Goal: Task Accomplishment & Management: Manage account settings

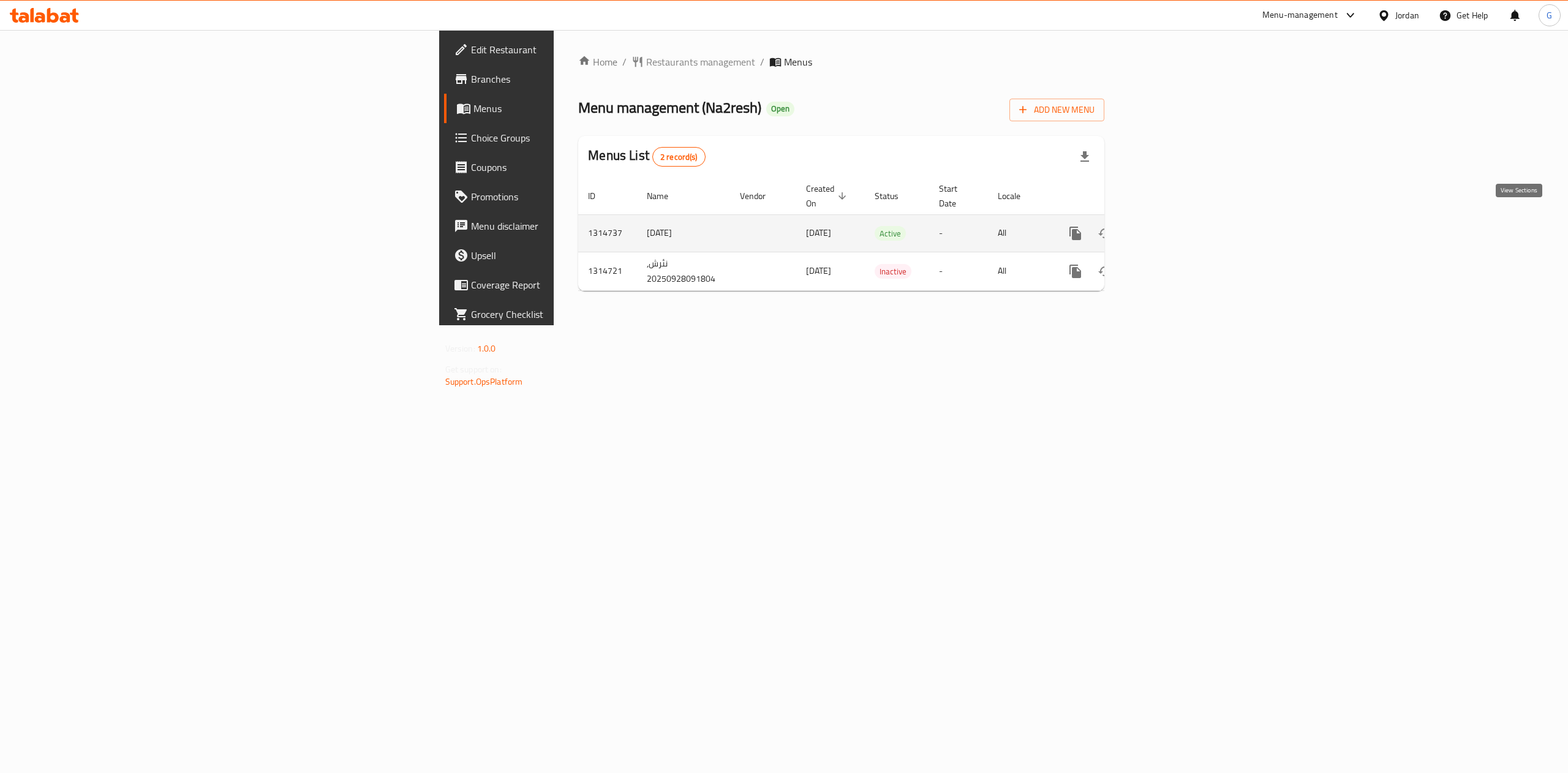
click at [1171, 226] on icon "enhanced table" at bounding box center [1164, 234] width 15 height 15
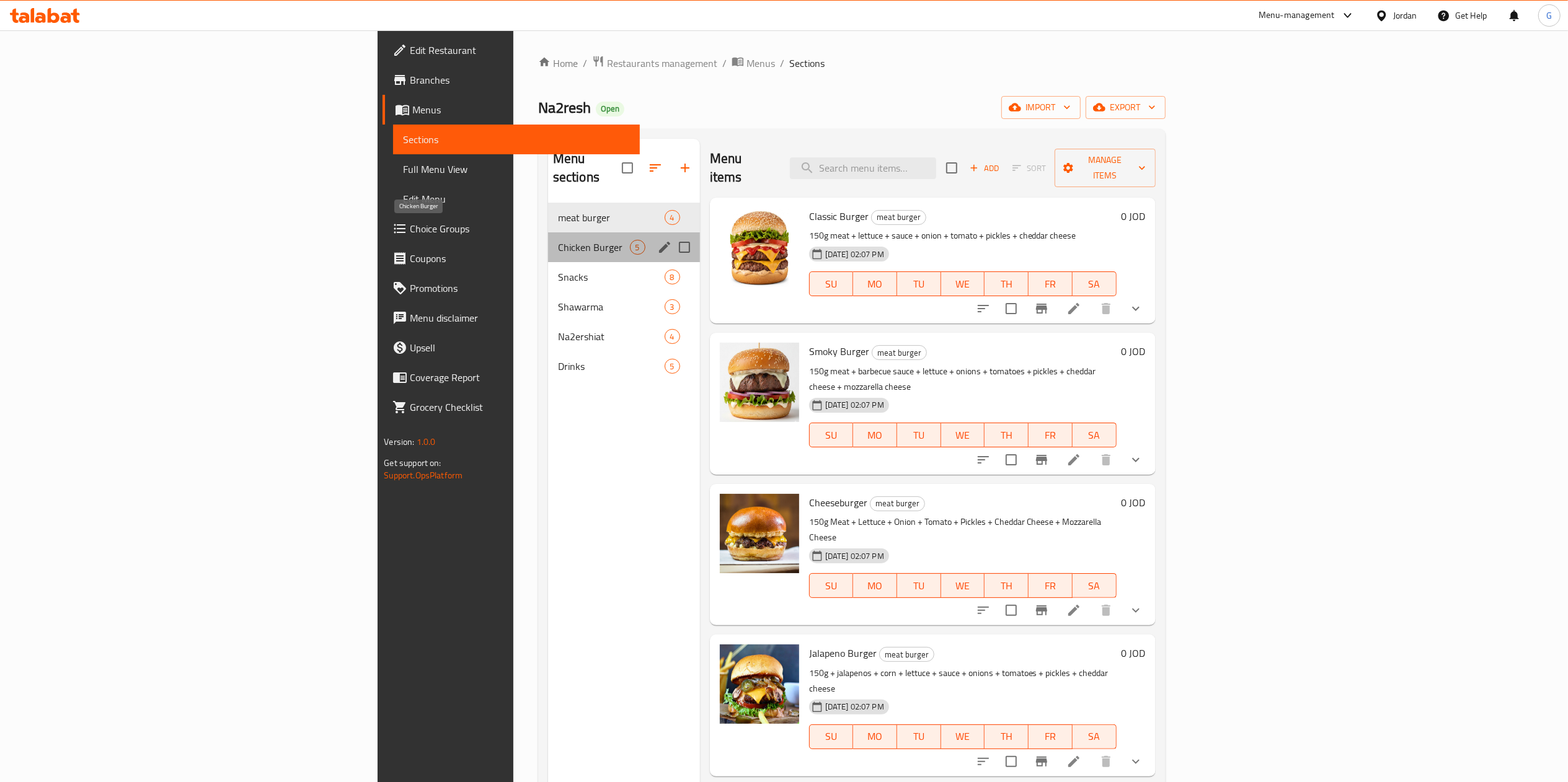
click at [558, 240] on span "Chicken Burger" at bounding box center [593, 247] width 72 height 15
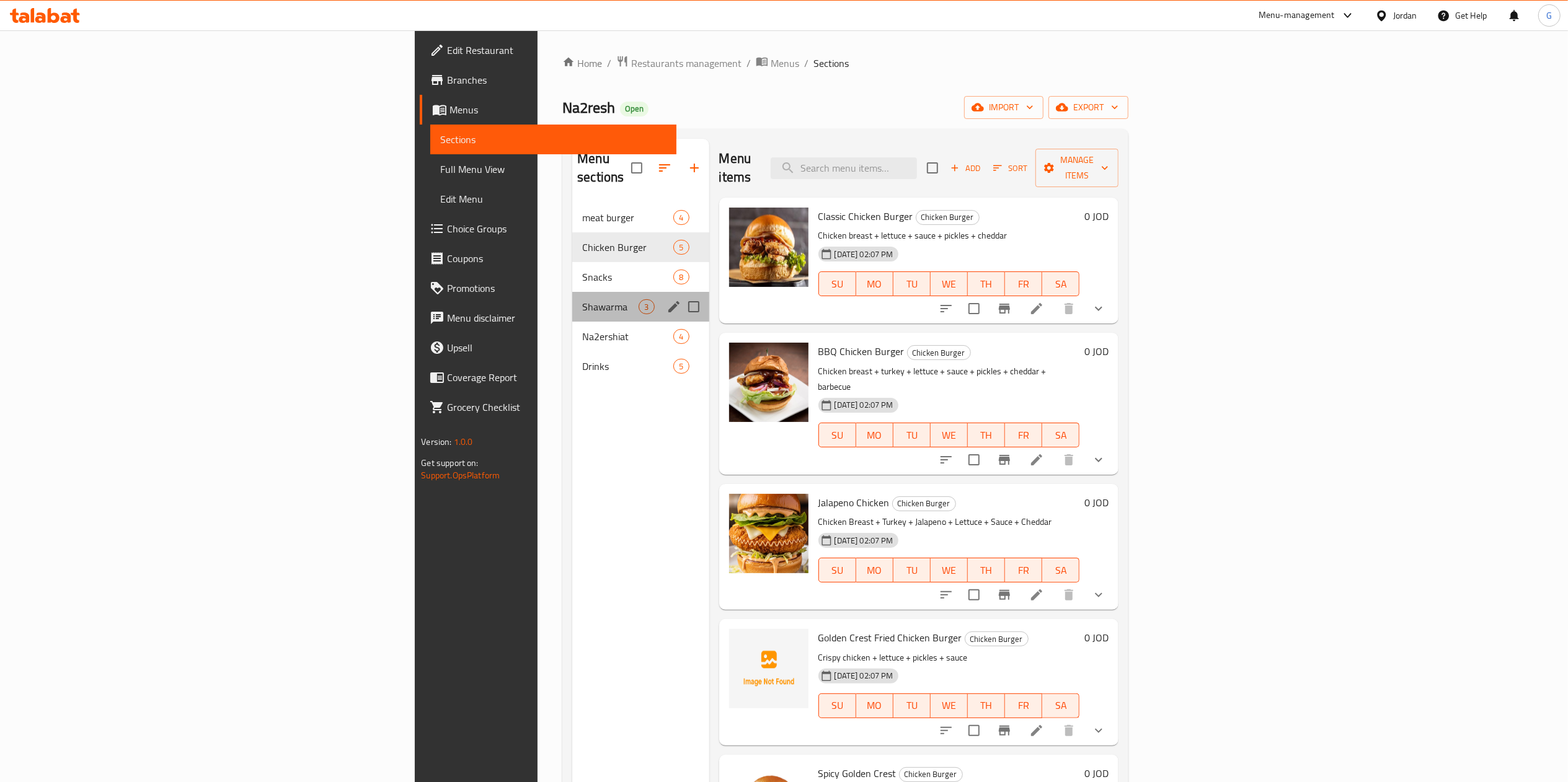
click at [572, 292] on div "Shawarma 3" at bounding box center [640, 306] width 136 height 29
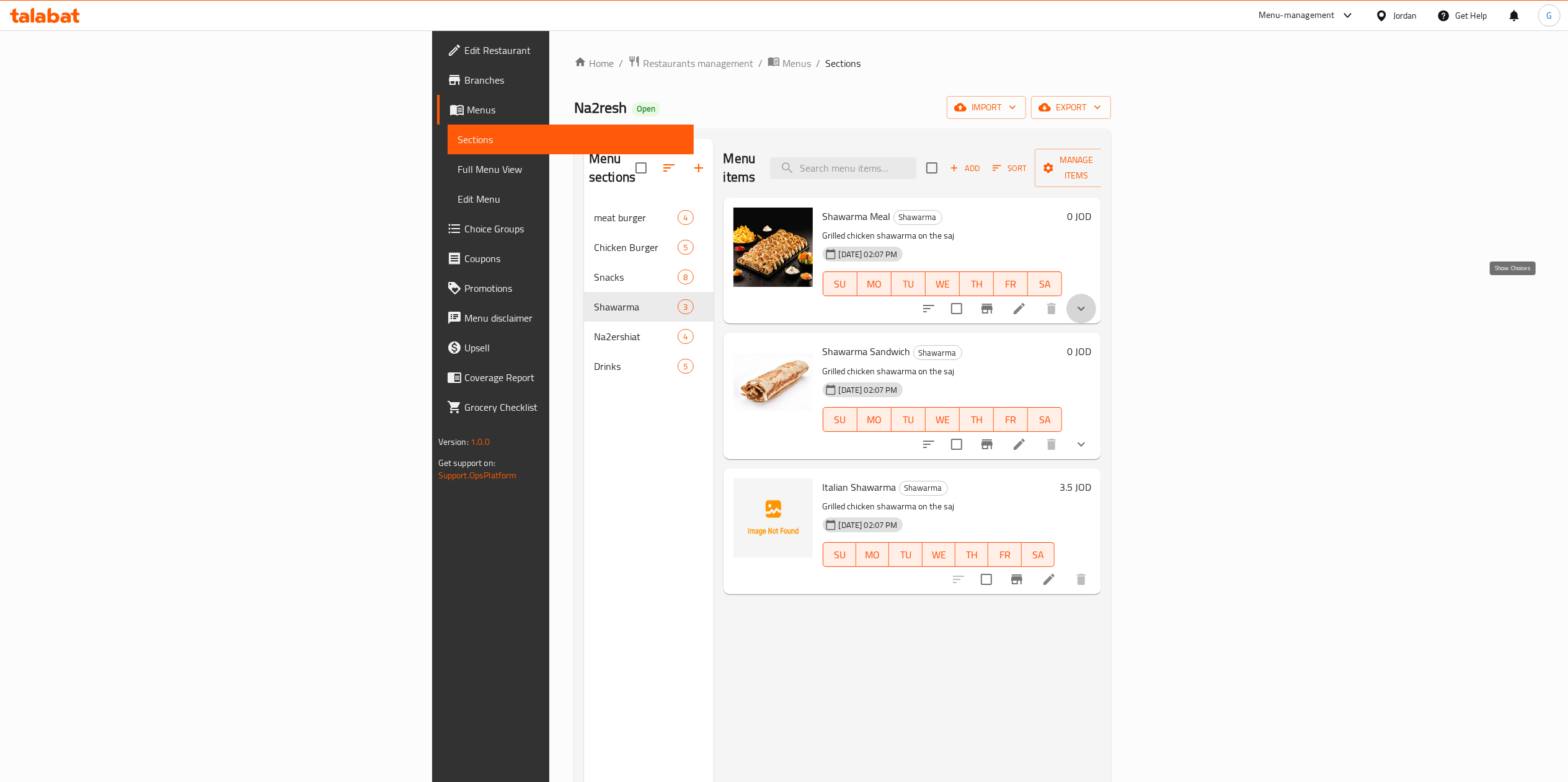
click at [1088, 301] on icon "show more" at bounding box center [1081, 309] width 15 height 15
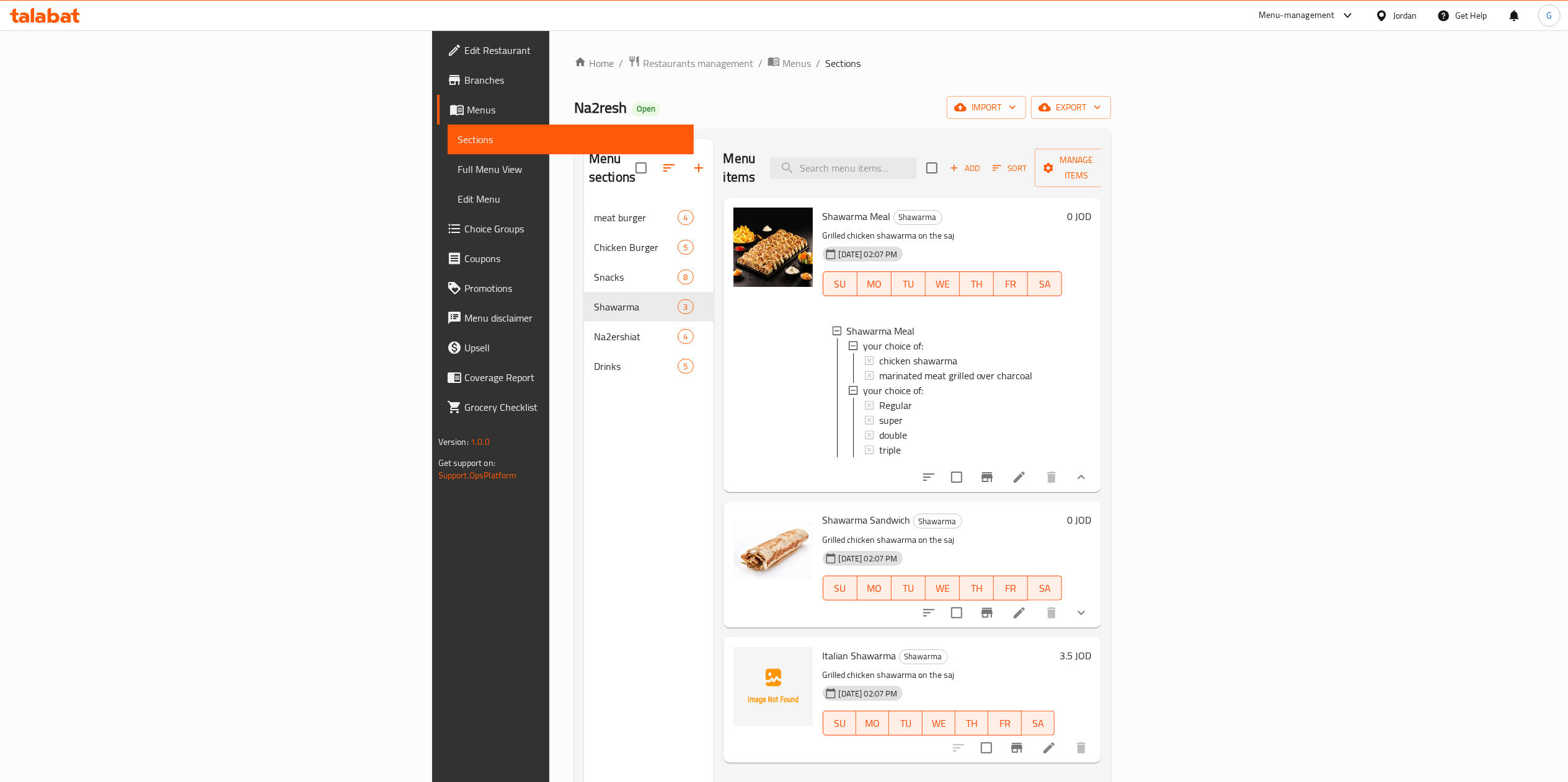
click at [1096, 620] on div at bounding box center [1005, 612] width 182 height 29
click at [1096, 620] on button "show more" at bounding box center [1081, 612] width 29 height 29
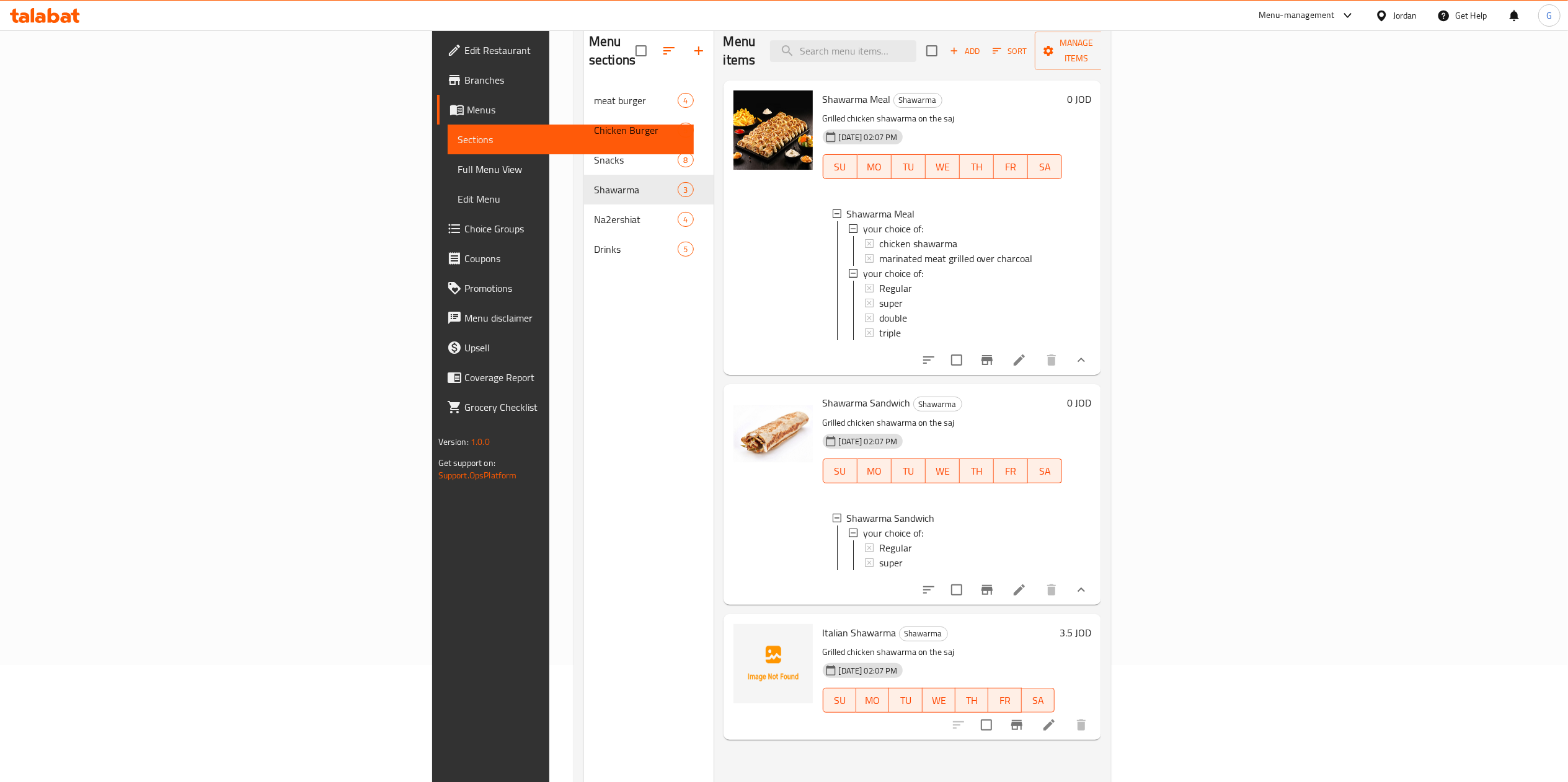
scroll to position [174, 0]
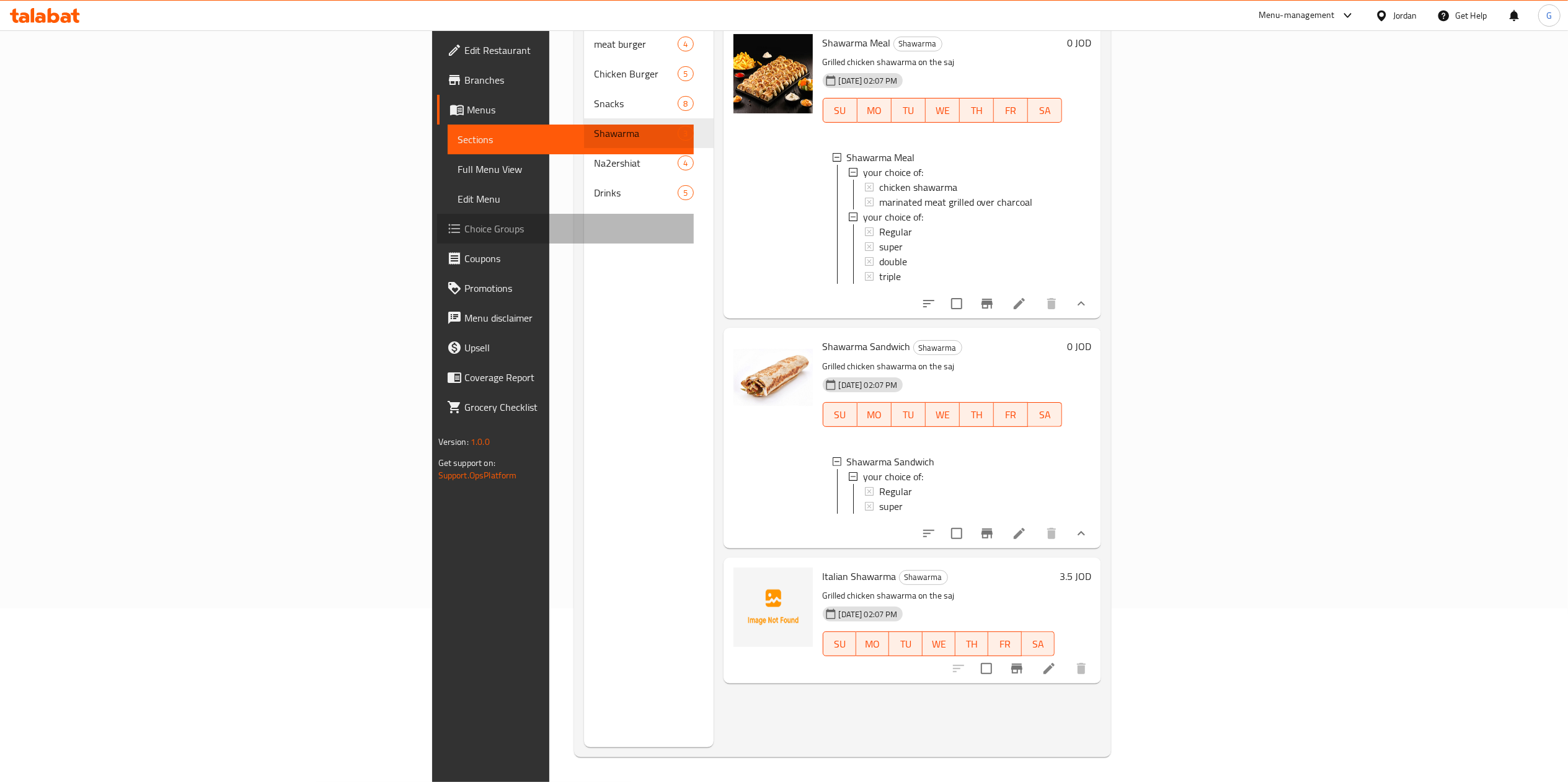
click at [464, 230] on span "Choice Groups" at bounding box center [574, 229] width 219 height 15
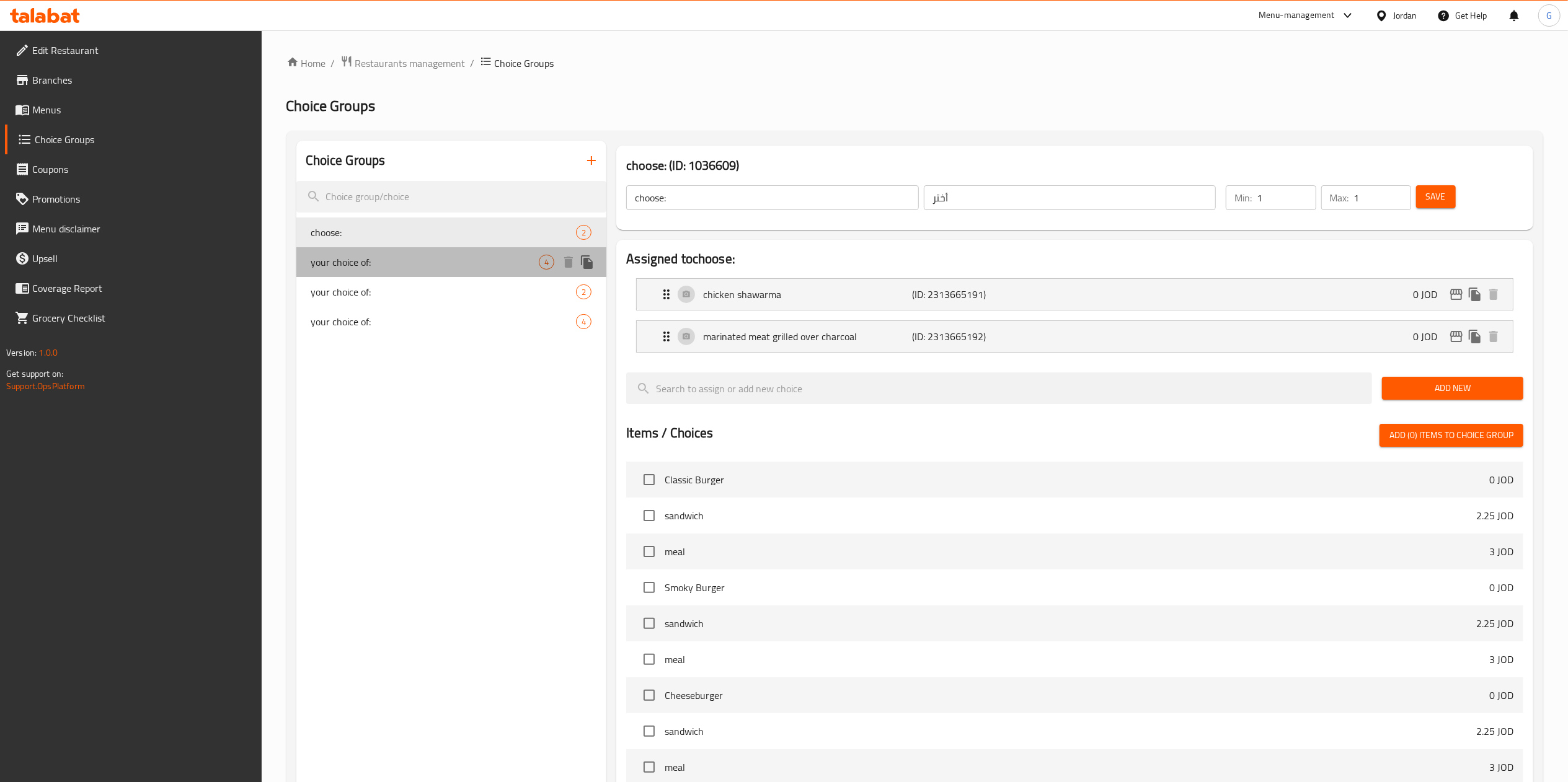
click at [414, 260] on span "your choice of:" at bounding box center [425, 262] width 228 height 15
type input "your choice of:"
type input "إختيارك من:"
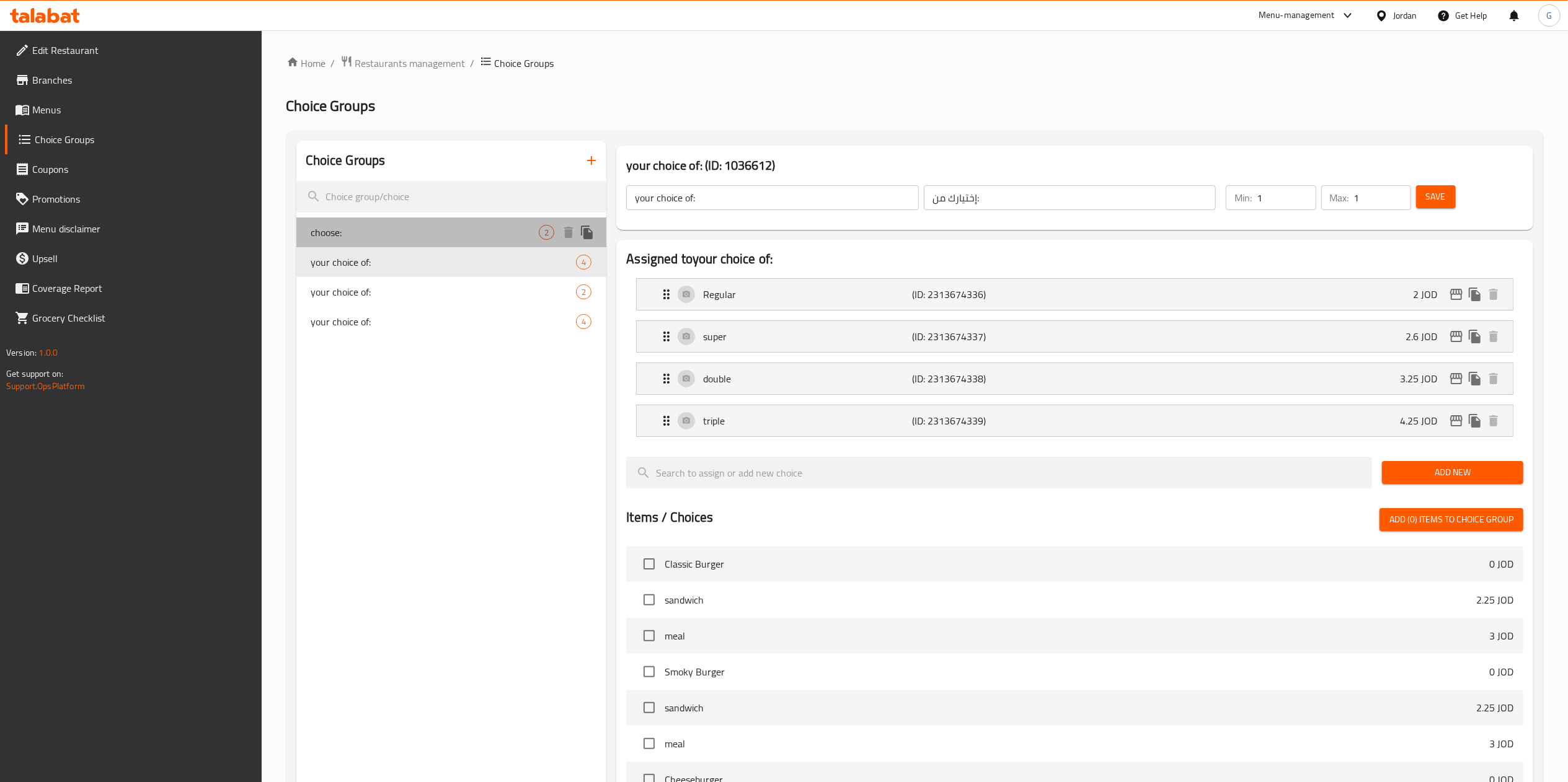
click at [392, 233] on span "choose:" at bounding box center [425, 233] width 228 height 15
type input "choose:"
type input "أختر"
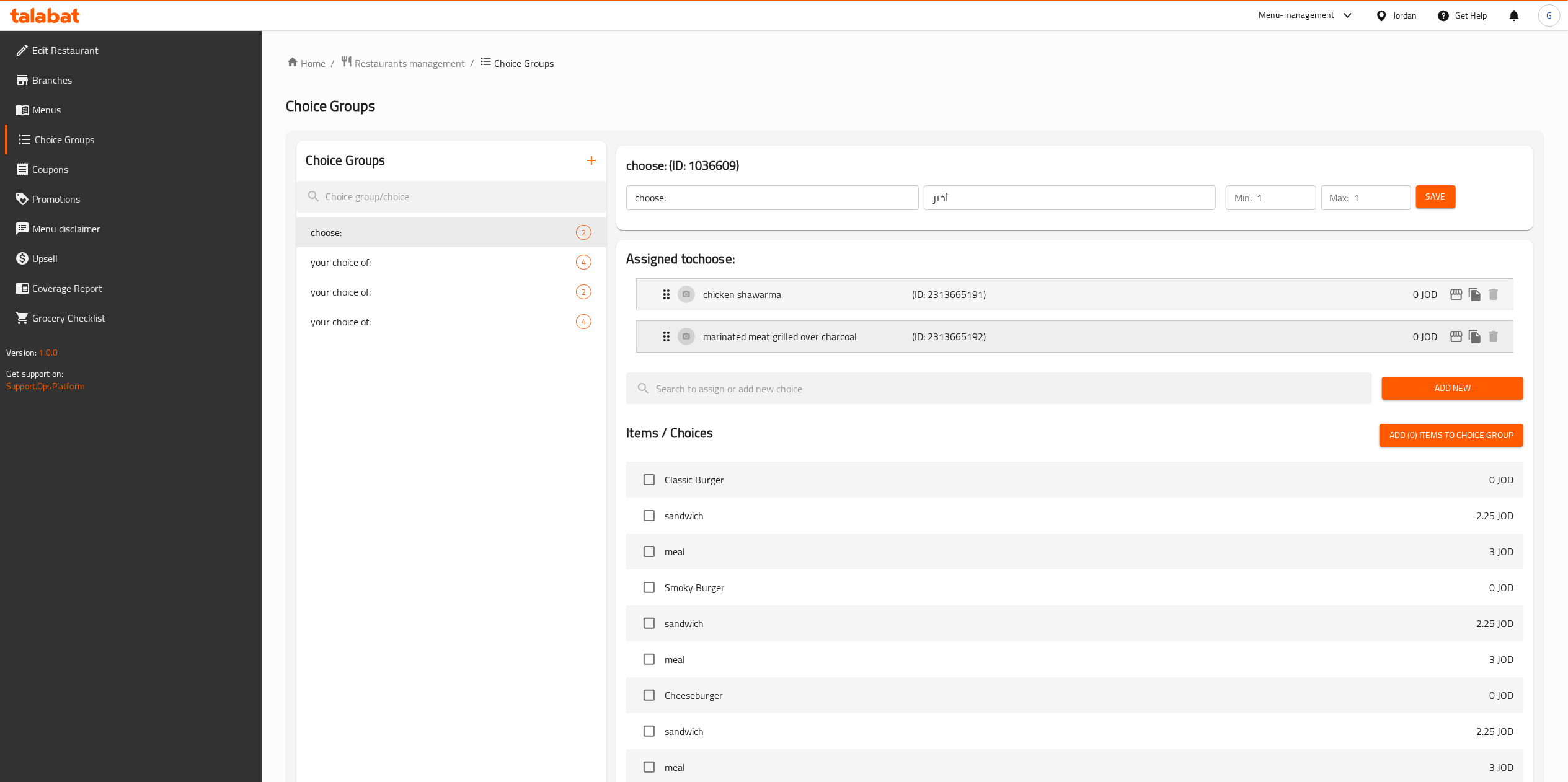
click at [806, 342] on p "marinated meat grilled over charcoal" at bounding box center [807, 337] width 209 height 15
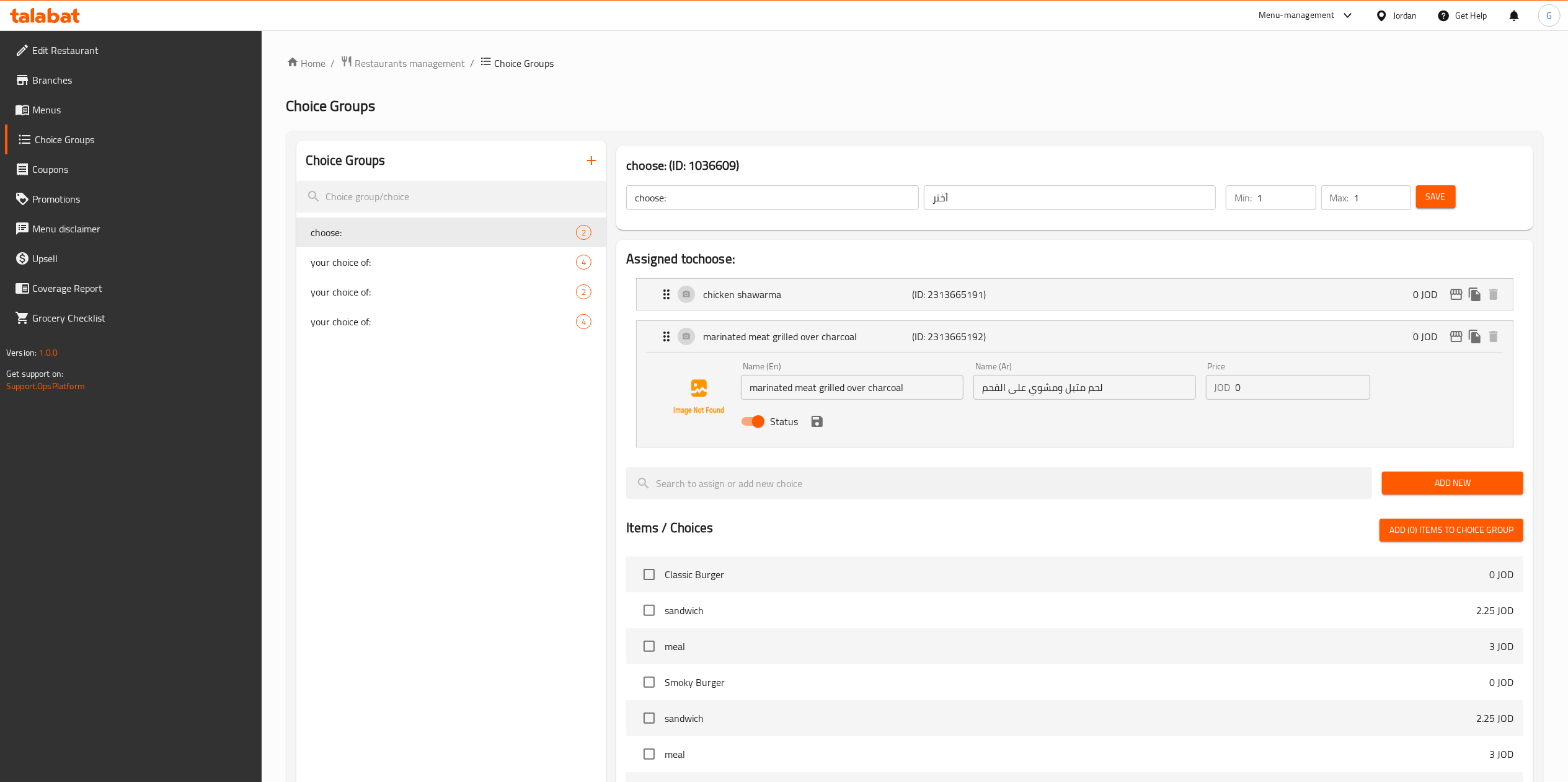
click at [761, 435] on div "Status" at bounding box center [1084, 421] width 697 height 34
click at [749, 427] on input "Status" at bounding box center [758, 421] width 71 height 23
checkbox input "false"
click at [819, 418] on icon "save" at bounding box center [817, 421] width 11 height 11
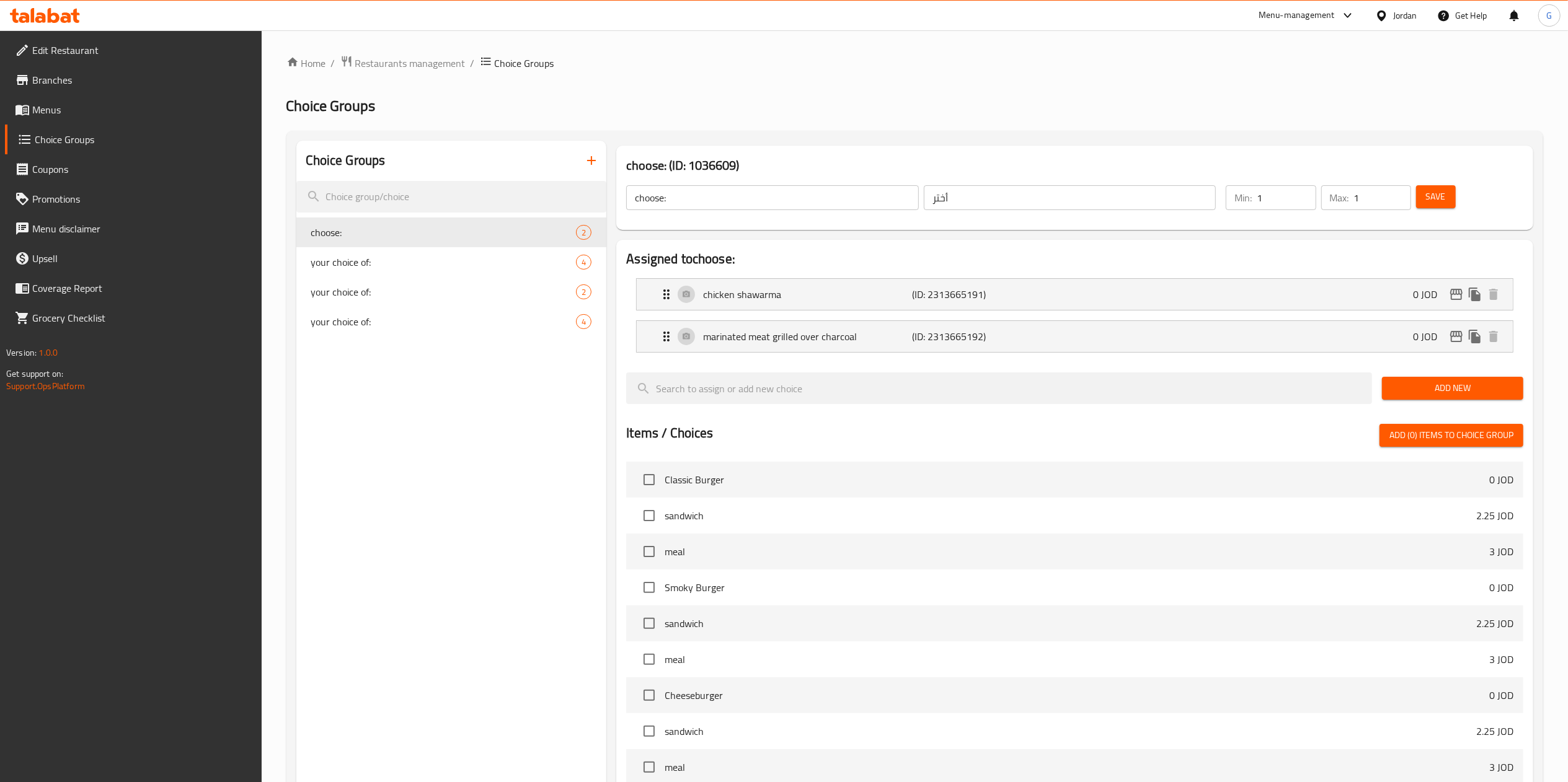
click at [1424, 188] on button "Save" at bounding box center [1436, 197] width 40 height 23
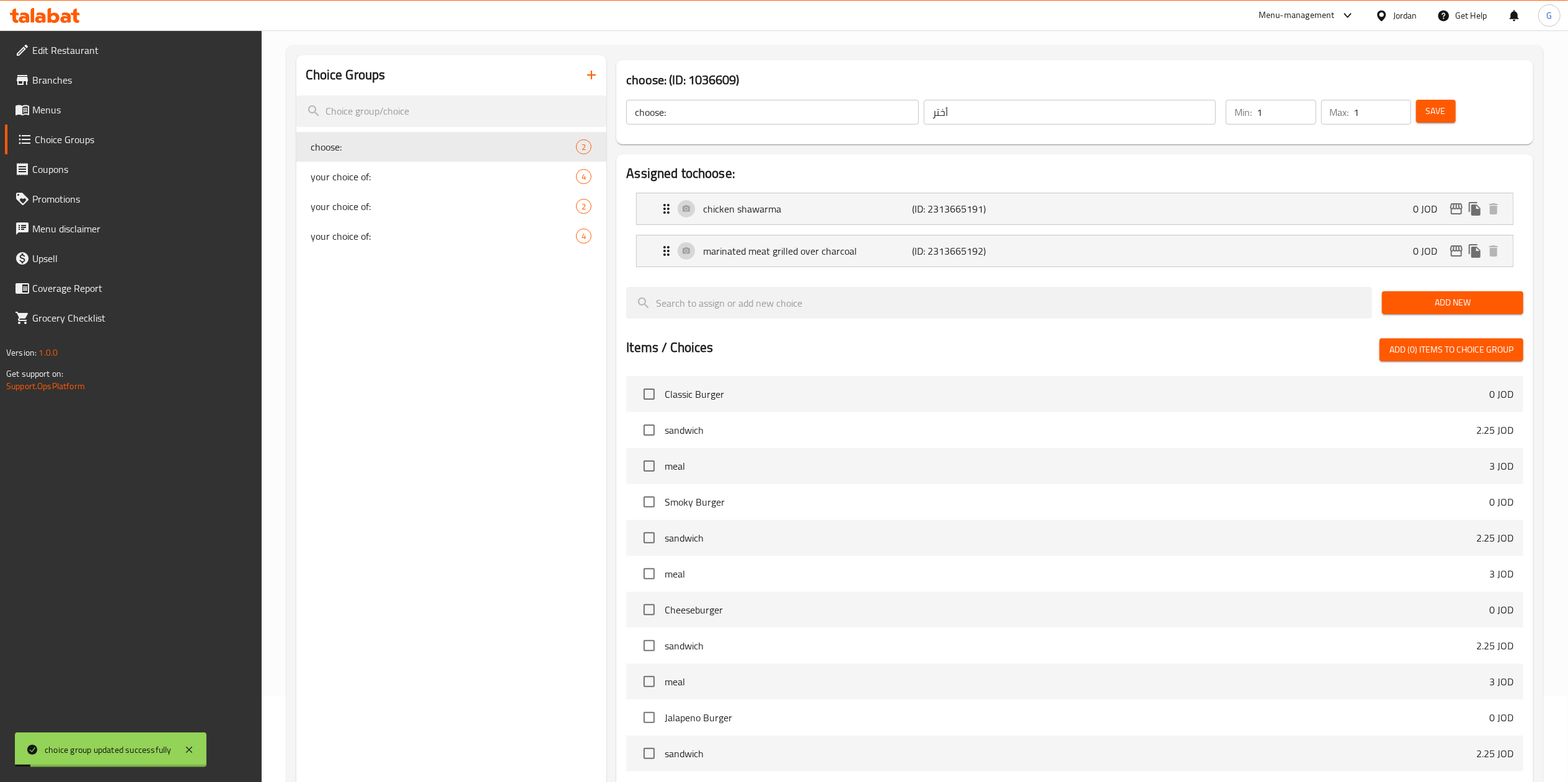
scroll to position [85, 0]
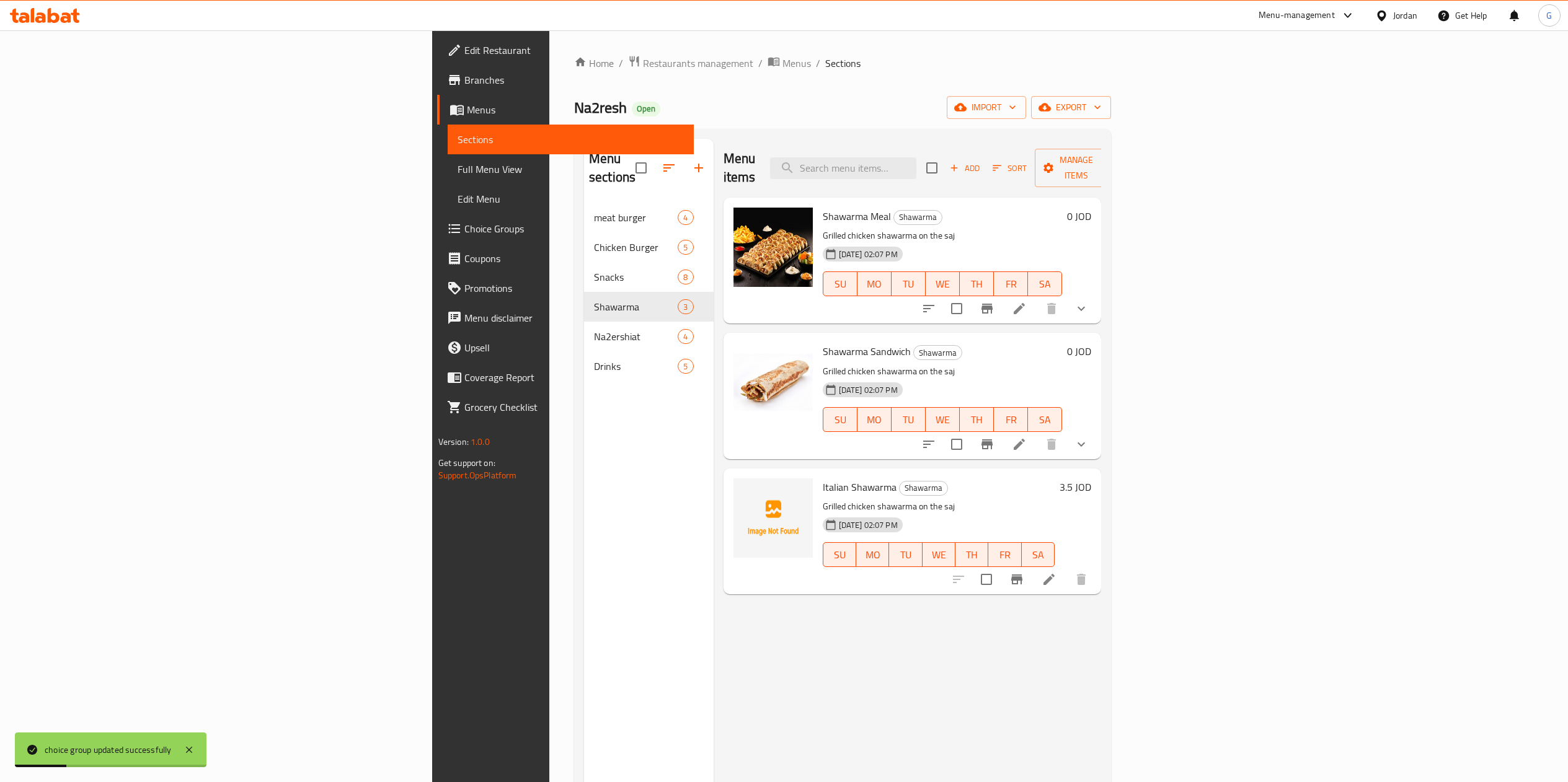
scroll to position [174, 0]
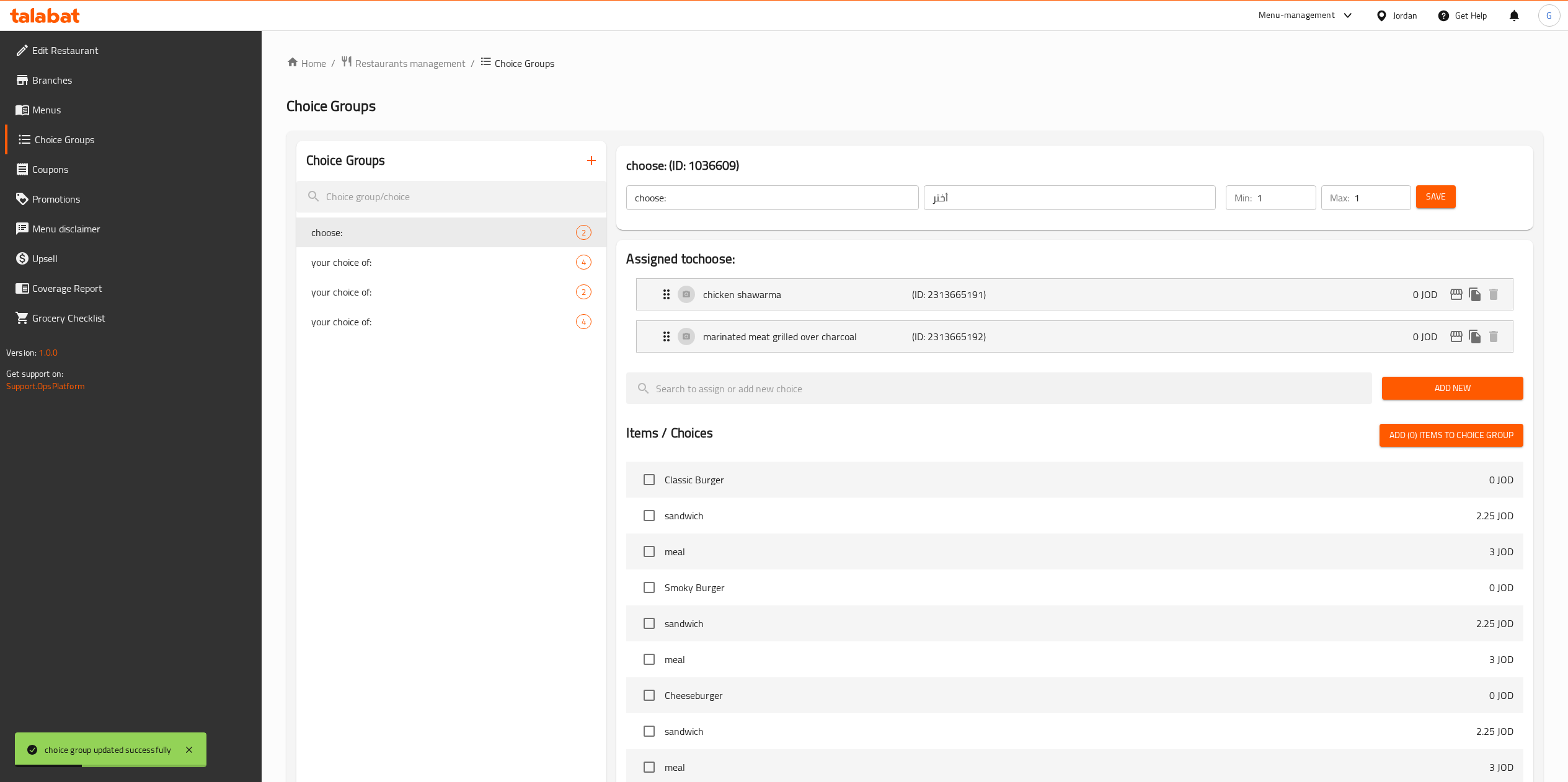
scroll to position [85, 0]
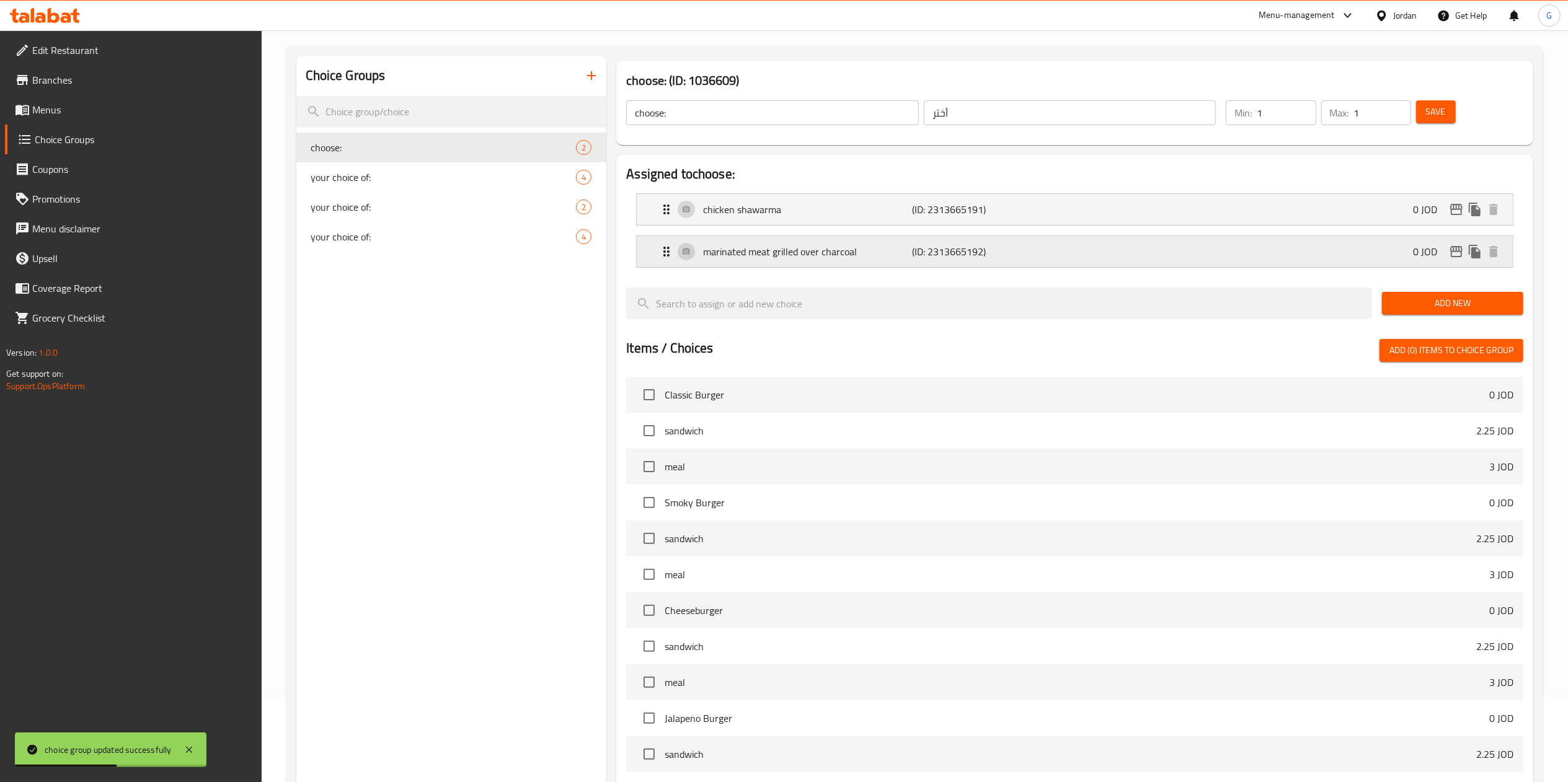
click at [1127, 244] on div "marinated meat grilled over charcoal (ID: 2313665192) 0 JOD" at bounding box center [1078, 251] width 838 height 31
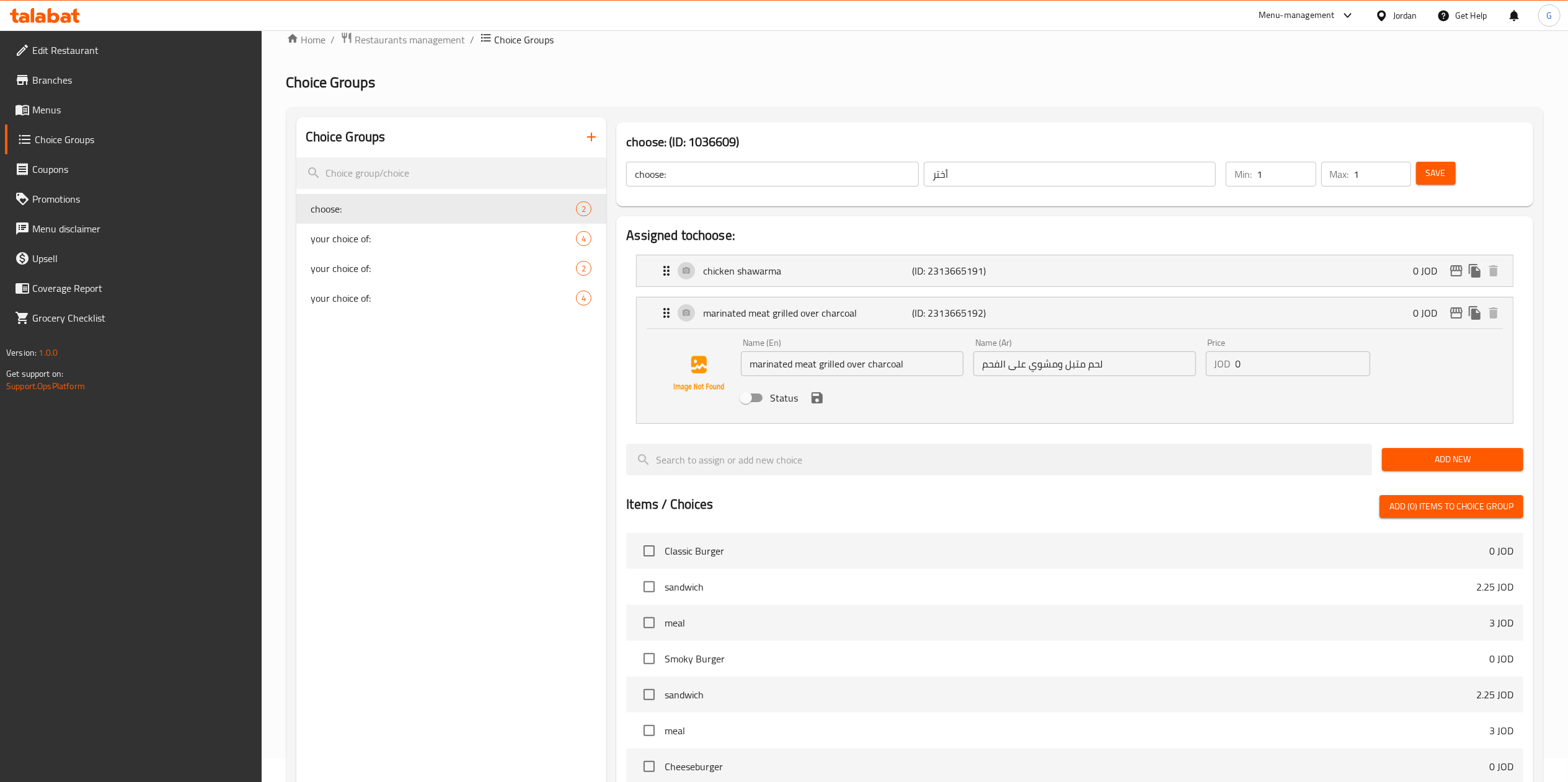
scroll to position [0, 0]
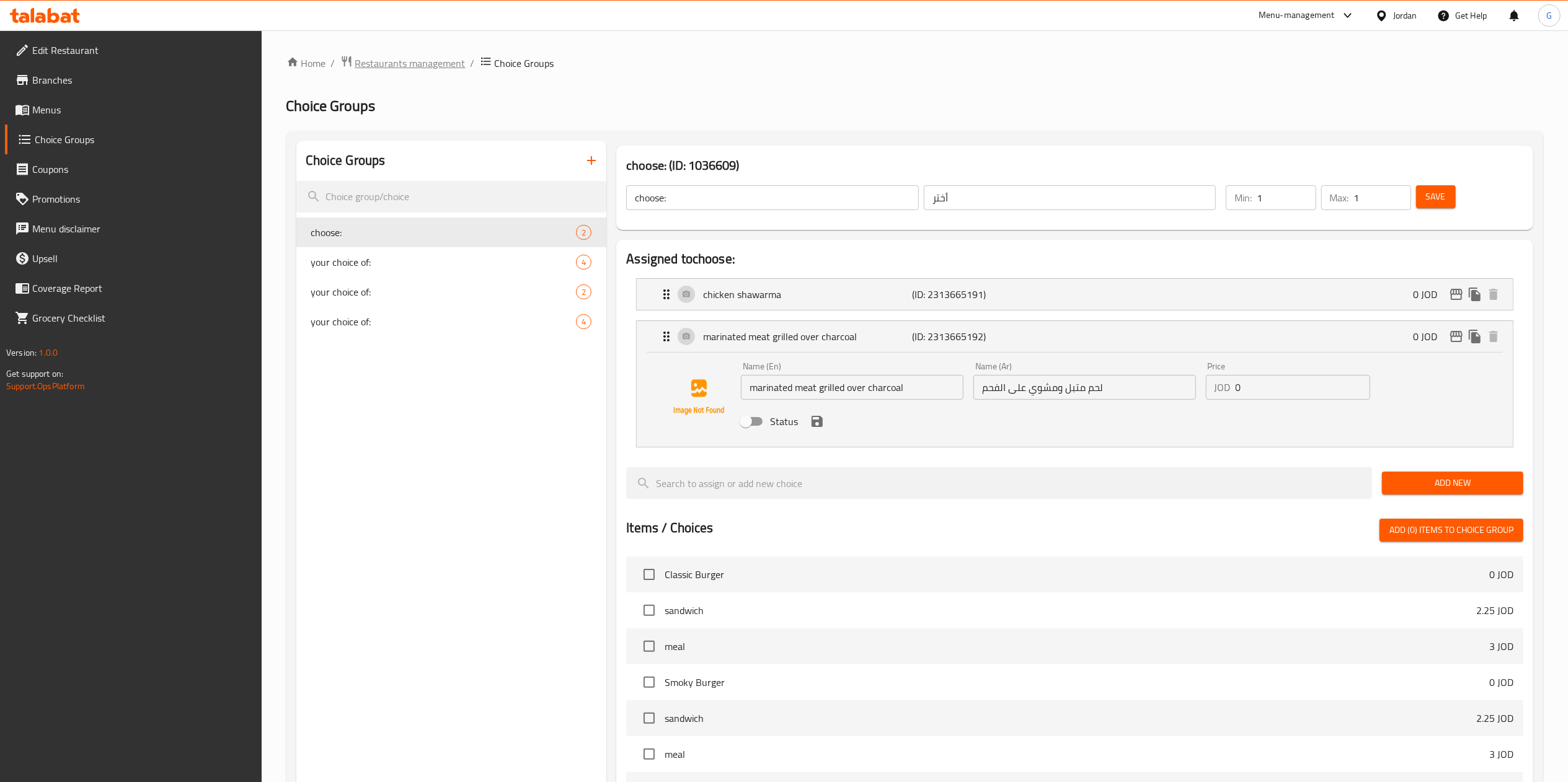
click at [440, 69] on span "Restaurants management" at bounding box center [410, 63] width 110 height 15
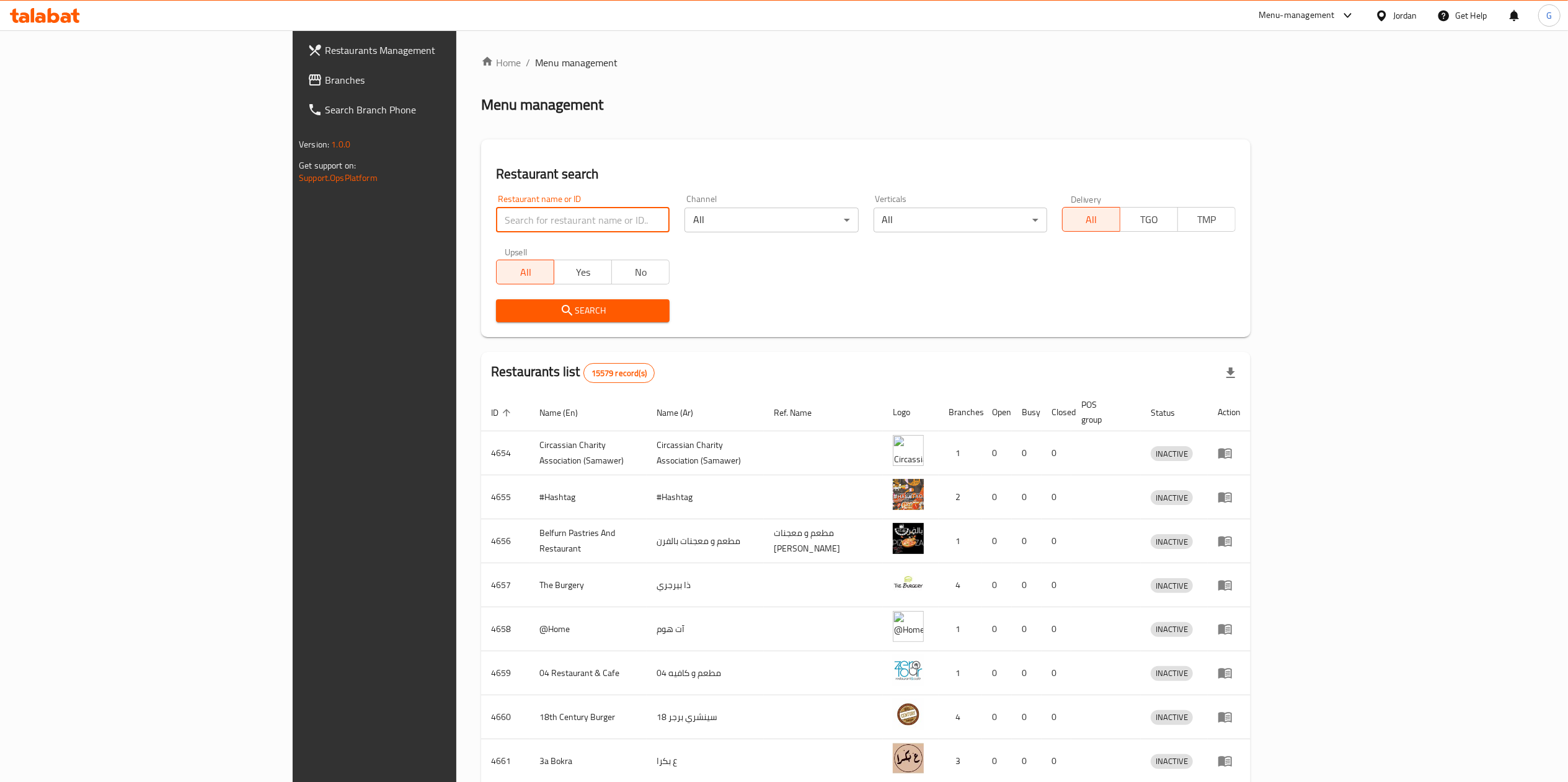
click at [496, 223] on input "search" at bounding box center [582, 220] width 173 height 25
type input "cozy pizza"
click button "Search" at bounding box center [582, 310] width 173 height 23
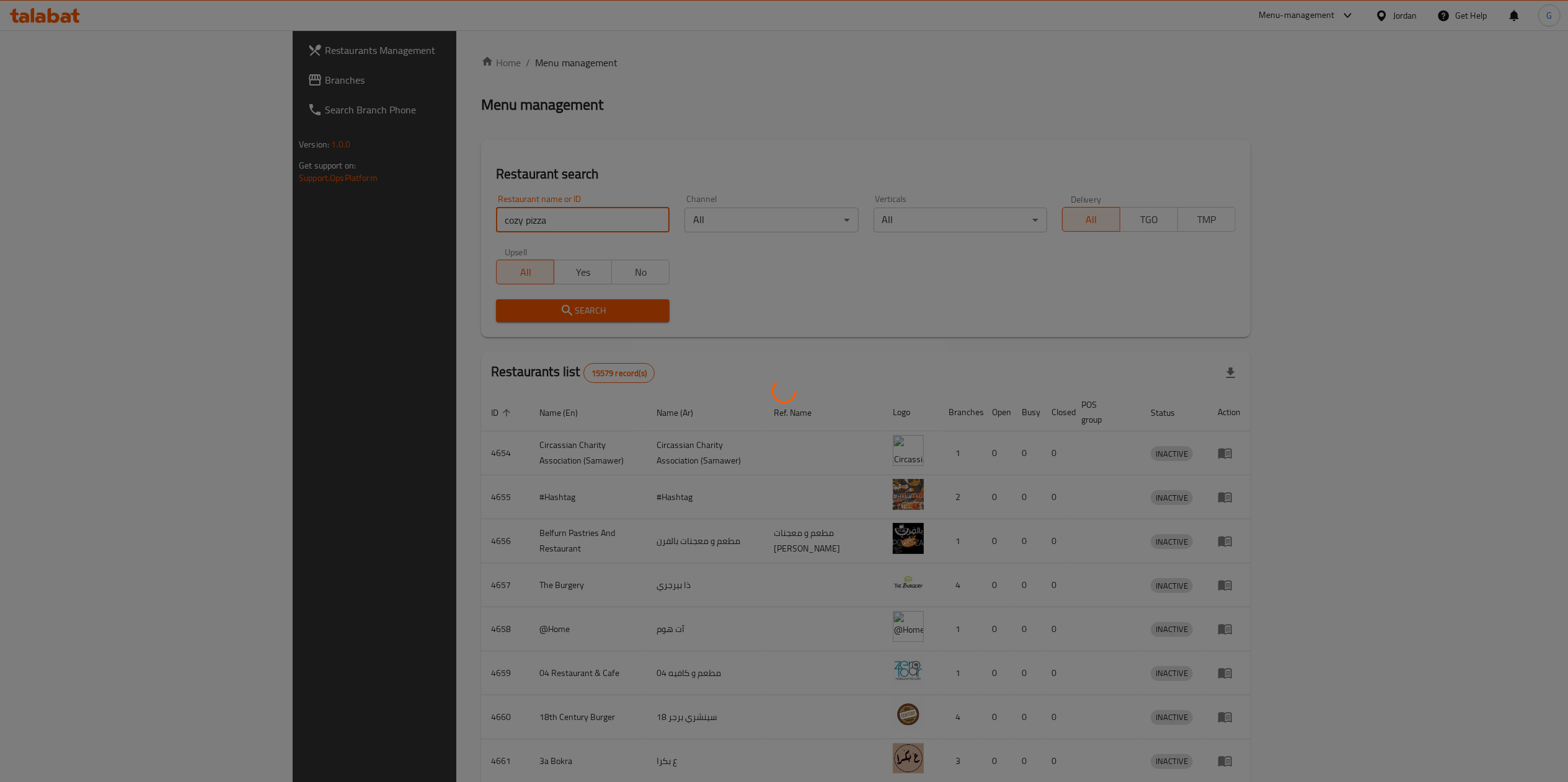
click button "Search" at bounding box center [582, 310] width 173 height 23
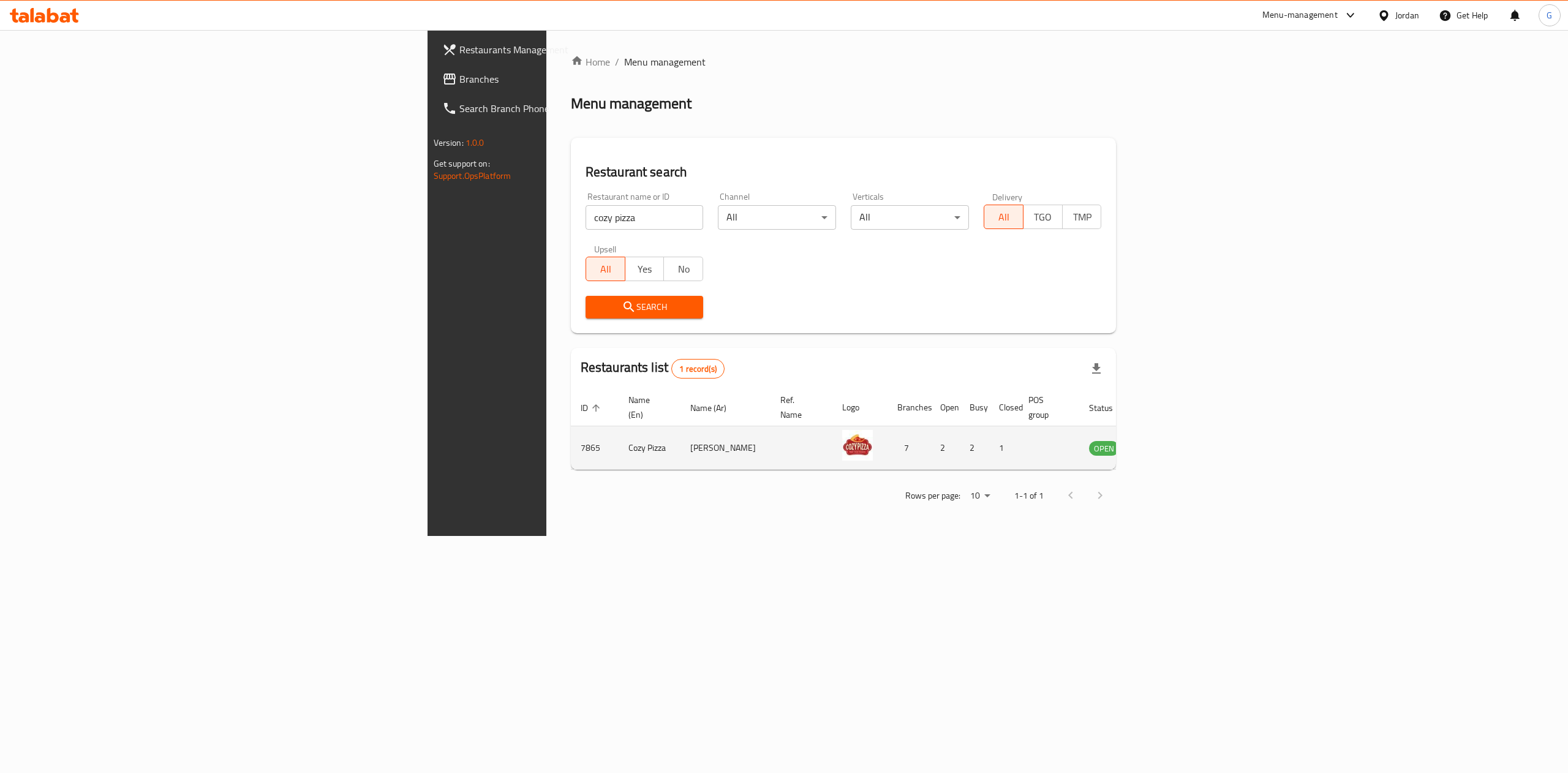
click at [1186, 437] on td "enhanced table" at bounding box center [1165, 448] width 42 height 43
click at [1167, 443] on icon "enhanced table" at bounding box center [1161, 448] width 14 height 10
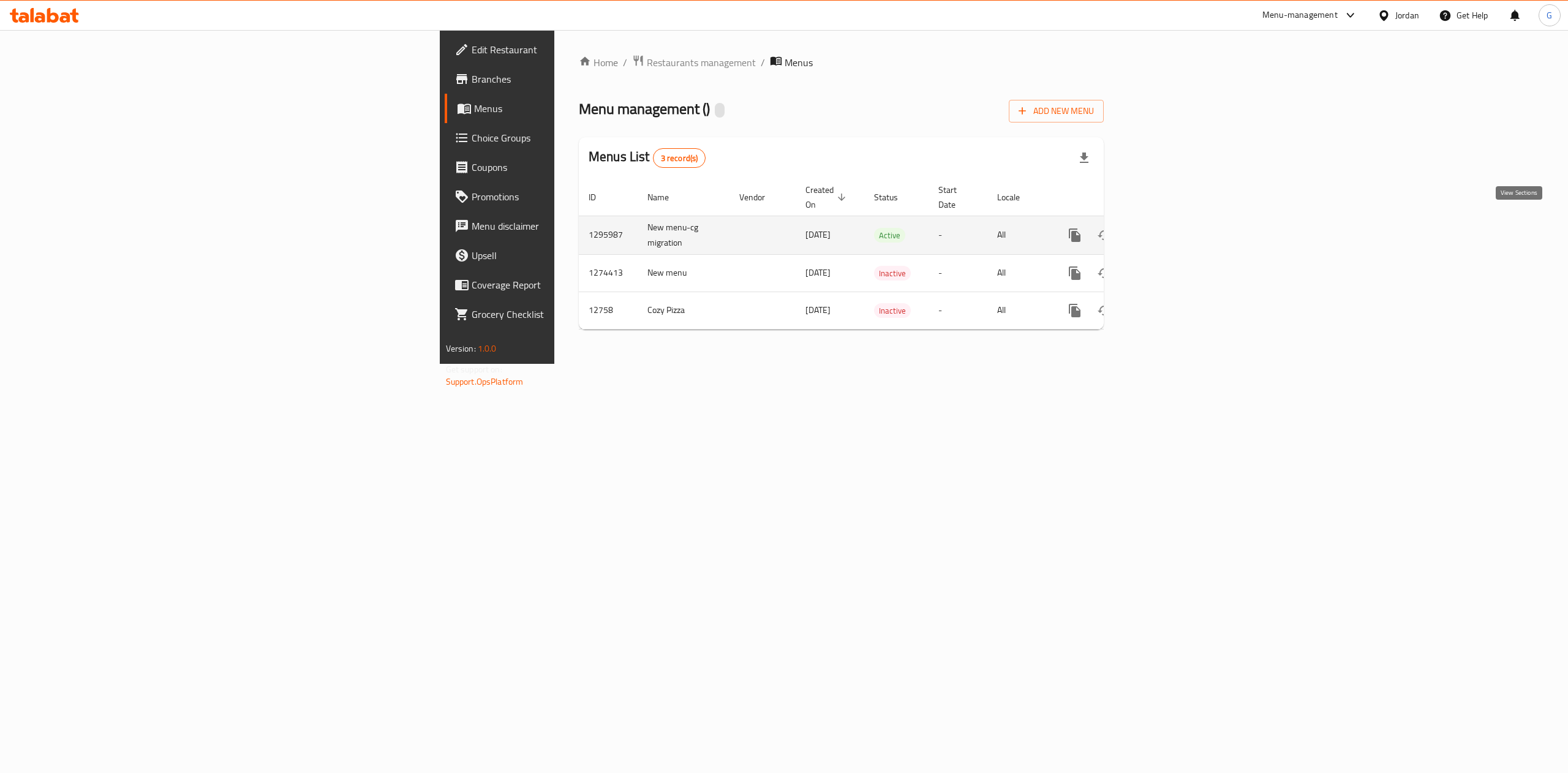
click at [1169, 229] on icon "enhanced table" at bounding box center [1163, 235] width 11 height 11
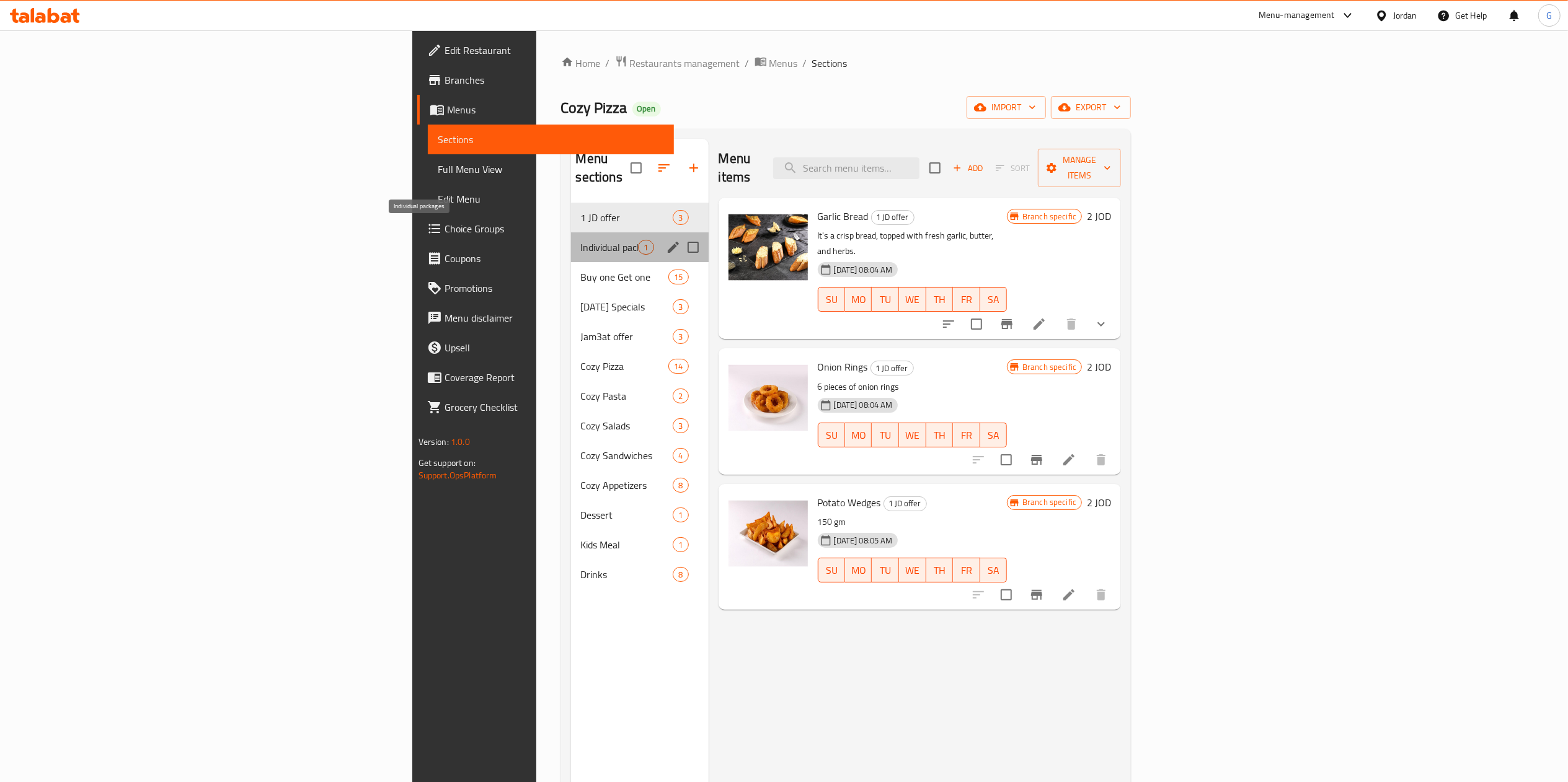
click at [581, 240] on span "Individual packages" at bounding box center [610, 247] width 58 height 15
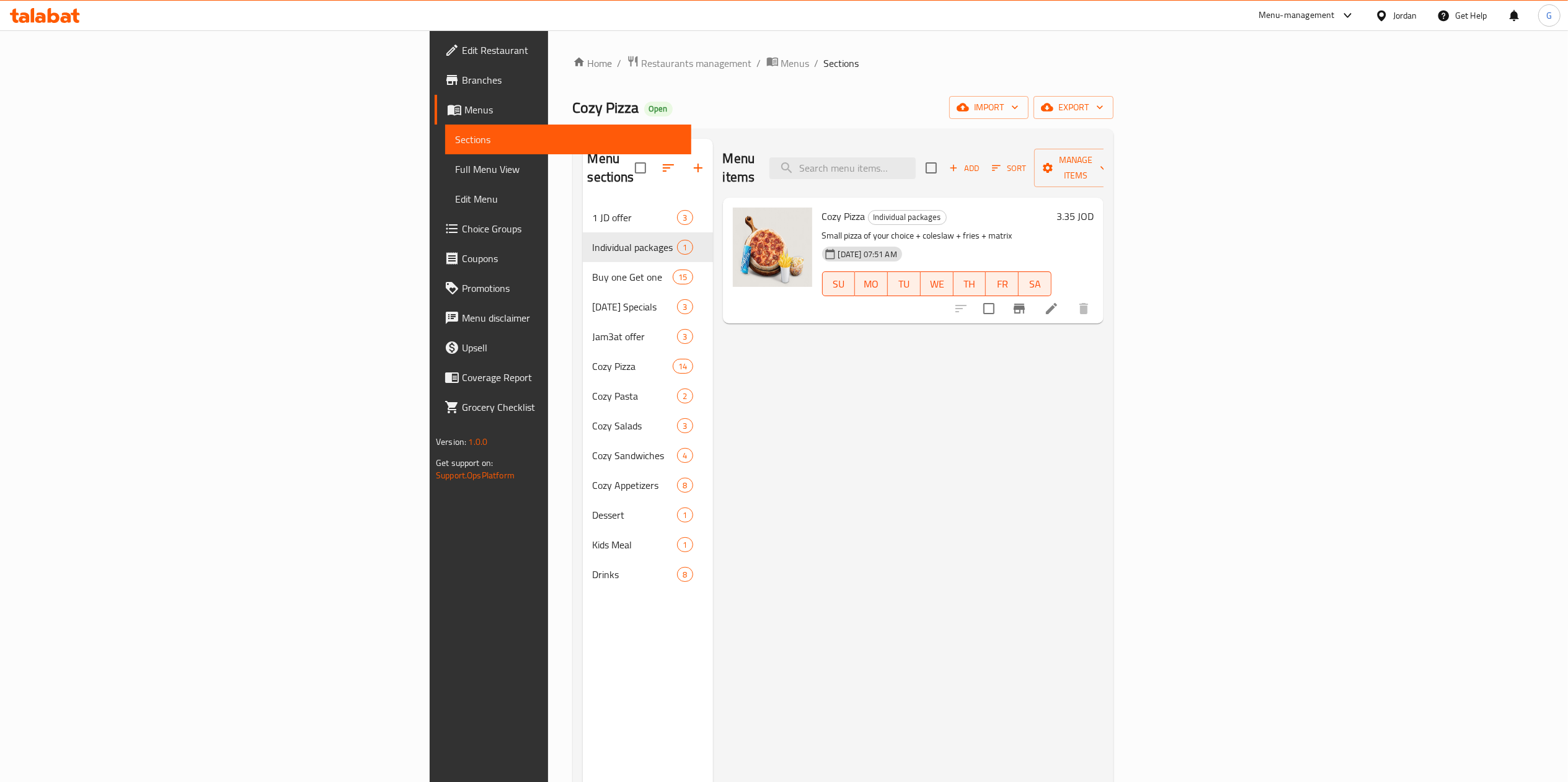
click at [1095, 615] on div "Menu items Add Sort Manage items Cozy Pizza Individual packages Small pizza of …" at bounding box center [908, 530] width 390 height 782
click at [982, 275] on span "TH" at bounding box center [969, 284] width 23 height 18
click at [1104, 359] on div "Menu items Add Sort Manage items Cozy Pizza Individual packages Small pizza of …" at bounding box center [908, 530] width 390 height 782
click at [64, 11] on icon at bounding box center [45, 16] width 70 height 15
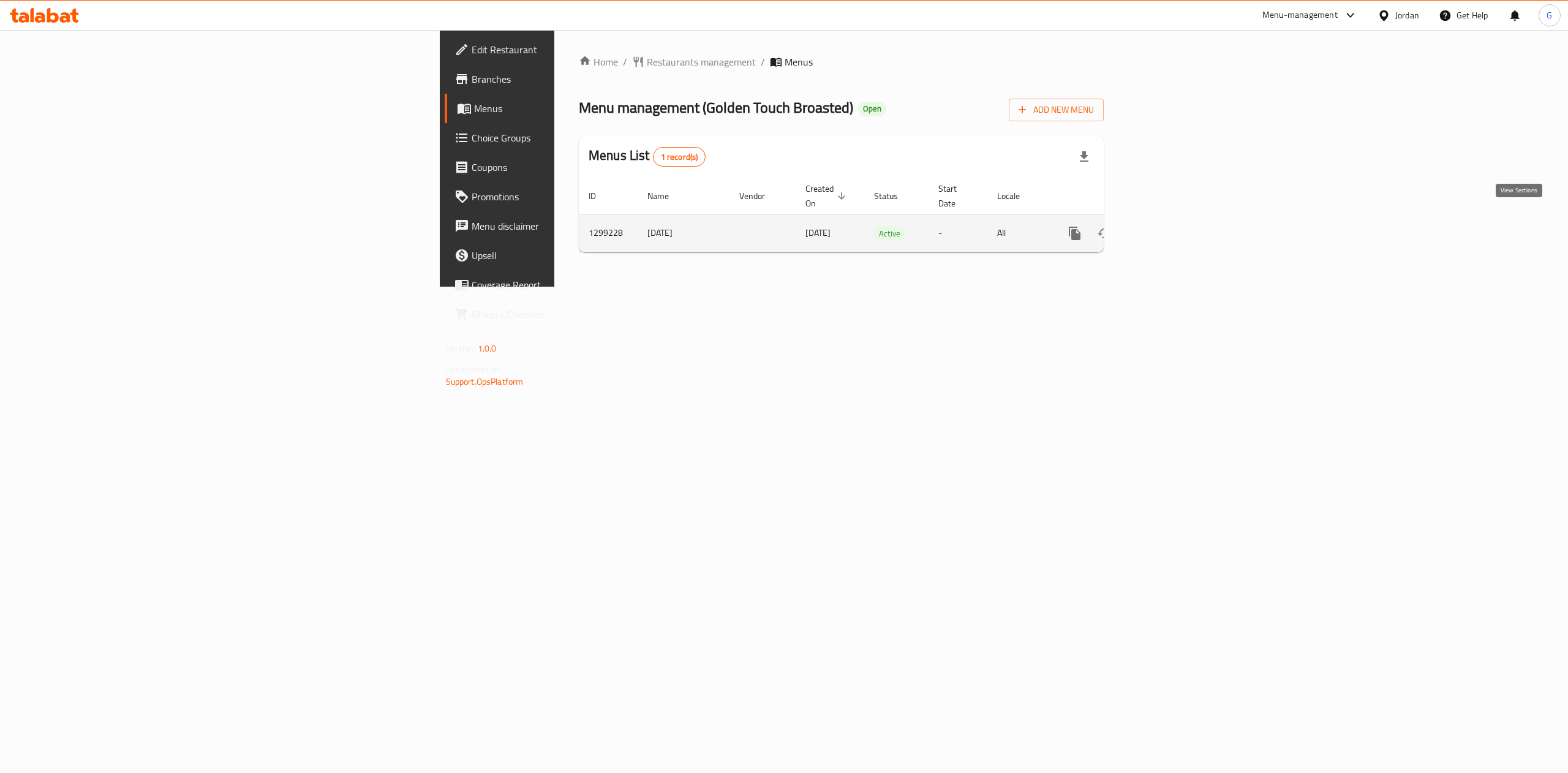
click at [1170, 226] on icon "enhanced table" at bounding box center [1163, 234] width 15 height 15
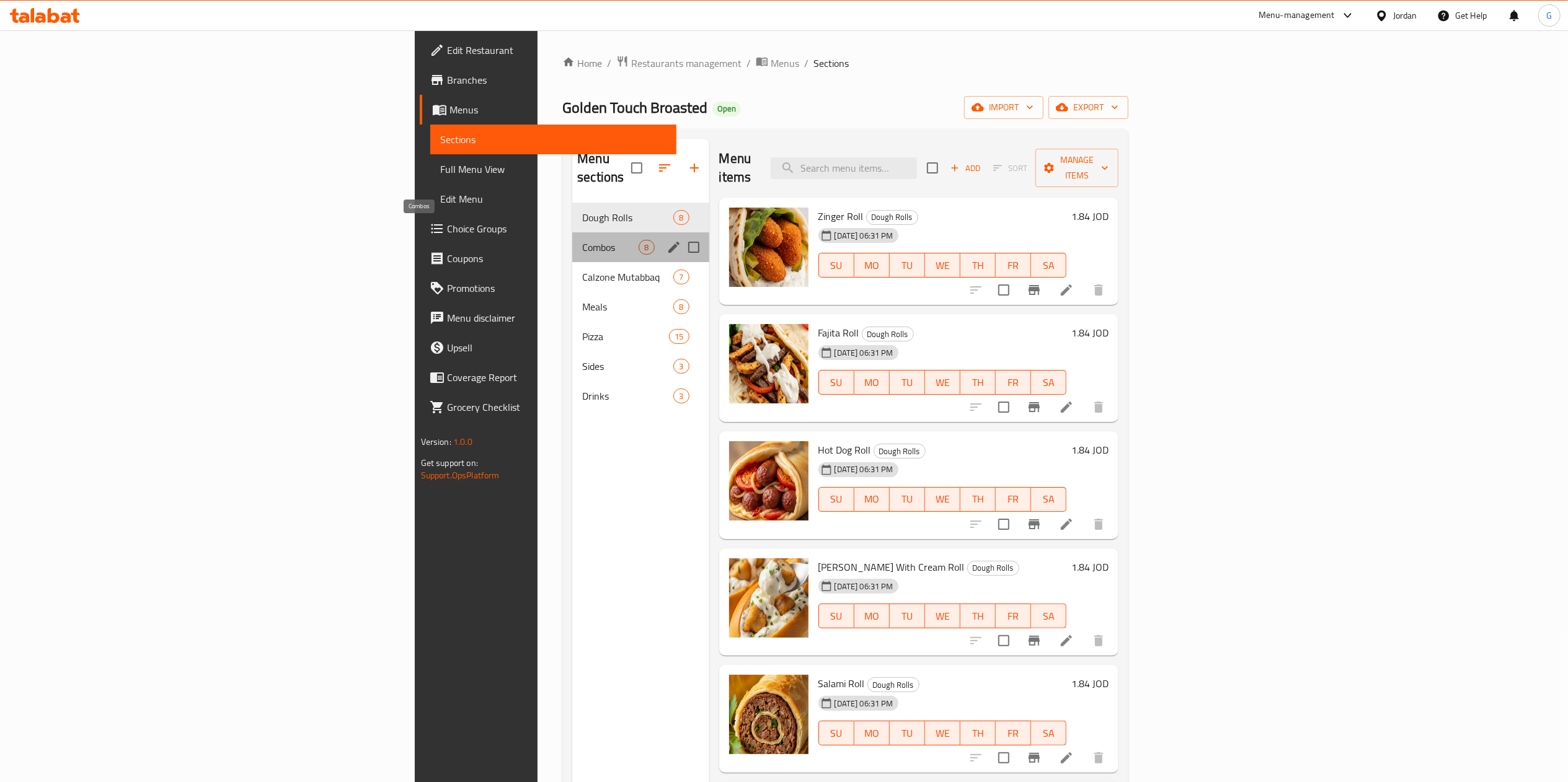
click at [582, 240] on span "Combos" at bounding box center [610, 247] width 56 height 15
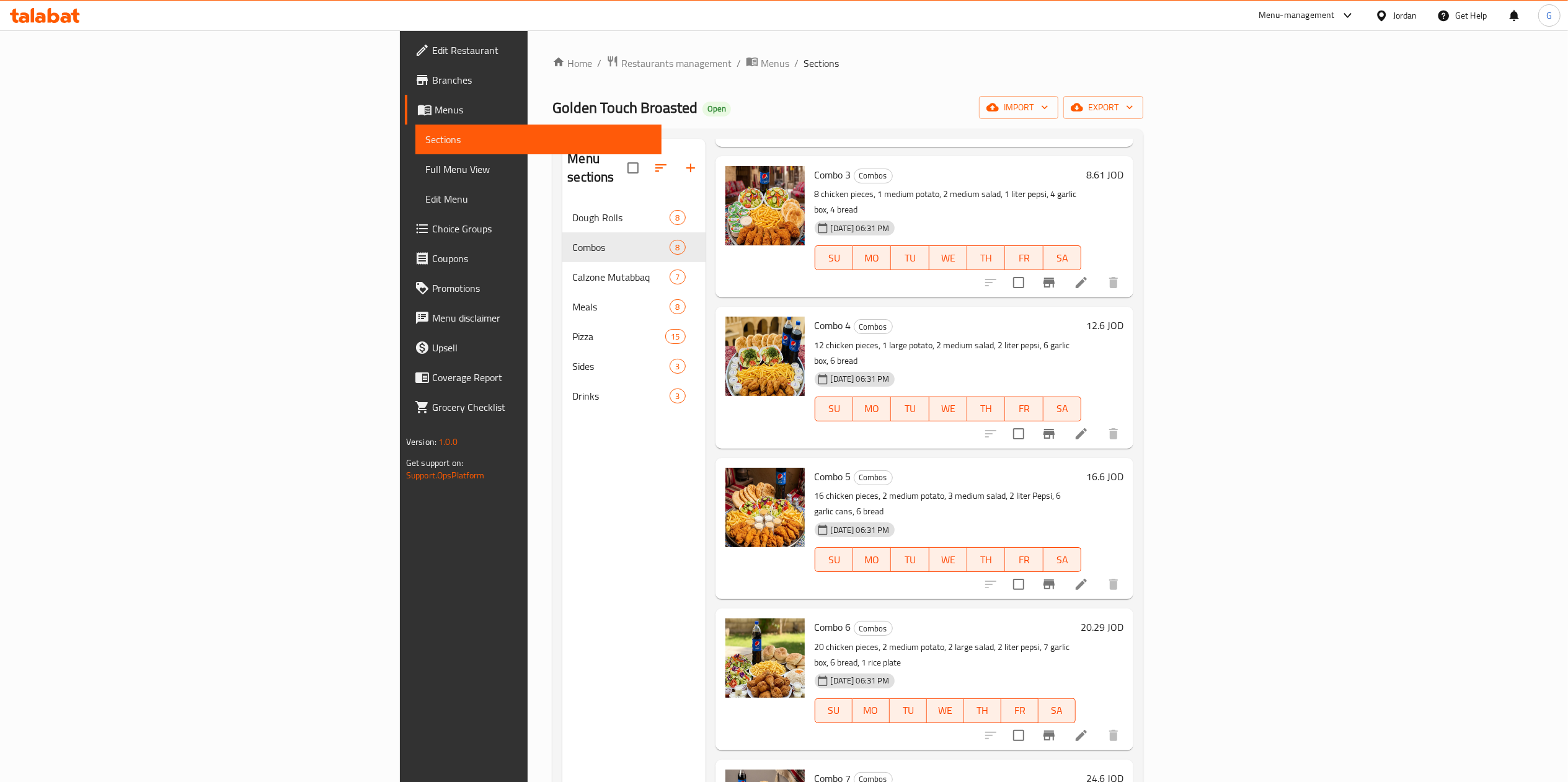
scroll to position [331, 0]
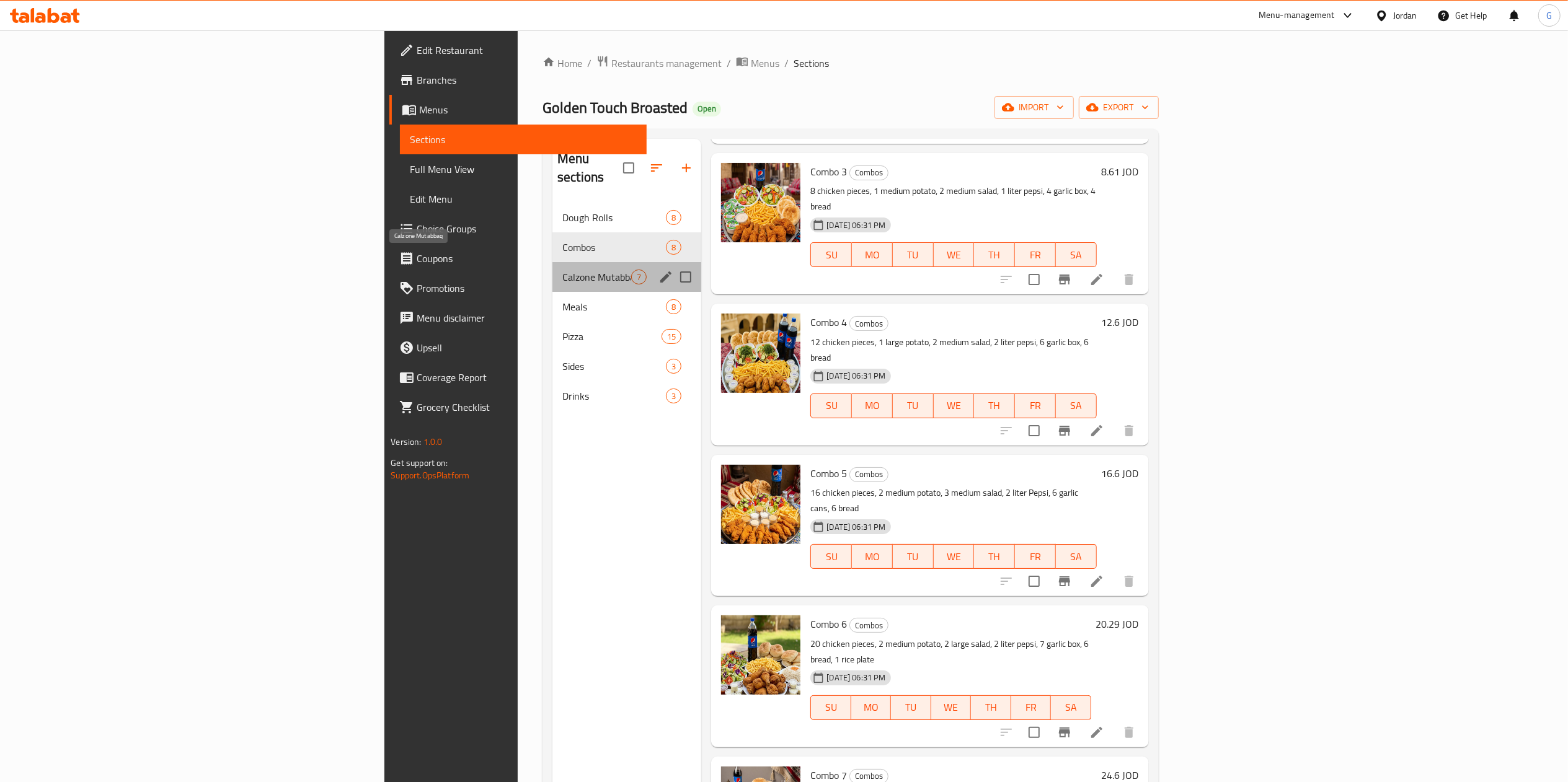
click at [562, 270] on span "Calzone Mutabbaq" at bounding box center [597, 277] width 69 height 15
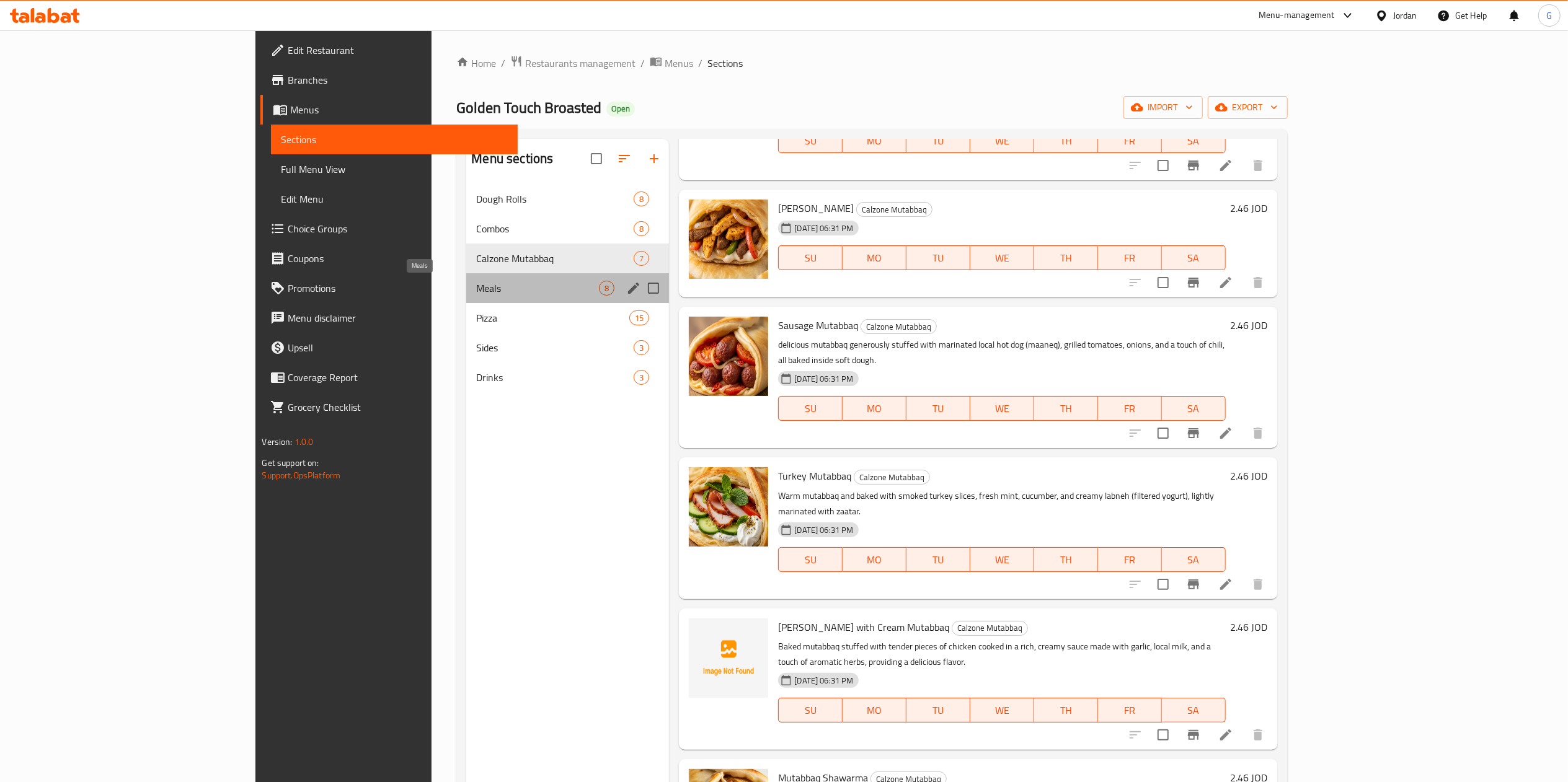
click at [476, 284] on span "Meals" at bounding box center [537, 288] width 123 height 15
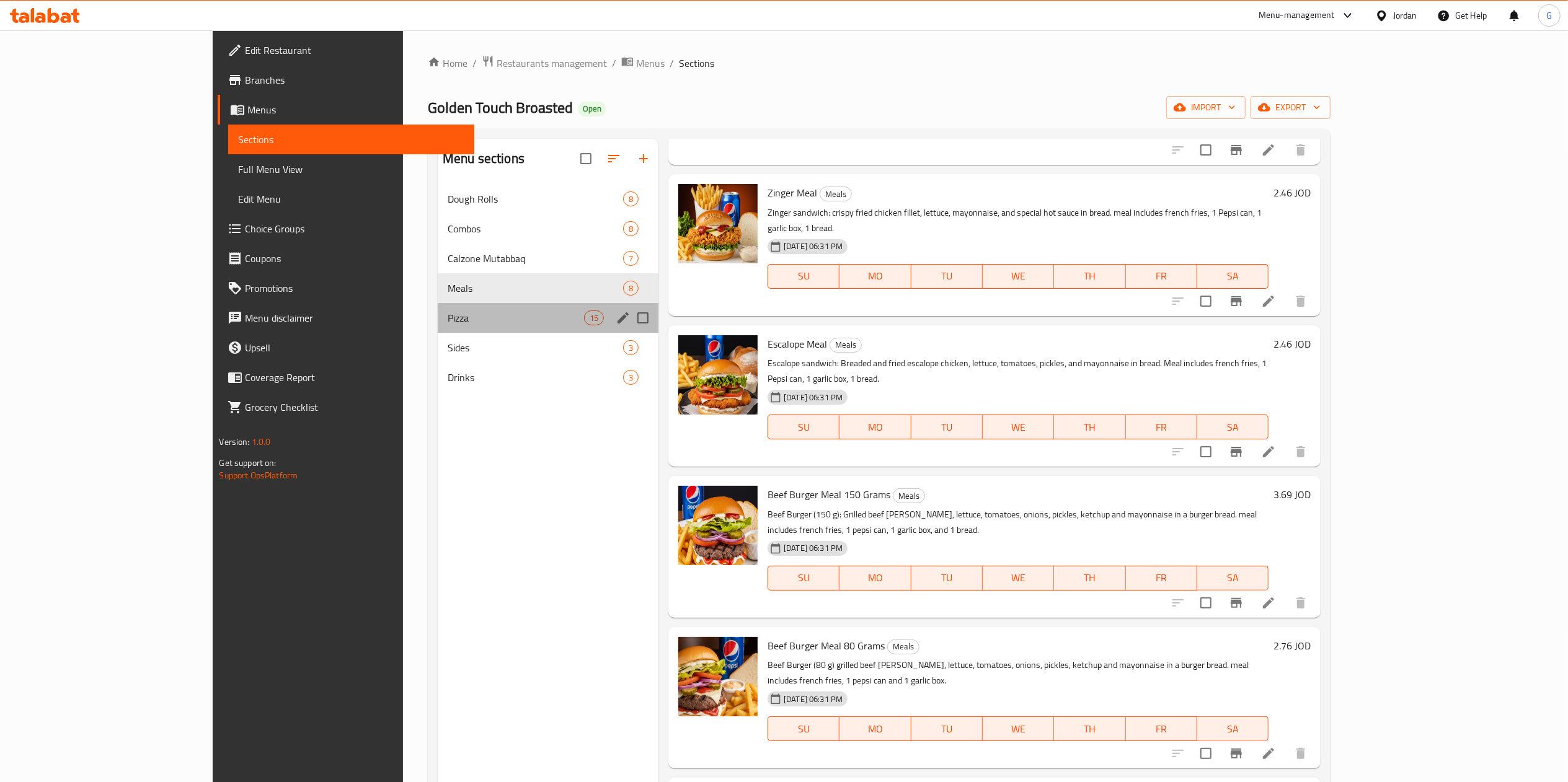
click at [438, 329] on div "Pizza 15" at bounding box center [548, 318] width 221 height 29
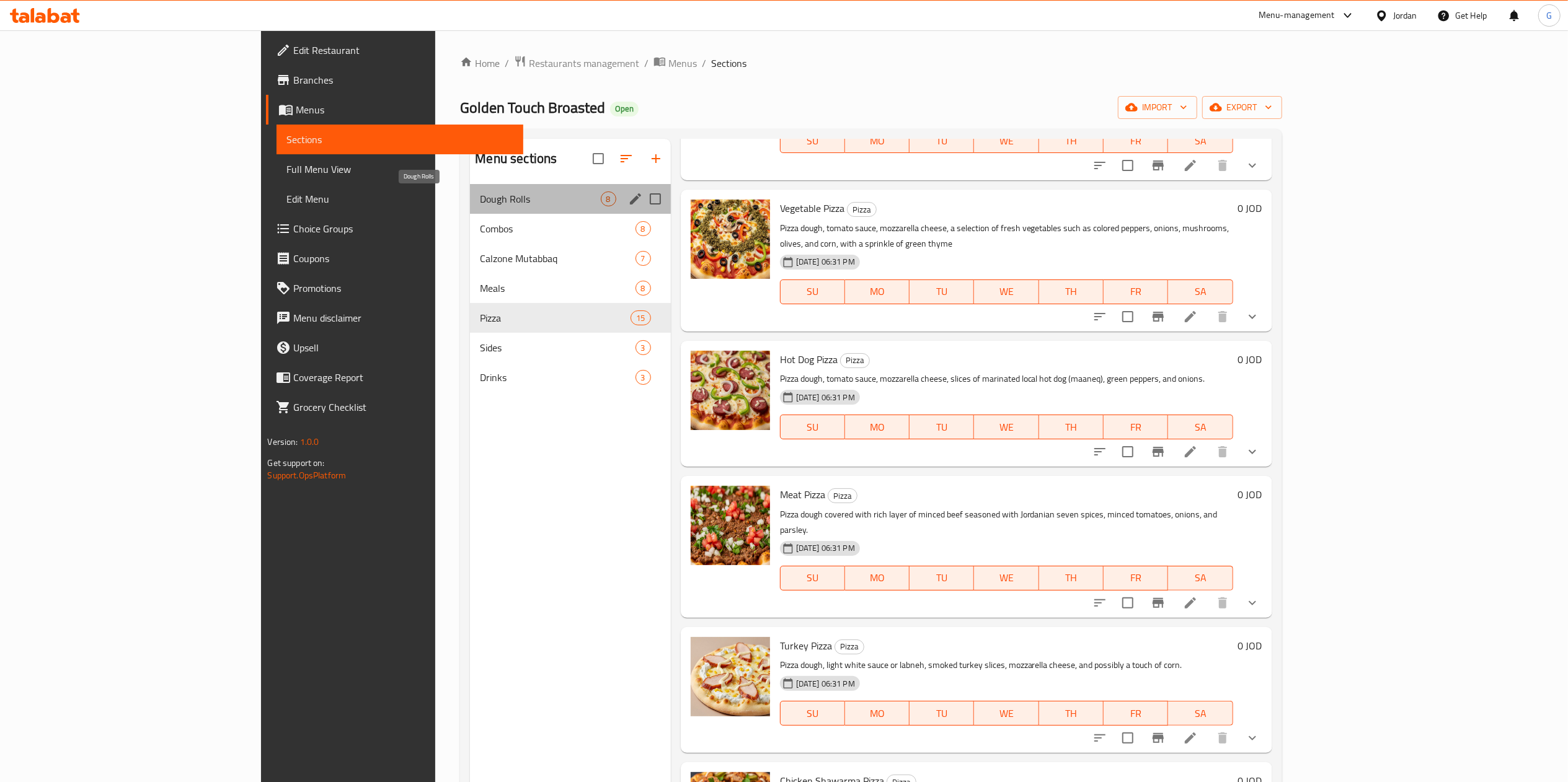
click at [480, 203] on span "Dough Rolls" at bounding box center [540, 199] width 121 height 15
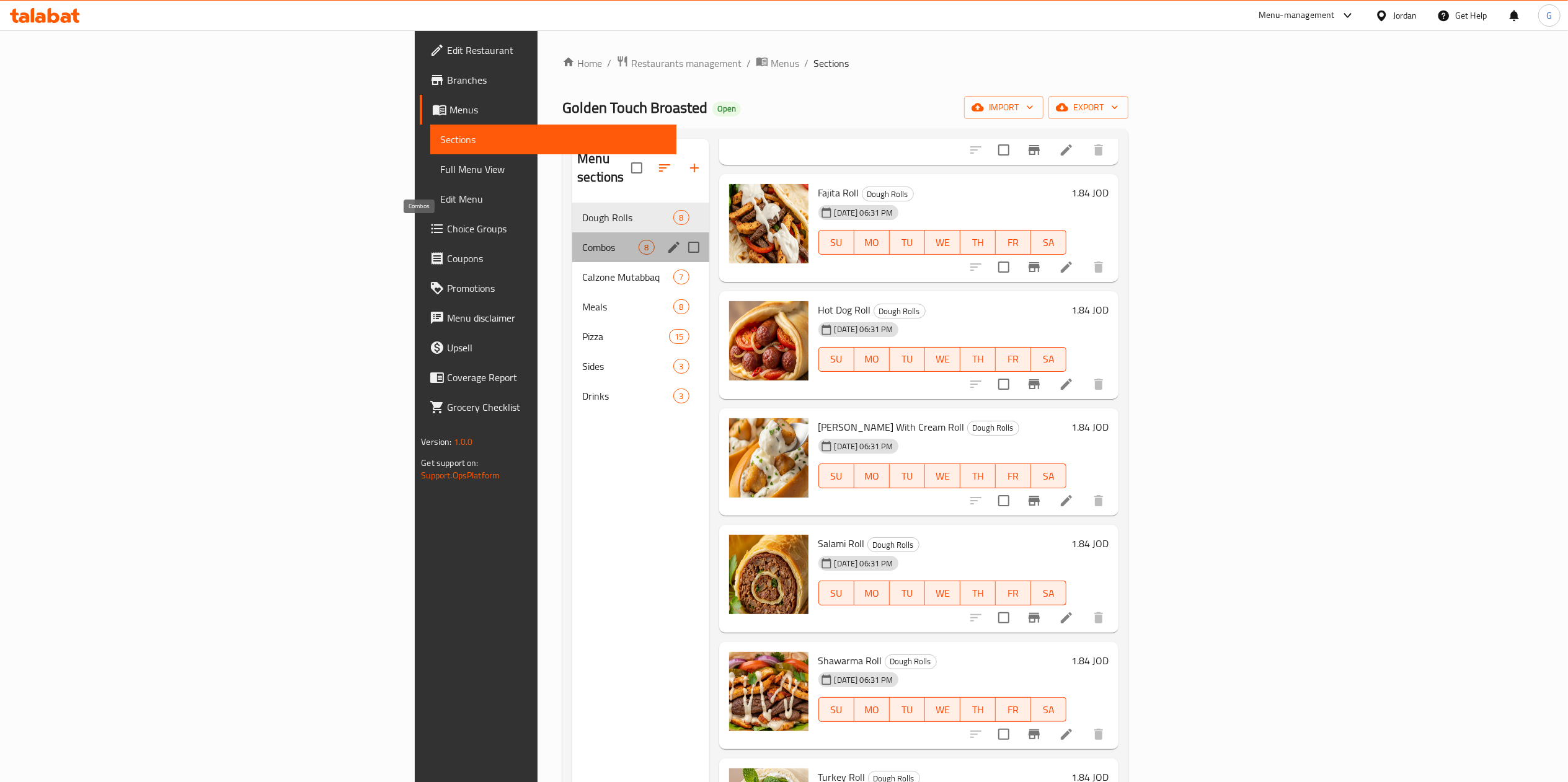
click at [582, 240] on span "Combos" at bounding box center [610, 247] width 56 height 15
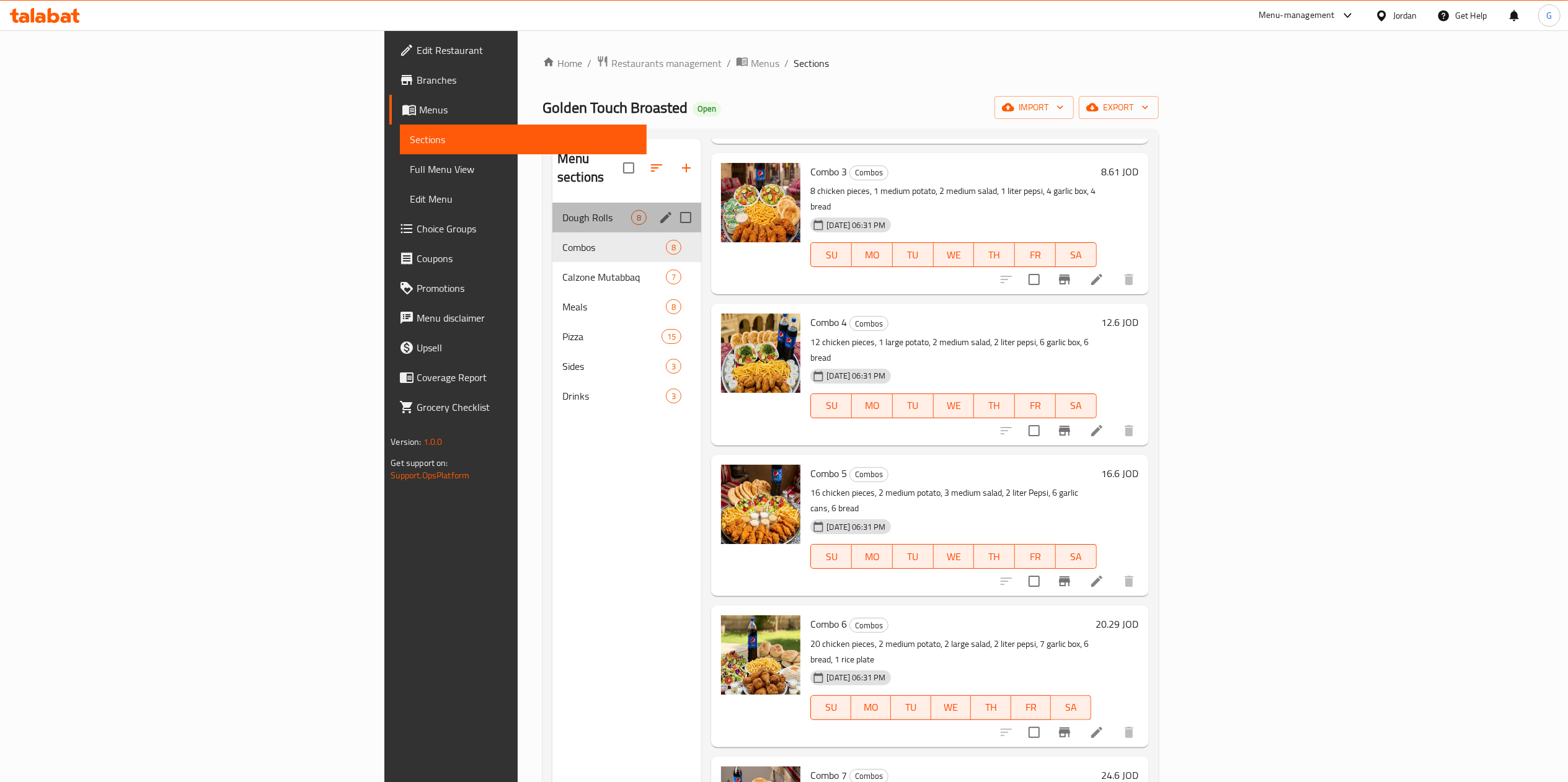
click at [552, 203] on div "Dough Rolls 8" at bounding box center [626, 217] width 149 height 29
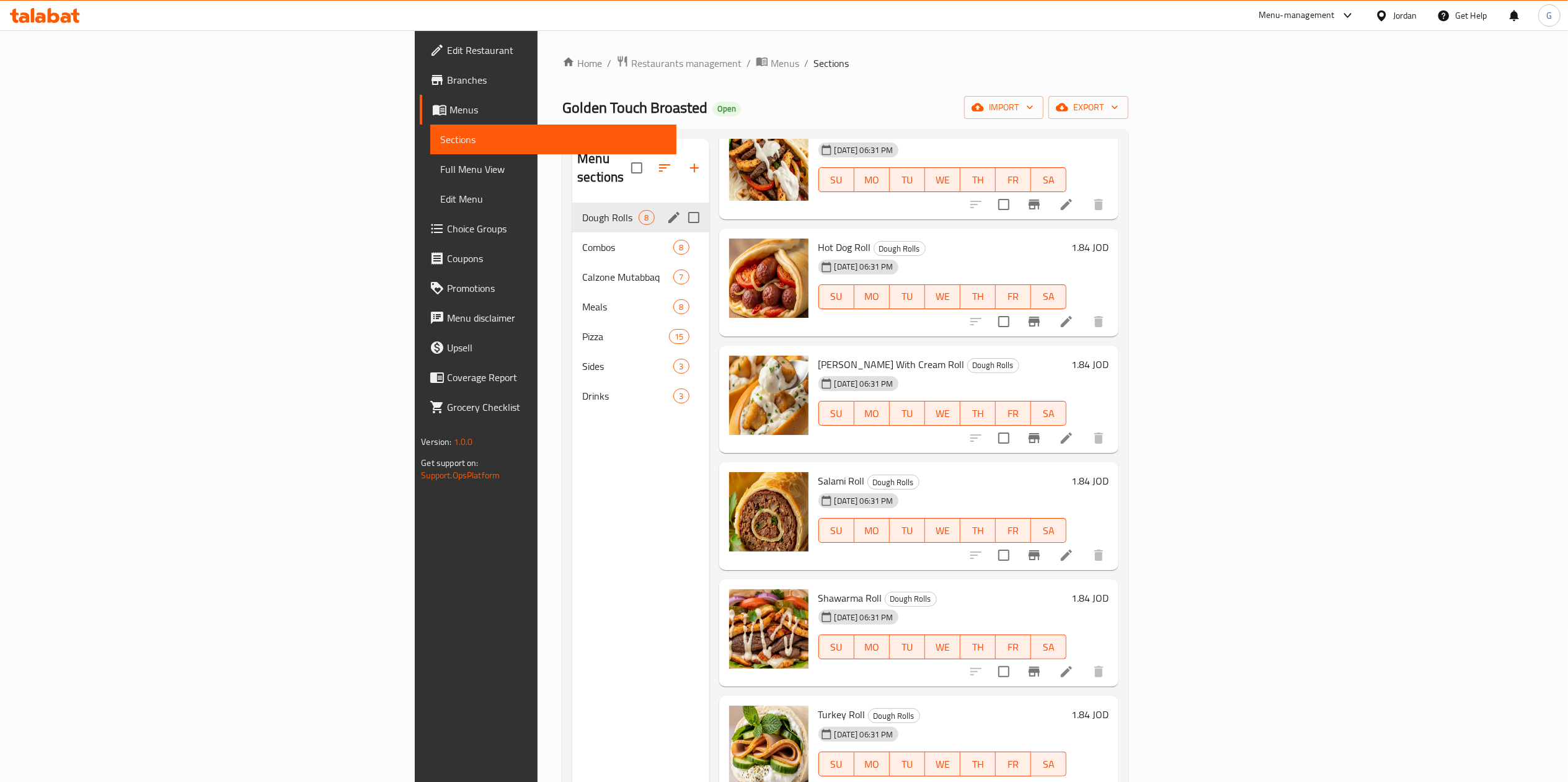
scroll to position [184, 0]
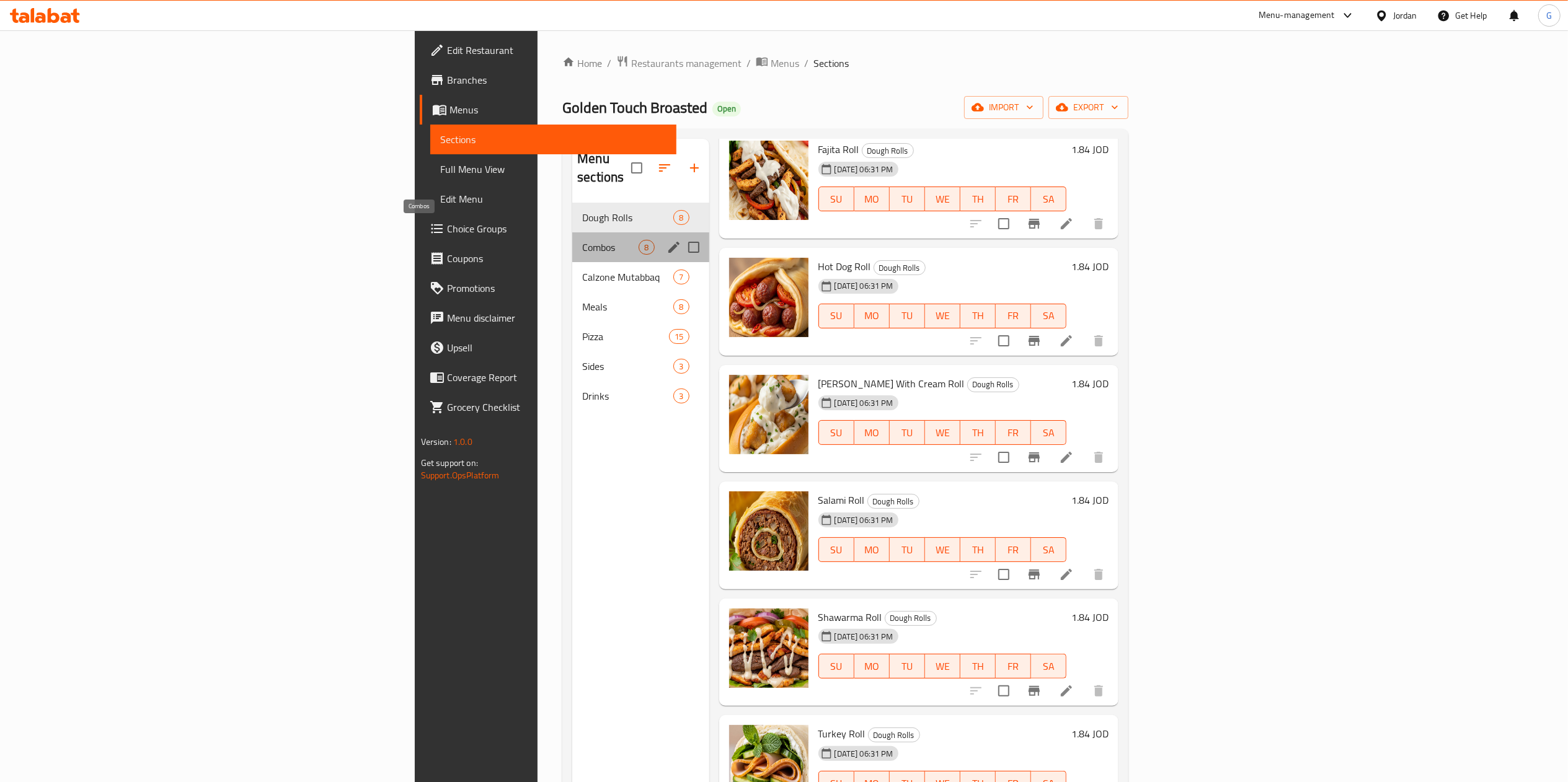
click at [582, 240] on span "Combos" at bounding box center [610, 247] width 56 height 15
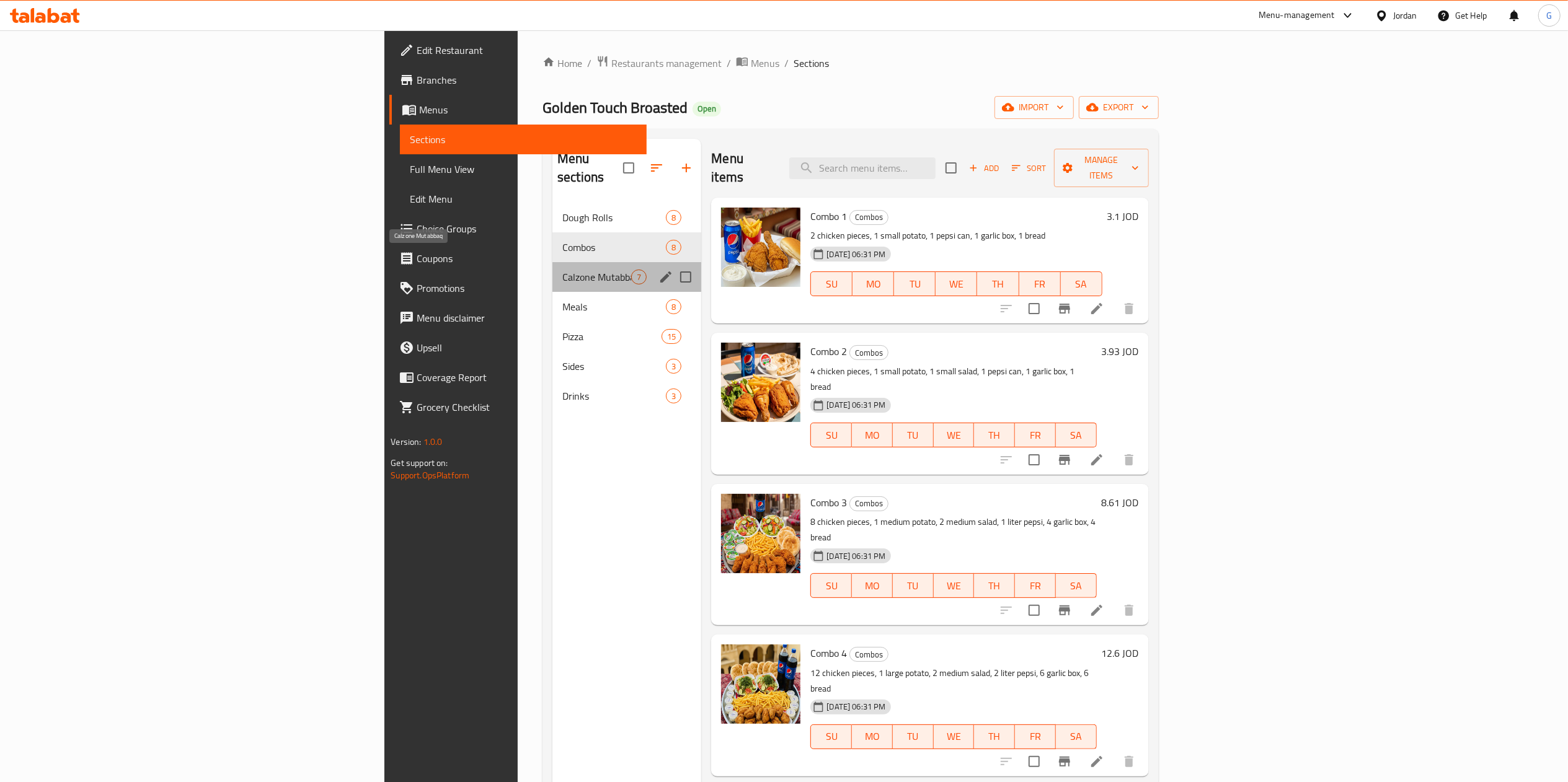
click at [562, 270] on span "Calzone Mutabbaq" at bounding box center [597, 277] width 69 height 15
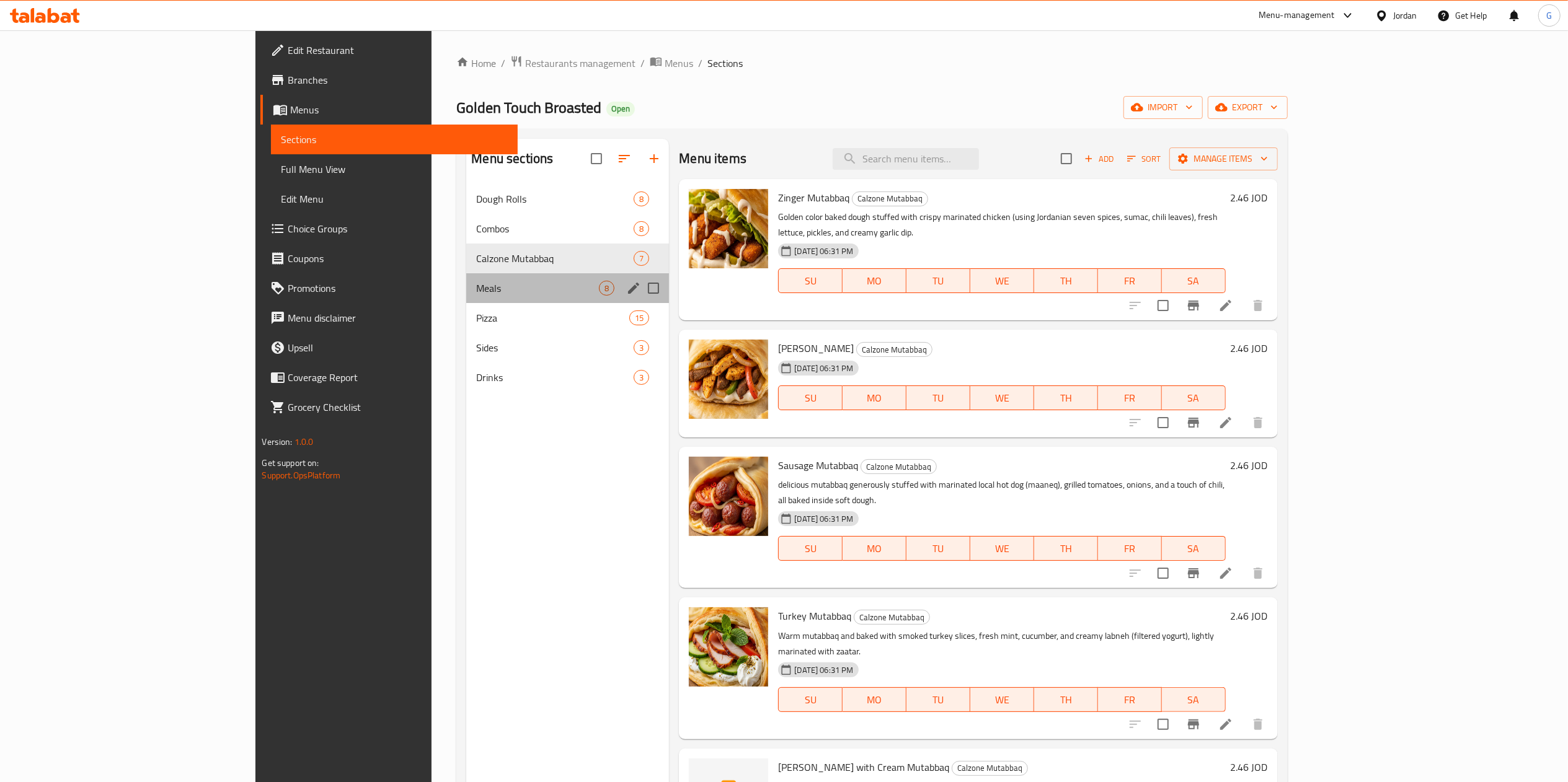
click at [466, 299] on div "Meals 8" at bounding box center [568, 288] width 203 height 29
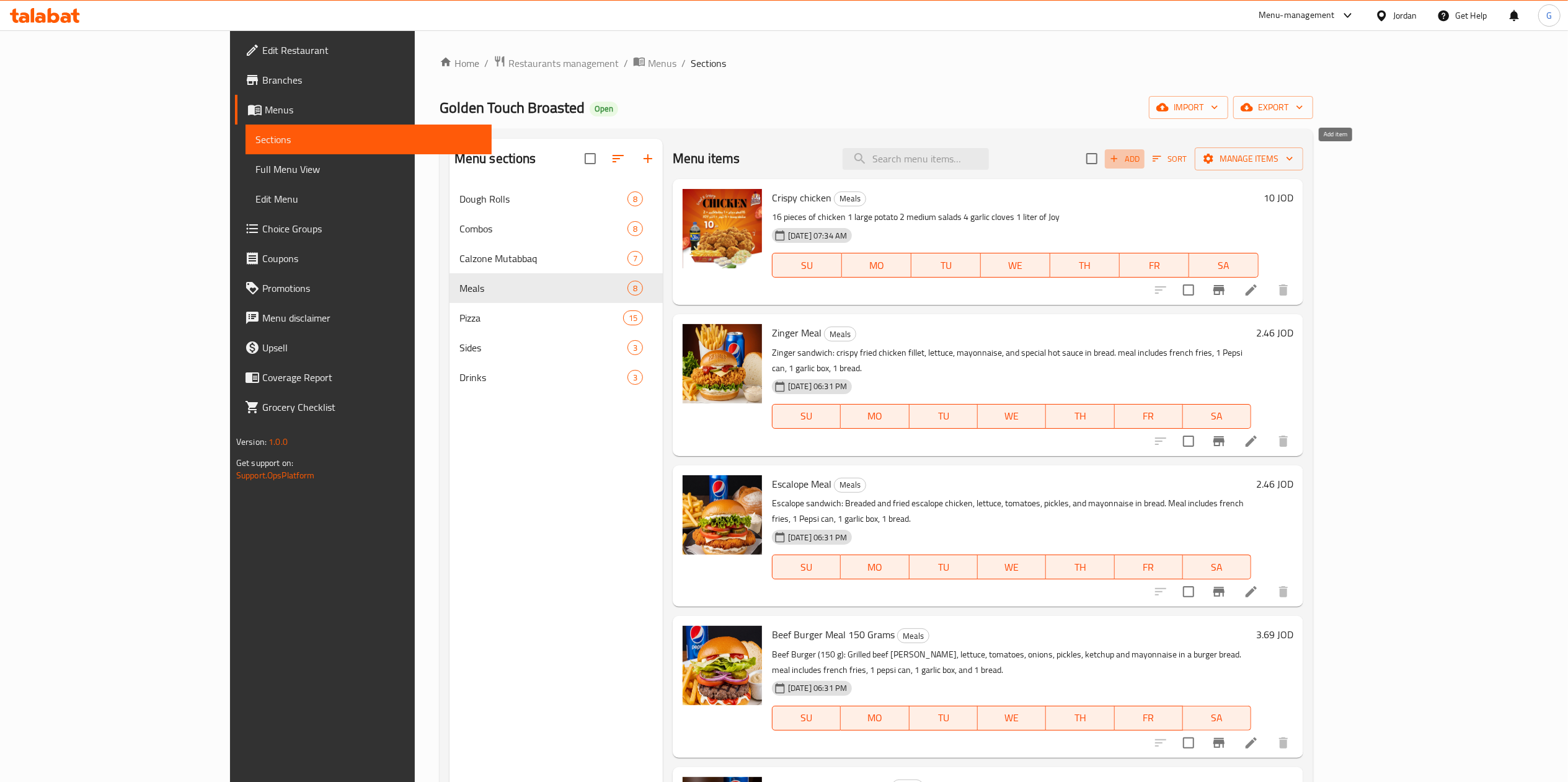
click at [1141, 161] on span "Add" at bounding box center [1124, 159] width 34 height 14
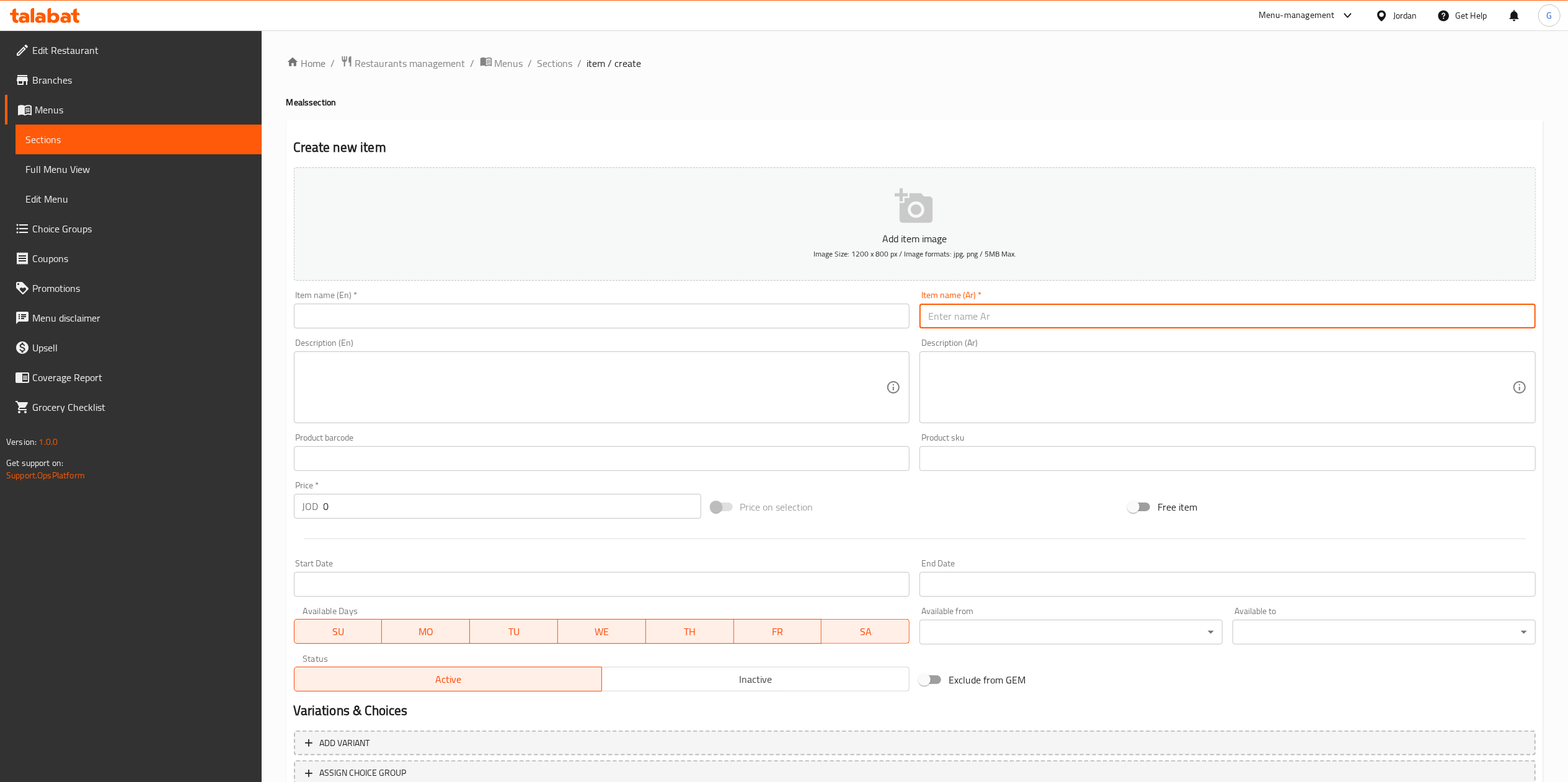
click at [989, 317] on input "text" at bounding box center [1228, 316] width 617 height 25
type input "عرض 12 قطة بروستد"
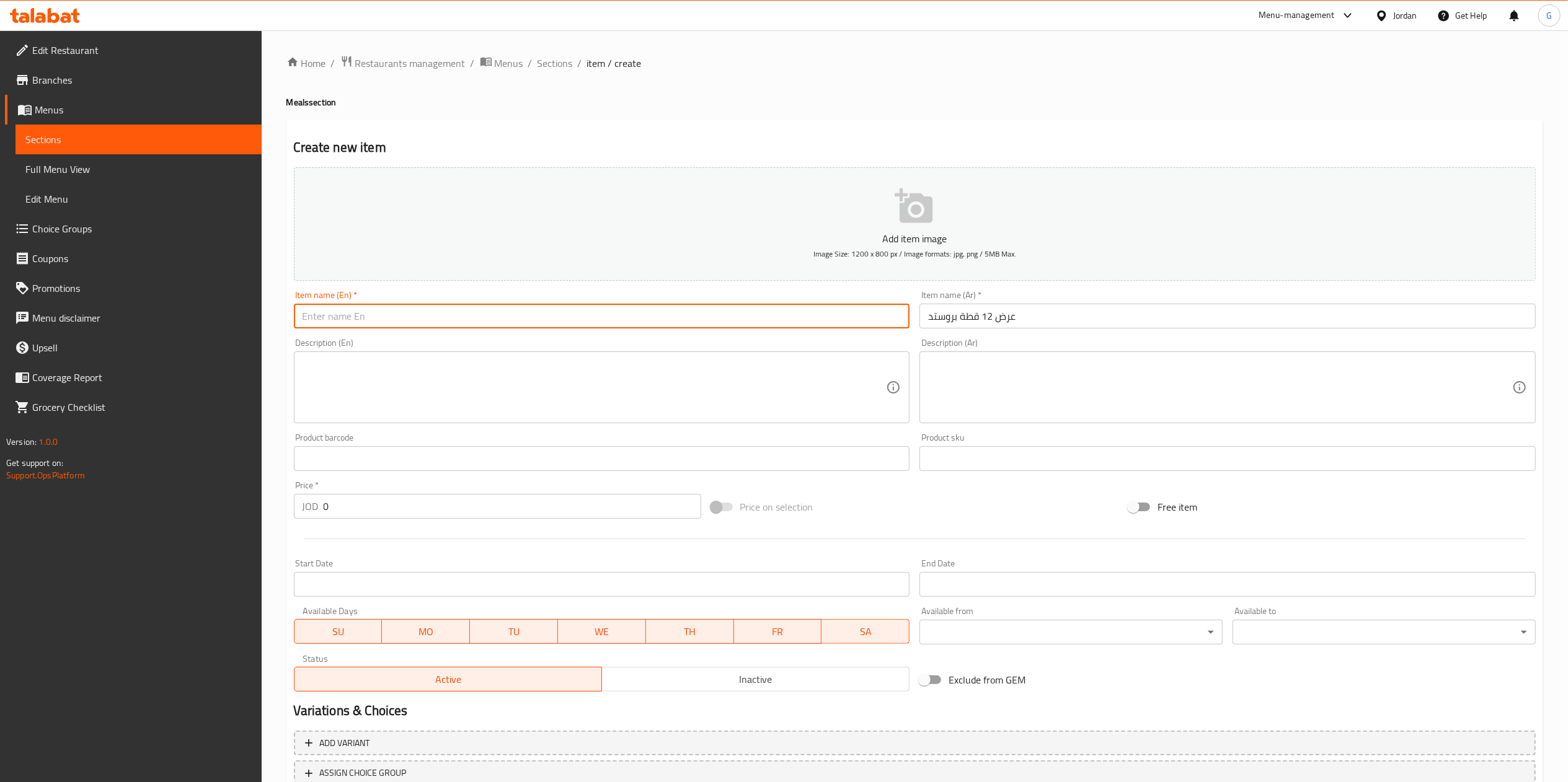
click at [797, 327] on input "text" at bounding box center [602, 316] width 617 height 25
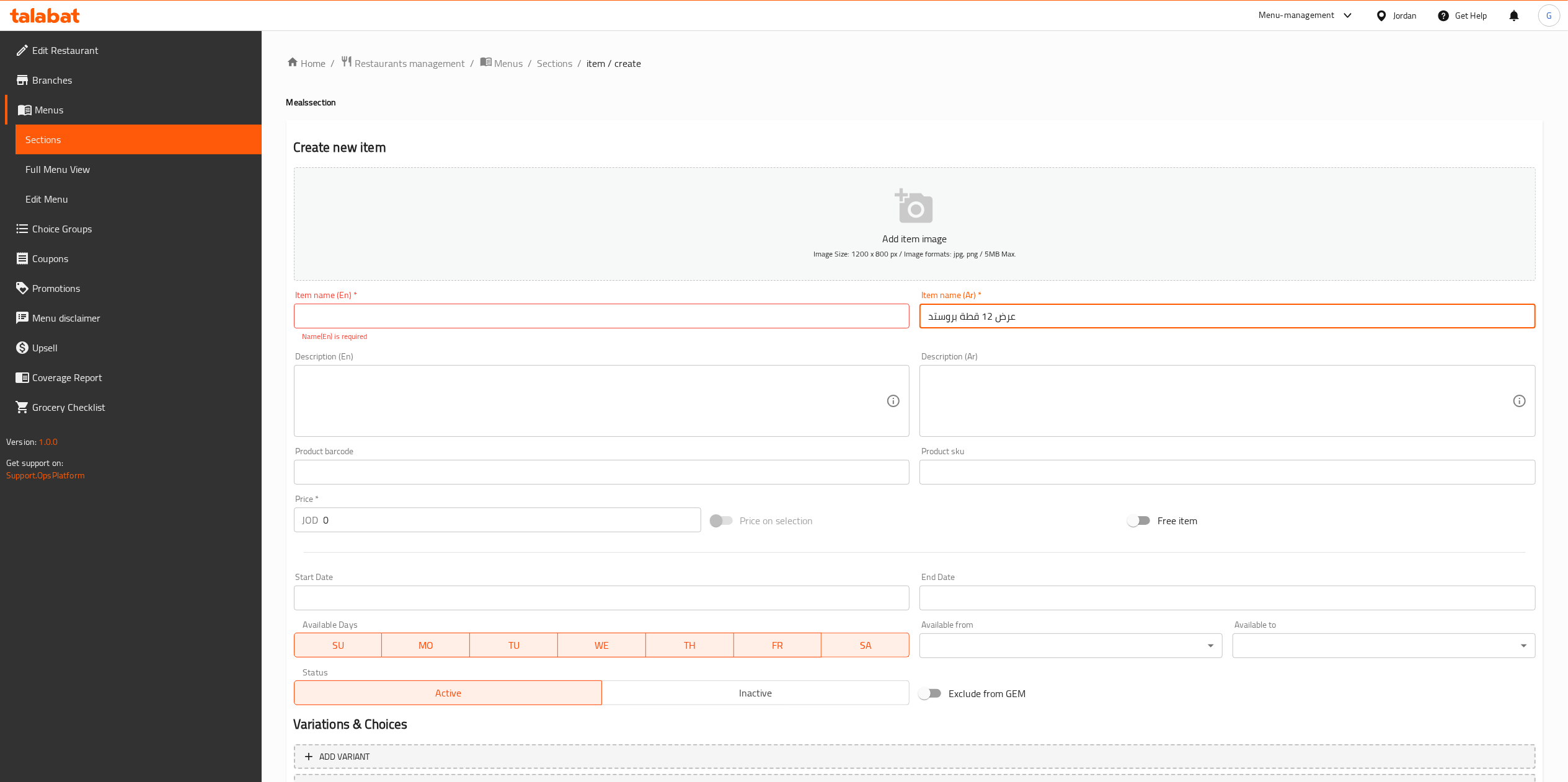
click at [1030, 314] on input "عرض 12 قطة بروستد" at bounding box center [1228, 316] width 617 height 25
paste input "12 pieces of broasted chicken"
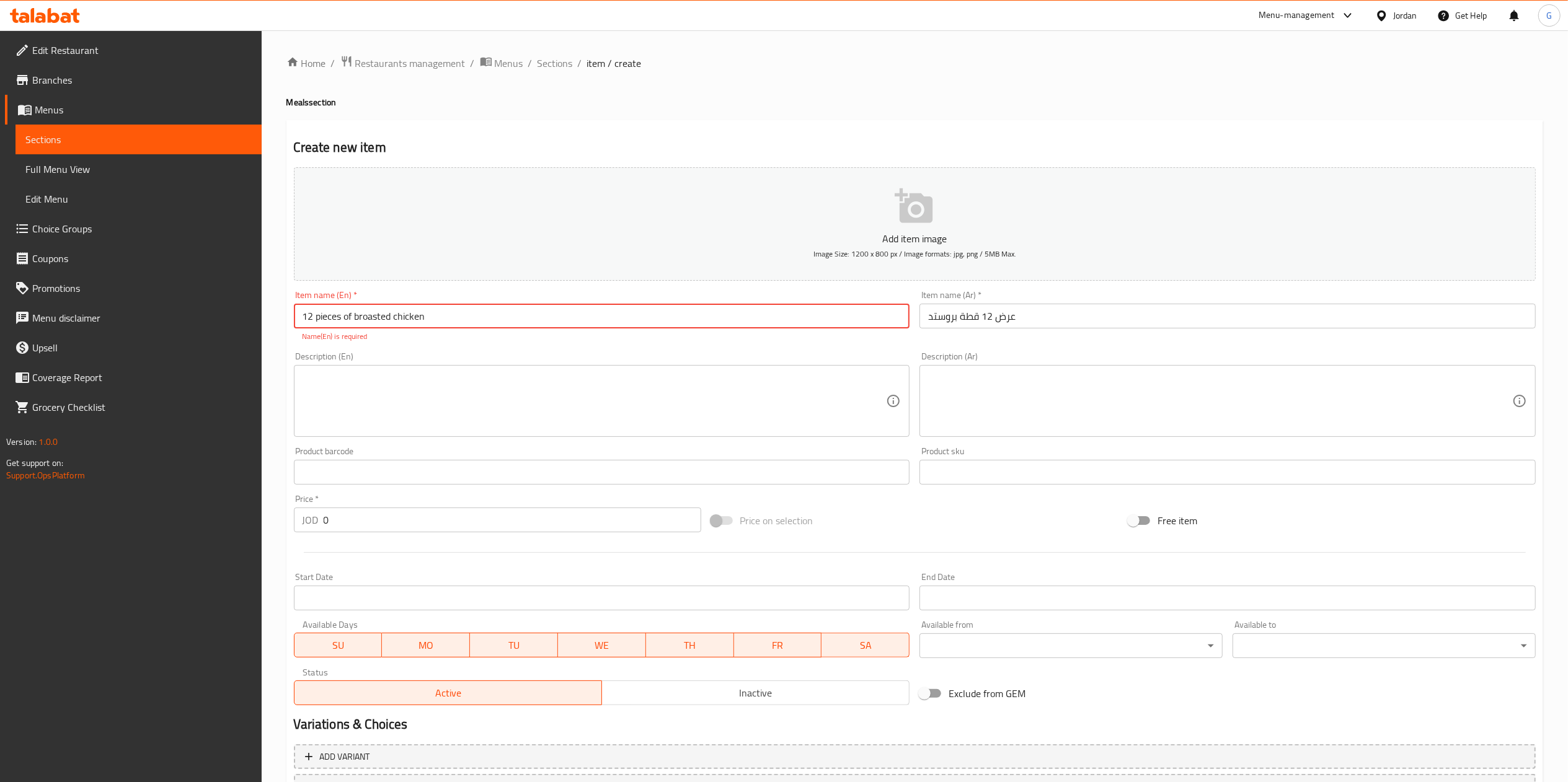
click at [469, 315] on input "12 pieces of broasted chicken" at bounding box center [602, 316] width 617 height 25
type input "12 pieces of broasted chicken"
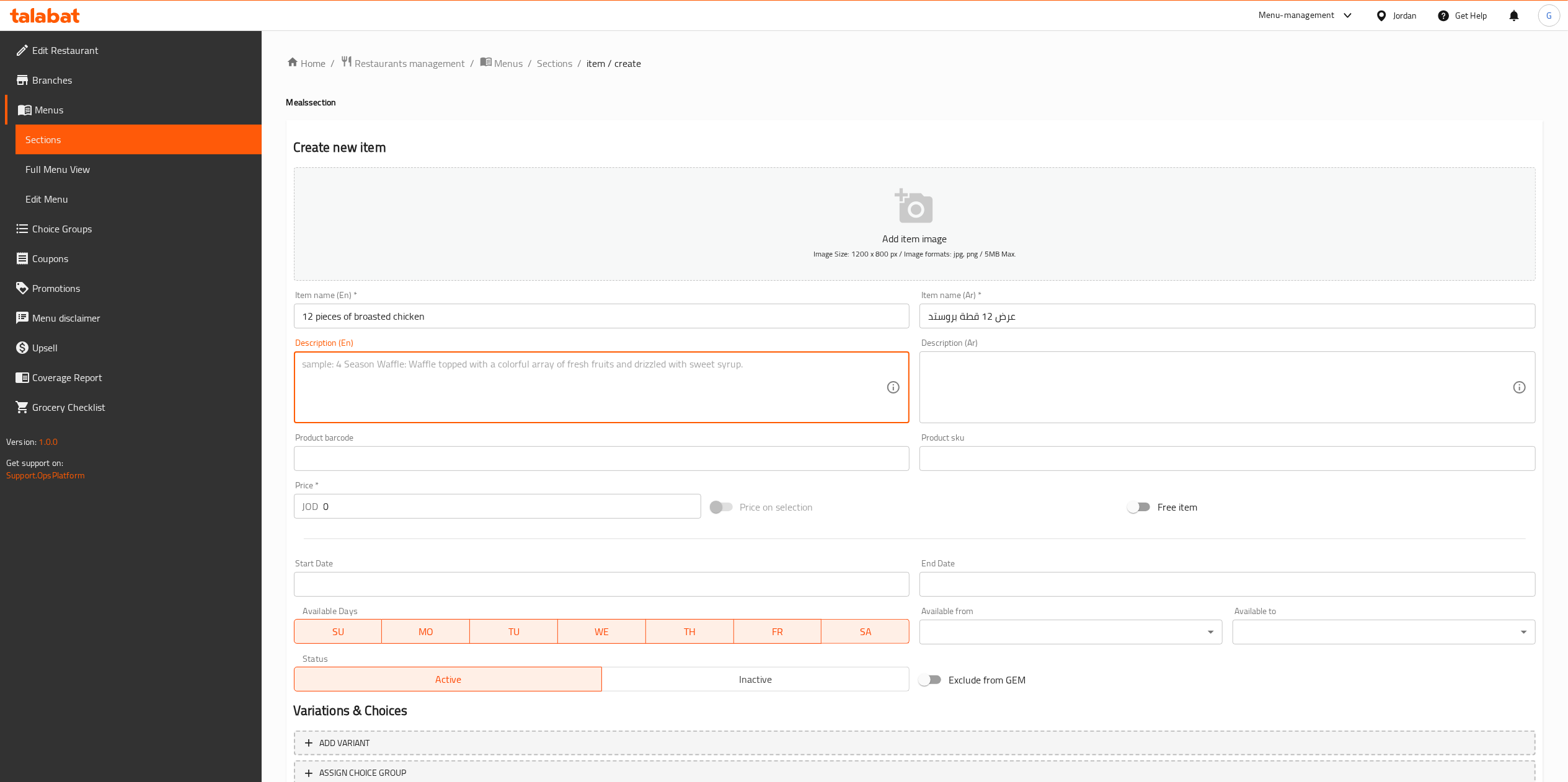
click at [419, 406] on textarea at bounding box center [595, 388] width 584 height 59
click at [378, 501] on input "0" at bounding box center [512, 506] width 377 height 25
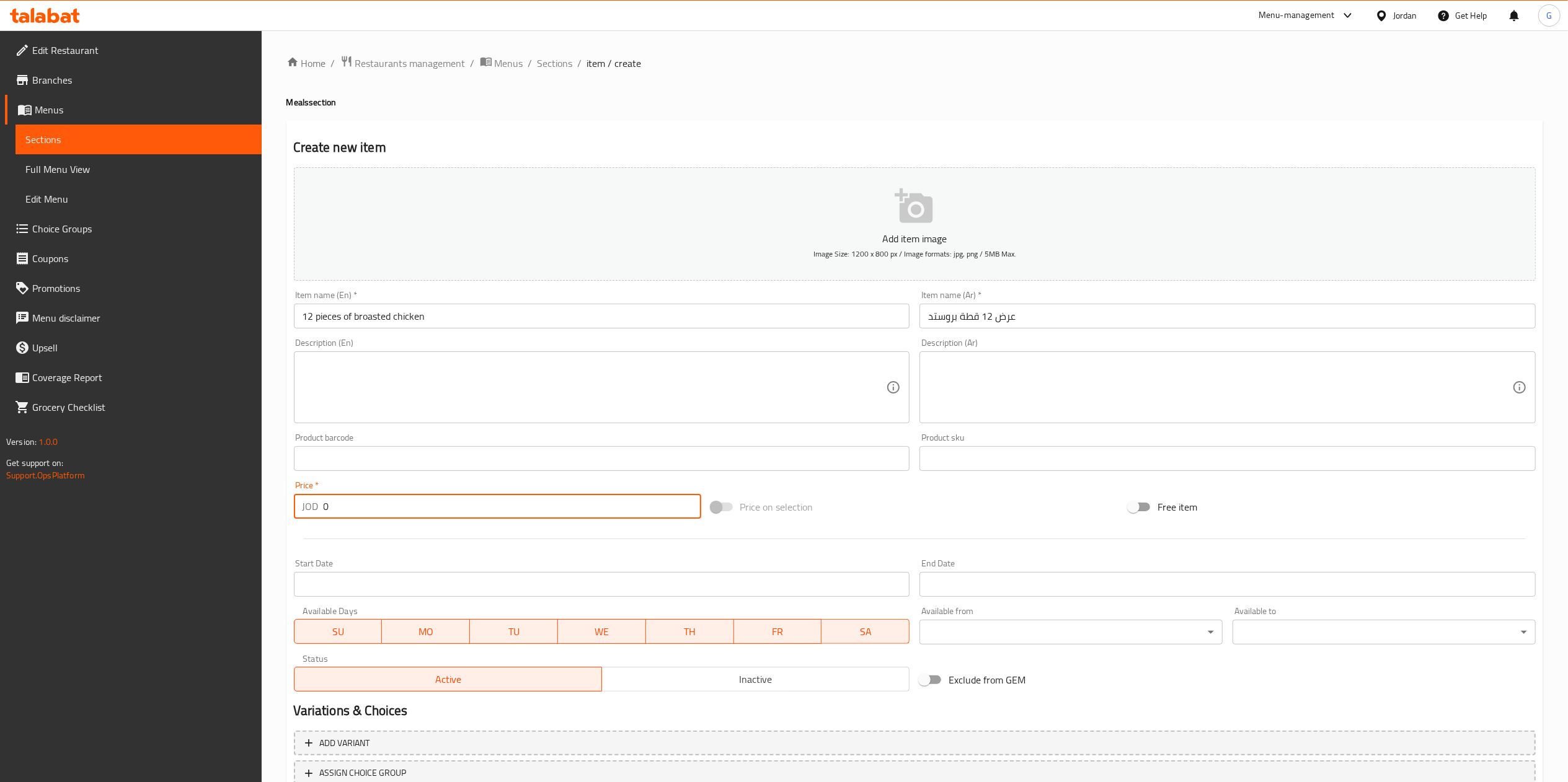
click at [378, 501] on input "0" at bounding box center [512, 506] width 377 height 25
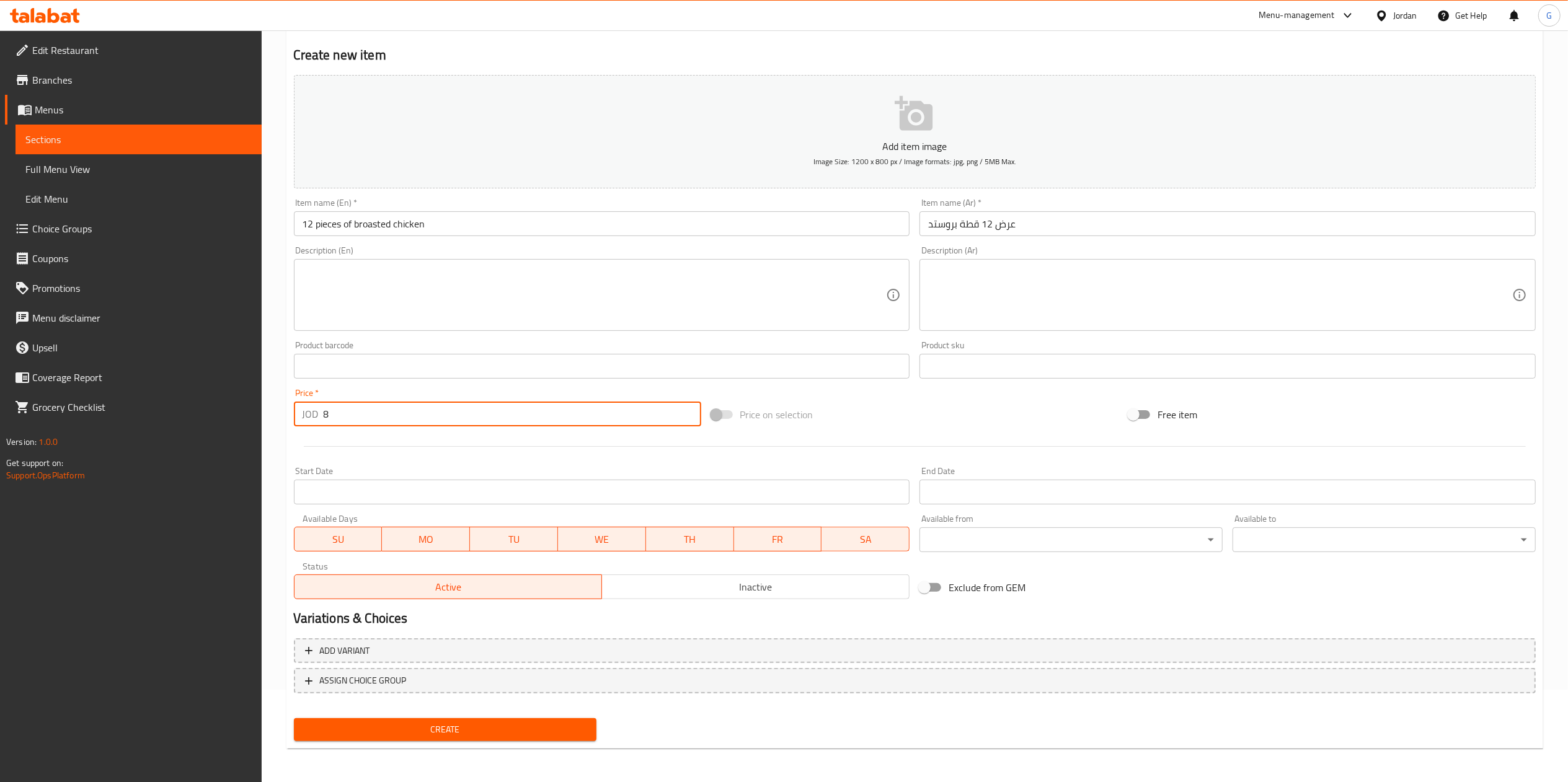
type input "8"
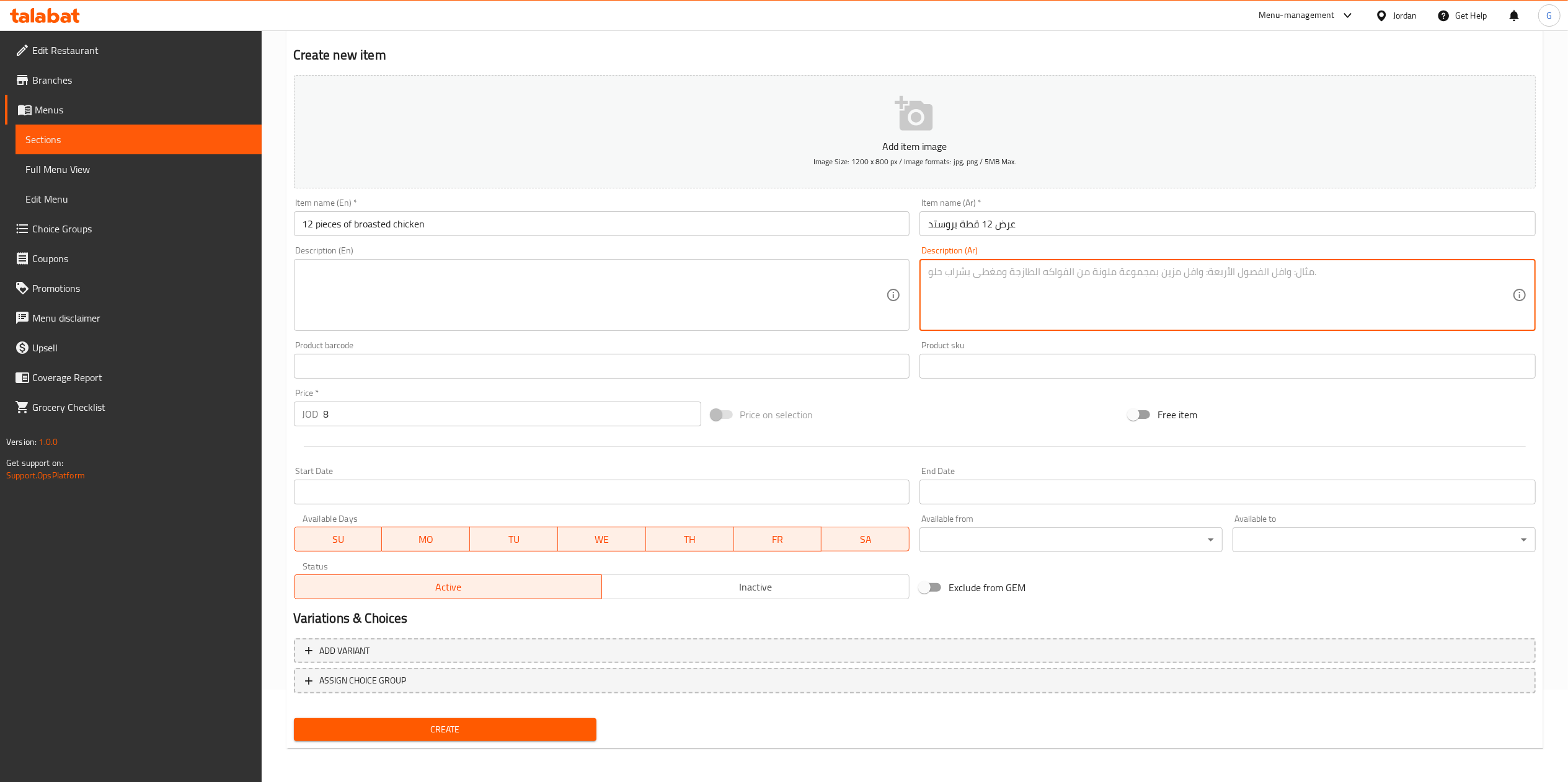
click at [982, 288] on textarea at bounding box center [1220, 295] width 584 height 59
type textarea "1 سلطة 4 ثوم جوي لتر"
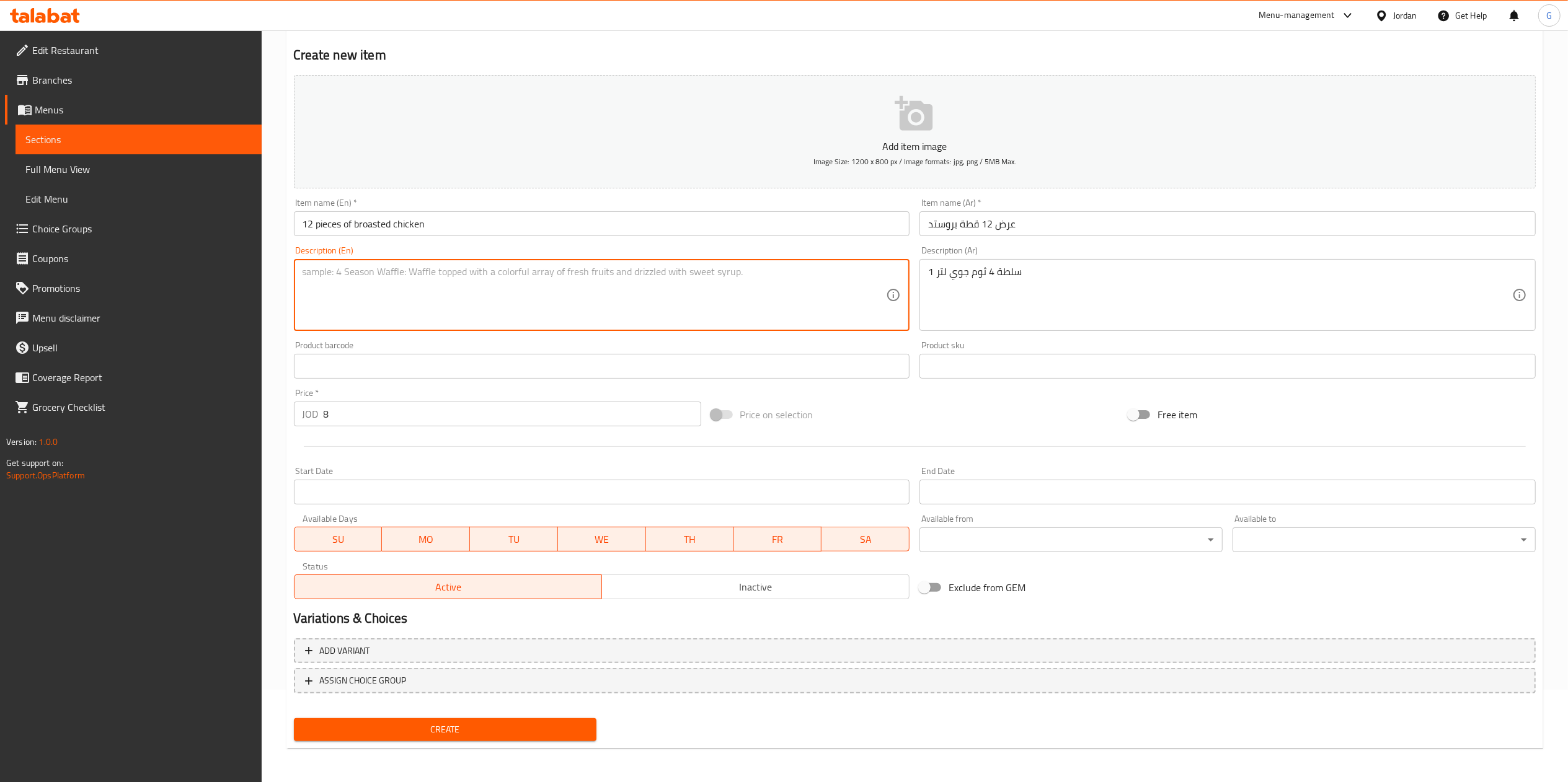
click at [387, 284] on textarea at bounding box center [595, 295] width 584 height 59
paste textarea "1 salad 4 garlic cloves 1 liter"
type textarea "1 salad 4 garlic cloves 1 liter"
click at [479, 727] on span "Create" at bounding box center [445, 729] width 284 height 16
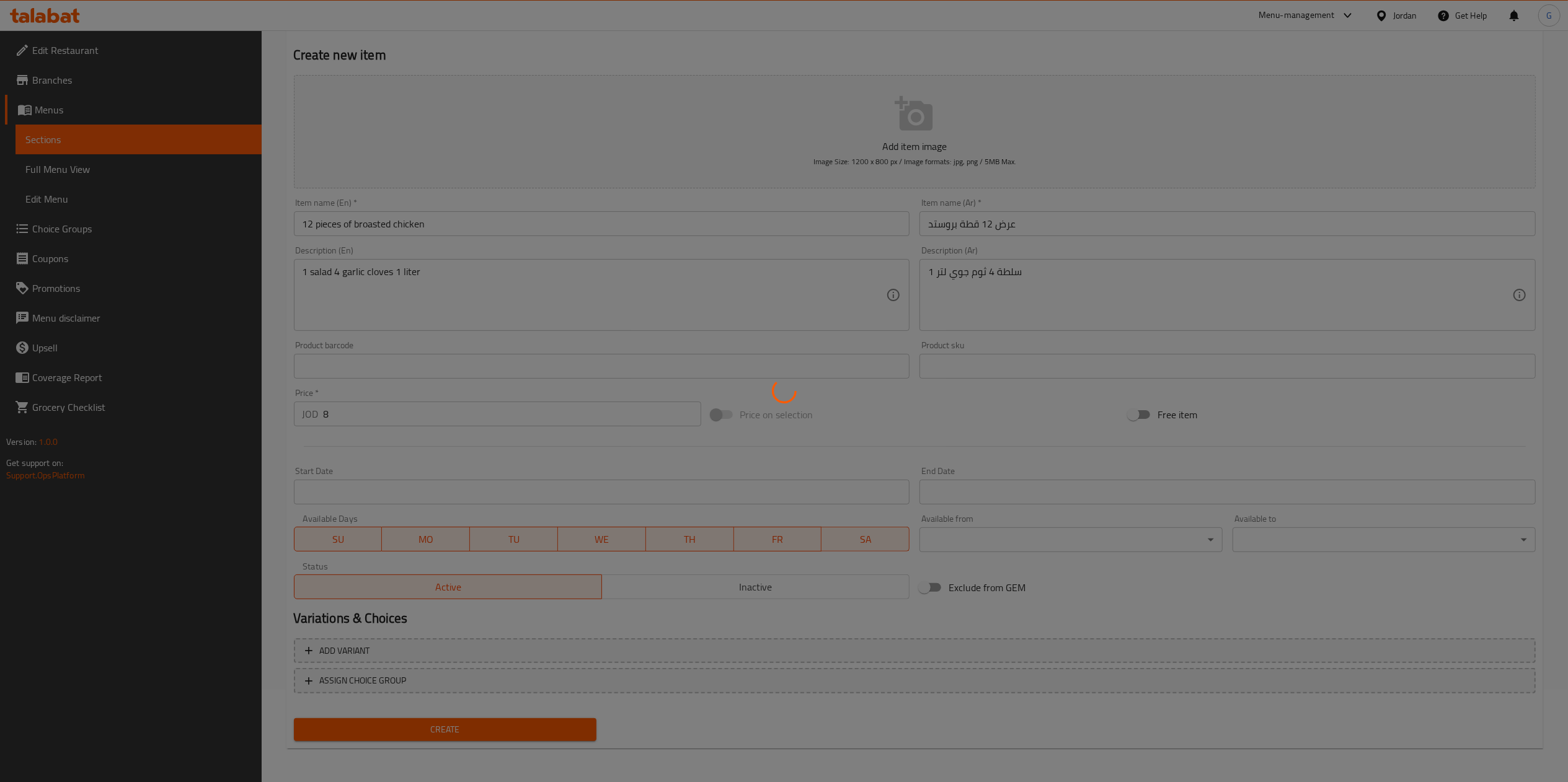
type input "0"
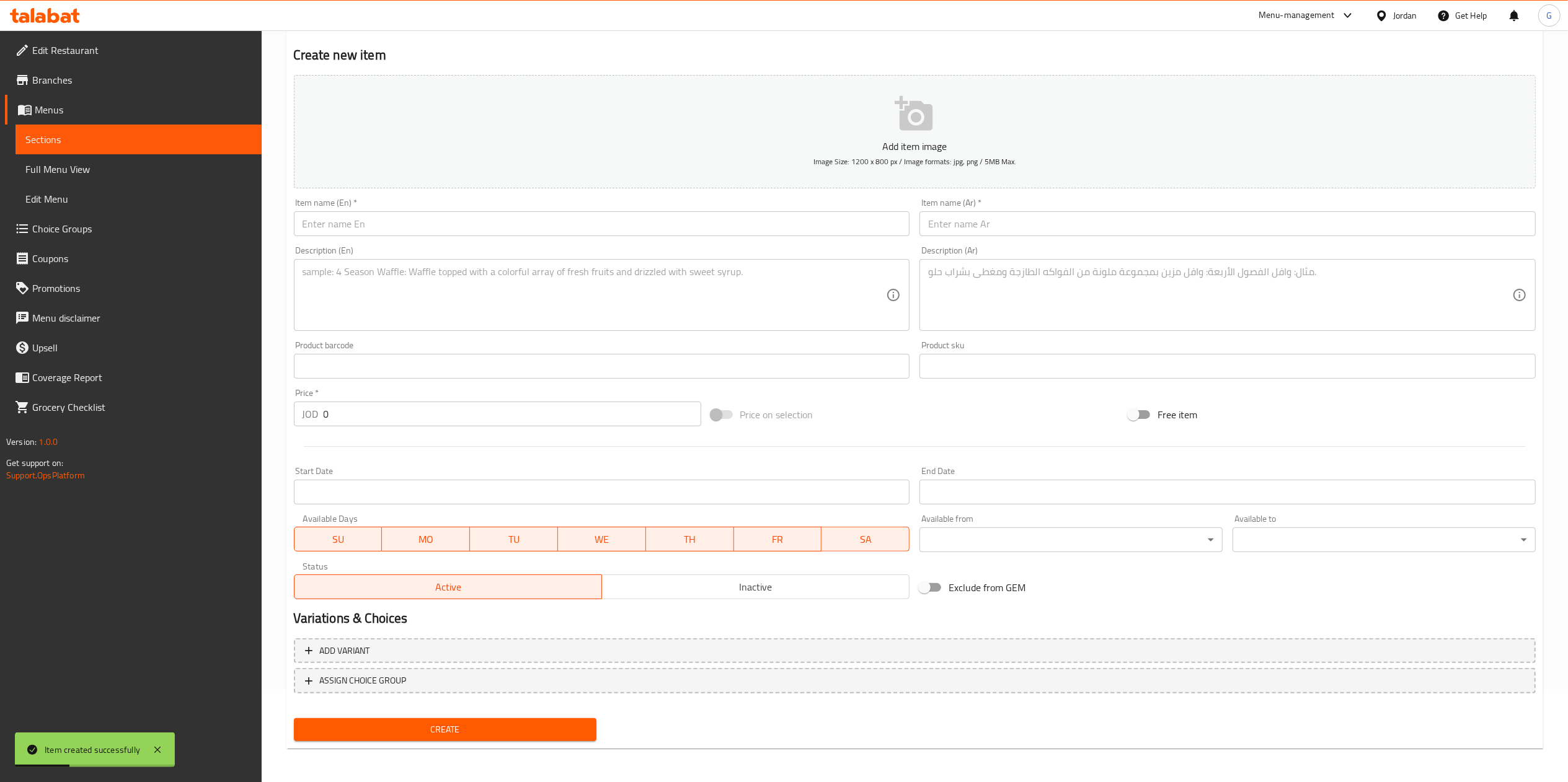
scroll to position [0, 0]
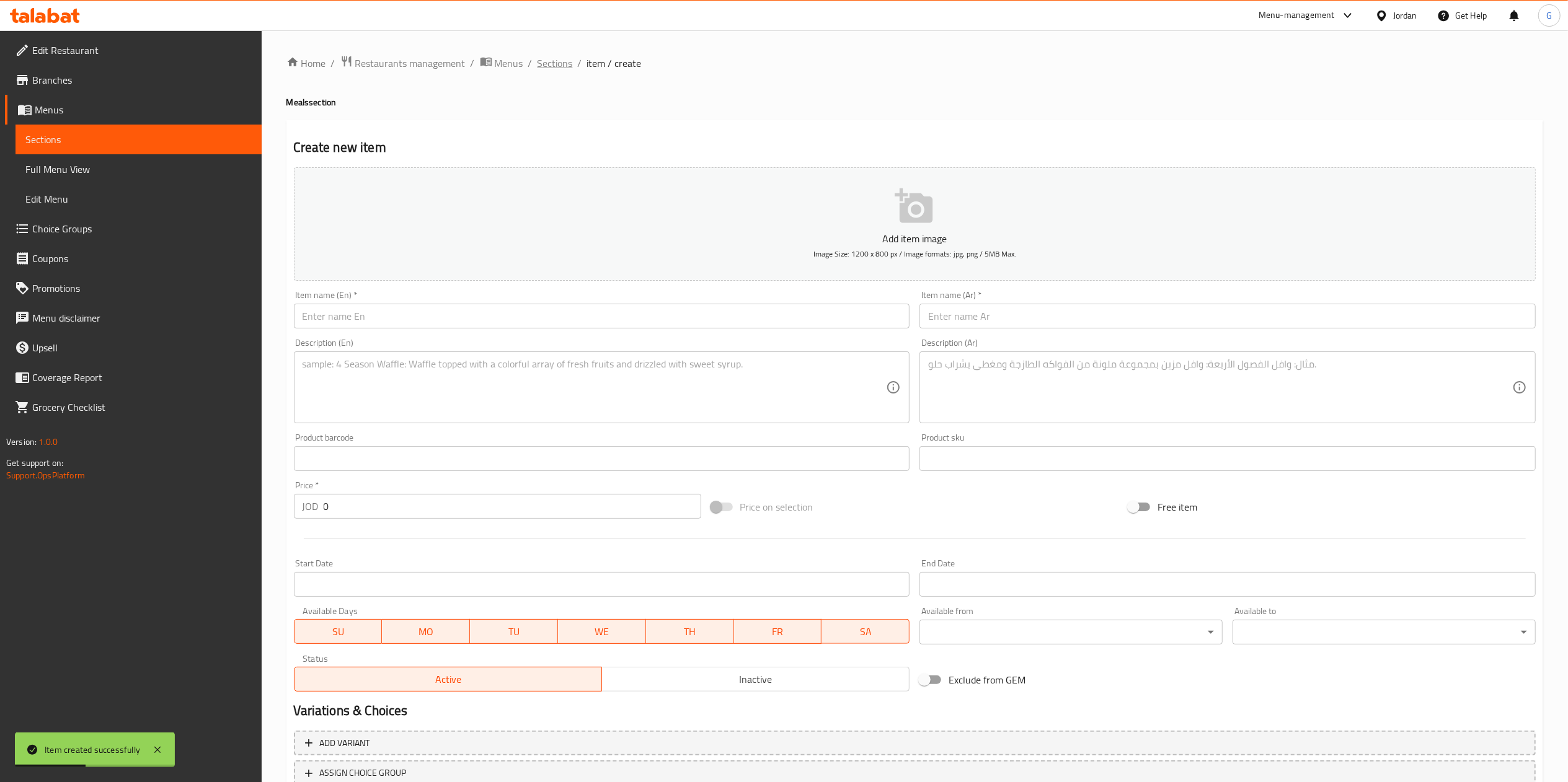
click at [553, 63] on span "Sections" at bounding box center [556, 63] width 36 height 15
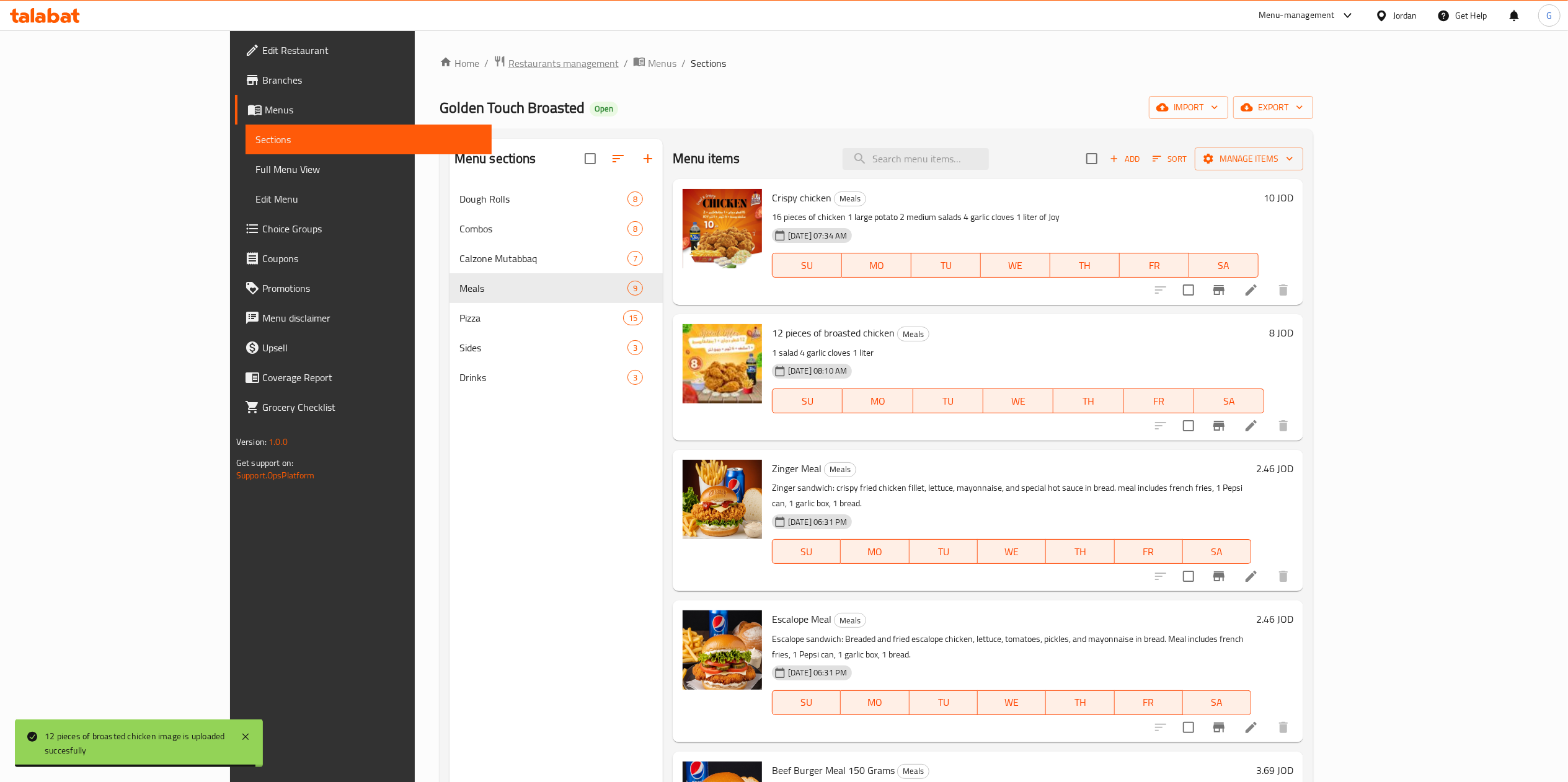
click at [508, 66] on span "Restaurants management" at bounding box center [563, 63] width 110 height 15
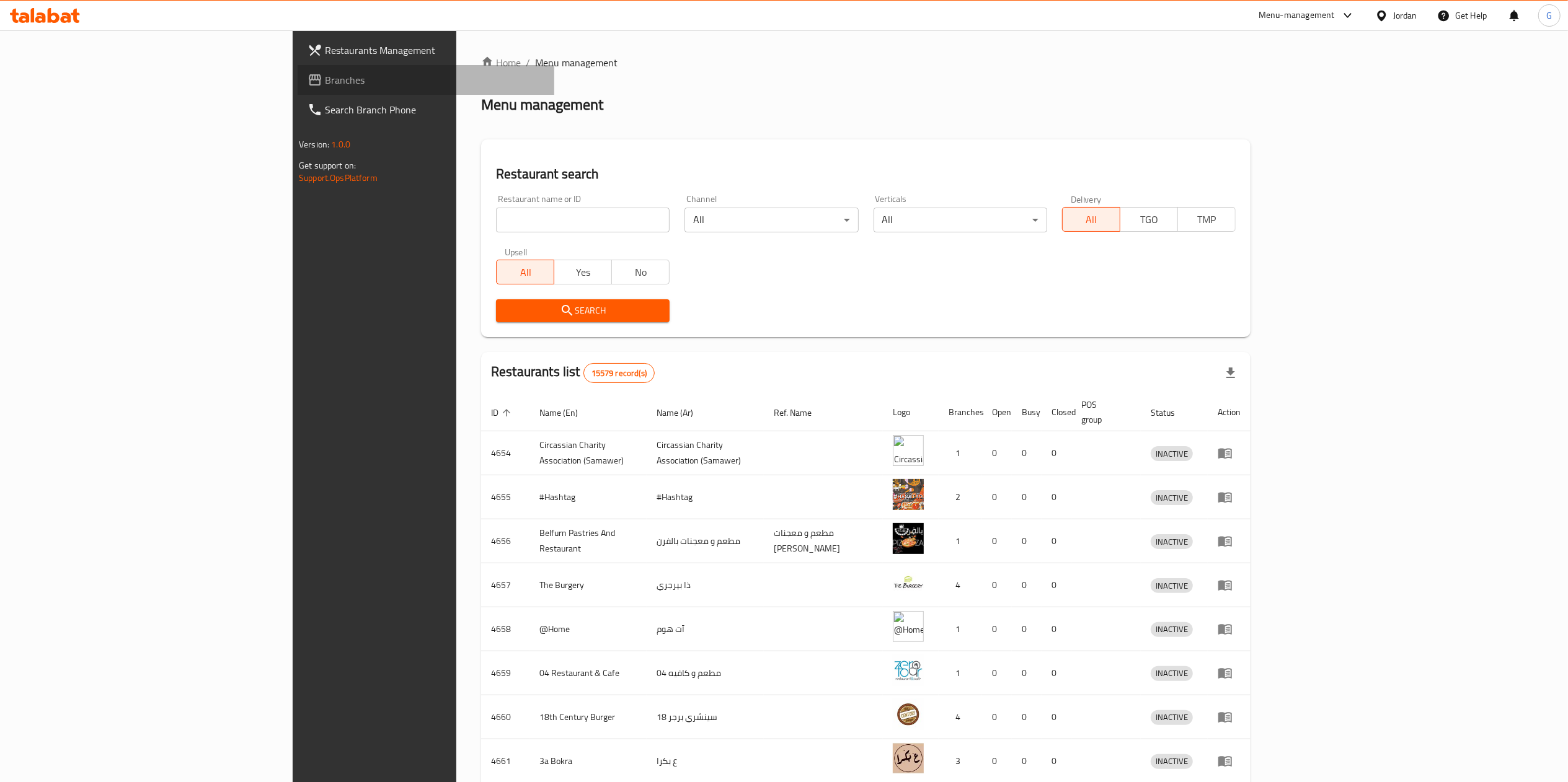
click at [297, 68] on link "Branches" at bounding box center [425, 79] width 257 height 29
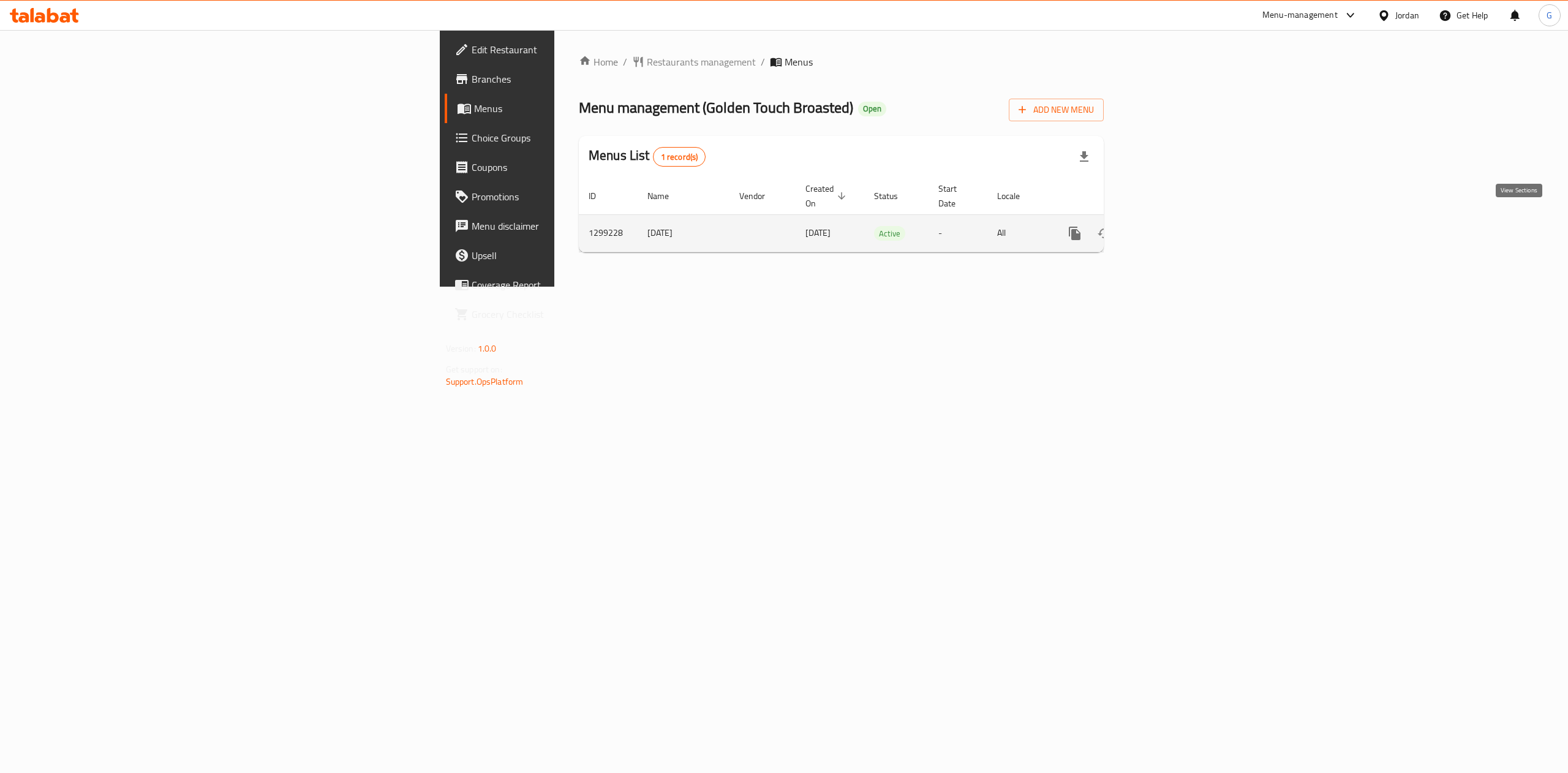
click at [1178, 228] on link "enhanced table" at bounding box center [1163, 233] width 29 height 29
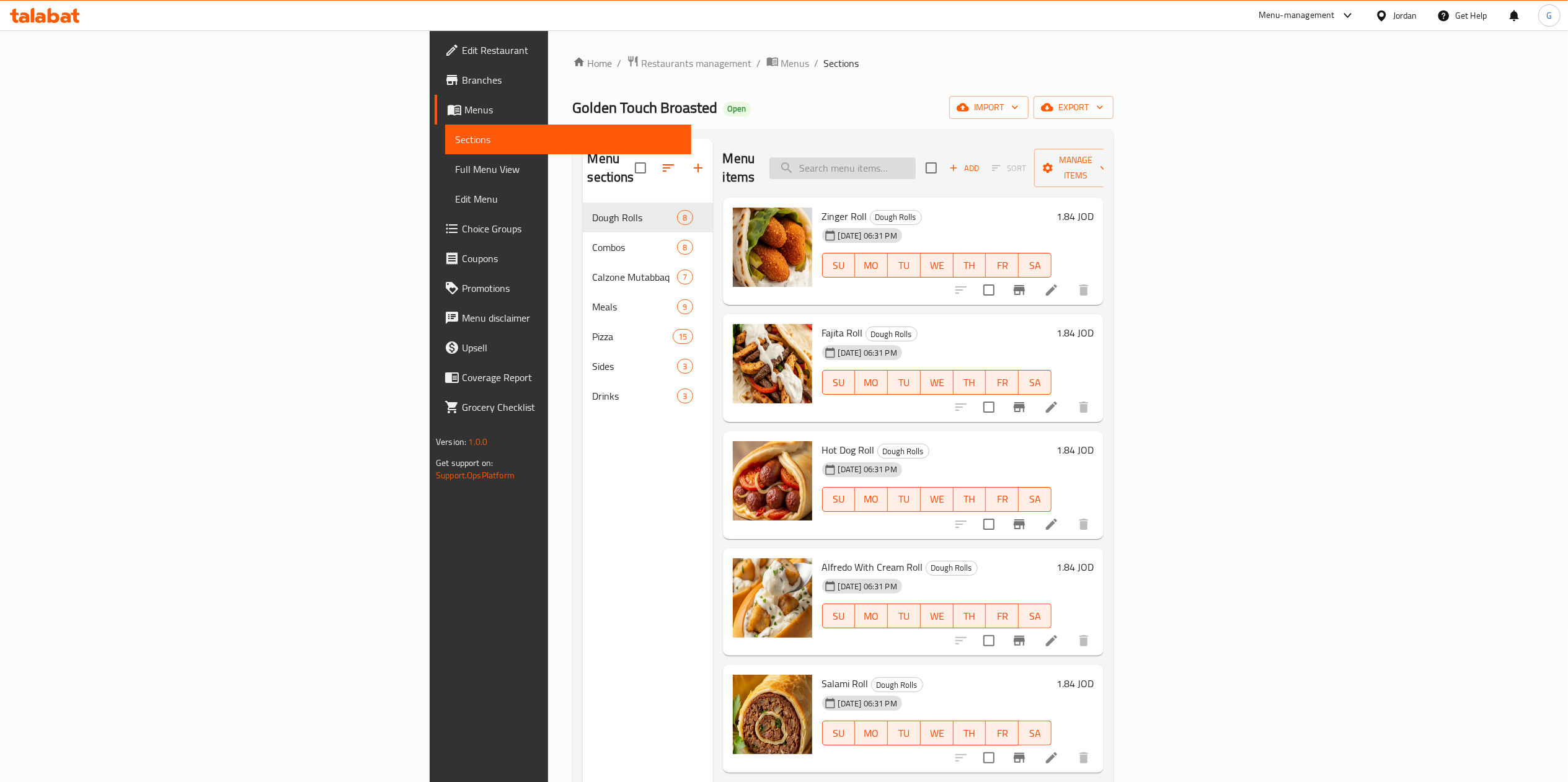
click at [916, 164] on input "search" at bounding box center [843, 168] width 147 height 22
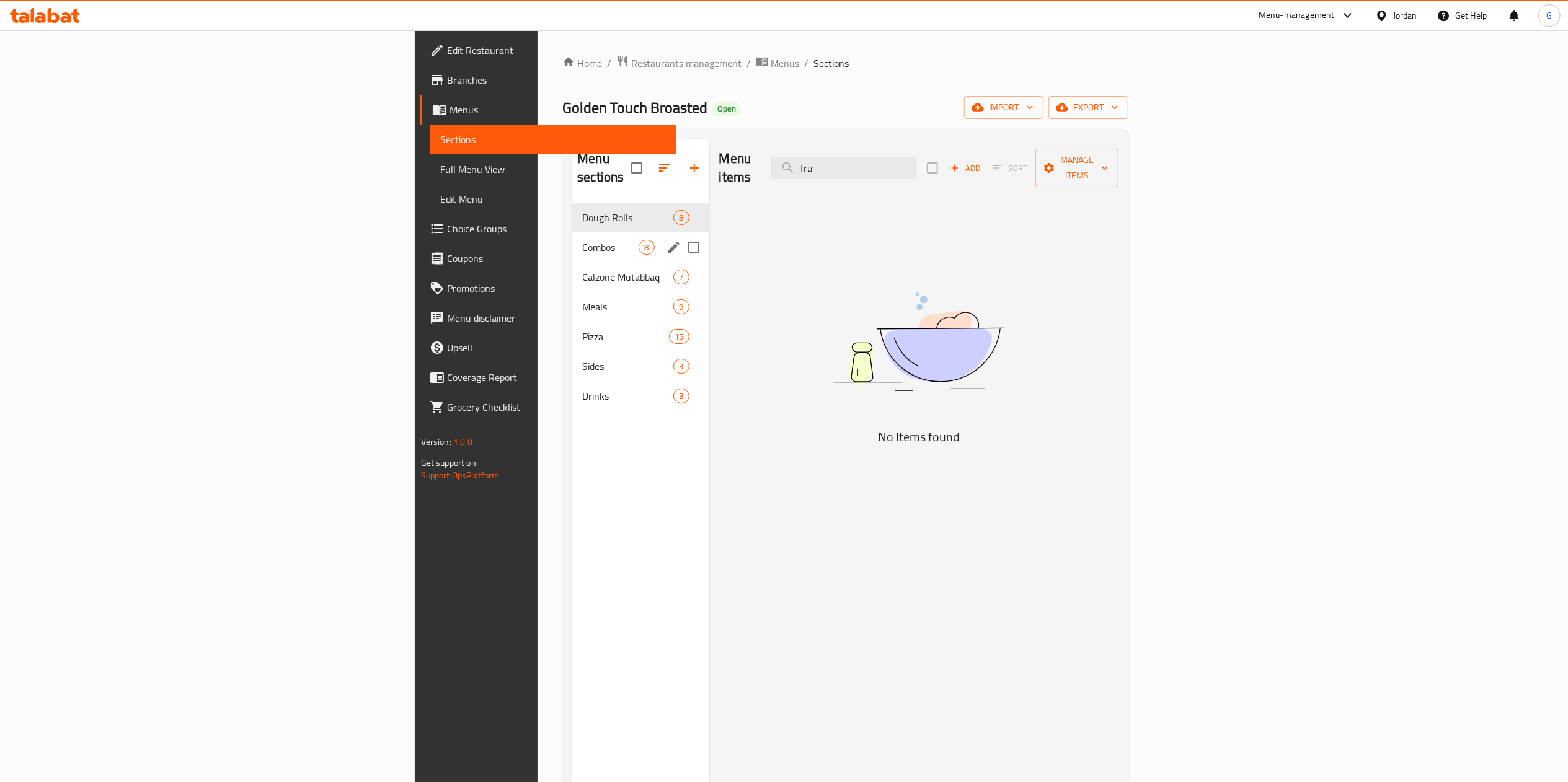
type input "fru"
click at [572, 232] on div "Combos 8" at bounding box center [640, 247] width 136 height 29
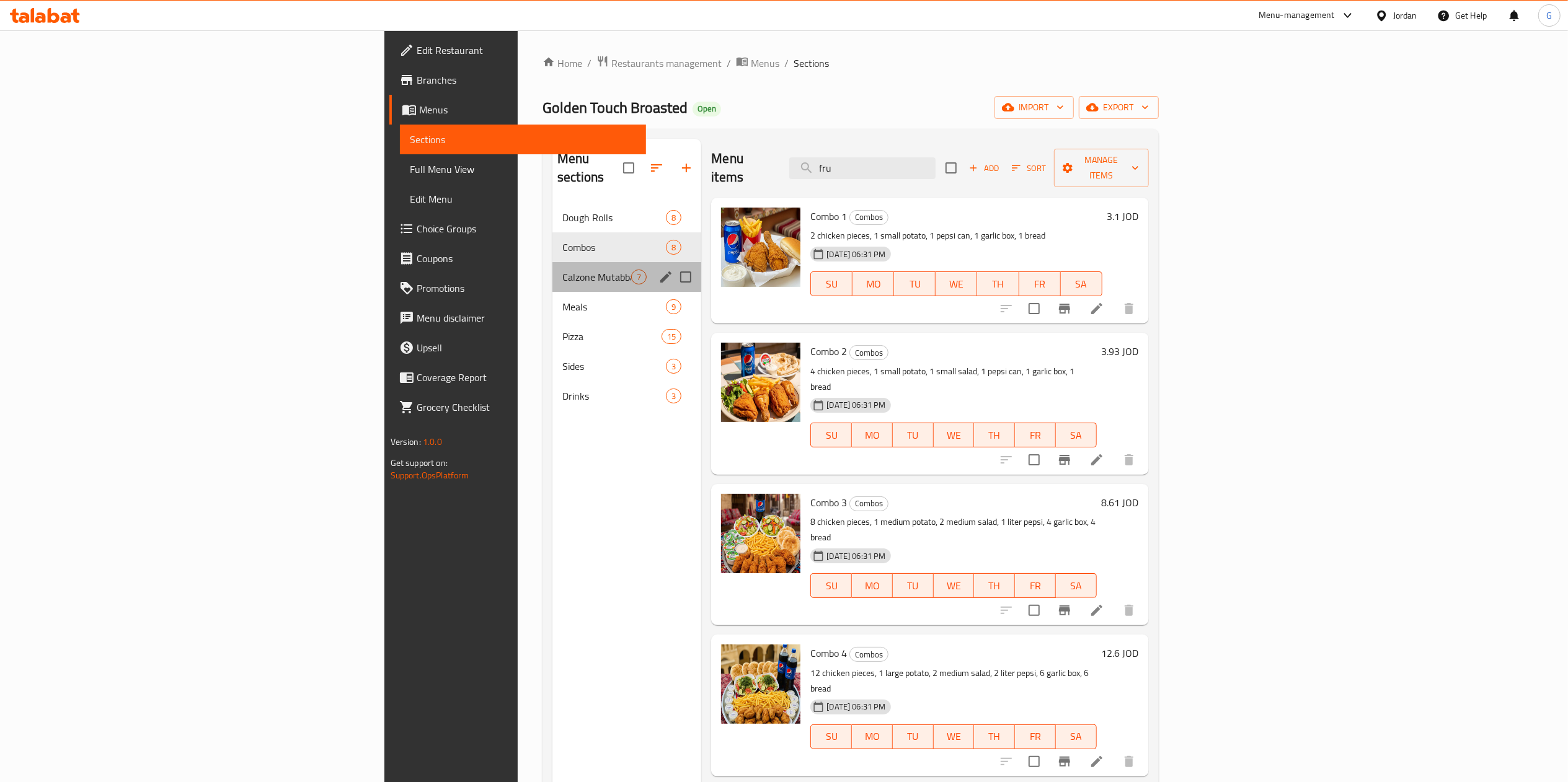
click at [552, 270] on div "Calzone Mutabbaq 7" at bounding box center [626, 277] width 149 height 29
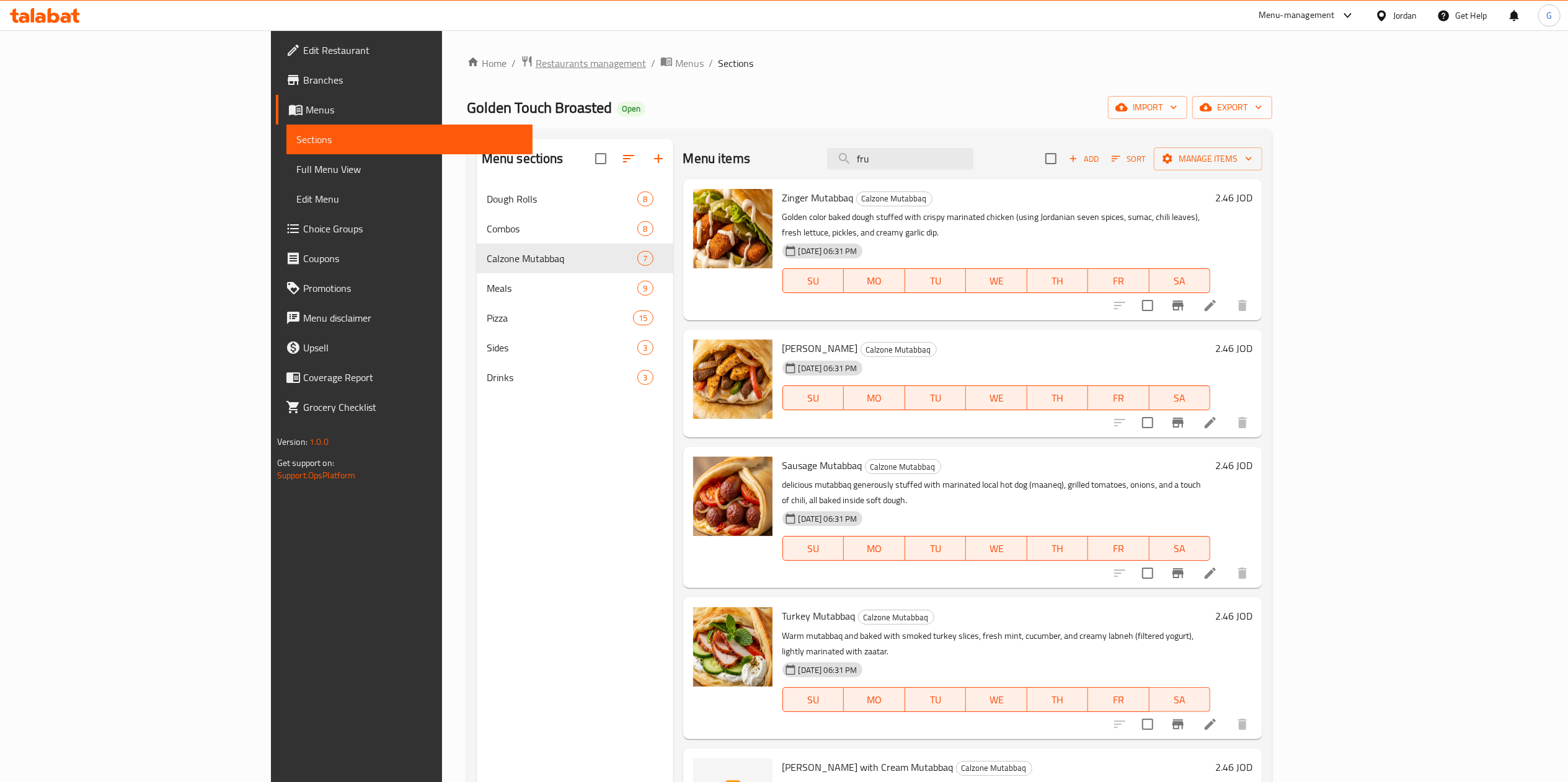
click at [536, 55] on span "Restaurants management" at bounding box center [590, 63] width 110 height 15
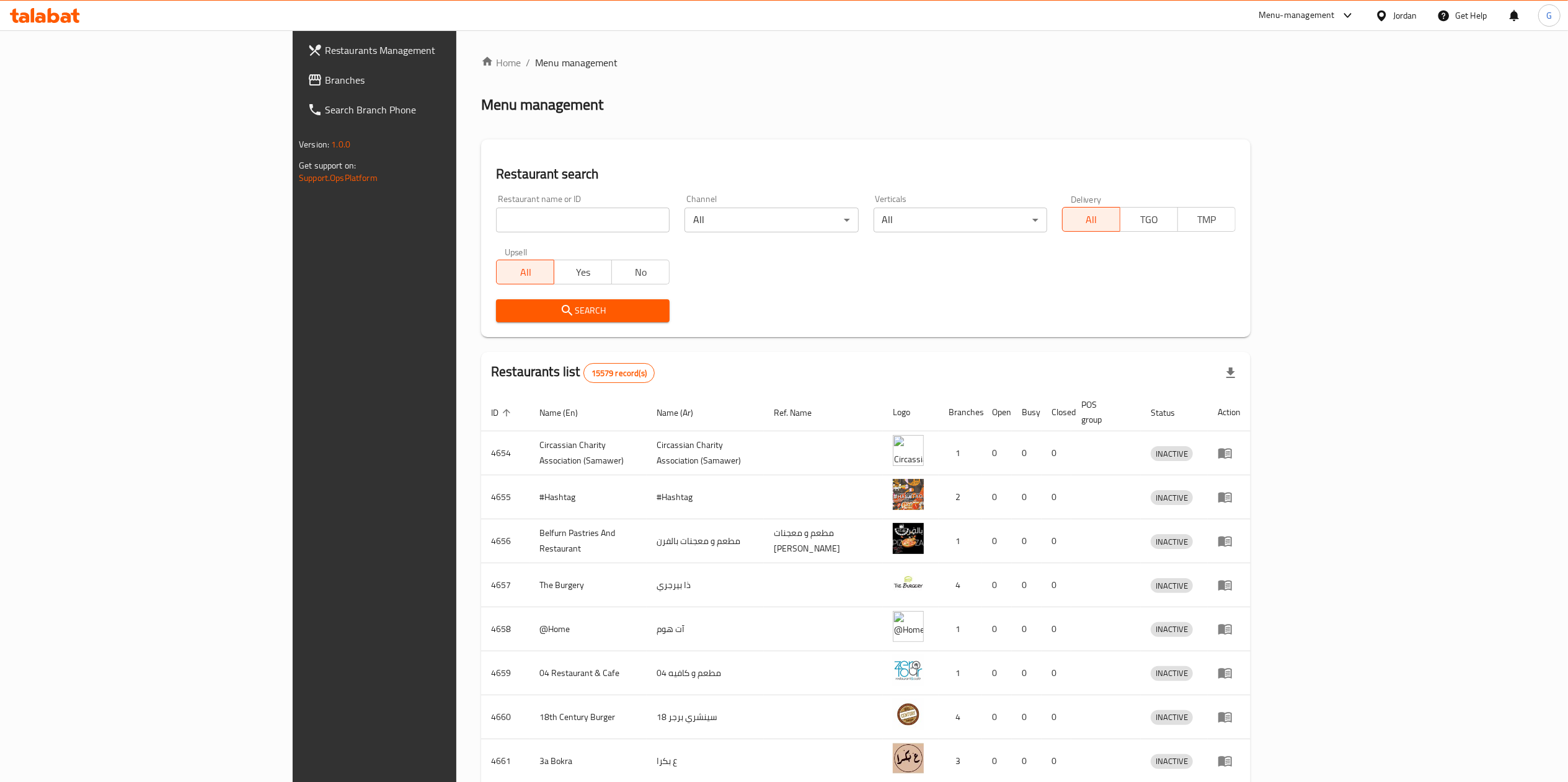
click at [49, 14] on icon at bounding box center [53, 16] width 12 height 15
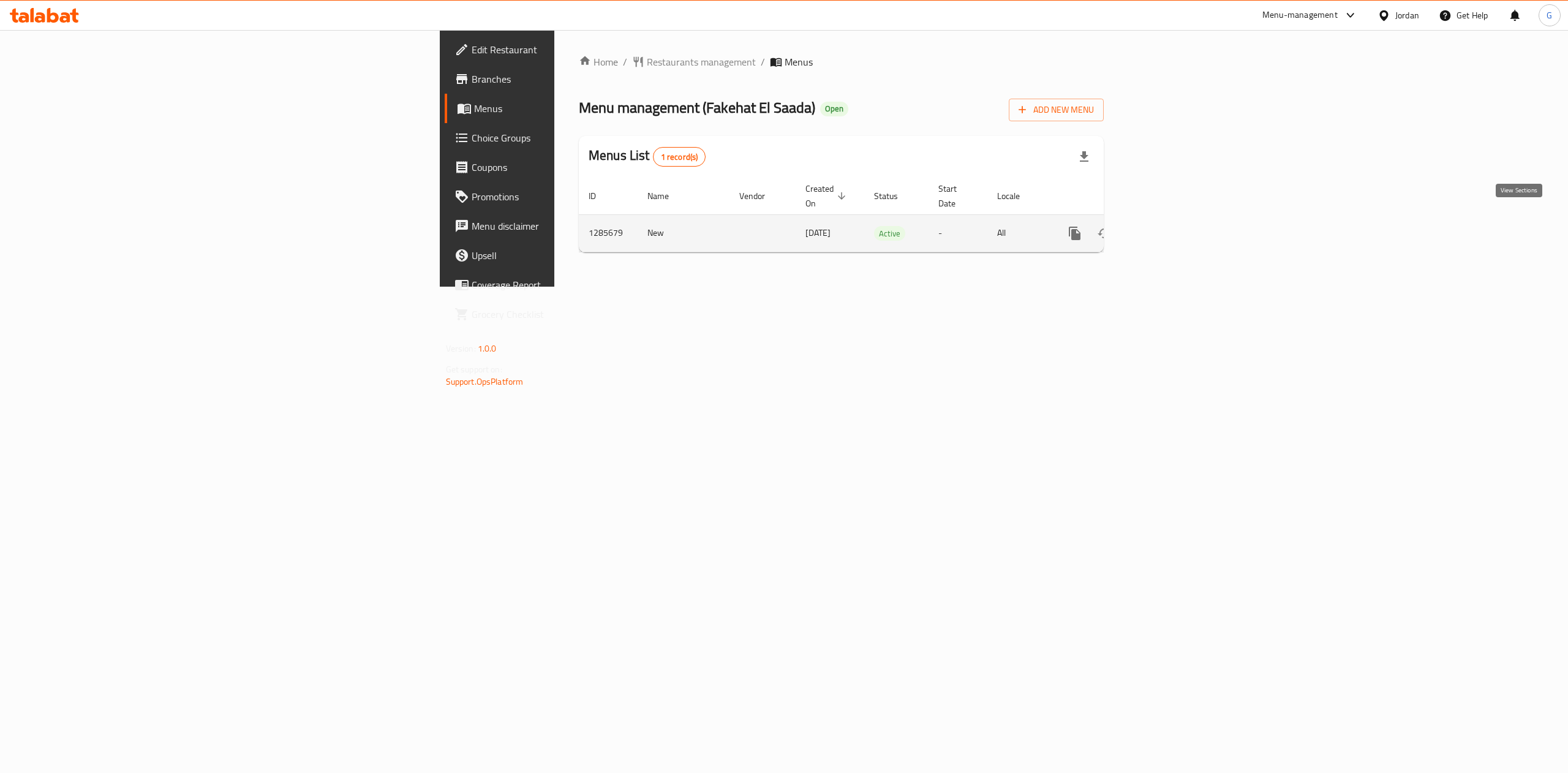
click at [1178, 229] on link "enhanced table" at bounding box center [1163, 233] width 29 height 29
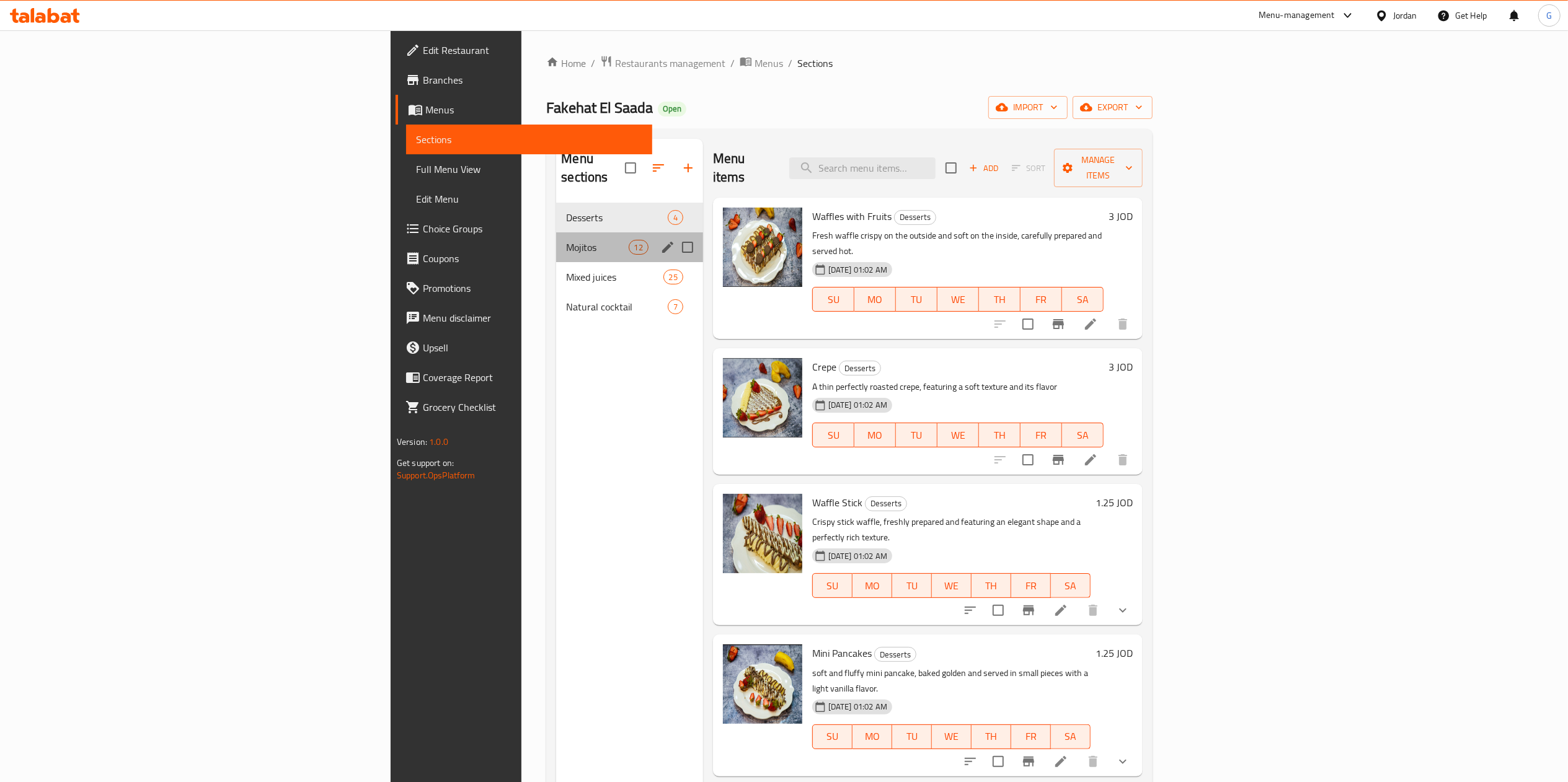
click at [556, 232] on div "Mojitos 12" at bounding box center [630, 247] width 147 height 29
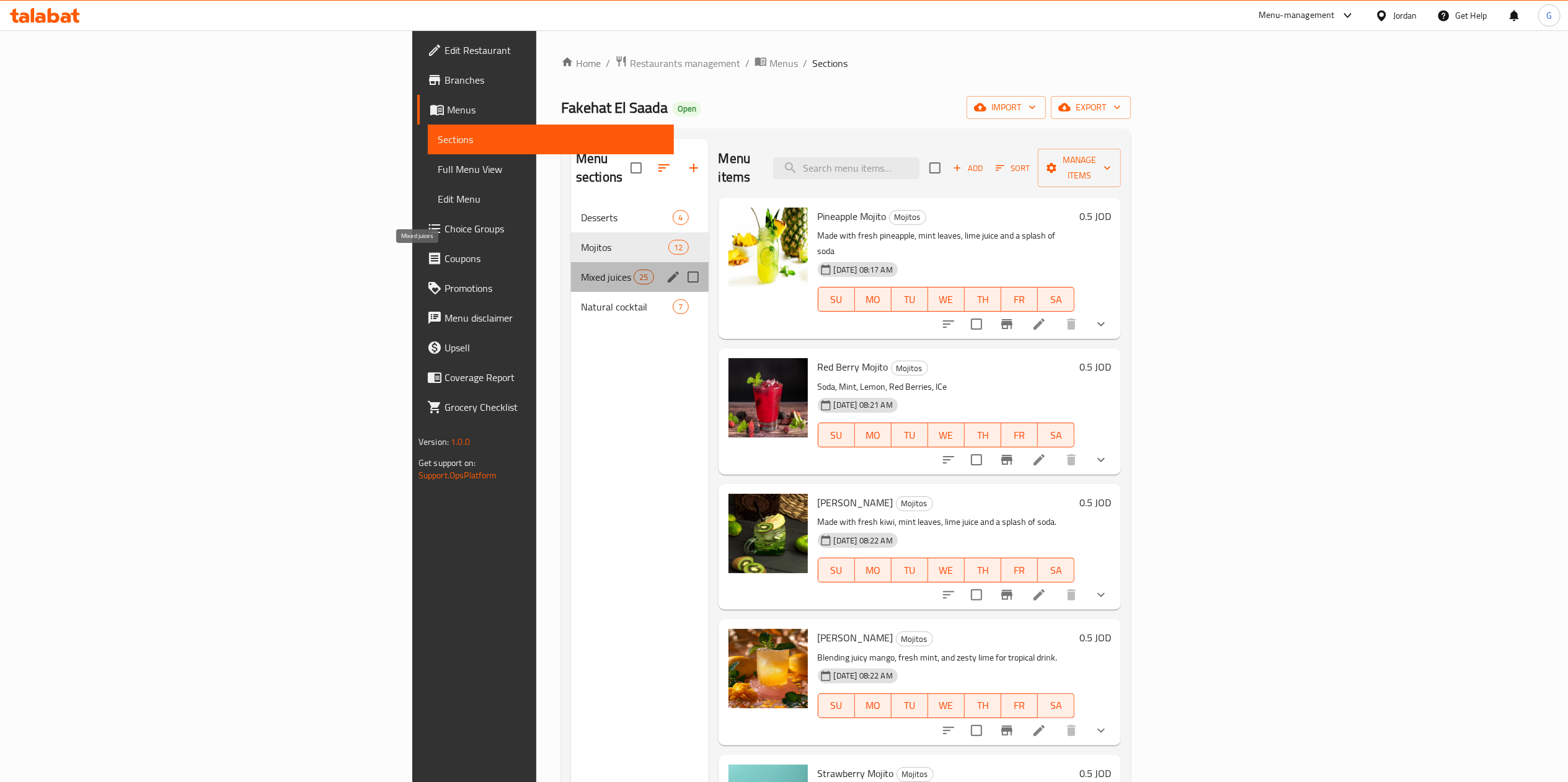
click at [581, 270] on span "Mixed juices" at bounding box center [607, 277] width 53 height 15
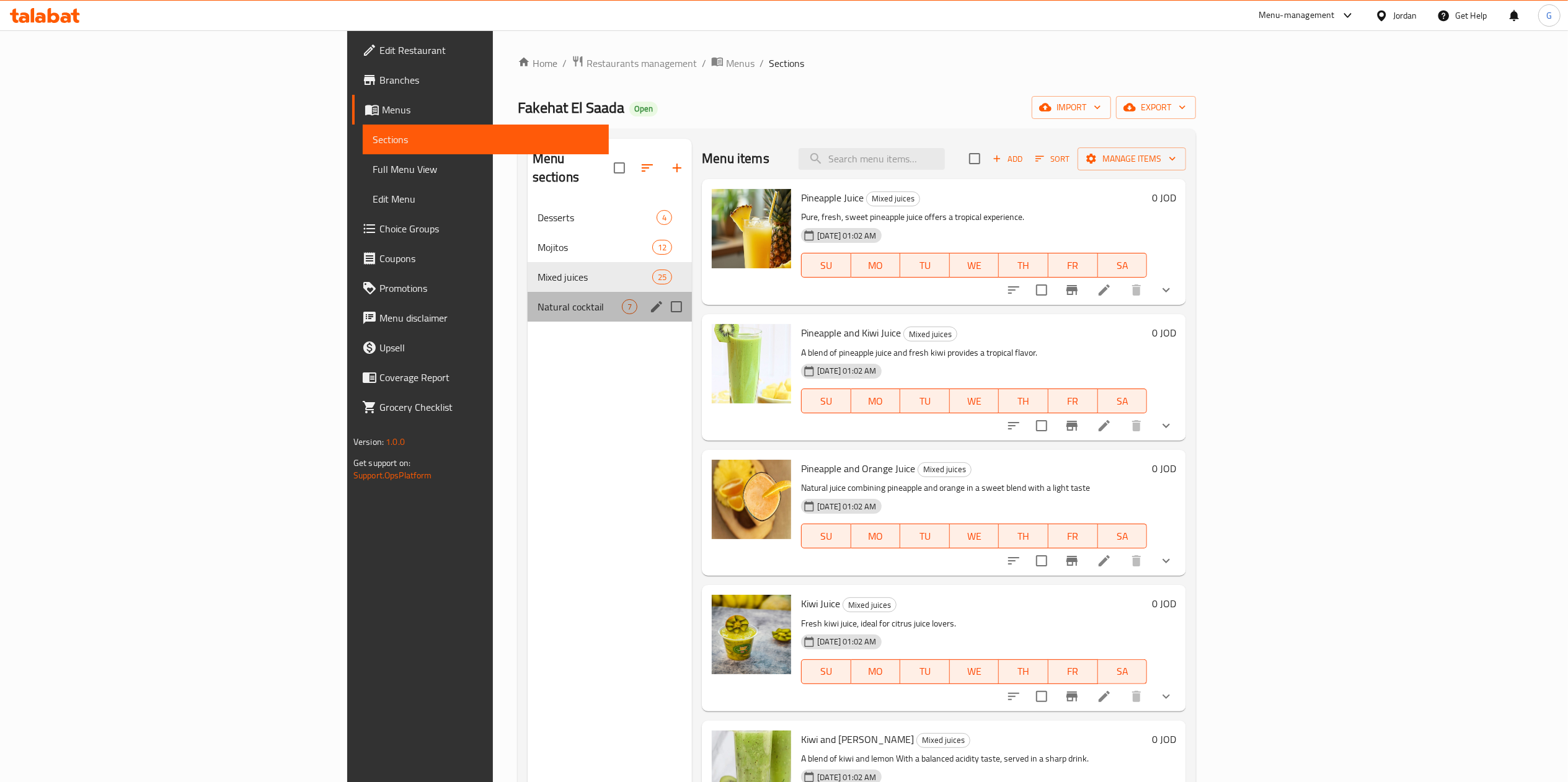
click at [527, 299] on div "Natural cocktail 7" at bounding box center [610, 306] width 165 height 29
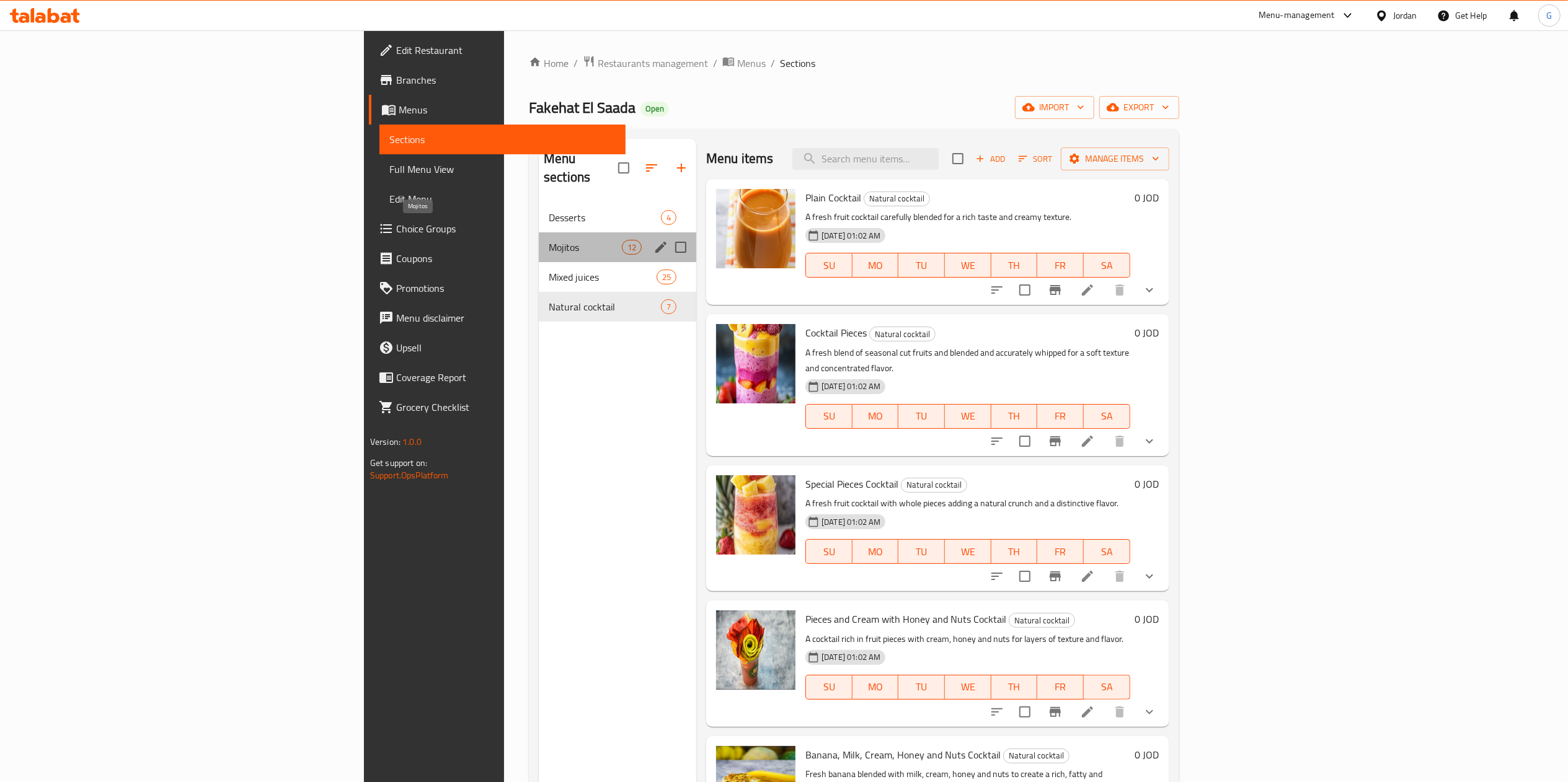
click at [549, 240] on span "Mojitos" at bounding box center [585, 247] width 73 height 15
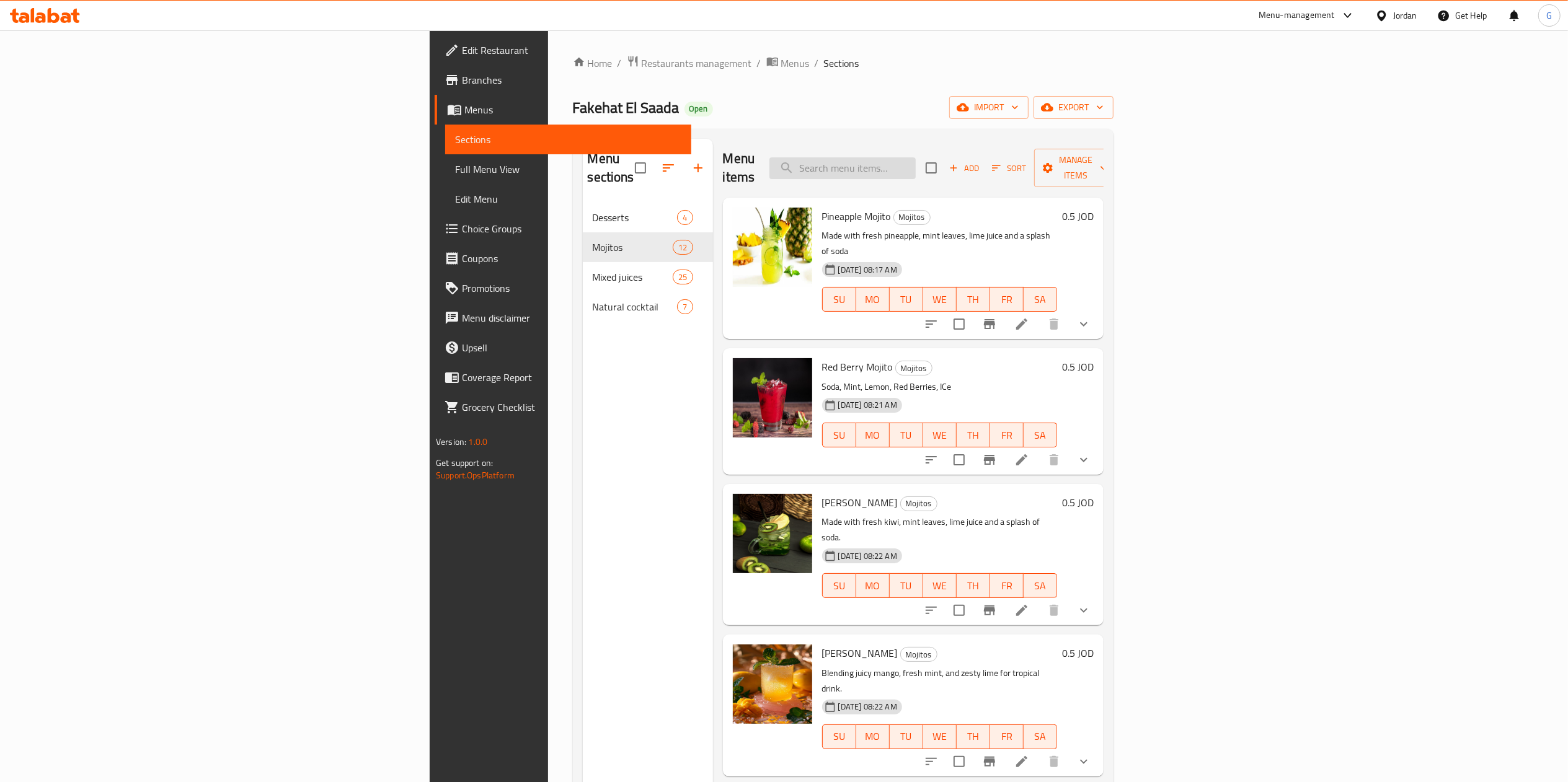
click at [916, 158] on input "search" at bounding box center [843, 168] width 147 height 22
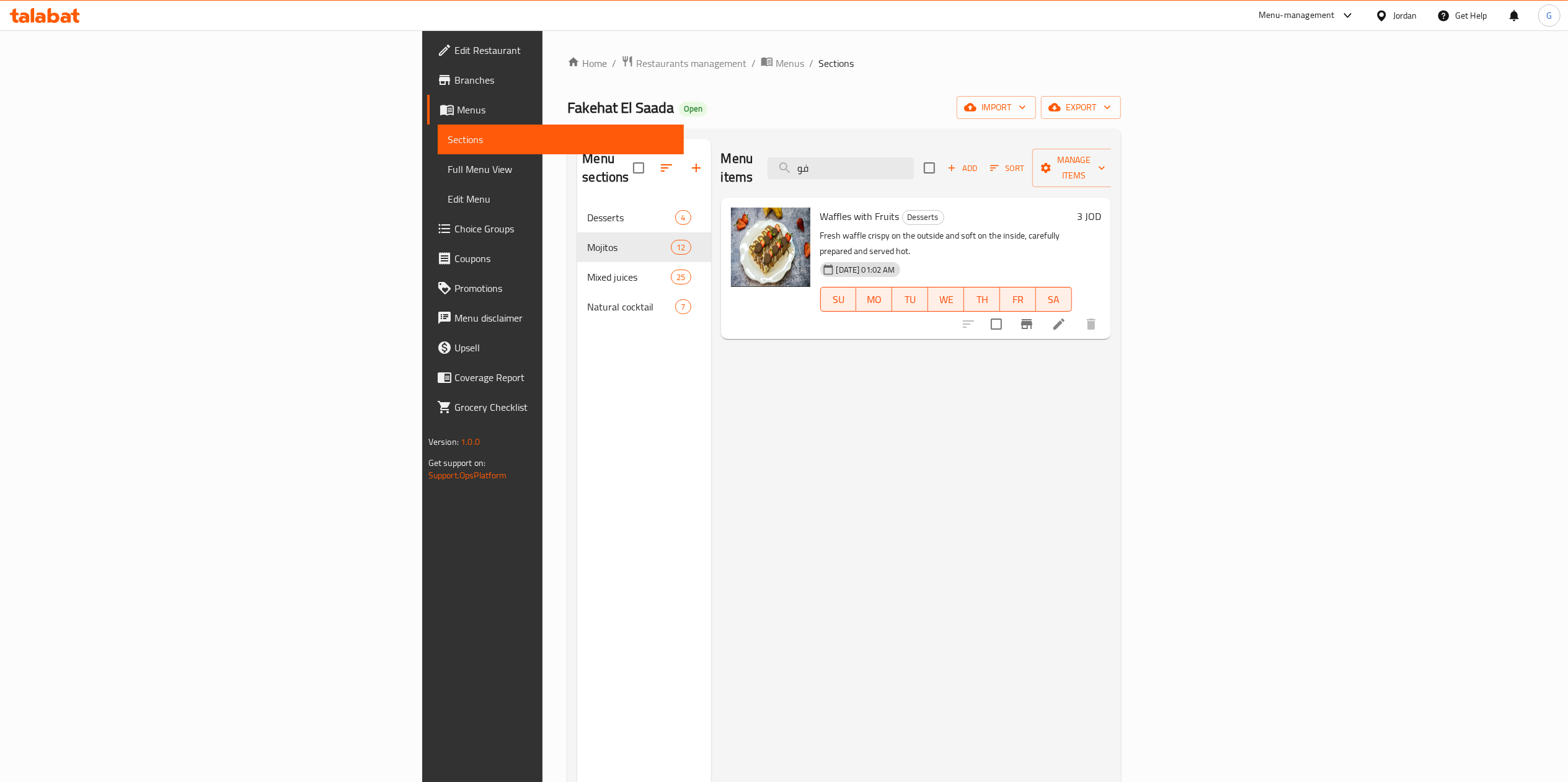
type input "ف"
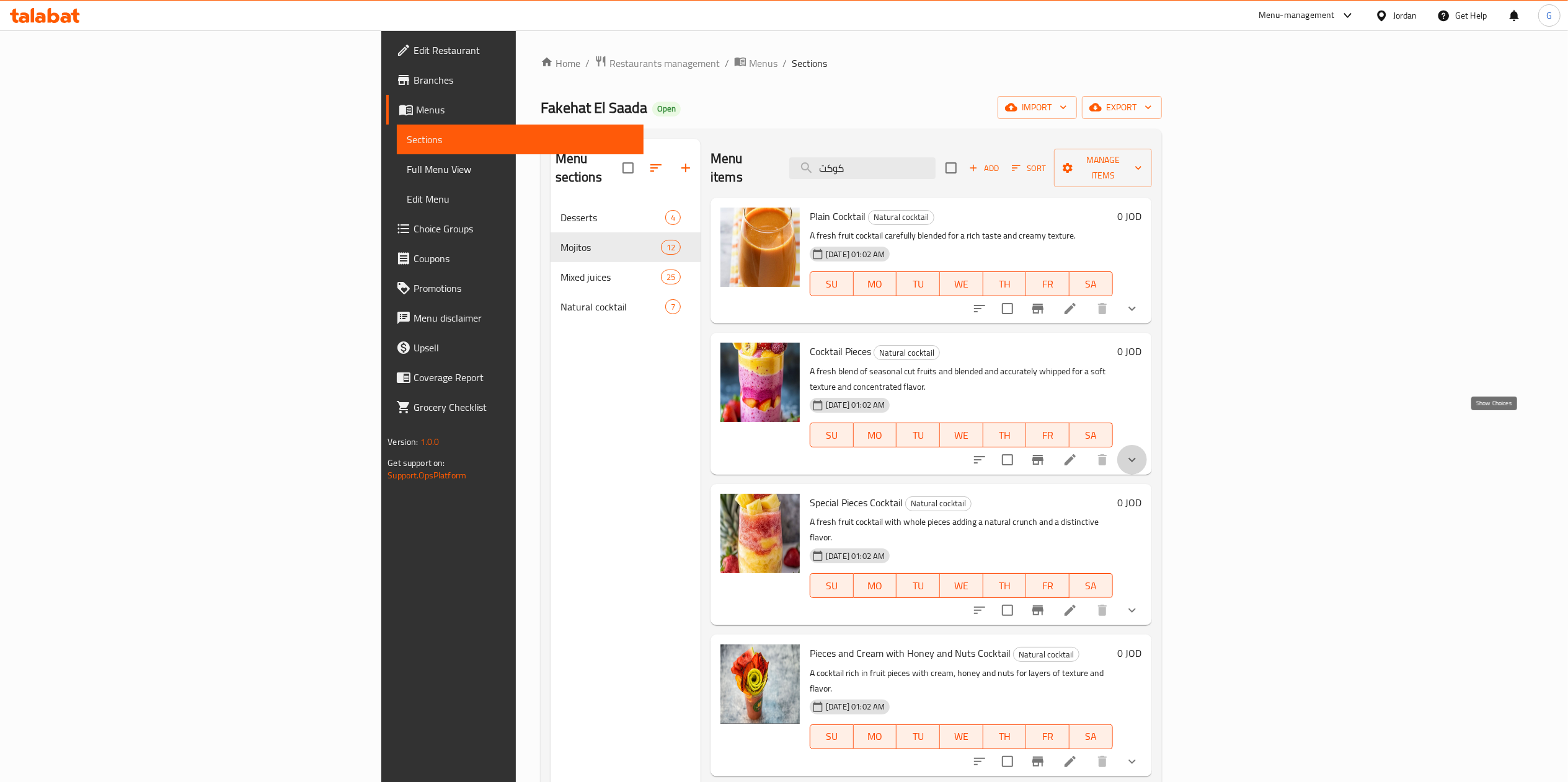
click at [1136, 457] on icon "show more" at bounding box center [1132, 459] width 8 height 4
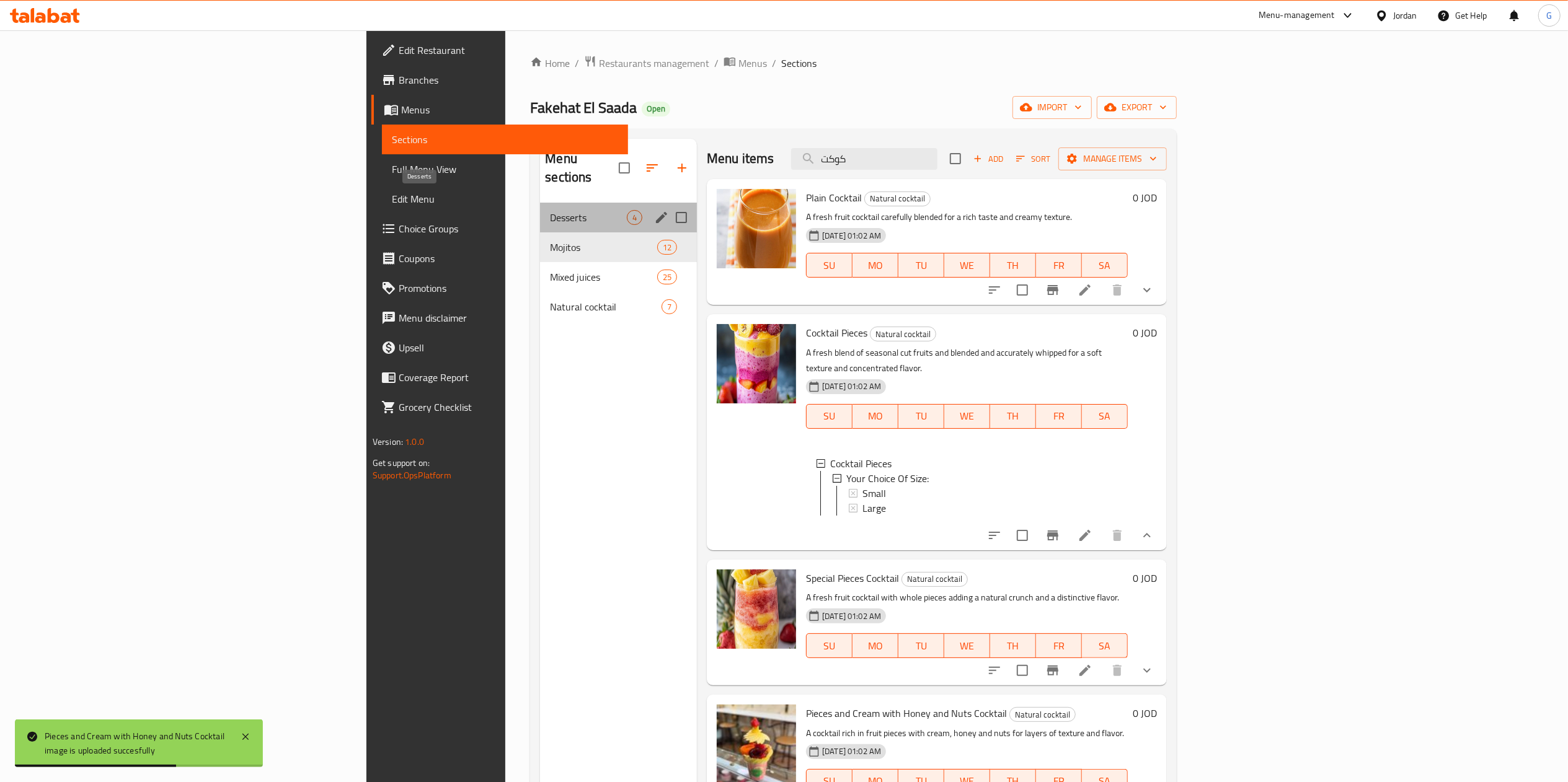
click at [550, 210] on span "Desserts" at bounding box center [588, 218] width 77 height 15
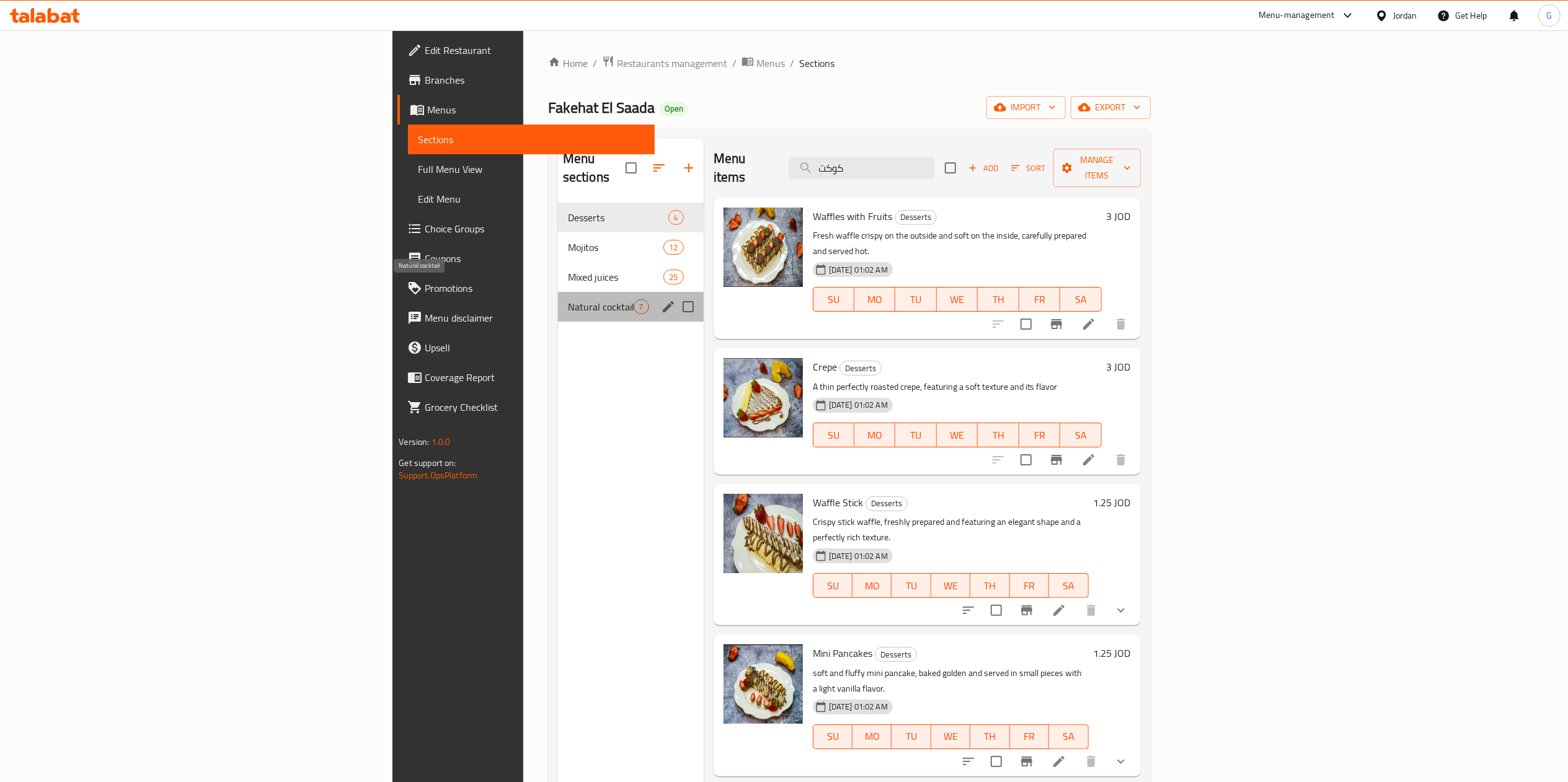
click at [568, 299] on span "Natural cocktail" at bounding box center [601, 307] width 66 height 15
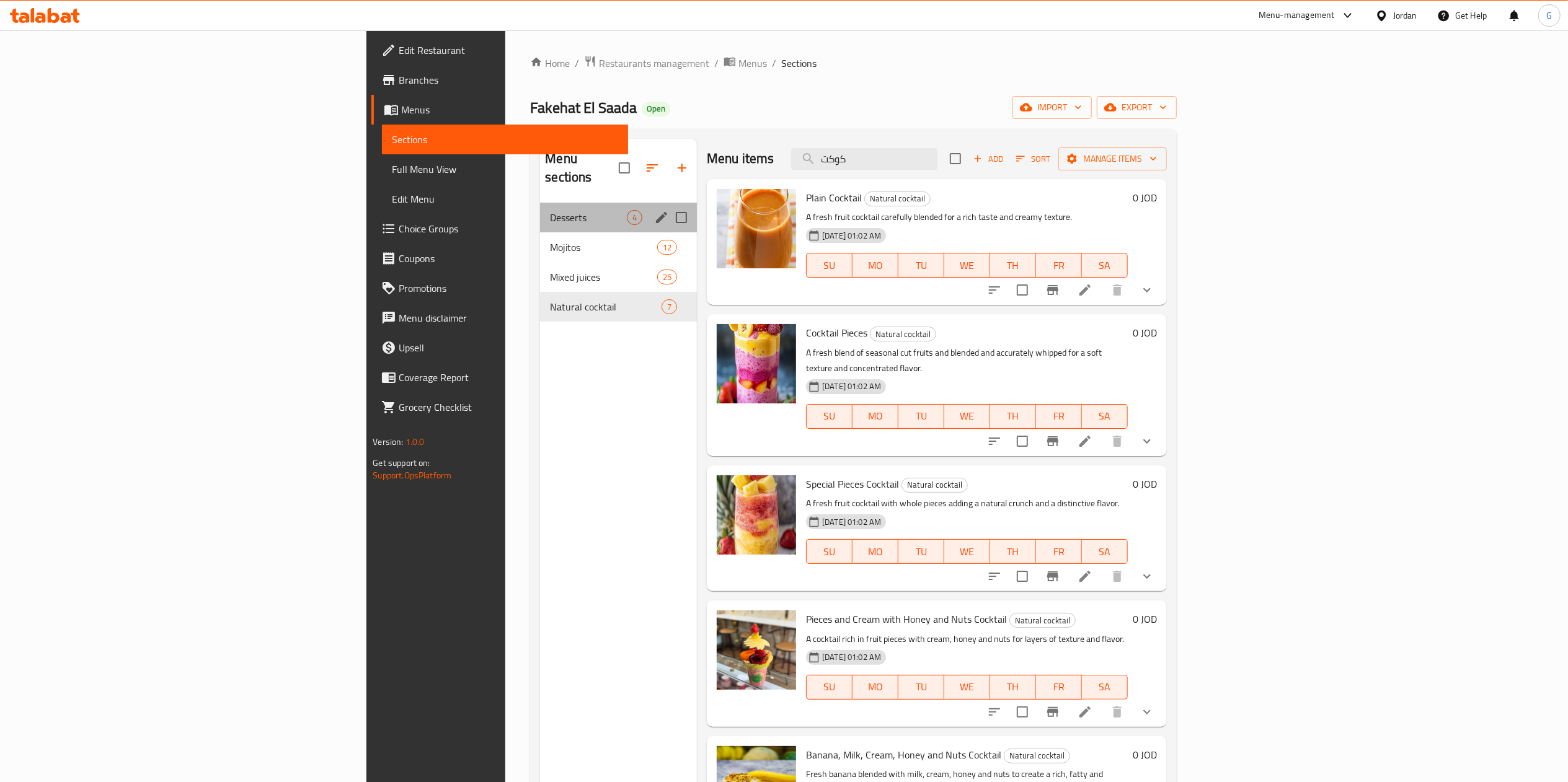
click at [540, 203] on div "Desserts 4" at bounding box center [618, 217] width 157 height 29
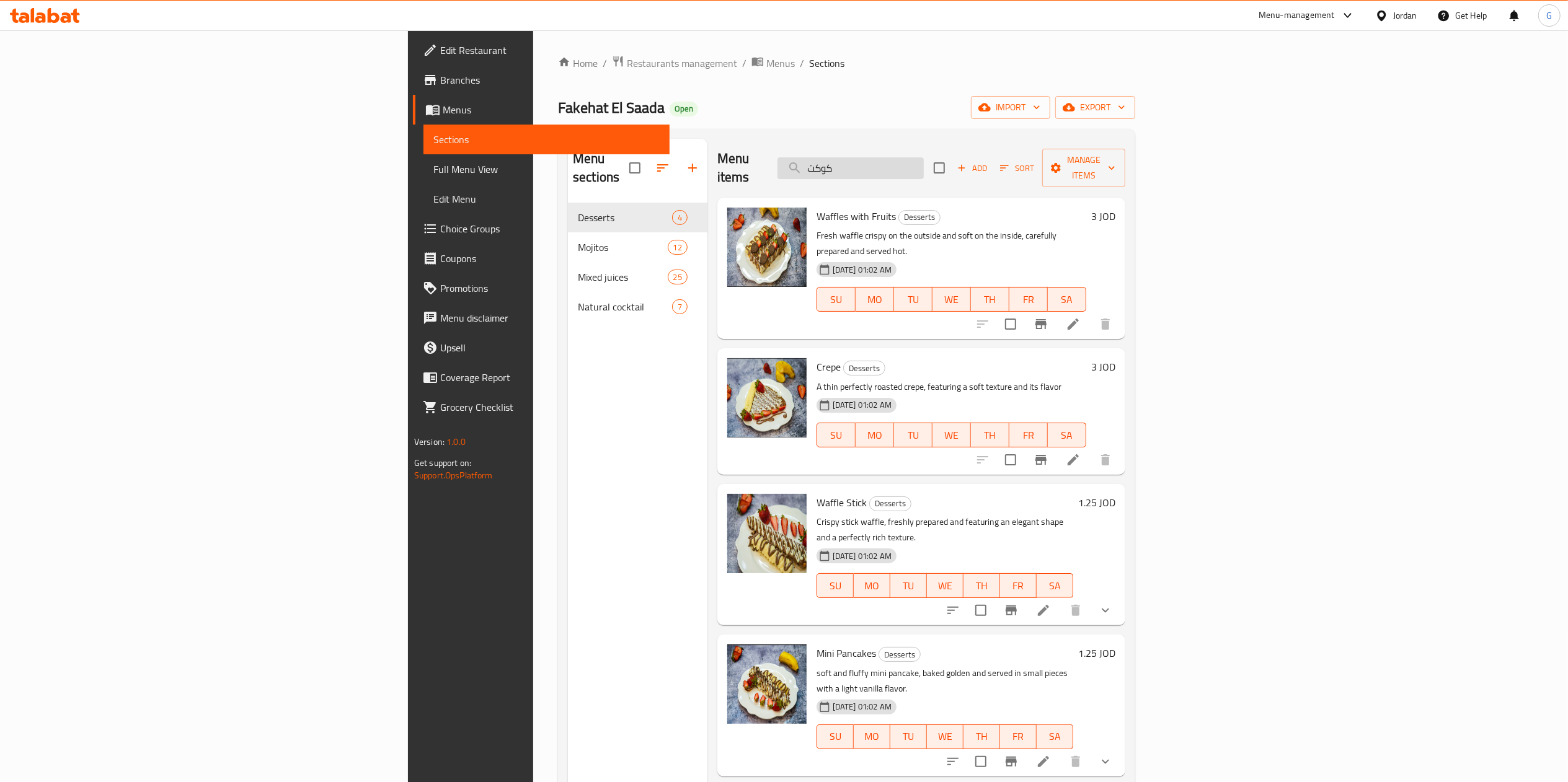
click at [923, 157] on input "كوكت" at bounding box center [851, 168] width 147 height 22
type input "س"
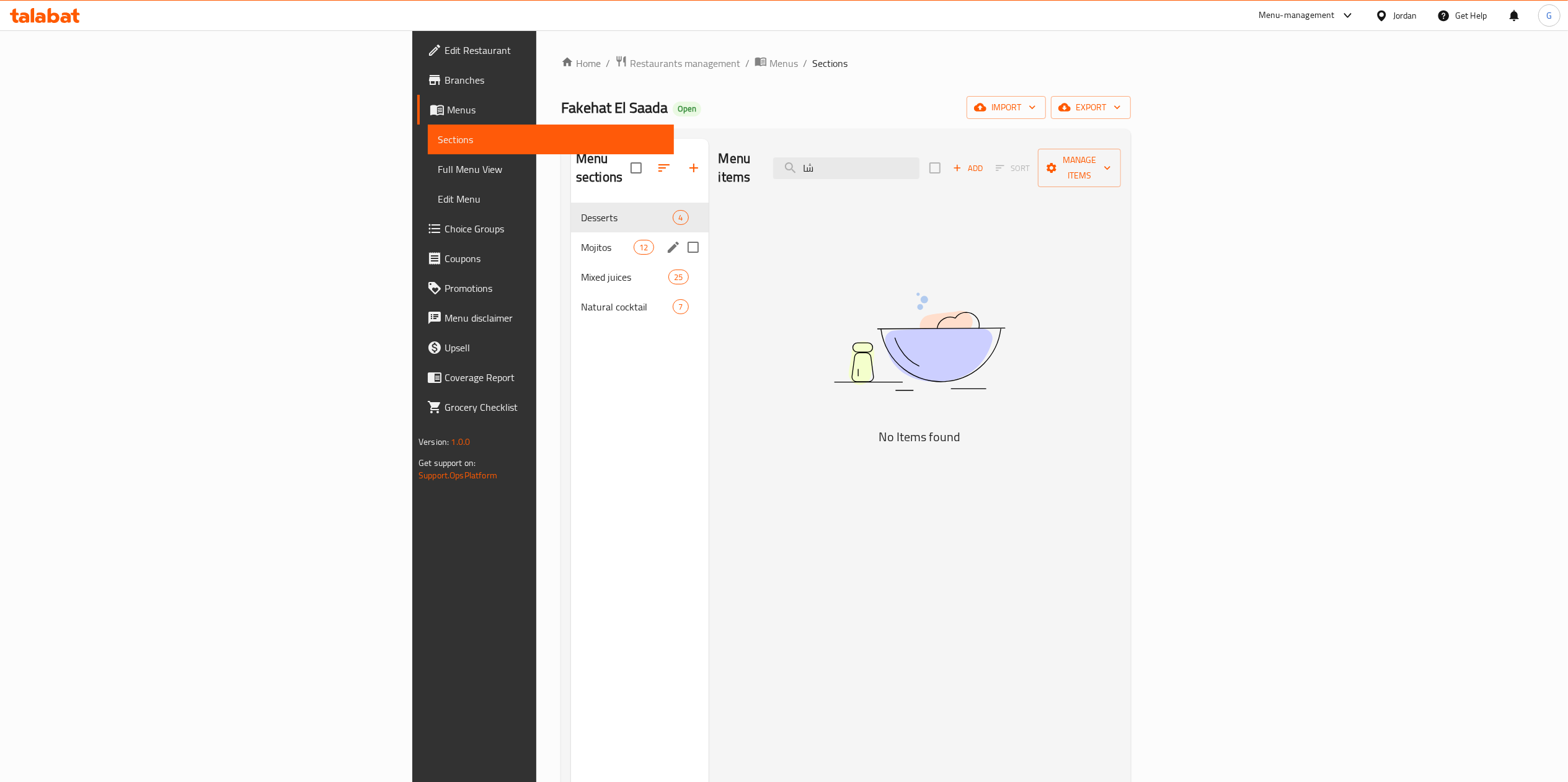
type input "ش"
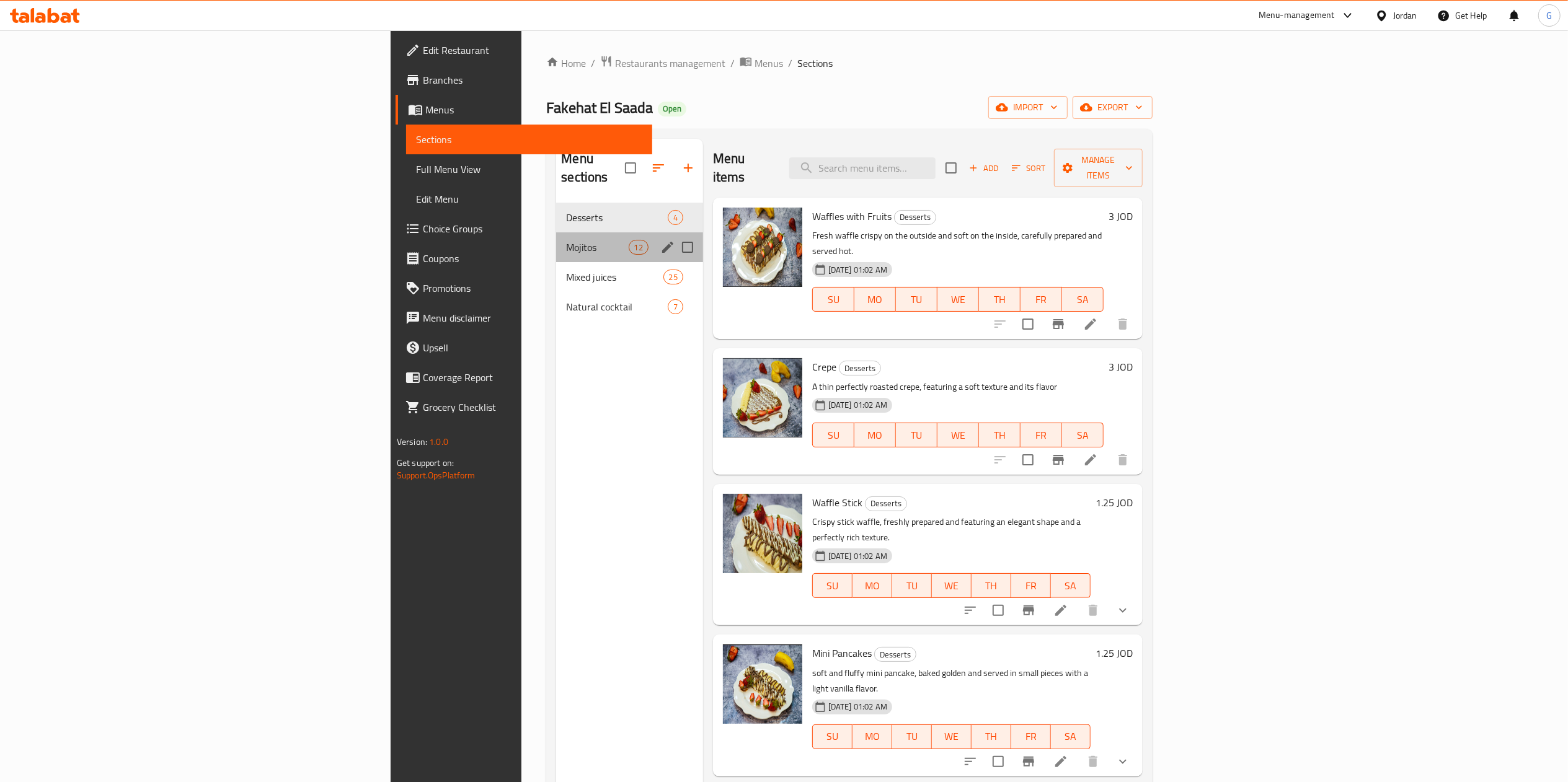
click at [556, 238] on div "Mojitos 12" at bounding box center [630, 247] width 147 height 29
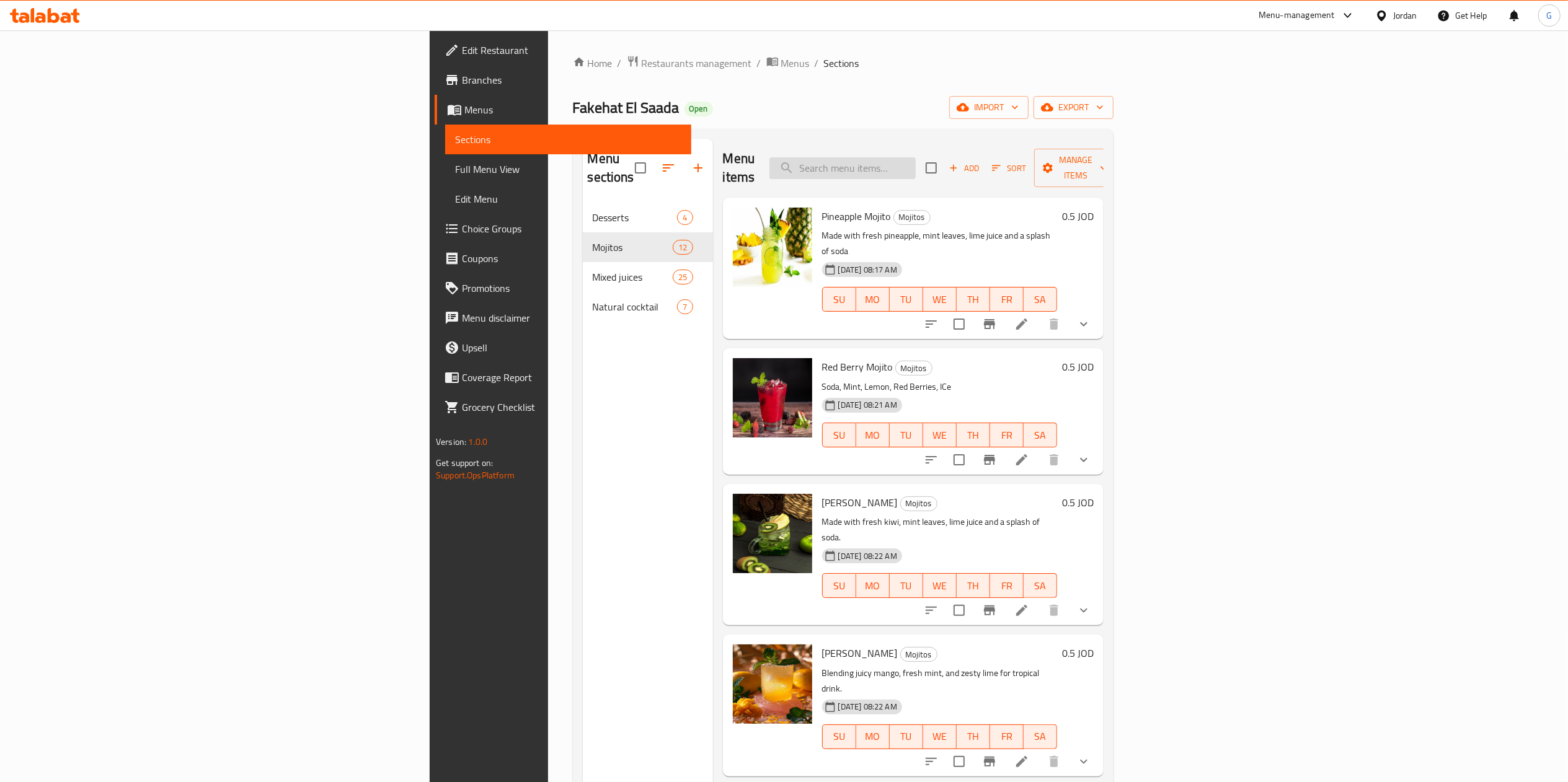
click at [916, 159] on input "search" at bounding box center [843, 168] width 147 height 22
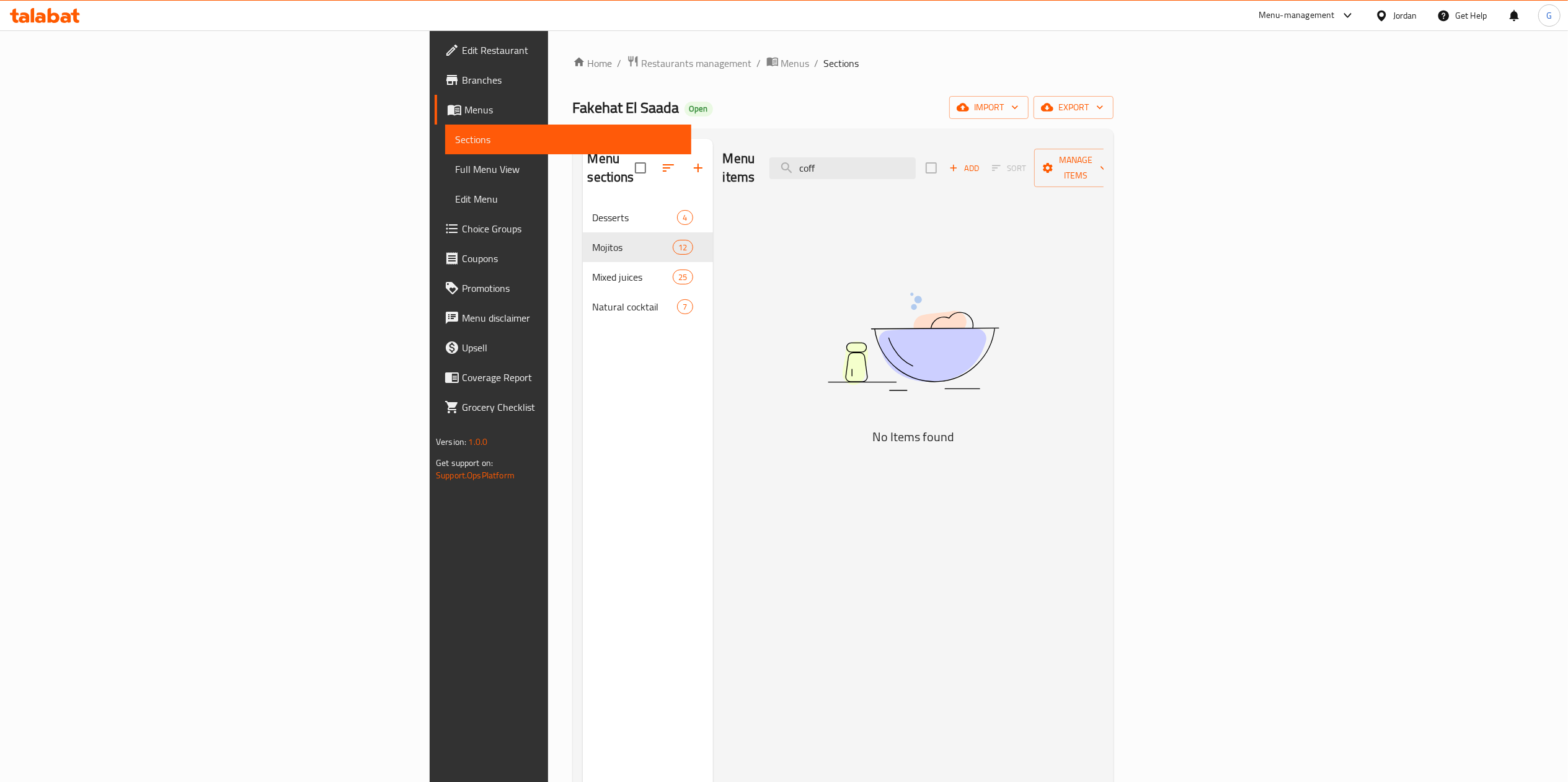
type input "coff"
click at [642, 64] on span "Restaurants management" at bounding box center [697, 63] width 110 height 15
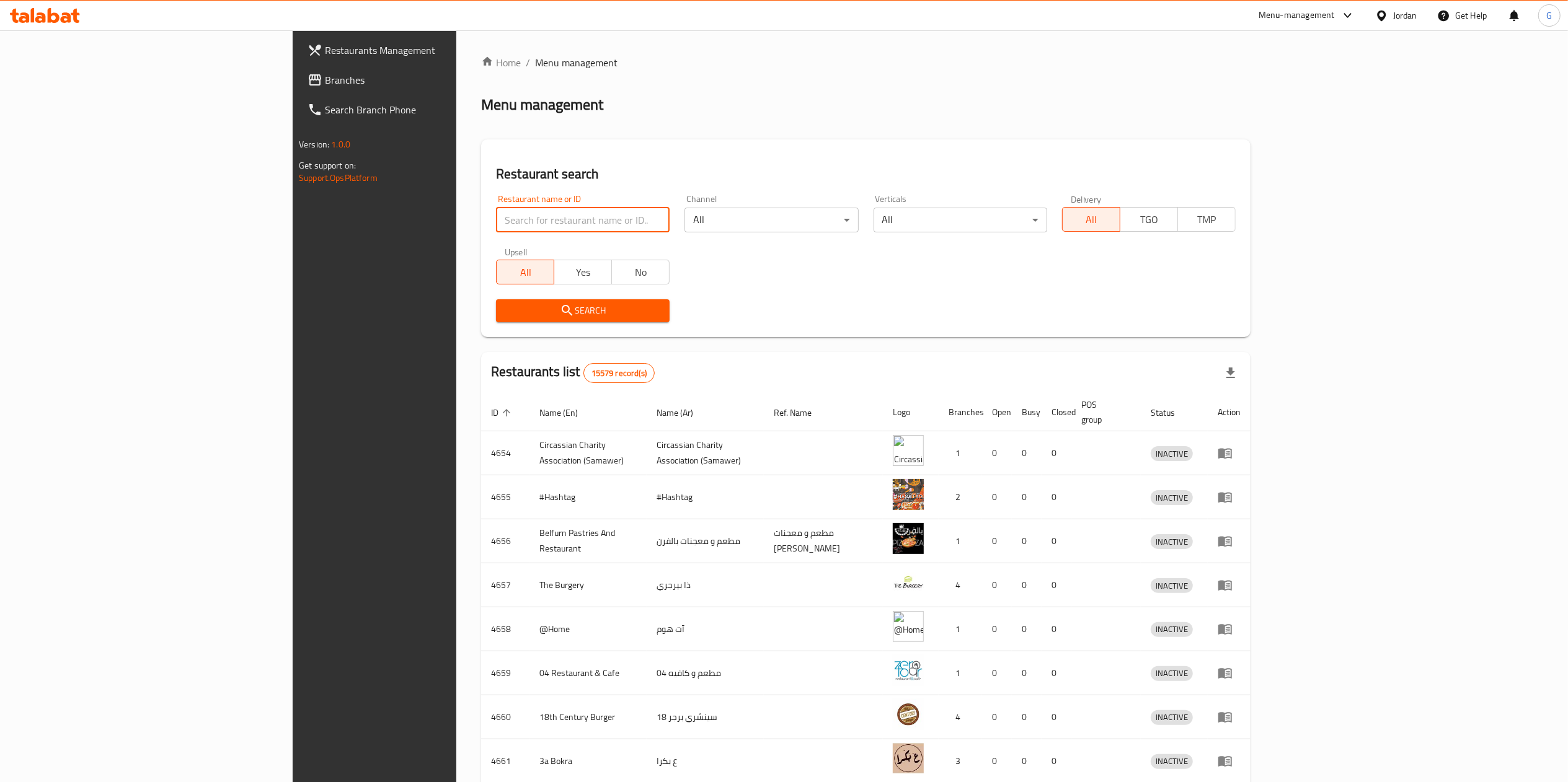
click at [496, 217] on input "search" at bounding box center [582, 220] width 173 height 25
type input "حكايا جنينتنا"
click button "Search" at bounding box center [582, 310] width 173 height 23
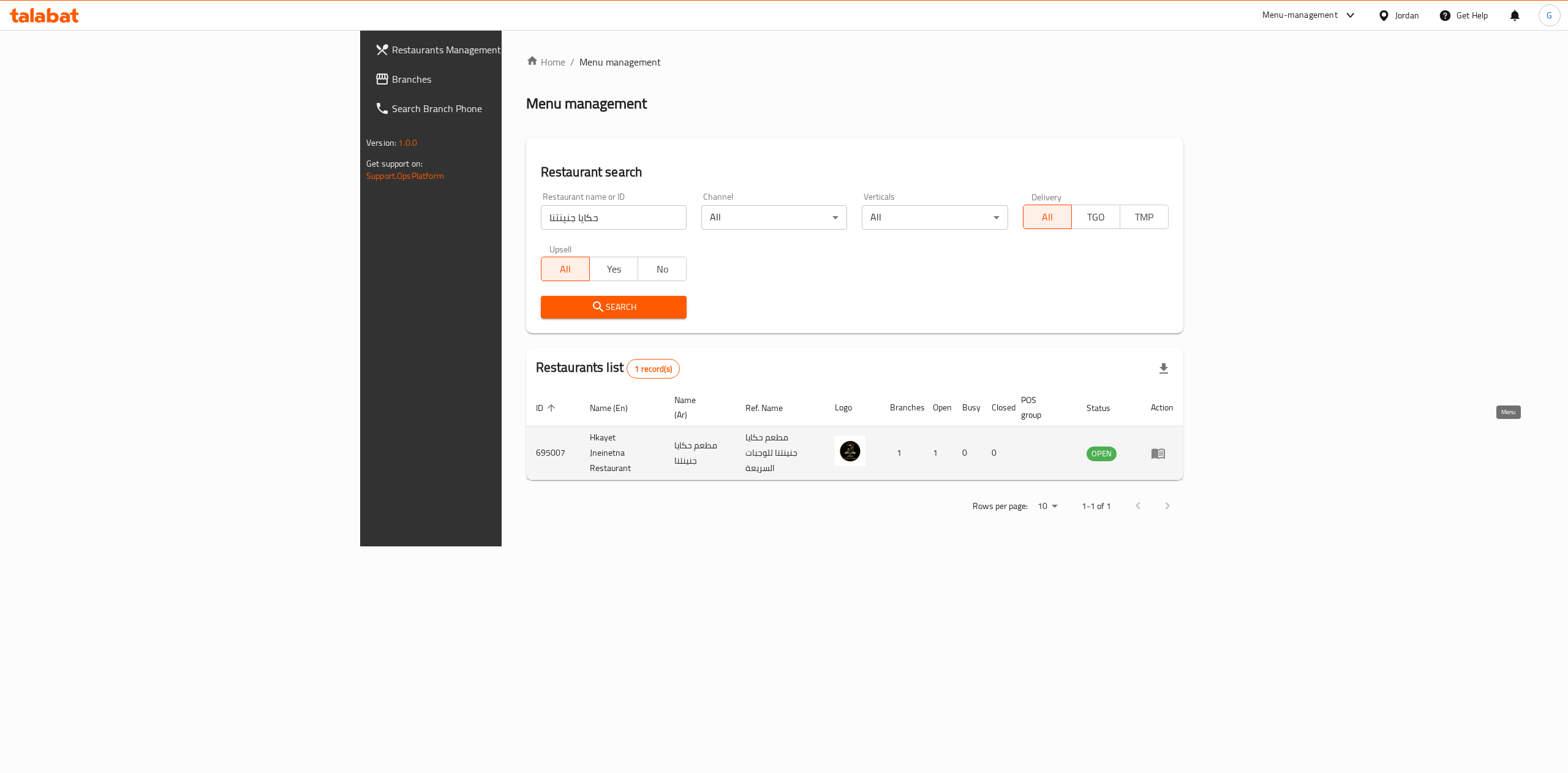
click at [1173, 446] on link "enhanced table" at bounding box center [1161, 454] width 22 height 15
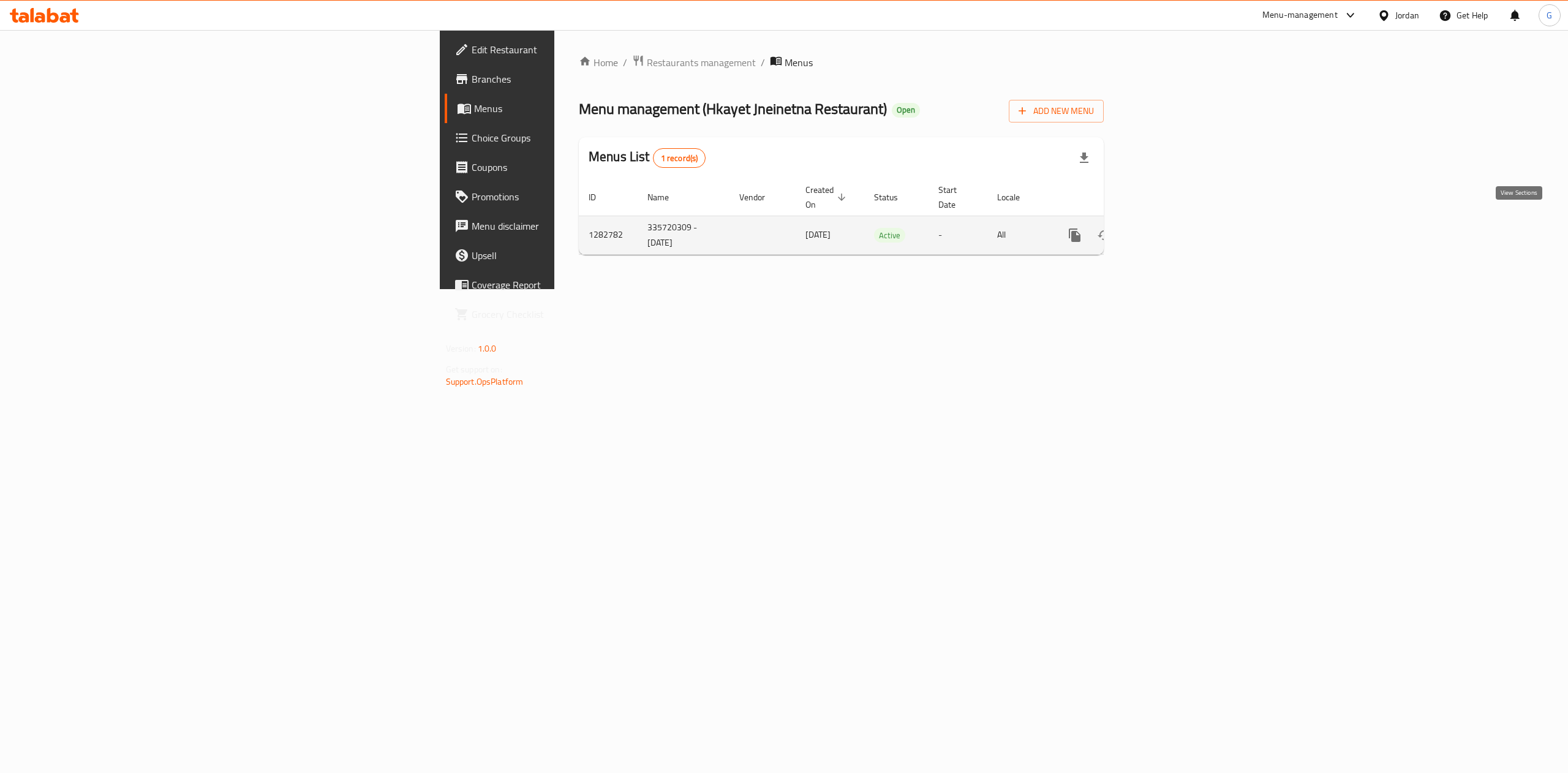
click at [1178, 230] on link "enhanced table" at bounding box center [1163, 235] width 29 height 29
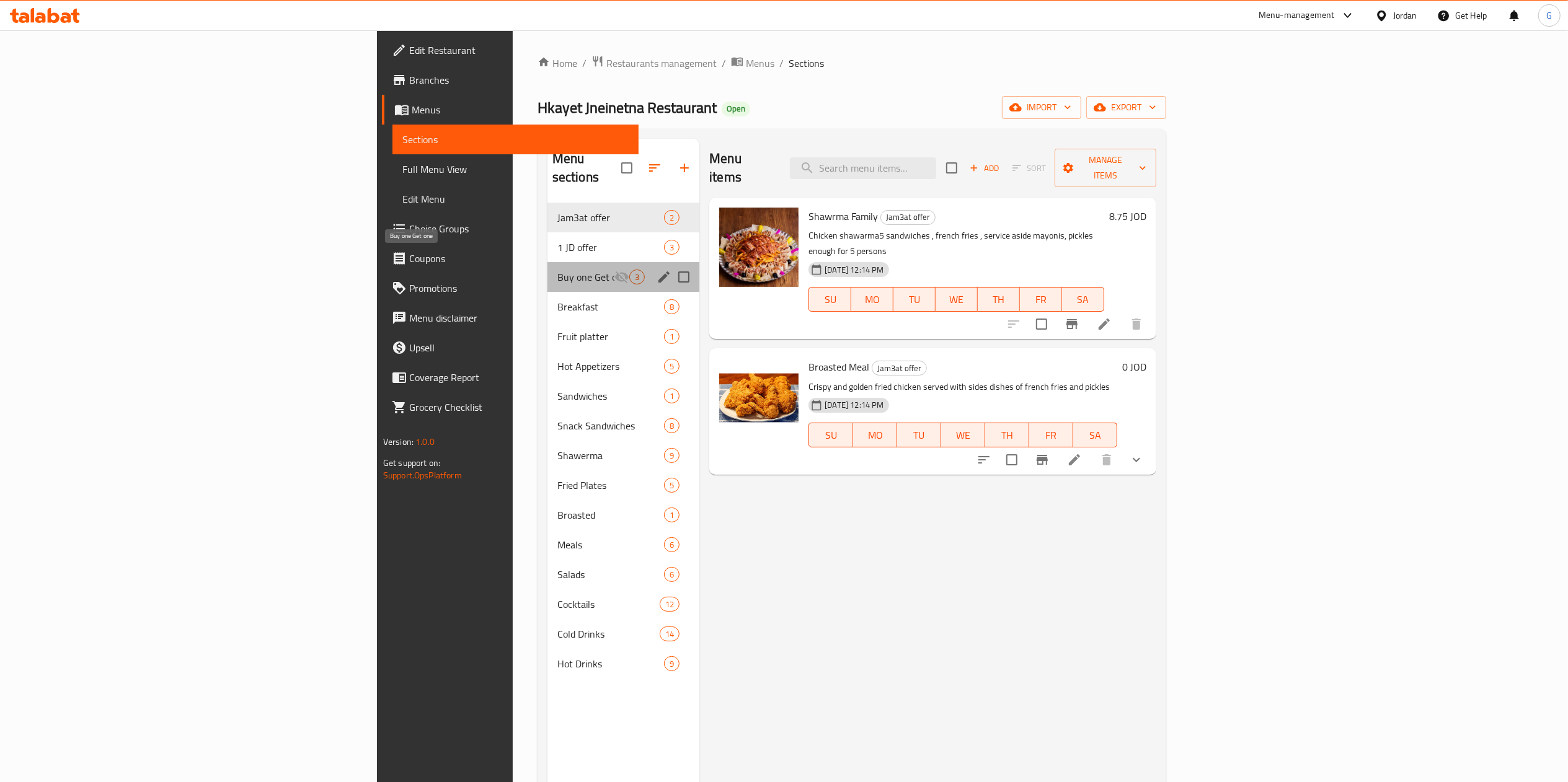
click at [558, 270] on span "Buy one Get one" at bounding box center [586, 277] width 57 height 15
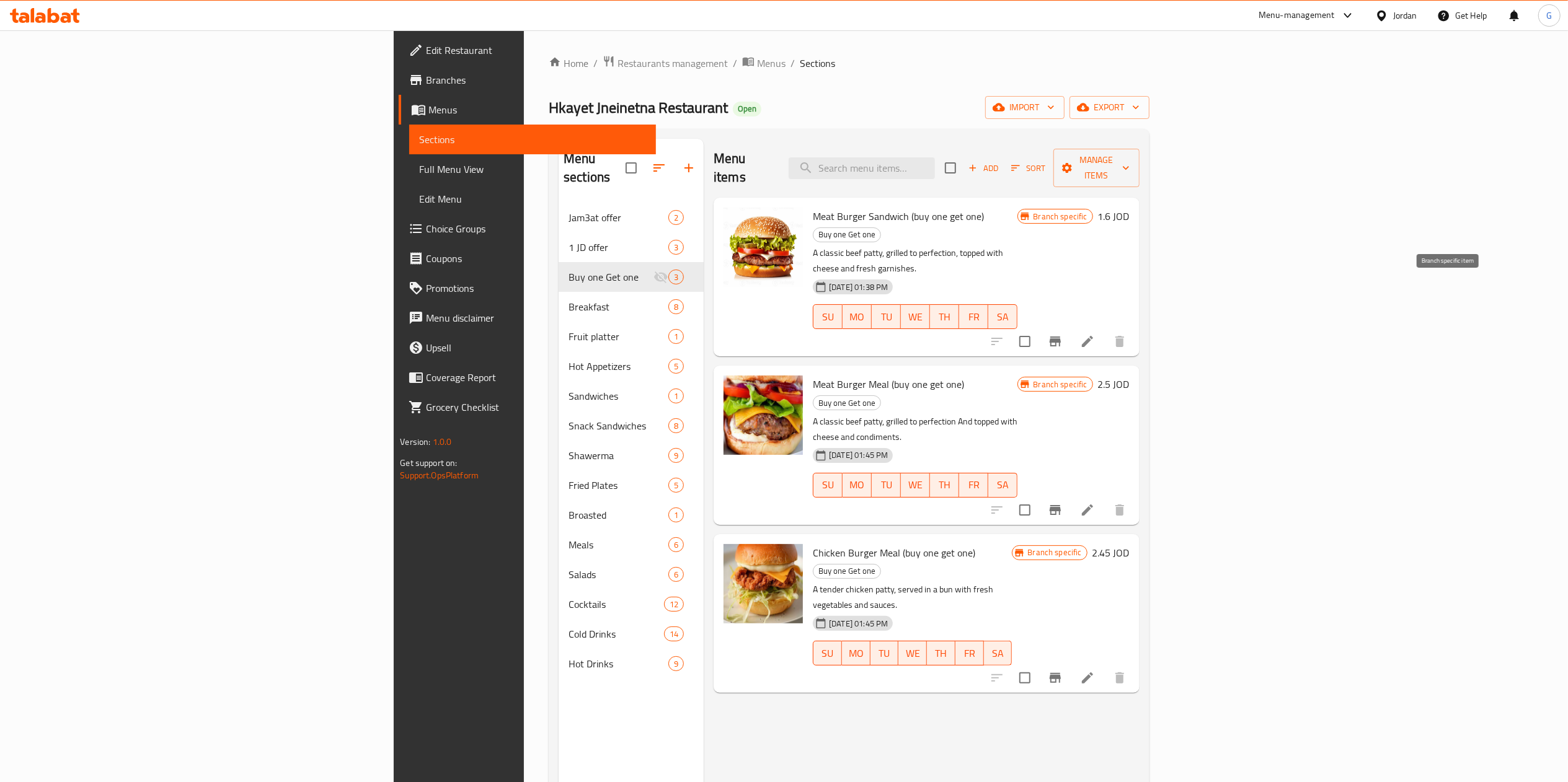
click at [1062, 334] on icon "Branch-specific-item" at bounding box center [1055, 342] width 15 height 15
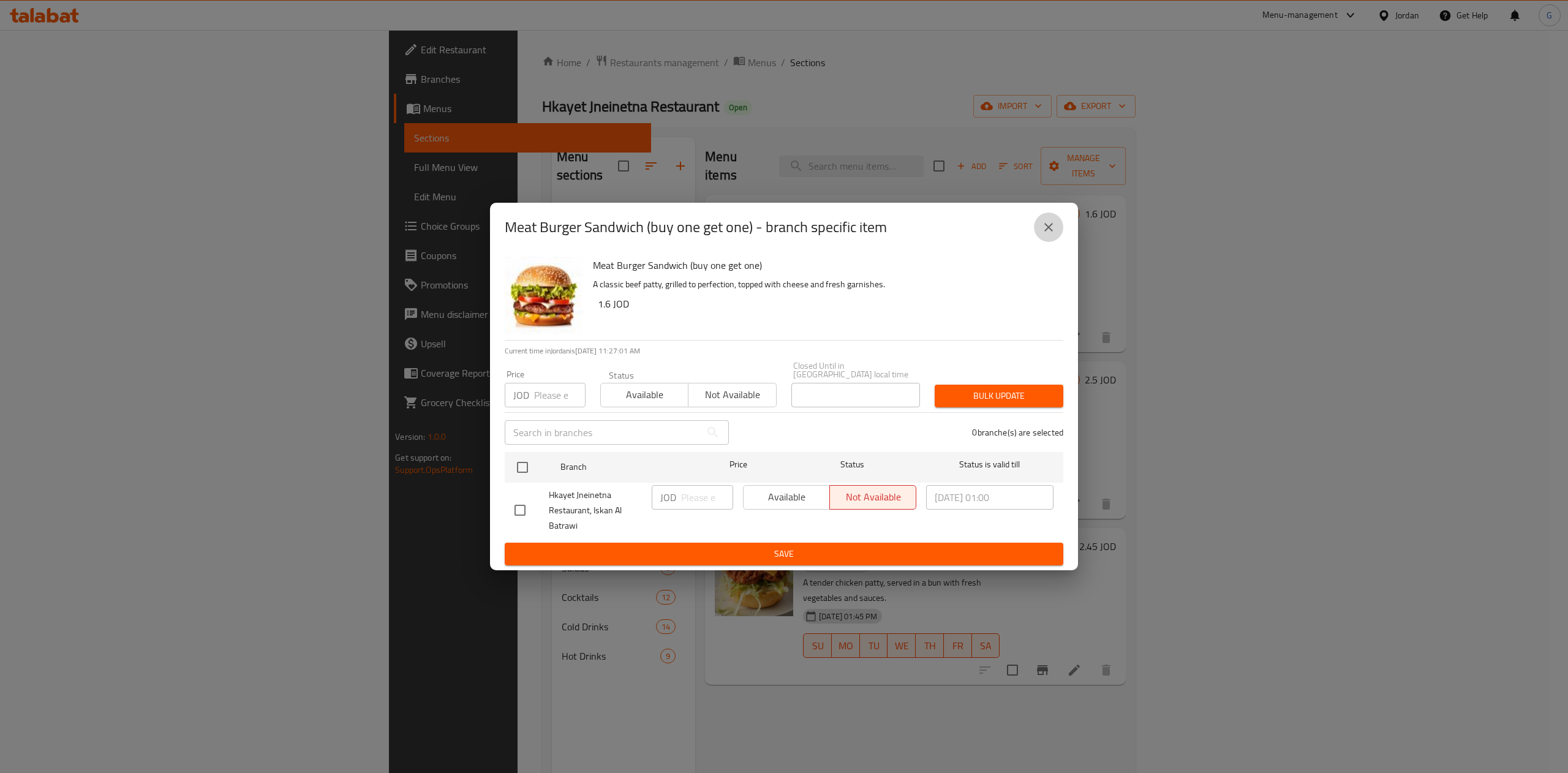
click at [1047, 234] on icon "close" at bounding box center [1048, 227] width 15 height 15
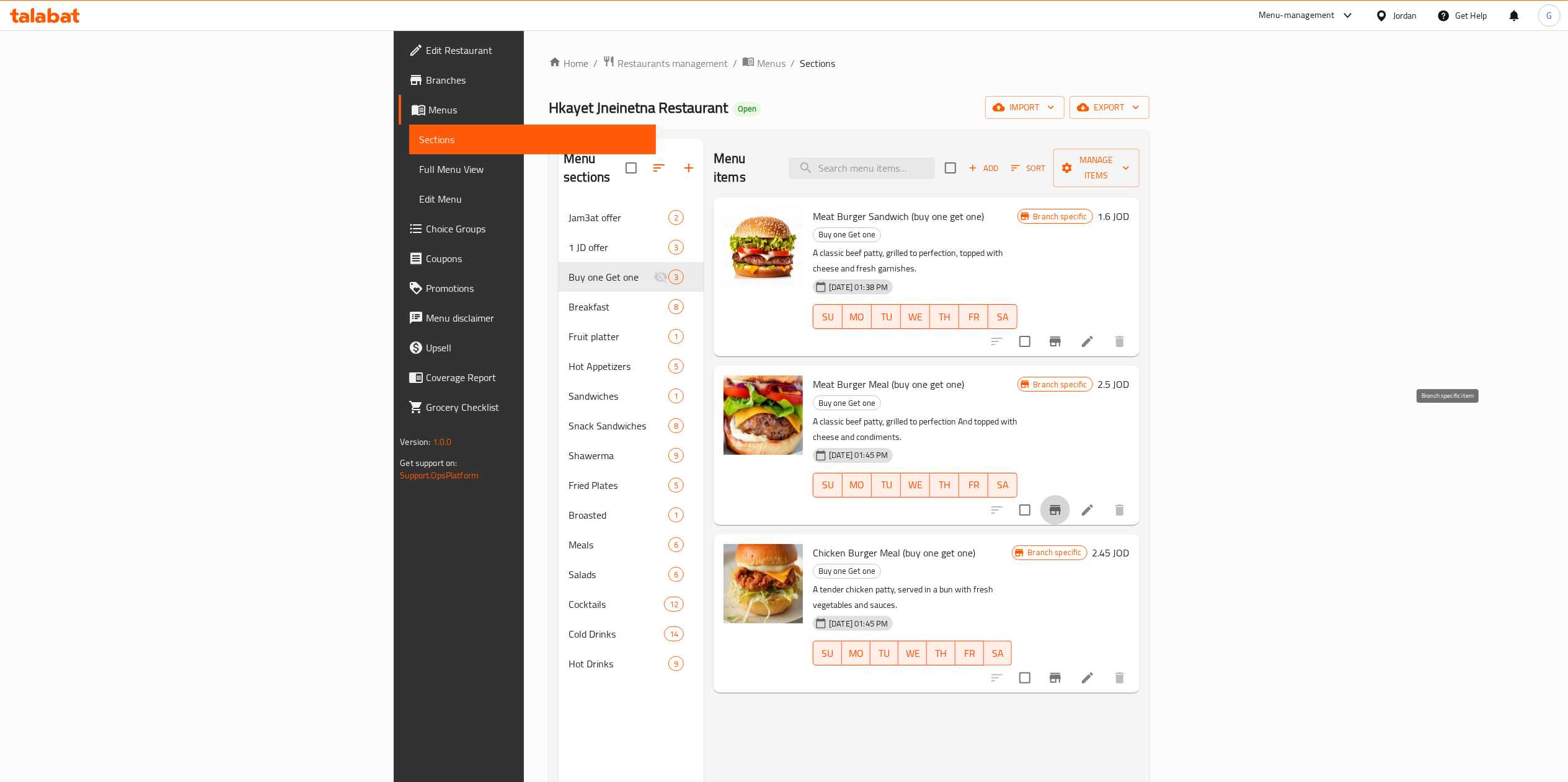
click at [1060, 505] on icon "Branch-specific-item" at bounding box center [1055, 510] width 11 height 10
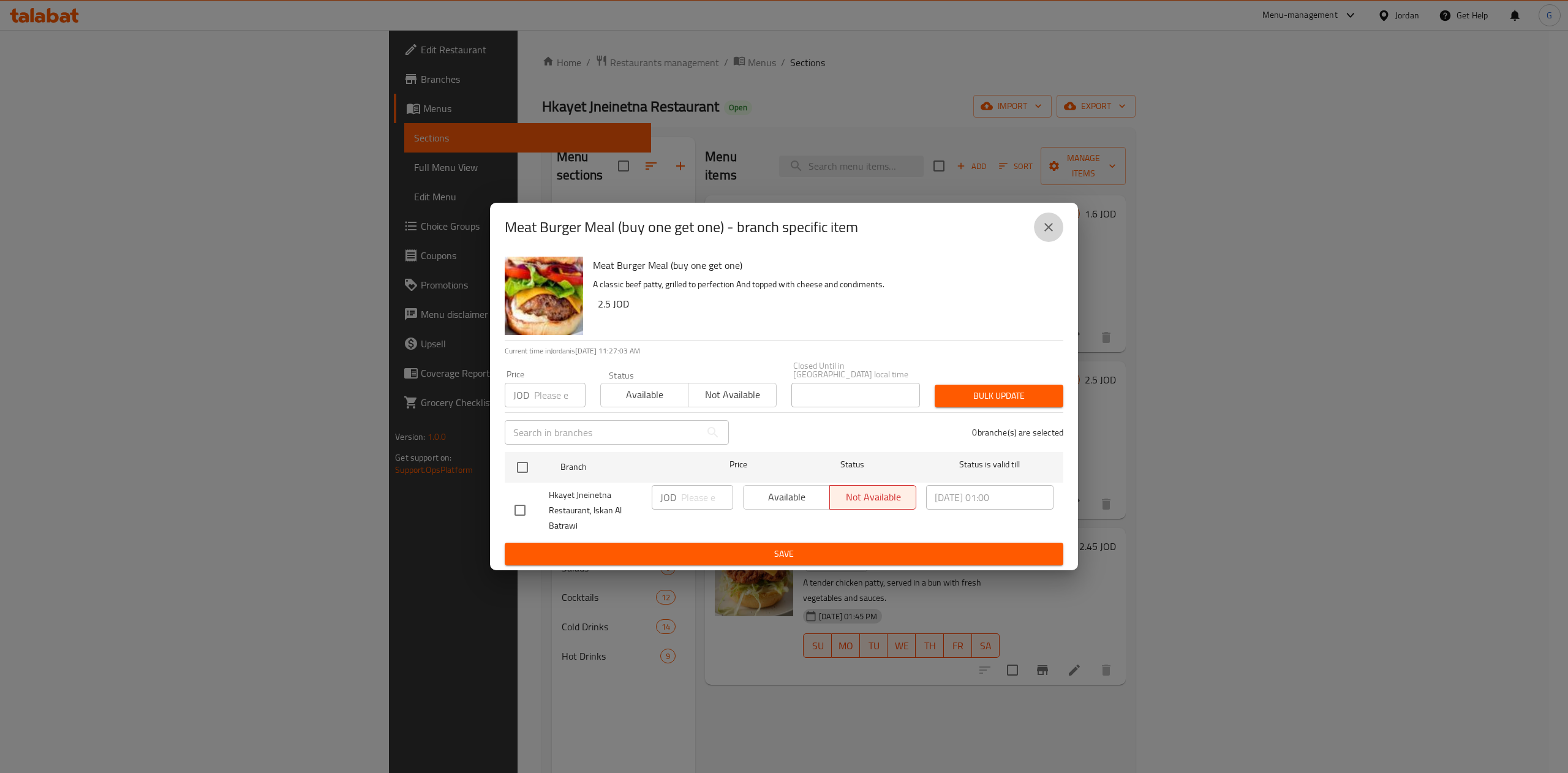
click at [1046, 228] on icon "close" at bounding box center [1048, 227] width 9 height 9
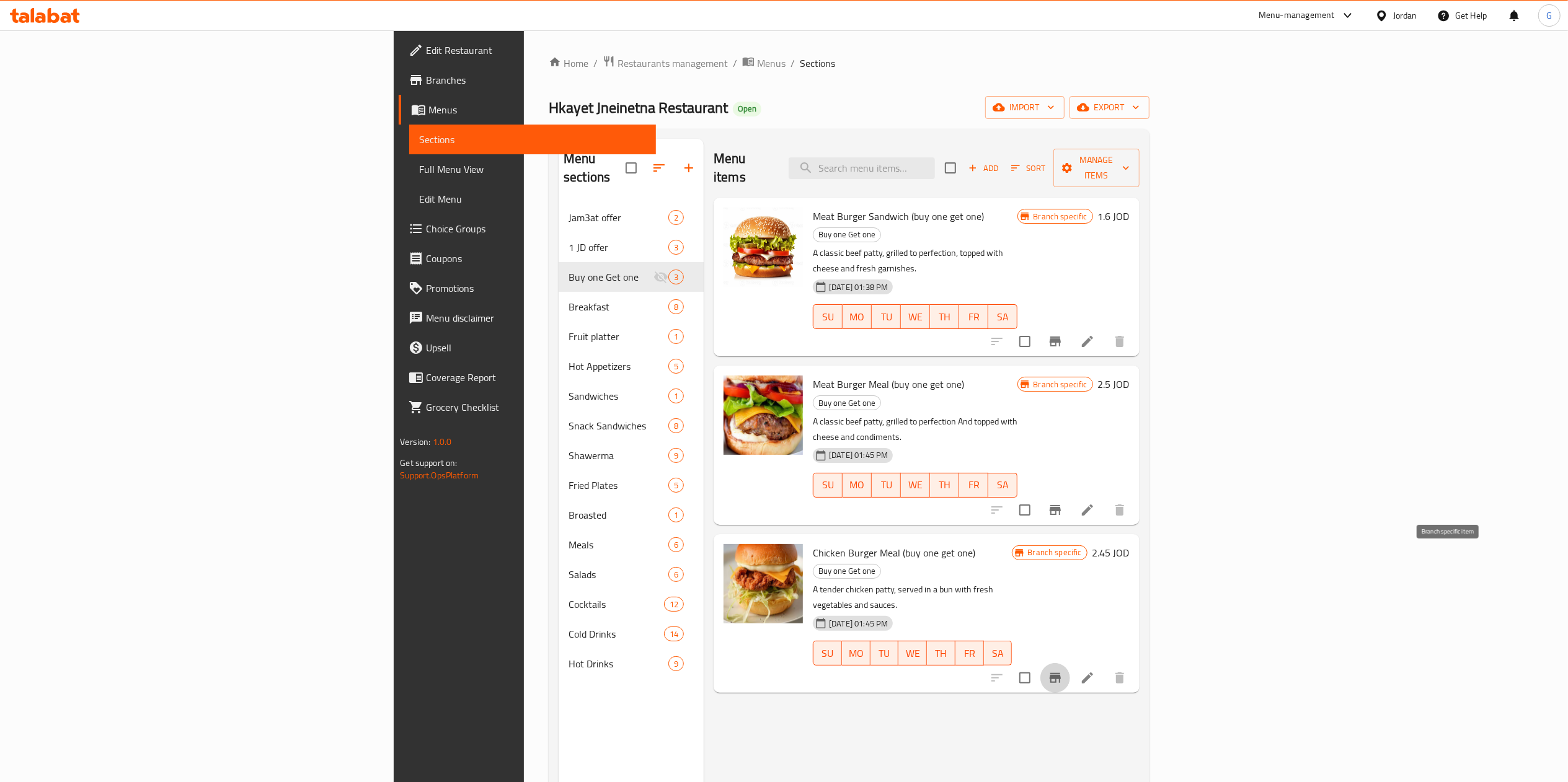
click at [1062, 670] on icon "Branch-specific-item" at bounding box center [1055, 678] width 15 height 15
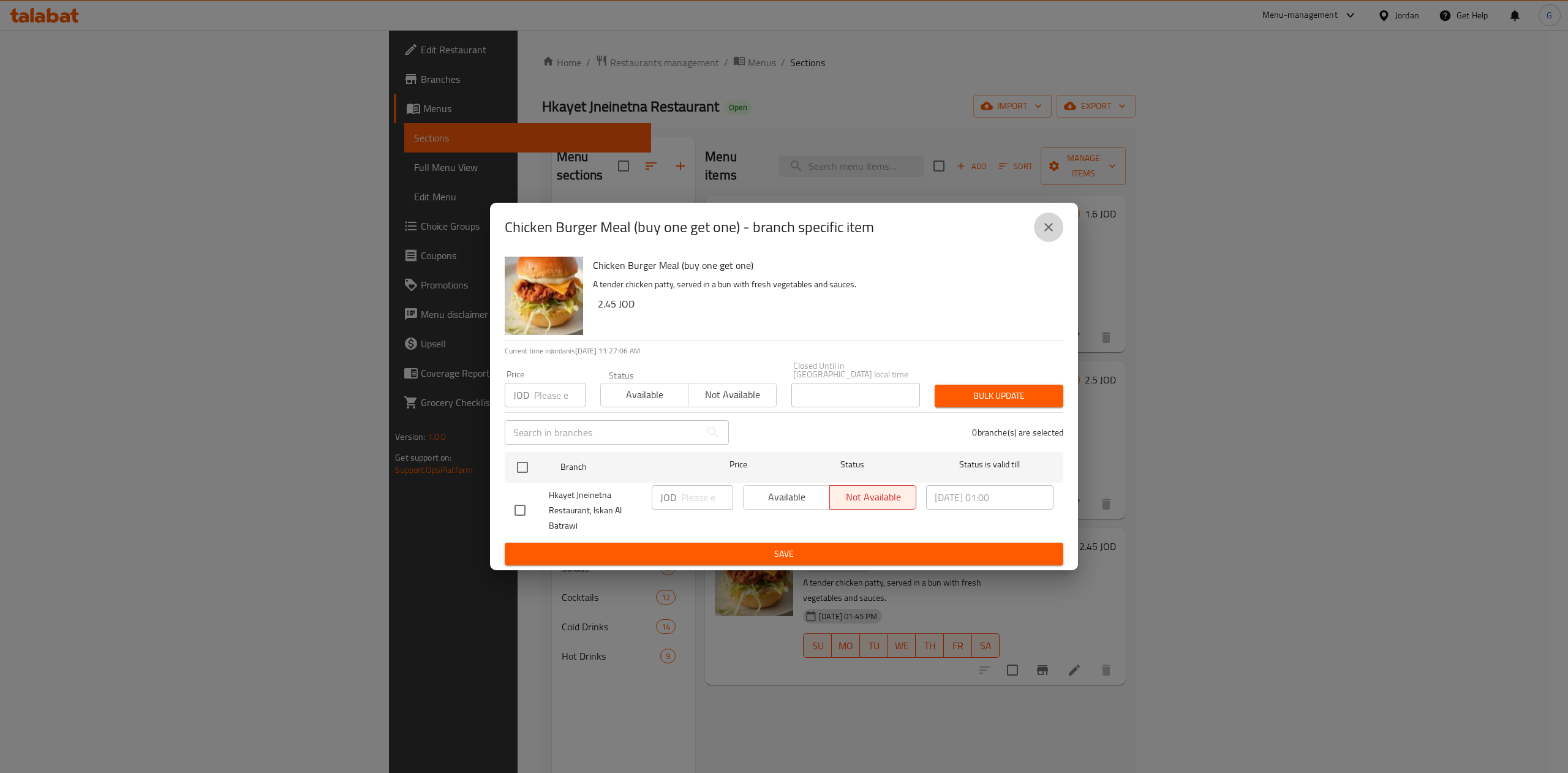
click at [1056, 229] on button "close" at bounding box center [1048, 227] width 29 height 29
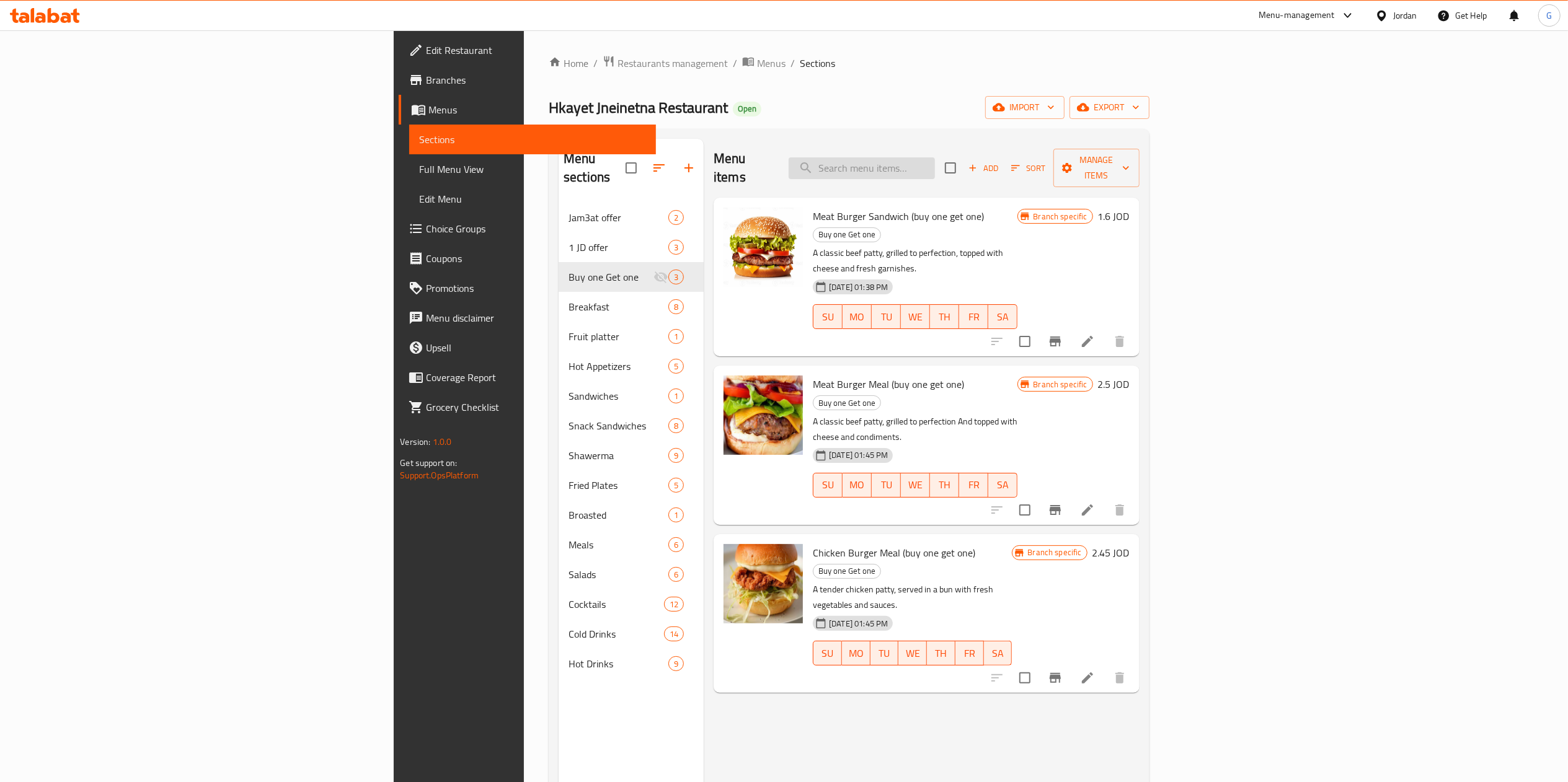
click at [935, 168] on input "search" at bounding box center [862, 168] width 147 height 22
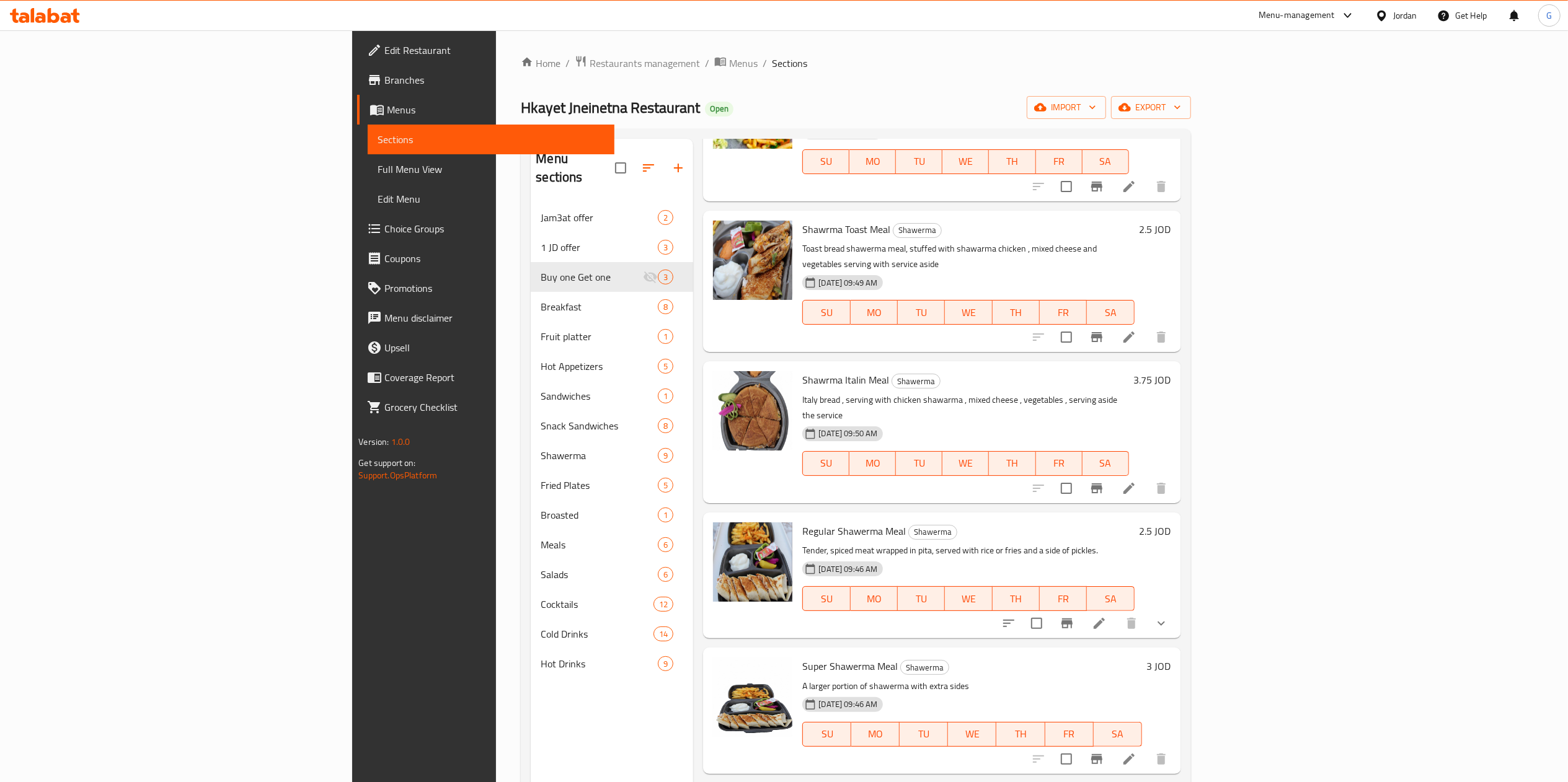
scroll to position [543, 0]
type input "شاور"
click at [1176, 607] on button "show more" at bounding box center [1160, 621] width 29 height 29
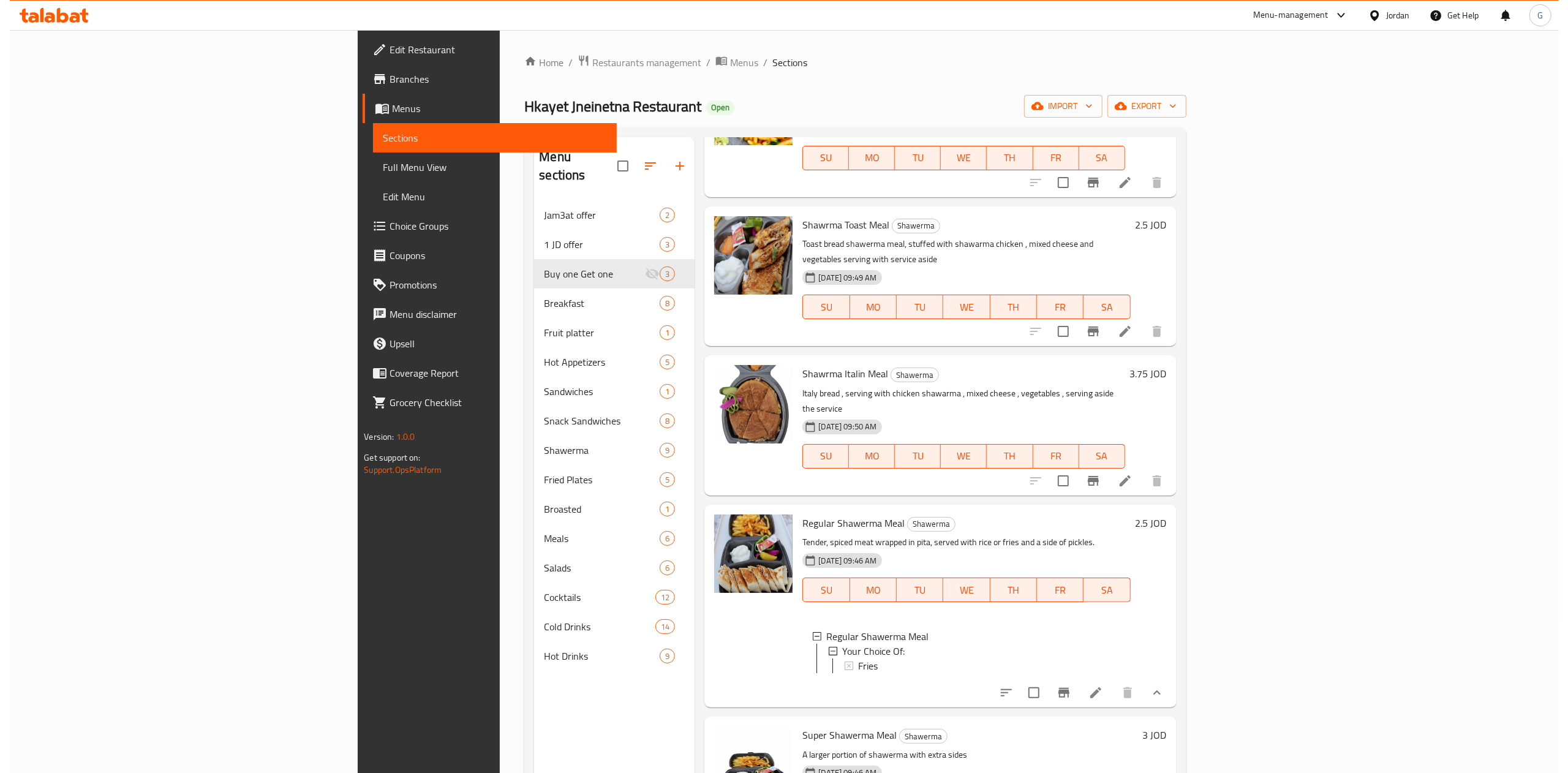
scroll to position [0, 0]
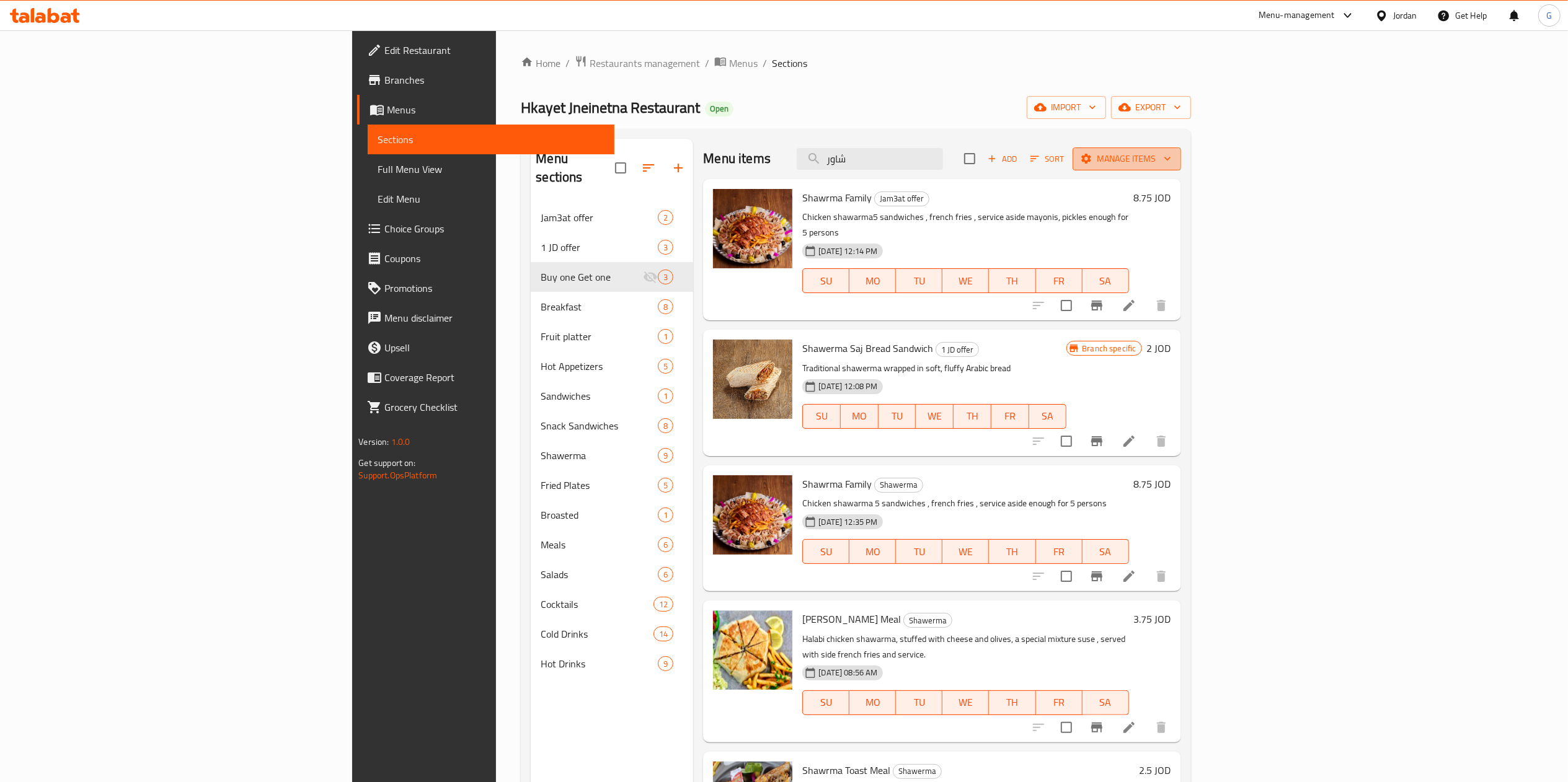
click at [1171, 161] on span "Manage items" at bounding box center [1126, 159] width 88 height 16
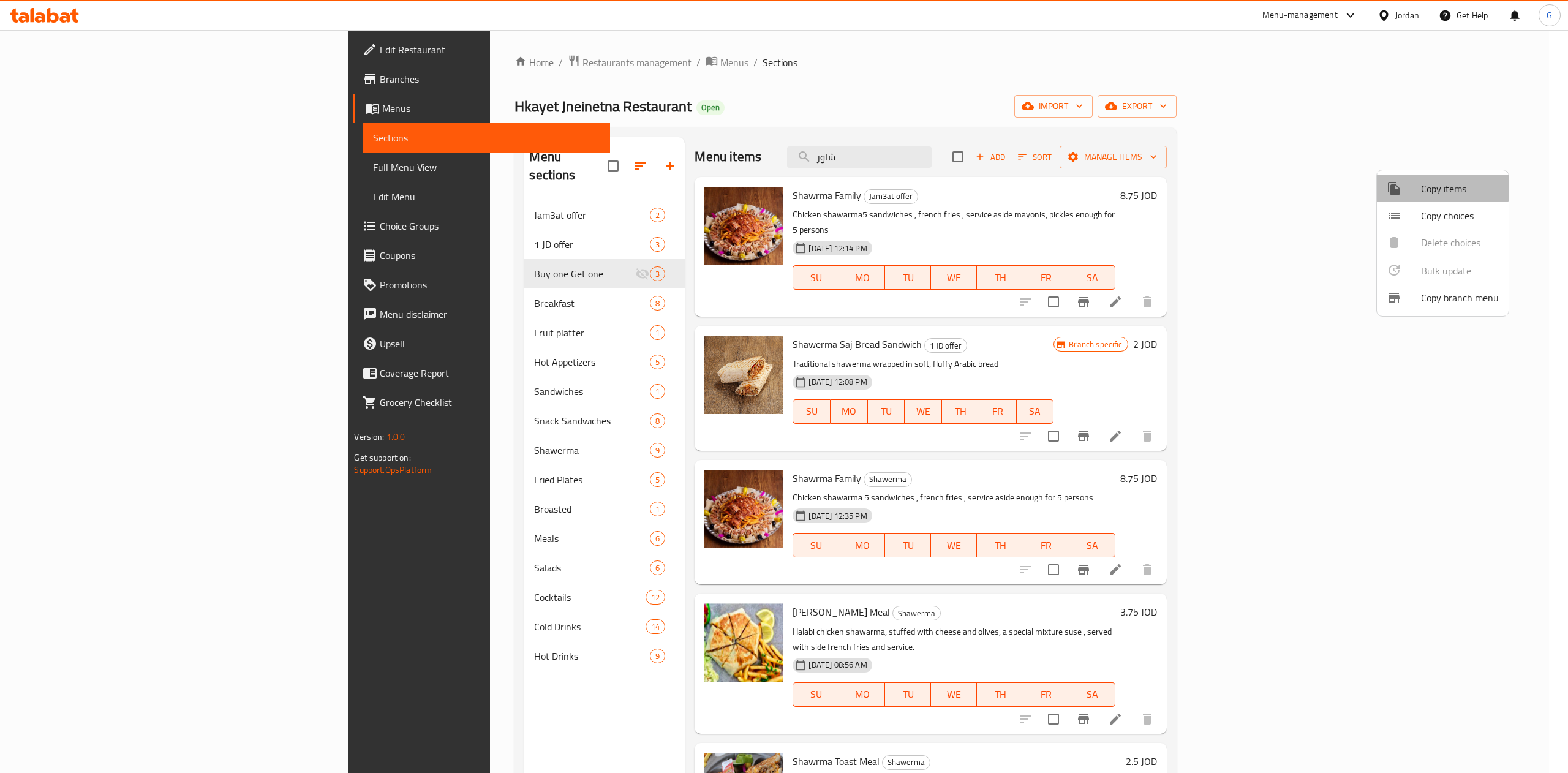
click at [1432, 181] on span "Copy items" at bounding box center [1460, 189] width 78 height 15
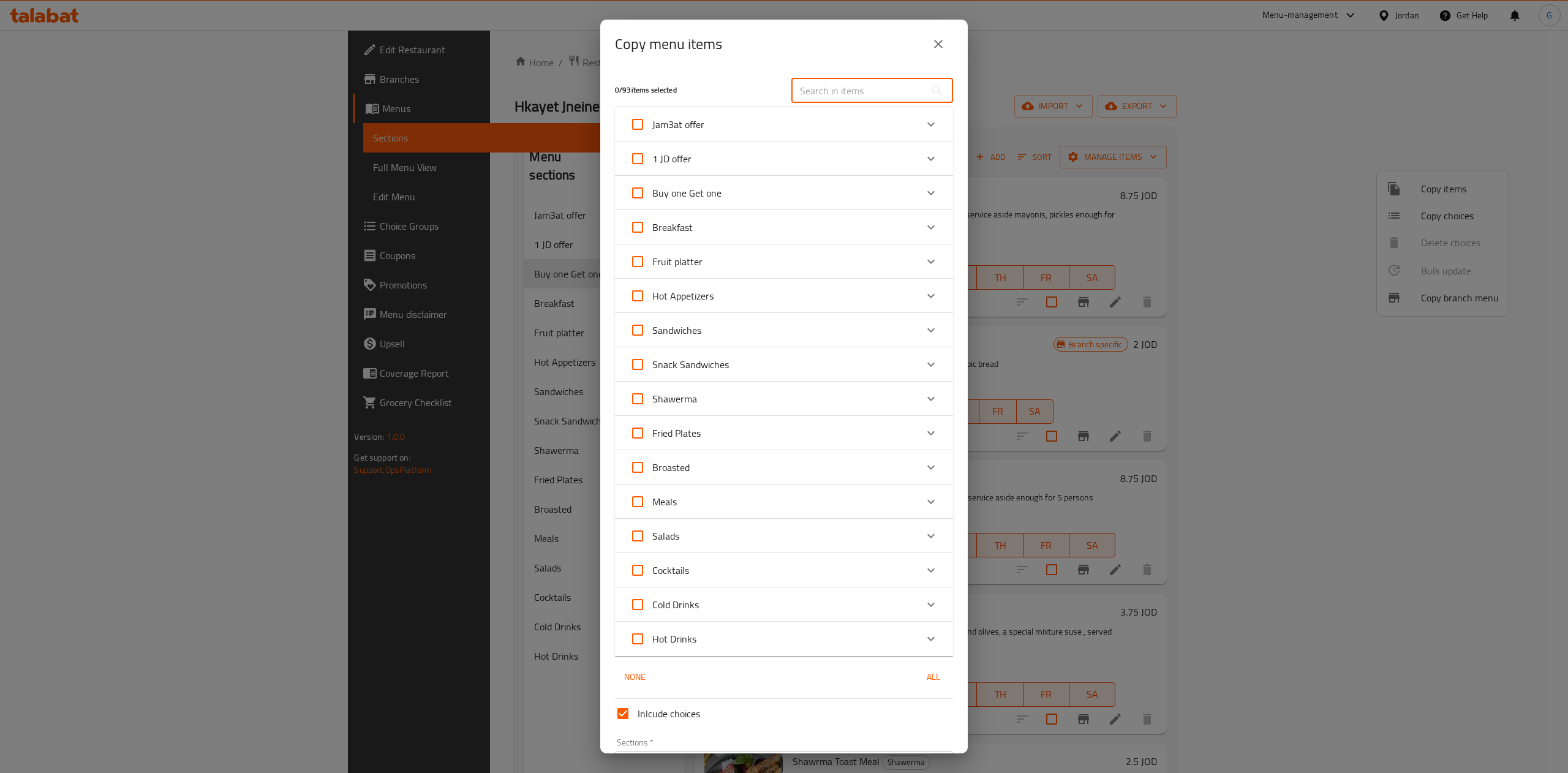
click at [828, 85] on input "text" at bounding box center [857, 91] width 133 height 24
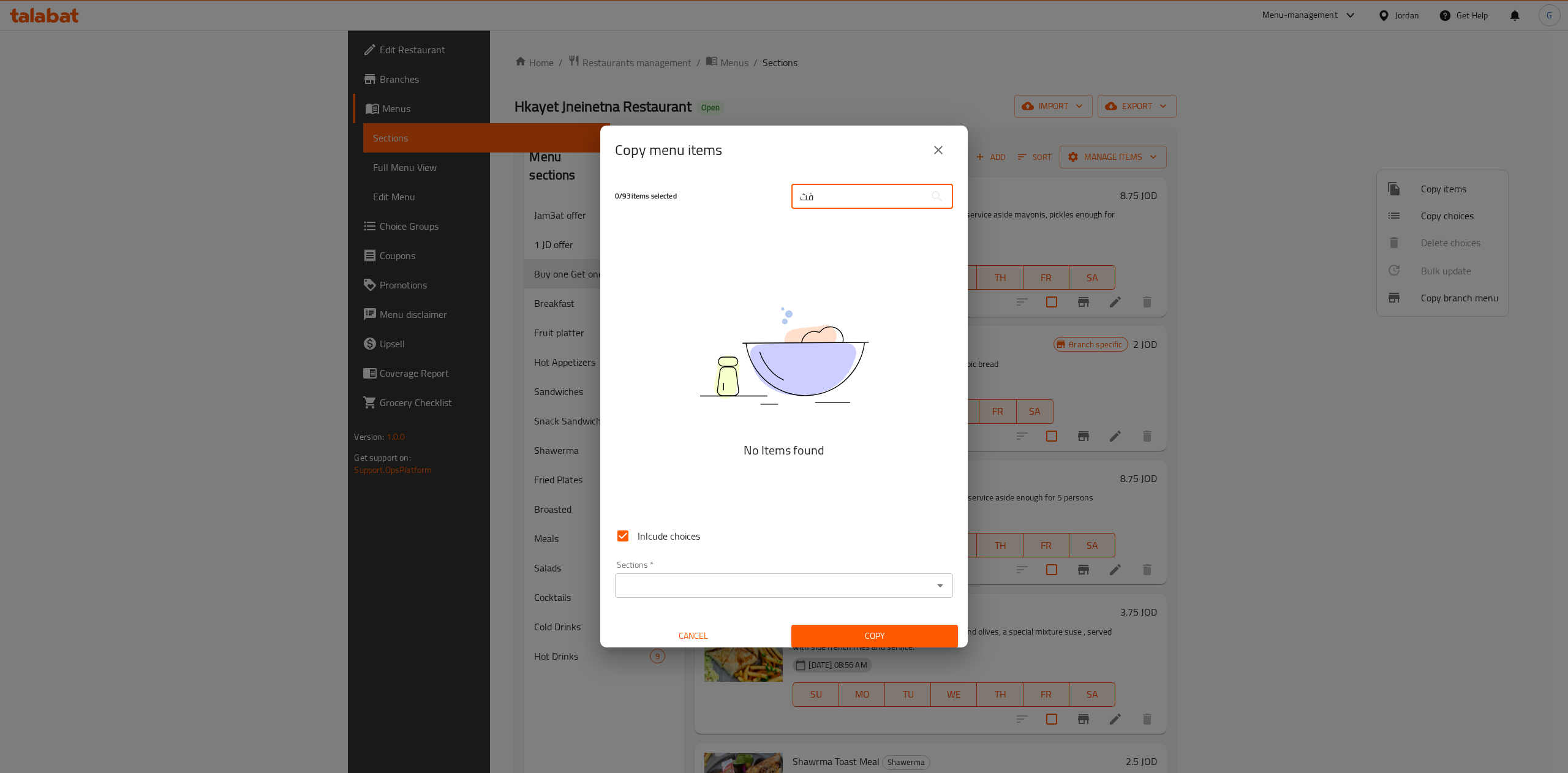
type input "ق"
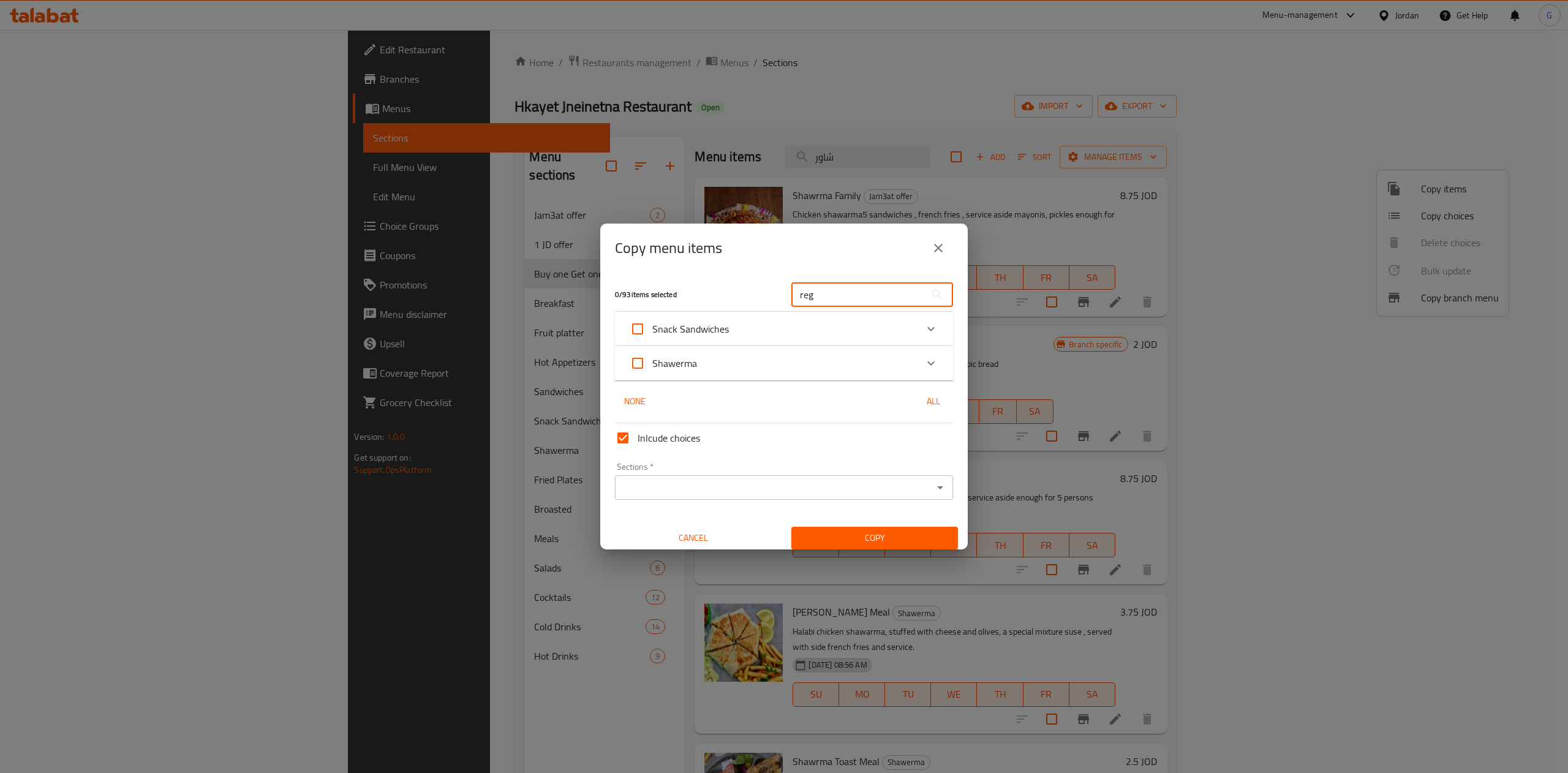
type input "reg"
click at [924, 358] on icon "Expand" at bounding box center [931, 363] width 15 height 15
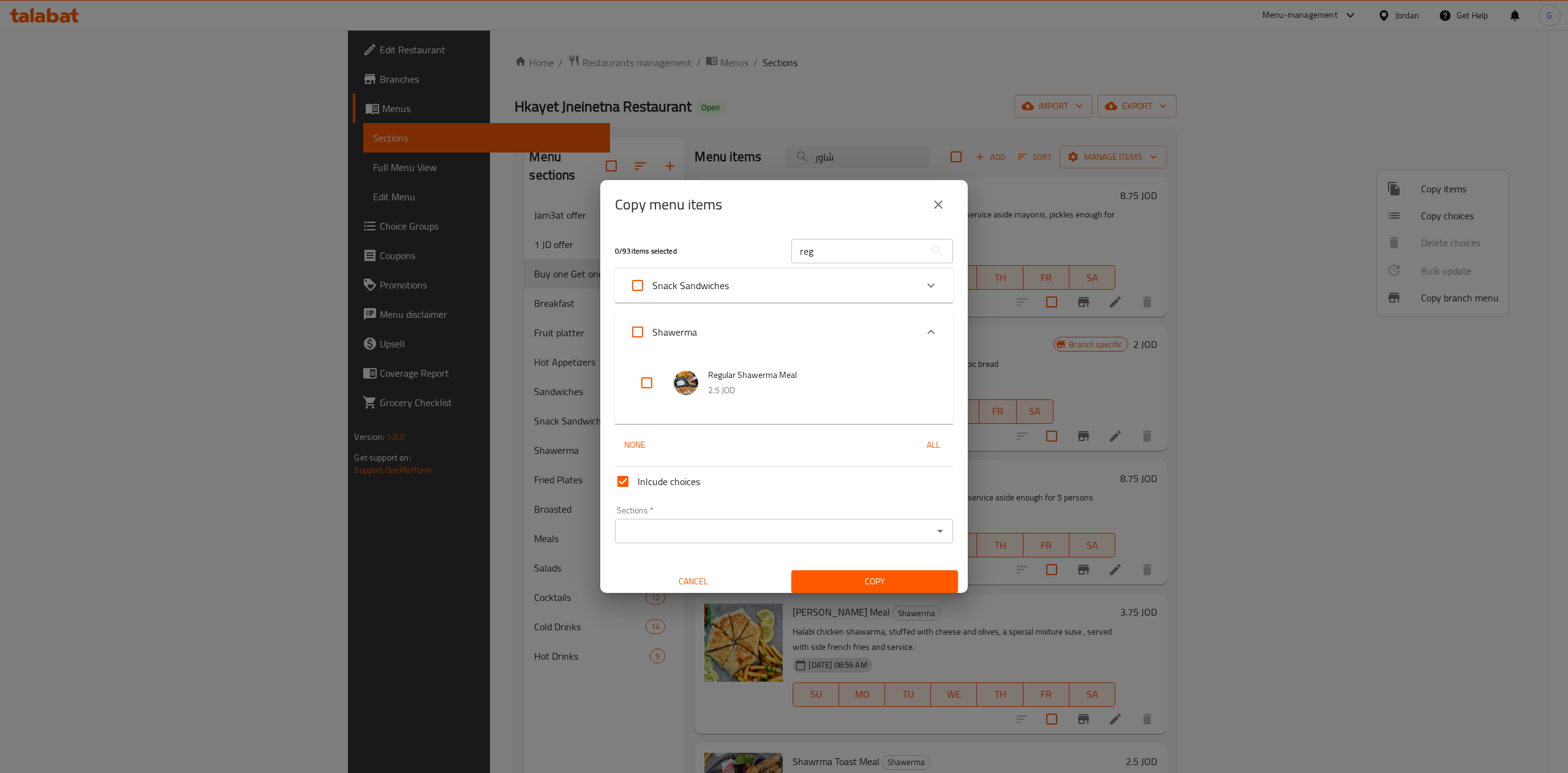
click at [650, 382] on input "checkbox" at bounding box center [646, 382] width 29 height 29
checkbox input "true"
click at [687, 519] on div "Sections *" at bounding box center [784, 531] width 338 height 24
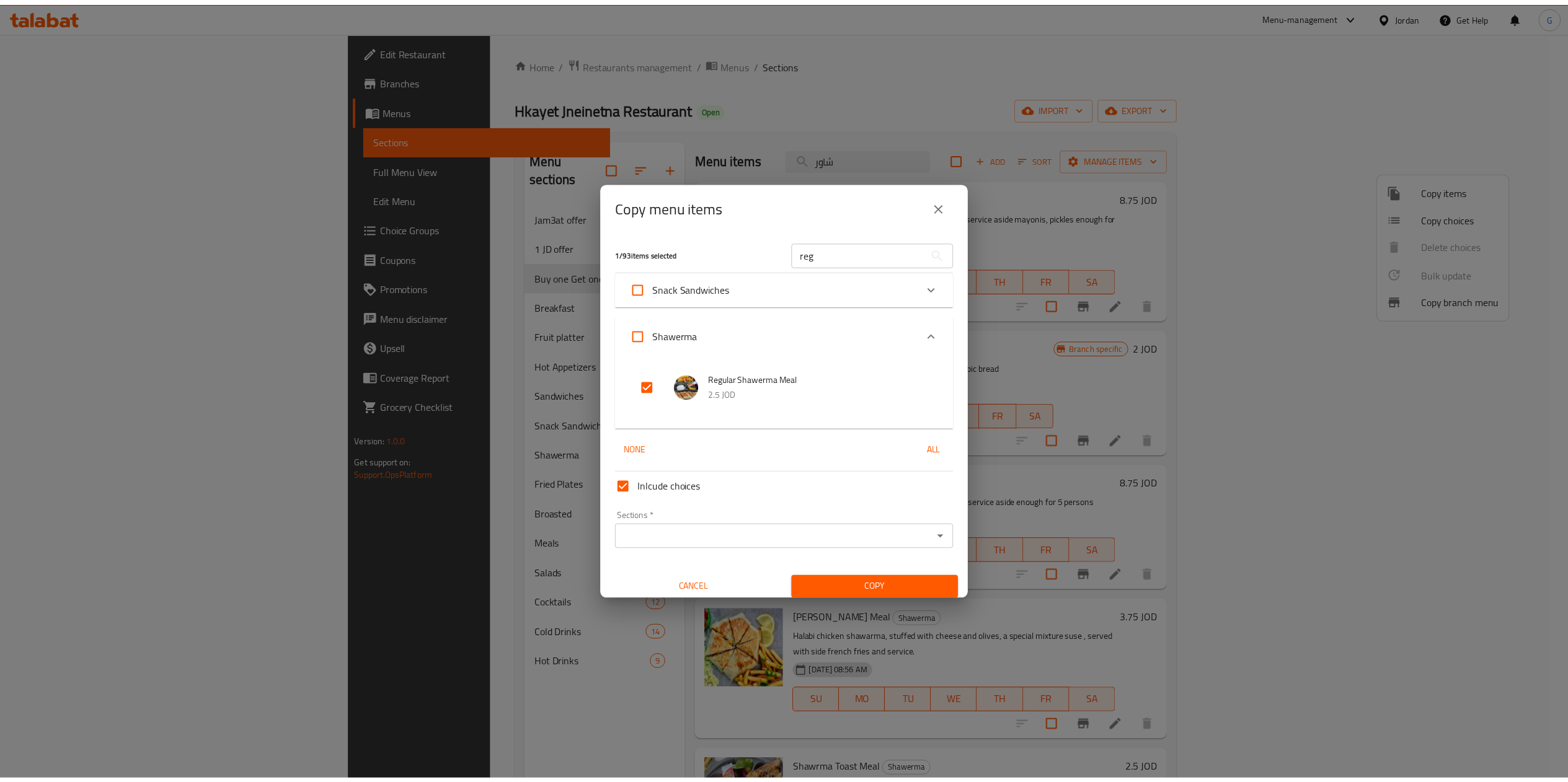
scroll to position [8, 0]
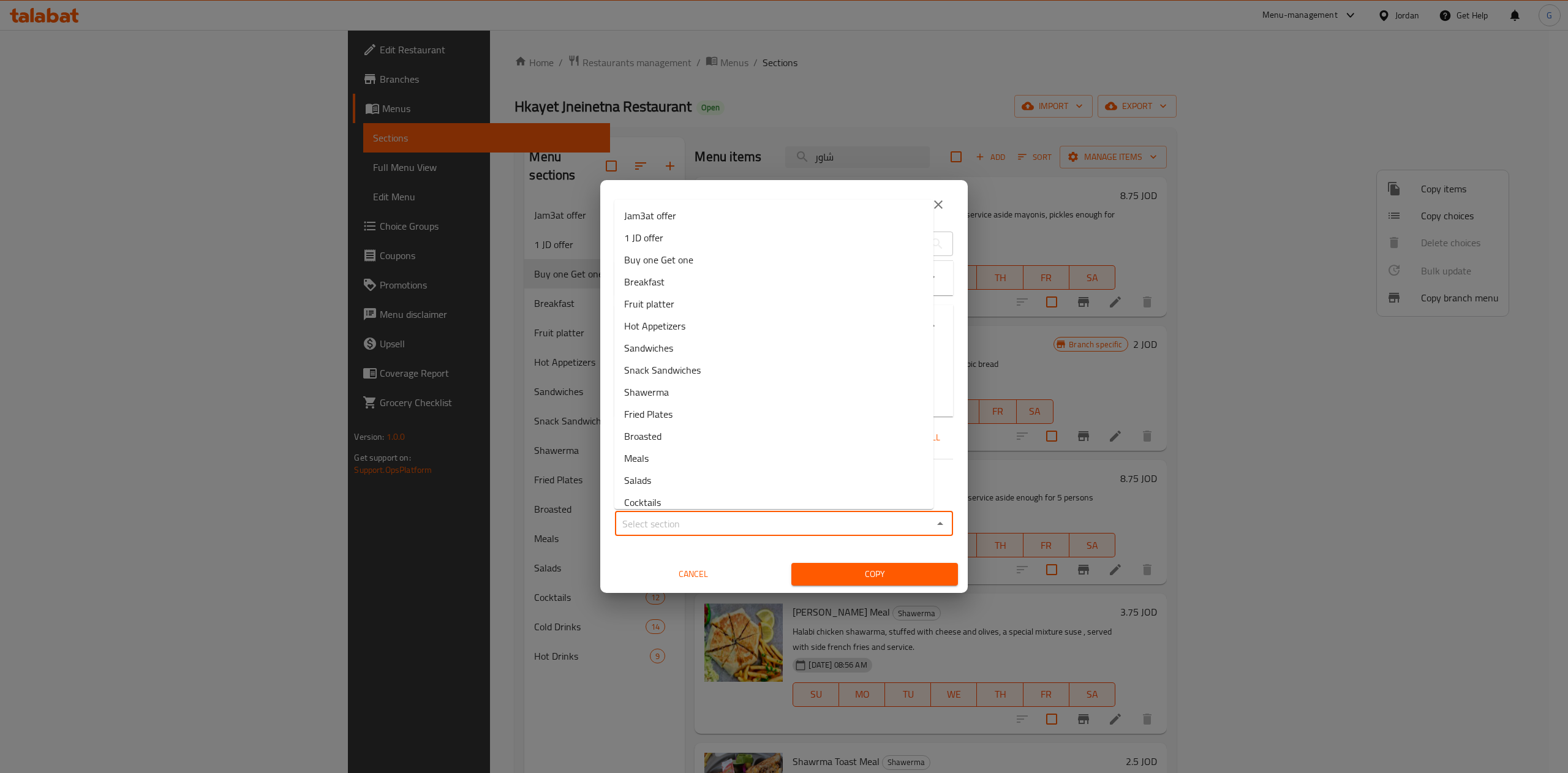
click at [802, 519] on input "Sections   *" at bounding box center [774, 523] width 311 height 17
click at [740, 255] on li "Buy one Get one" at bounding box center [774, 259] width 319 height 22
type input "Buy one Get one"
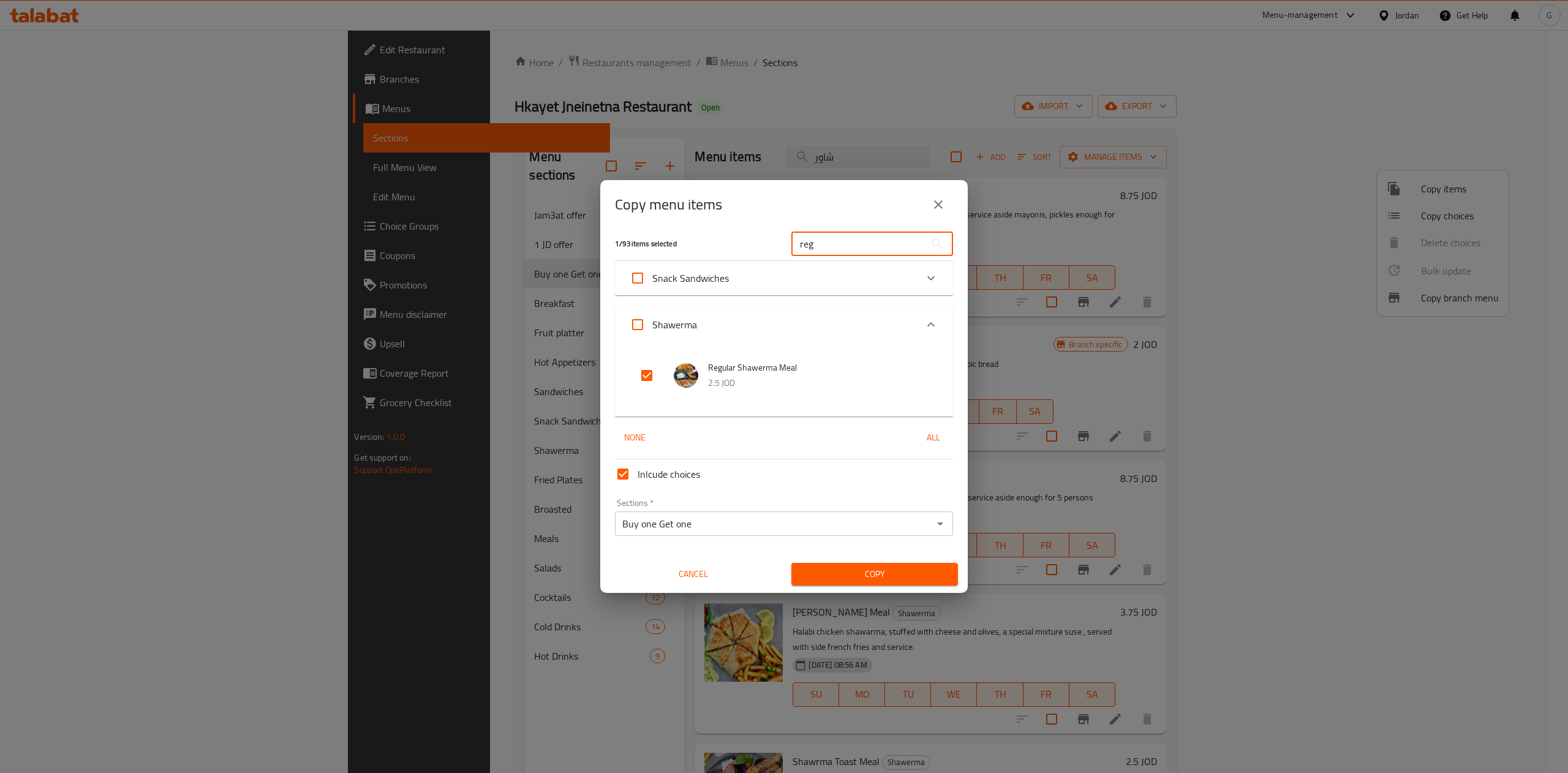
click at [826, 240] on input "reg" at bounding box center [857, 244] width 133 height 24
type input "a"
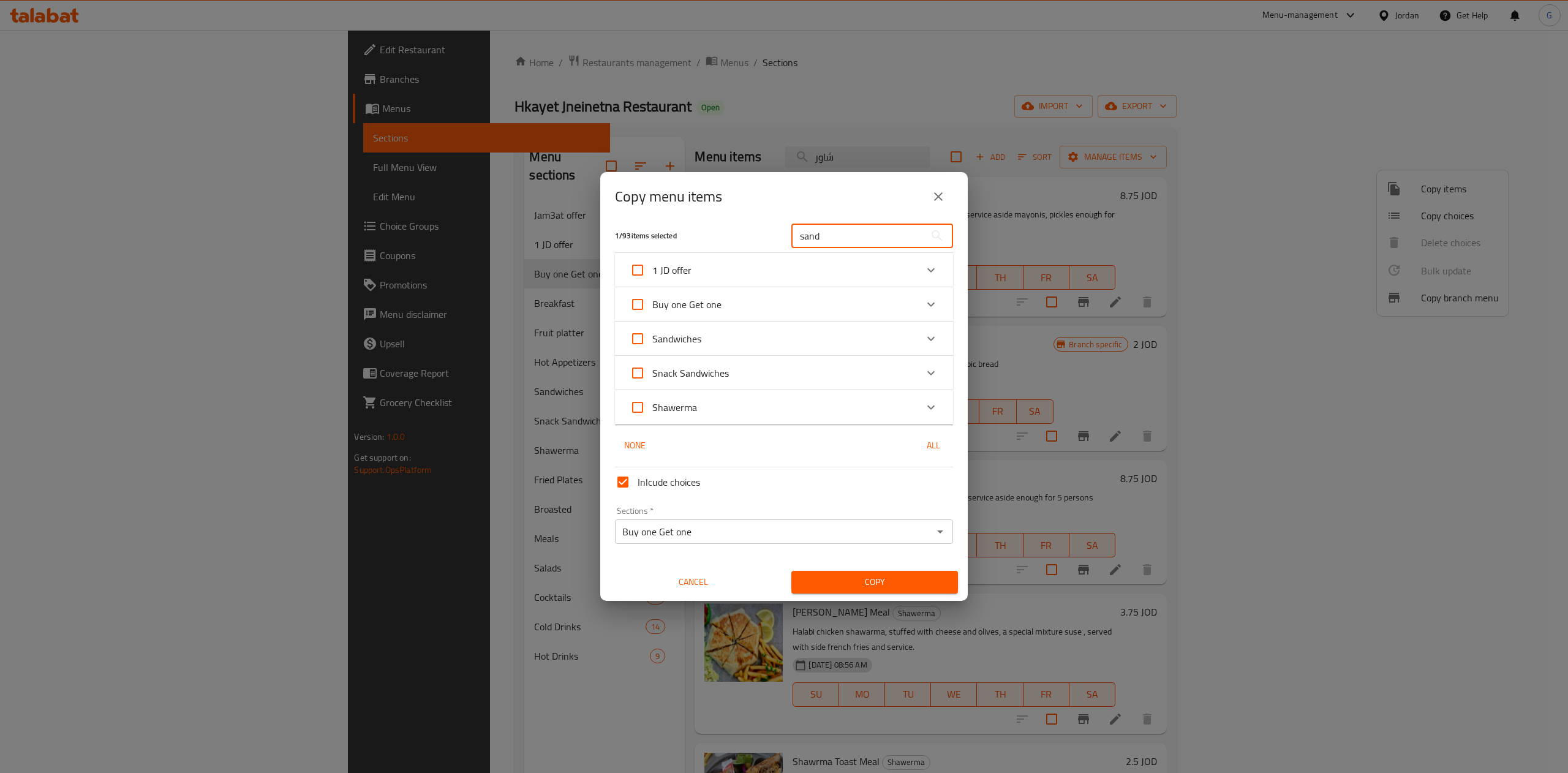
type input "sand"
click at [924, 333] on icon "Expand" at bounding box center [931, 339] width 15 height 15
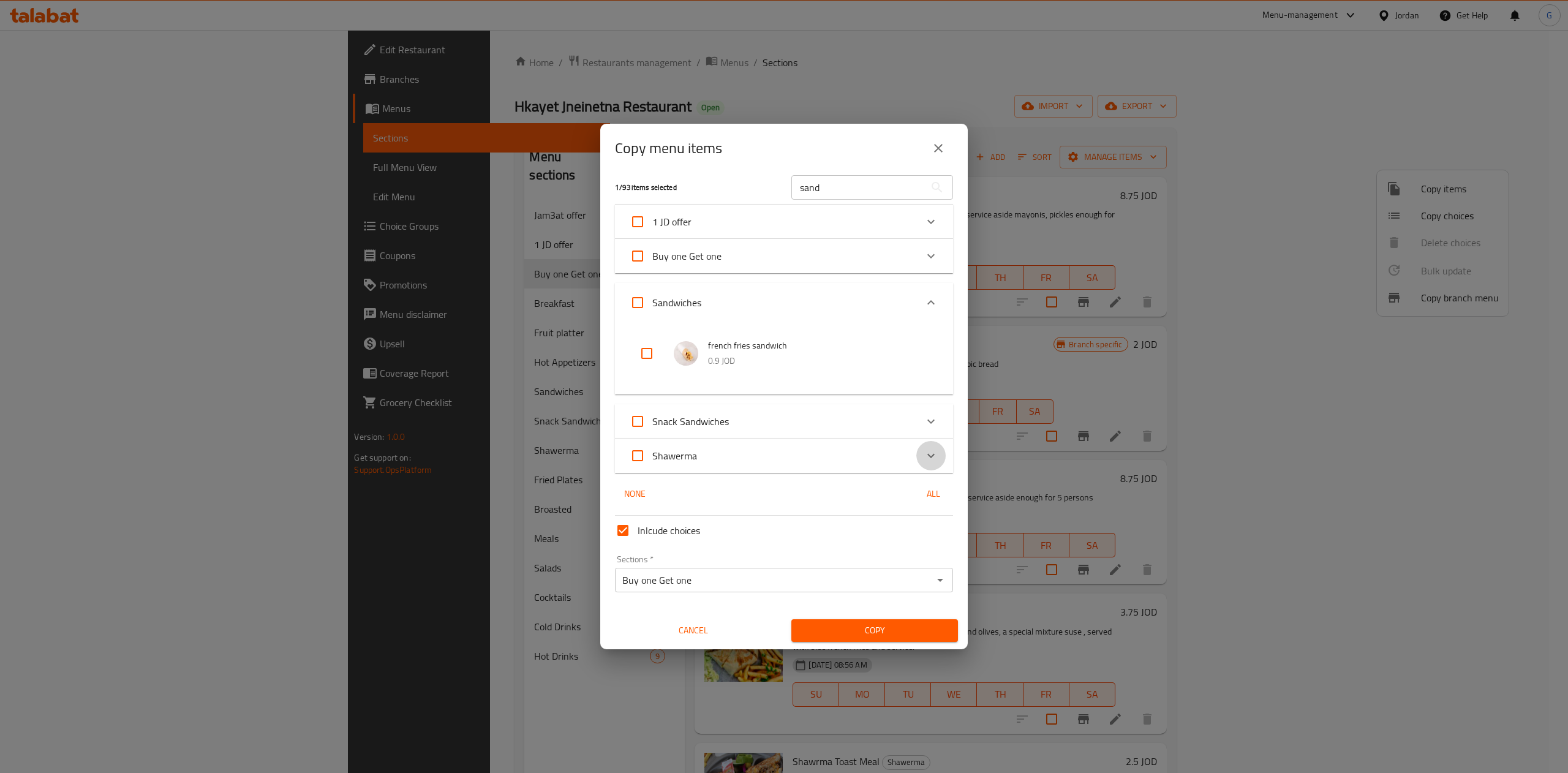
click at [924, 452] on icon "Expand" at bounding box center [931, 456] width 15 height 15
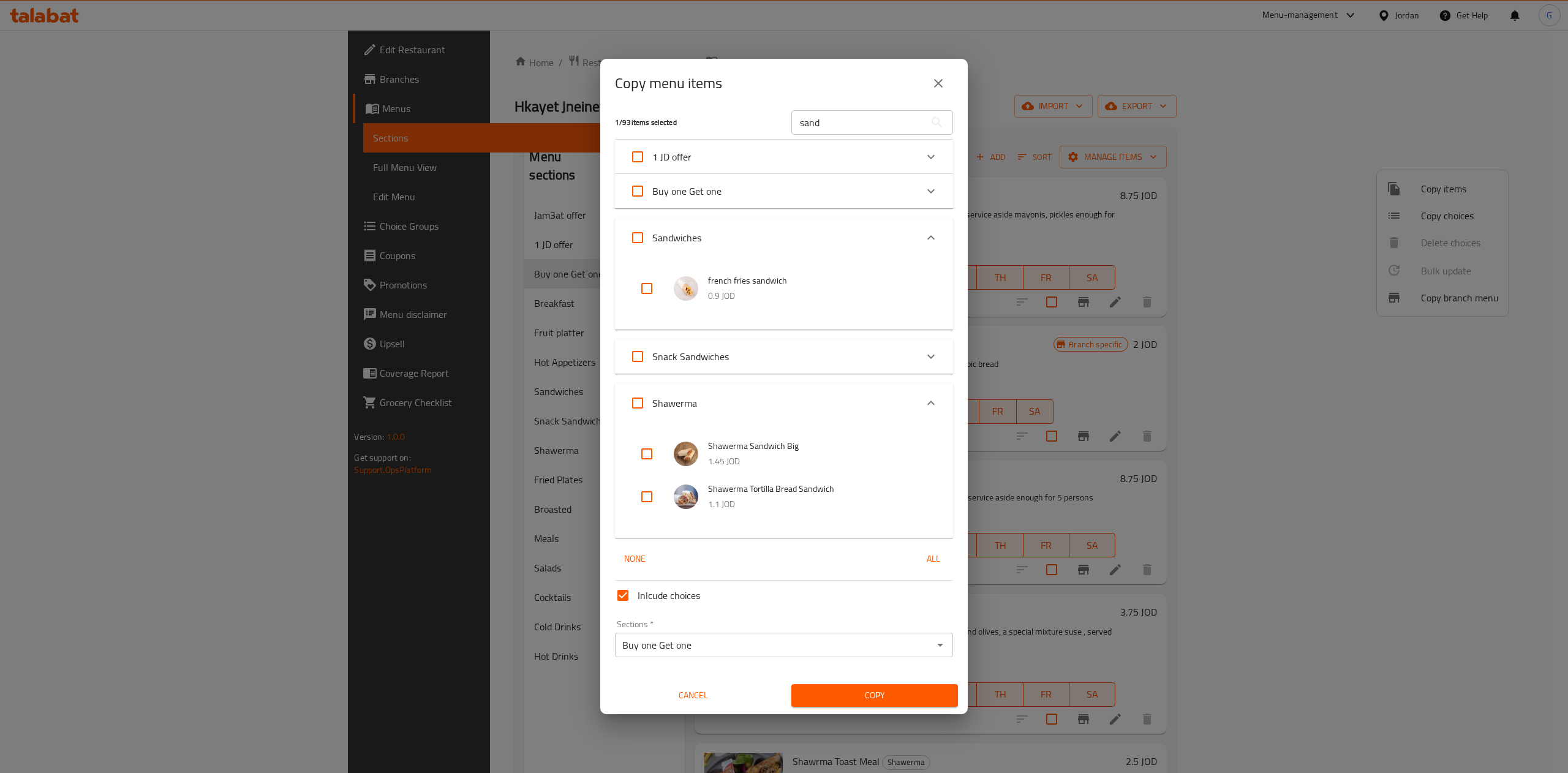
click at [642, 454] on input "checkbox" at bounding box center [646, 454] width 29 height 29
checkbox input "true"
click at [648, 494] on input "checkbox" at bounding box center [646, 496] width 29 height 29
checkbox input "true"
click at [820, 123] on input "sand" at bounding box center [857, 123] width 133 height 24
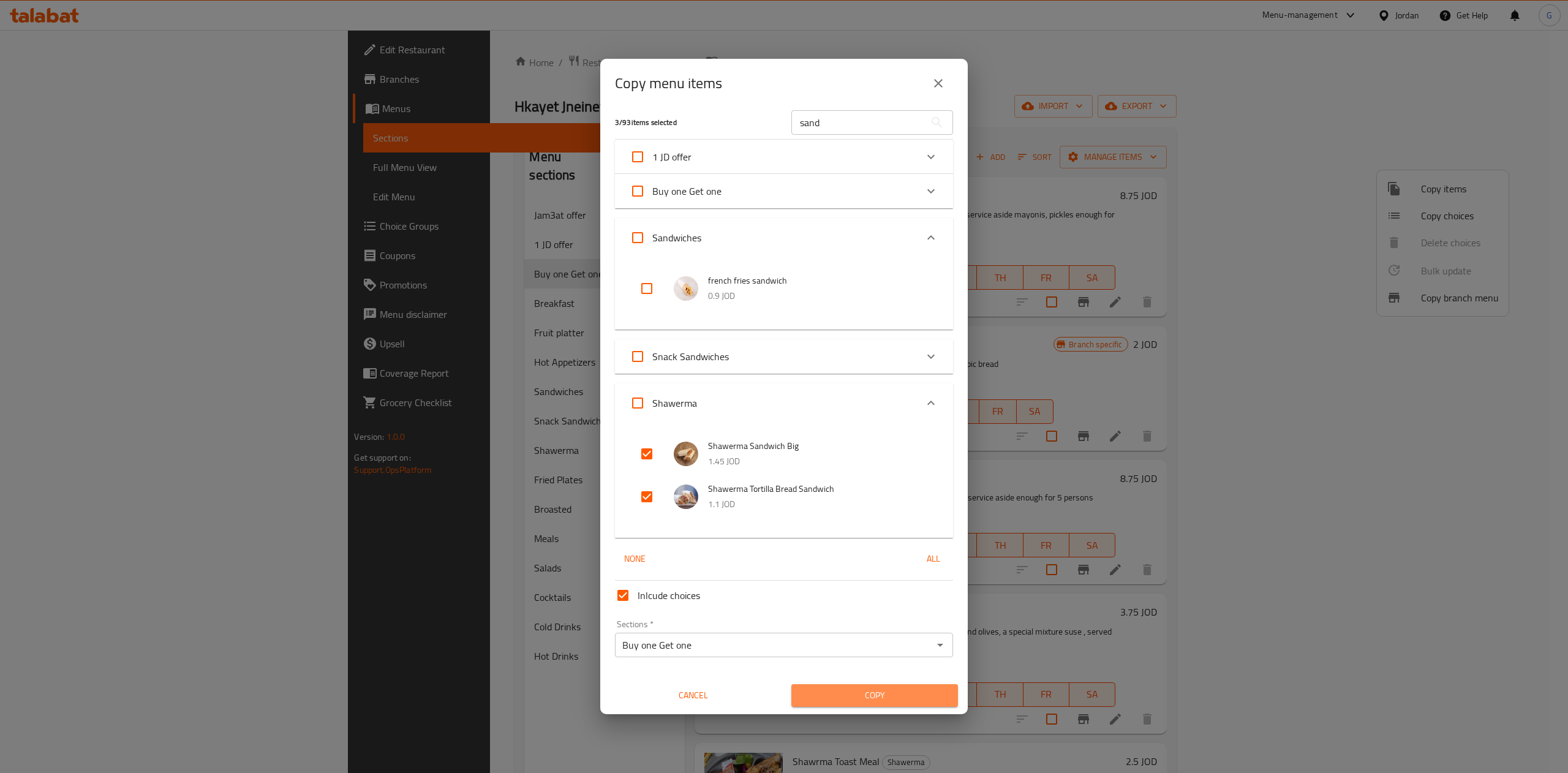
click at [868, 692] on span "Copy" at bounding box center [874, 695] width 147 height 16
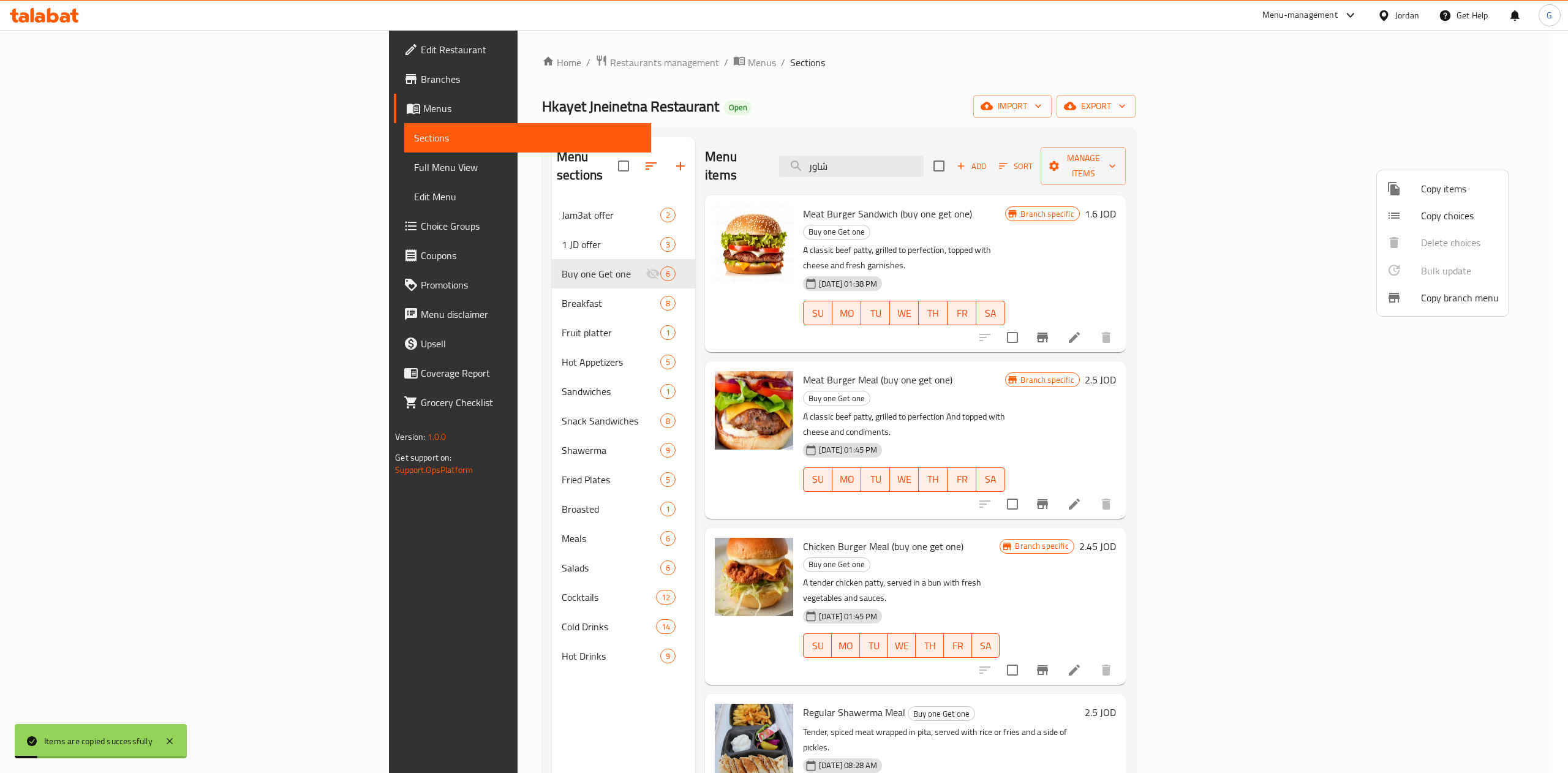
click at [397, 256] on div at bounding box center [784, 386] width 1568 height 773
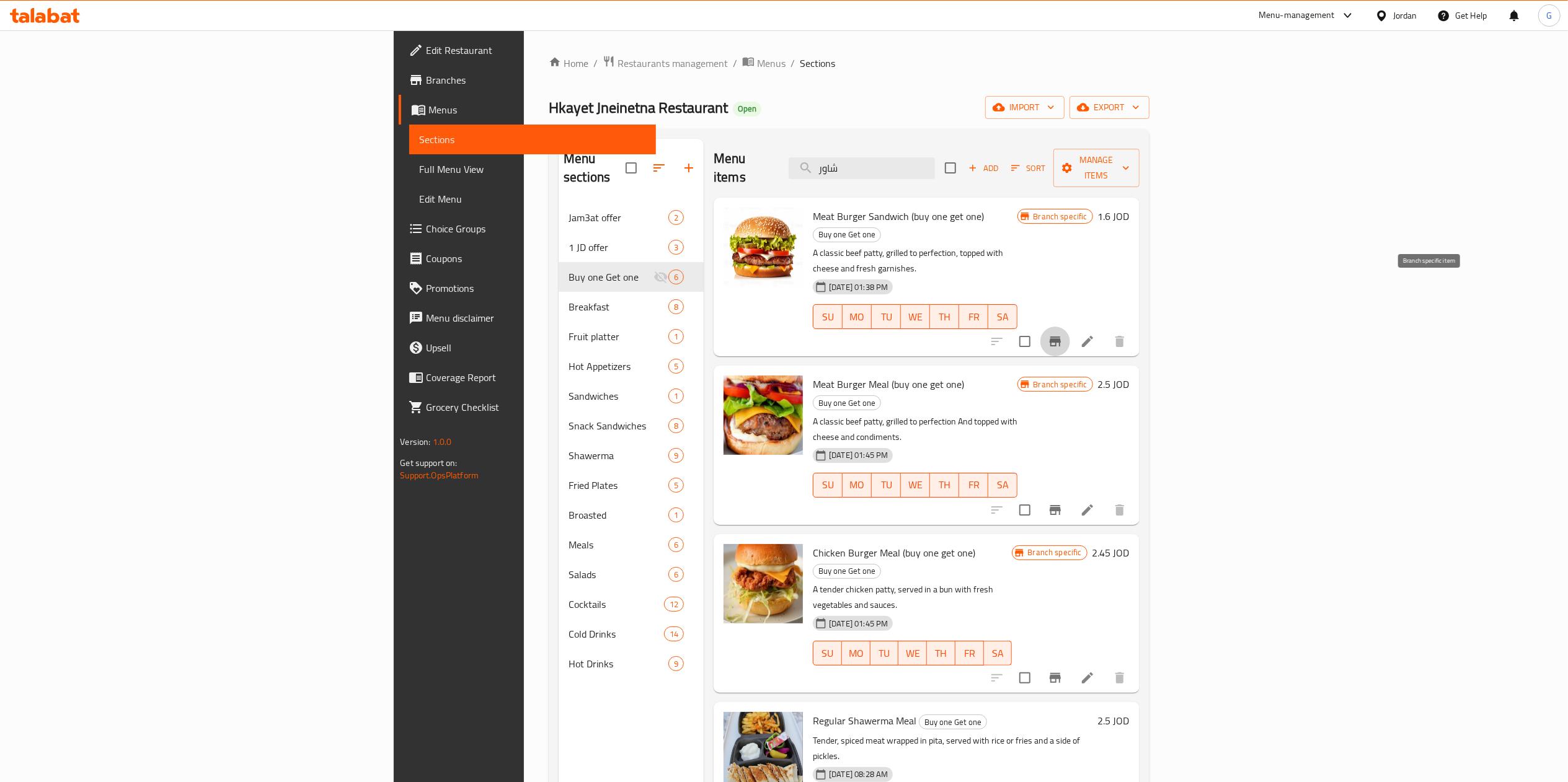
click at [1060, 336] on icon "Branch-specific-item" at bounding box center [1055, 341] width 11 height 10
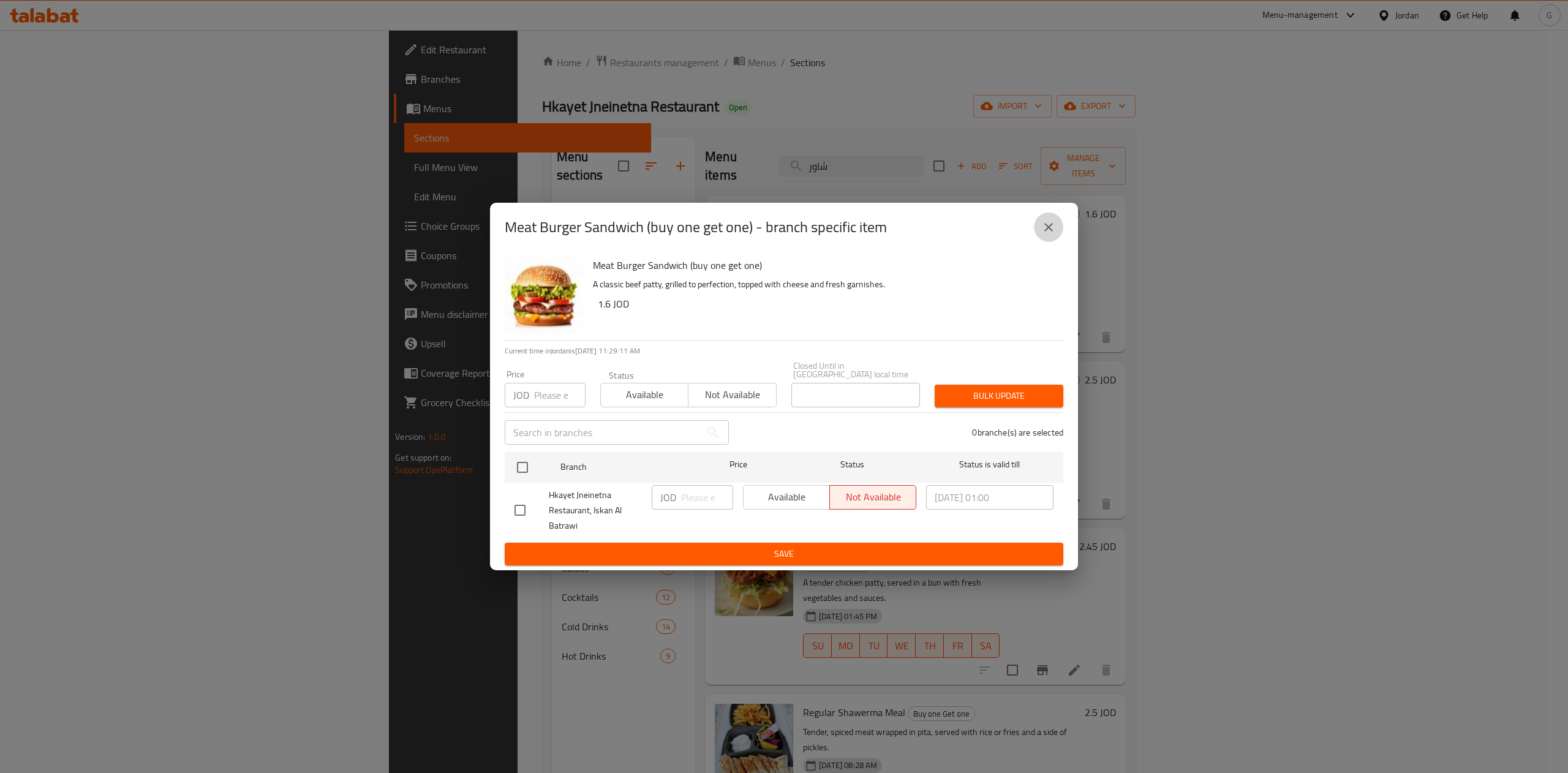
click at [1047, 217] on button "close" at bounding box center [1048, 227] width 29 height 29
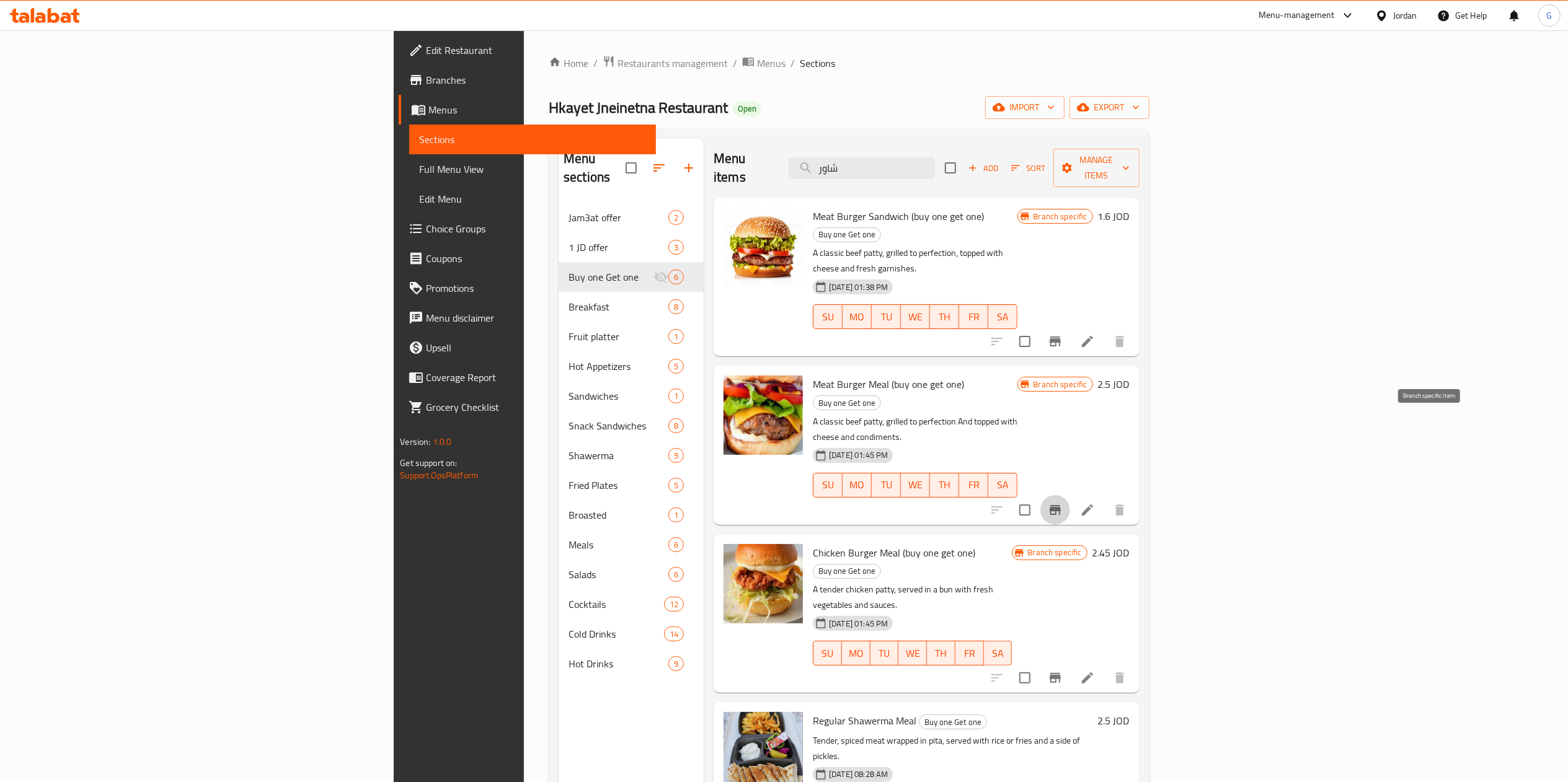
click at [1070, 495] on button "Branch-specific-item" at bounding box center [1055, 509] width 29 height 29
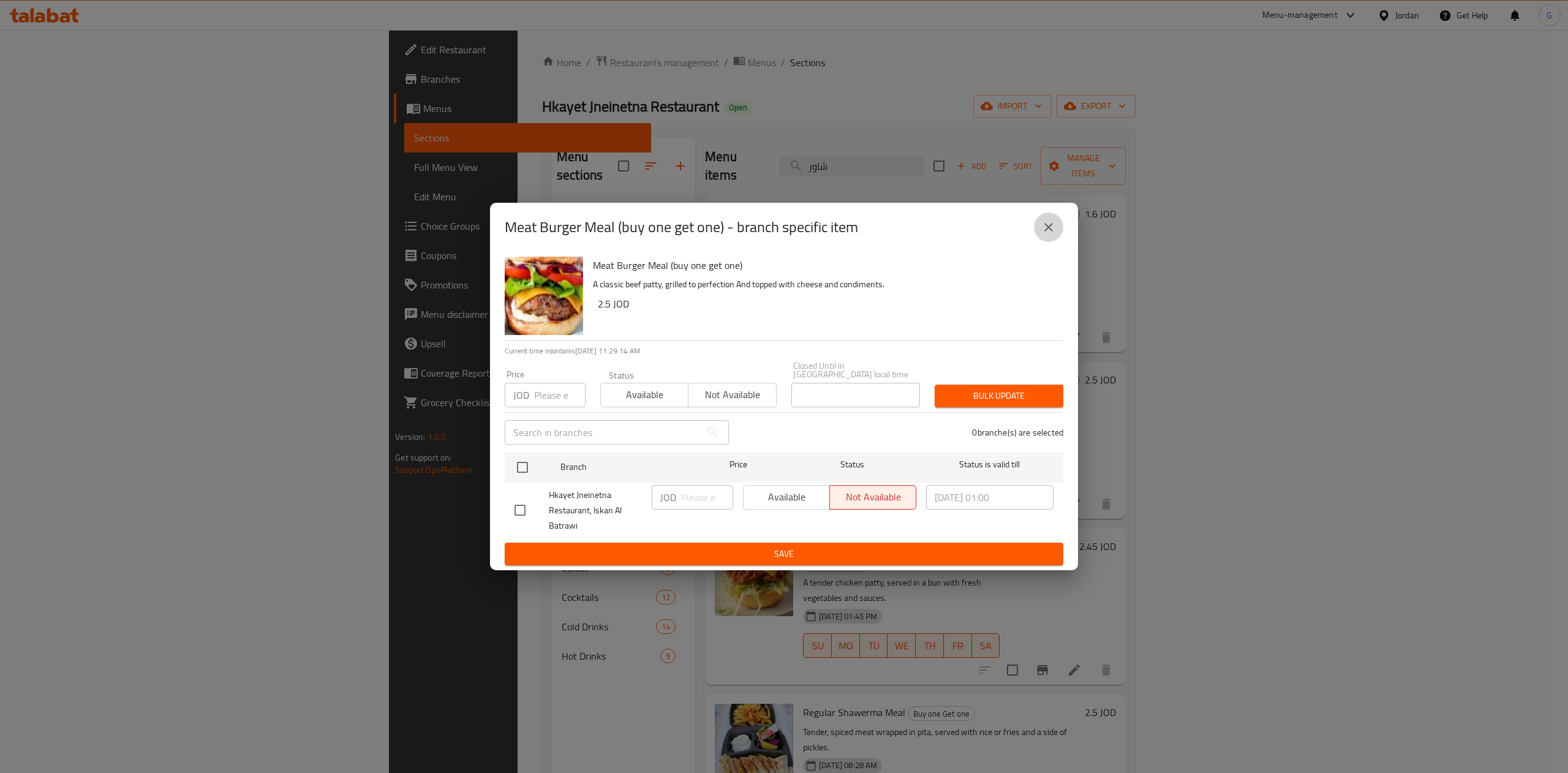
click at [1050, 234] on icon "close" at bounding box center [1048, 227] width 15 height 15
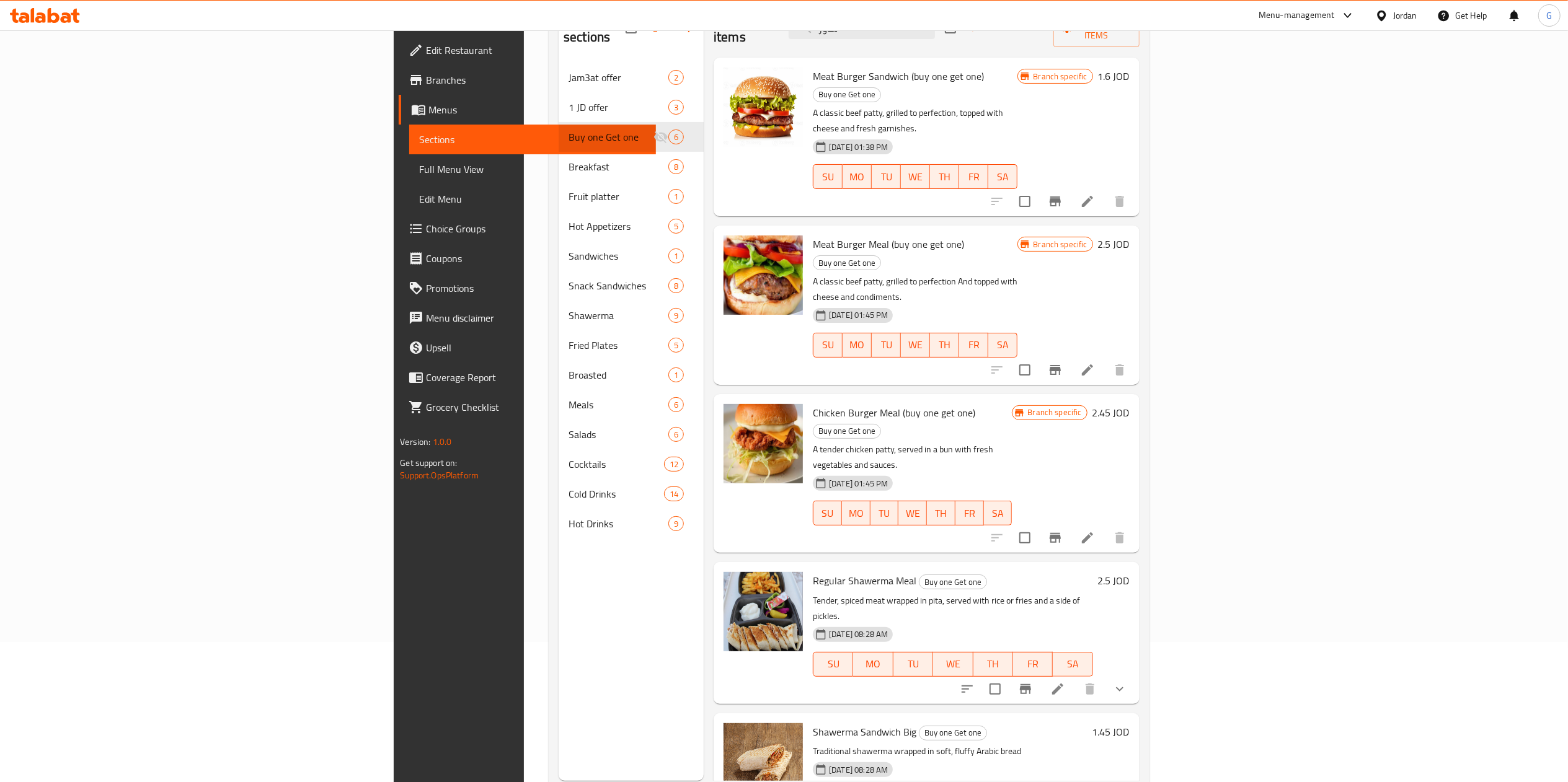
scroll to position [142, 0]
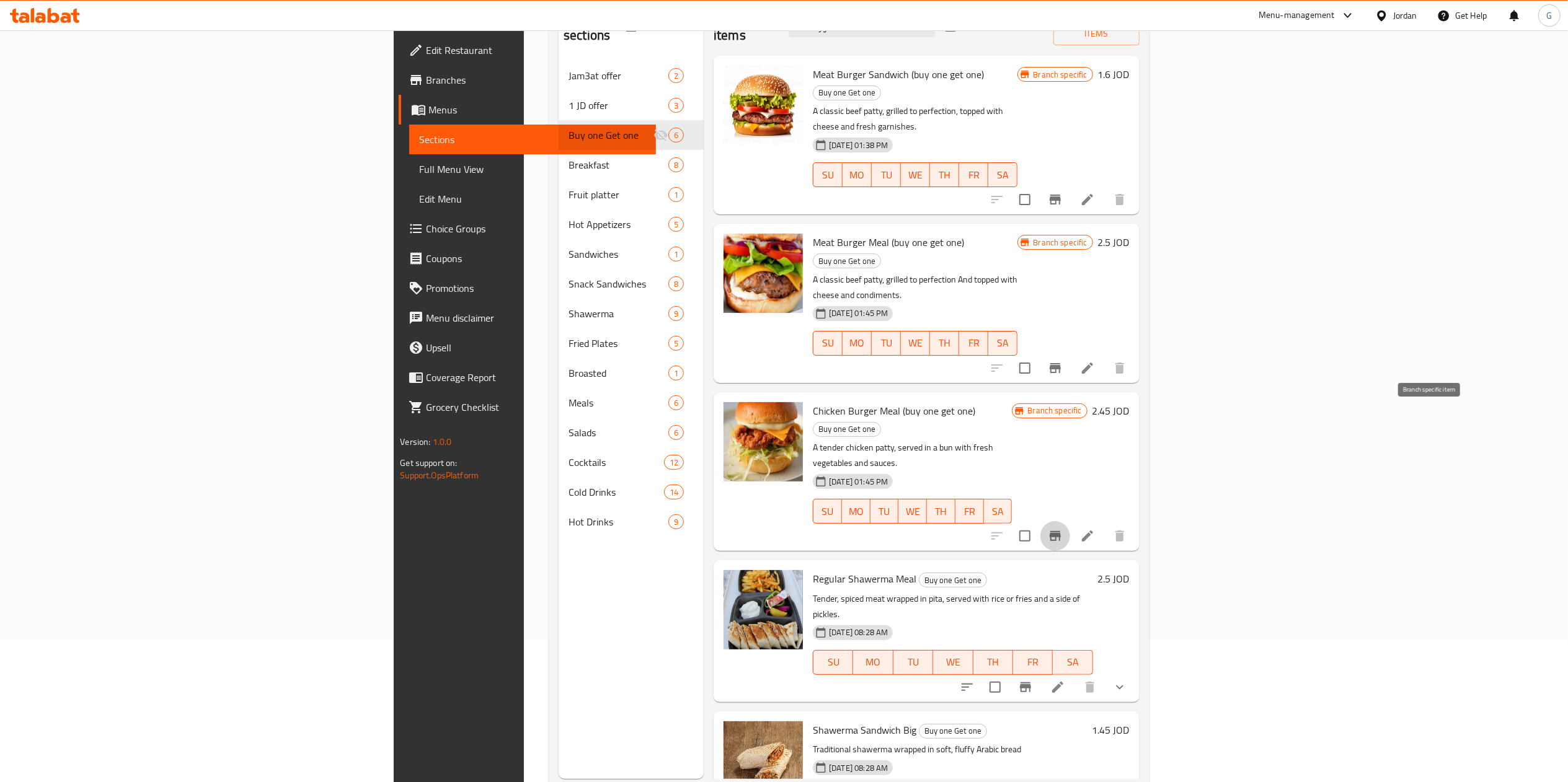
click at [1062, 529] on icon "Branch-specific-item" at bounding box center [1055, 536] width 15 height 15
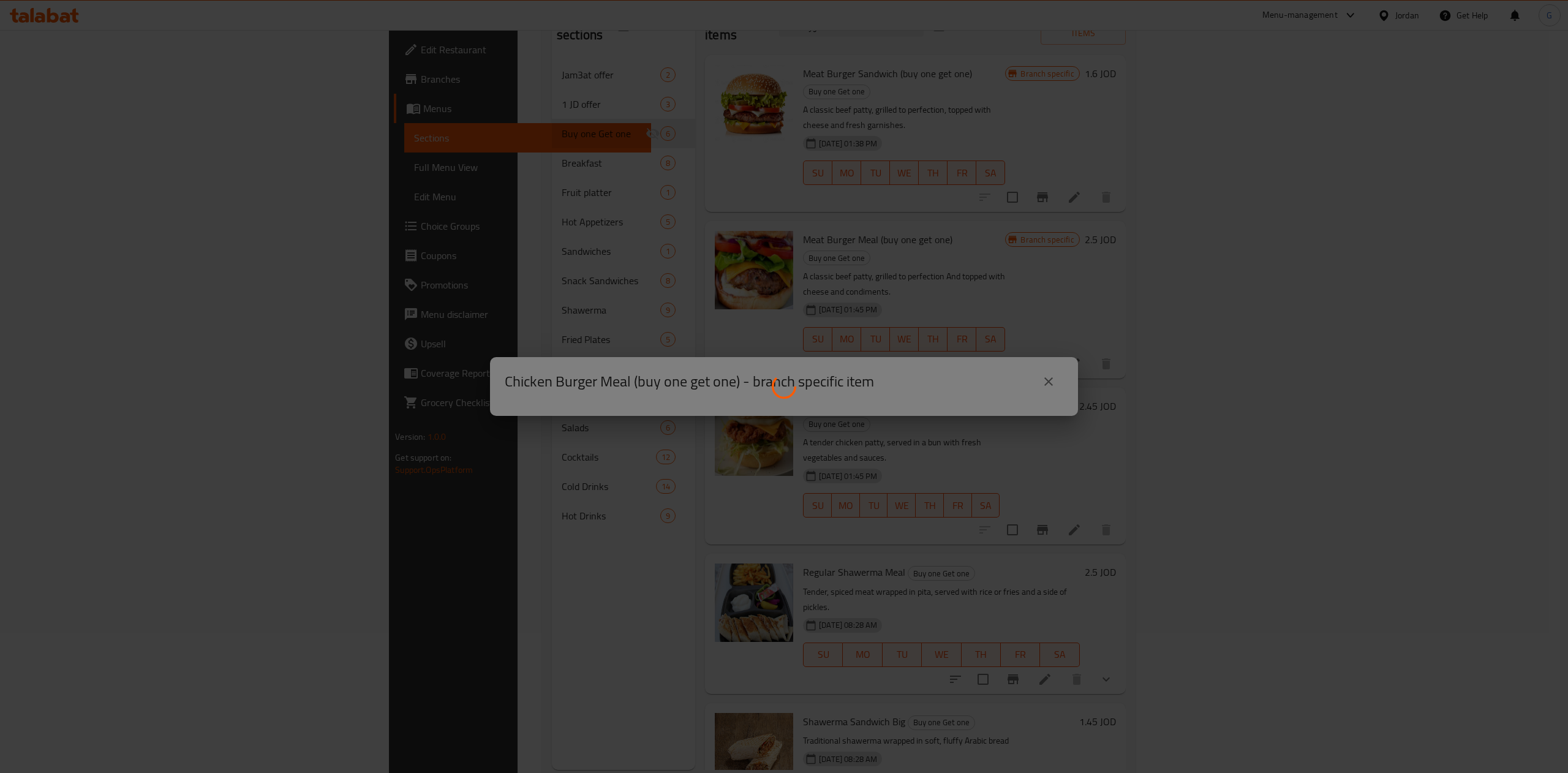
click at [1051, 386] on div at bounding box center [784, 386] width 1568 height 773
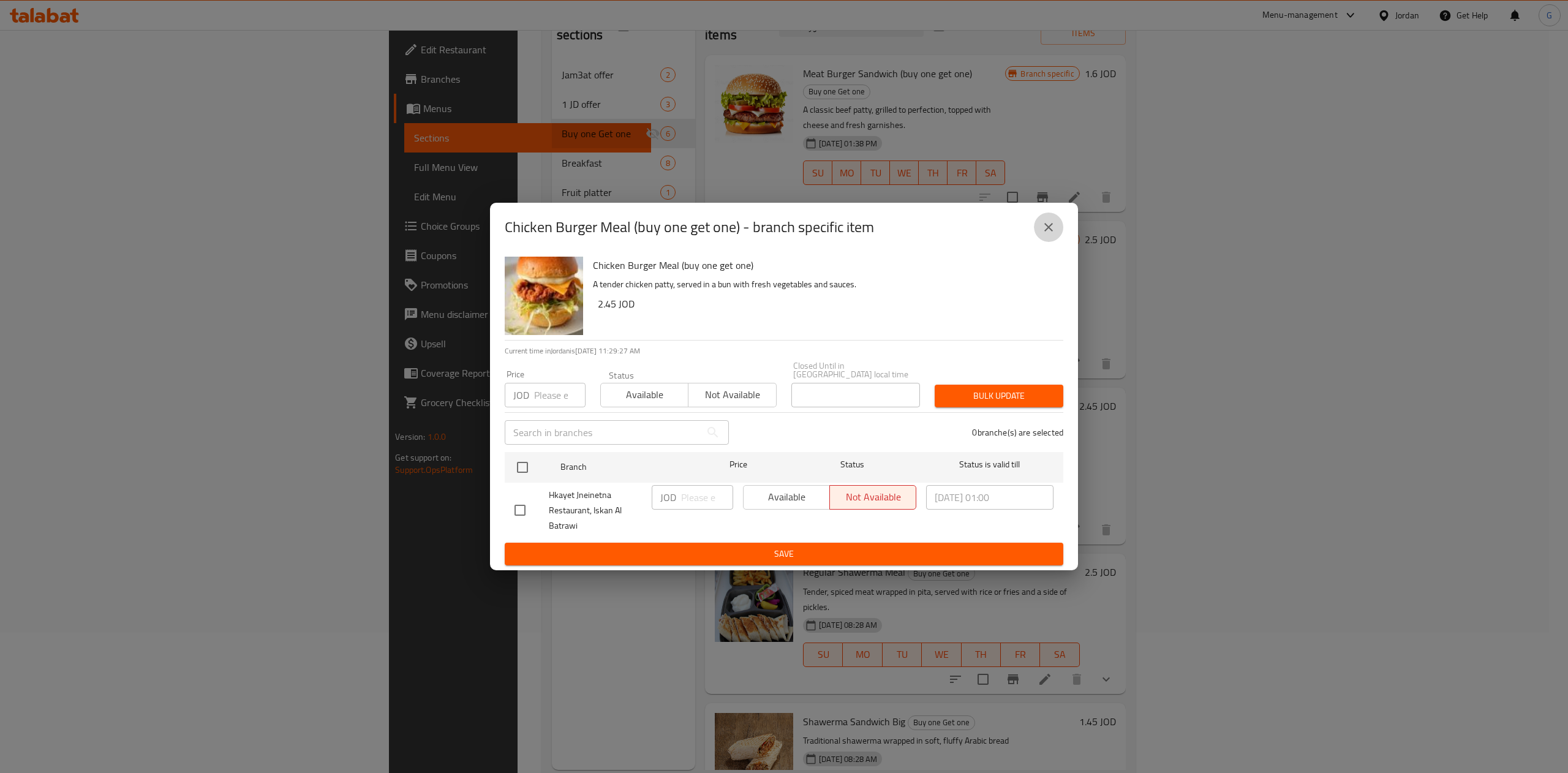
click at [1047, 235] on icon "close" at bounding box center [1048, 227] width 15 height 15
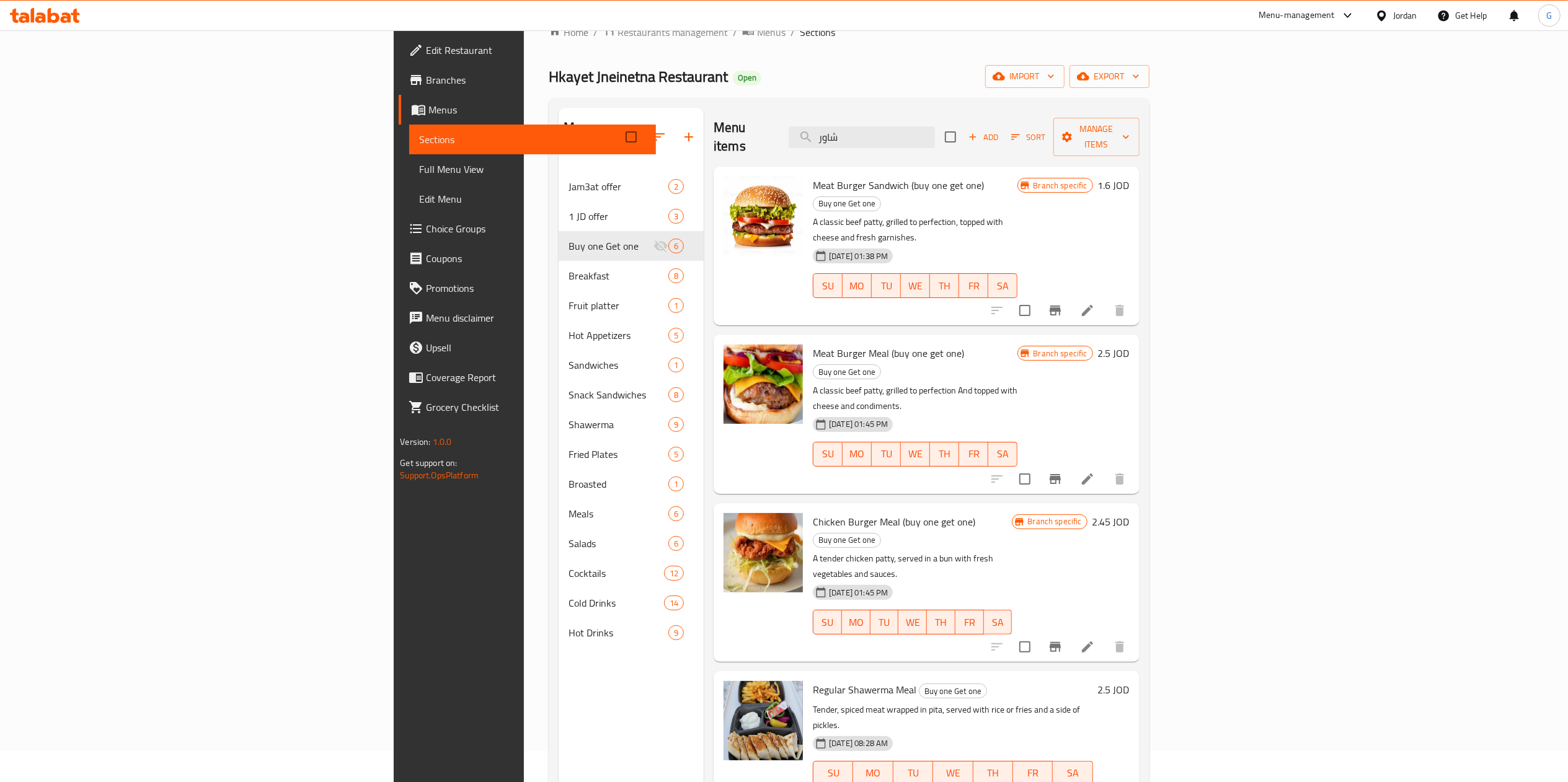
scroll to position [0, 0]
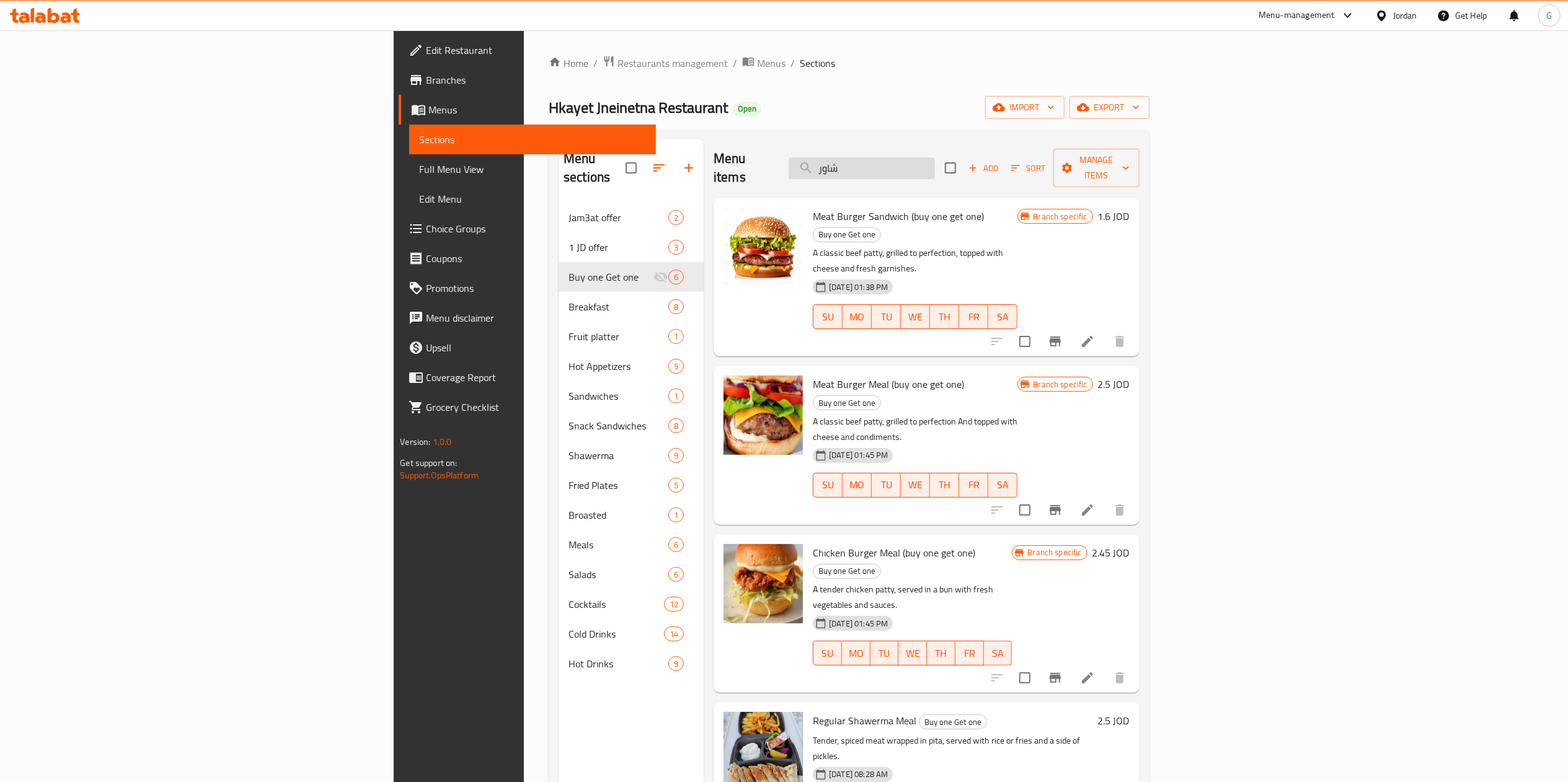
click at [935, 160] on input "شاور" at bounding box center [862, 168] width 147 height 22
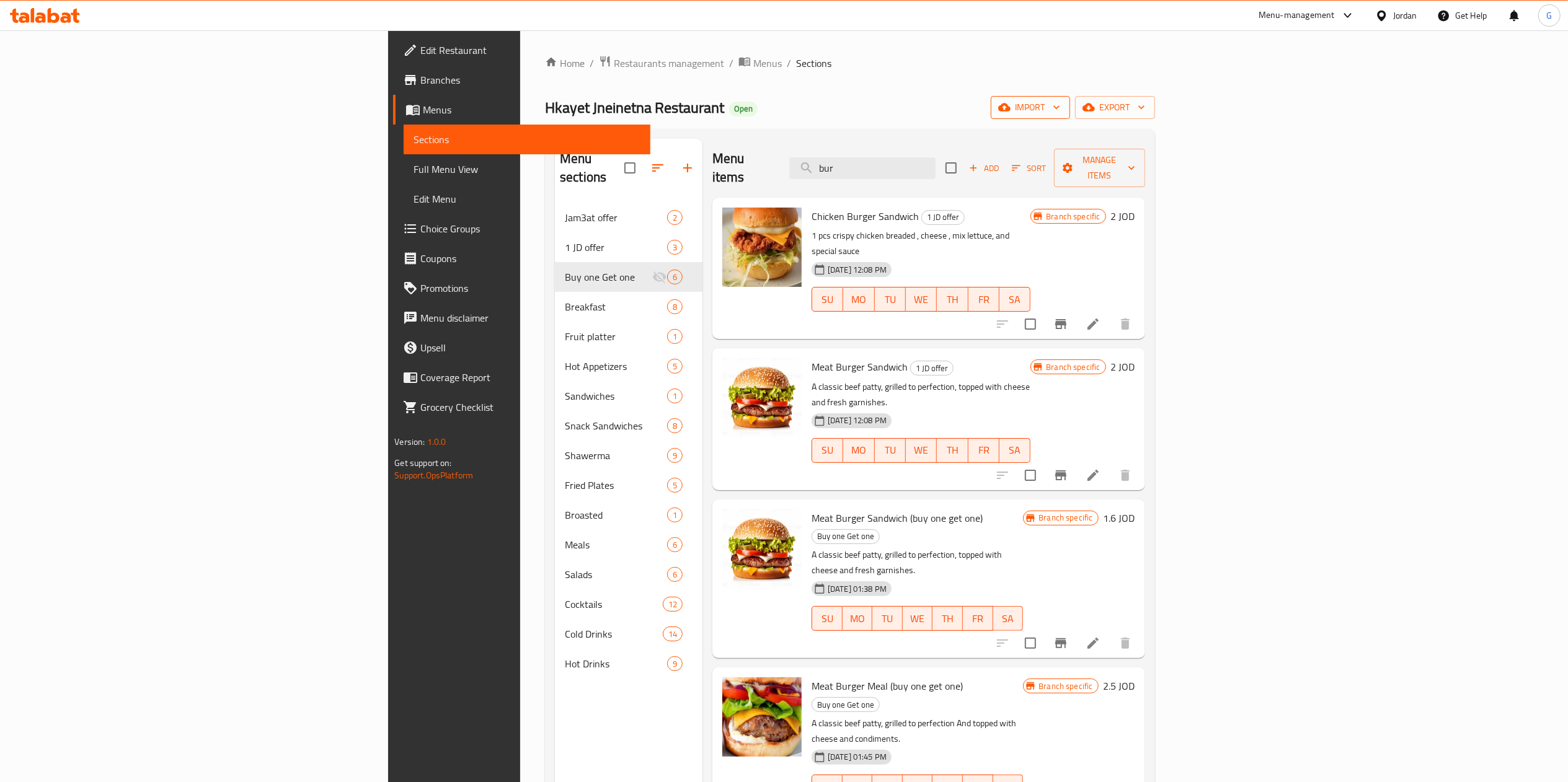
type input "bur"
click at [1060, 111] on span "import" at bounding box center [1030, 108] width 60 height 16
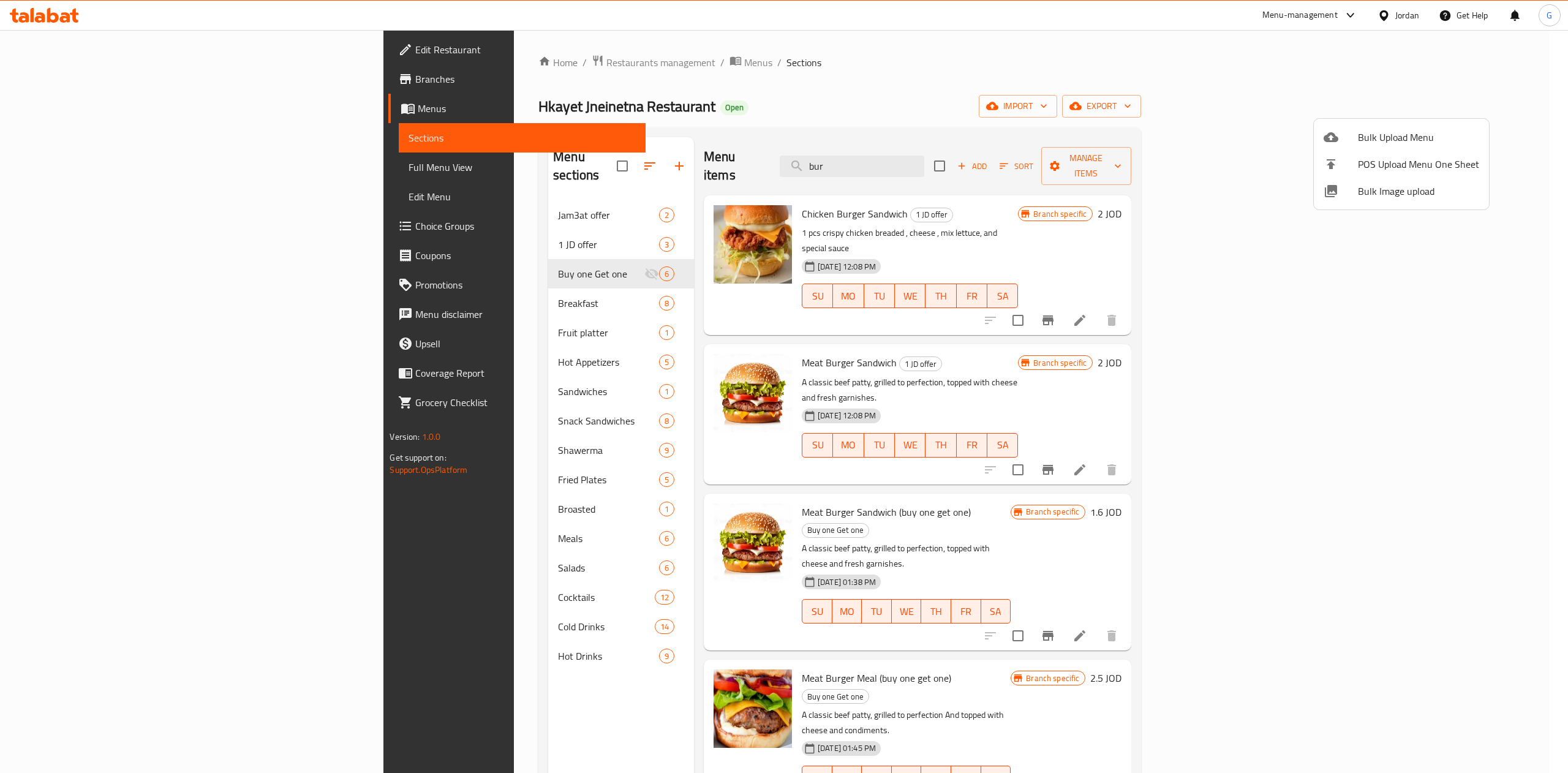
click at [1325, 95] on div at bounding box center [784, 386] width 1568 height 773
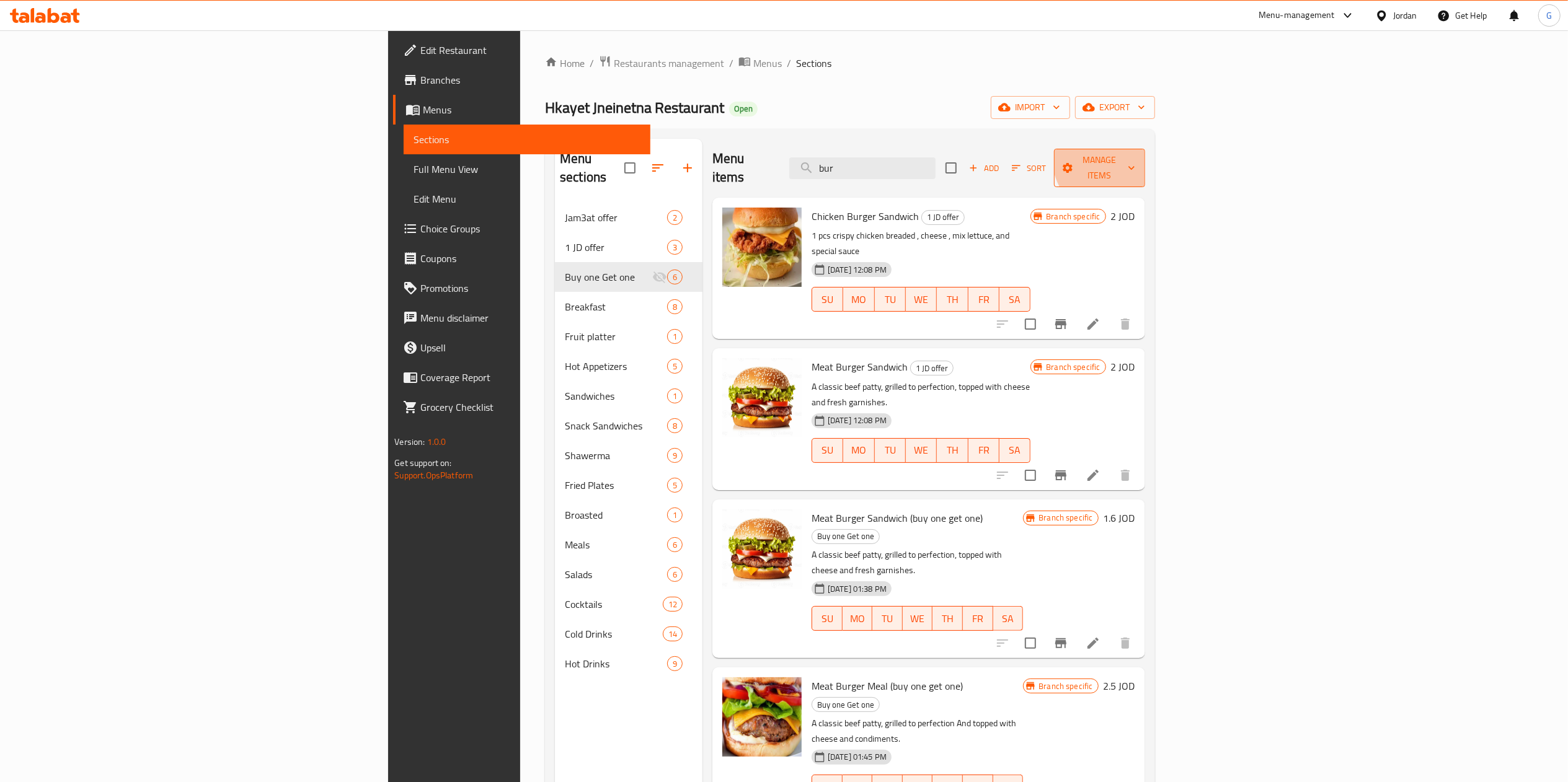
click at [1135, 153] on span "Manage items" at bounding box center [1099, 168] width 71 height 31
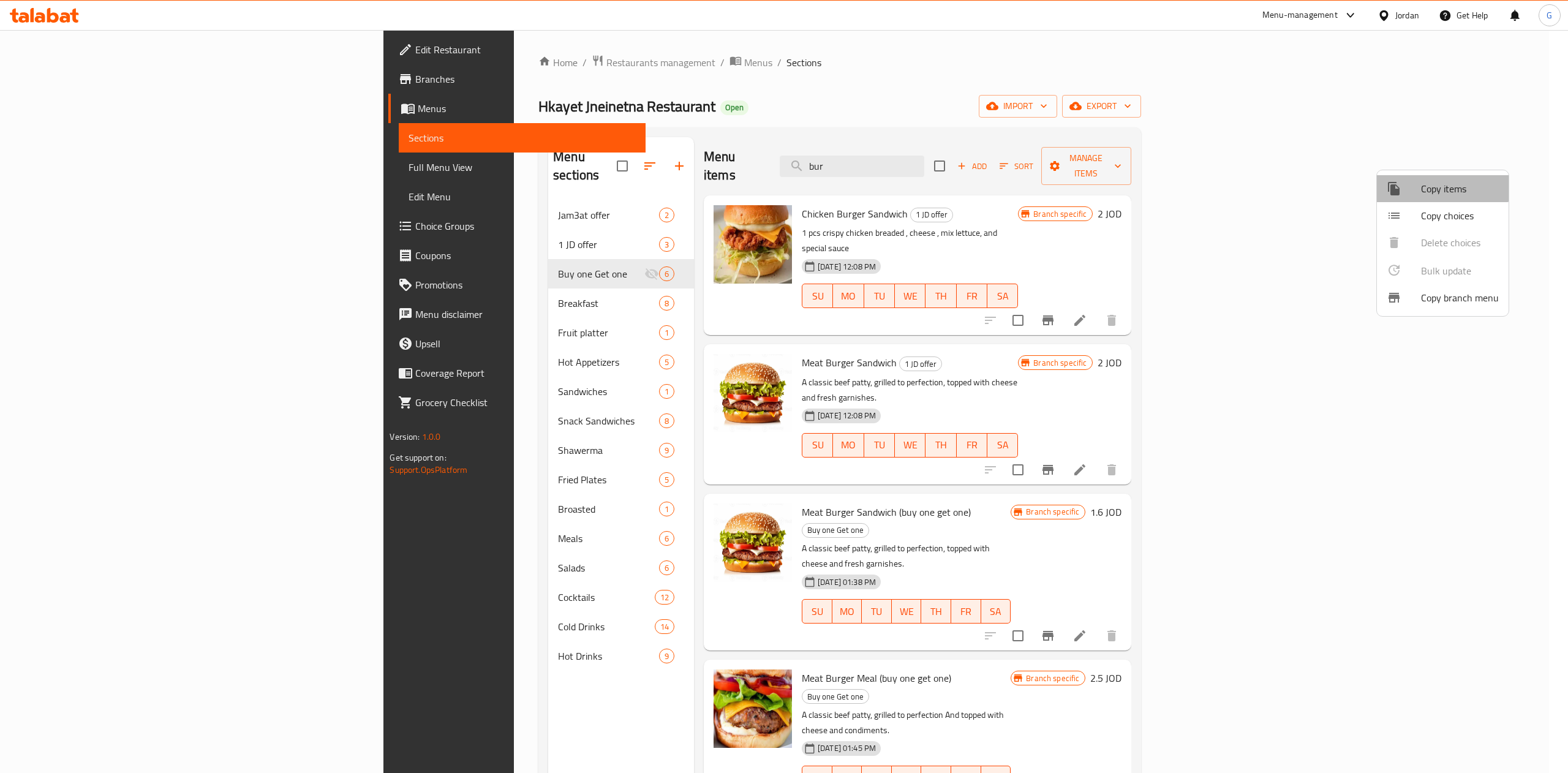
click at [1441, 185] on span "Copy items" at bounding box center [1460, 189] width 78 height 15
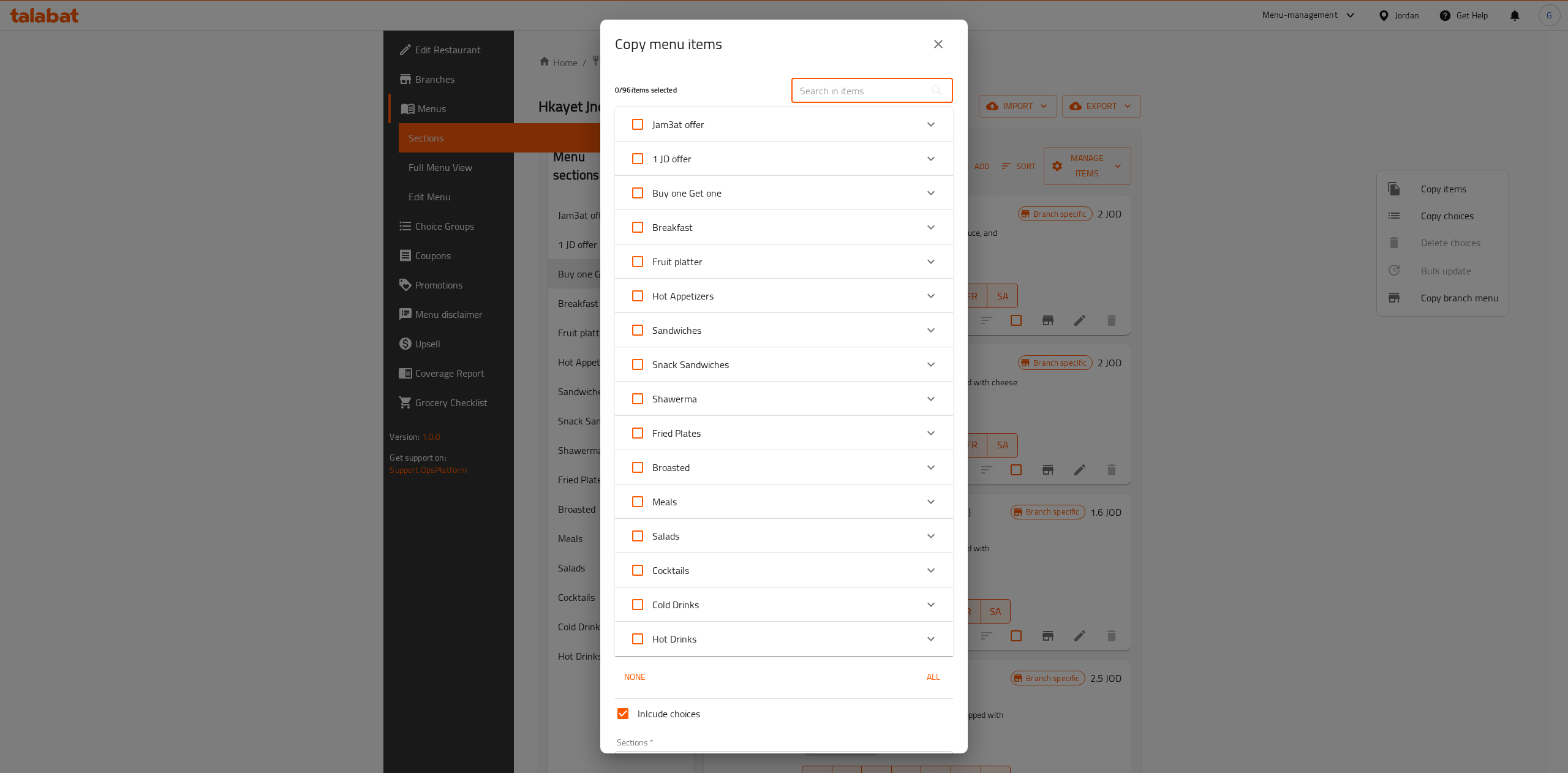
click at [873, 81] on input "text" at bounding box center [857, 91] width 133 height 24
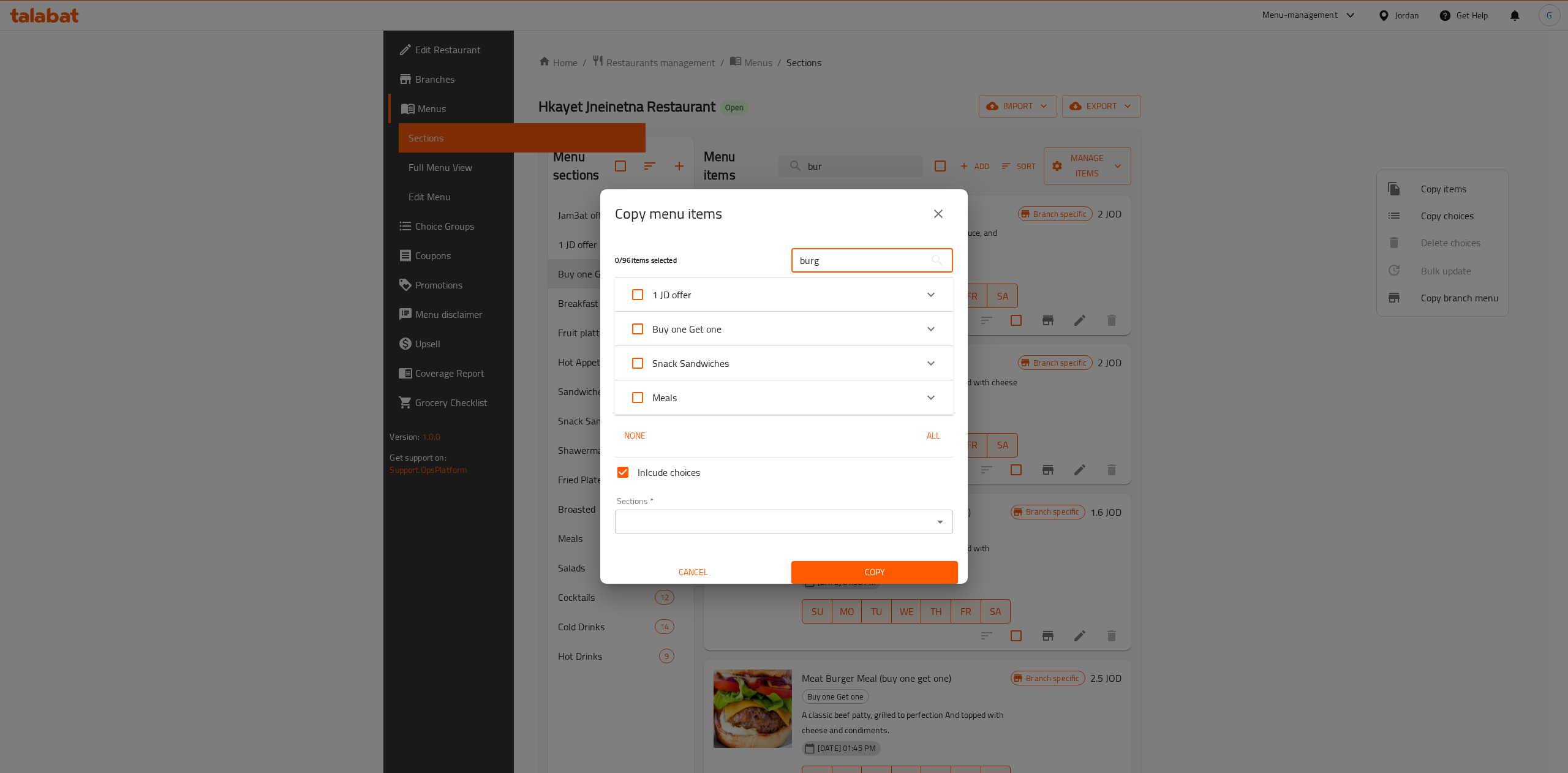
type input "burg"
click at [920, 359] on div "Expand" at bounding box center [931, 363] width 29 height 29
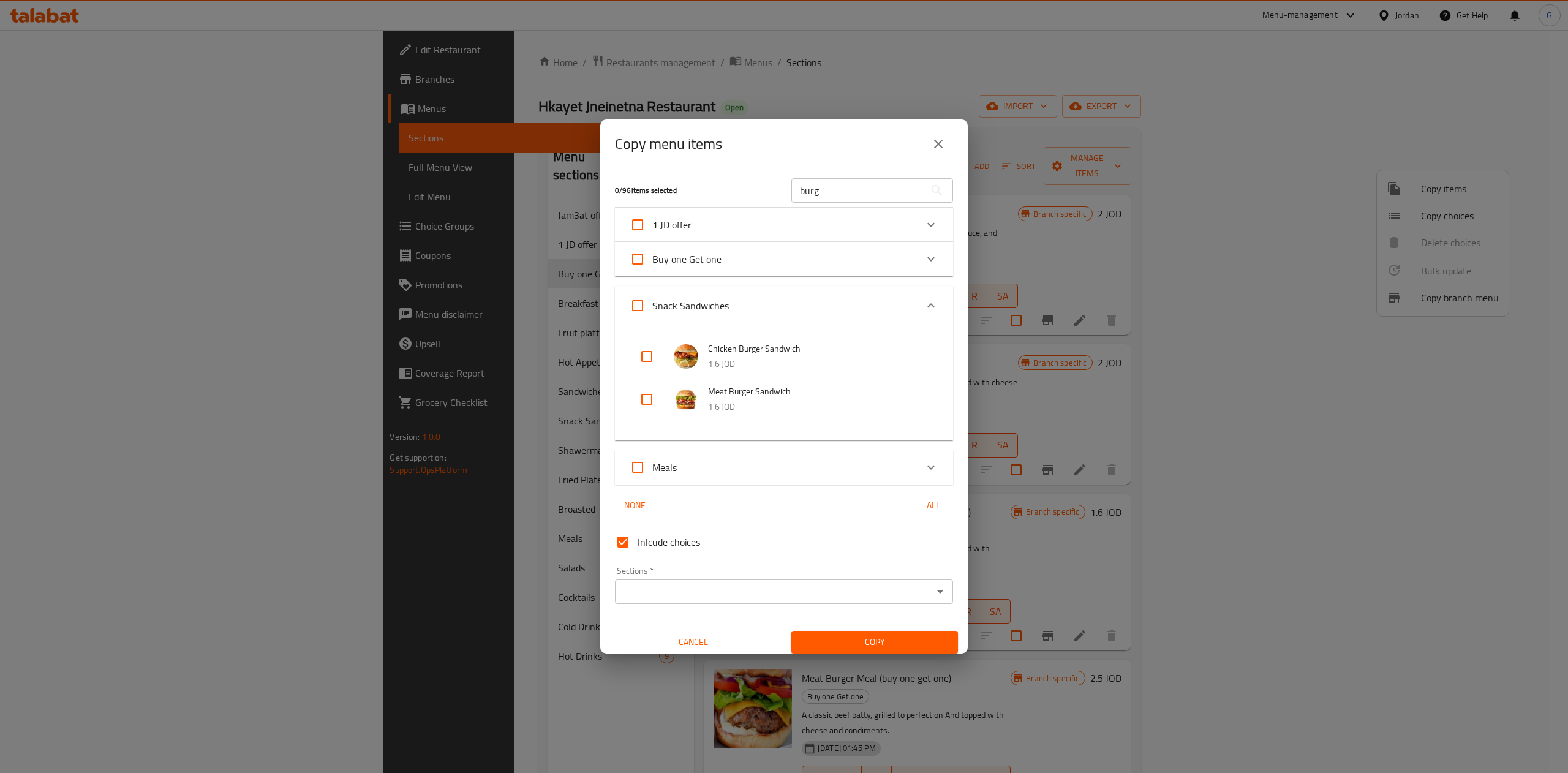
click at [637, 358] on input "checkbox" at bounding box center [646, 356] width 29 height 29
checkbox input "true"
click at [650, 397] on input "checkbox" at bounding box center [646, 399] width 29 height 29
checkbox input "true"
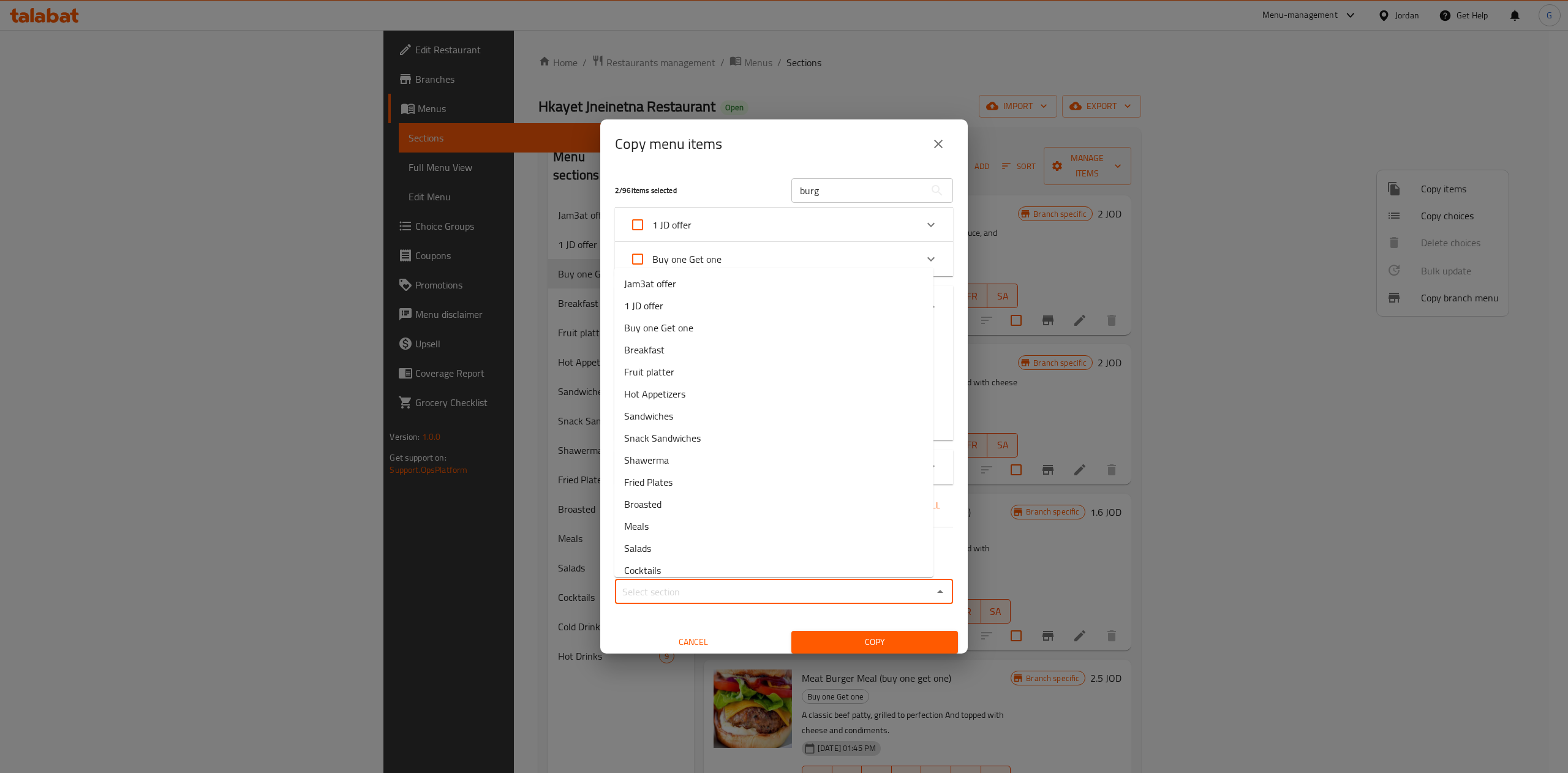
click at [697, 592] on input "Sections   *" at bounding box center [774, 592] width 311 height 17
click at [657, 326] on span "Buy one Get one" at bounding box center [658, 328] width 69 height 15
type input "Buy one Get one"
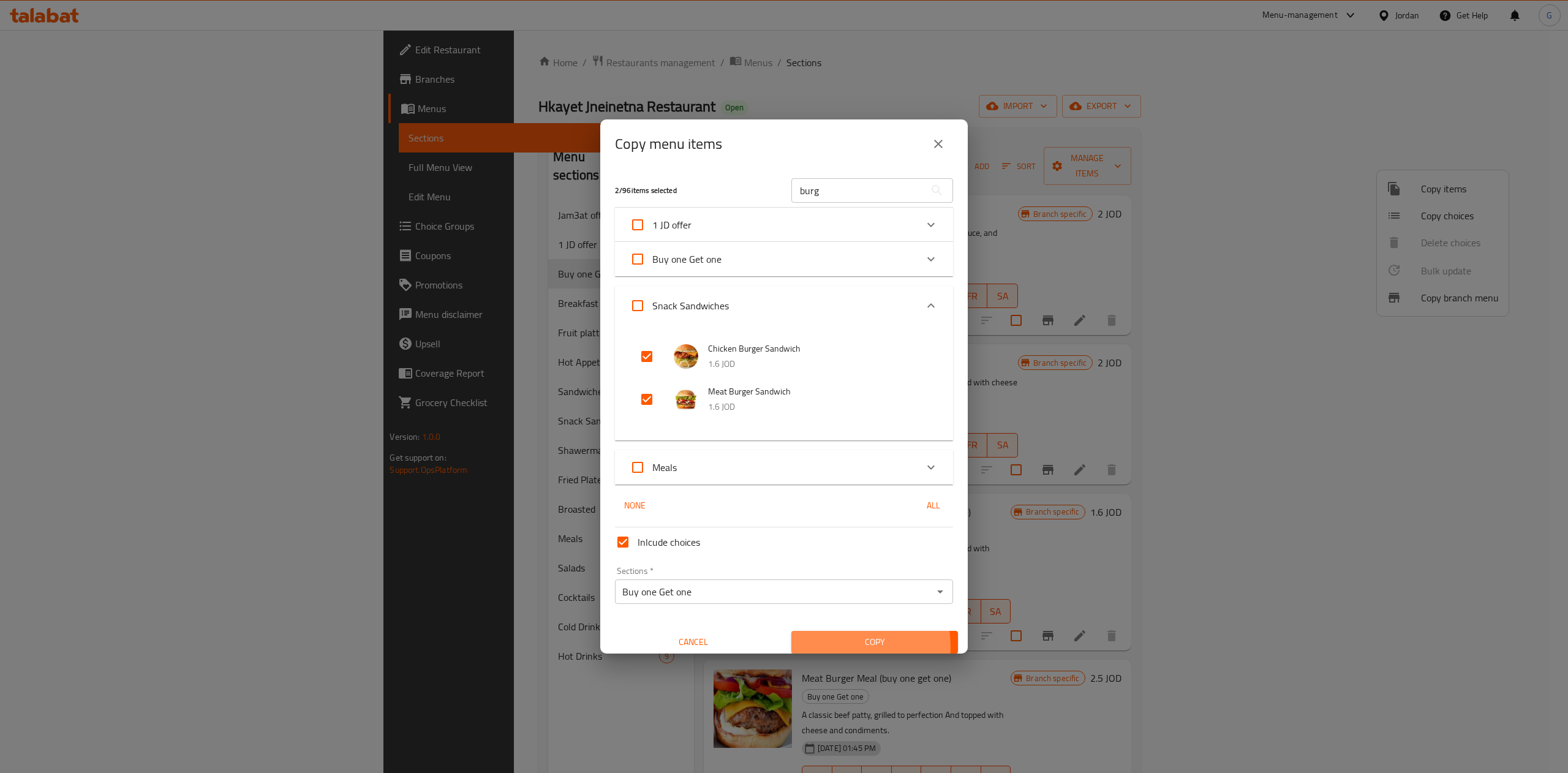
click at [841, 647] on span "Copy" at bounding box center [874, 642] width 147 height 16
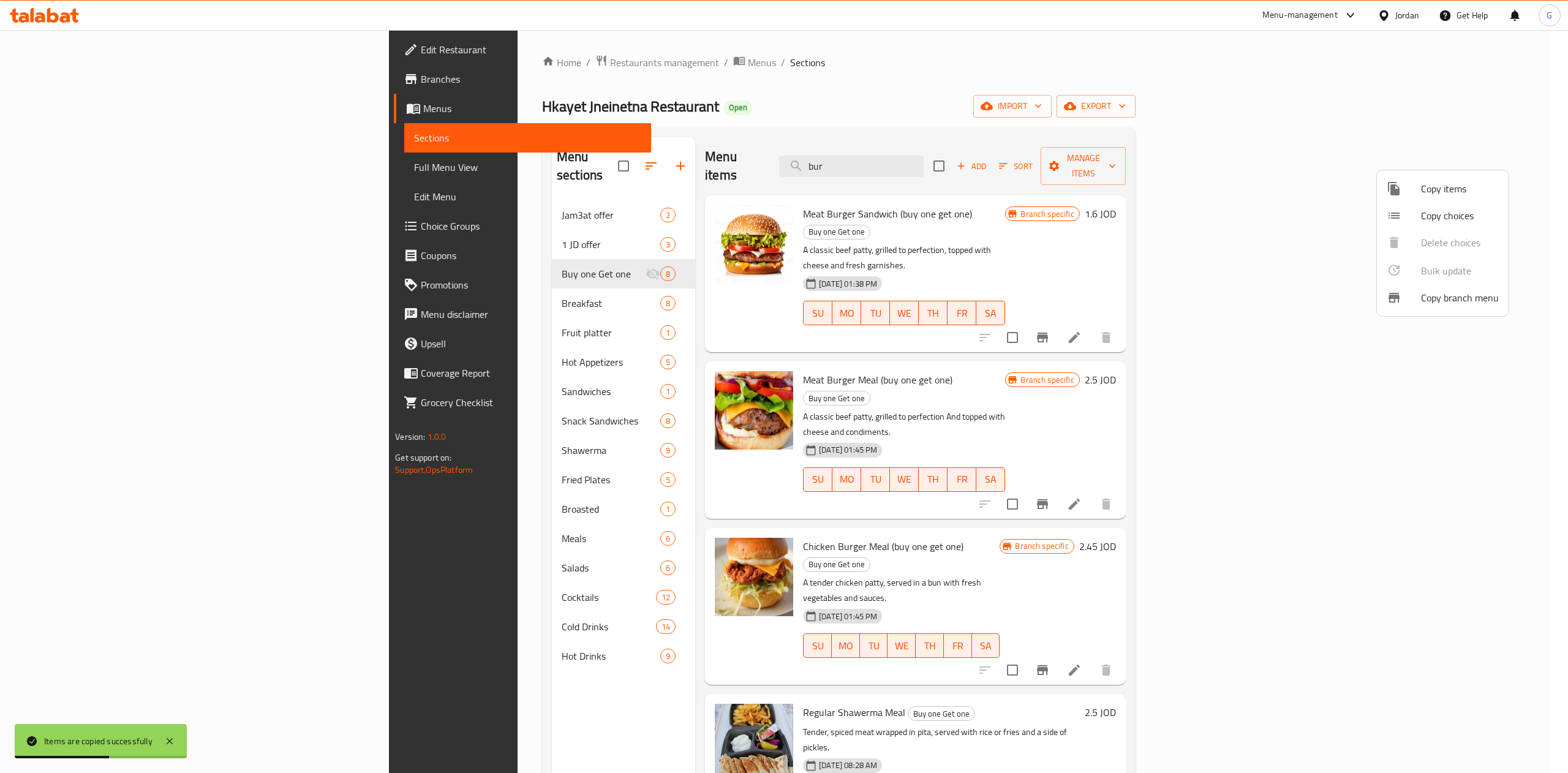
click at [1125, 62] on div at bounding box center [784, 386] width 1568 height 773
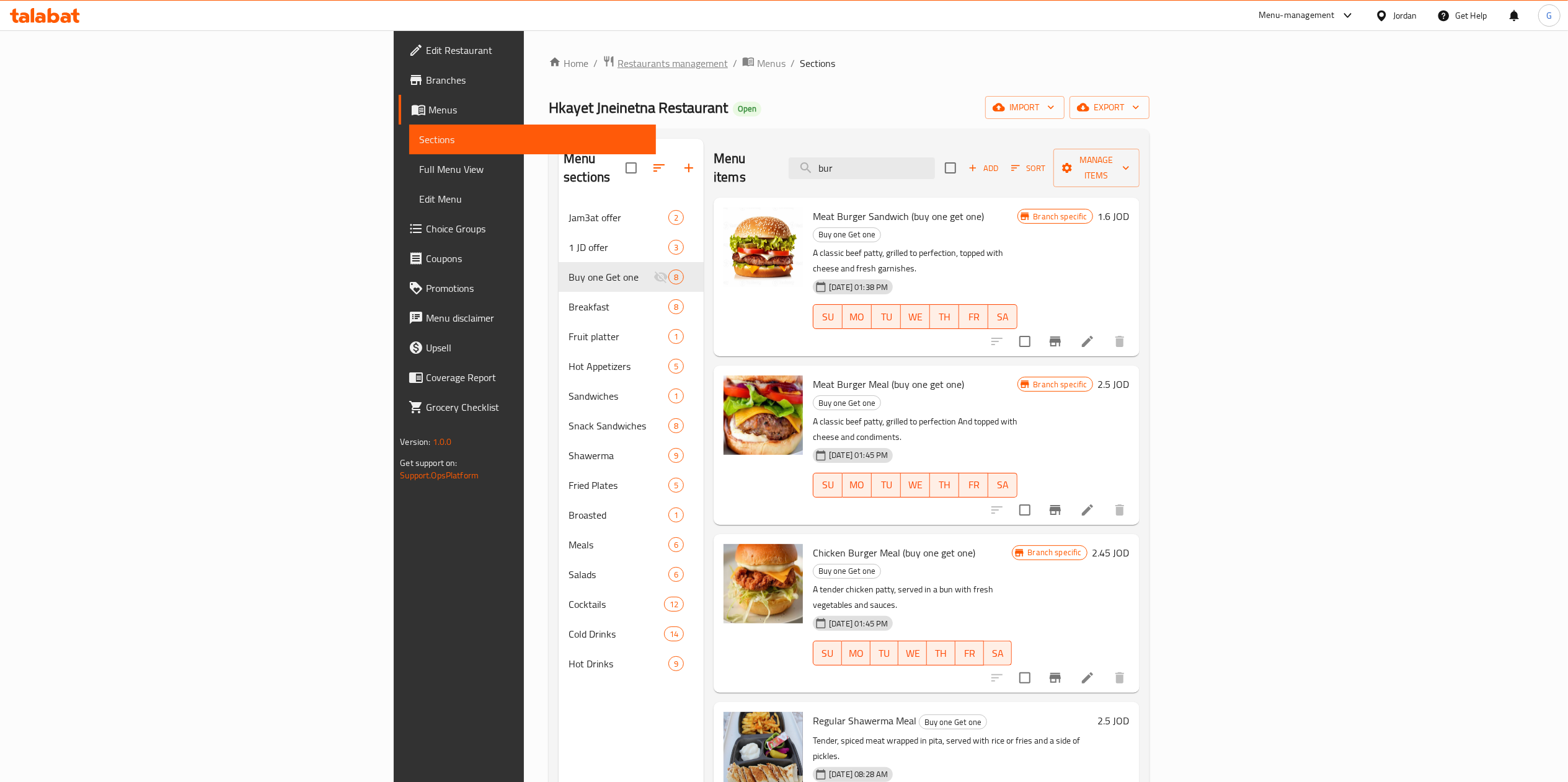
click at [617, 69] on span "Restaurants management" at bounding box center [672, 63] width 110 height 15
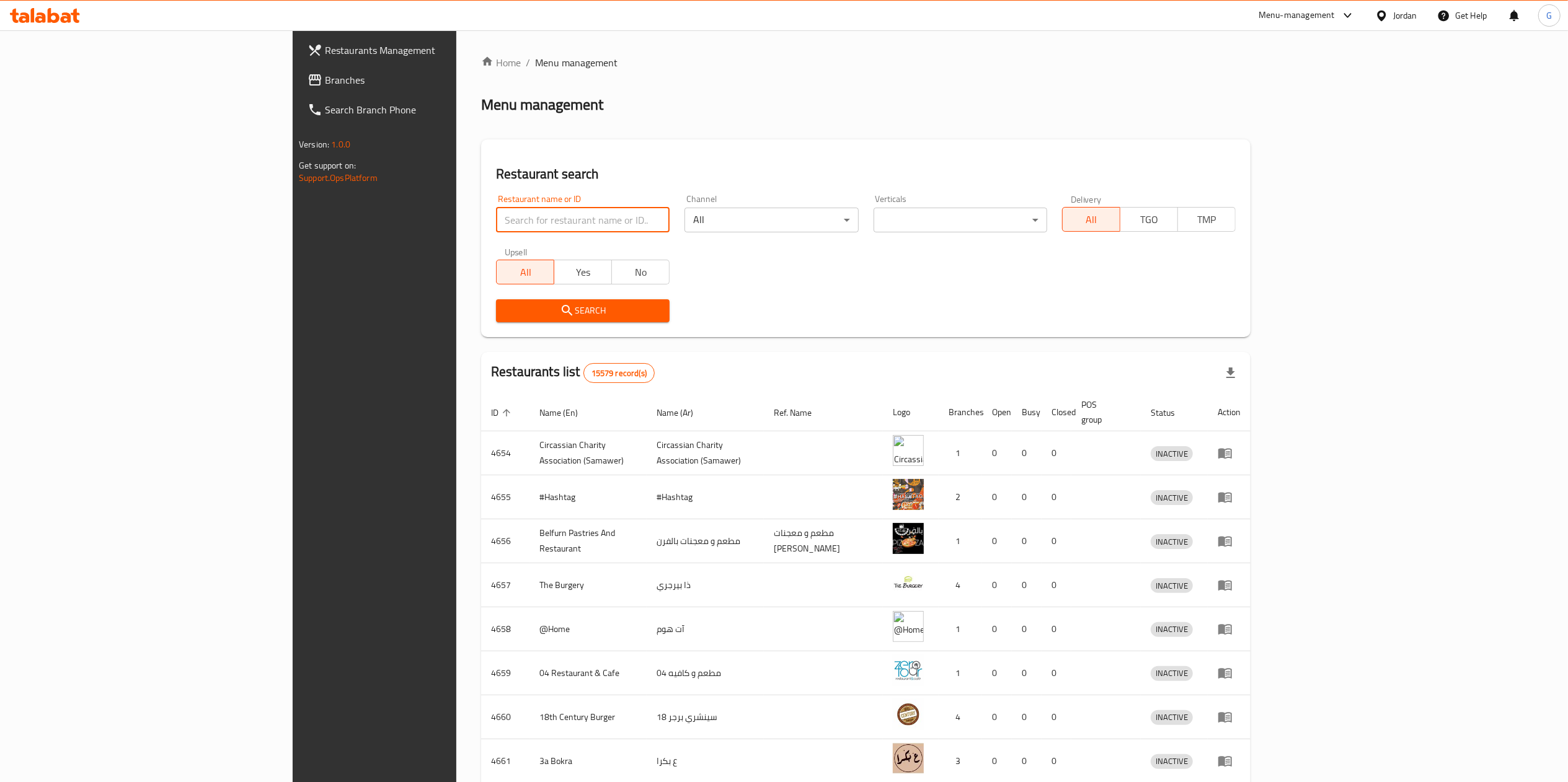
click at [496, 220] on input "search" at bounding box center [582, 220] width 173 height 25
click at [506, 307] on span "Search" at bounding box center [582, 311] width 153 height 16
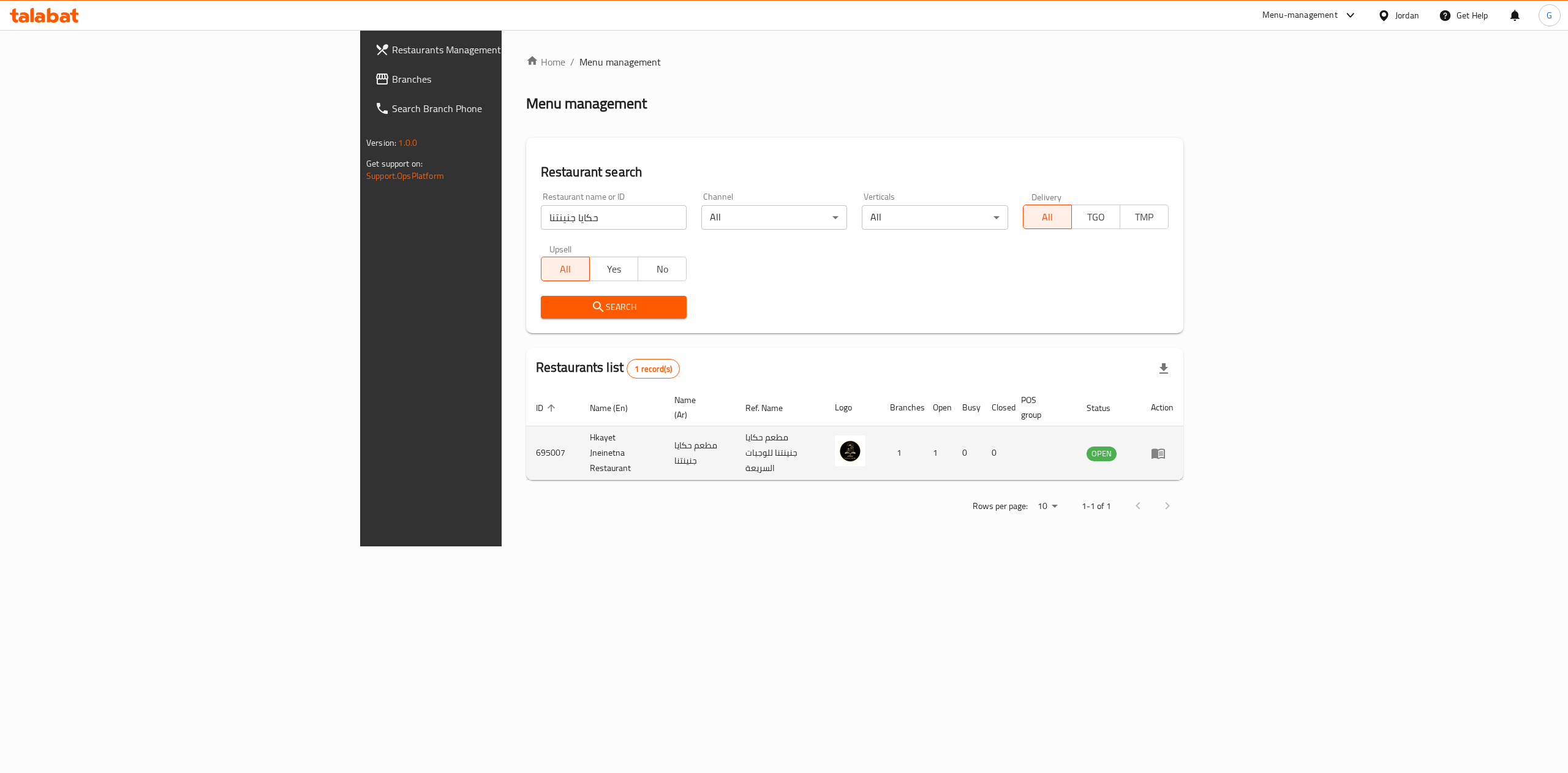
click at [526, 430] on td "695007" at bounding box center [553, 454] width 54 height 54
copy td "695007"
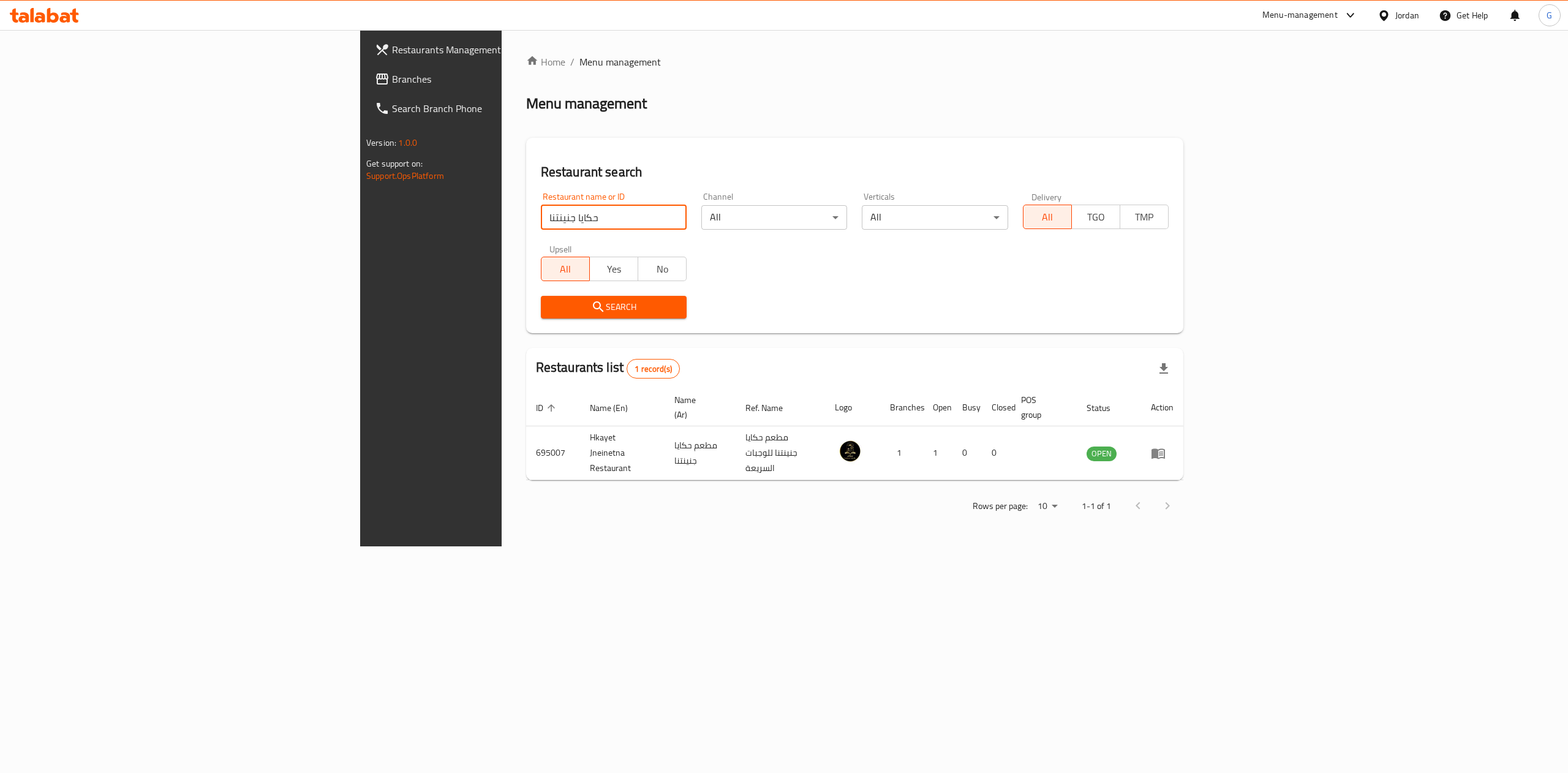
click at [541, 217] on input "حكايا جنينتنا" at bounding box center [613, 217] width 145 height 24
type input "فاكهة السعادة"
click button "Search" at bounding box center [613, 307] width 145 height 22
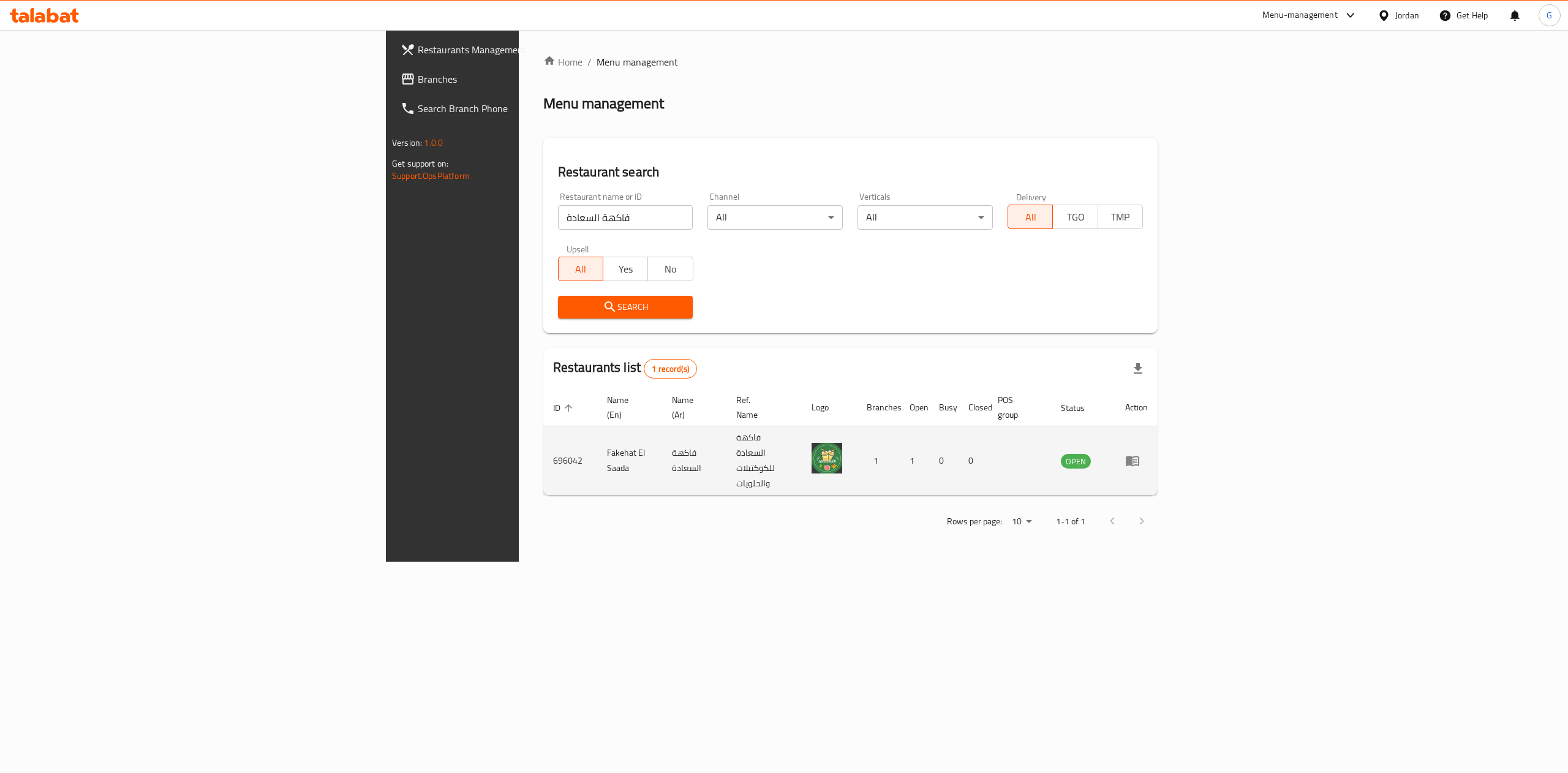
click at [1157, 453] on td "enhanced table" at bounding box center [1136, 461] width 42 height 69
click at [1139, 456] on icon "enhanced table" at bounding box center [1132, 461] width 14 height 10
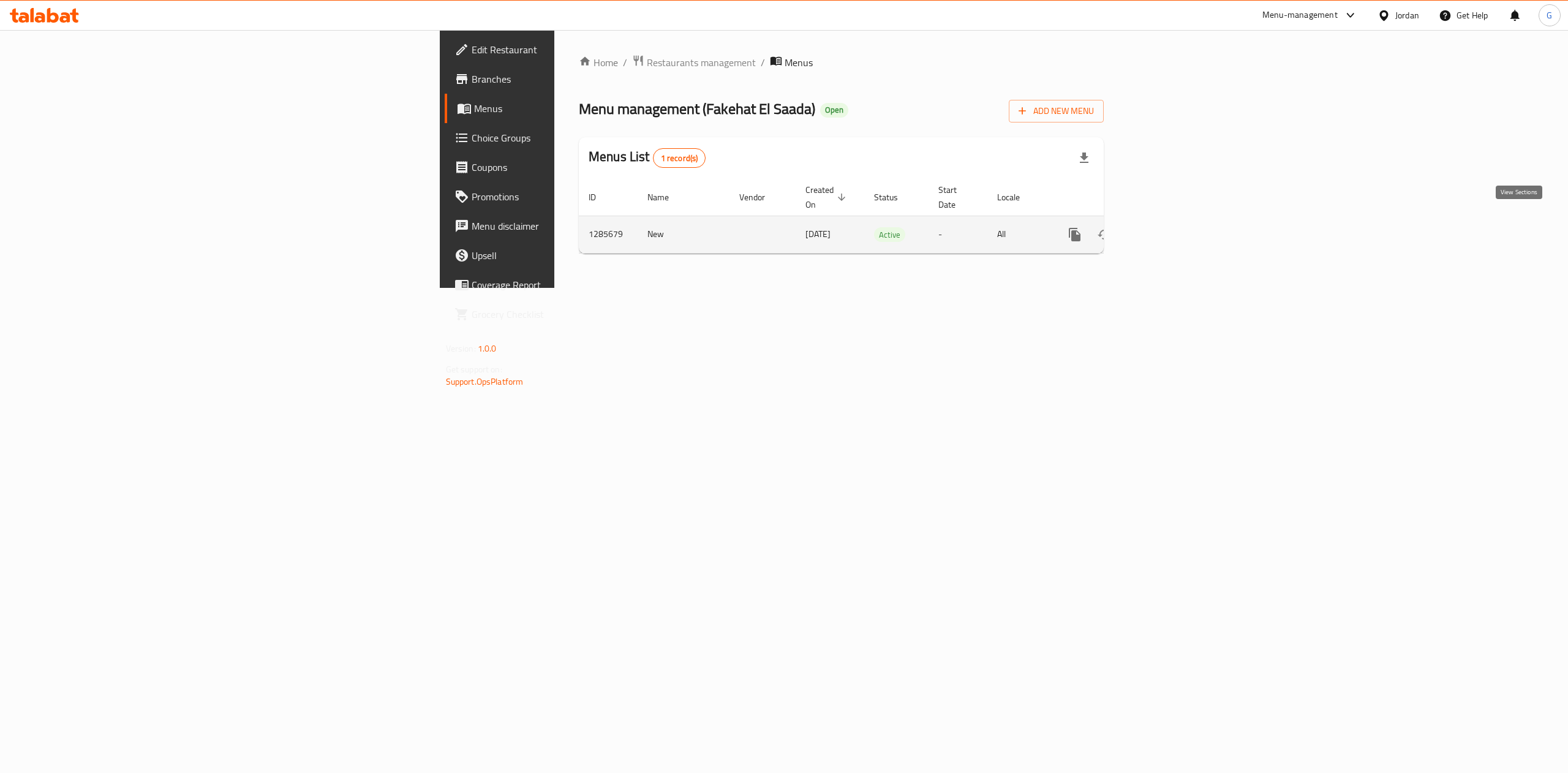
click at [1169, 229] on icon "enhanced table" at bounding box center [1163, 234] width 11 height 11
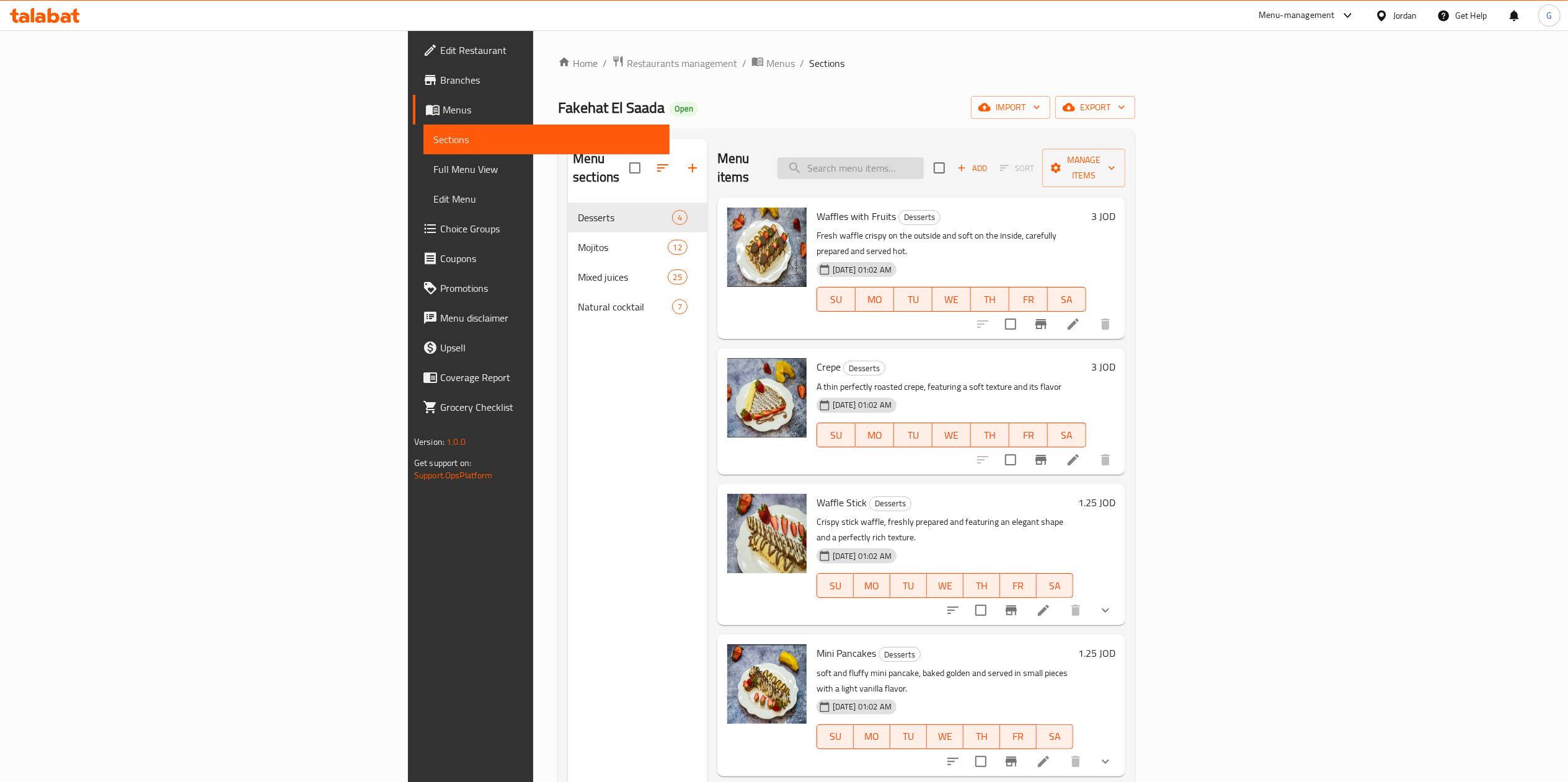
click at [923, 162] on input "search" at bounding box center [851, 168] width 147 height 22
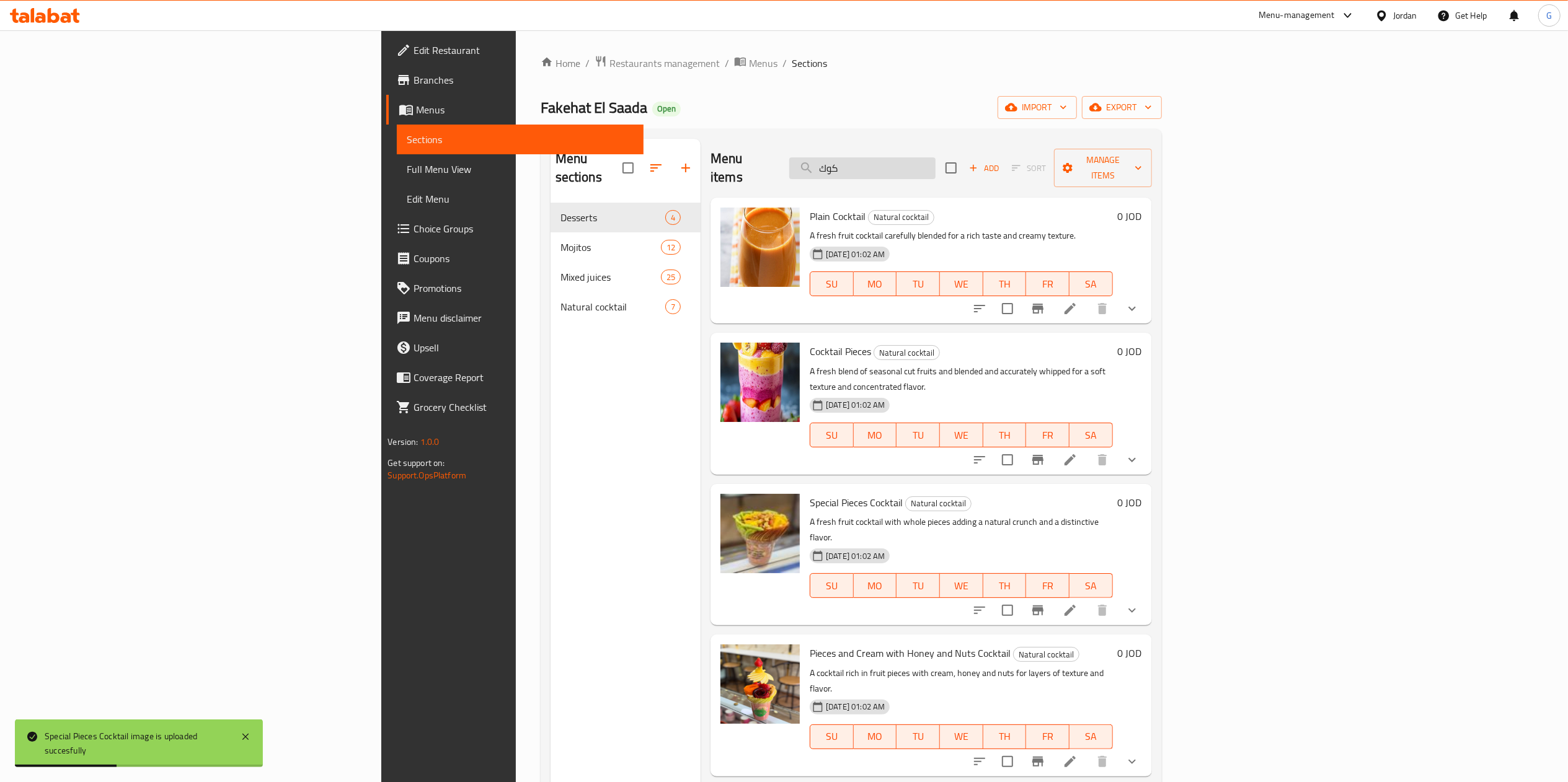
click at [936, 166] on input "كوك" at bounding box center [862, 168] width 147 height 22
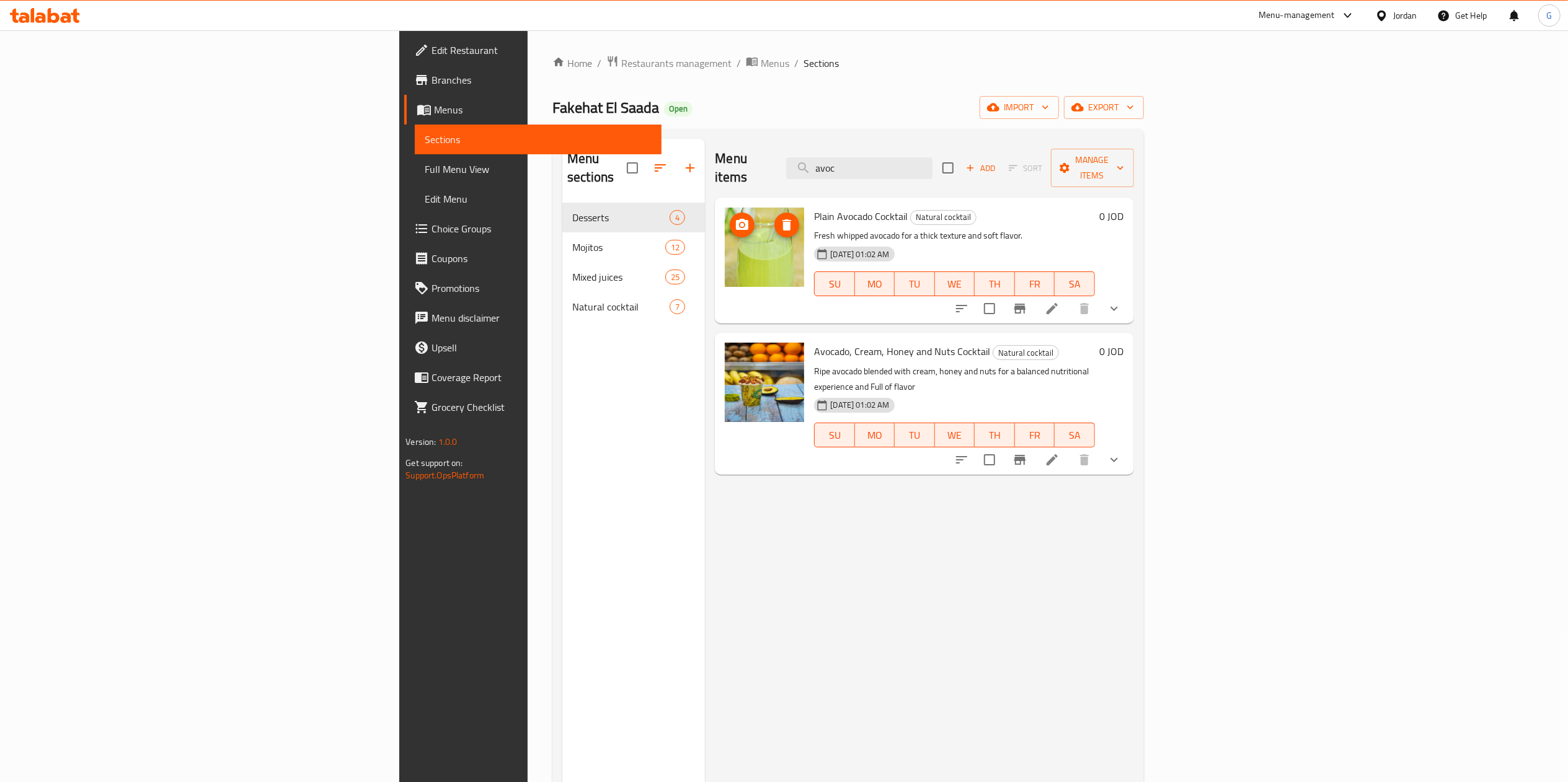
click at [725, 262] on img at bounding box center [764, 247] width 79 height 79
click at [932, 164] on input "avoc" at bounding box center [860, 168] width 147 height 22
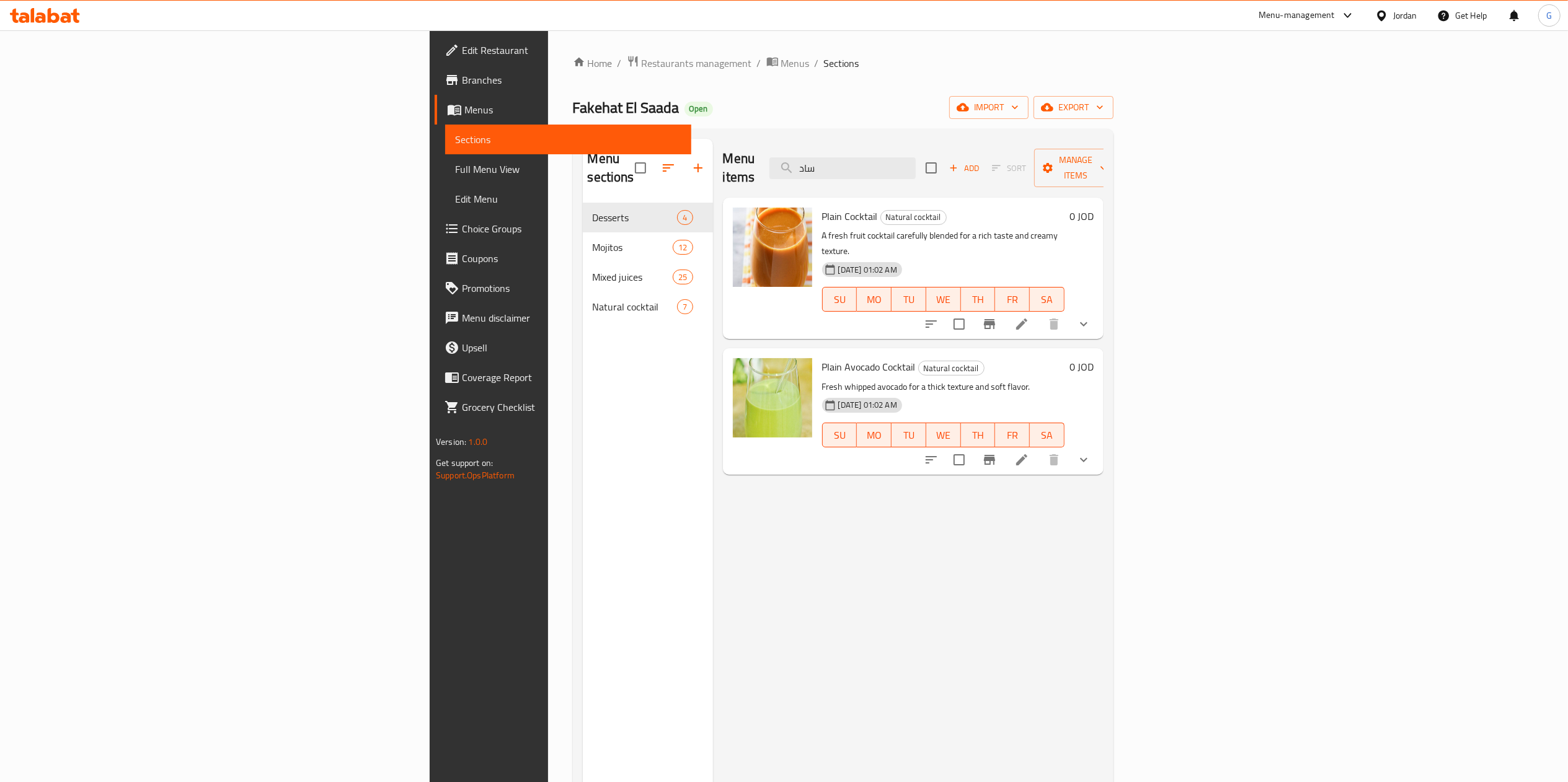
type input "ساد"
click at [822, 357] on span "Plain Avocado Cocktail" at bounding box center [869, 366] width 94 height 18
copy h6 "Plain Avocado Cocktail"
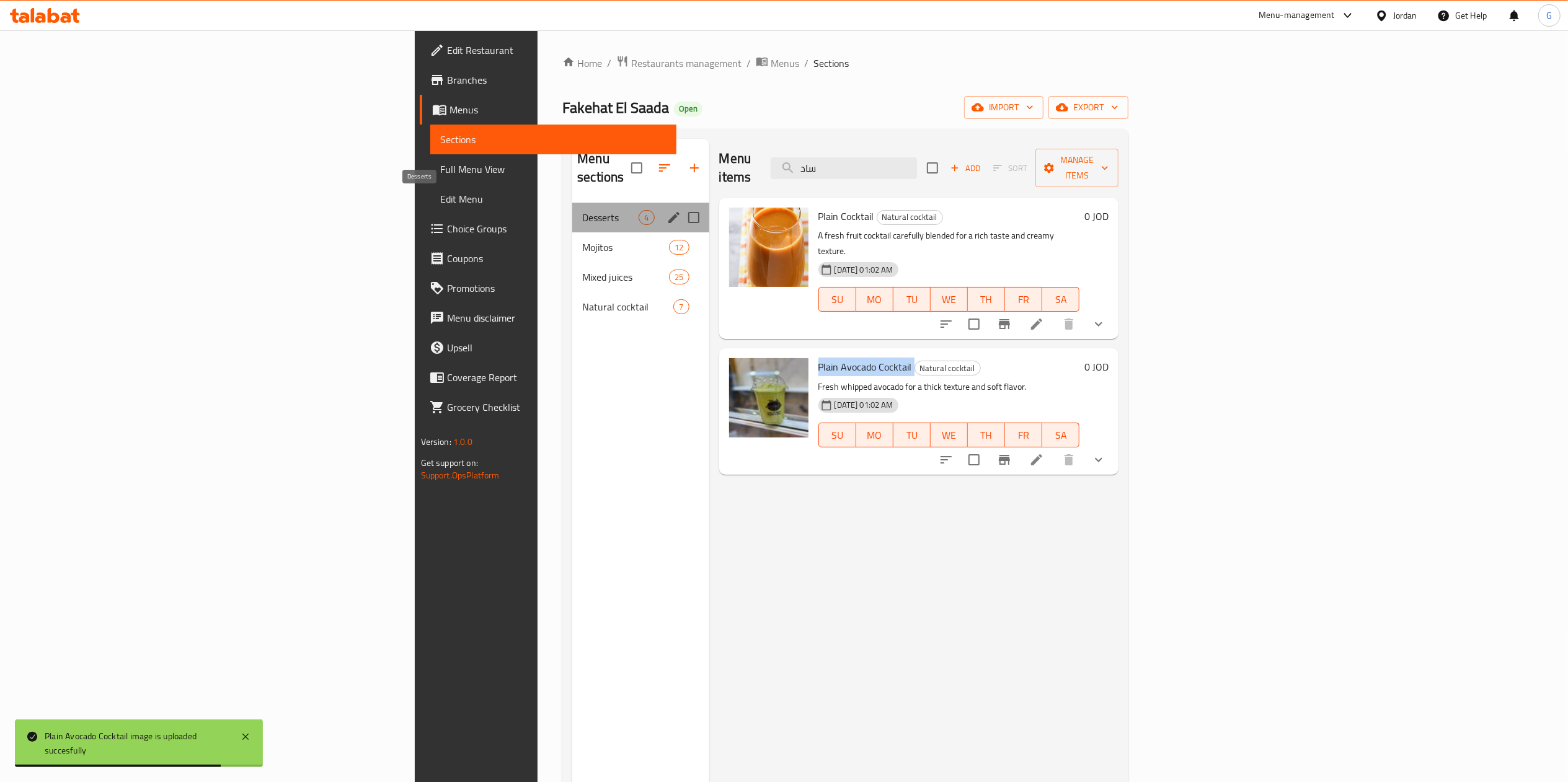
click at [582, 210] on span "Desserts" at bounding box center [610, 218] width 56 height 15
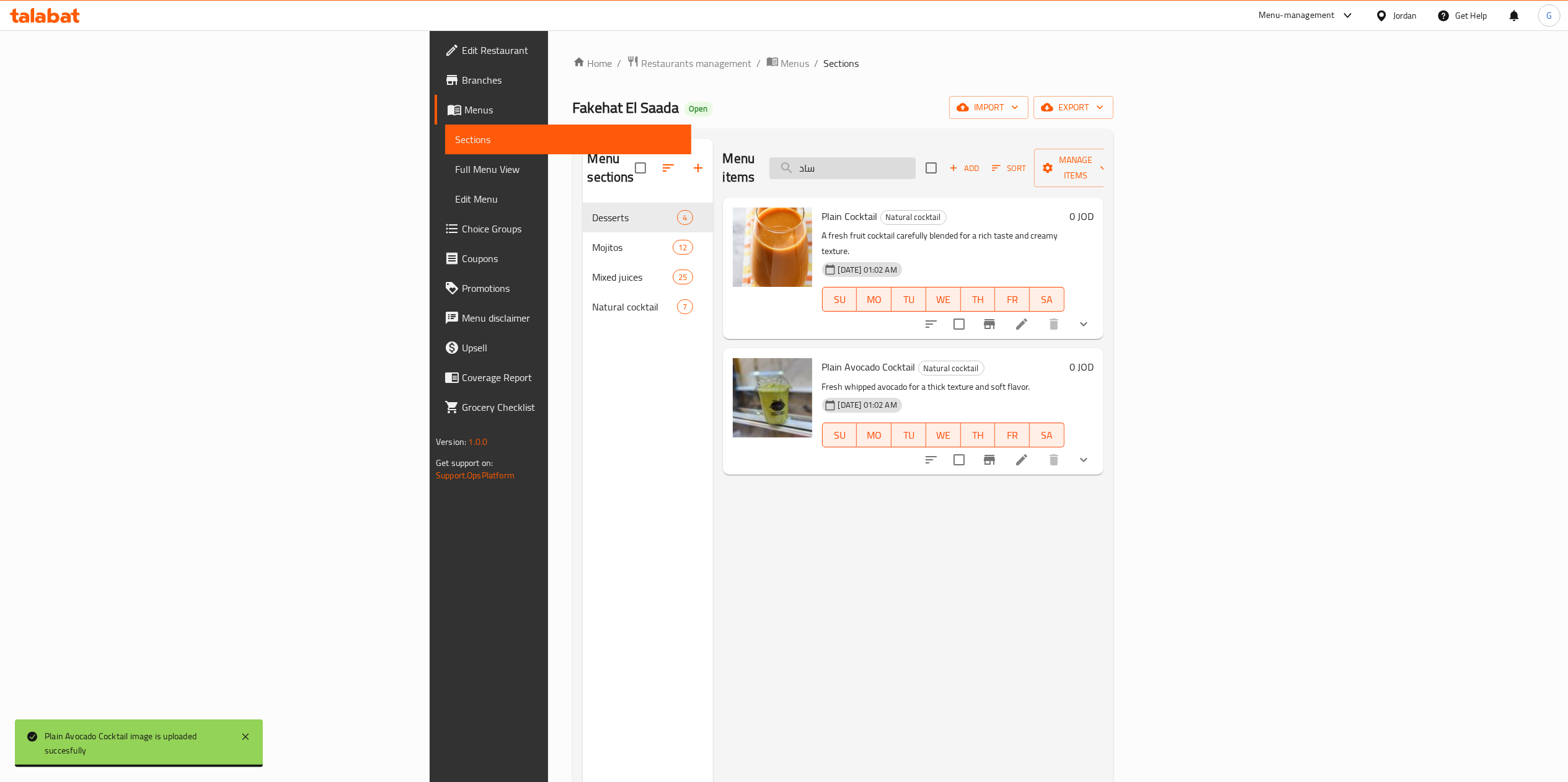
click at [916, 160] on input "ساد" at bounding box center [843, 168] width 147 height 22
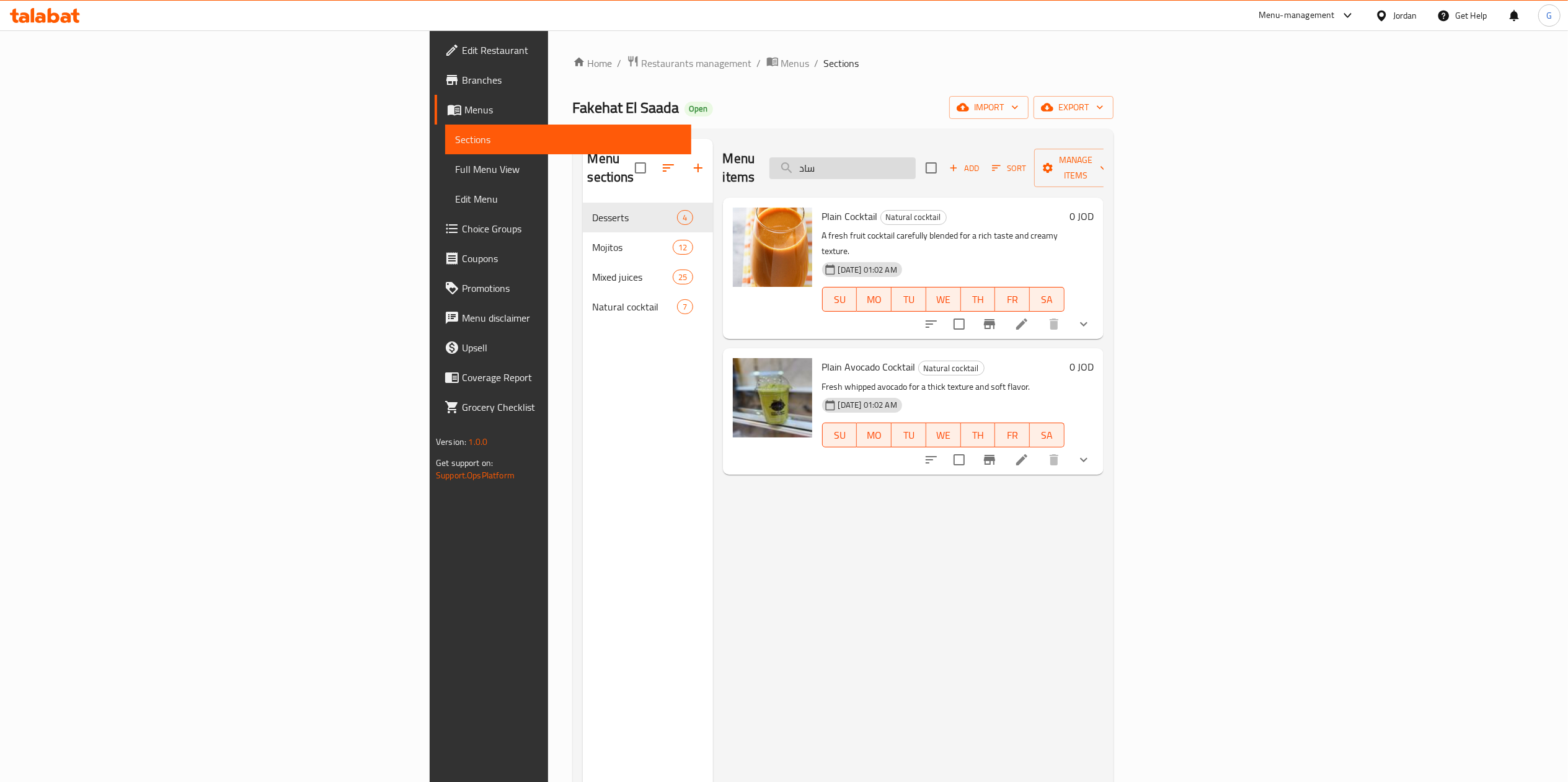
click at [916, 160] on input "ساد" at bounding box center [843, 168] width 147 height 22
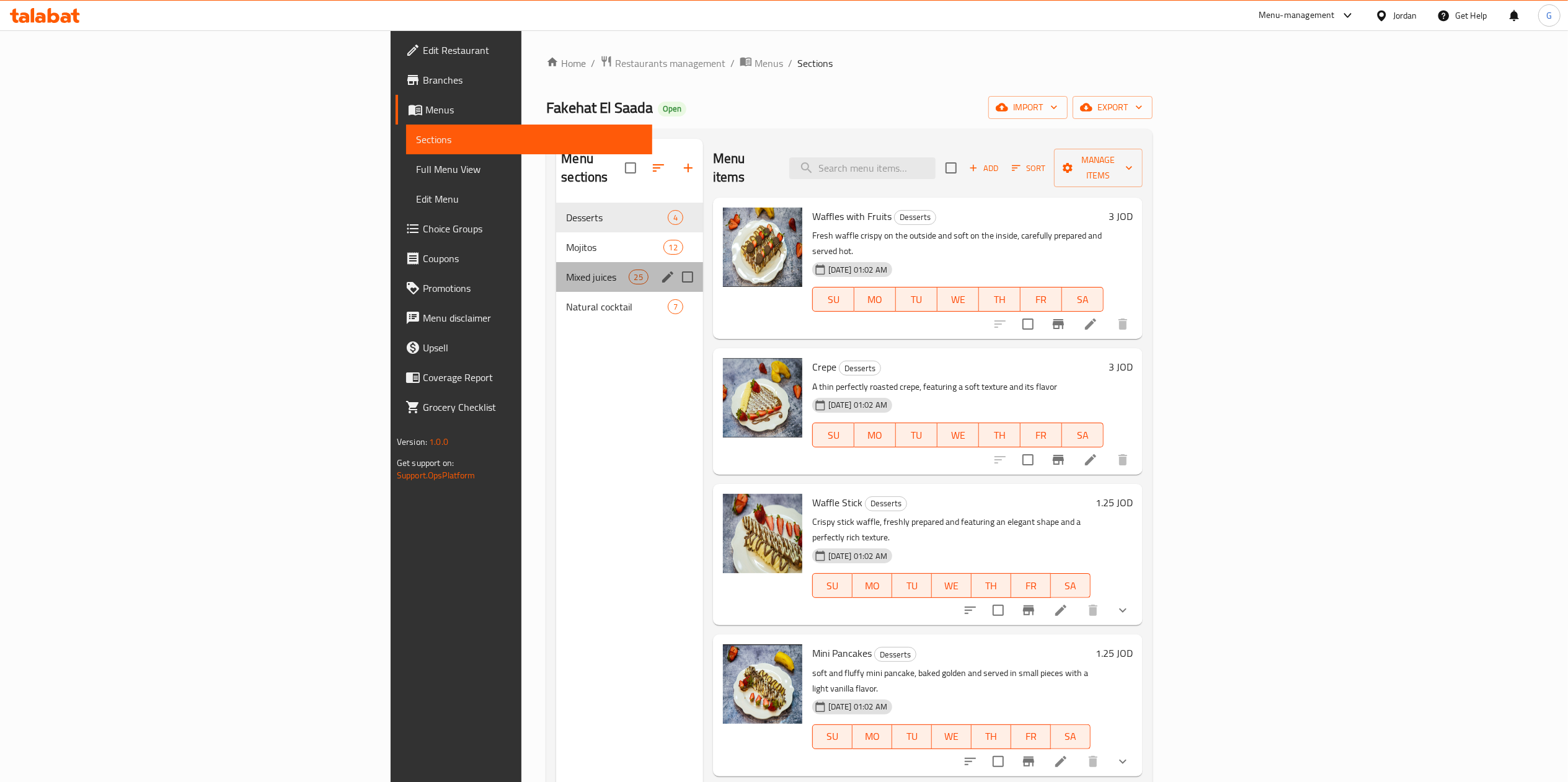
click at [556, 262] on div "Mixed juices 25" at bounding box center [630, 277] width 147 height 29
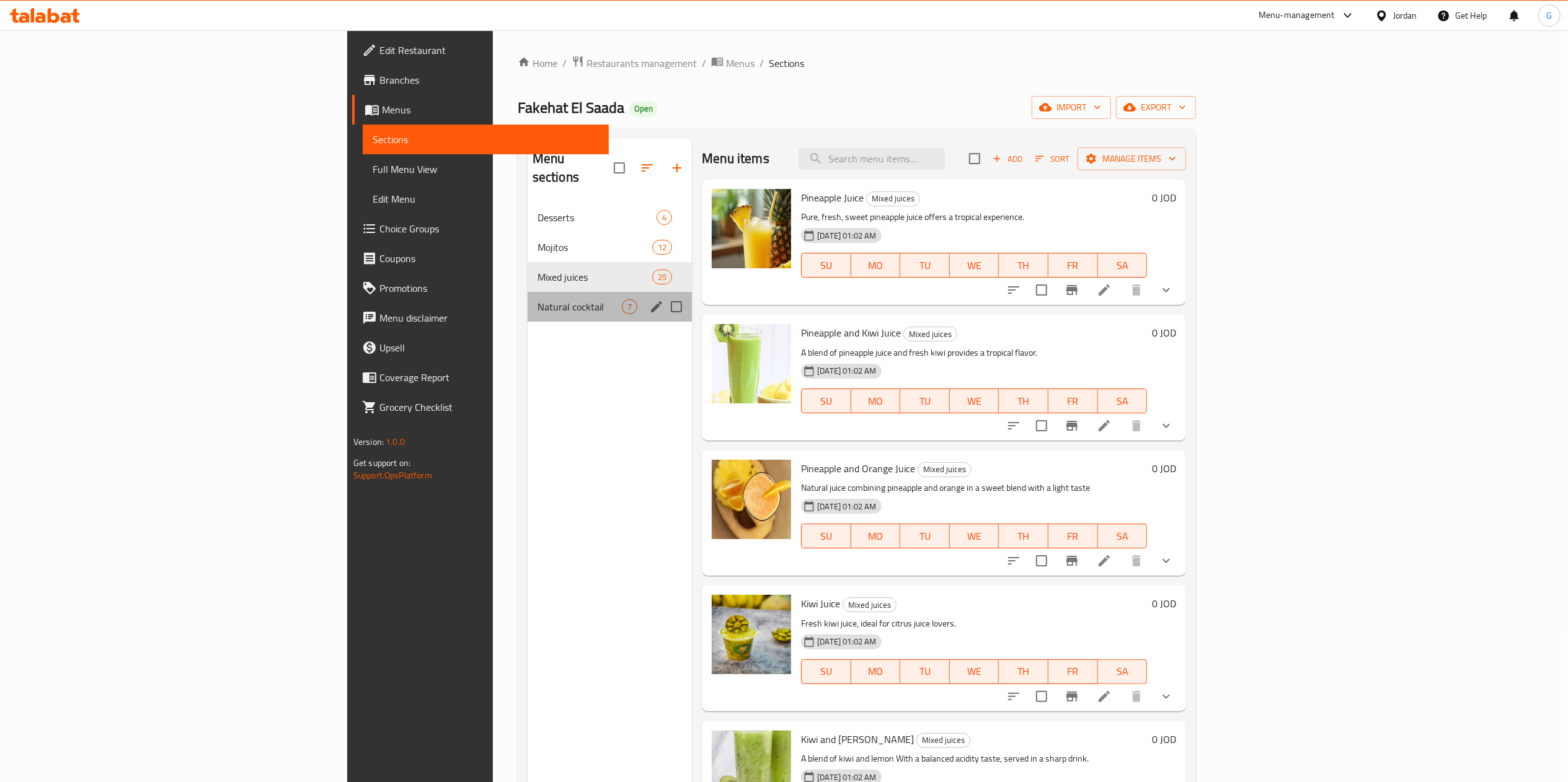
click at [527, 292] on div "Natural cocktail 7" at bounding box center [610, 306] width 165 height 29
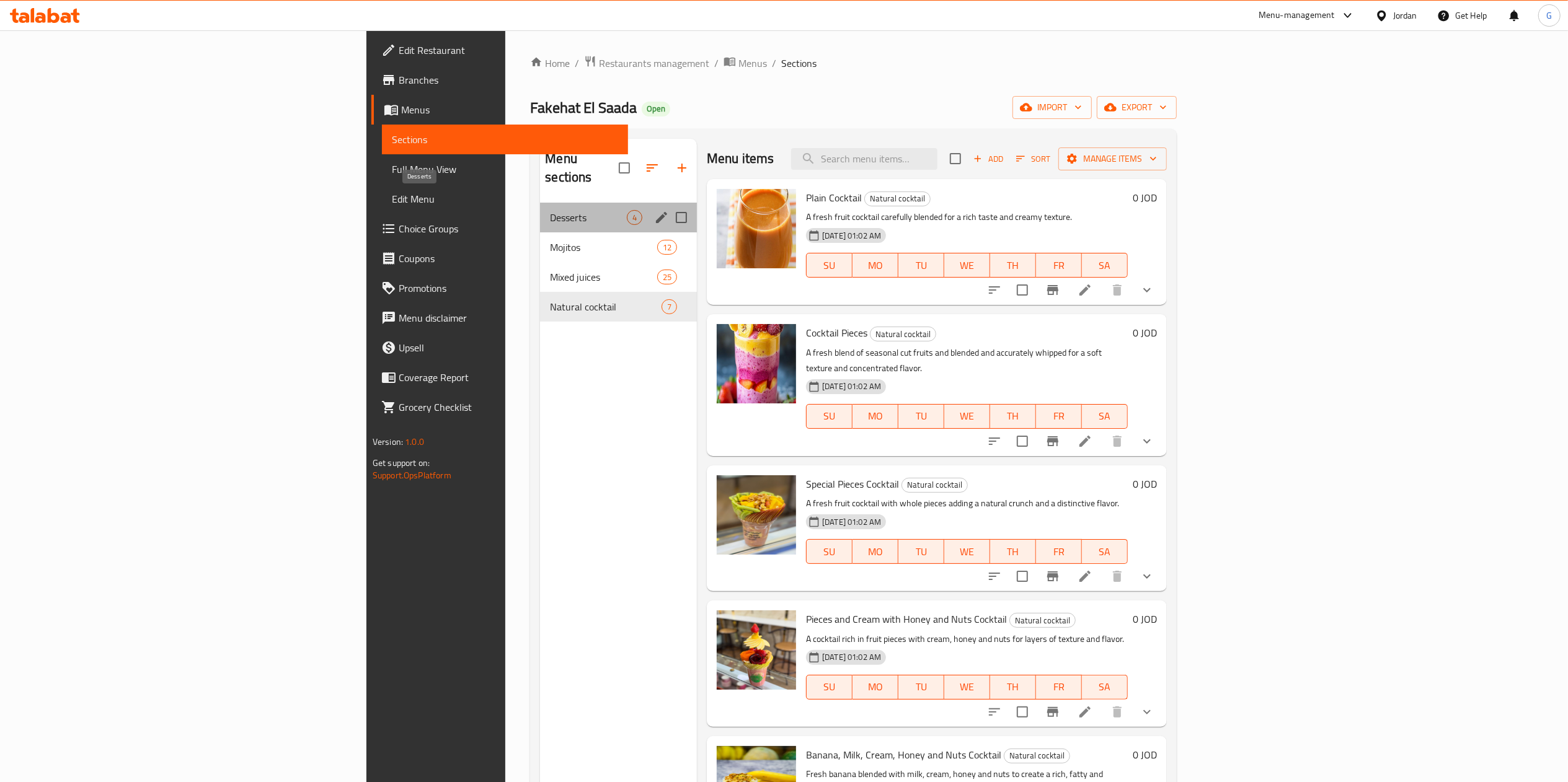
click at [550, 210] on span "Desserts" at bounding box center [588, 218] width 77 height 15
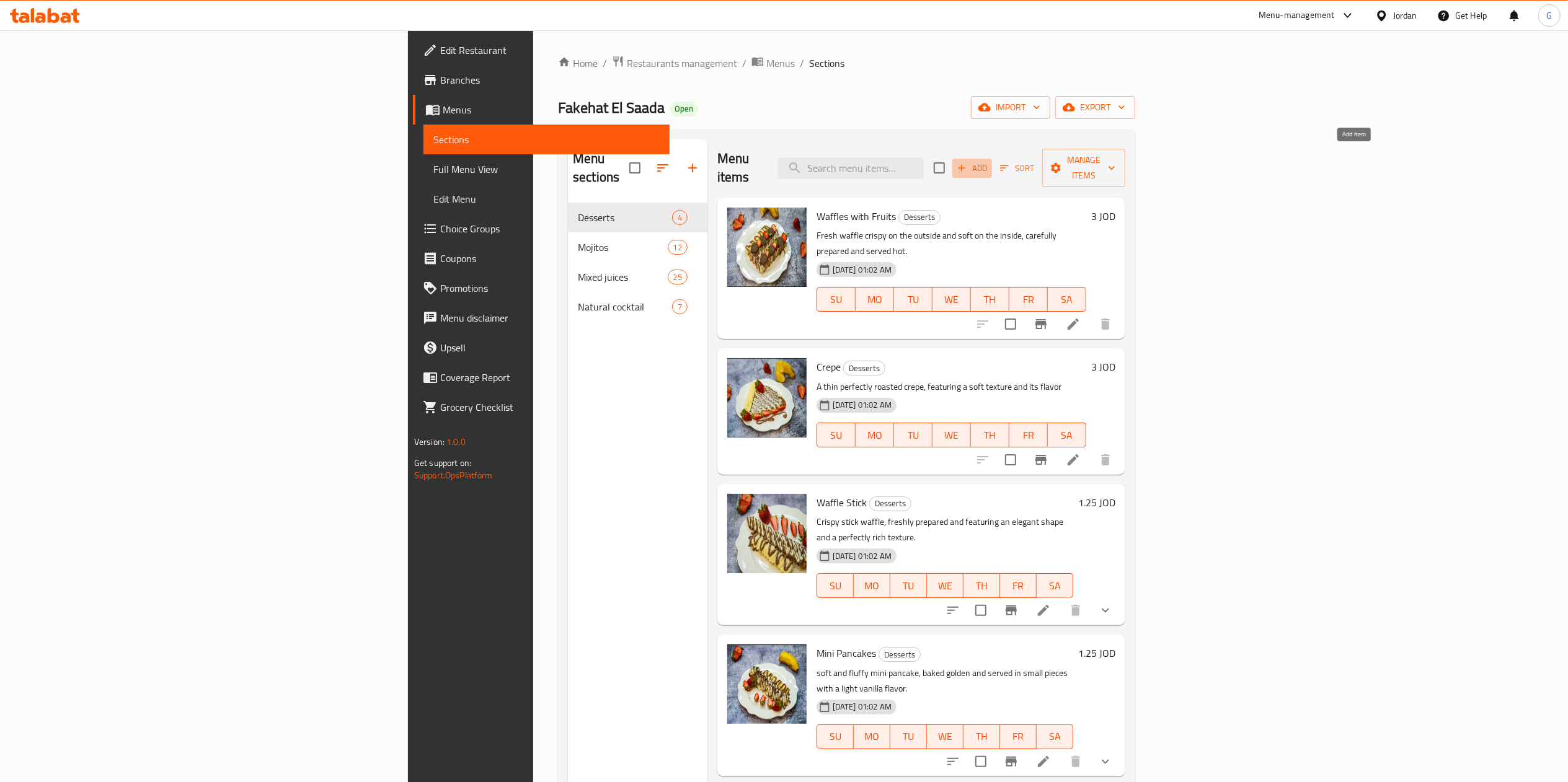
click at [988, 161] on span "Add" at bounding box center [972, 168] width 34 height 14
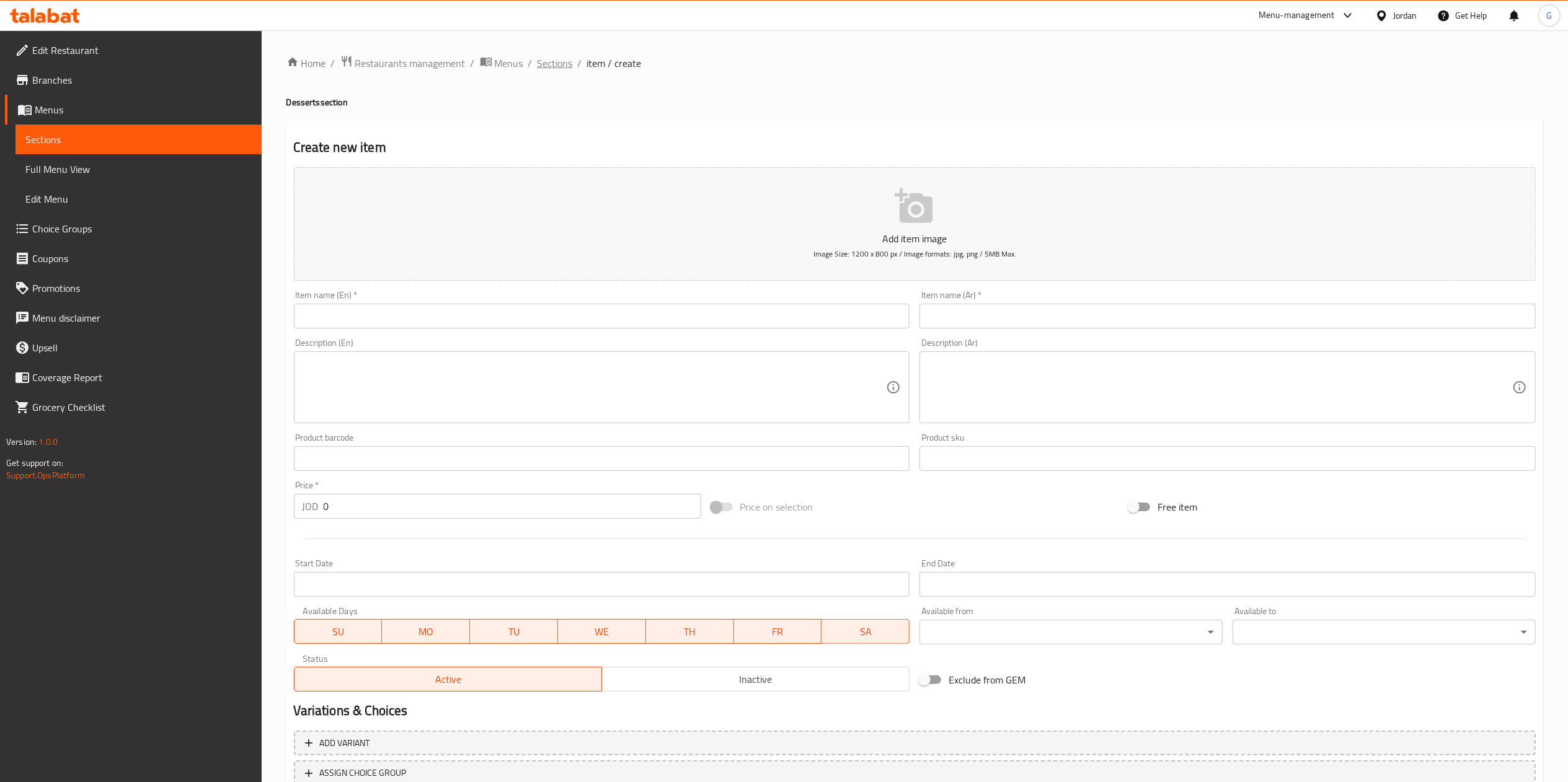
click at [556, 66] on span "Sections" at bounding box center [556, 63] width 36 height 15
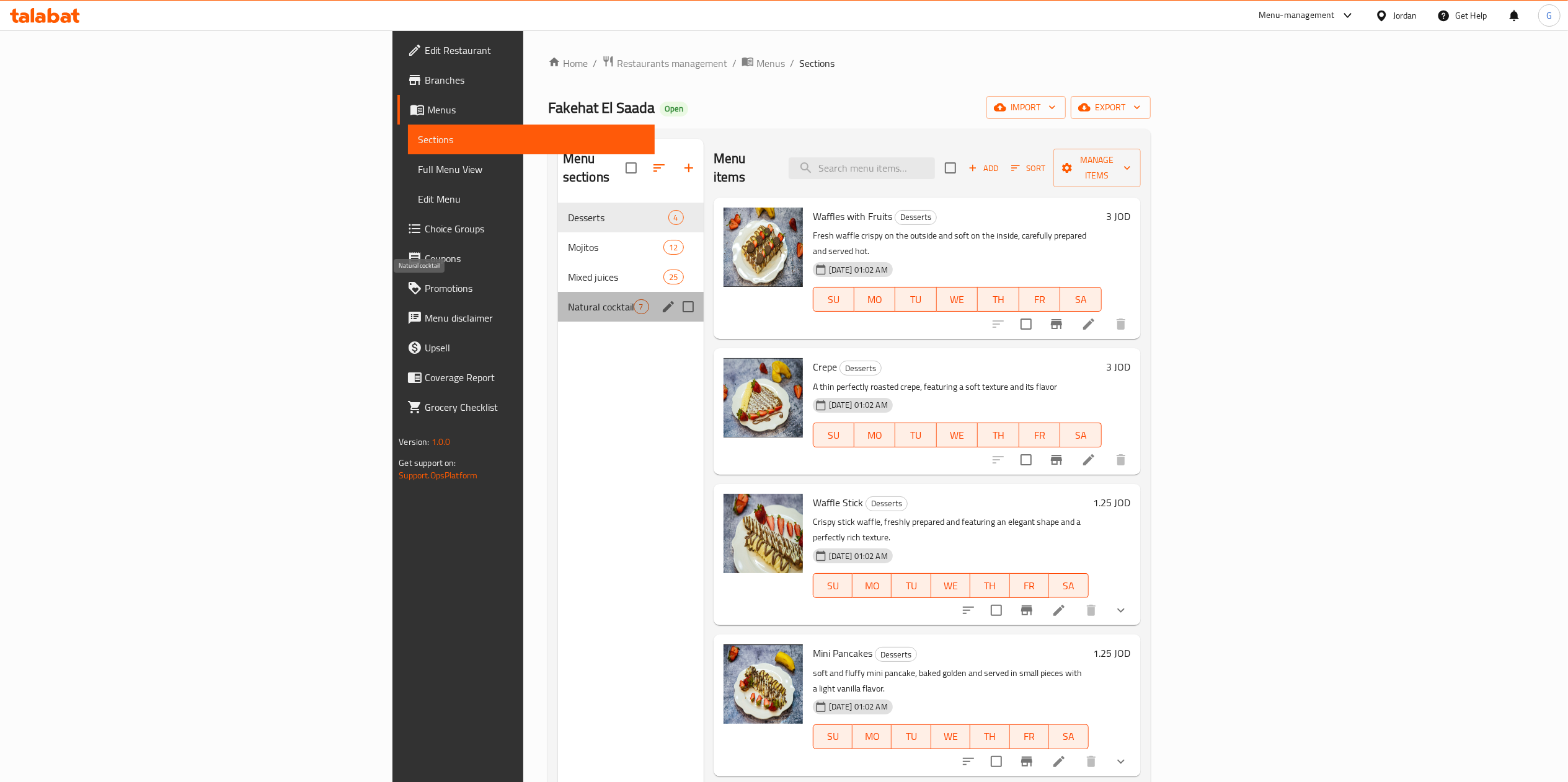
click at [568, 299] on span "Natural cocktail" at bounding box center [601, 307] width 66 height 15
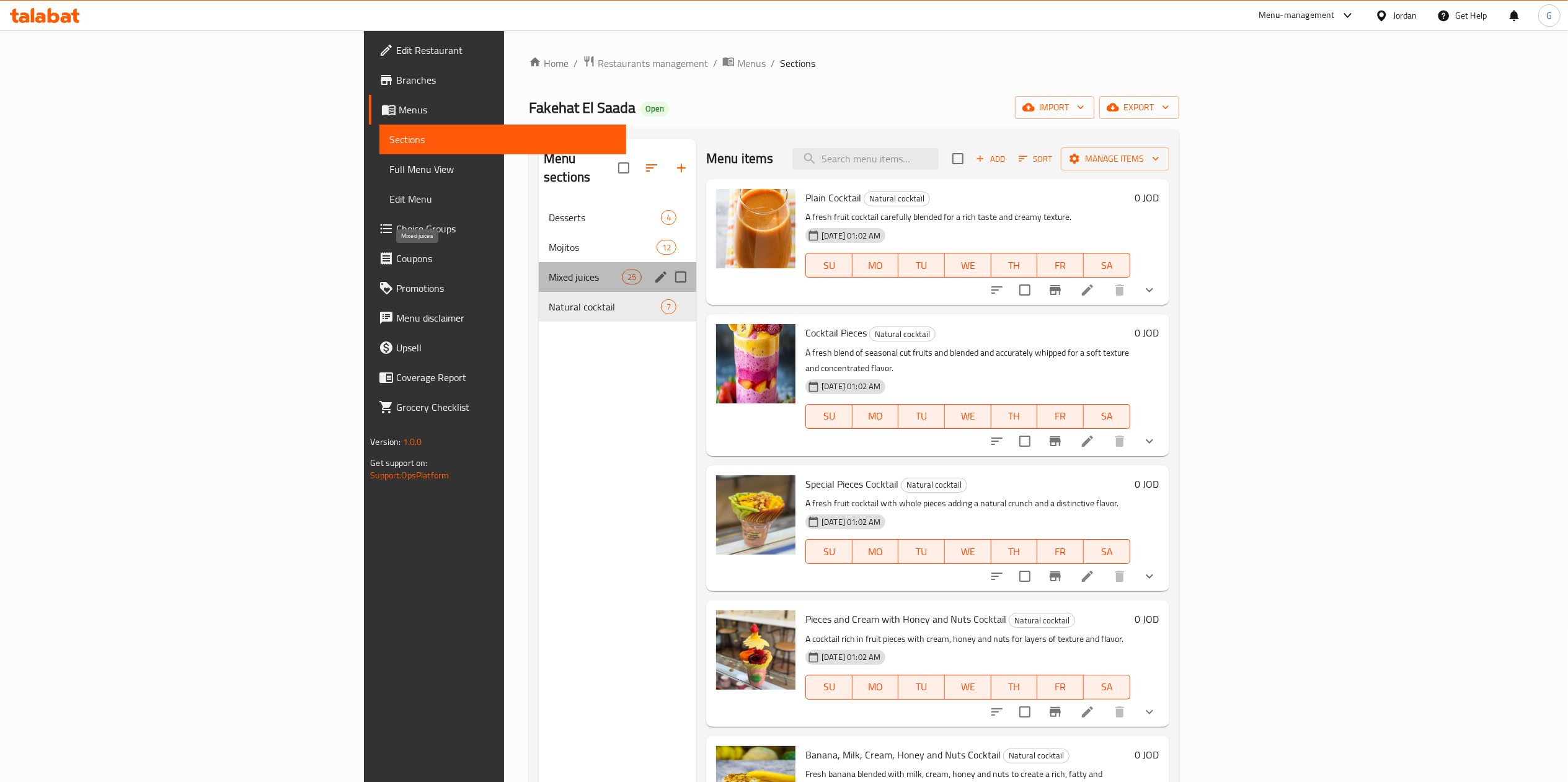
click at [549, 270] on span "Mixed juices" at bounding box center [585, 277] width 73 height 15
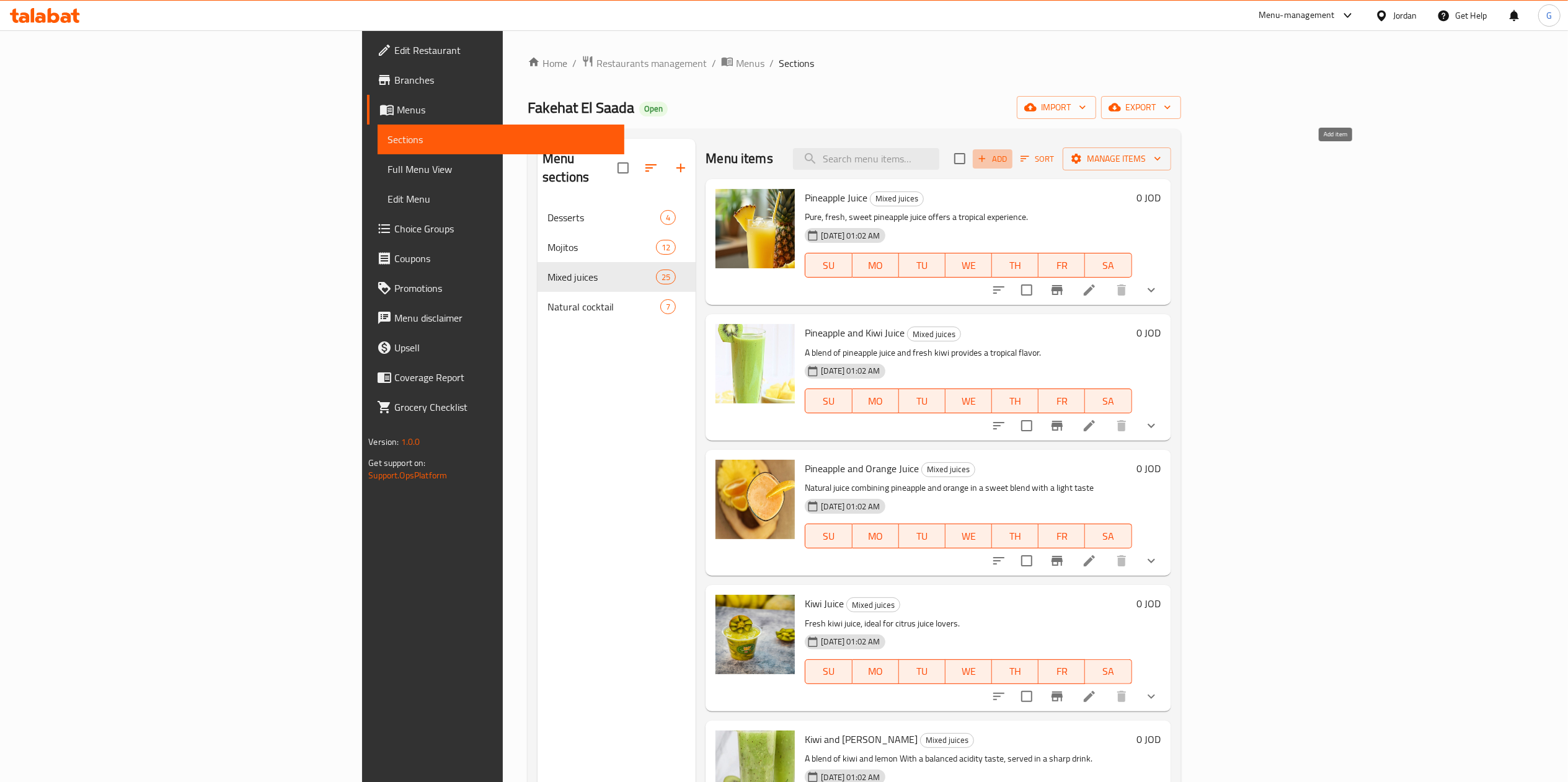
click at [1009, 165] on span "Add" at bounding box center [992, 159] width 34 height 14
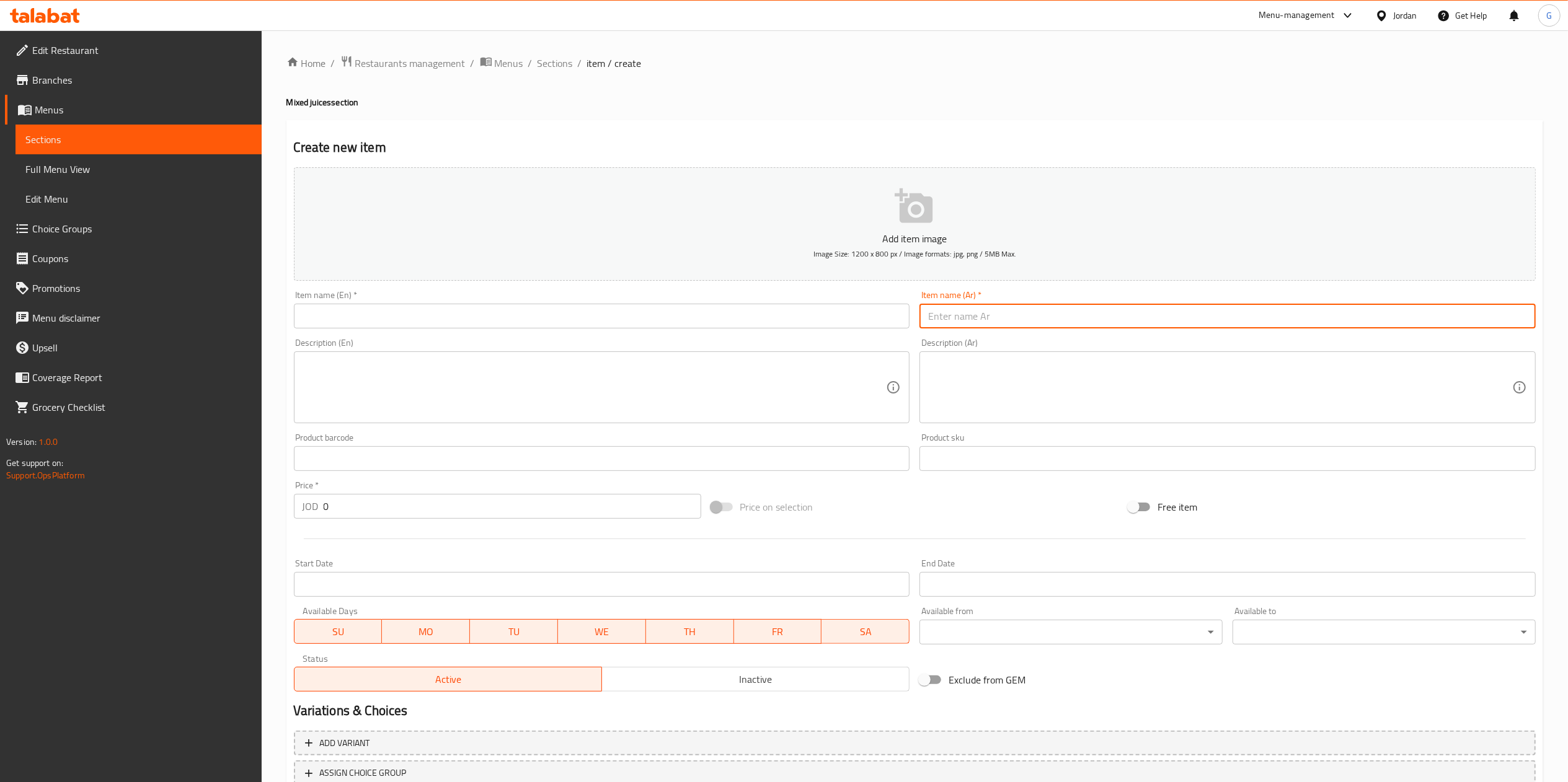
click at [969, 326] on input "text" at bounding box center [1228, 316] width 617 height 25
type input "صحن فواكه"
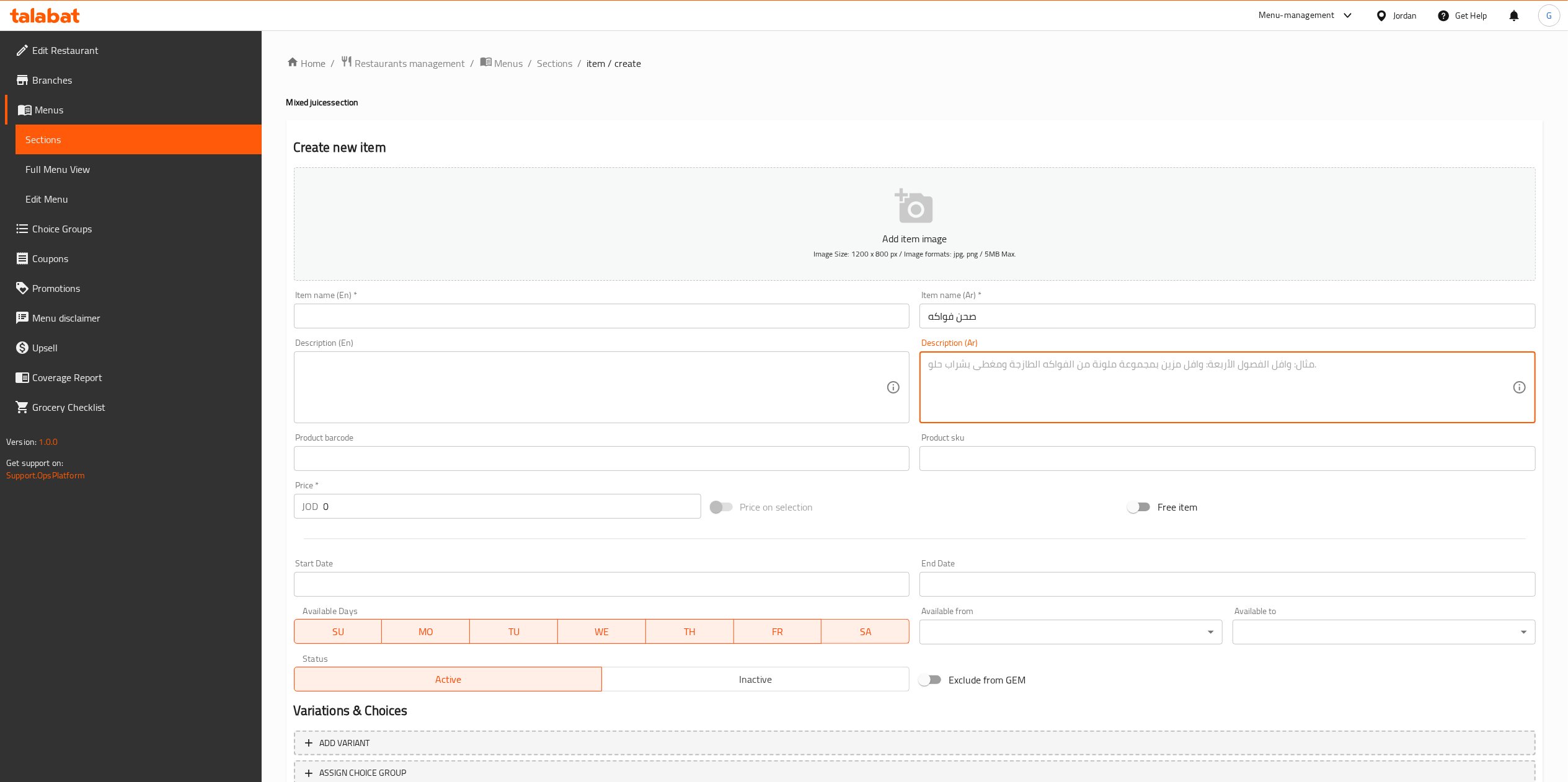
click at [972, 372] on textarea at bounding box center [1220, 388] width 584 height 59
paste textarea "سلطة فواكه بالقشطة البلدية والعسل والمكسرات"
type textarea "سلطة فواكه بالقشطة البلدية والعسل والمكسرات"
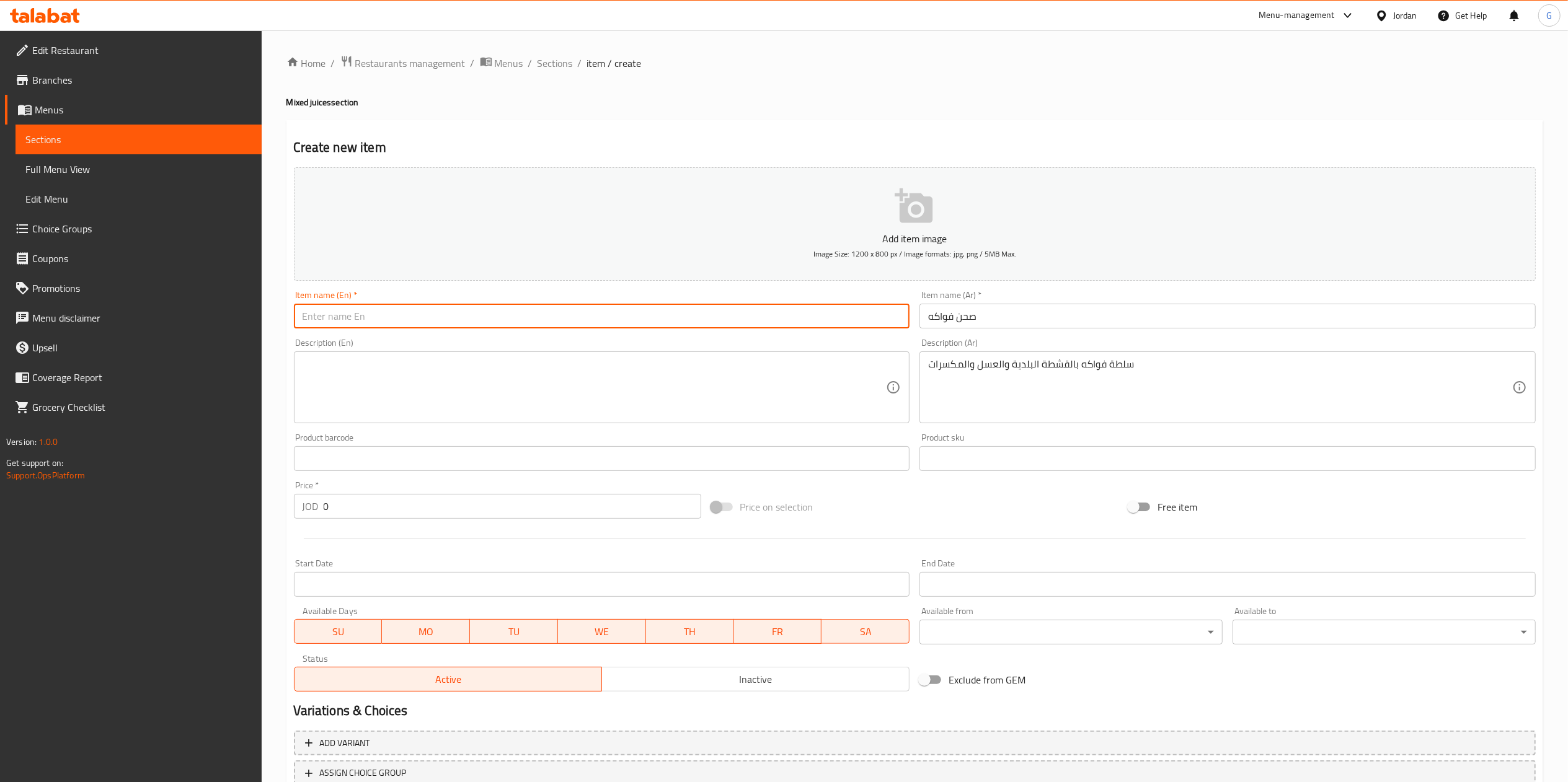
click at [687, 327] on input "text" at bounding box center [602, 316] width 617 height 25
type input "Fruit dish"
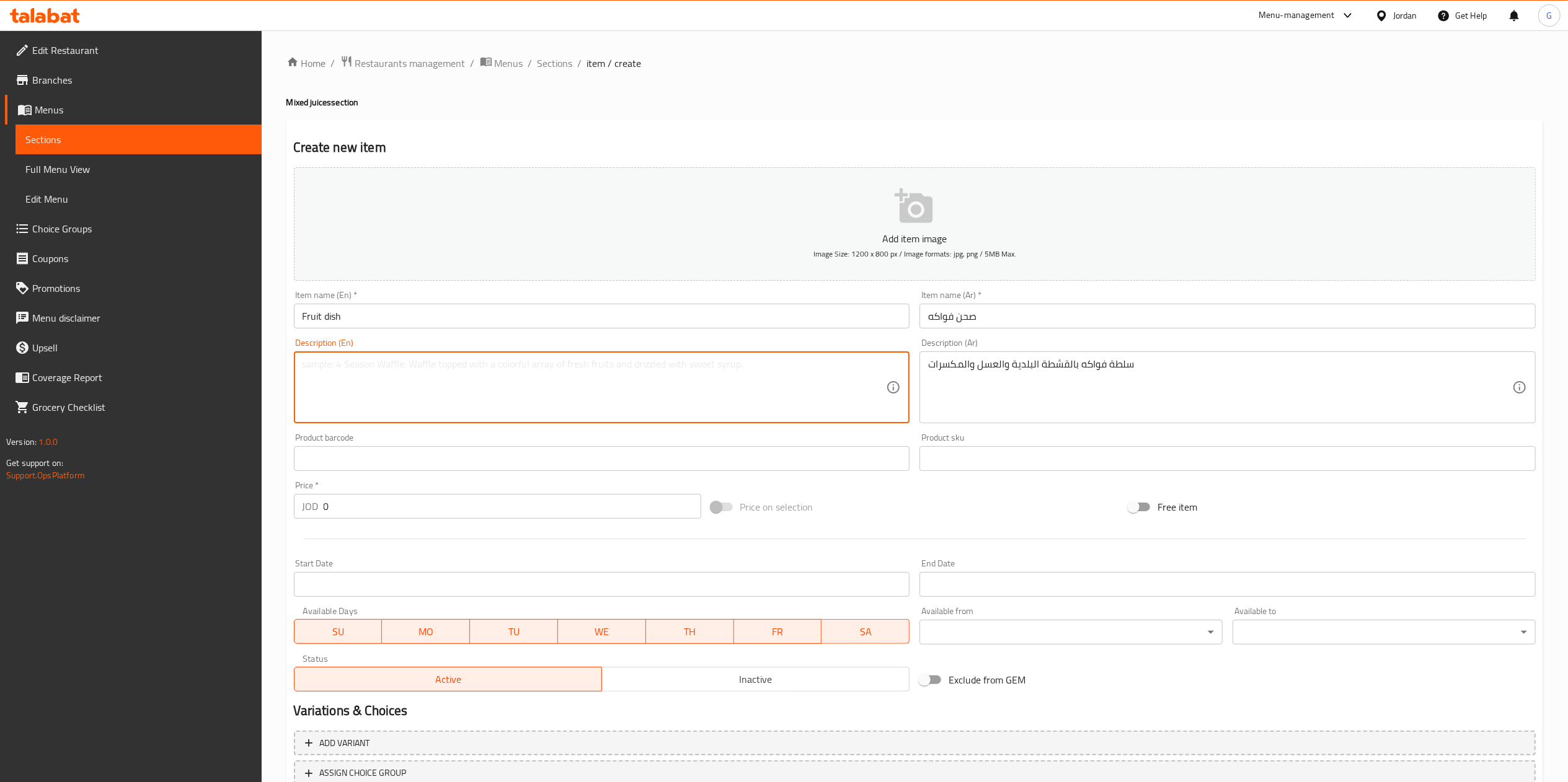
paste textarea "Fruit salad with local cream, honey and nuts"
type textarea "Fruit salad with local cream, honey and nuts"
click at [433, 503] on input "0" at bounding box center [512, 506] width 377 height 25
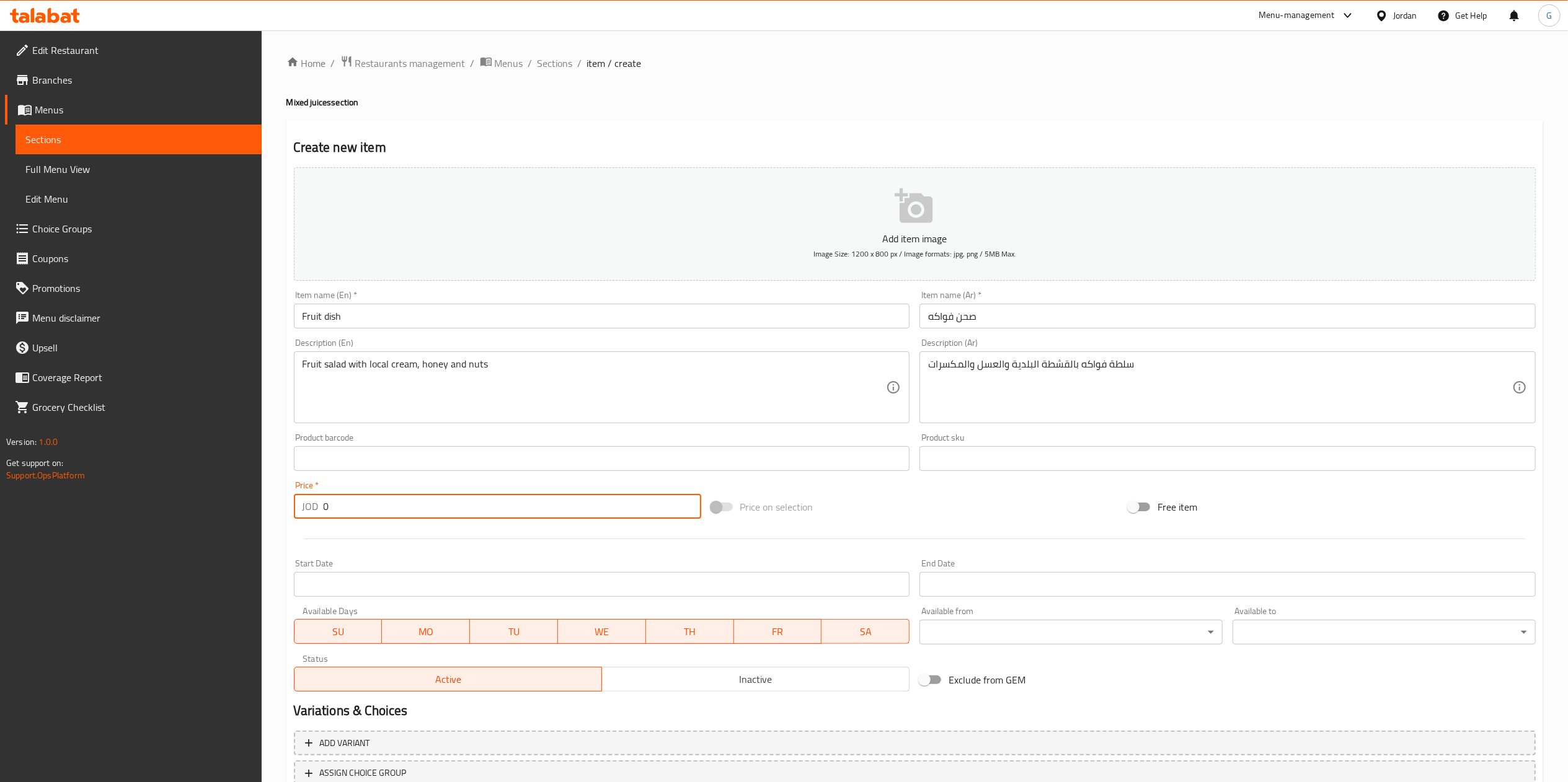
click at [433, 503] on input "0" at bounding box center [512, 506] width 377 height 25
type input "6"
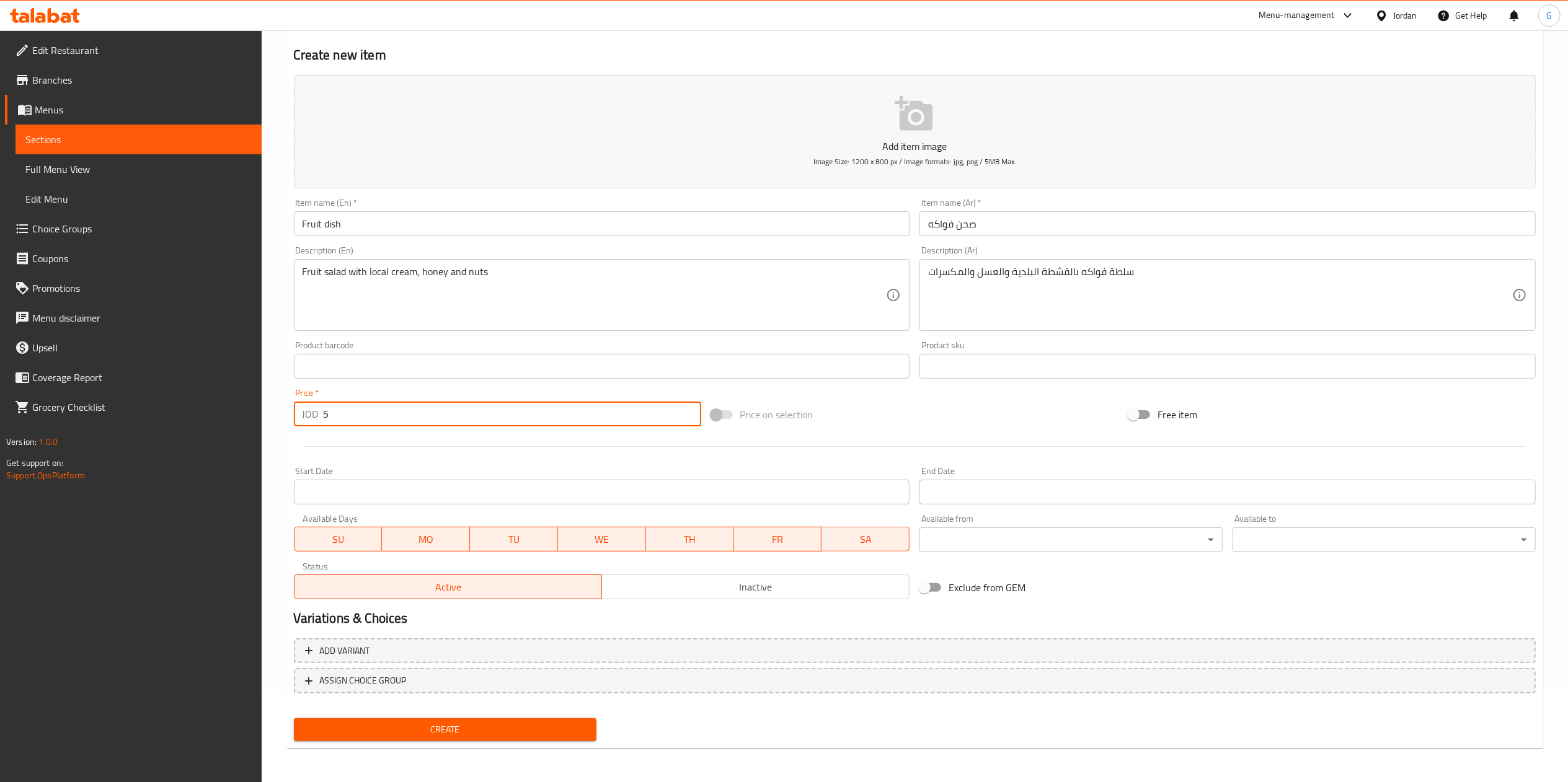
type input "5"
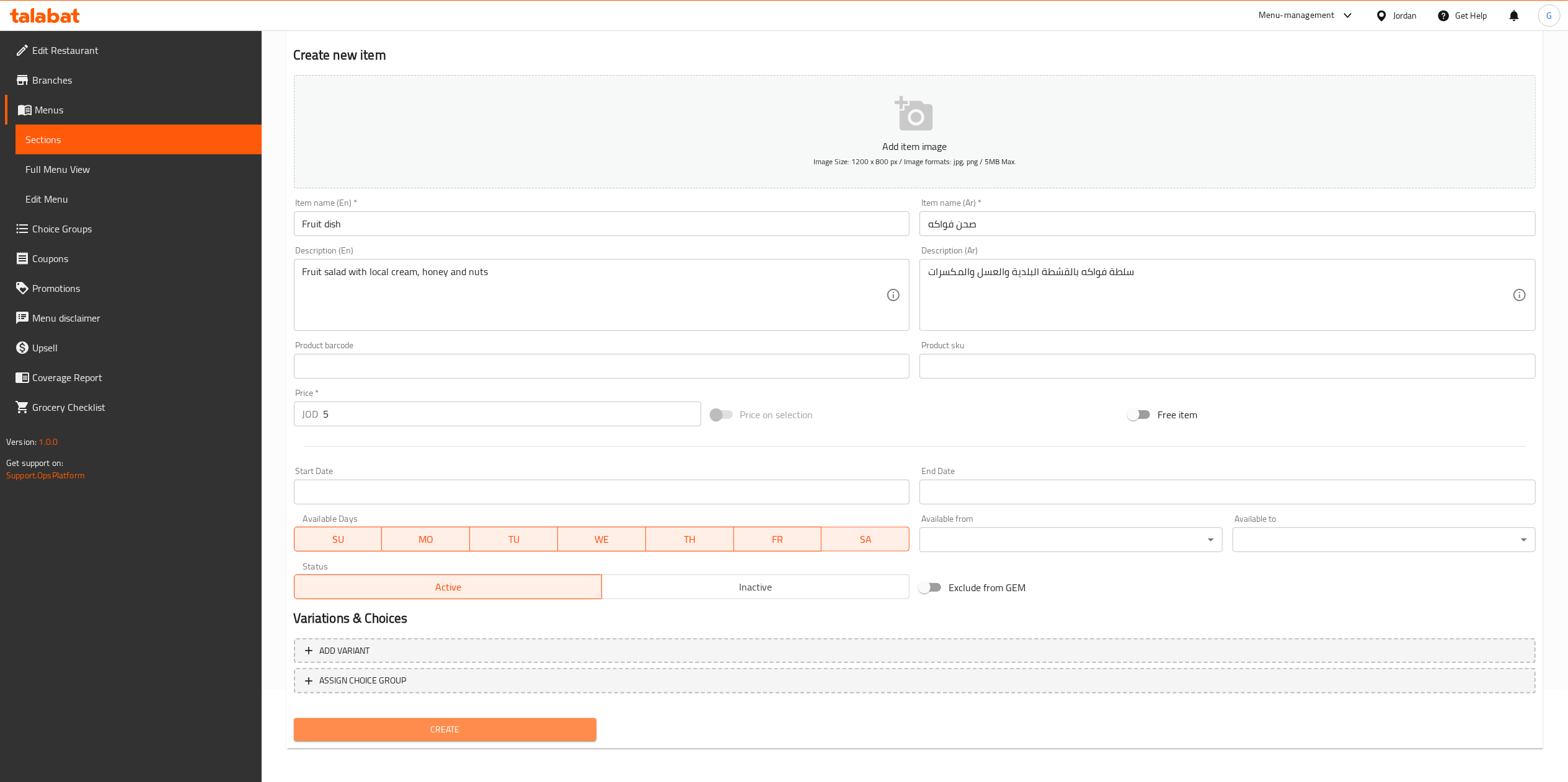
click at [551, 731] on span "Create" at bounding box center [445, 729] width 284 height 16
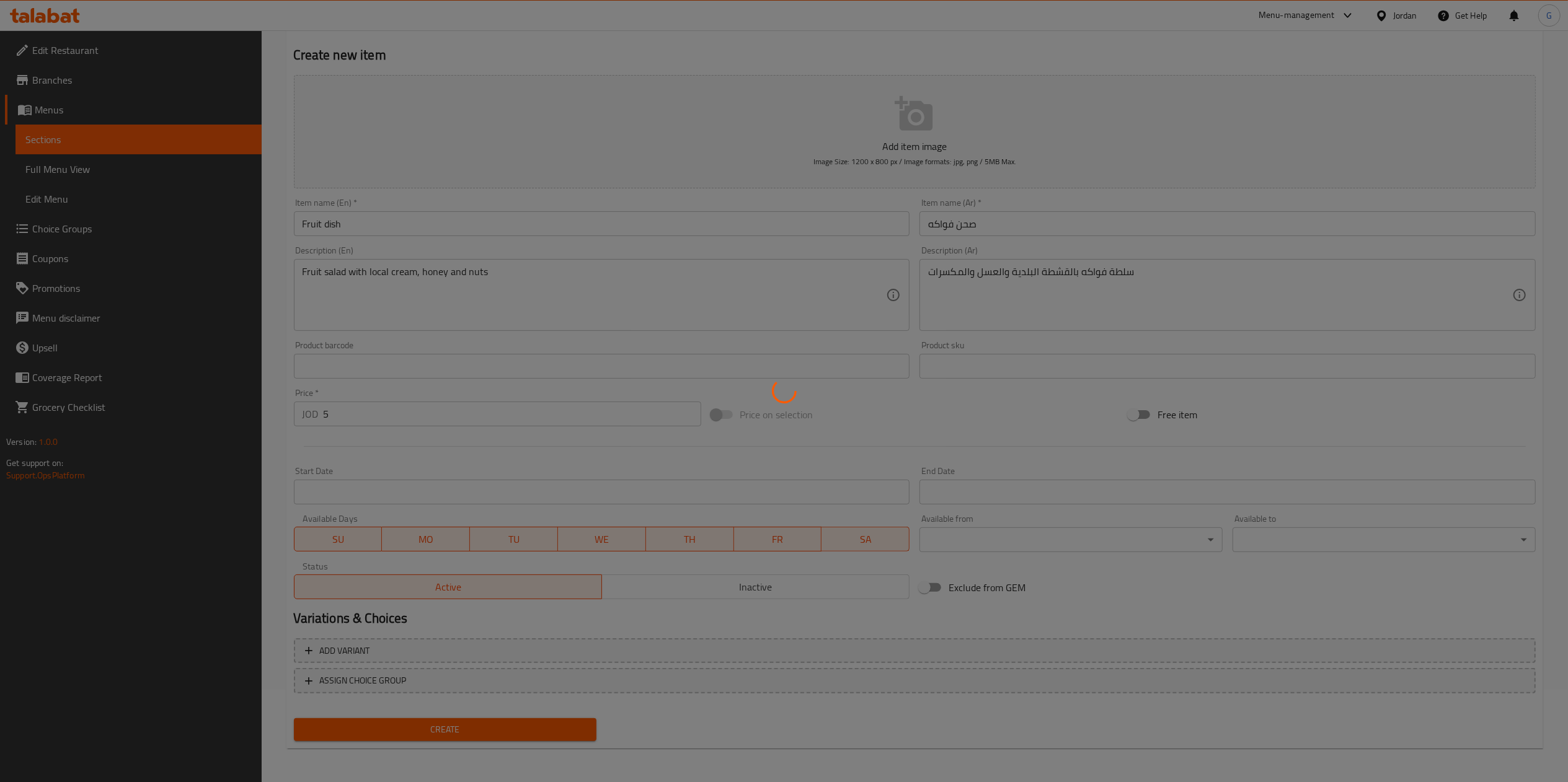
type input "0"
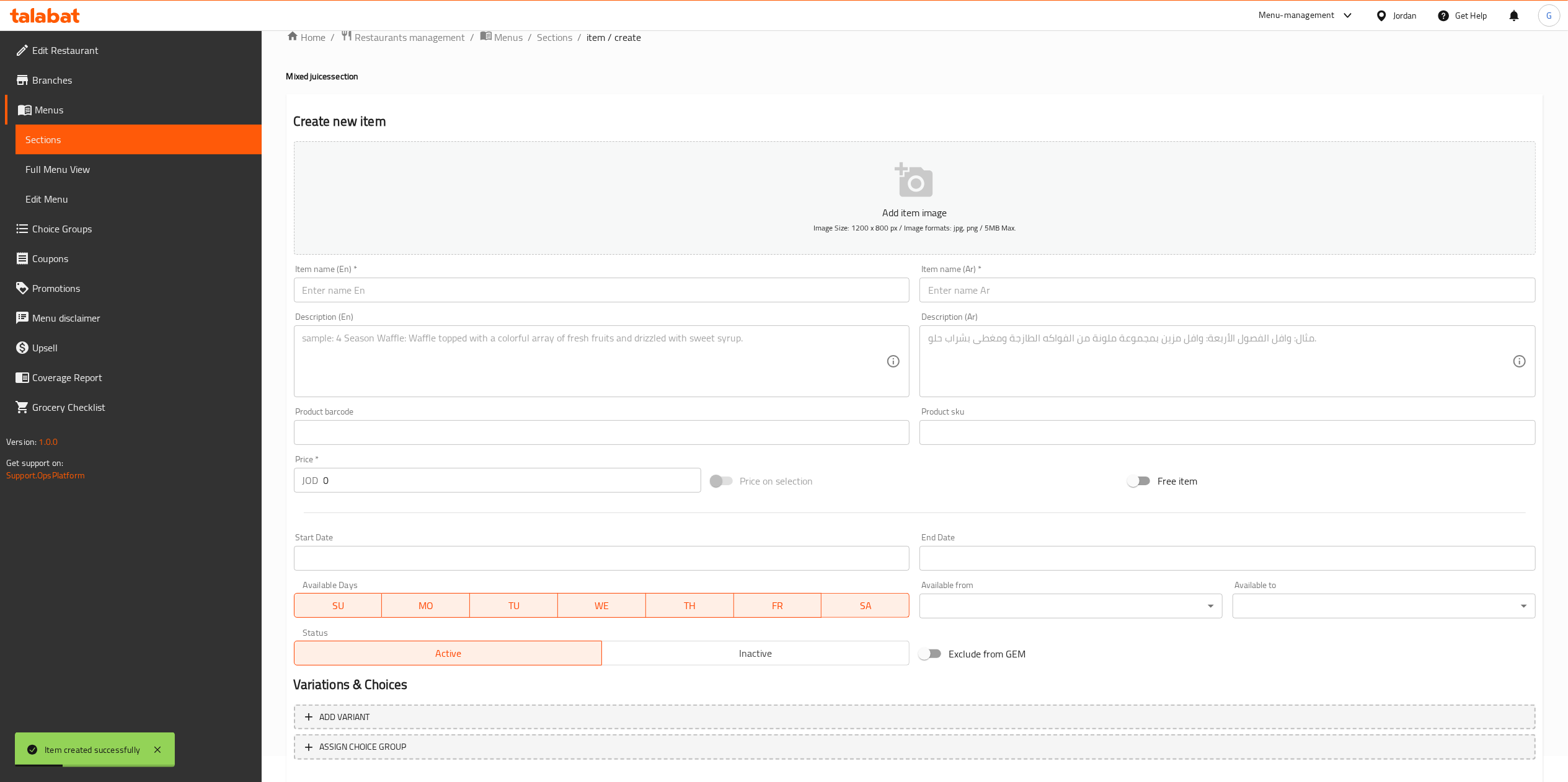
scroll to position [0, 0]
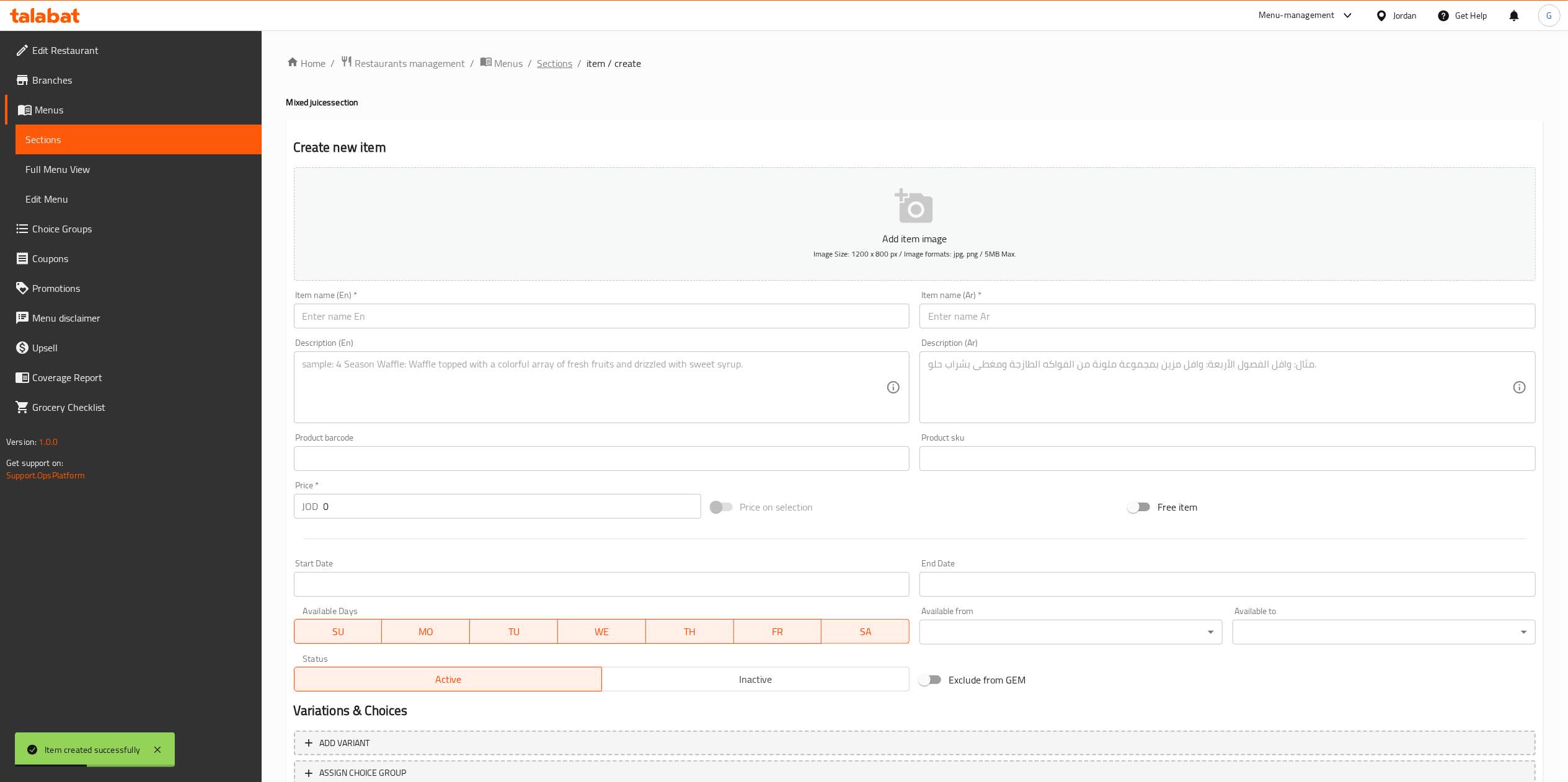
click at [564, 62] on span "Sections" at bounding box center [556, 63] width 36 height 15
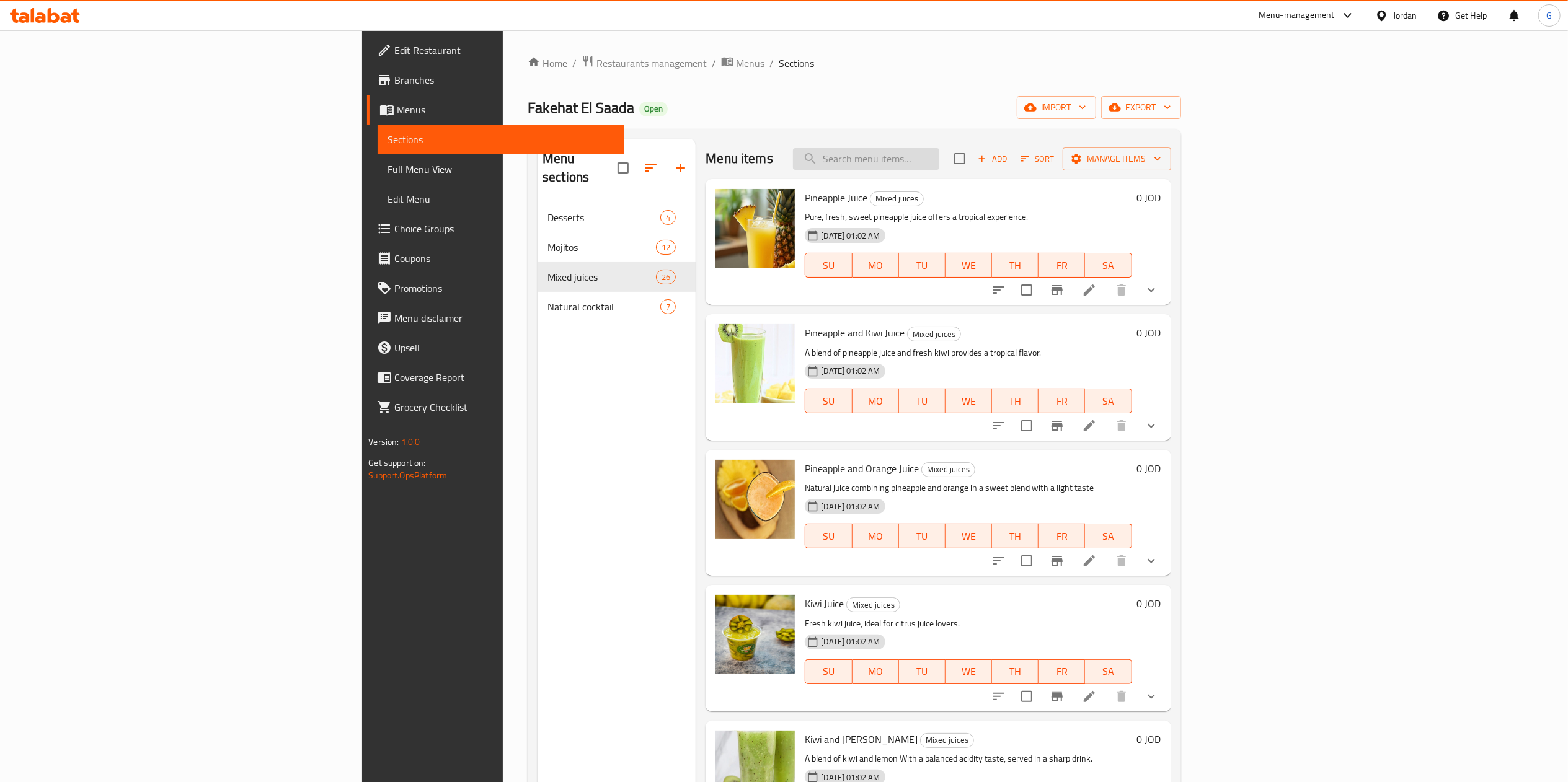
click at [939, 160] on input "search" at bounding box center [866, 159] width 147 height 22
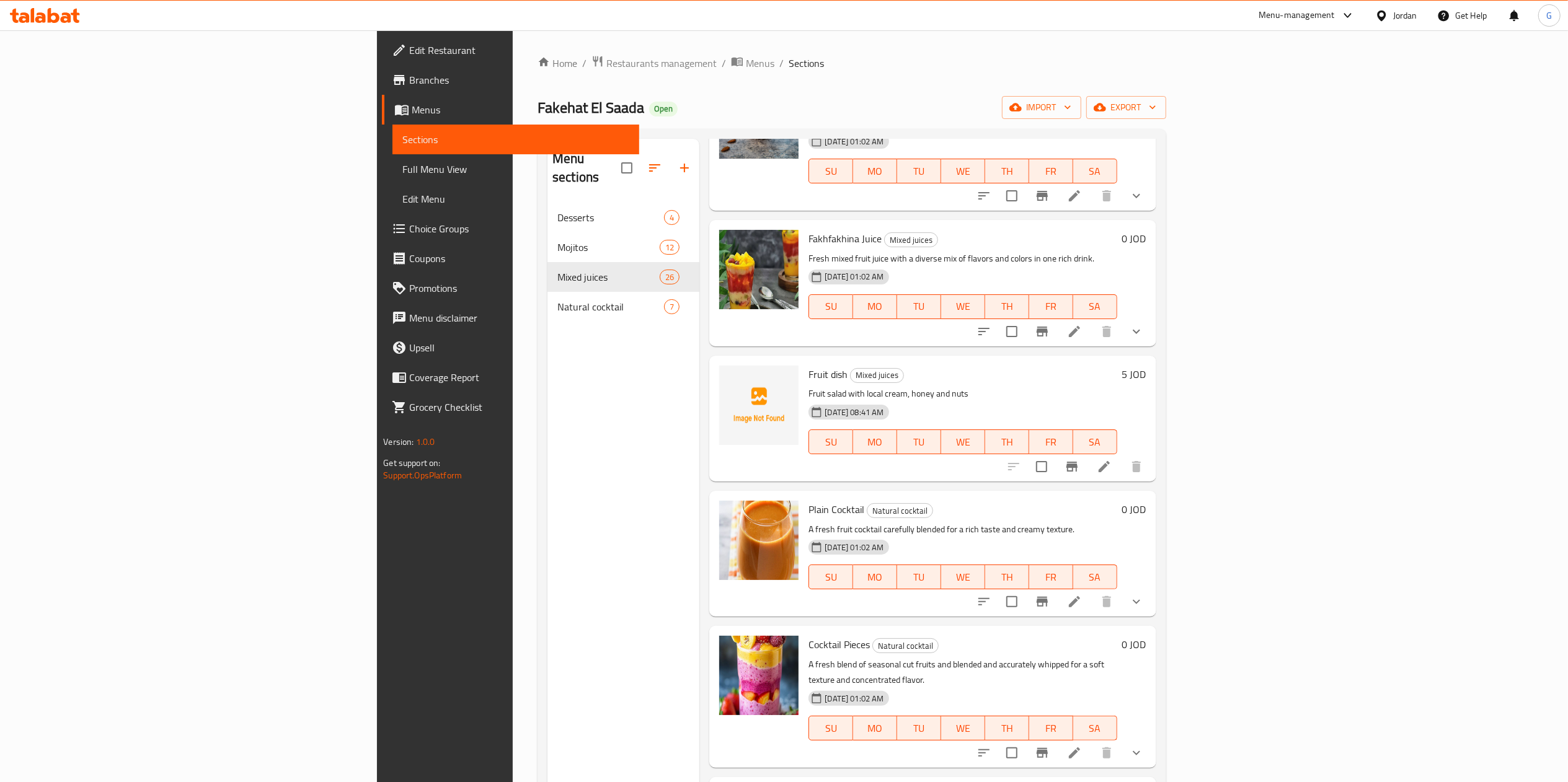
scroll to position [999, 0]
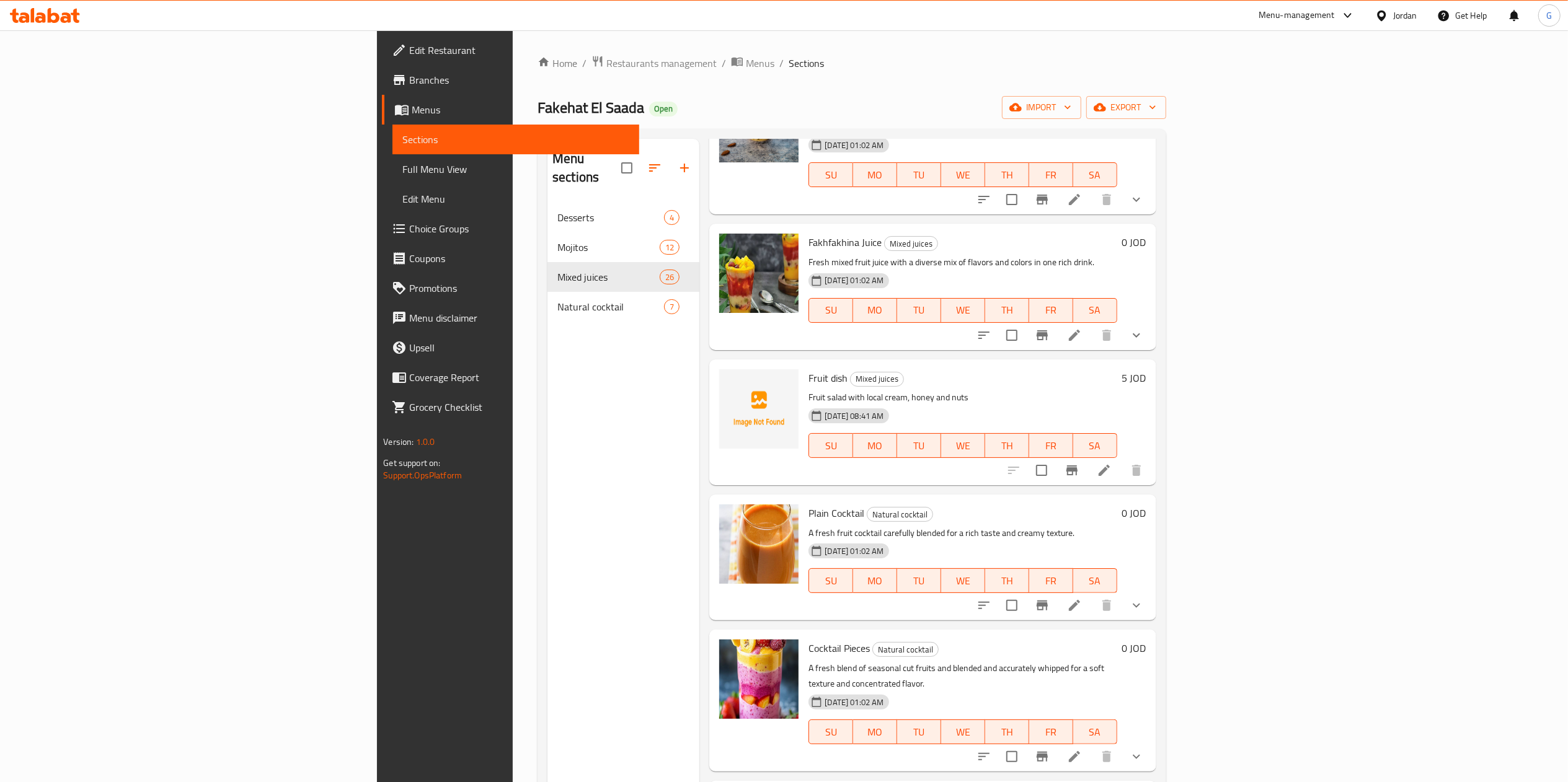
type input "frui"
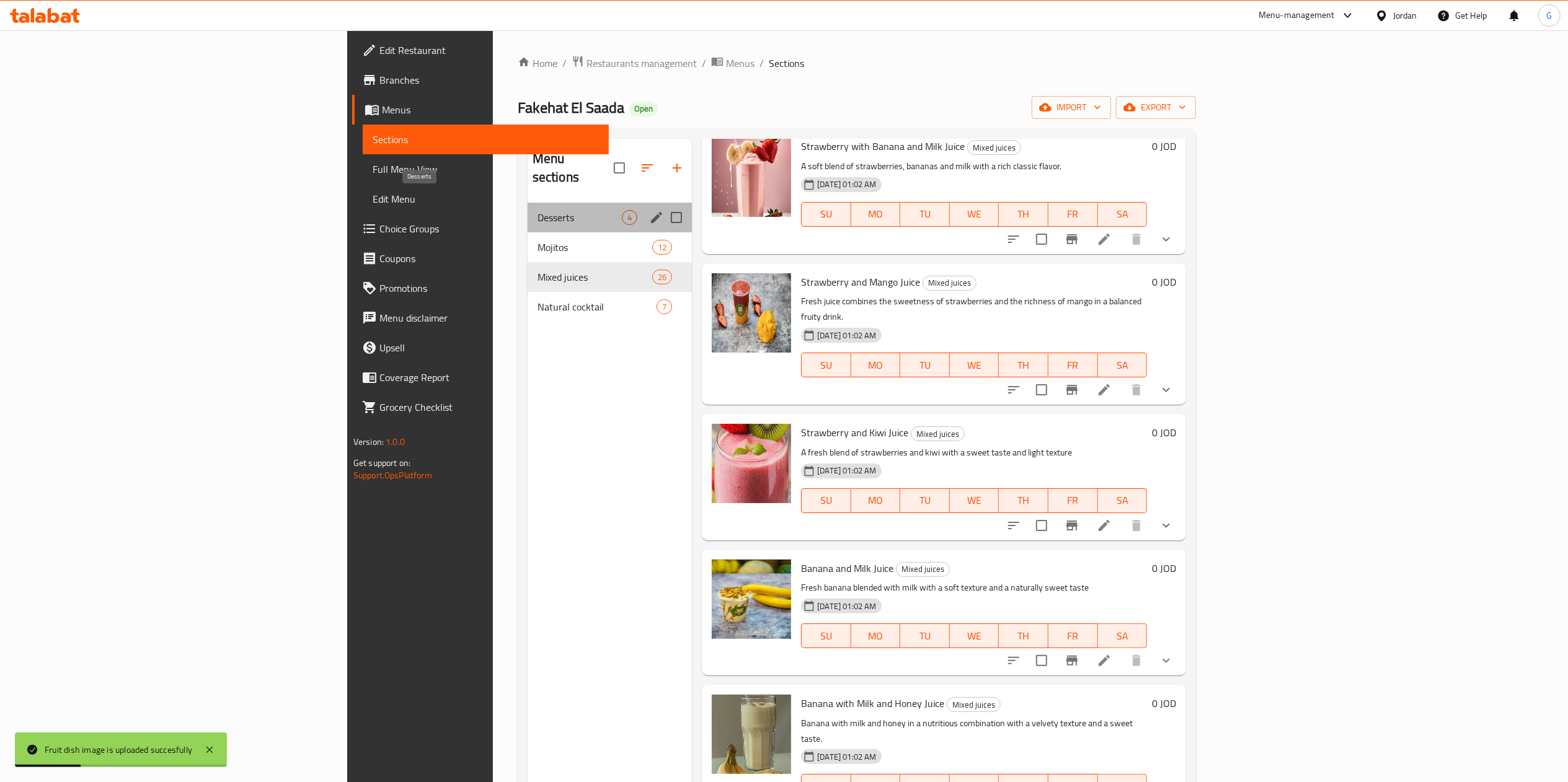
click at [538, 210] on span "Desserts" at bounding box center [580, 218] width 84 height 15
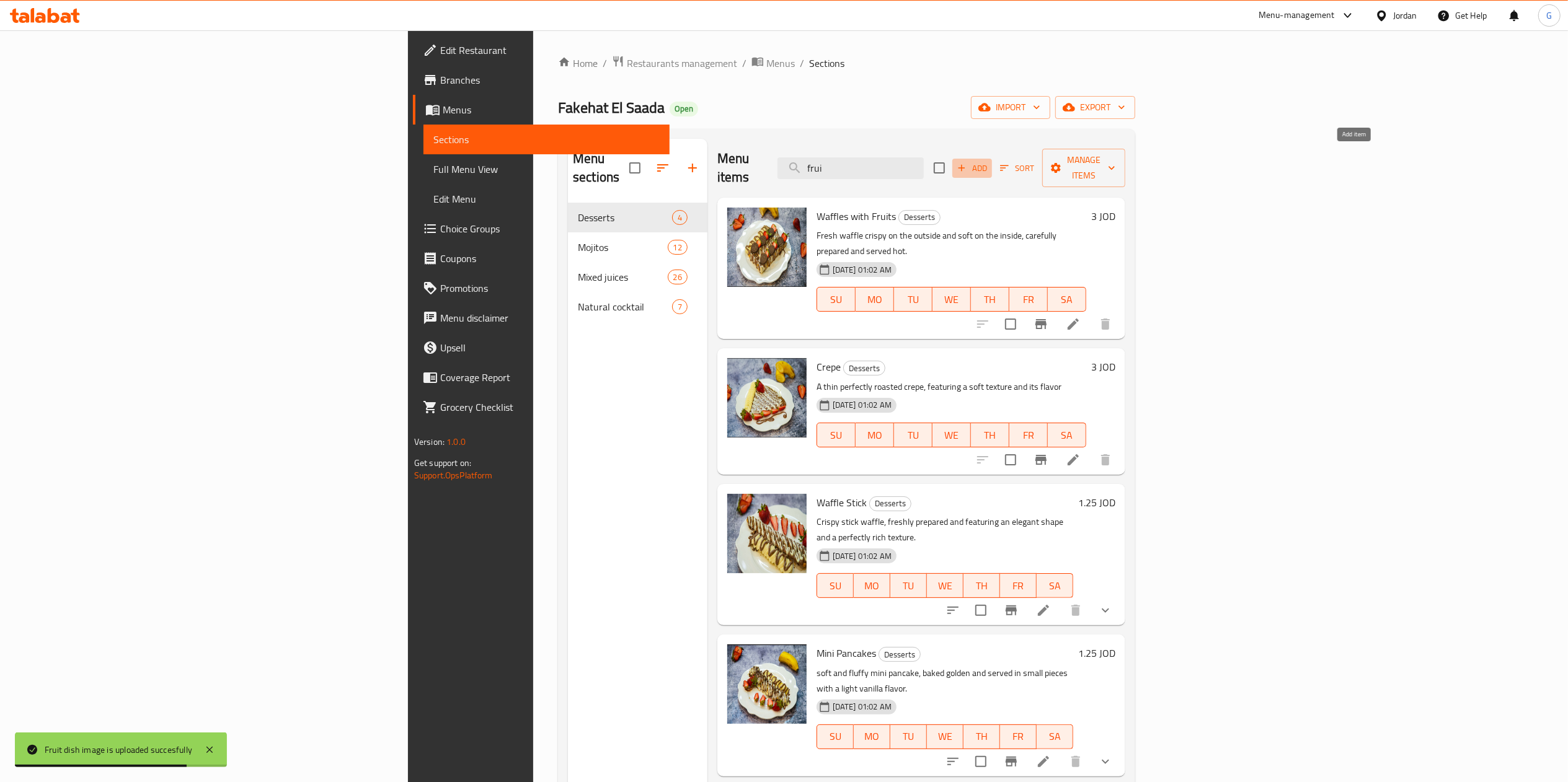
click at [988, 161] on span "Add" at bounding box center [972, 168] width 34 height 14
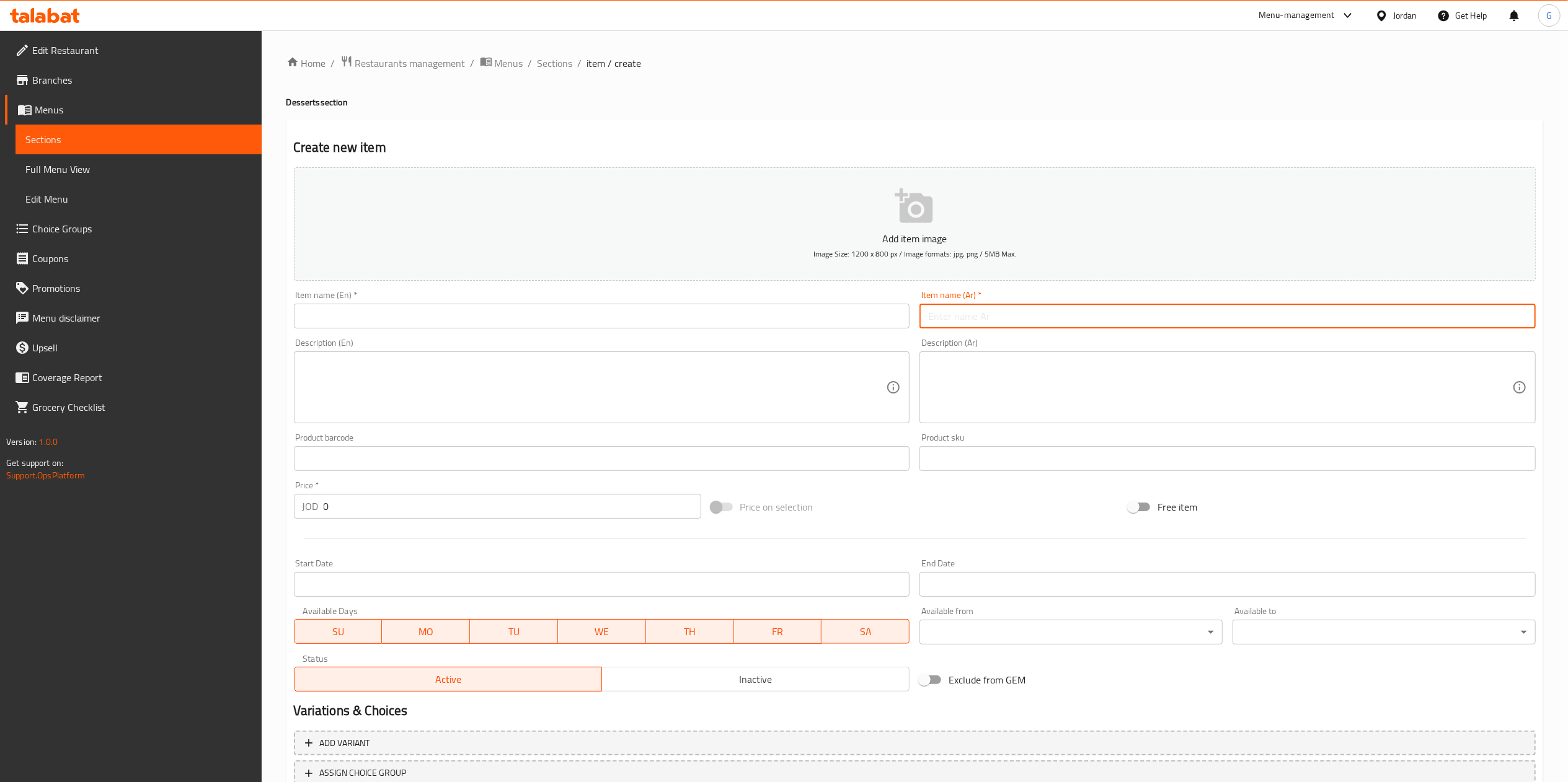
paste input "كريب الشاورما"
click at [951, 316] on input "كريب الشاورما" at bounding box center [1228, 316] width 617 height 25
type input "كريب الشاورما"
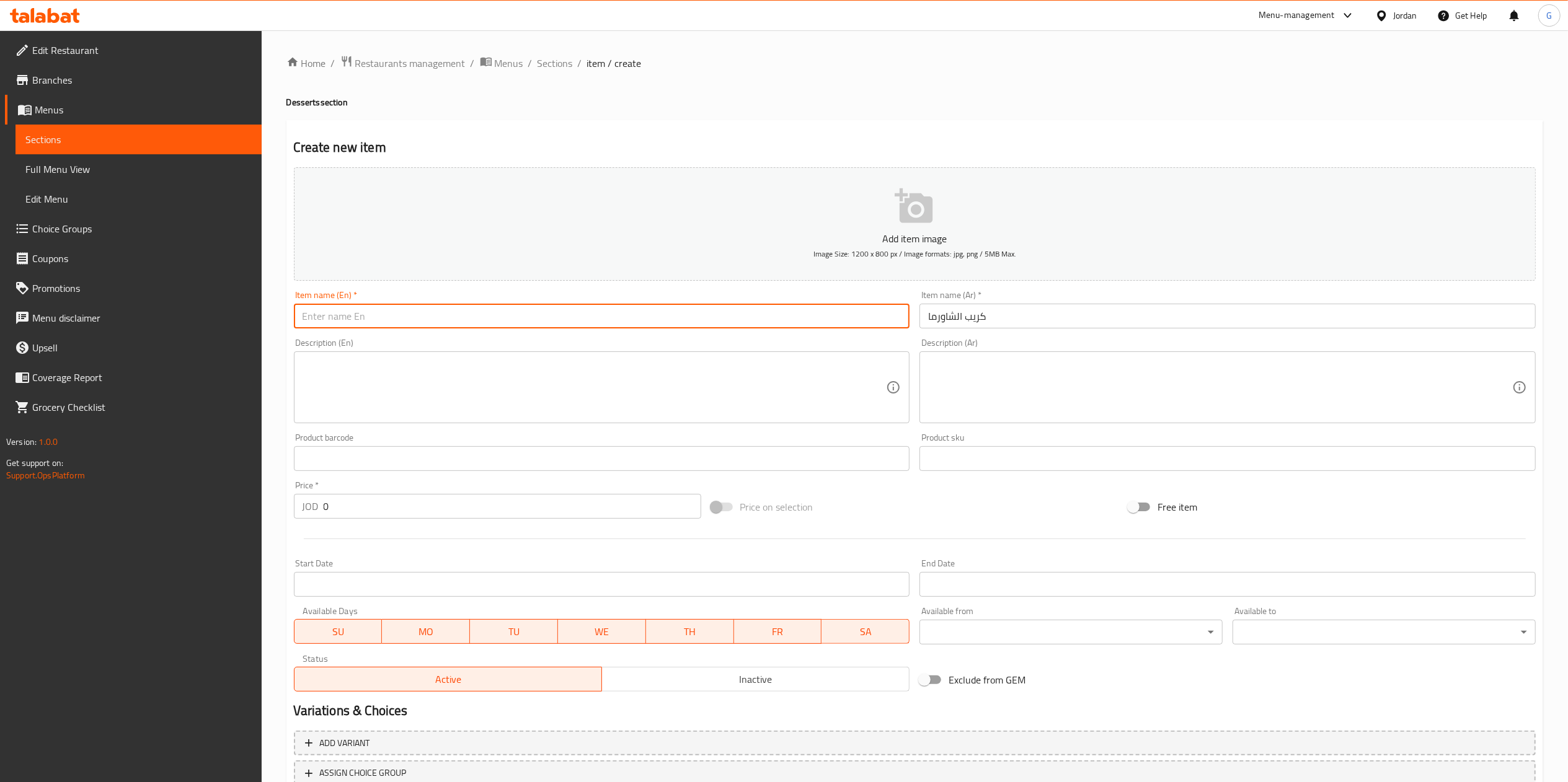
click at [780, 314] on input "text" at bounding box center [602, 316] width 617 height 25
type input "shawerma crepe"
click at [358, 505] on input "0" at bounding box center [512, 506] width 377 height 25
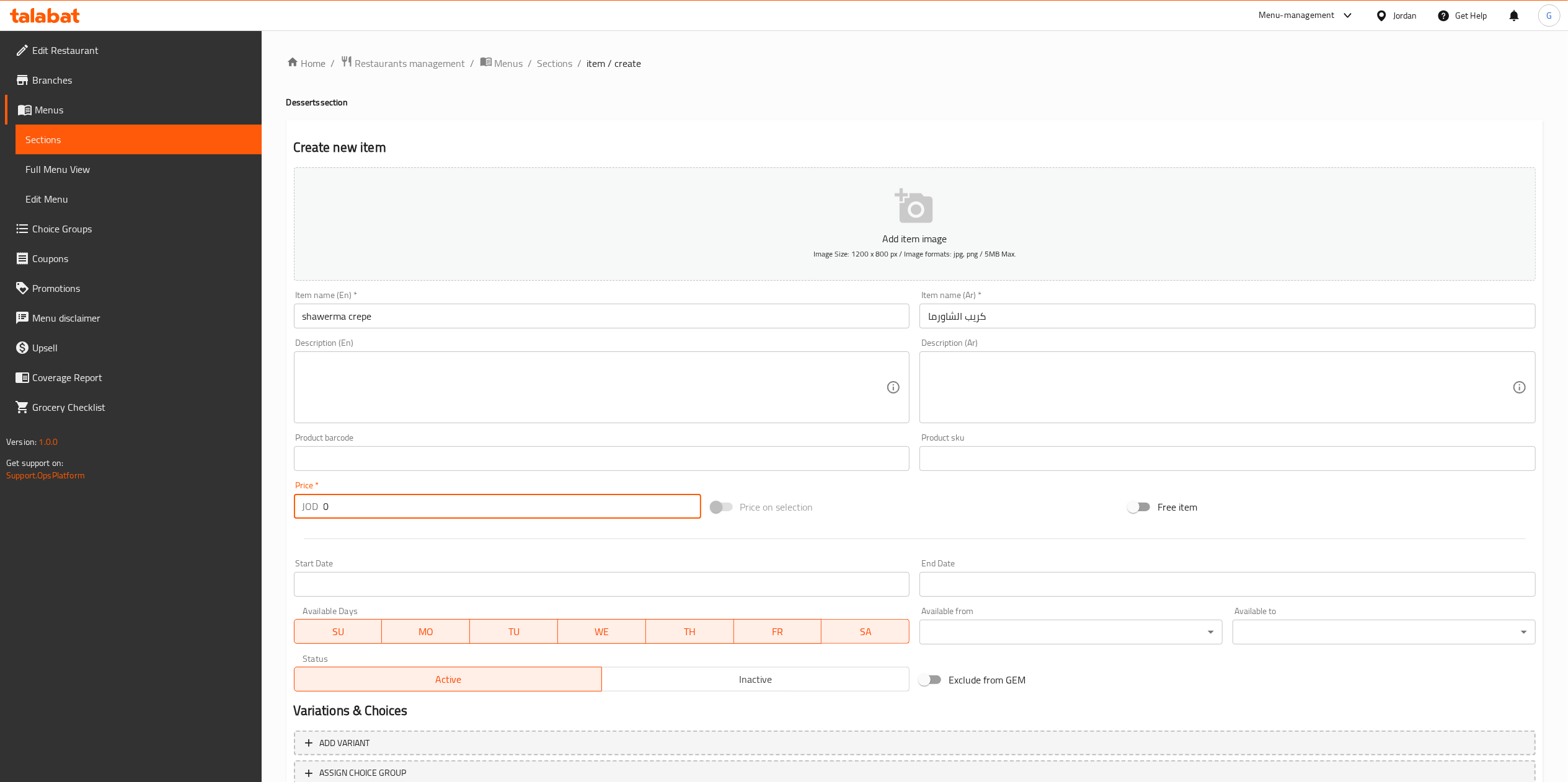
click at [358, 505] on input "0" at bounding box center [512, 506] width 377 height 25
type input "3"
paste textarea "Shawarma crepe with Nutella and white chocolate with fruit salad"
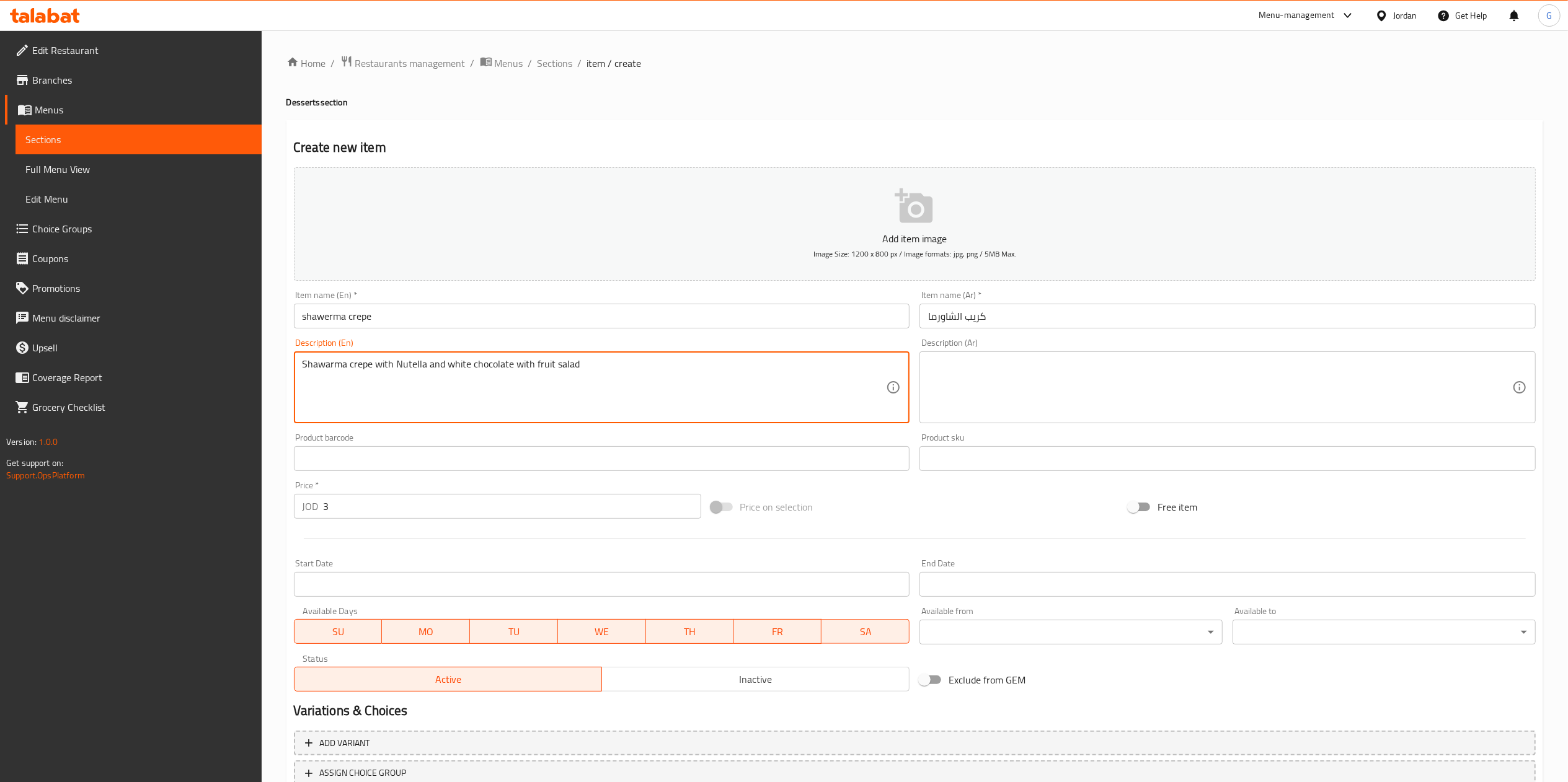
scroll to position [92, 0]
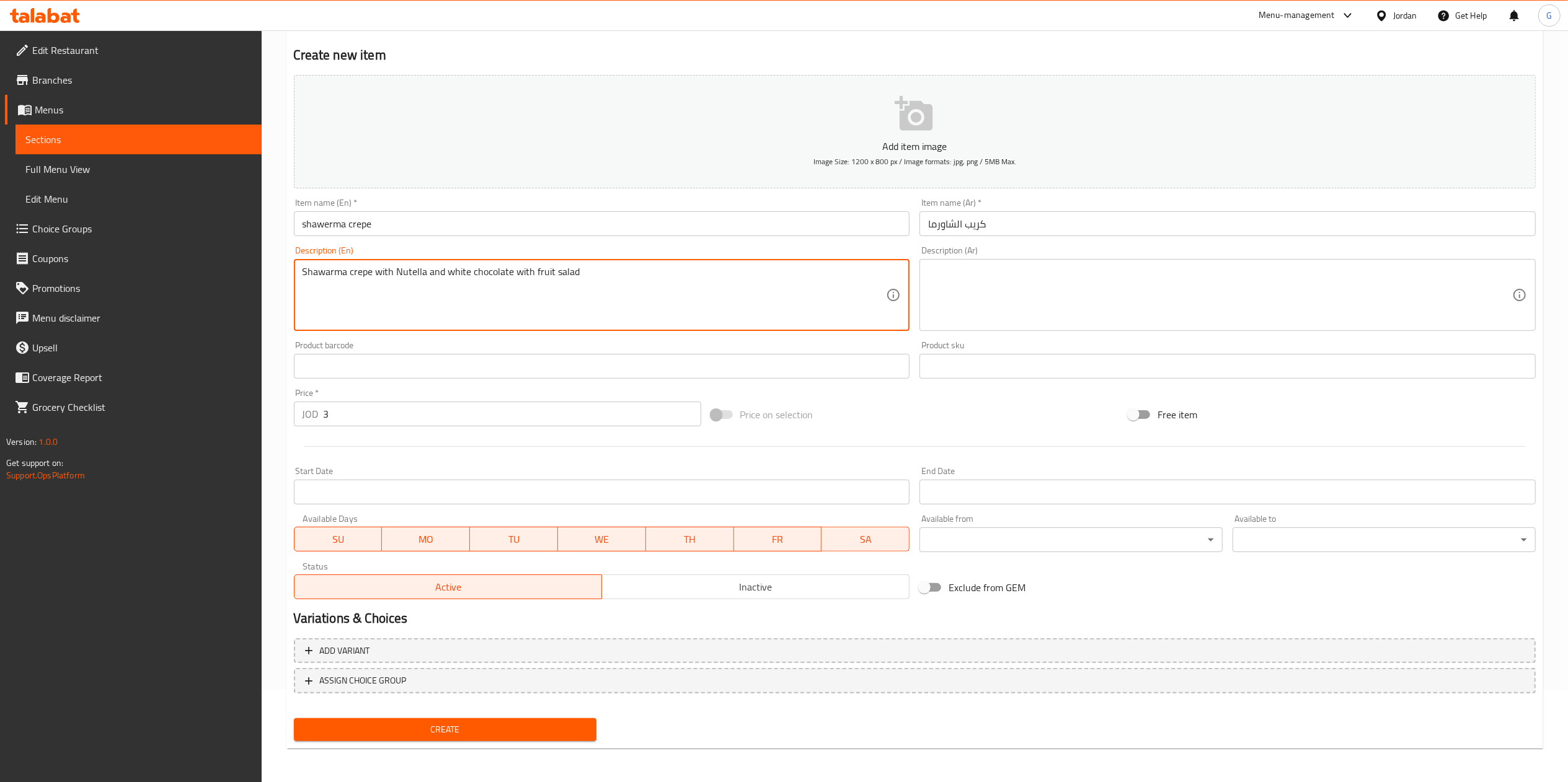
type textarea "Shawarma crepe with Nutella and white chocolate with fruit salad"
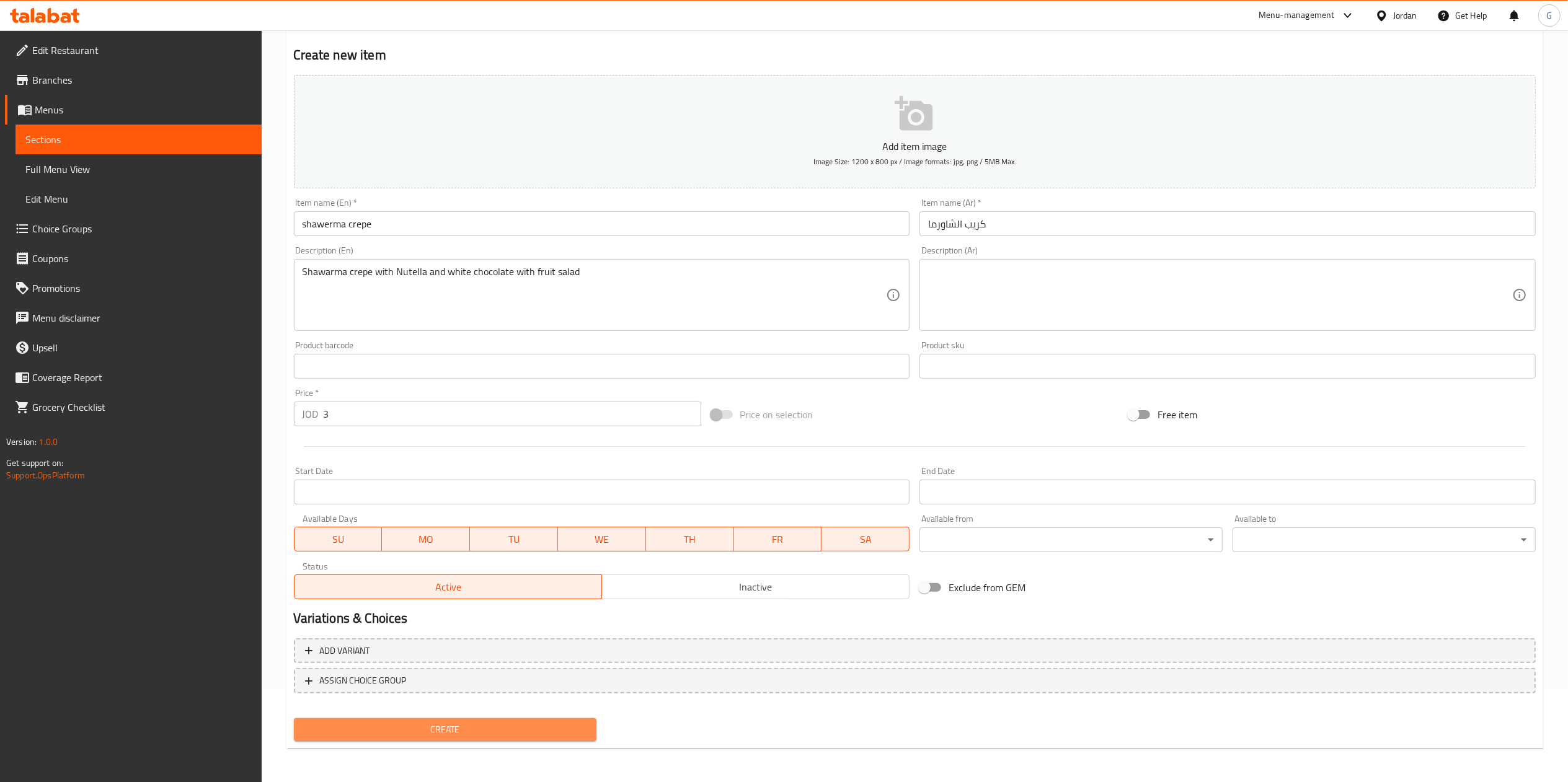
click at [553, 736] on span "Create" at bounding box center [445, 729] width 284 height 16
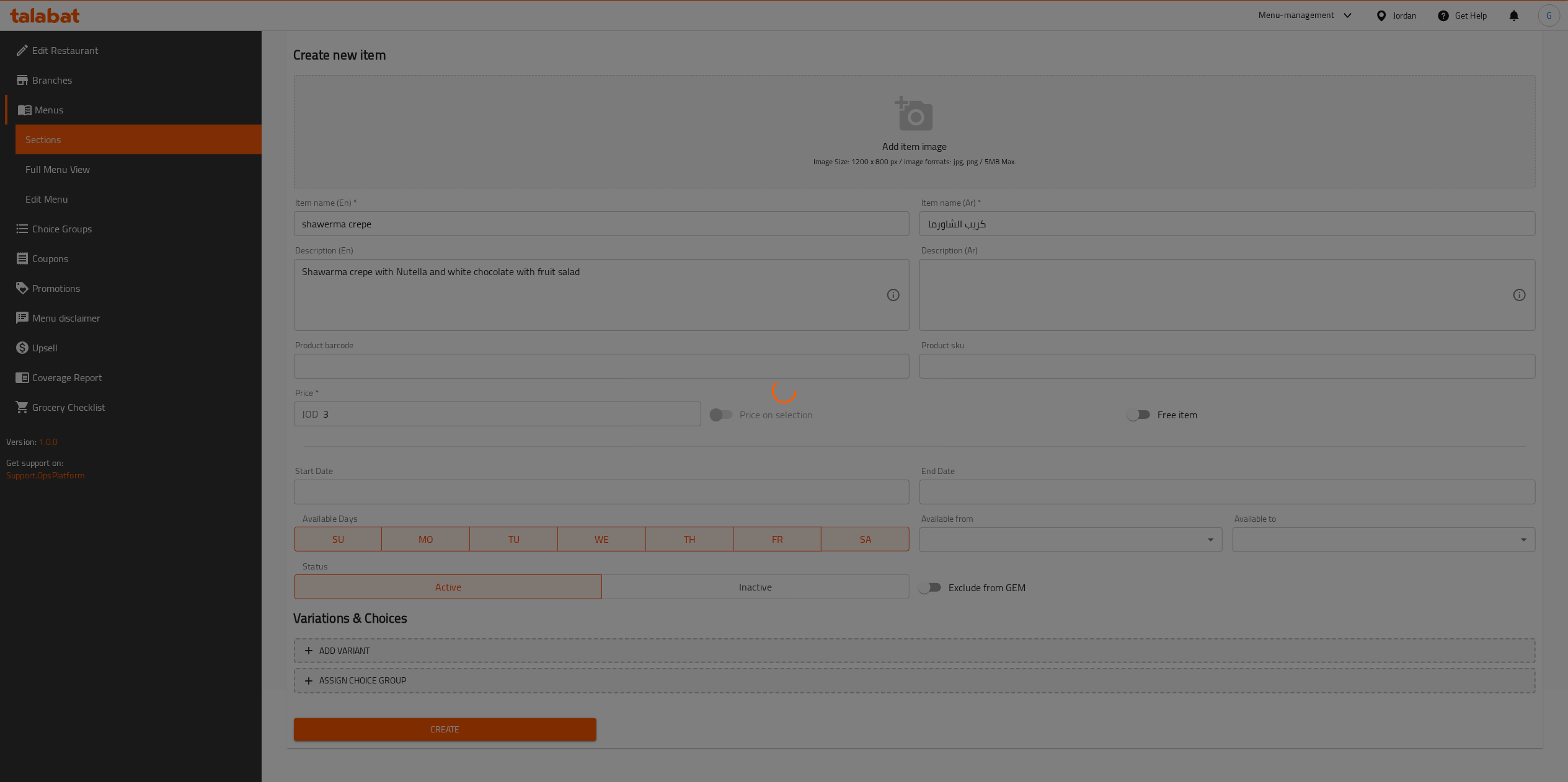
type input "0"
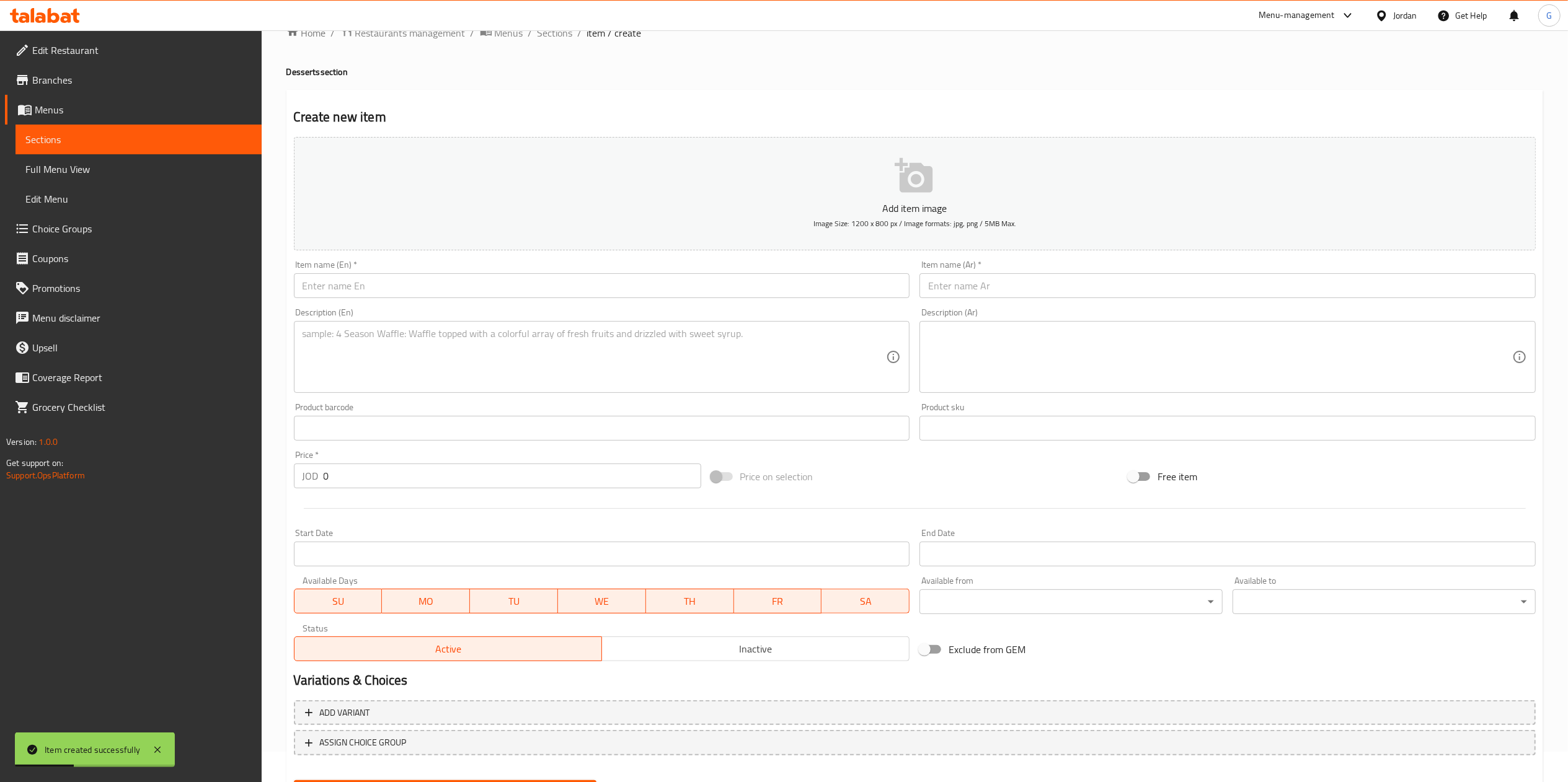
scroll to position [0, 0]
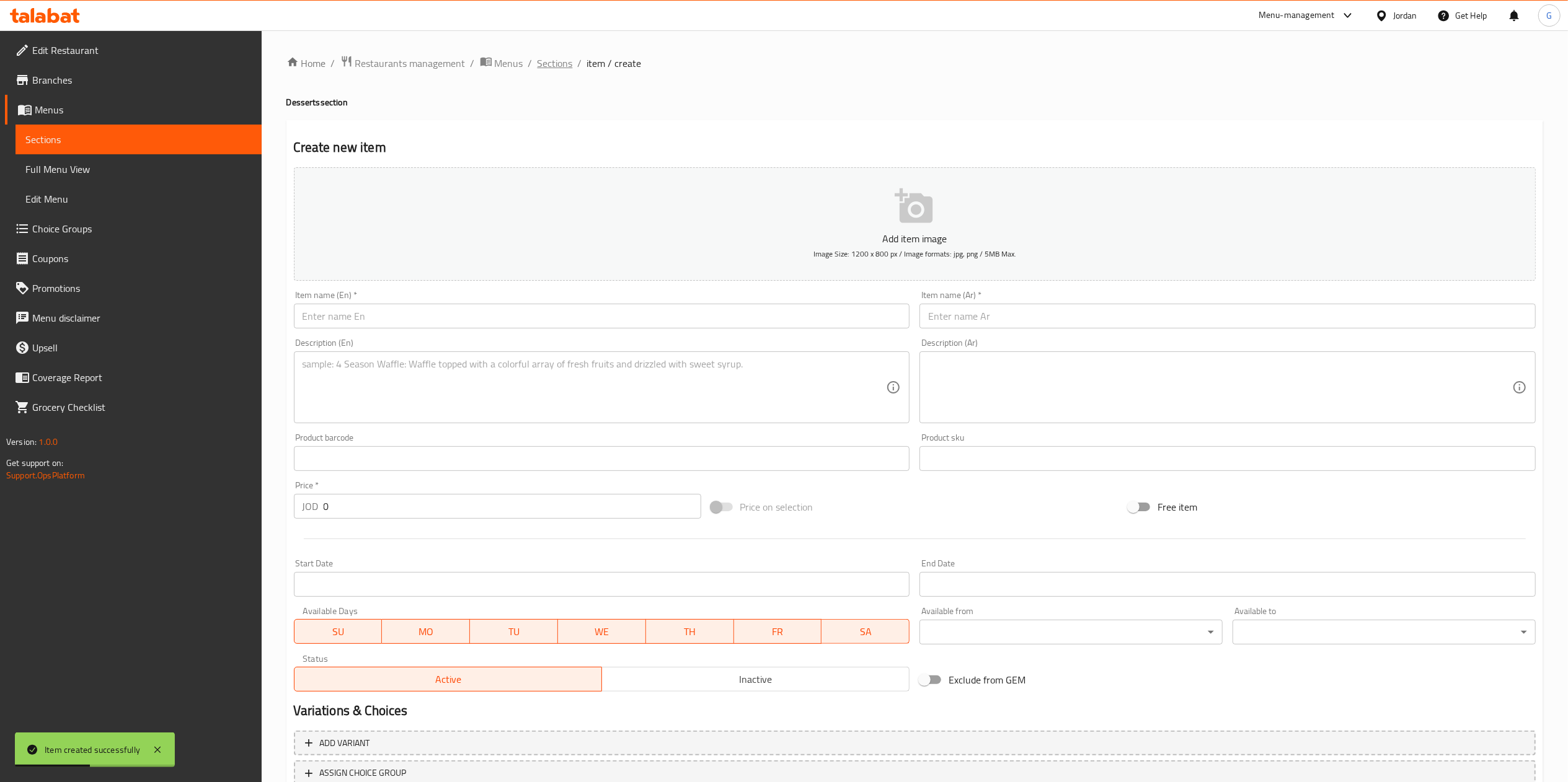
click at [561, 71] on span "Sections" at bounding box center [556, 63] width 36 height 15
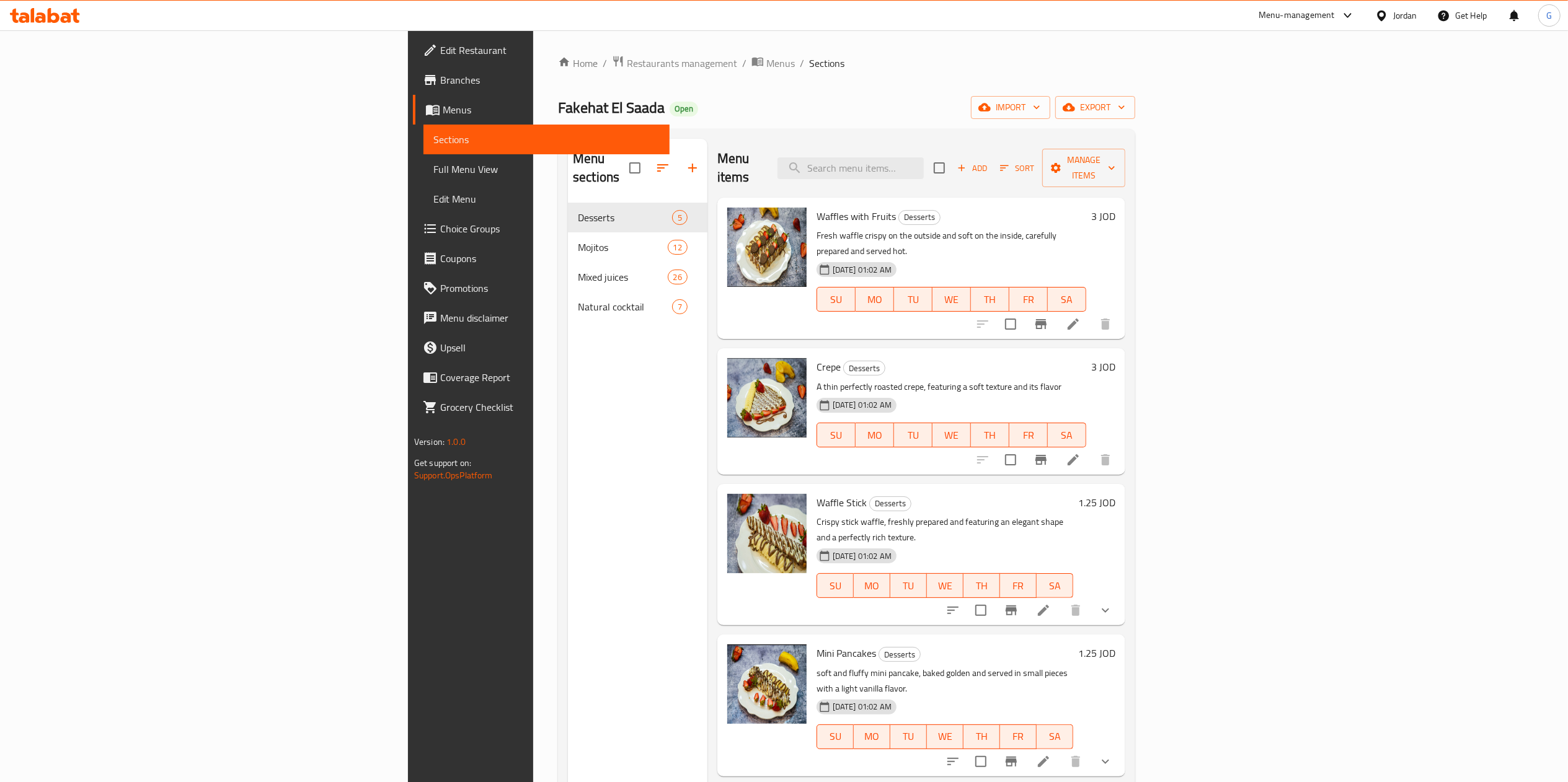
scroll to position [62, 0]
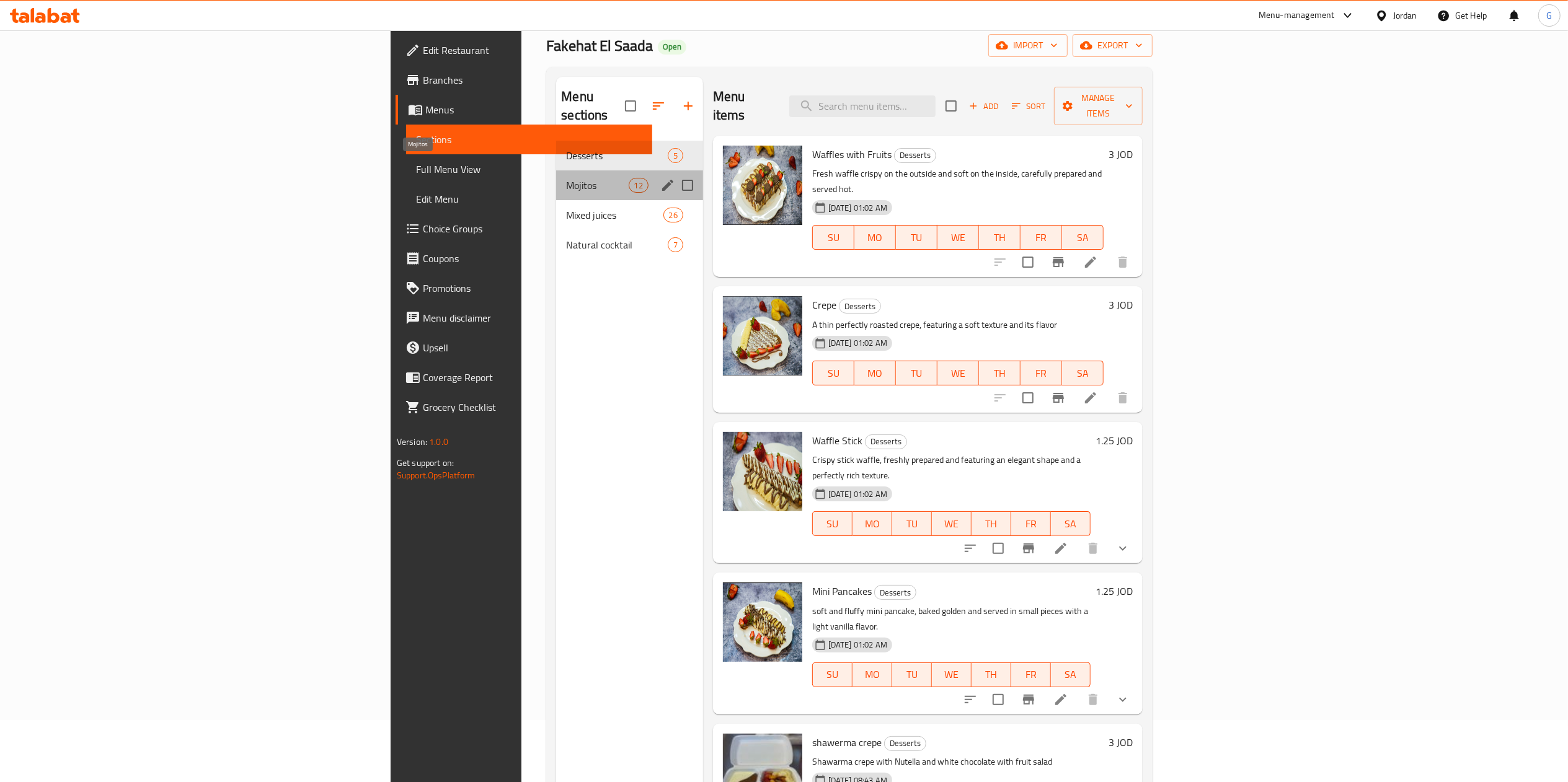
click at [566, 178] on span "Mojitos" at bounding box center [597, 186] width 62 height 15
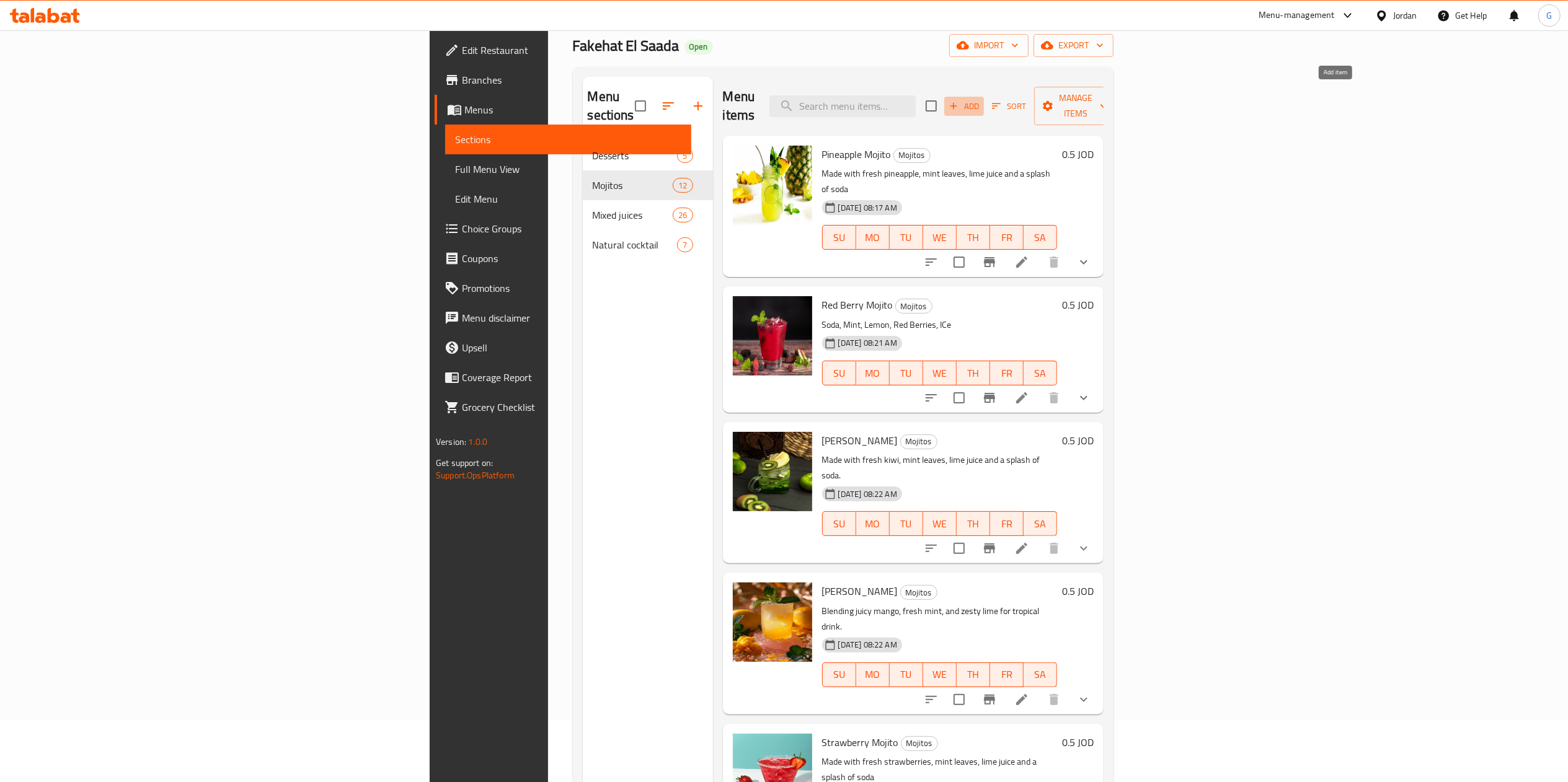
click at [981, 99] on span "Add" at bounding box center [964, 106] width 34 height 14
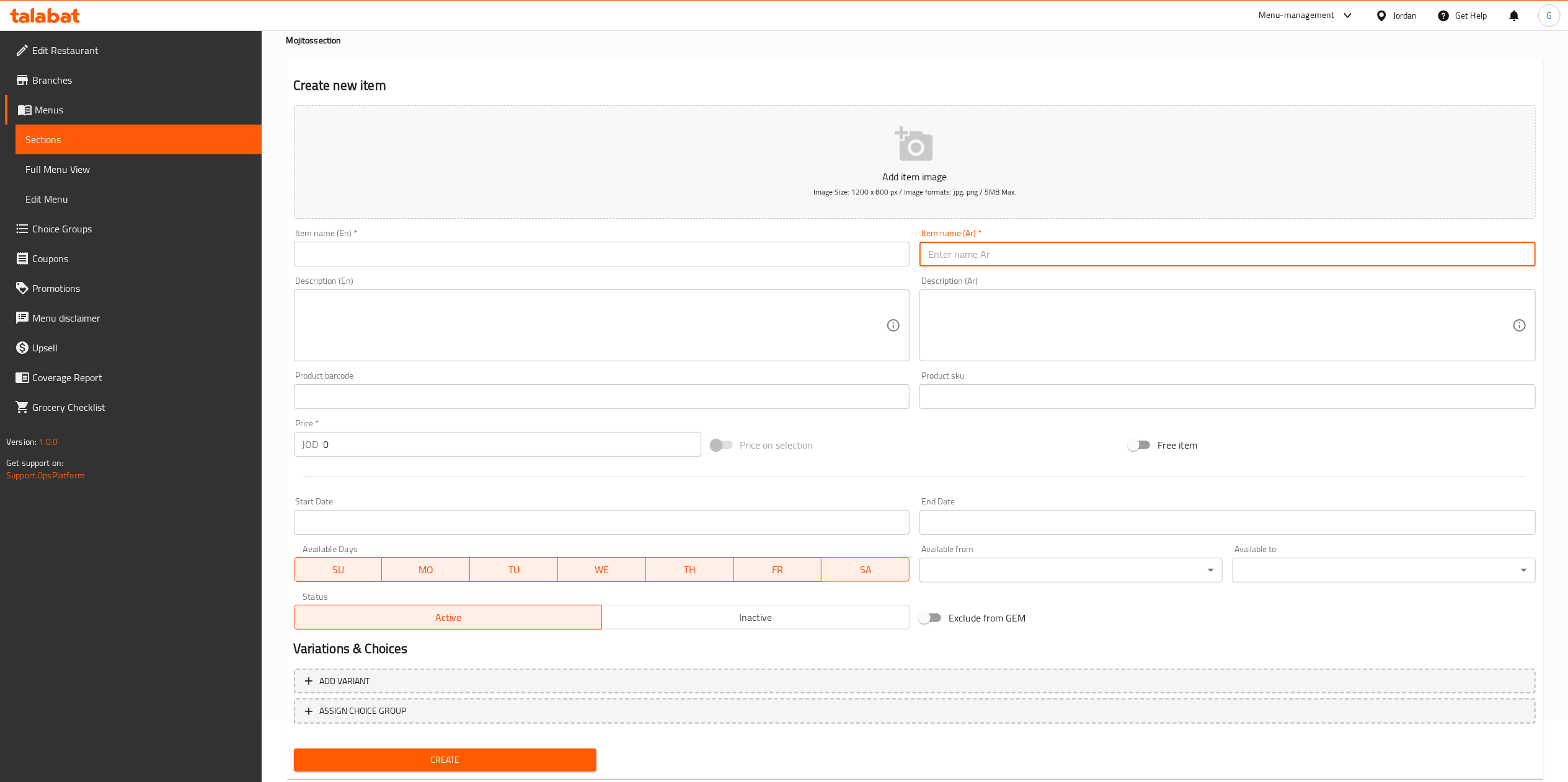
click at [956, 245] on input "text" at bounding box center [1228, 254] width 617 height 25
type input "ايس كوفي"
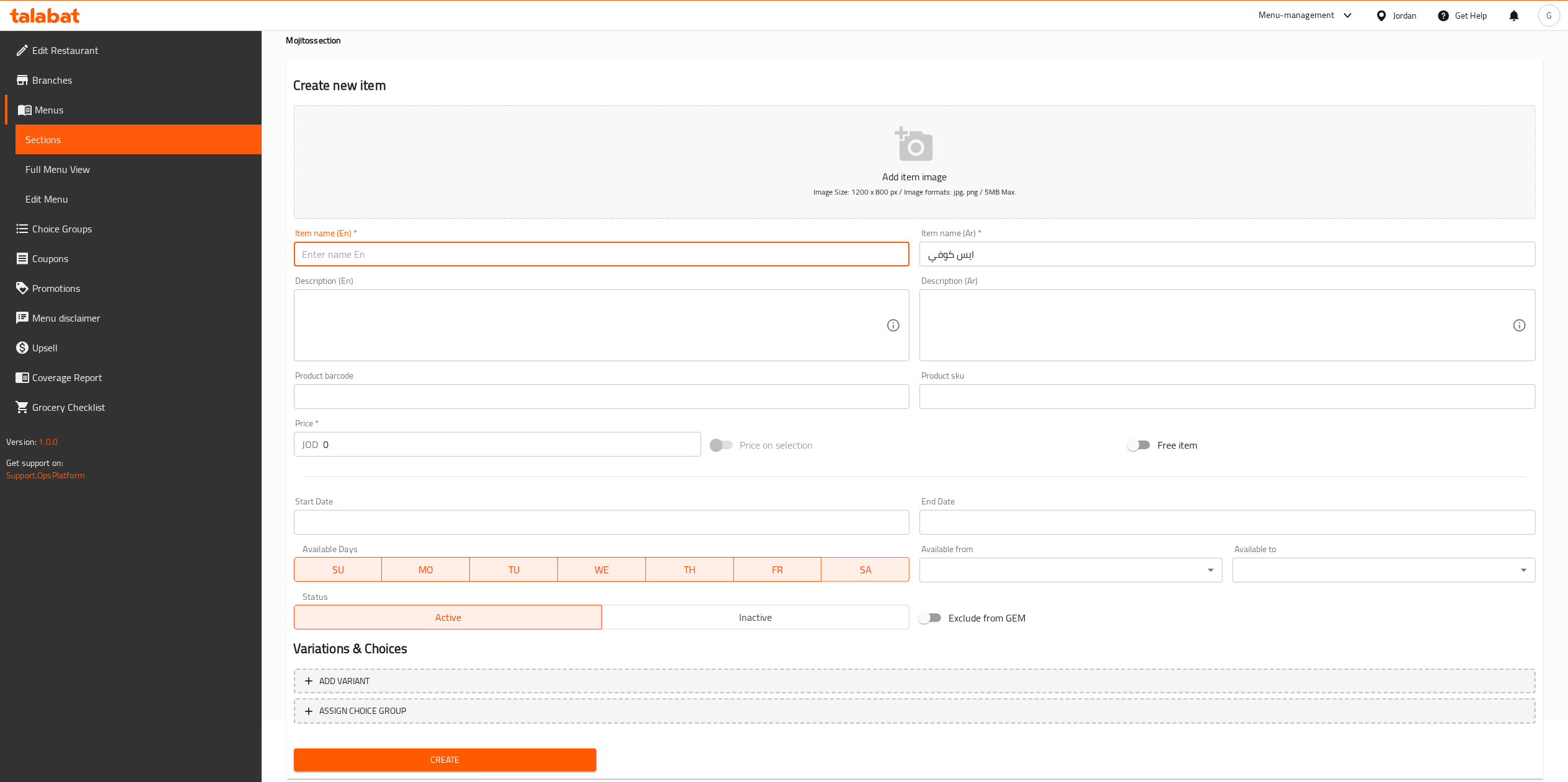
click at [867, 255] on input "text" at bounding box center [602, 254] width 617 height 25
type input "O"
type input "Iced coffee"
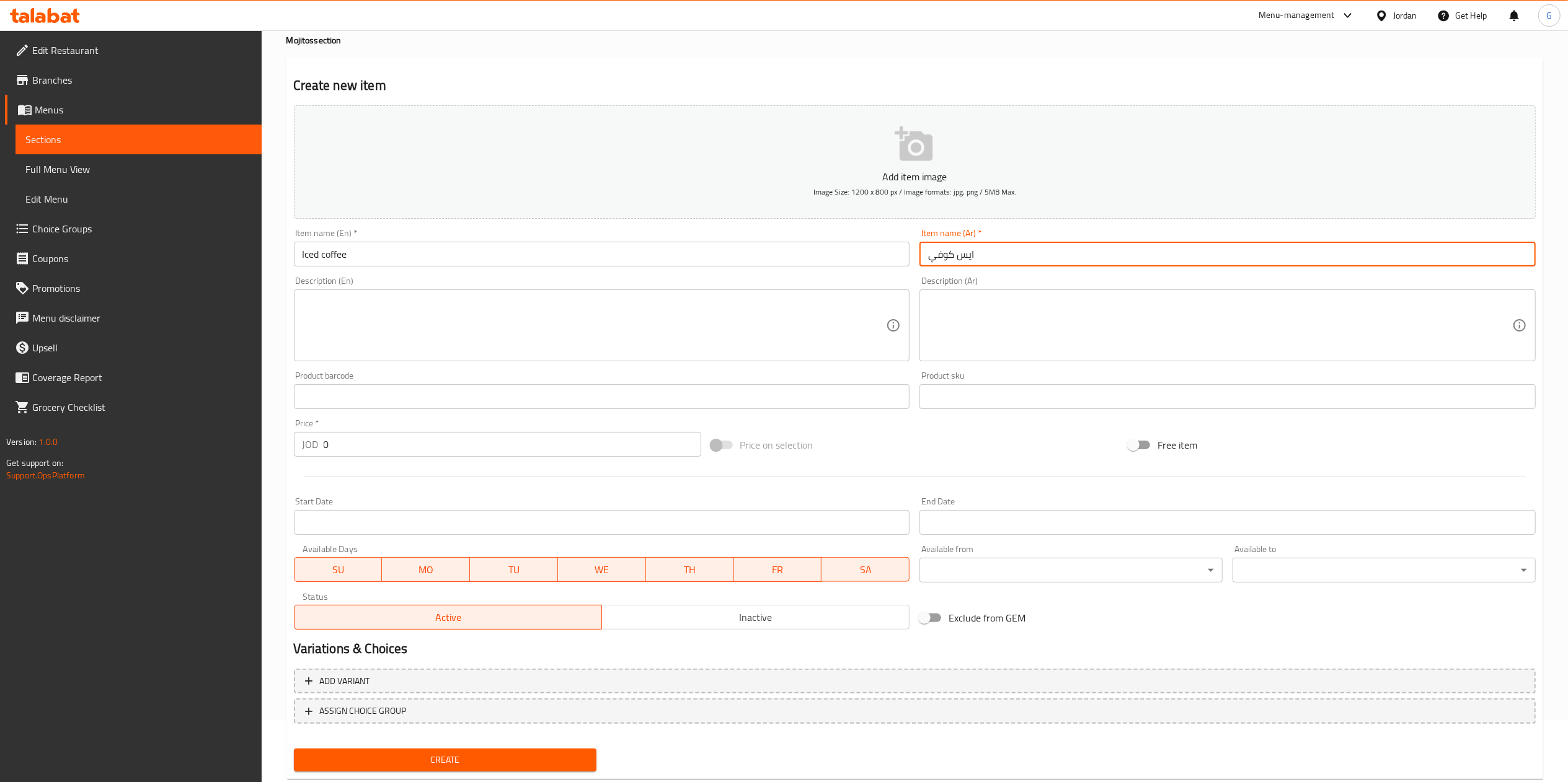
click at [982, 257] on input "ايس كوفي" at bounding box center [1228, 254] width 617 height 25
type input "القهوة المثلجة"
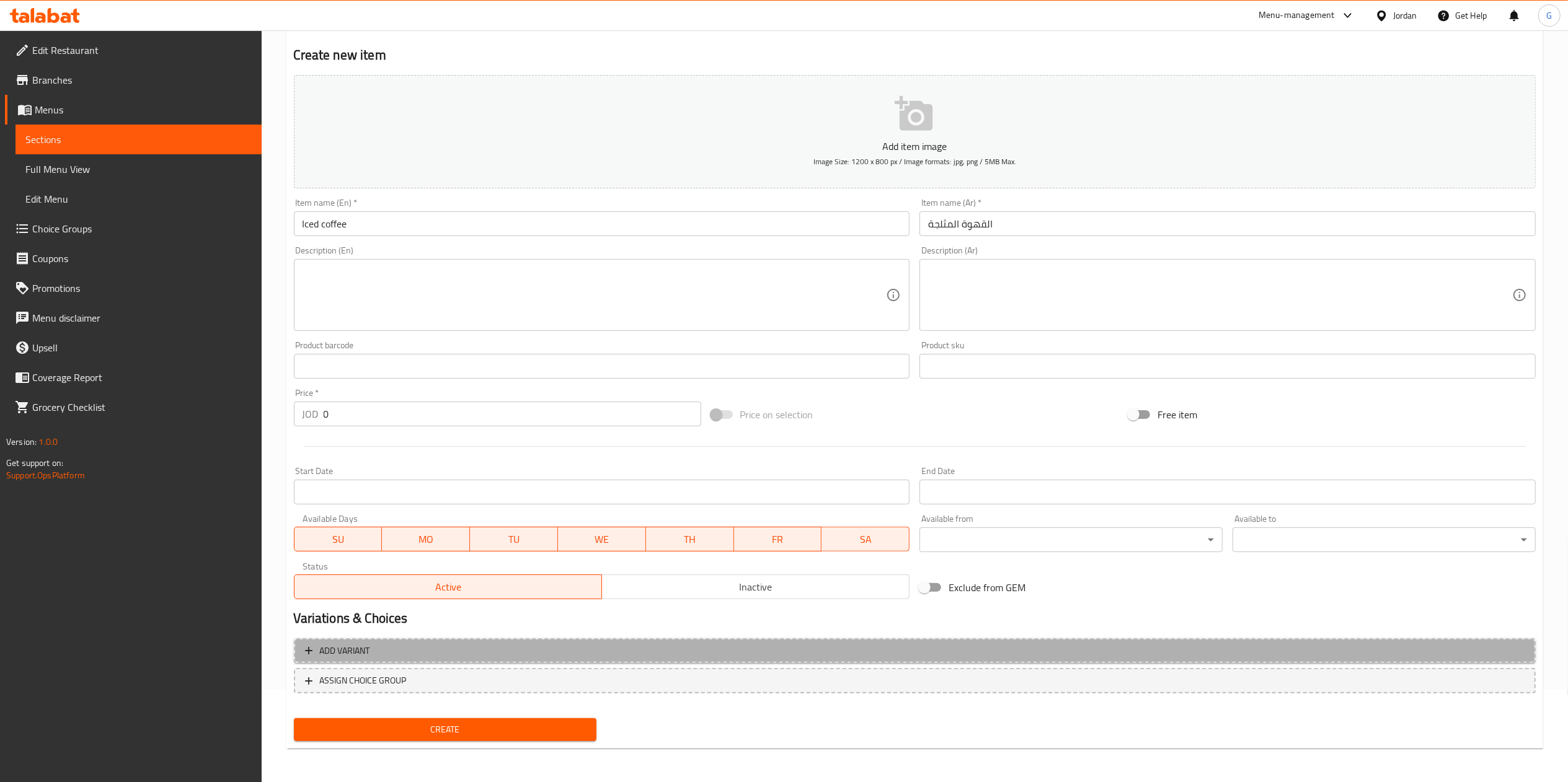
click at [832, 654] on span "Add variant" at bounding box center [914, 651] width 1219 height 16
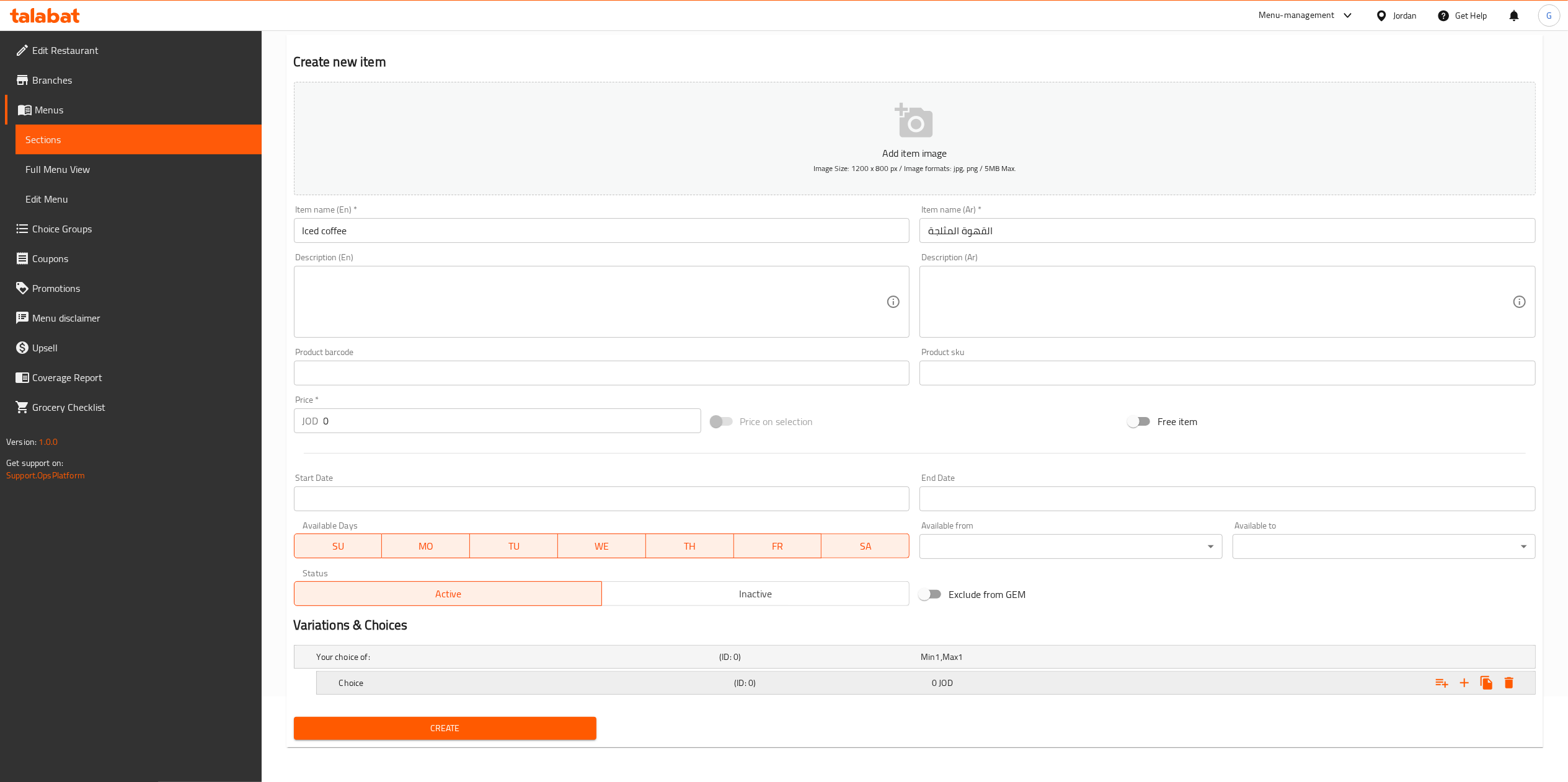
click at [1231, 691] on div "Expand" at bounding box center [1324, 683] width 395 height 27
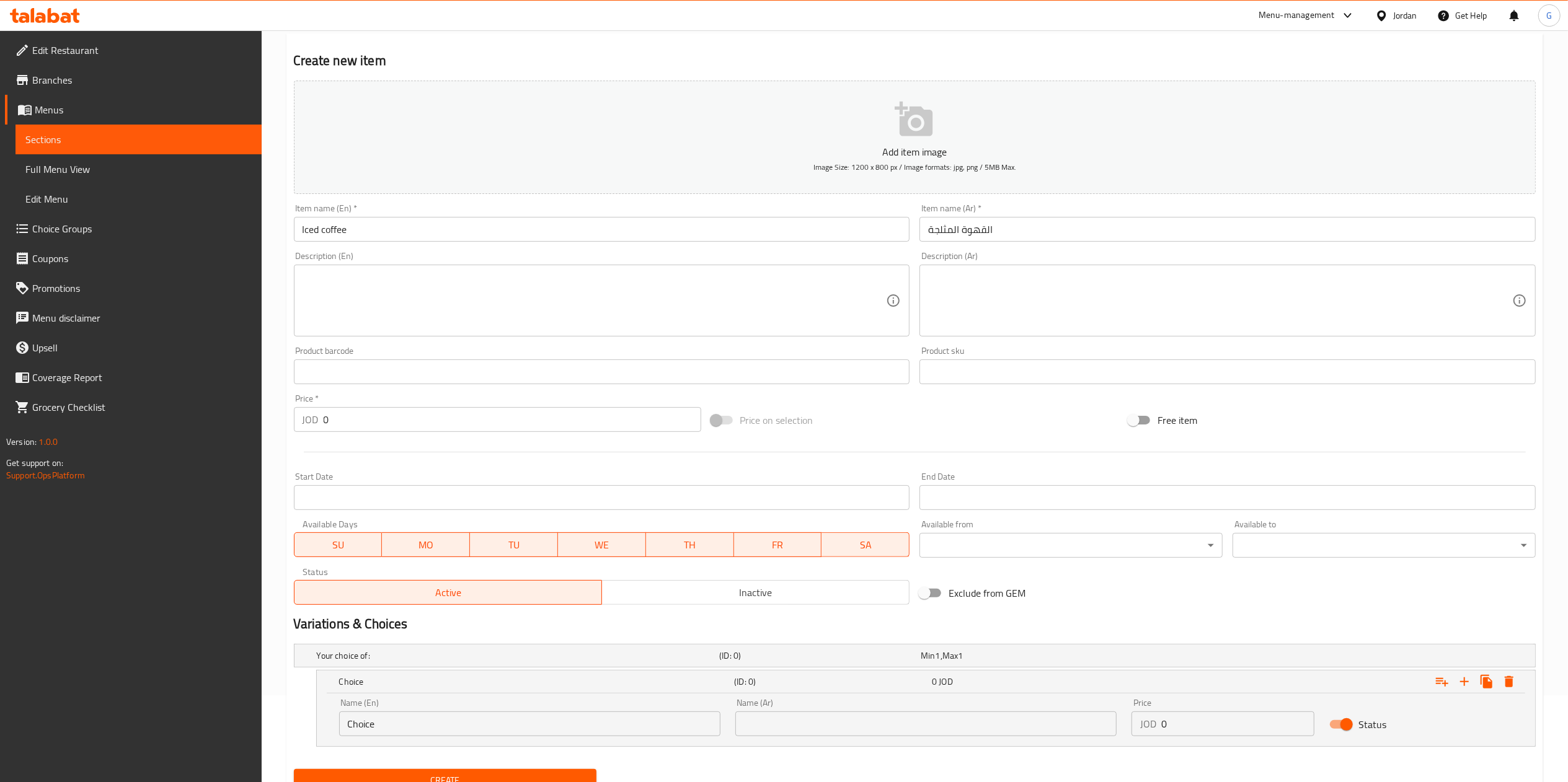
scroll to position [140, 0]
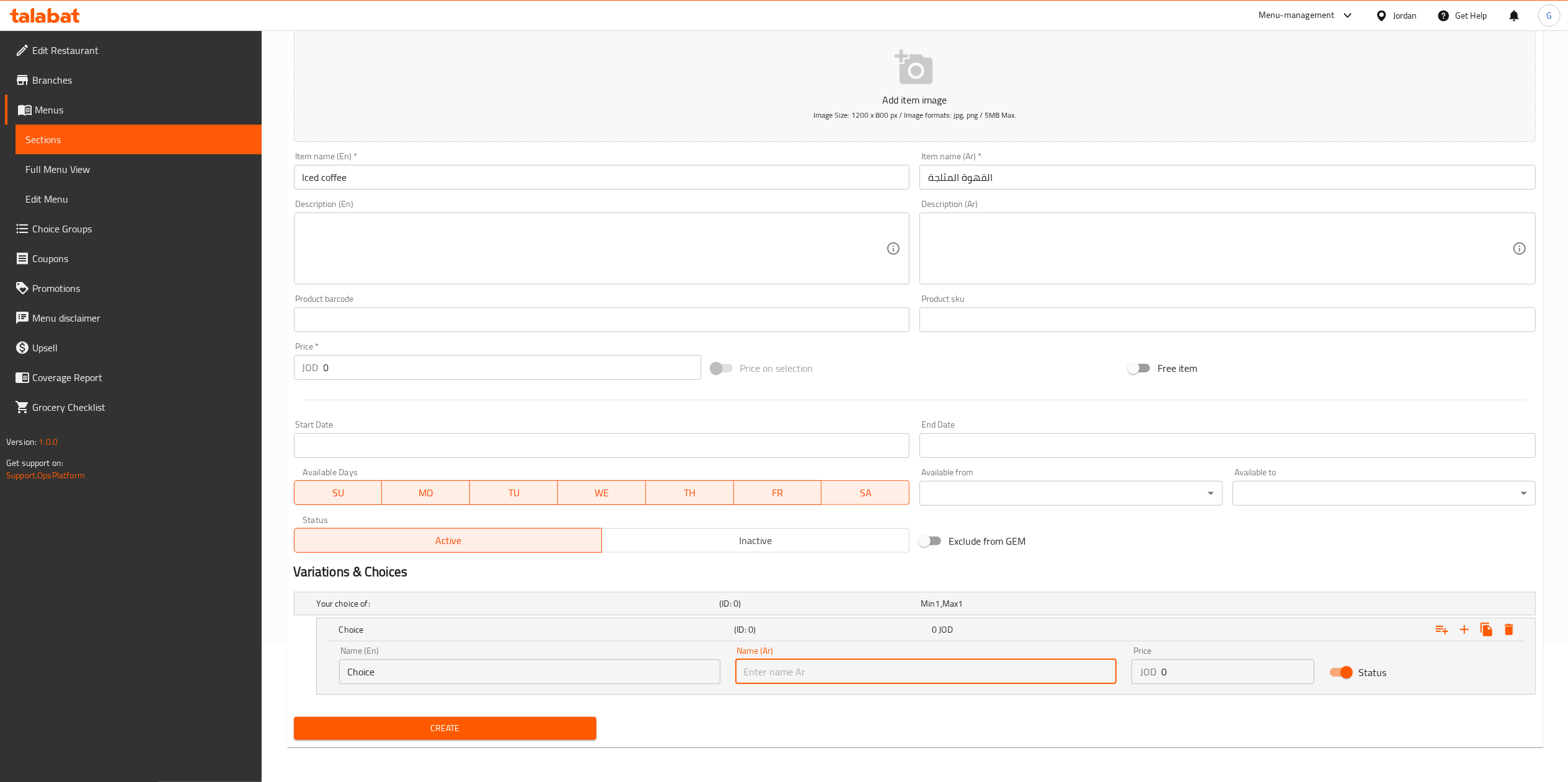
click at [777, 670] on input "text" at bounding box center [925, 672] width 382 height 25
type input "ص"
type input "صغير"
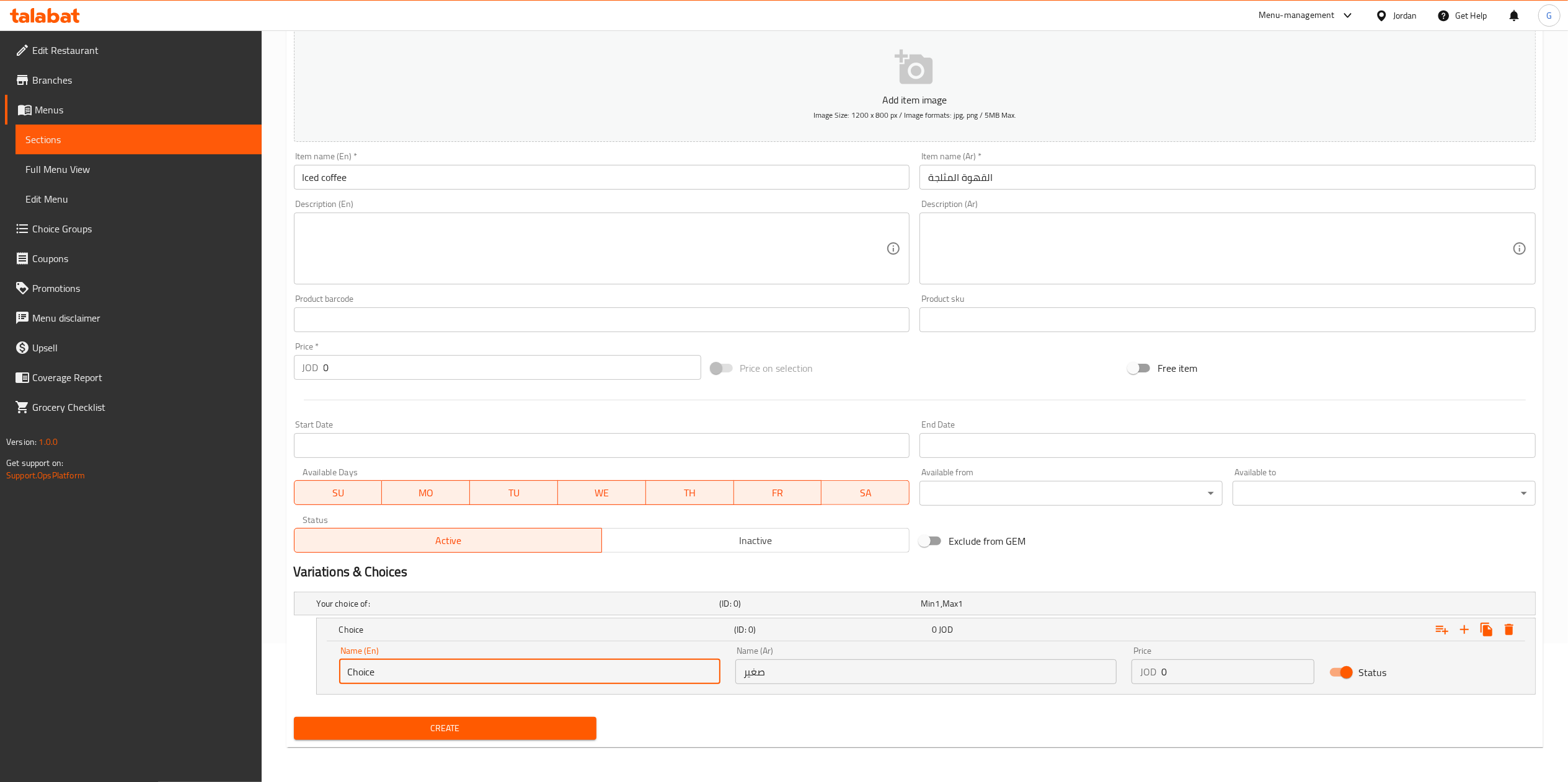
click at [698, 675] on input "Choice" at bounding box center [530, 672] width 382 height 25
type input "Small"
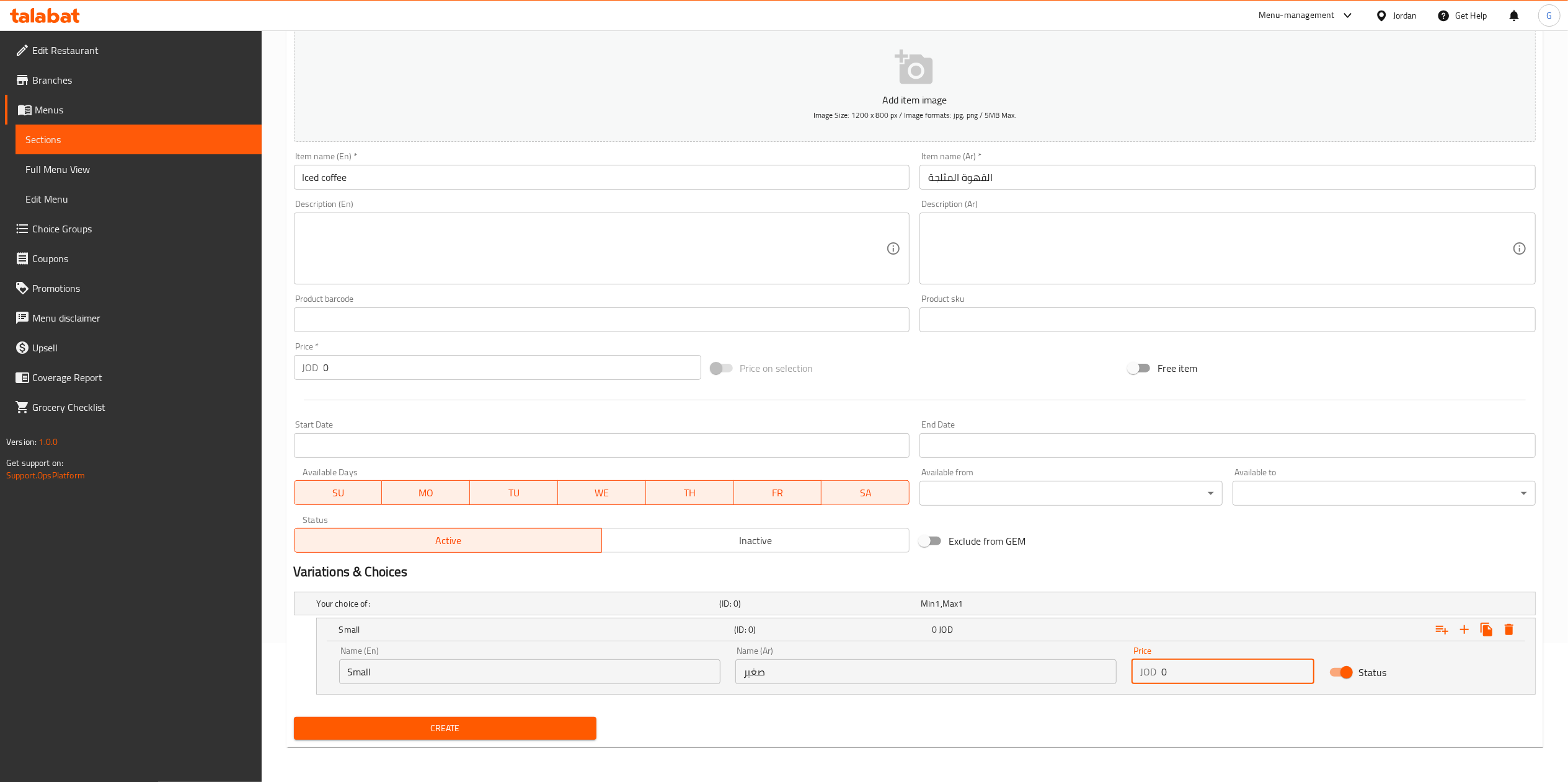
click at [1191, 681] on input "0" at bounding box center [1238, 672] width 153 height 25
type input "1.5"
click at [1473, 638] on div "Expand" at bounding box center [1476, 629] width 89 height 23
click at [1469, 629] on icon "Expand" at bounding box center [1465, 630] width 15 height 15
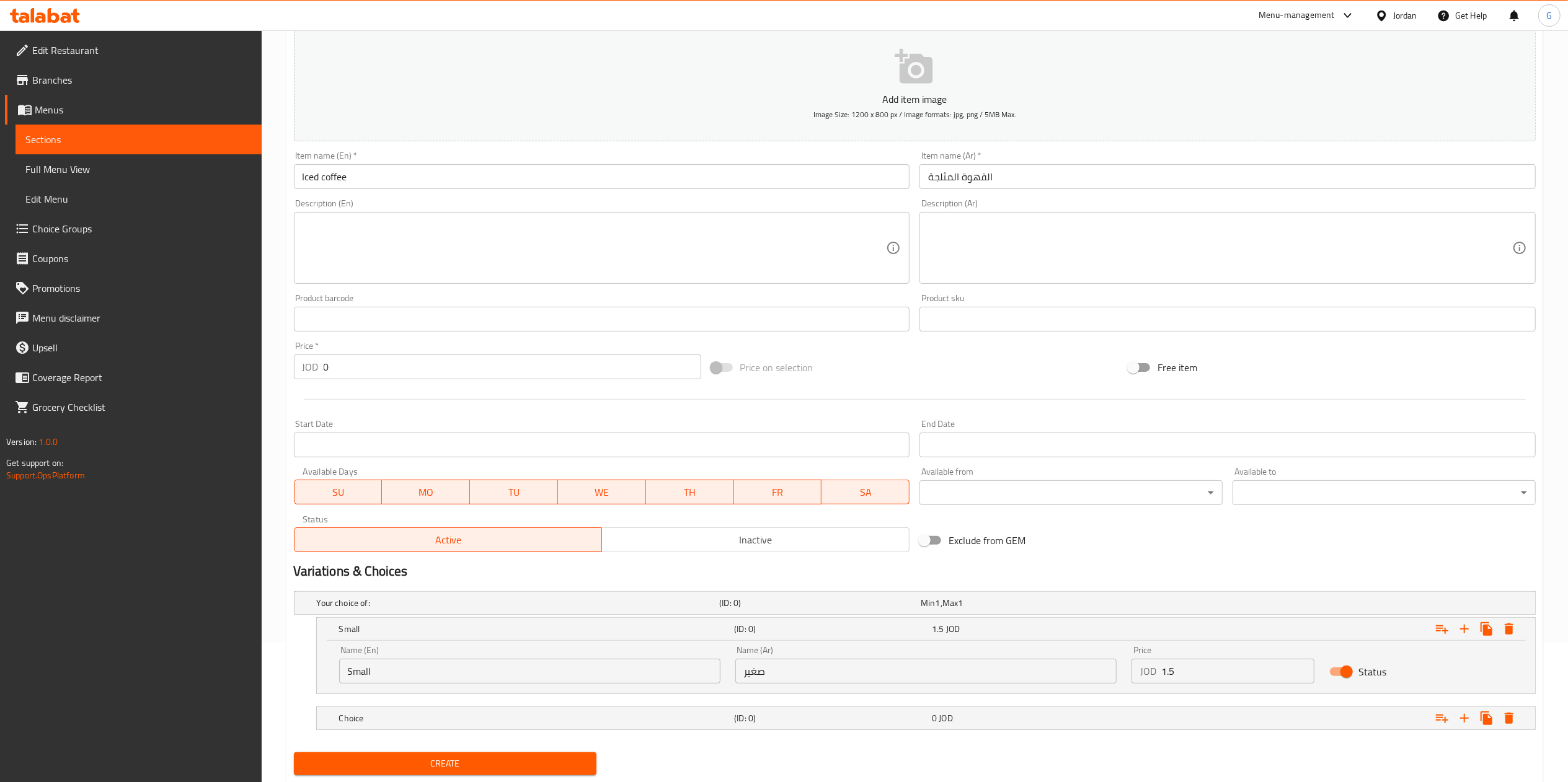
scroll to position [176, 0]
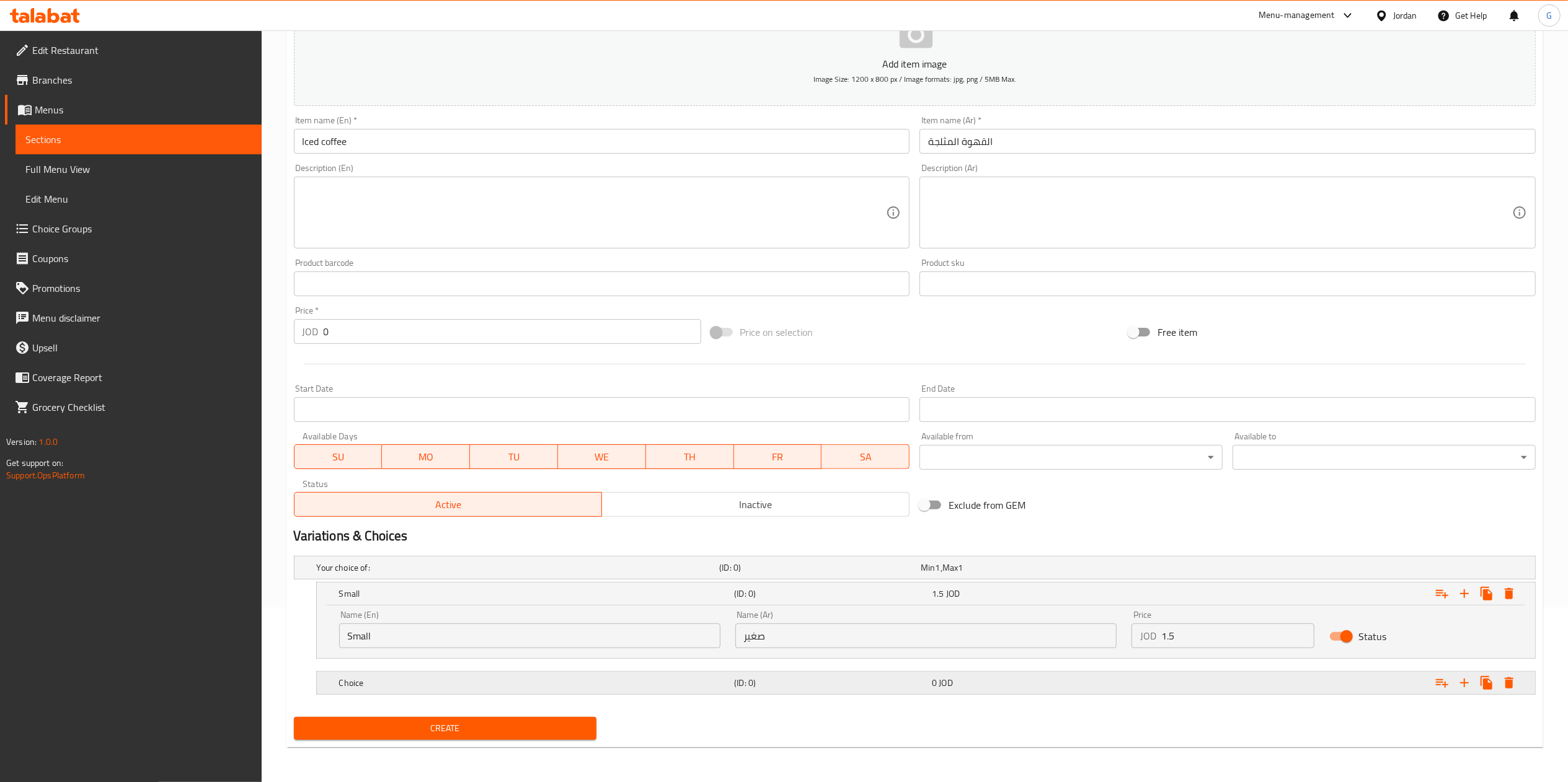
click at [796, 694] on div "Choice (ID: 0) 0 JOD" at bounding box center [929, 683] width 1186 height 27
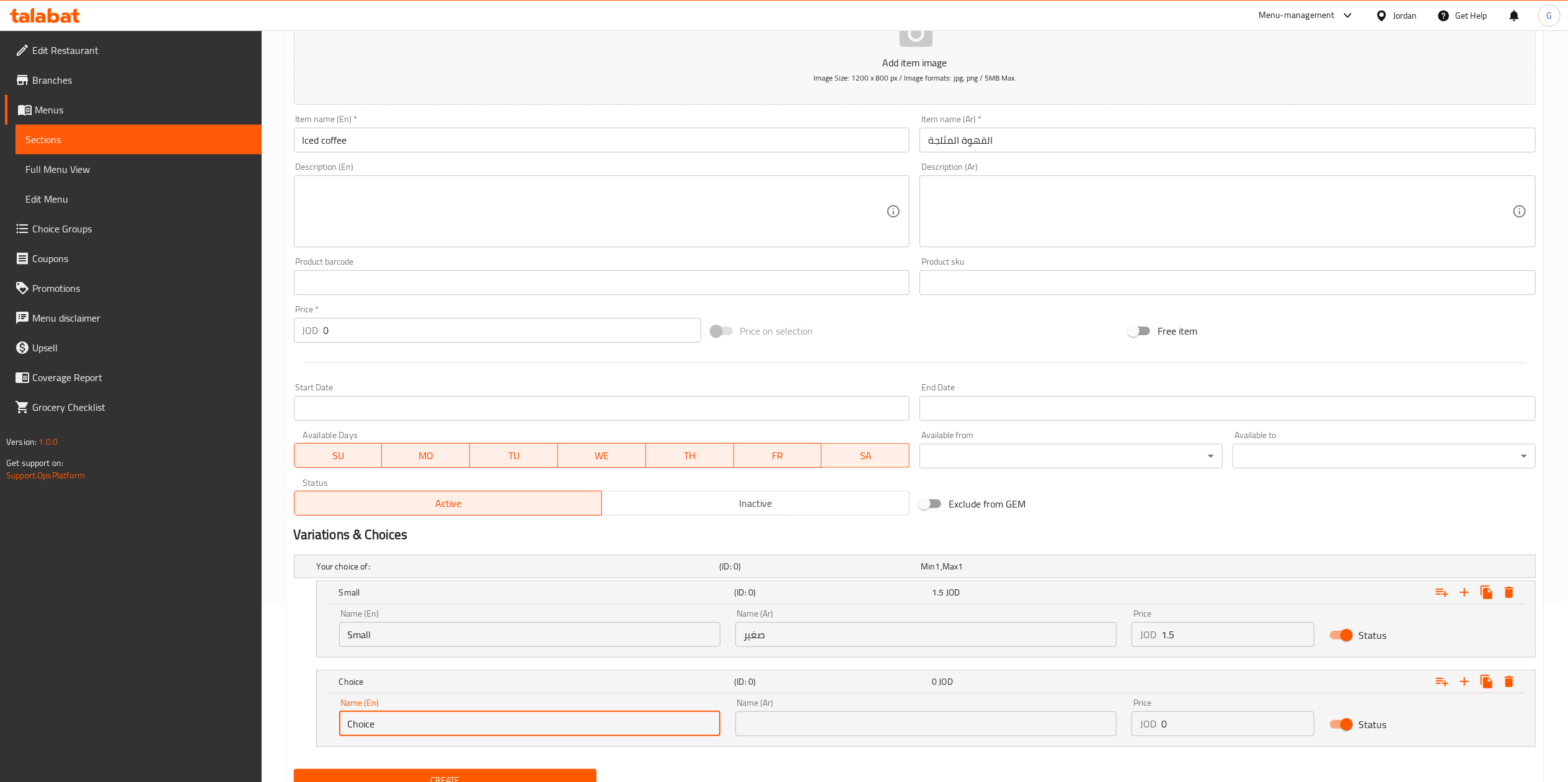
click at [503, 719] on input "Choice" at bounding box center [530, 724] width 382 height 25
type input "Large"
click at [845, 728] on input "text" at bounding box center [925, 724] width 382 height 25
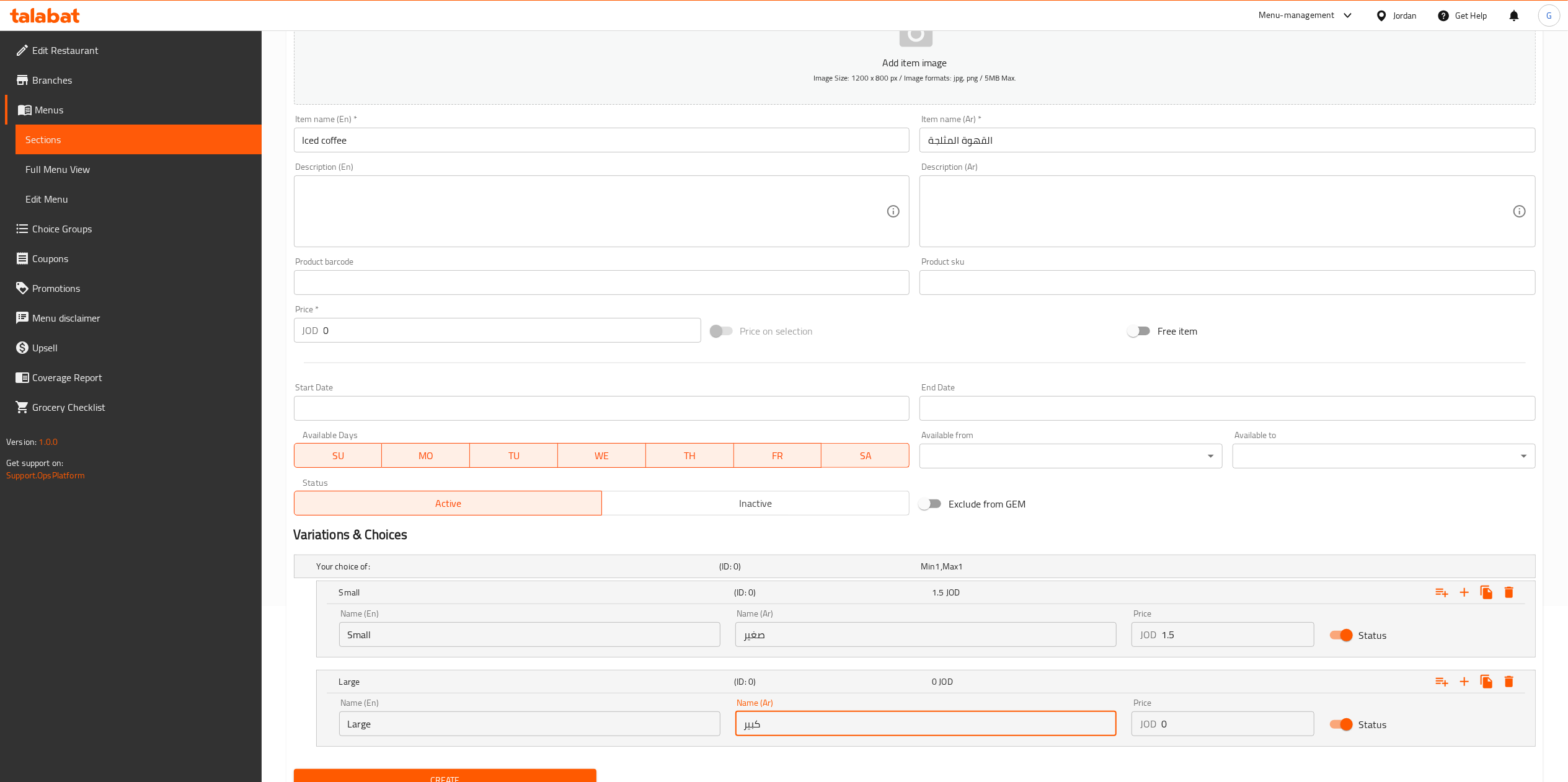
type input "كبير"
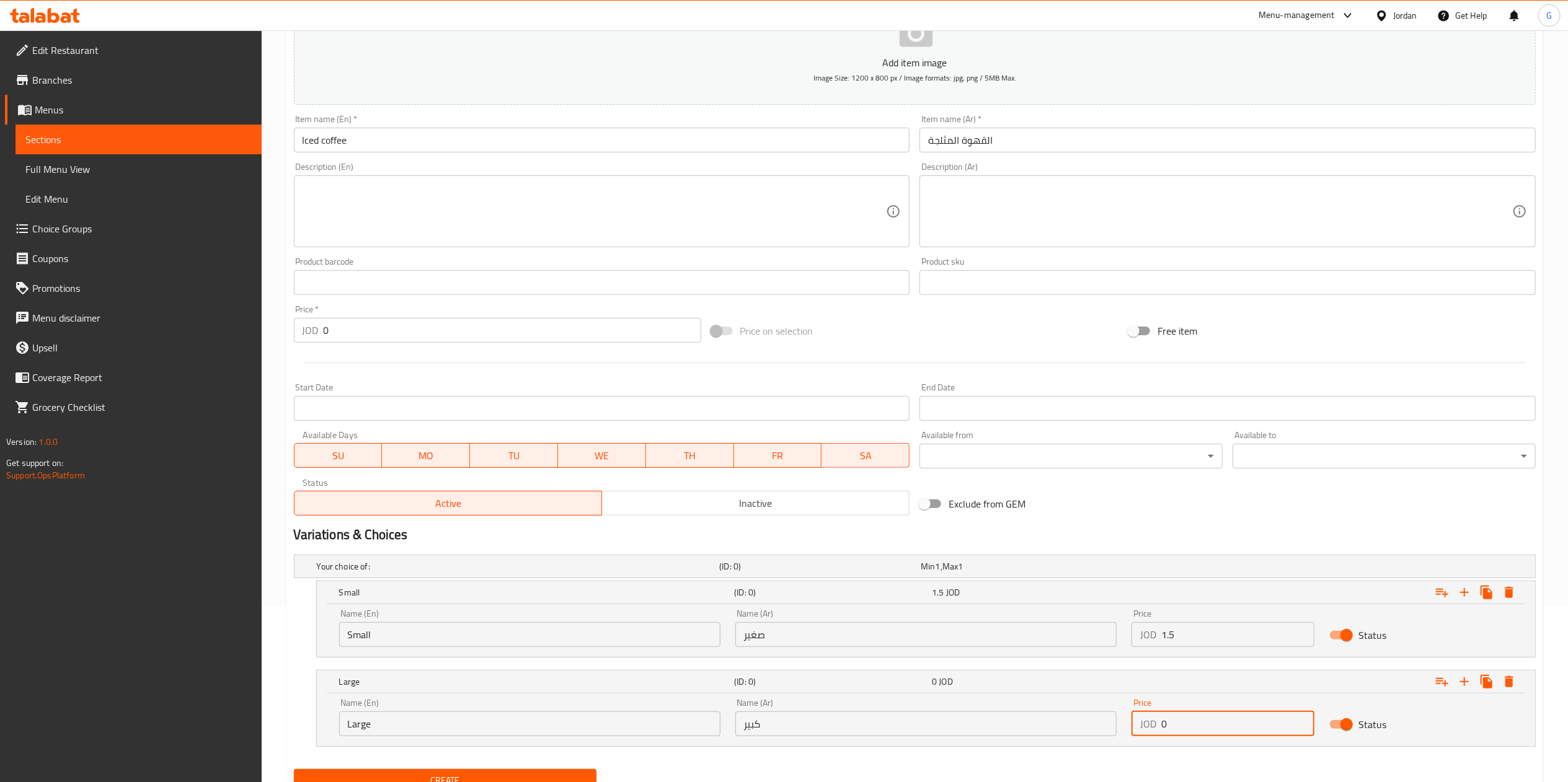
click at [1221, 729] on input "0" at bounding box center [1238, 724] width 153 height 25
type input "2"
click at [556, 776] on span "Create" at bounding box center [445, 780] width 284 height 16
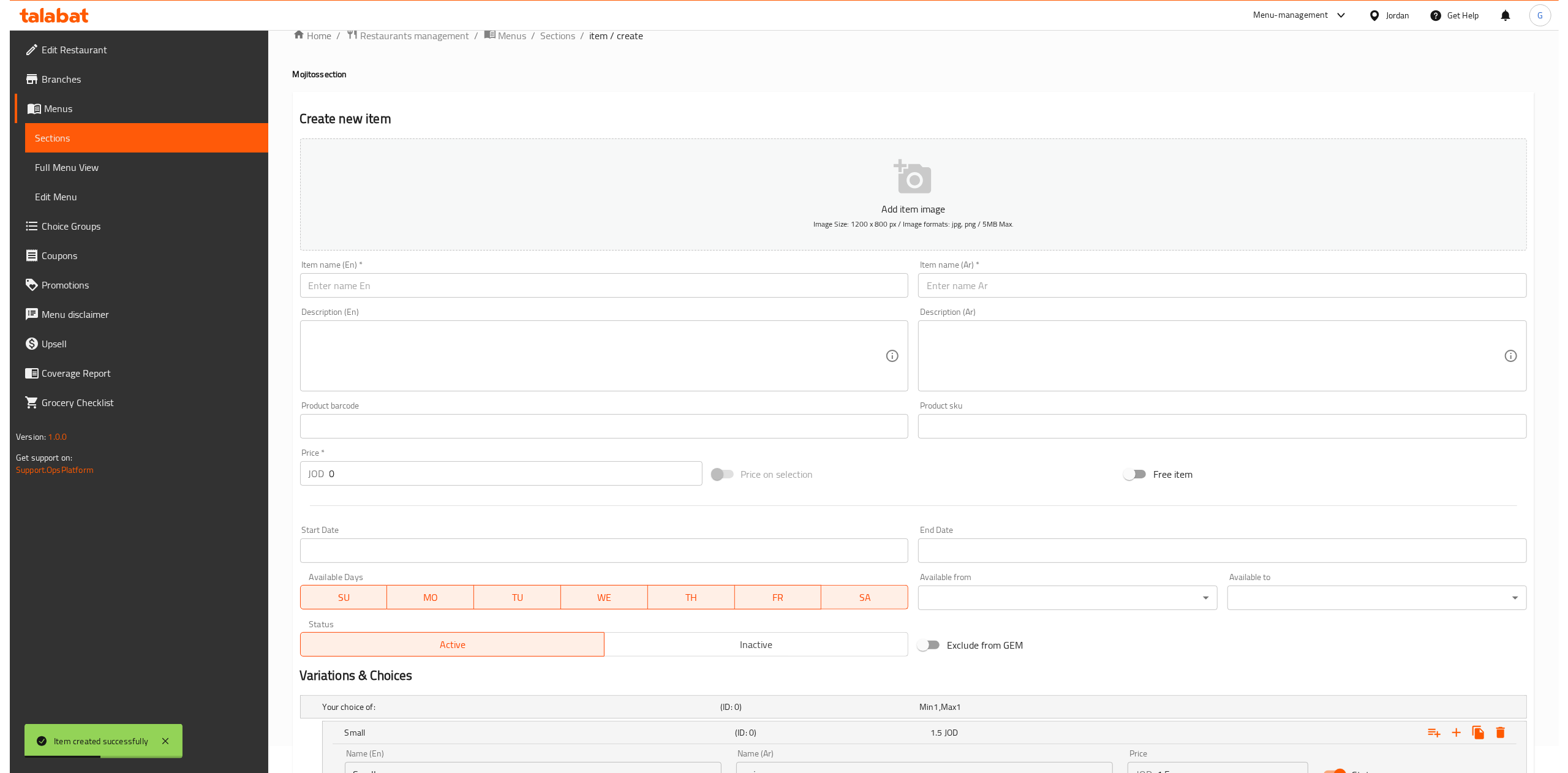
scroll to position [0, 0]
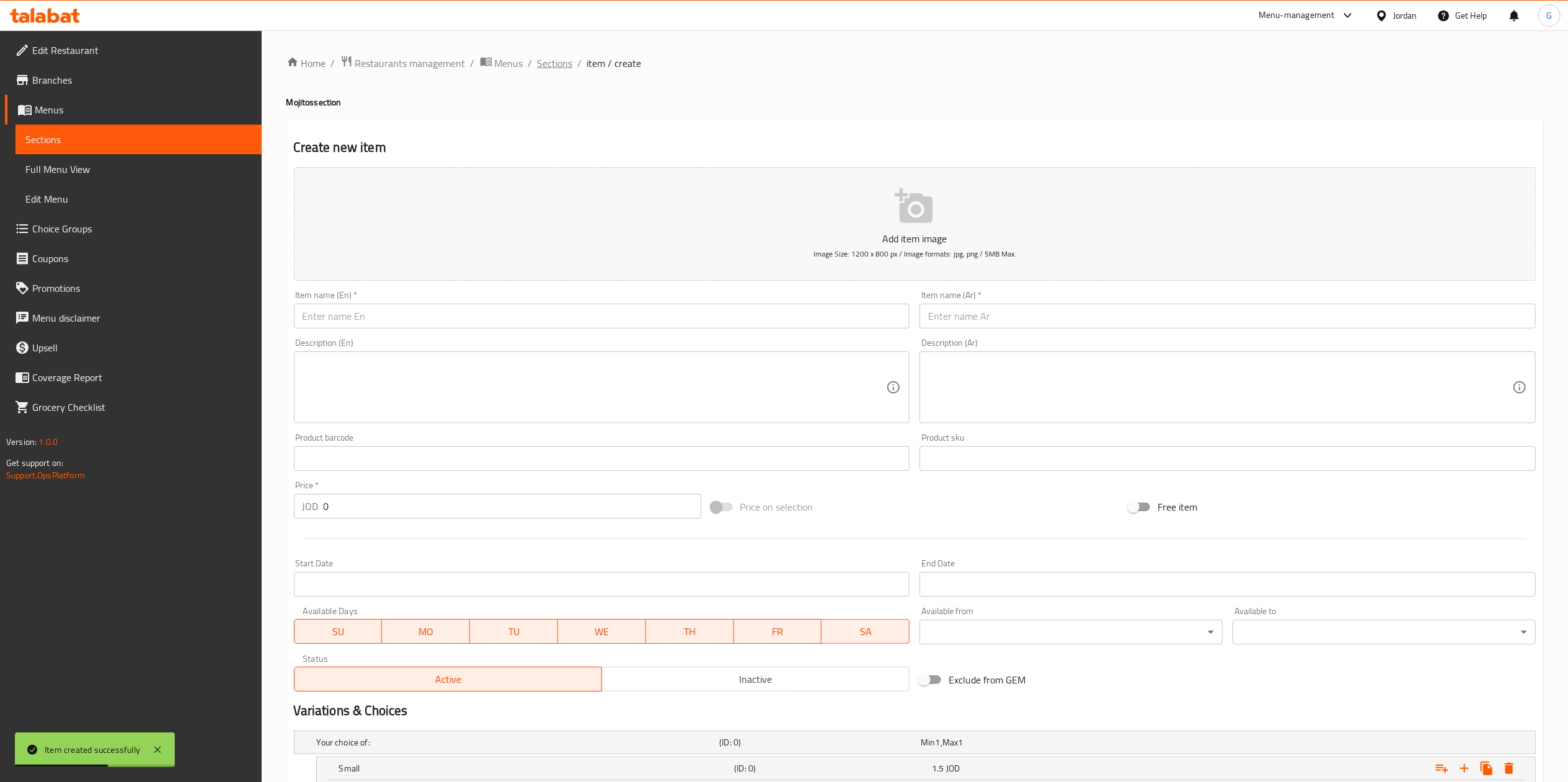
click at [545, 60] on span "Sections" at bounding box center [556, 63] width 36 height 15
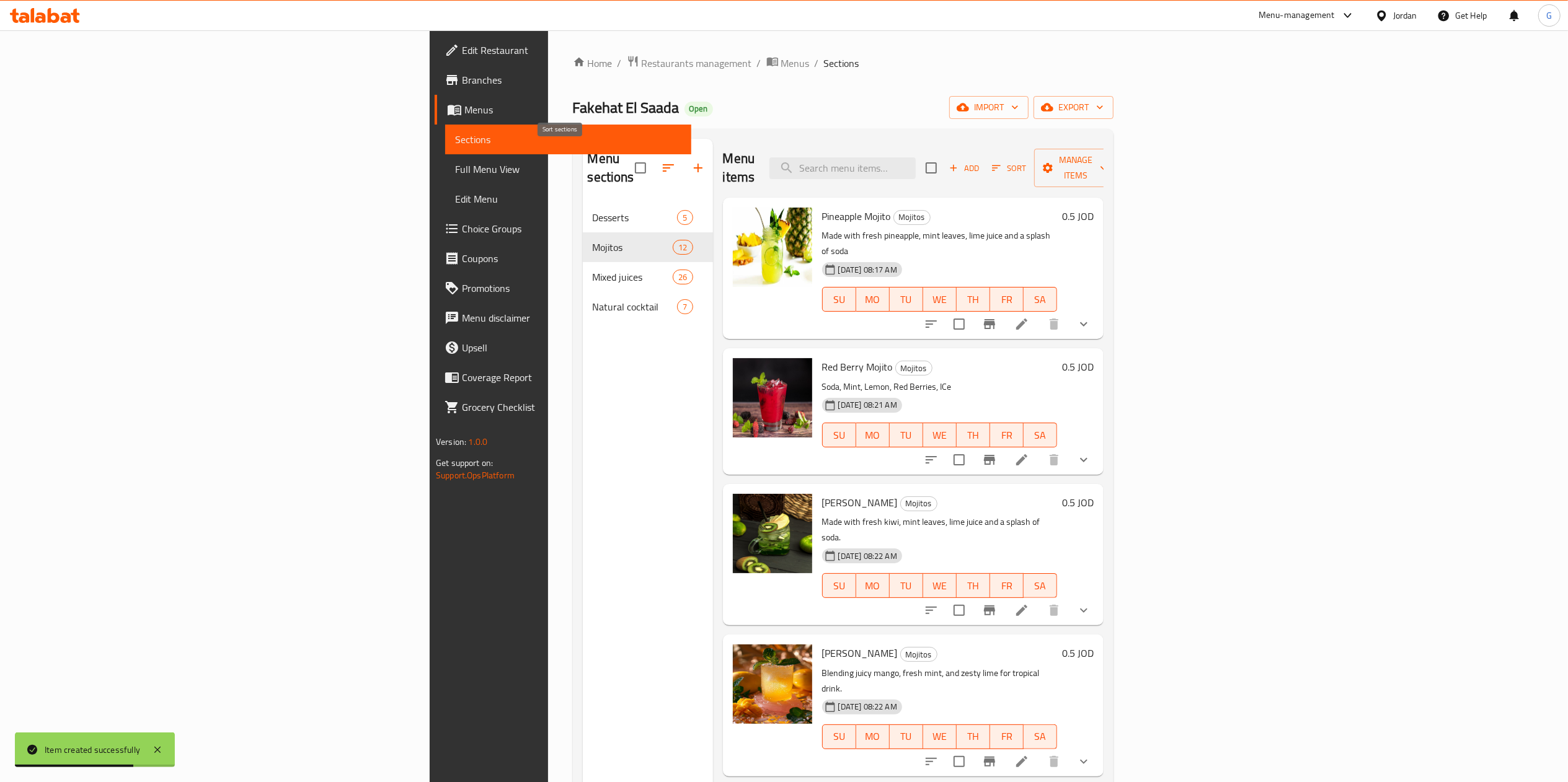
click at [654, 153] on button "button" at bounding box center [668, 168] width 29 height 29
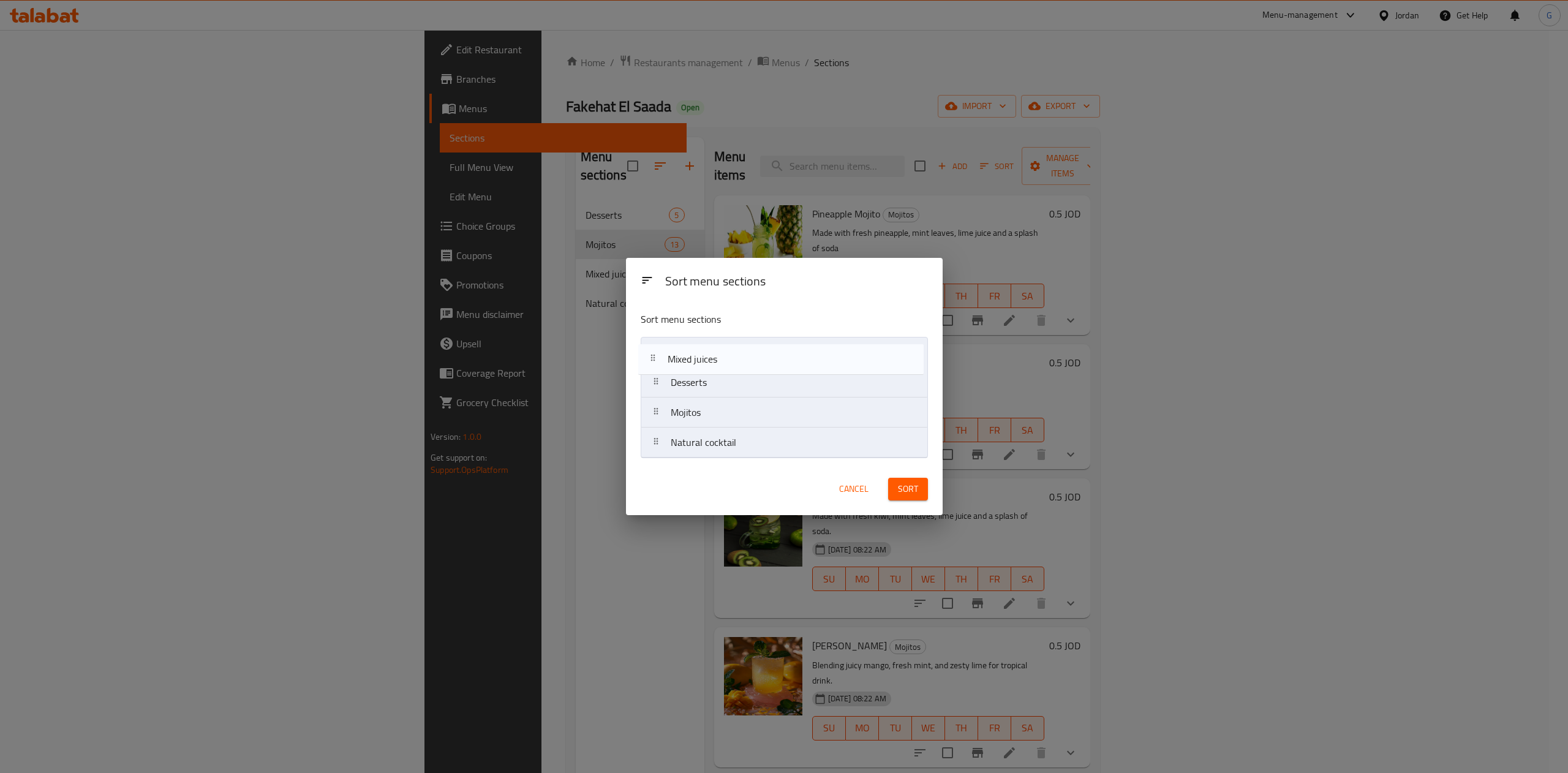
drag, startPoint x: 690, startPoint y: 423, endPoint x: 687, endPoint y: 365, distance: 58.1
click at [687, 365] on nav "Desserts Mojitos Mixed juices Natural cocktail" at bounding box center [784, 397] width 287 height 121
drag, startPoint x: 704, startPoint y: 448, endPoint x: 696, endPoint y: 384, distance: 64.5
click at [696, 384] on nav "Mixed juices Desserts Mojitos Natural cocktail" at bounding box center [784, 397] width 287 height 121
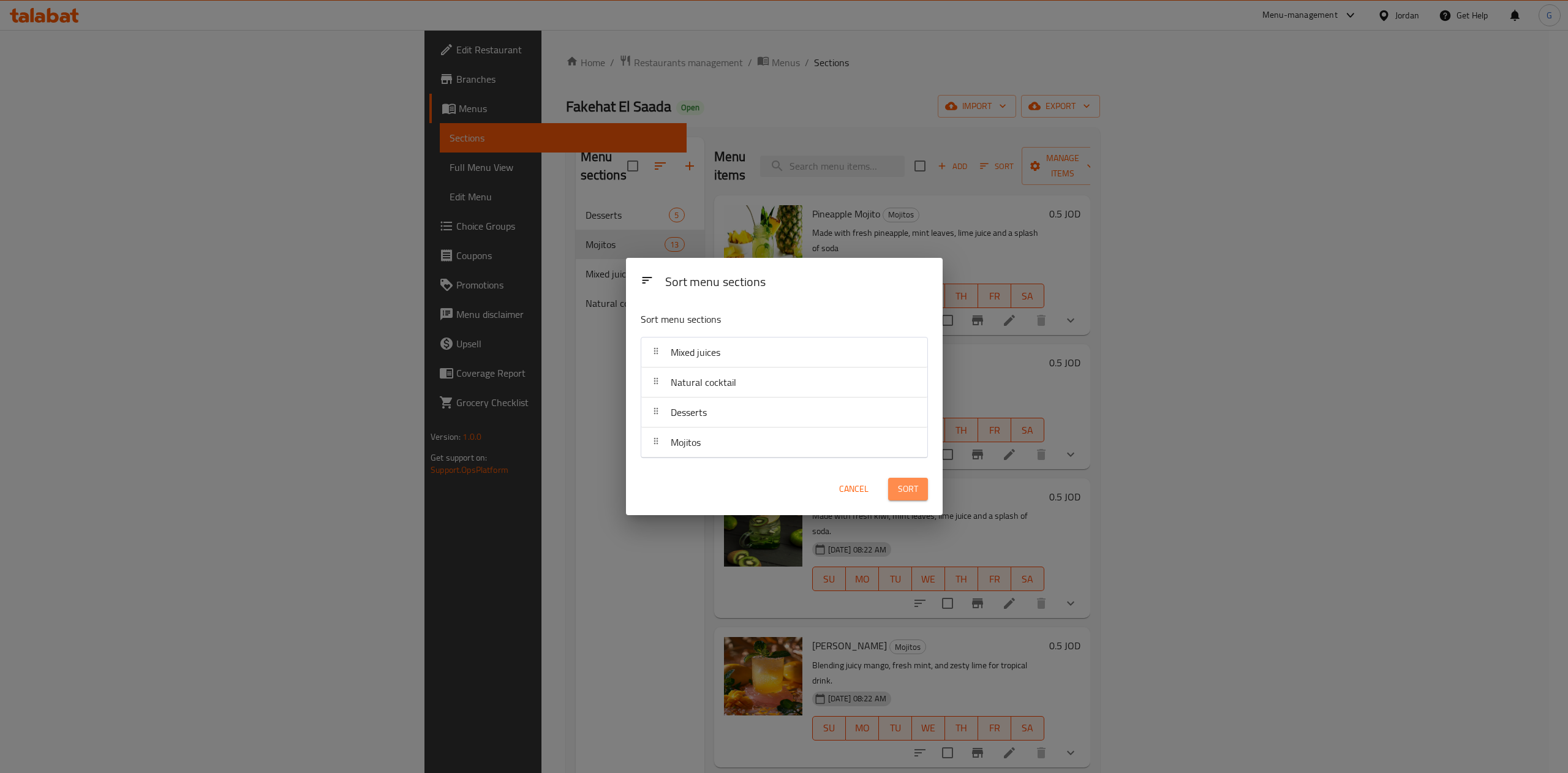
click at [899, 489] on span "Sort" at bounding box center [908, 489] width 20 height 16
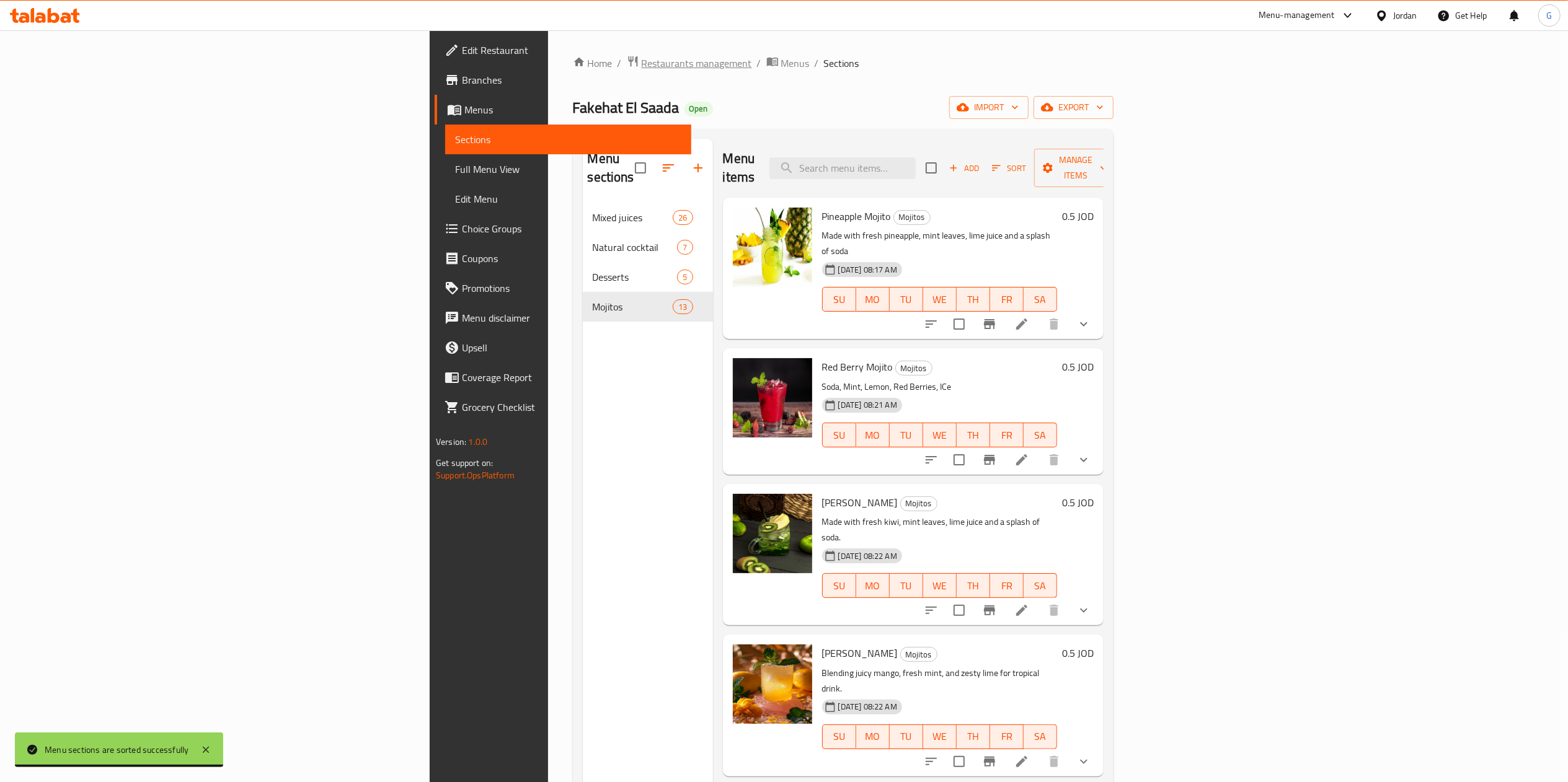
click at [642, 60] on span "Restaurants management" at bounding box center [697, 63] width 110 height 15
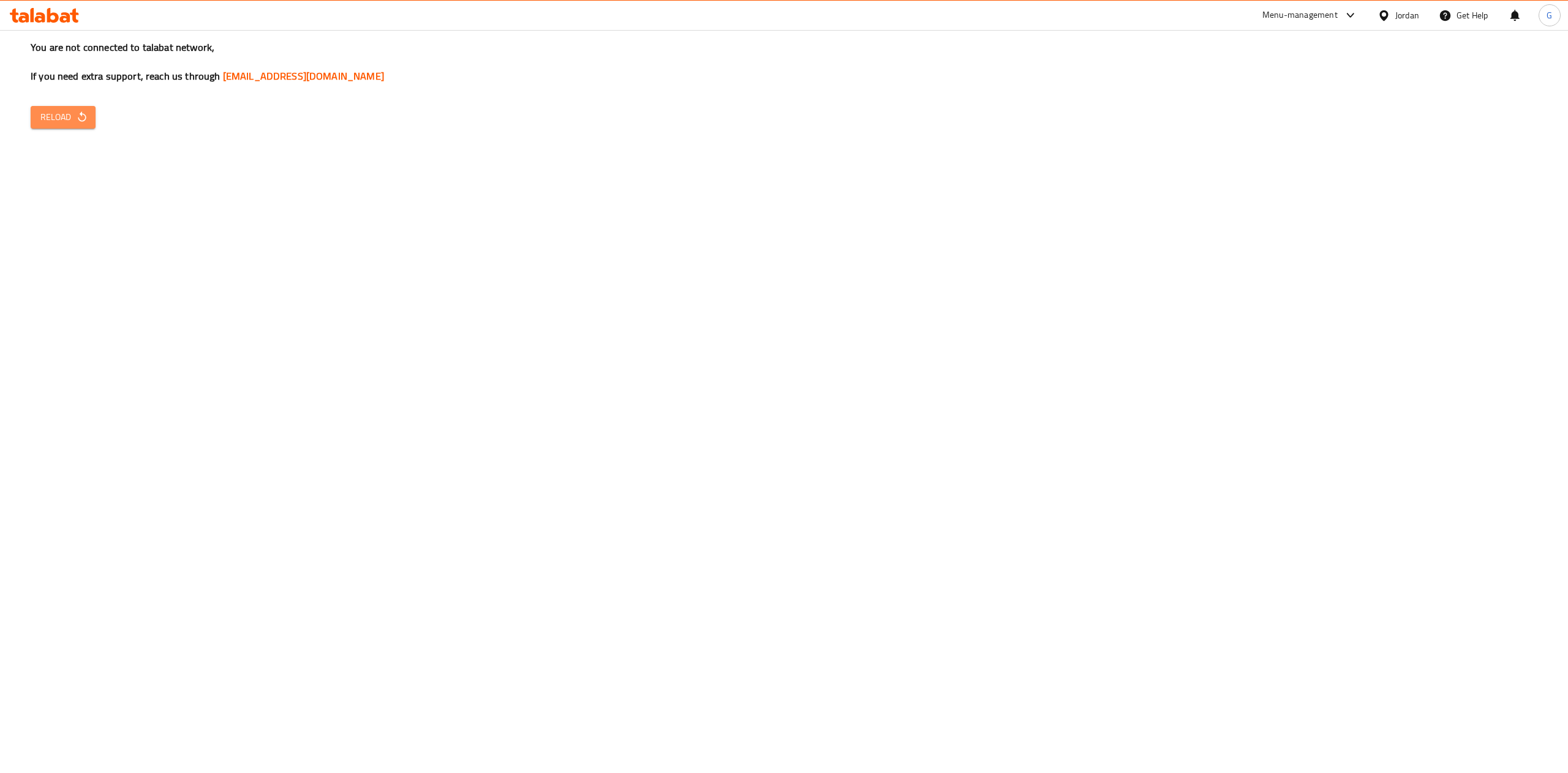
click at [82, 106] on button "Reload" at bounding box center [63, 117] width 65 height 22
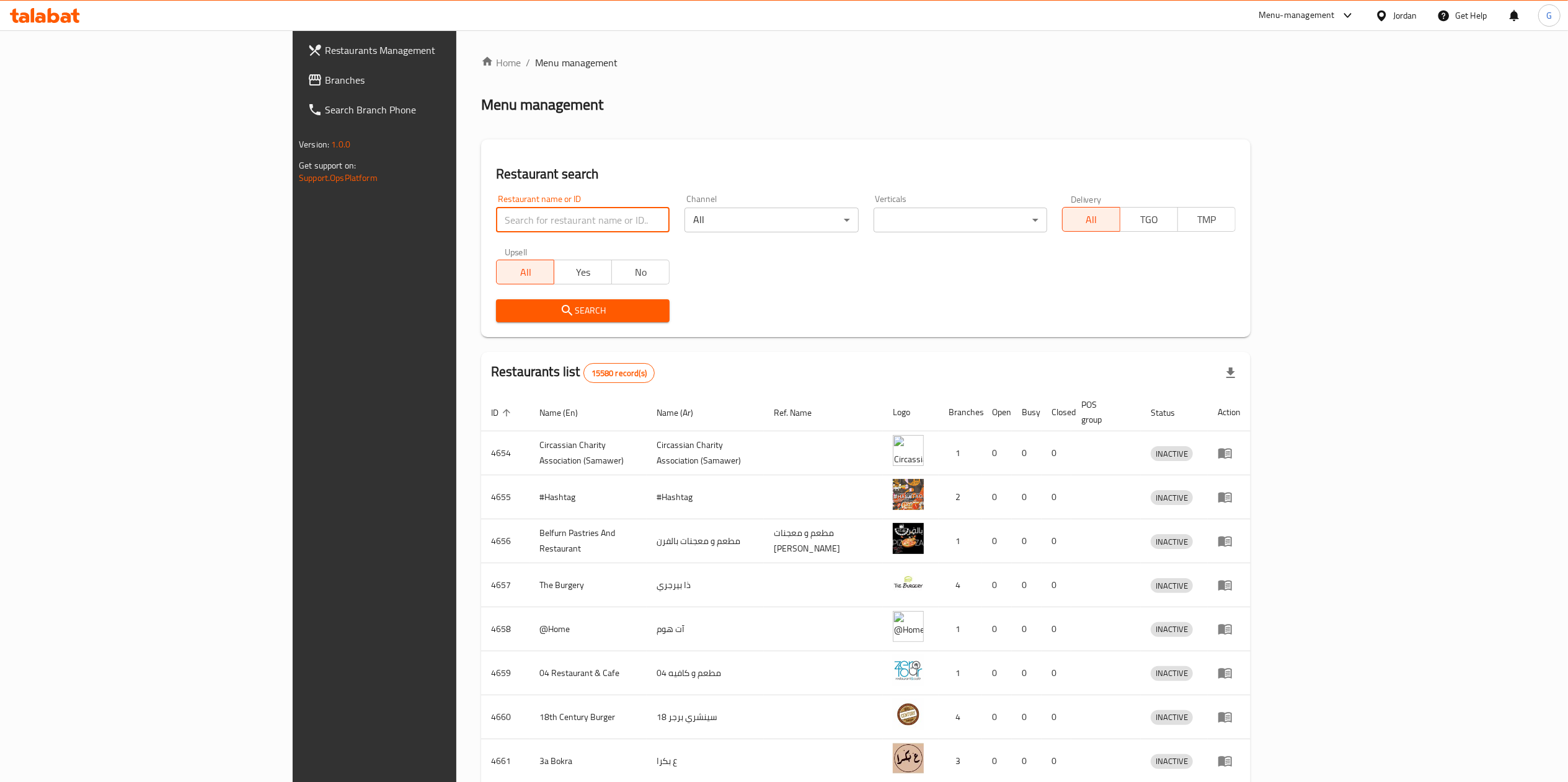
click at [496, 210] on input "search" at bounding box center [582, 220] width 173 height 25
type input "فاكهة السعاد"
click button "Search" at bounding box center [582, 310] width 173 height 23
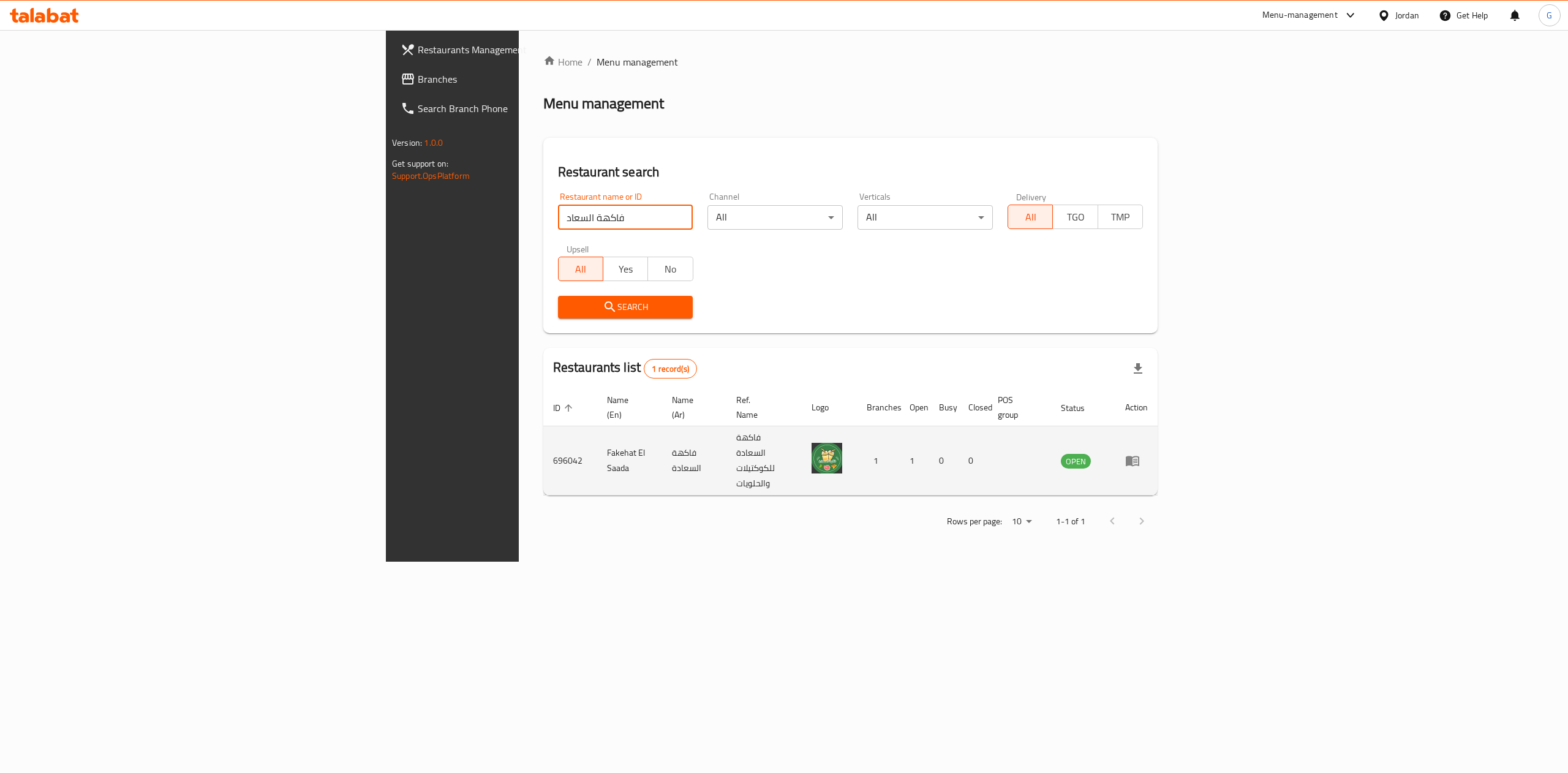
click at [543, 433] on td "696042" at bounding box center [570, 461] width 54 height 69
copy td "696042"
click at [1140, 454] on icon "enhanced table" at bounding box center [1132, 461] width 15 height 15
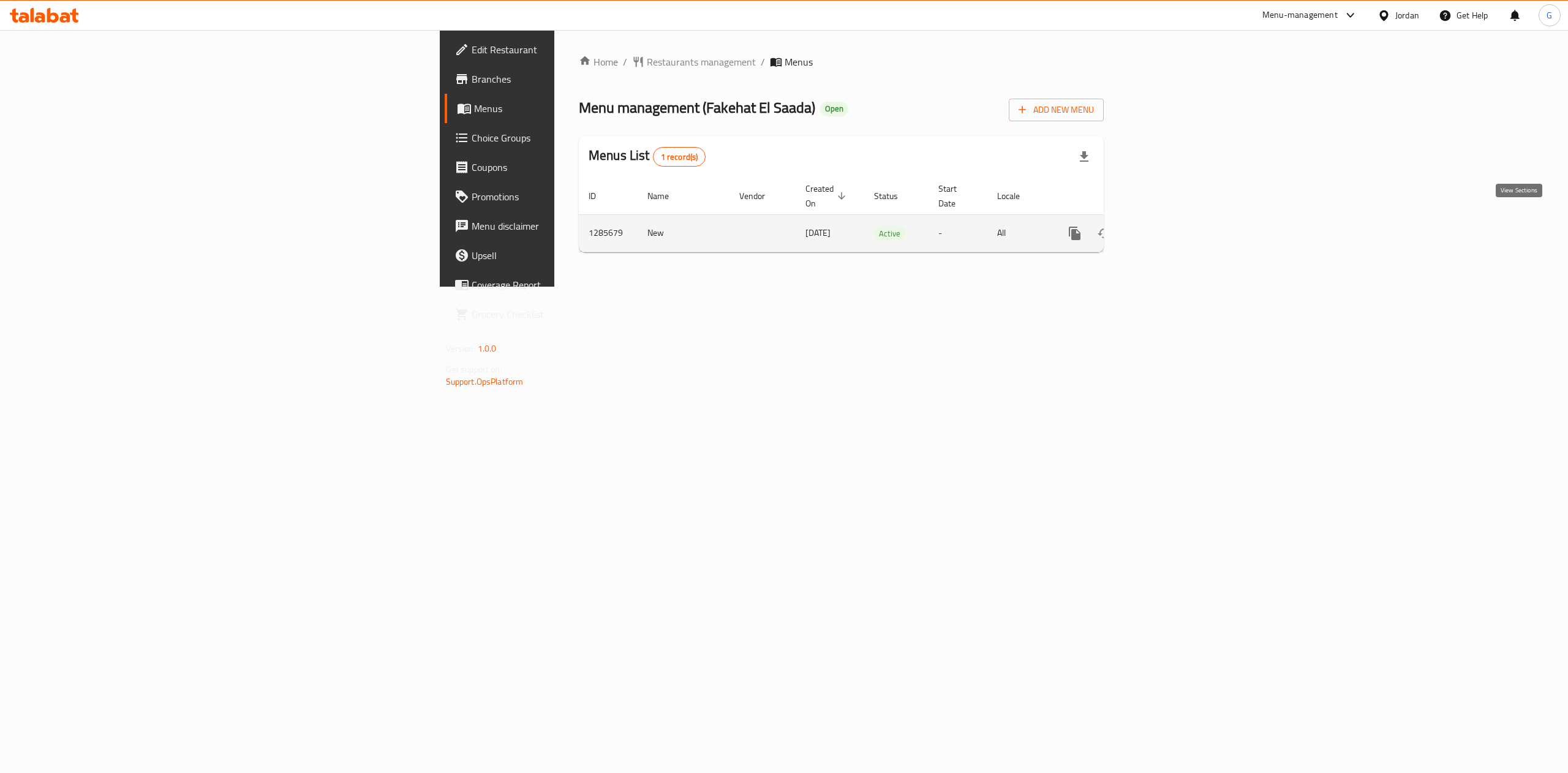
click at [1170, 226] on icon "enhanced table" at bounding box center [1163, 234] width 15 height 15
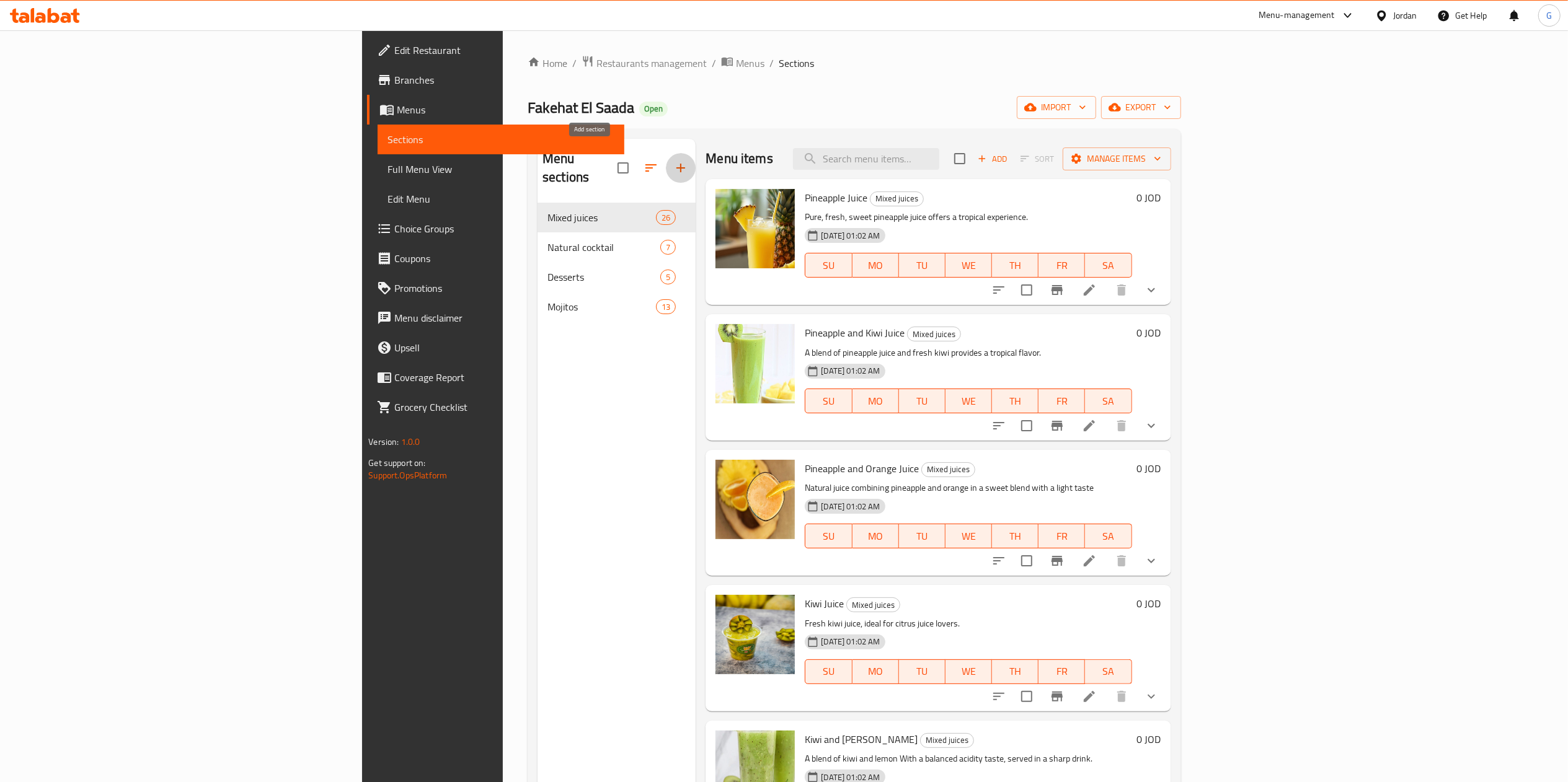
click at [666, 163] on button "button" at bounding box center [680, 168] width 29 height 29
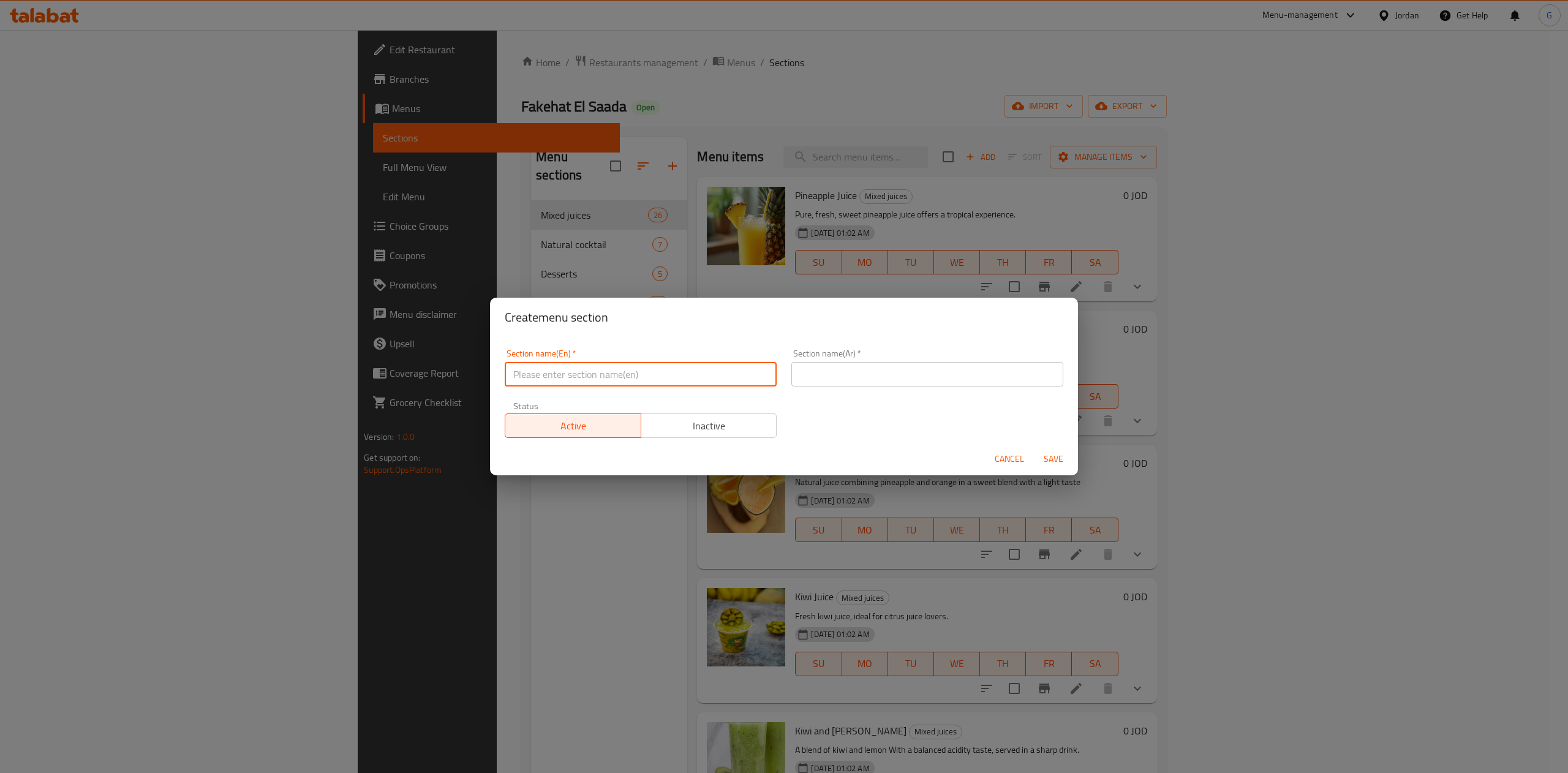
click at [615, 380] on input "text" at bounding box center [641, 374] width 272 height 24
type input "Buy one get one"
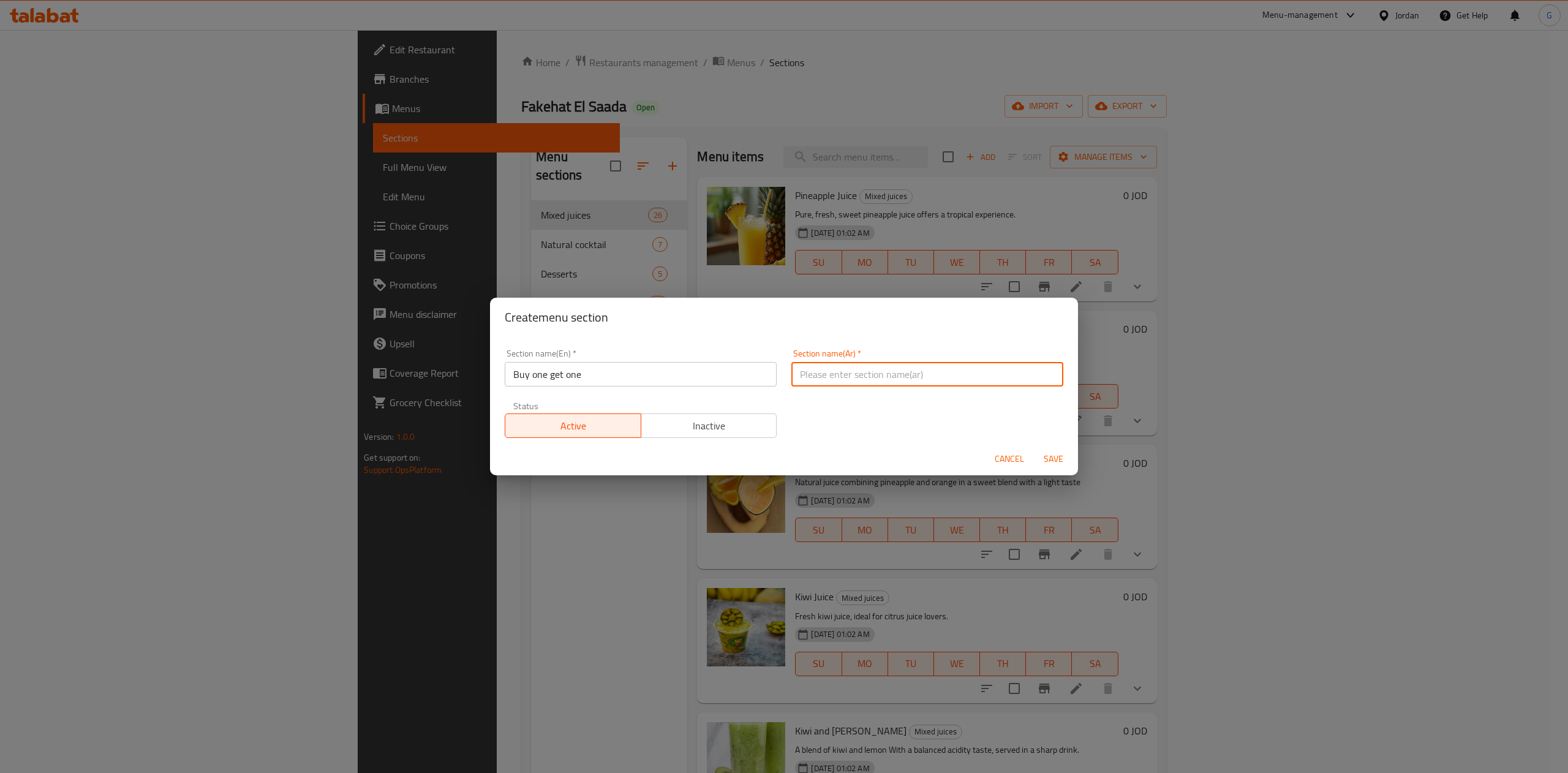
click at [831, 384] on input "text" at bounding box center [927, 374] width 272 height 24
type input "اشتري 1 والثاني مجانا"
click at [713, 419] on span "Inactive" at bounding box center [709, 426] width 126 height 18
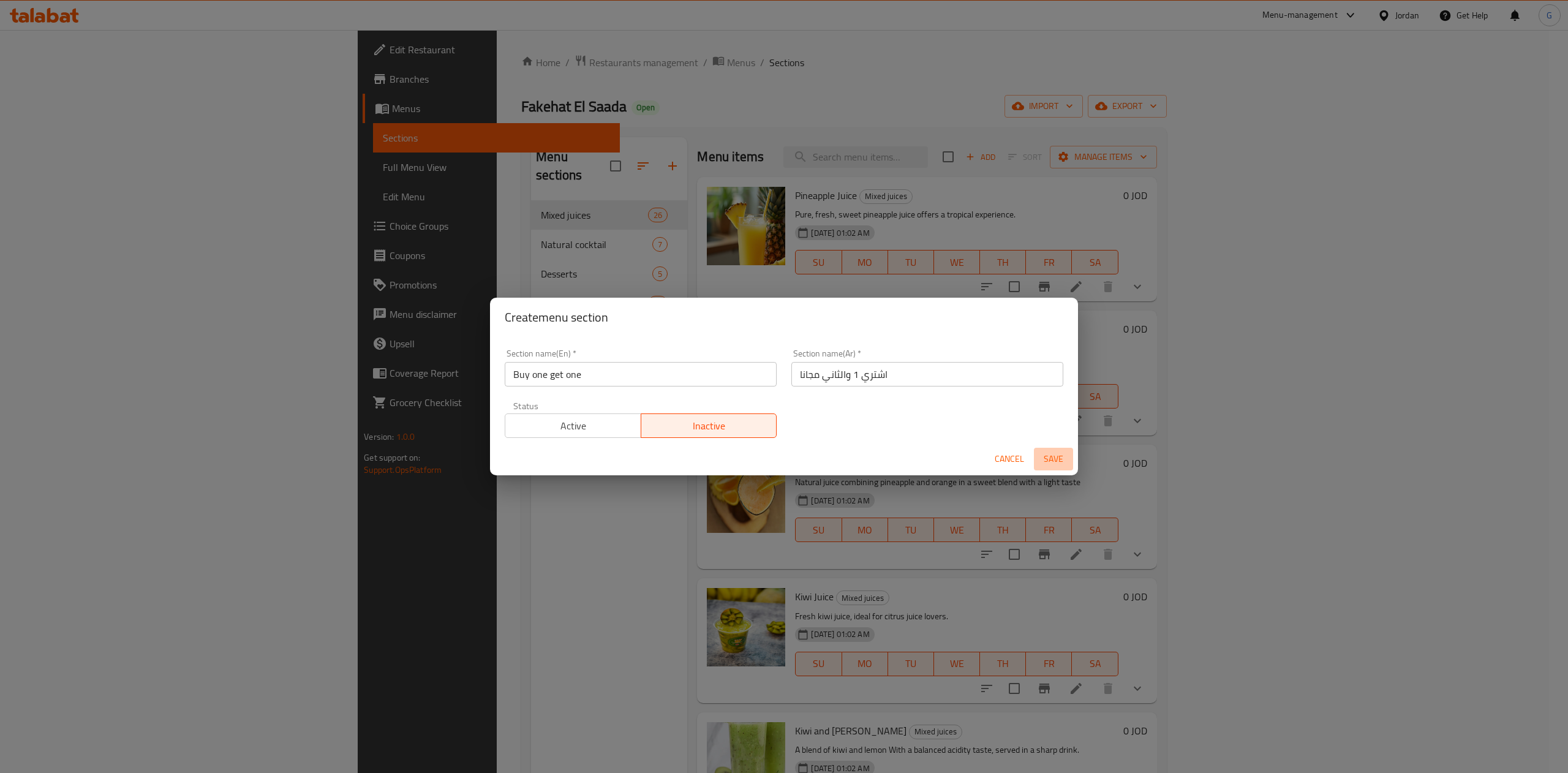
click at [1049, 456] on span "Save" at bounding box center [1053, 459] width 29 height 16
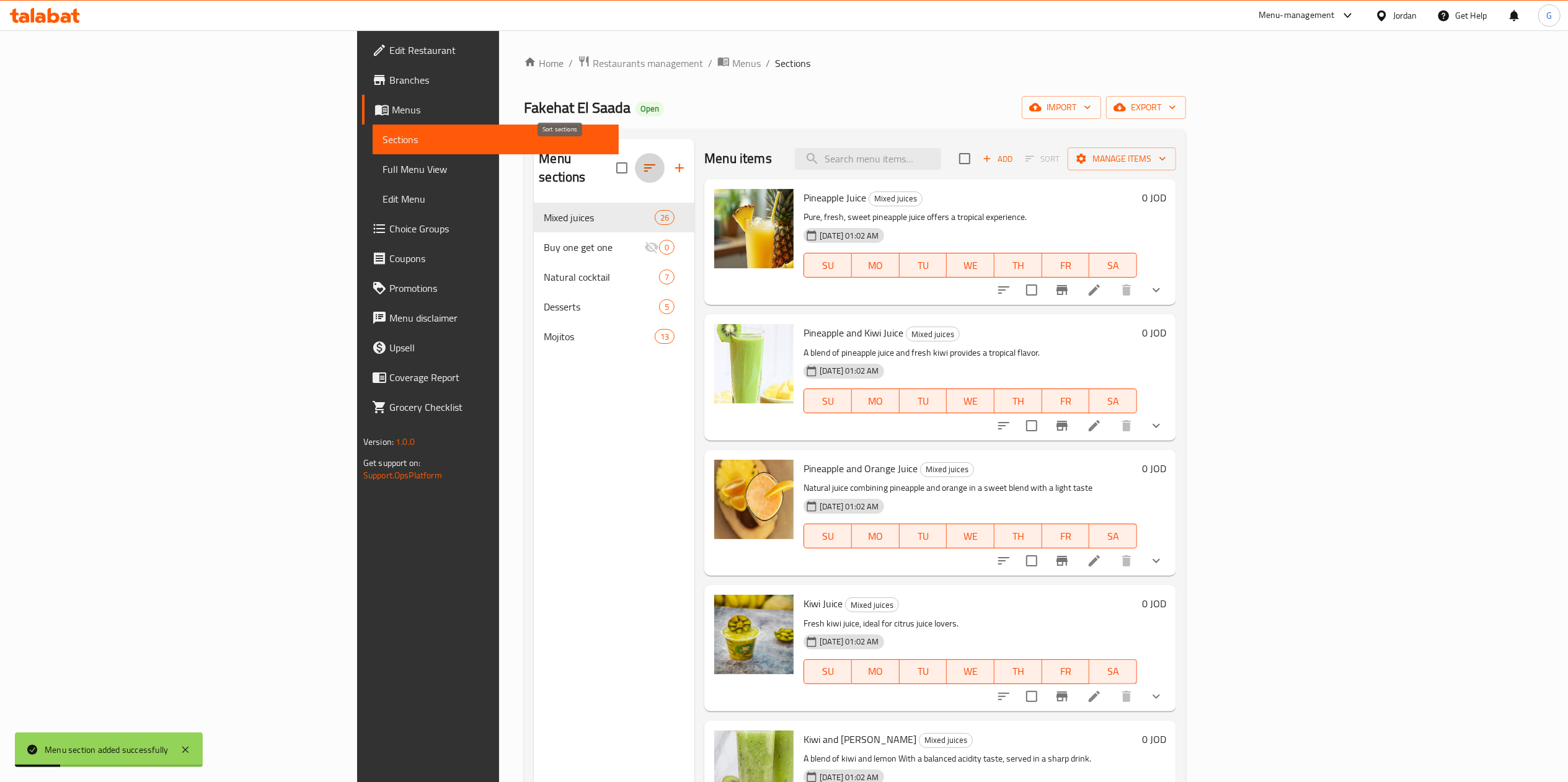
click at [643, 166] on icon "button" at bounding box center [650, 168] width 15 height 15
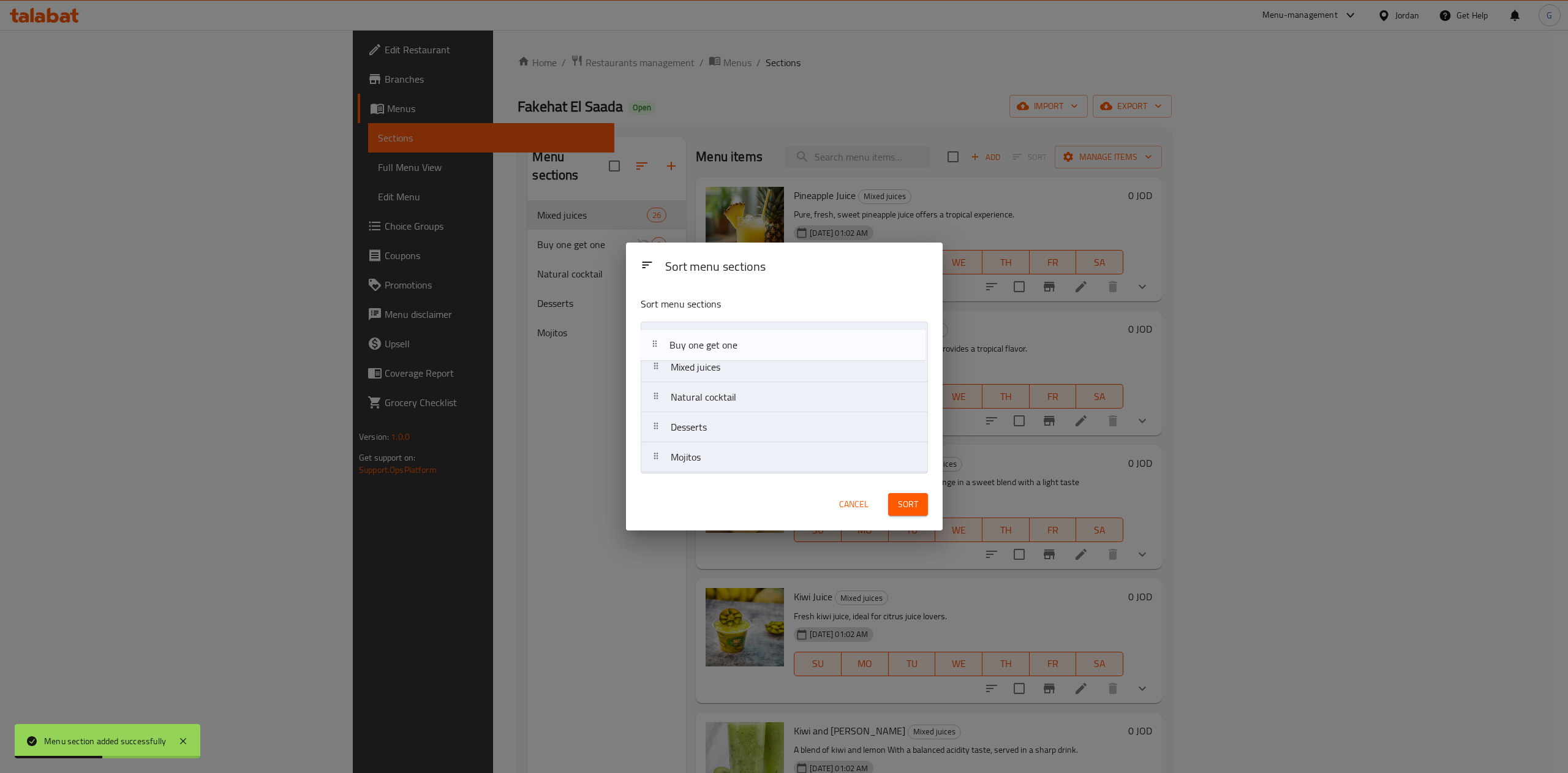
drag, startPoint x: 693, startPoint y: 374, endPoint x: 692, endPoint y: 339, distance: 35.0
click at [692, 339] on nav "Mixed juices Buy one get one Natural cocktail Desserts Mojitos" at bounding box center [784, 397] width 287 height 152
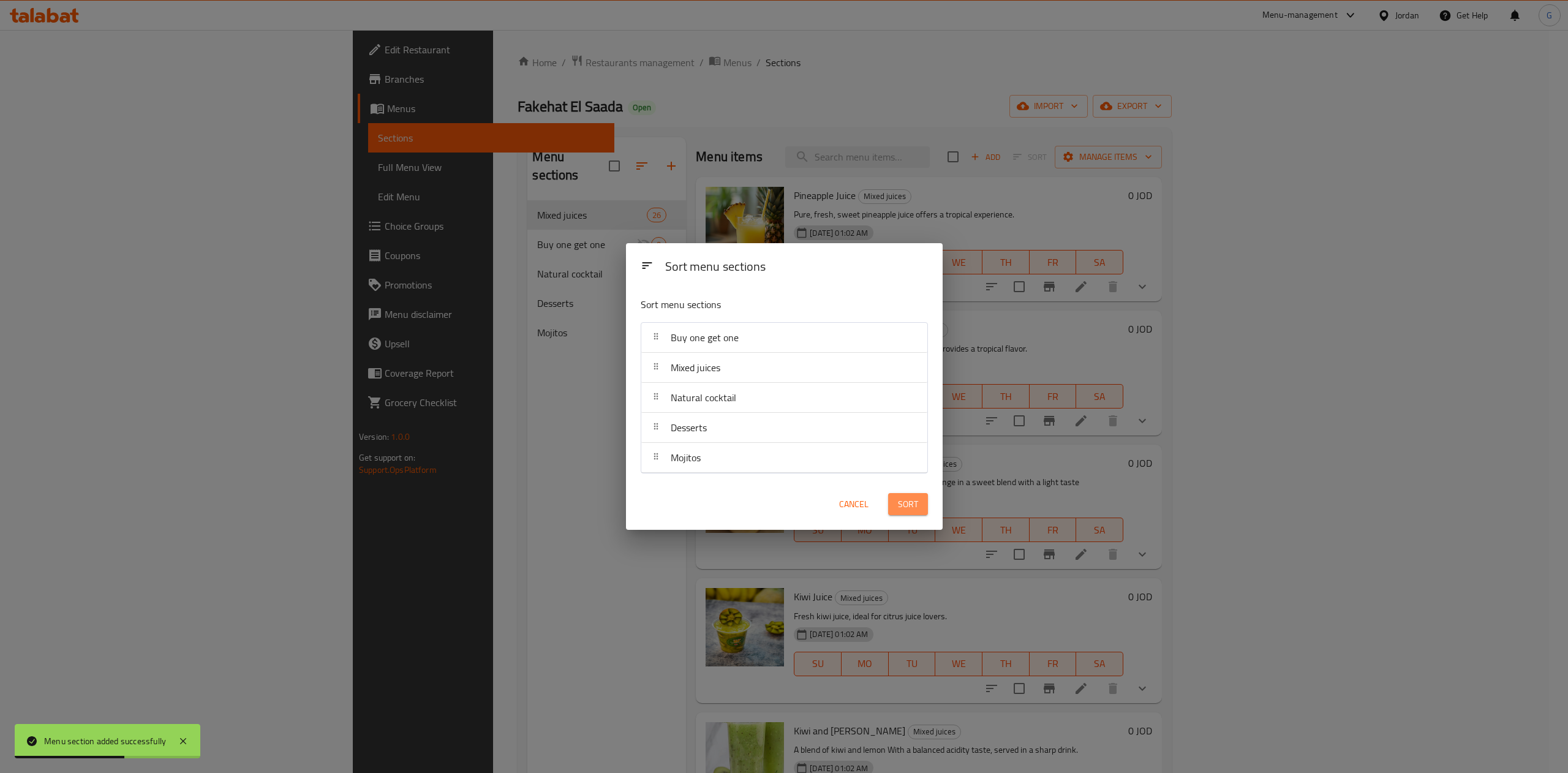
click at [899, 502] on span "Sort" at bounding box center [908, 504] width 20 height 16
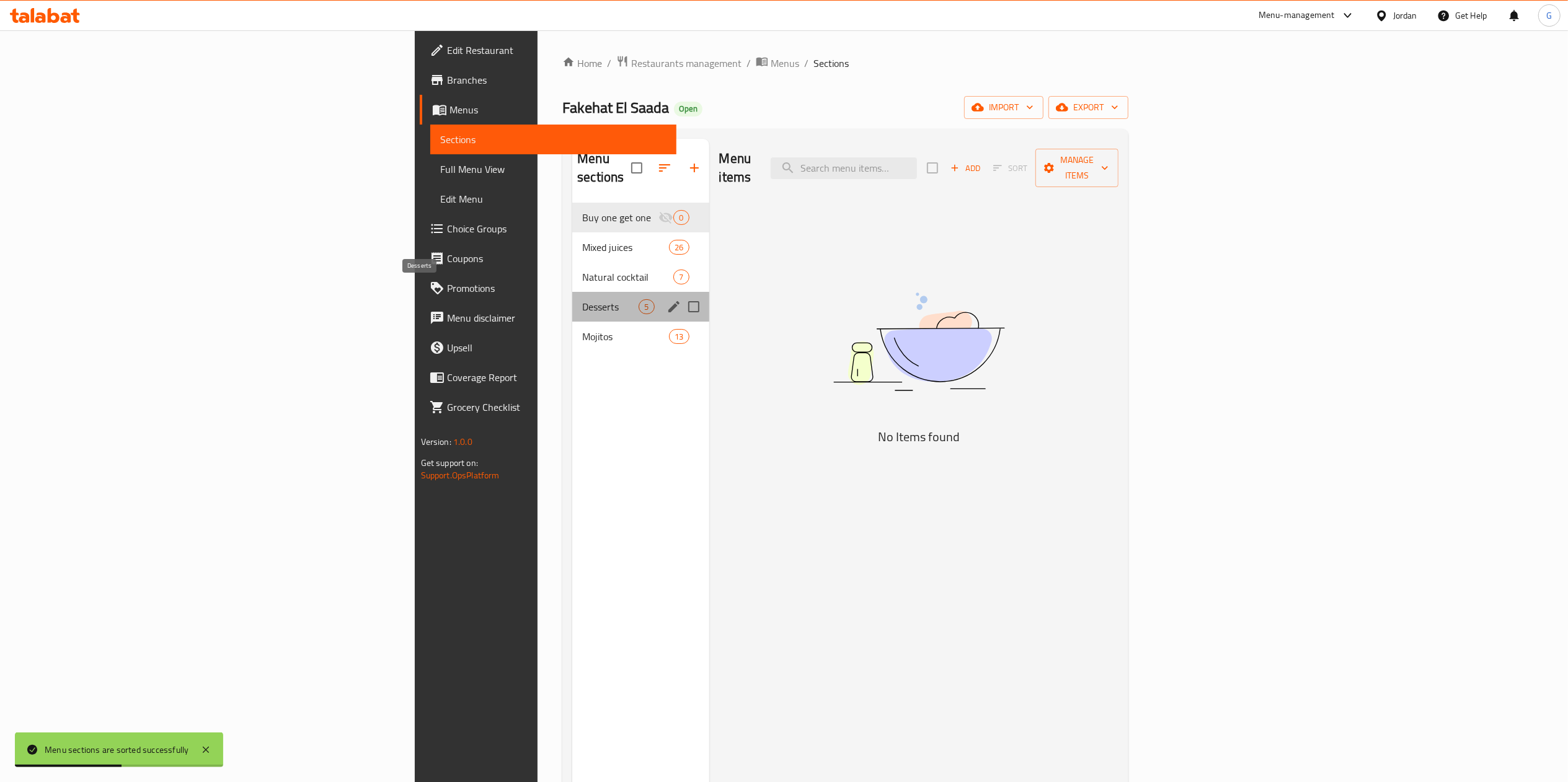
click at [582, 299] on span "Desserts" at bounding box center [610, 307] width 56 height 15
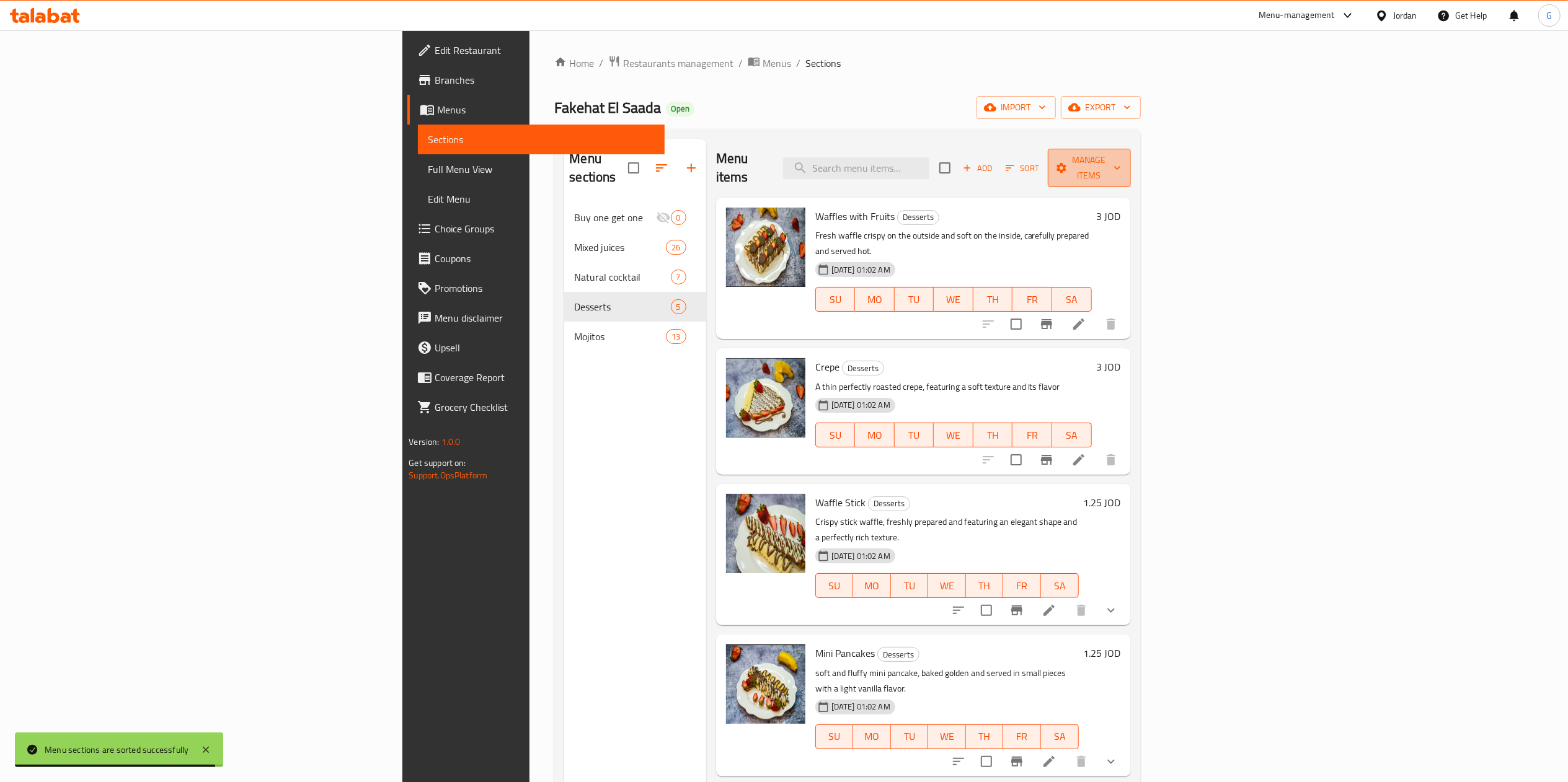
click at [1121, 159] on span "Manage items" at bounding box center [1089, 168] width 63 height 31
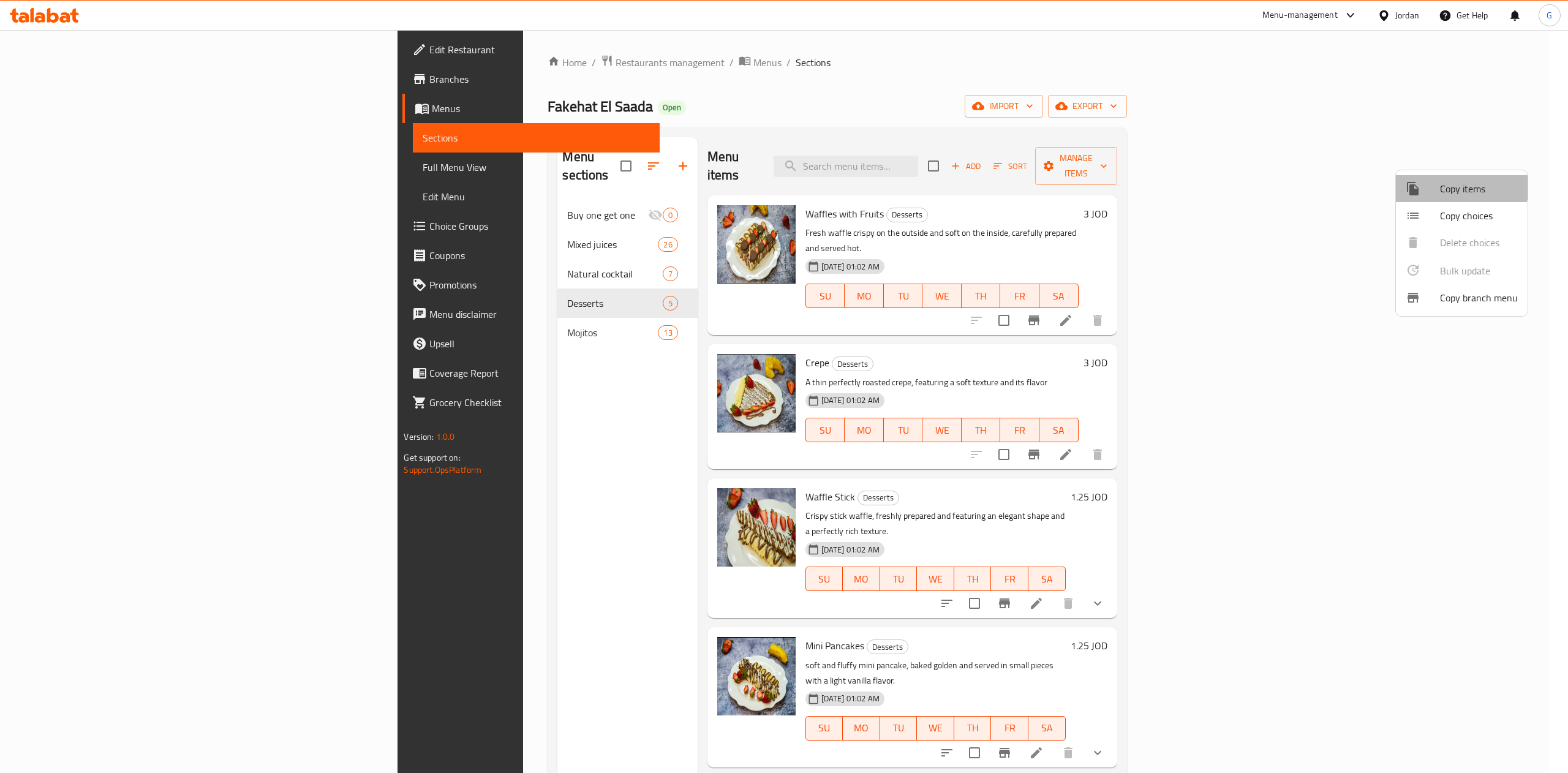
click at [1441, 181] on span "Copy items" at bounding box center [1479, 189] width 78 height 15
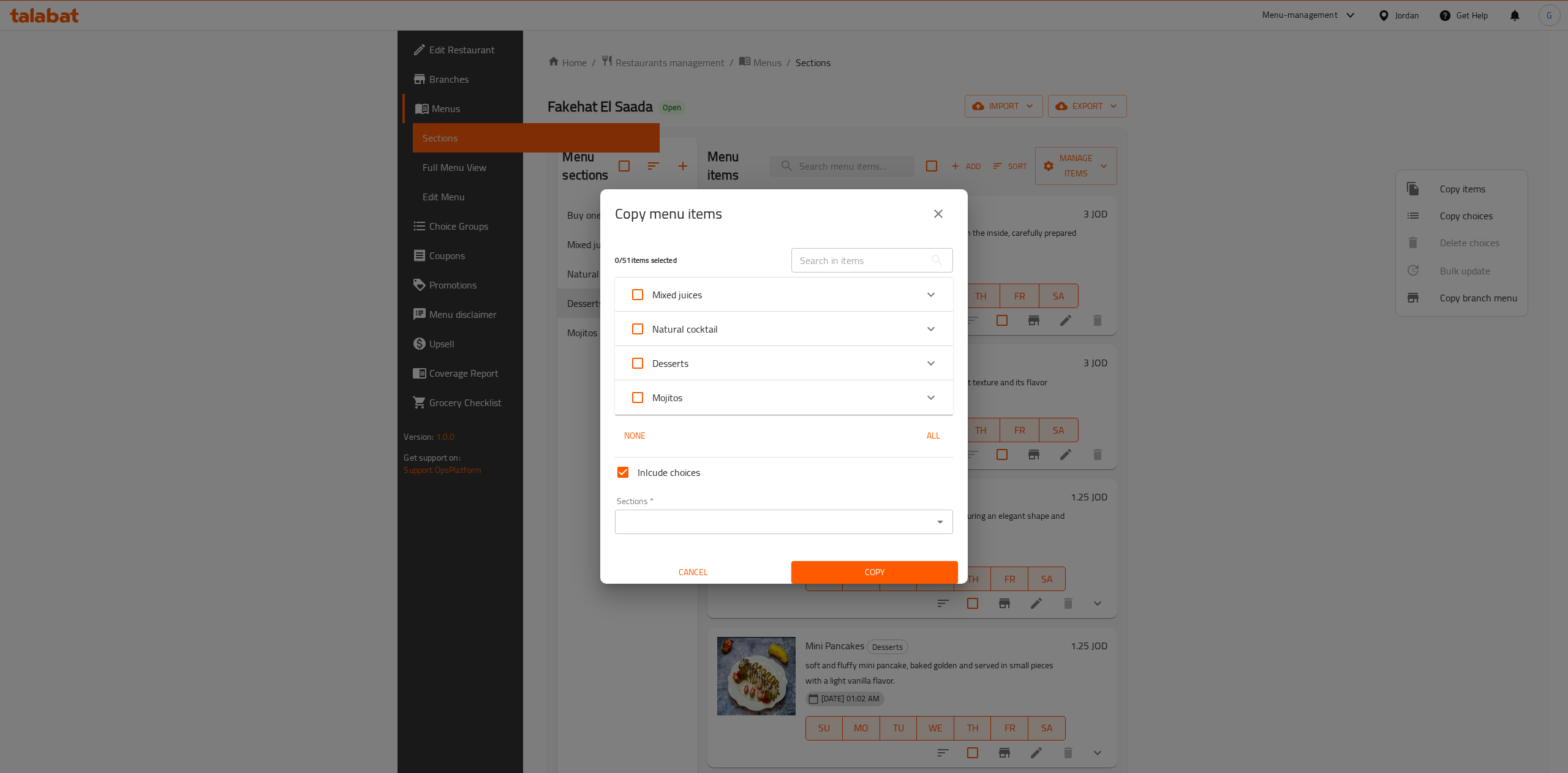
click at [885, 358] on div "Desserts" at bounding box center [773, 363] width 287 height 29
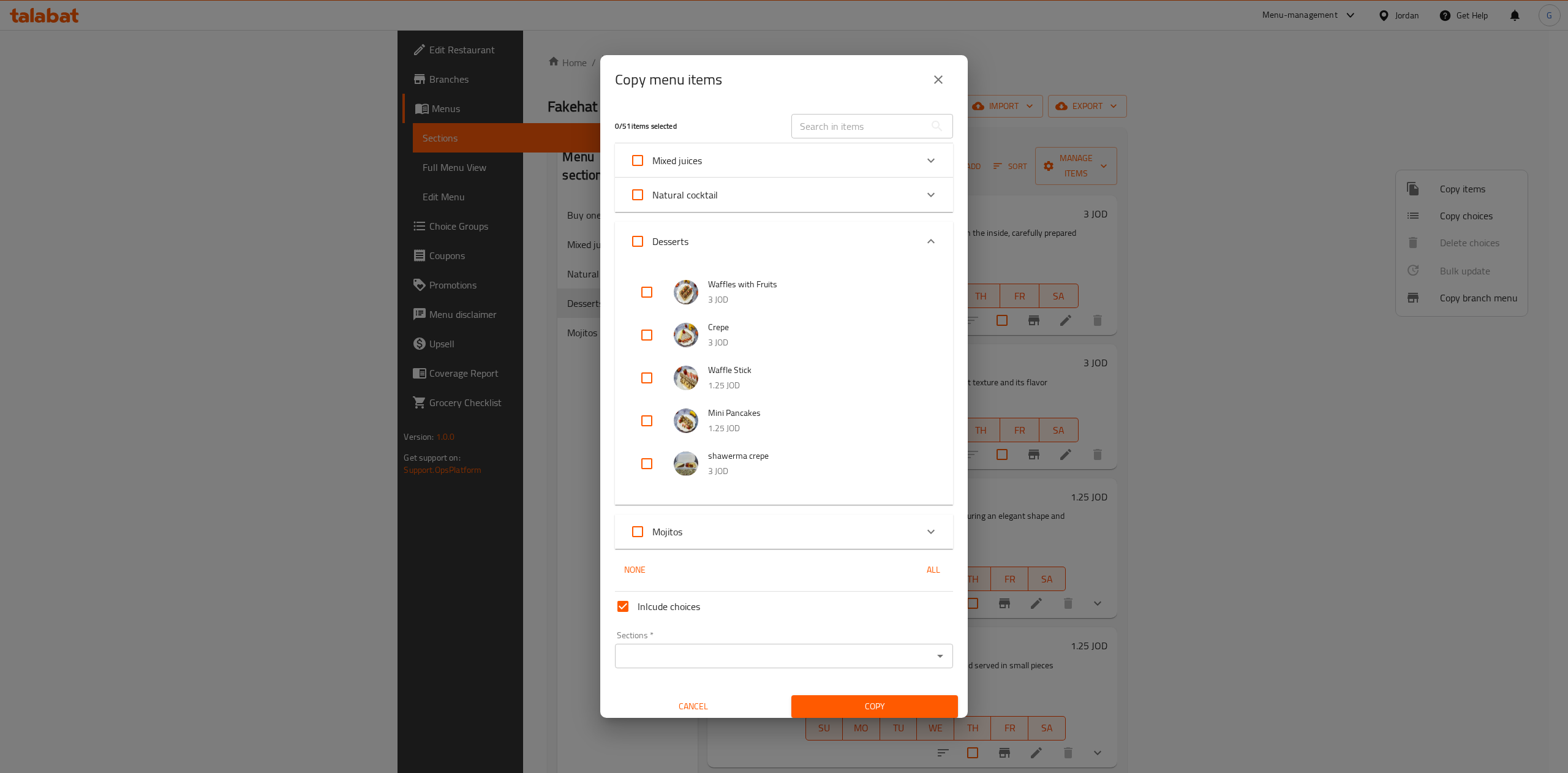
click at [646, 301] on input "checkbox" at bounding box center [646, 292] width 29 height 29
checkbox input "true"
click at [648, 340] on input "checkbox" at bounding box center [646, 334] width 29 height 29
checkbox input "true"
click at [648, 372] on input "checkbox" at bounding box center [646, 378] width 29 height 29
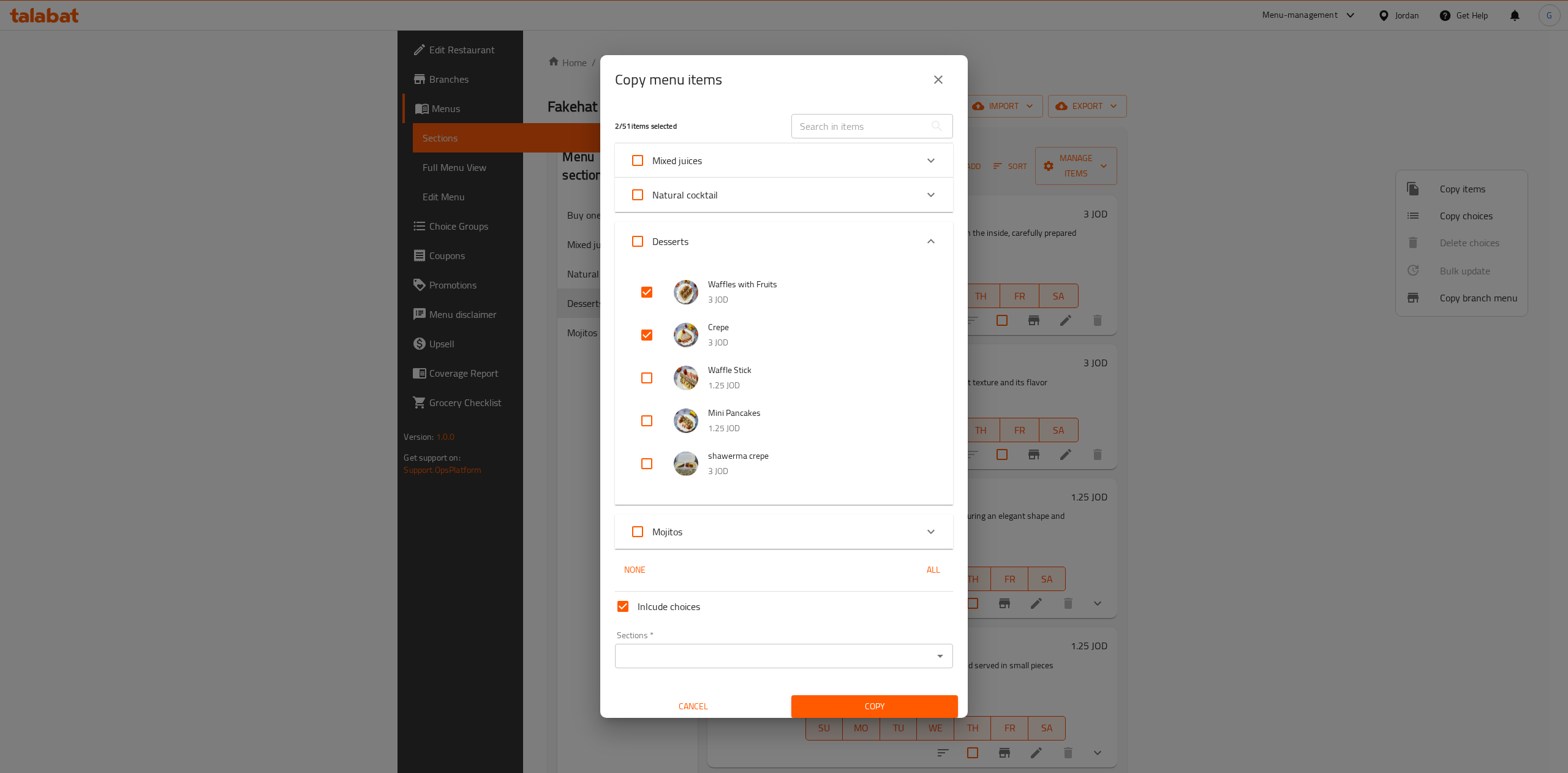
checkbox input "true"
click at [652, 416] on input "checkbox" at bounding box center [646, 420] width 29 height 29
checkbox input "true"
click at [649, 465] on input "checkbox" at bounding box center [646, 463] width 29 height 29
checkbox input "true"
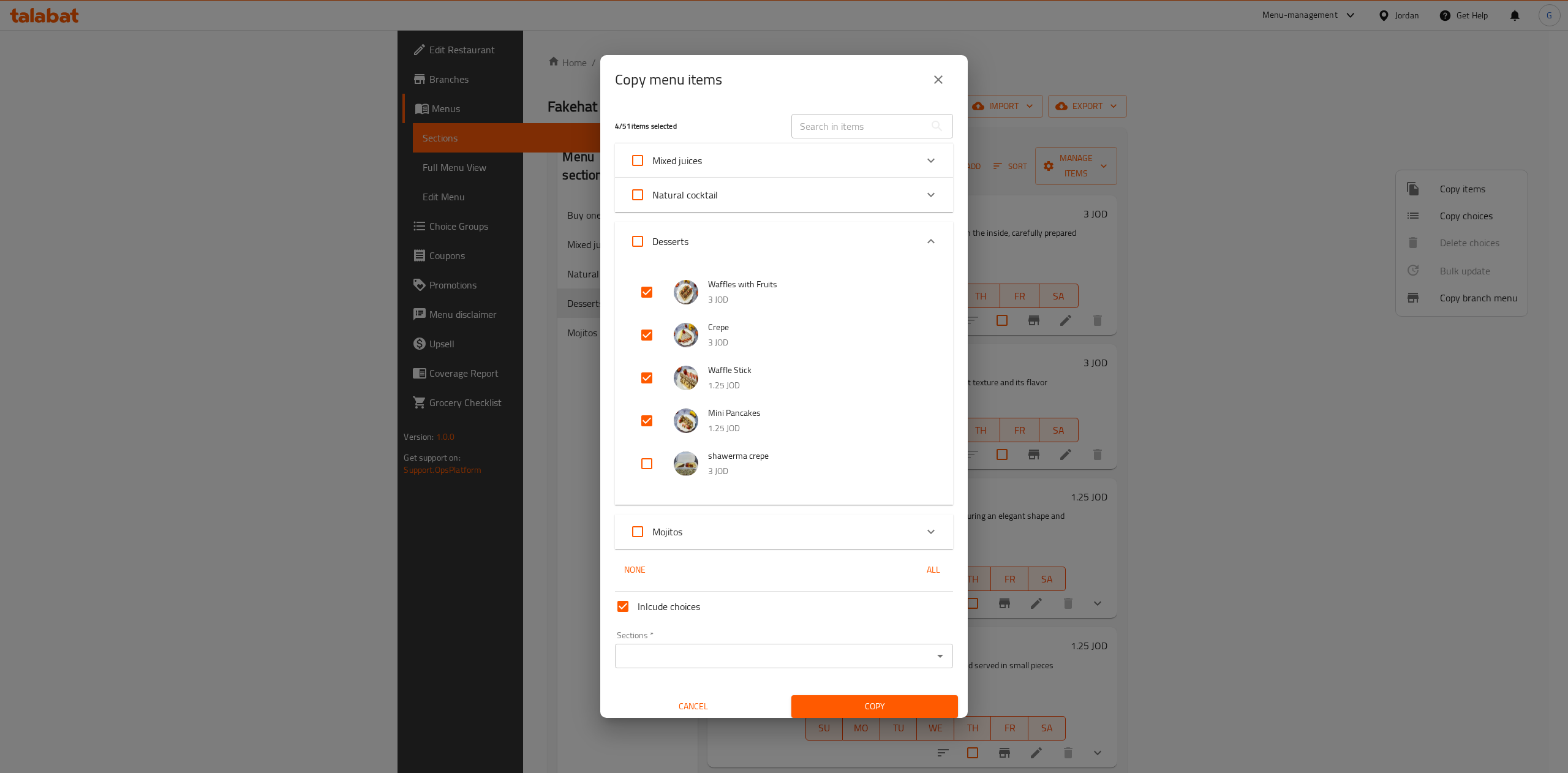
checkbox input "true"
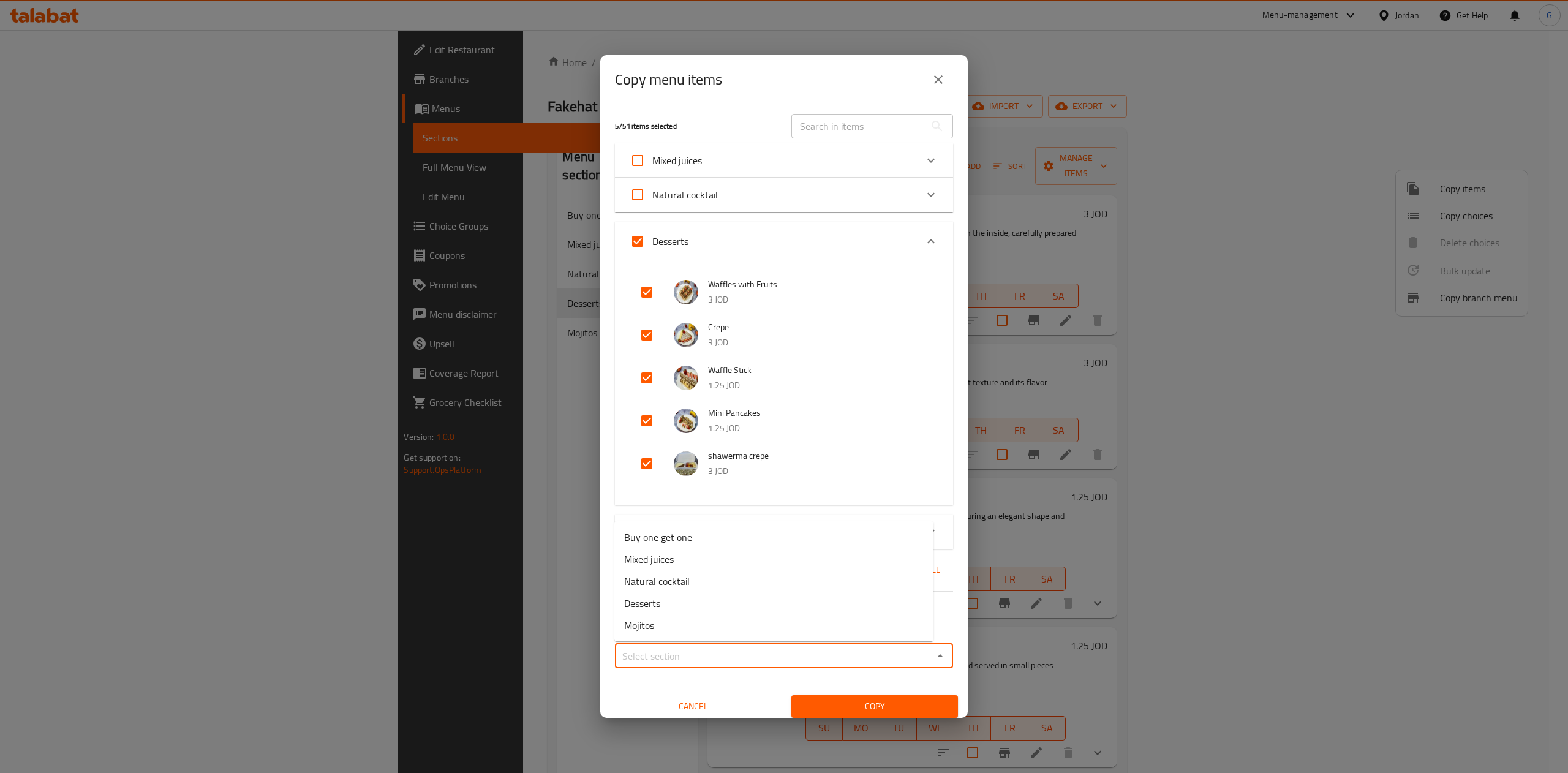
click at [823, 655] on input "Sections   *" at bounding box center [774, 656] width 311 height 17
click at [727, 538] on li "Buy one get one" at bounding box center [774, 537] width 319 height 22
type input "Buy one get one"
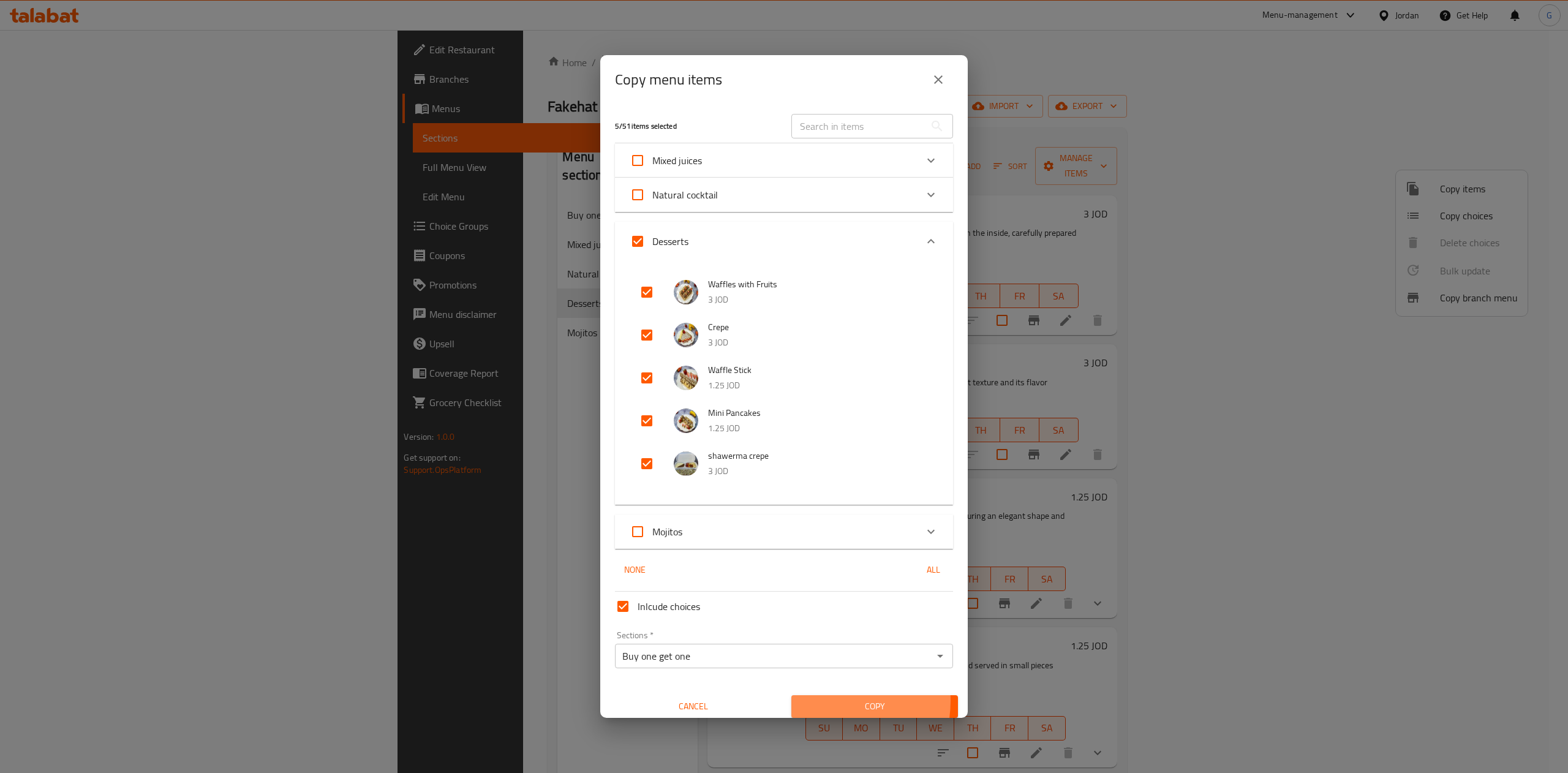
click at [817, 701] on span "Copy" at bounding box center [874, 707] width 147 height 16
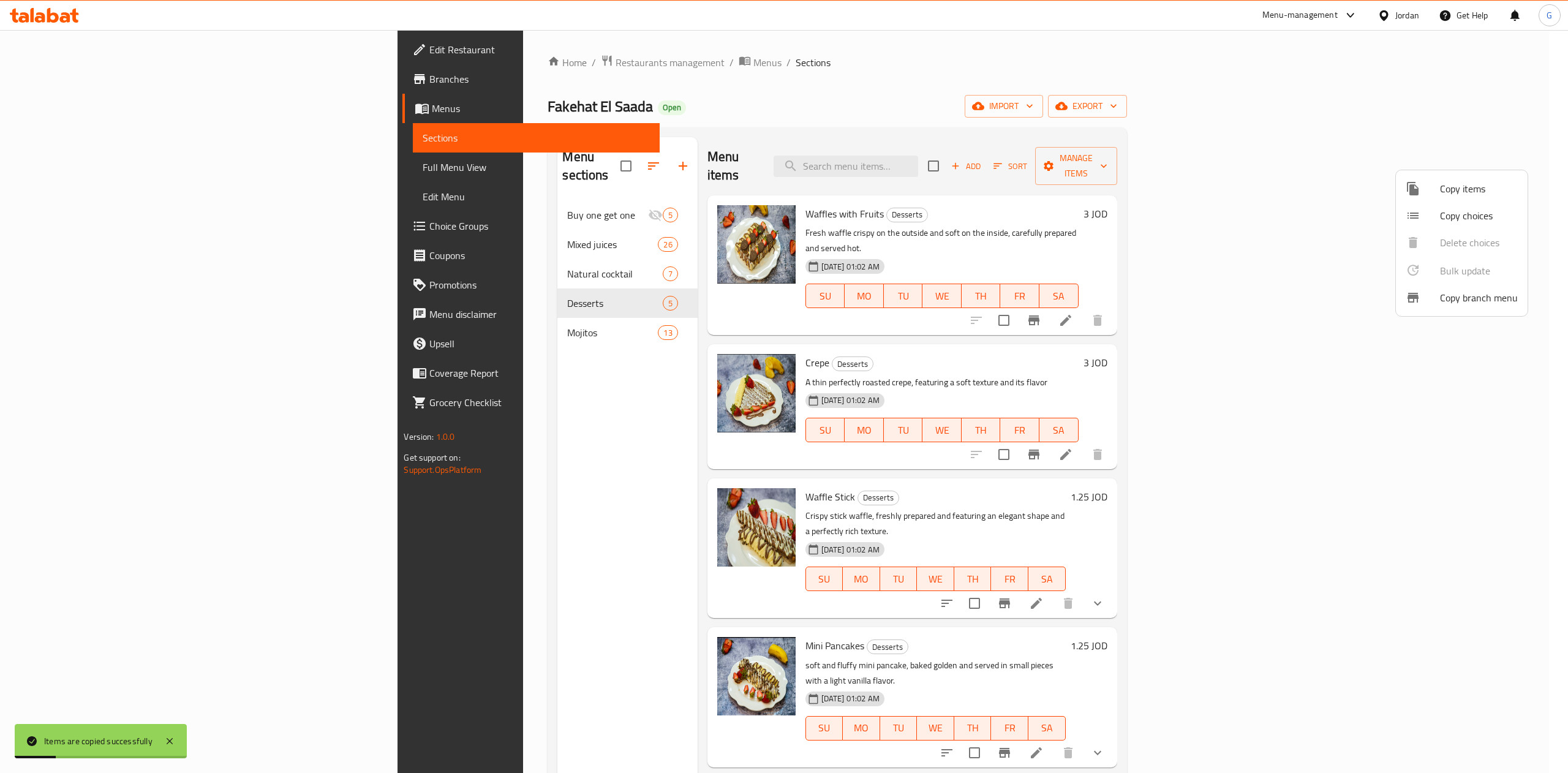
click at [405, 189] on div at bounding box center [784, 386] width 1568 height 773
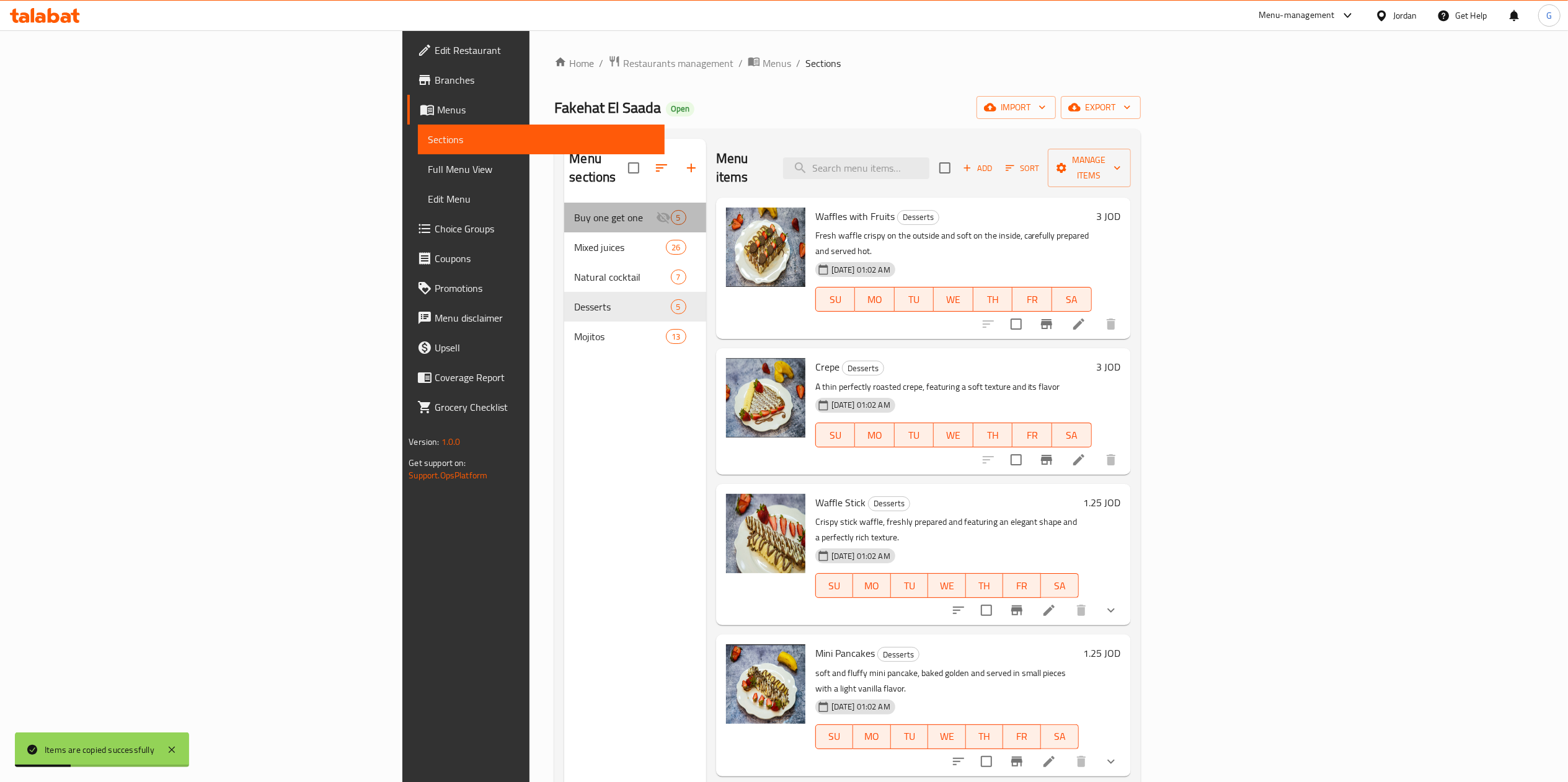
click at [564, 203] on div "Buy one get one 5" at bounding box center [635, 217] width 141 height 29
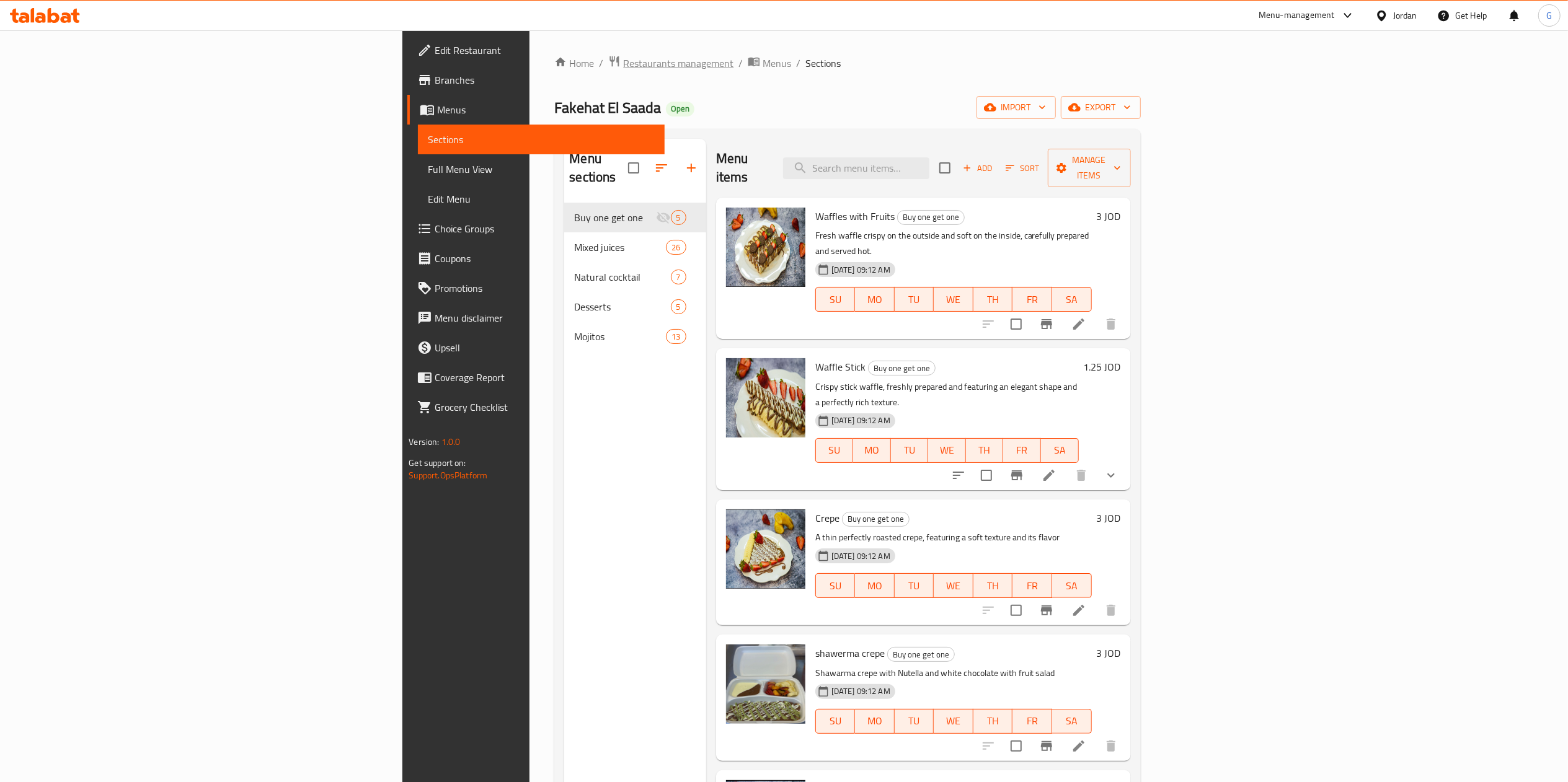
click at [623, 71] on span "Restaurants management" at bounding box center [677, 63] width 110 height 15
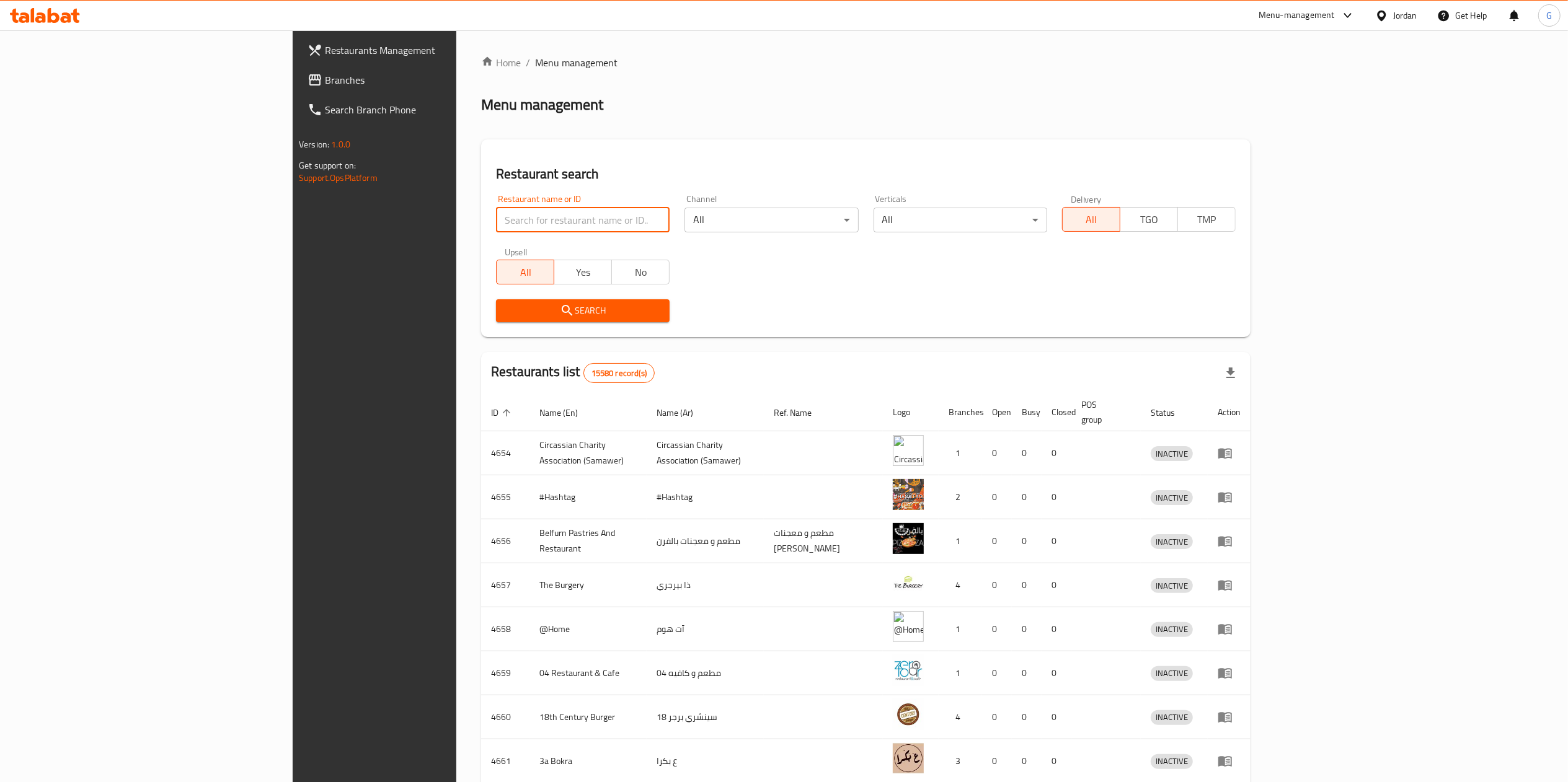
click at [496, 225] on input "search" at bounding box center [582, 220] width 173 height 25
type input "بيت الرشوف"
click button "Search" at bounding box center [582, 310] width 173 height 23
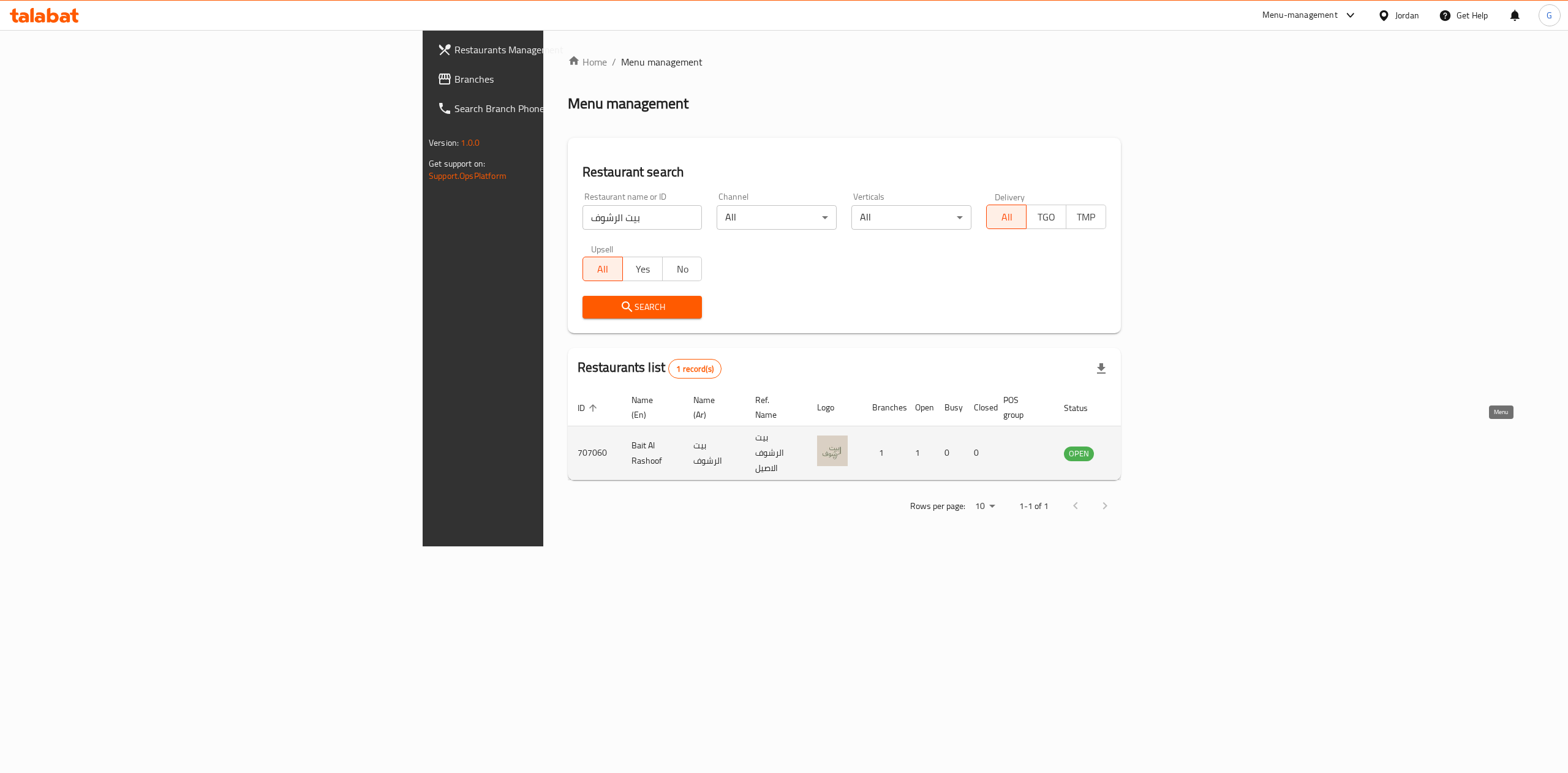
click at [1142, 448] on icon "enhanced table" at bounding box center [1136, 453] width 14 height 10
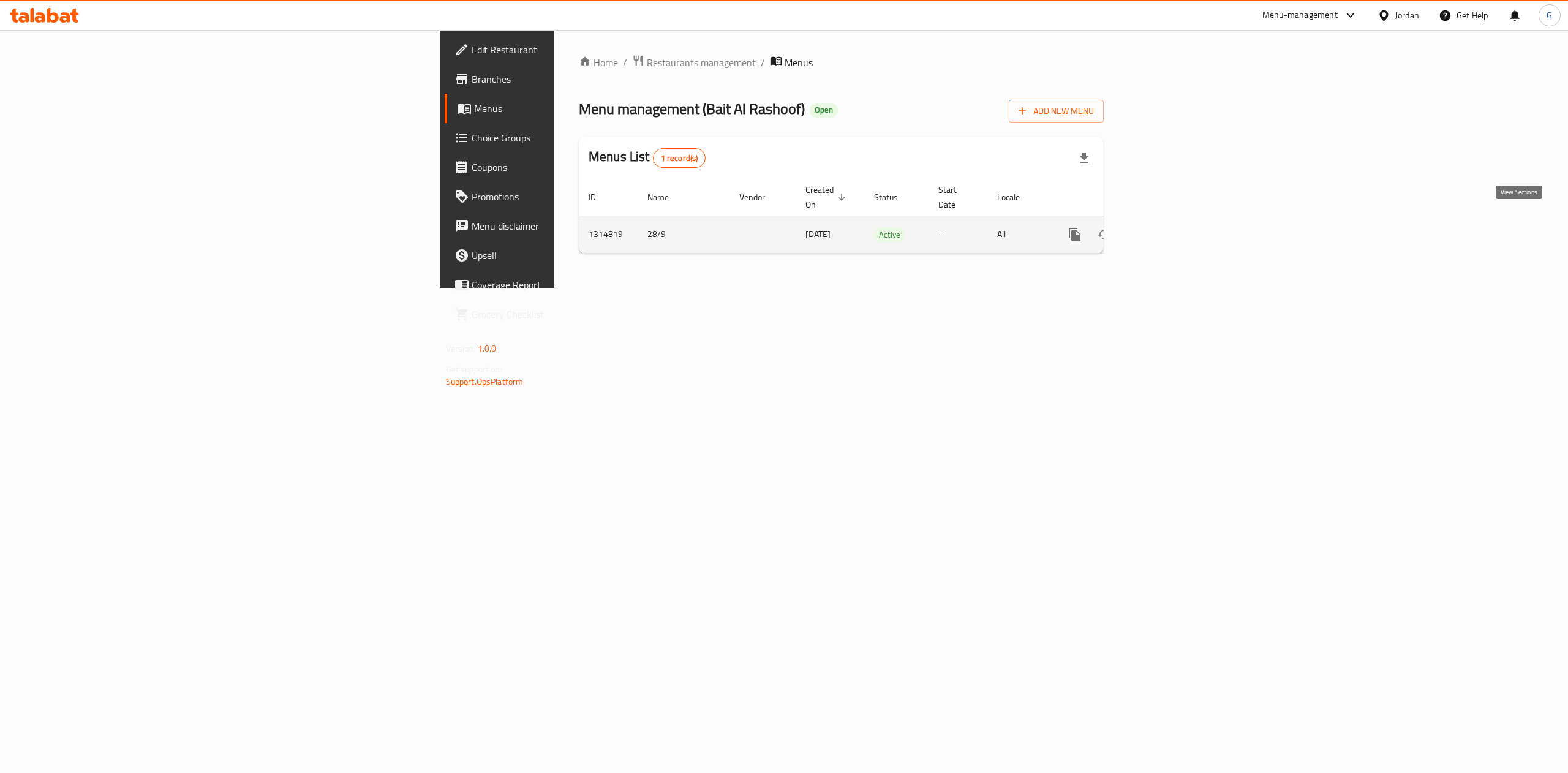
click at [1170, 227] on icon "enhanced table" at bounding box center [1163, 235] width 15 height 15
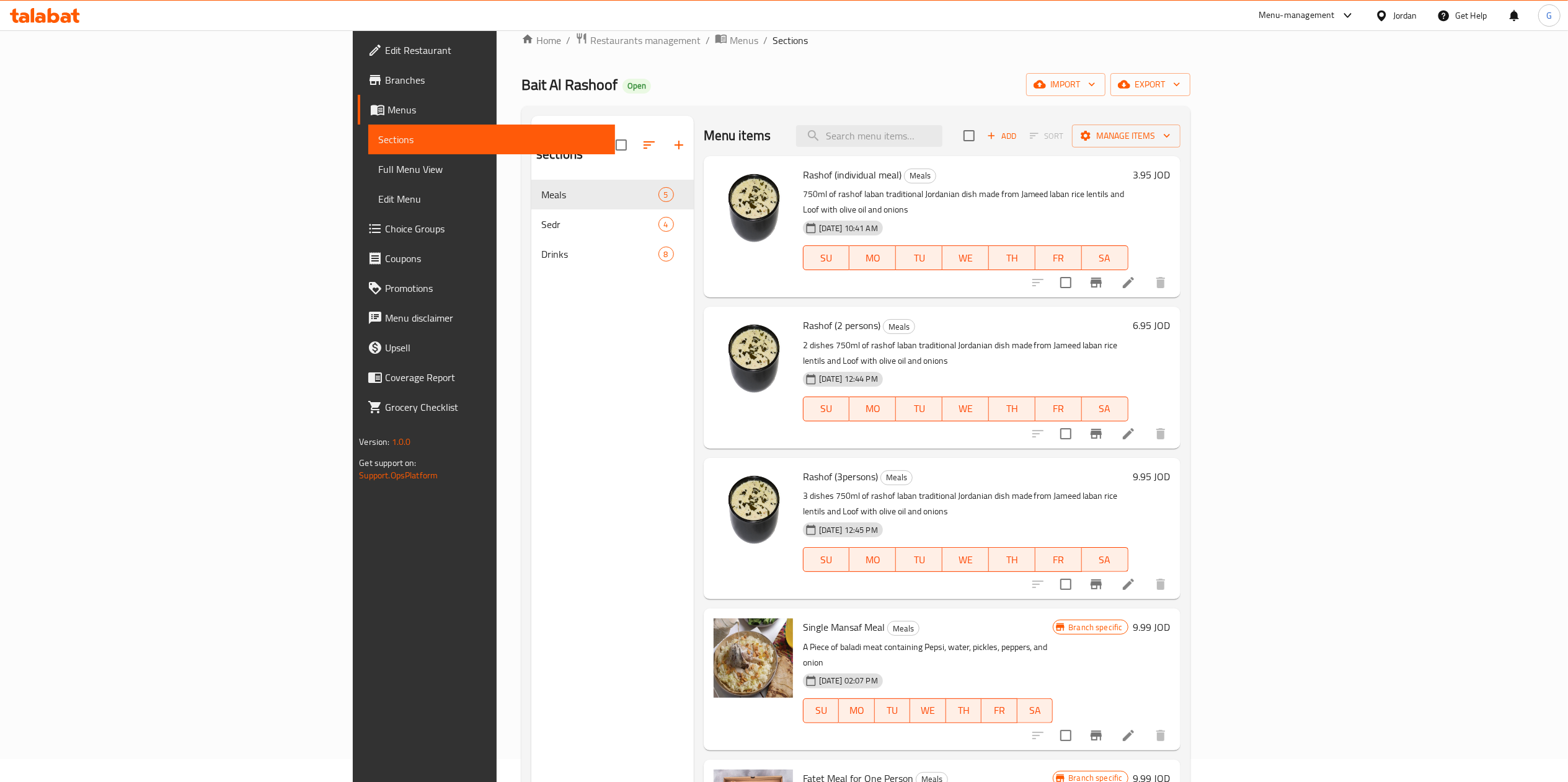
scroll to position [18, 0]
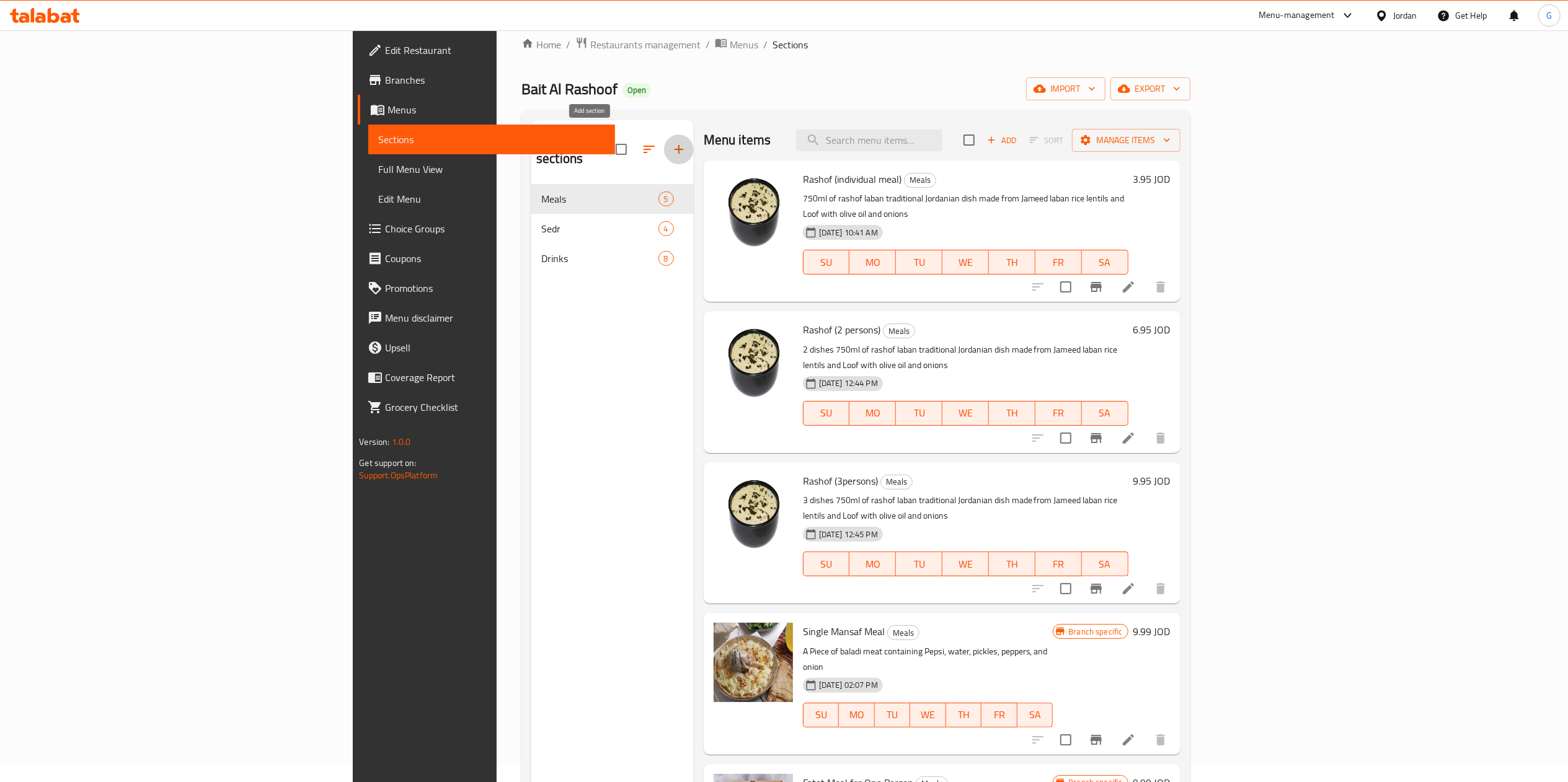
click at [671, 142] on icon "button" at bounding box center [679, 149] width 15 height 15
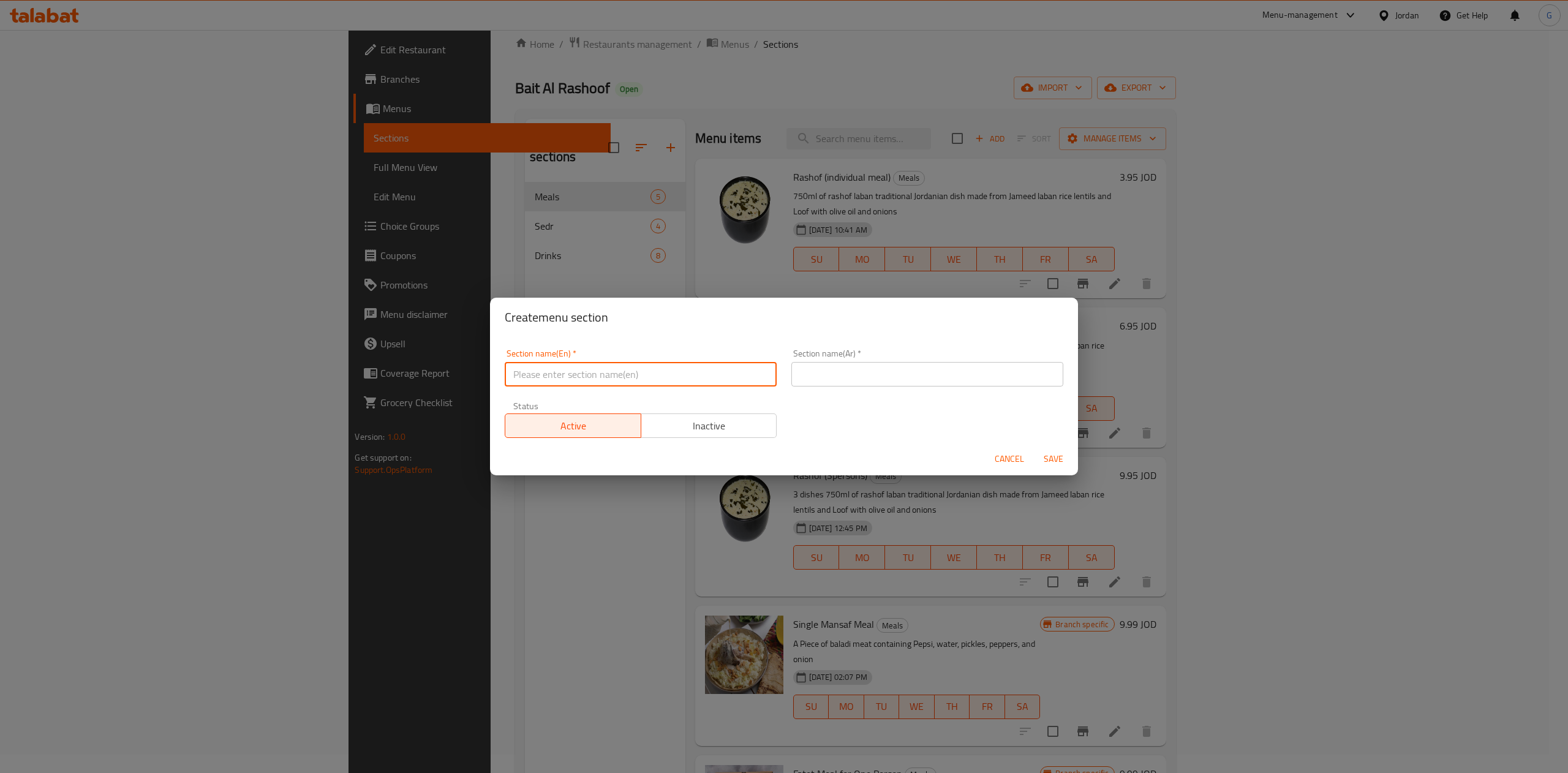
click at [589, 376] on input "text" at bounding box center [641, 374] width 272 height 24
type input "Buy one Get one"
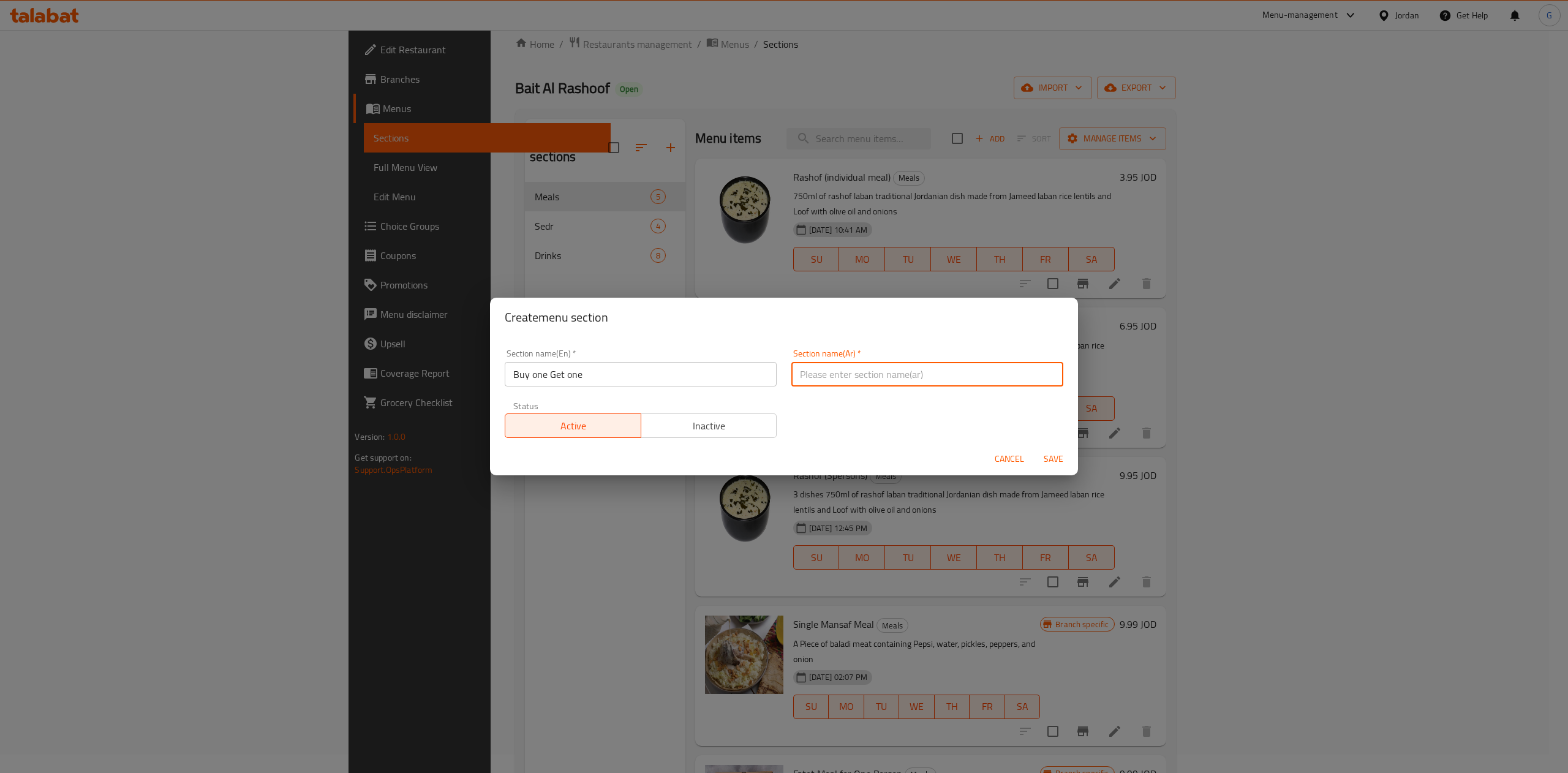
click at [846, 371] on input "text" at bounding box center [927, 374] width 272 height 24
type input "اشتري 1 والثاني مجانا"
type button "1"
click at [704, 430] on span "Inactive" at bounding box center [709, 426] width 126 height 18
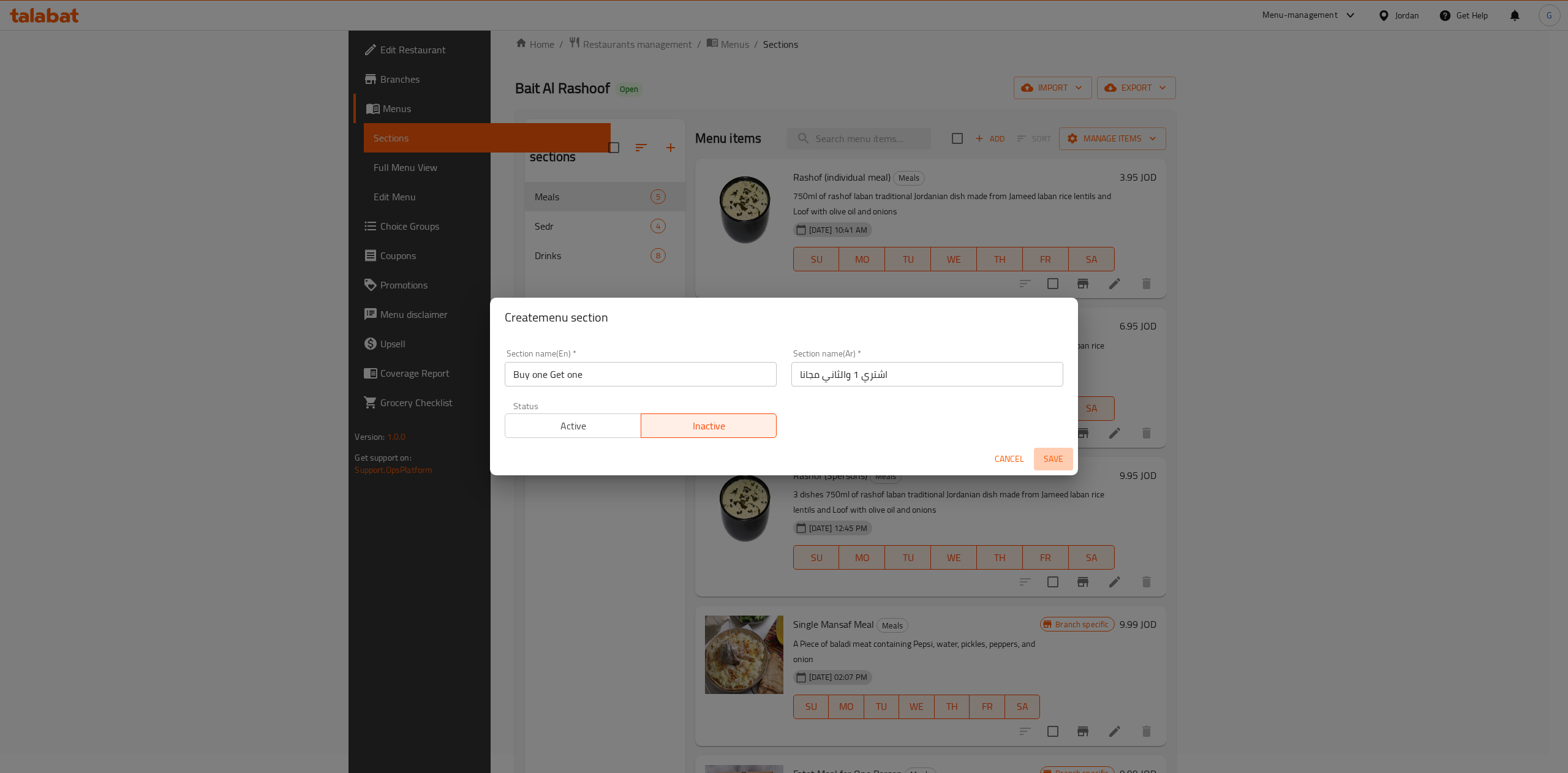
click at [1054, 465] on span "Save" at bounding box center [1053, 459] width 29 height 16
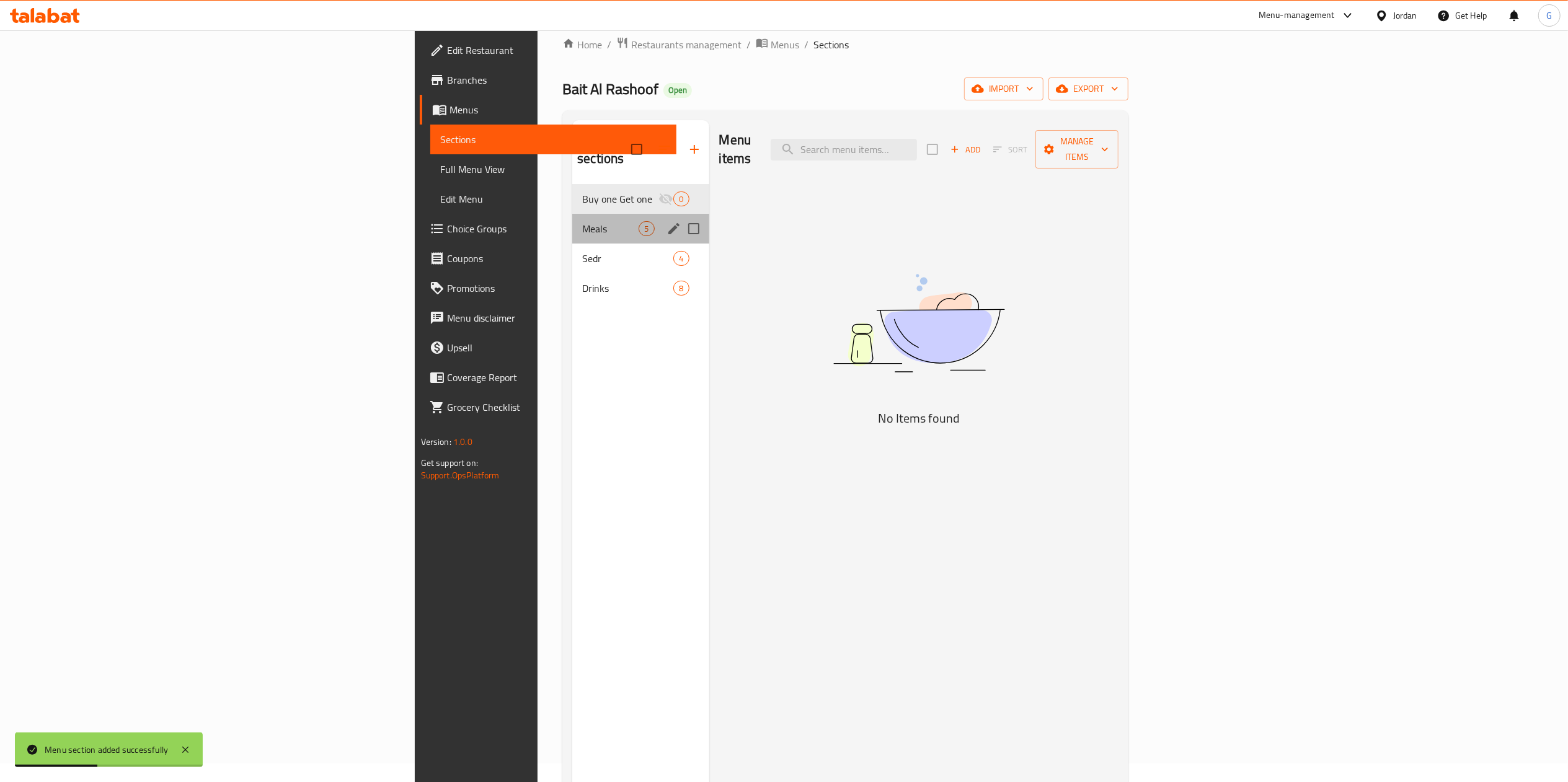
click at [572, 220] on div "Meals 5" at bounding box center [640, 228] width 136 height 29
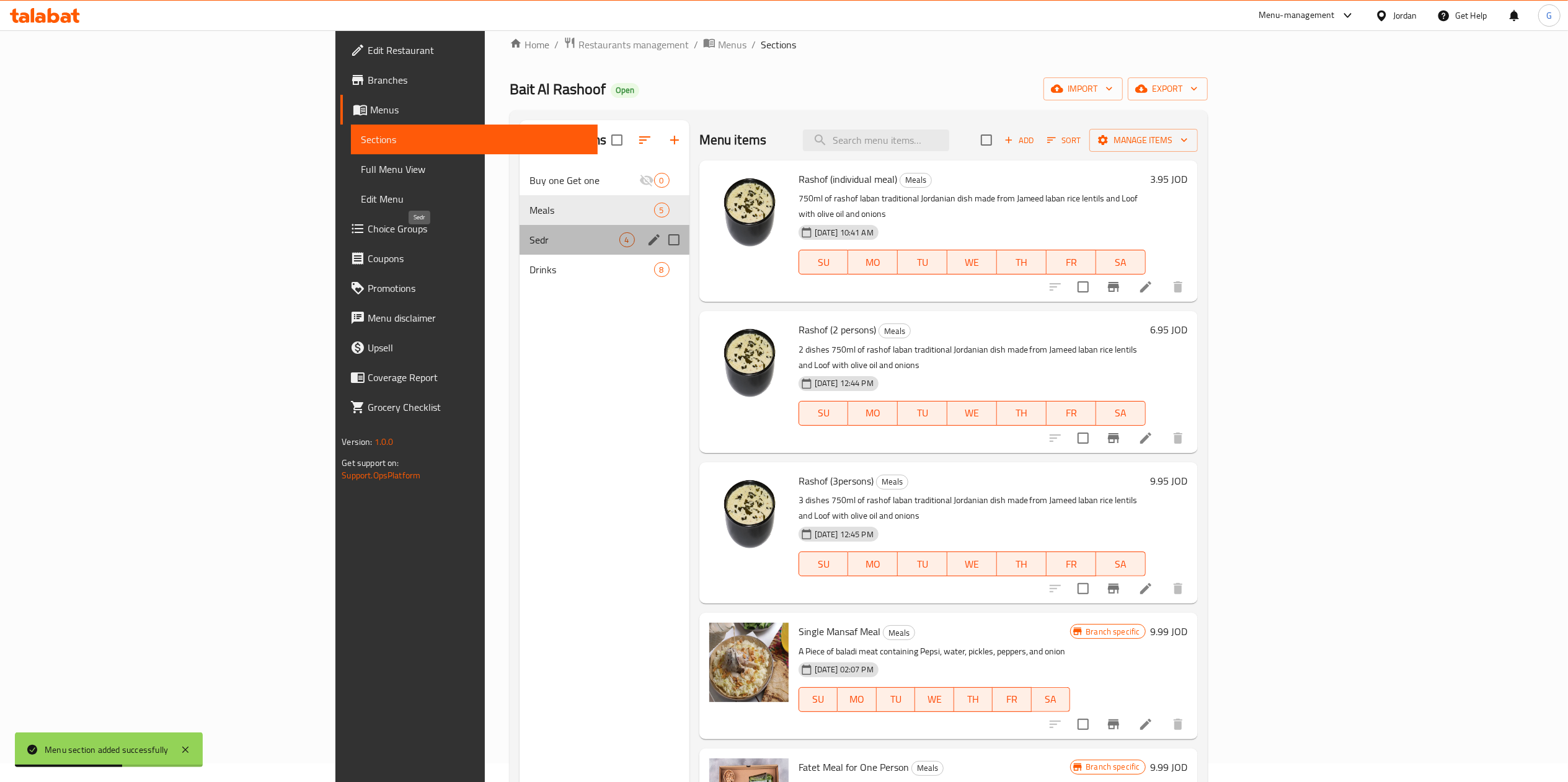
click at [530, 238] on span "Sedr" at bounding box center [574, 240] width 89 height 15
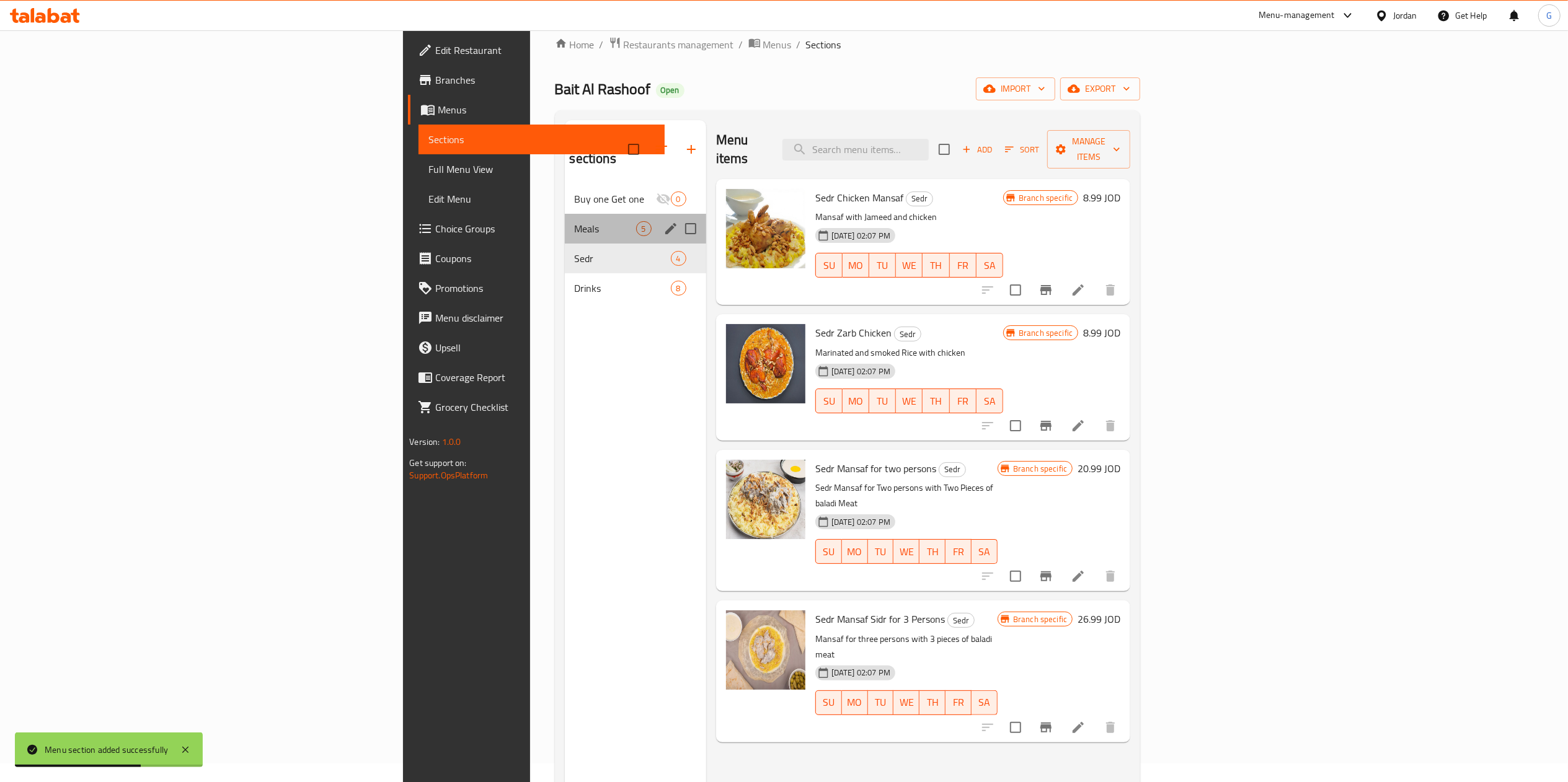
click at [564, 214] on div "Meals 5" at bounding box center [635, 228] width 141 height 29
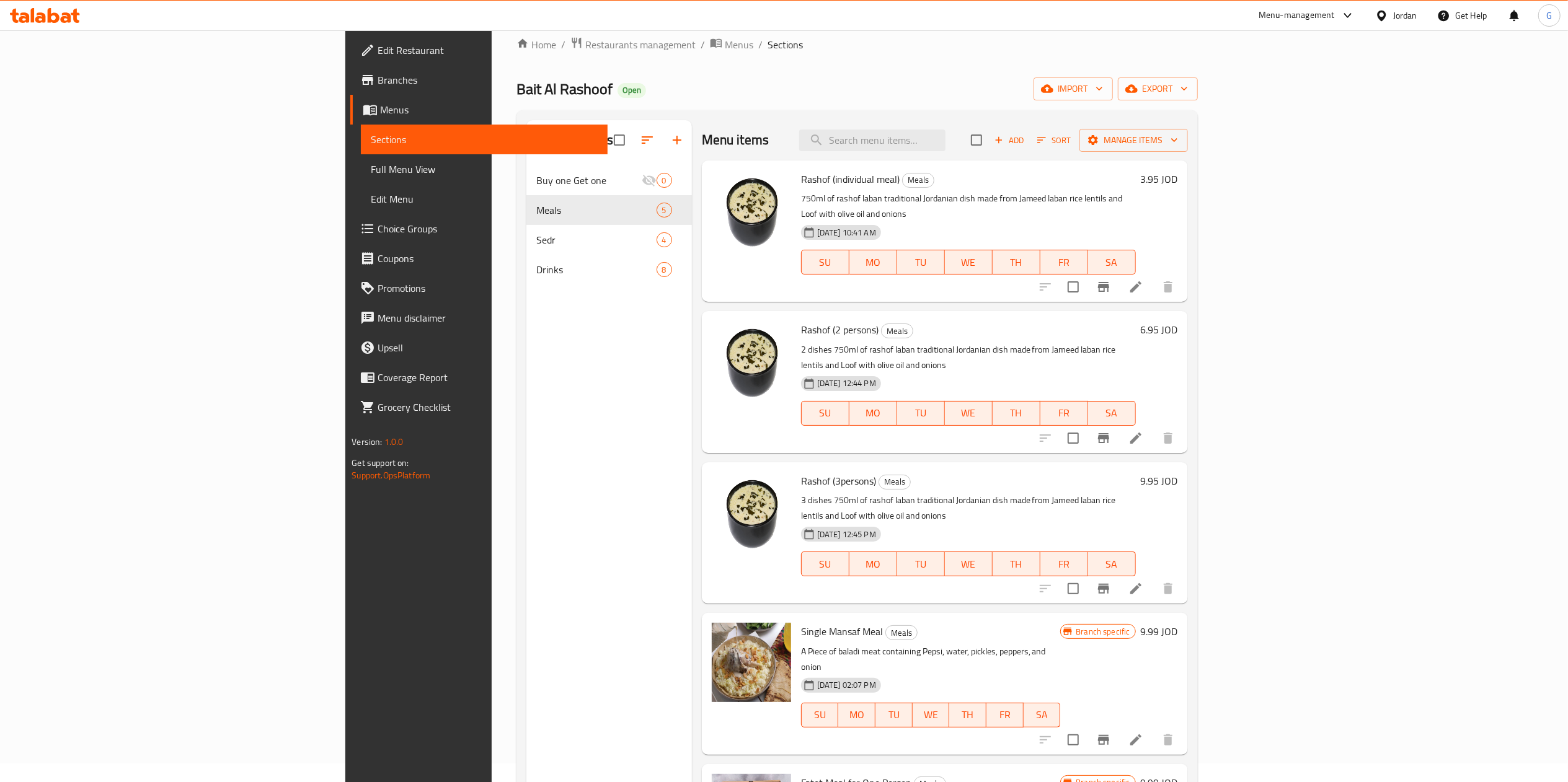
click at [801, 177] on span "Rashof (individual meal)" at bounding box center [850, 179] width 99 height 18
copy span "Rashof"
click at [1178, 138] on span "Manage items" at bounding box center [1133, 140] width 88 height 16
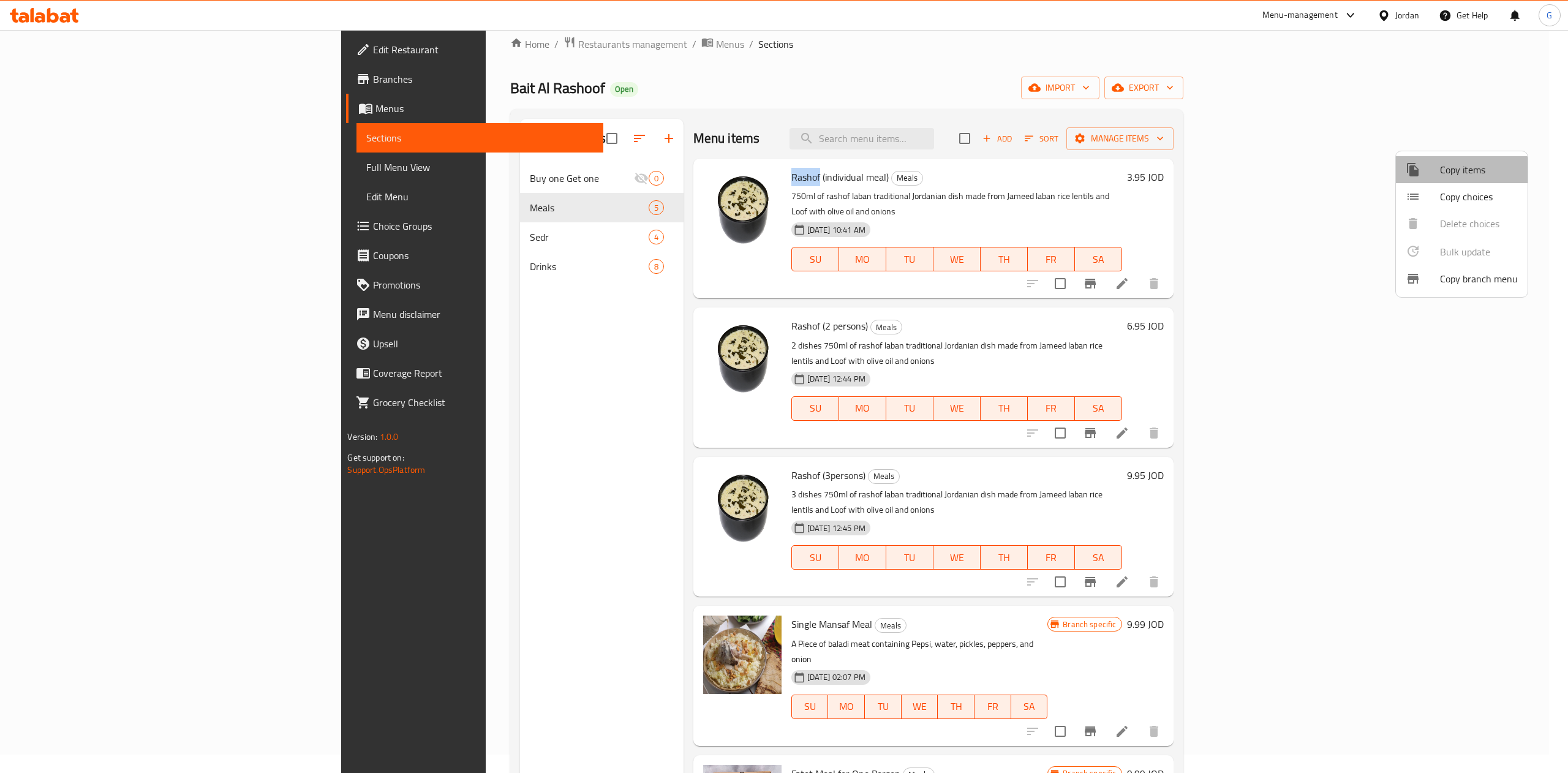
click at [1439, 176] on div at bounding box center [1423, 170] width 35 height 15
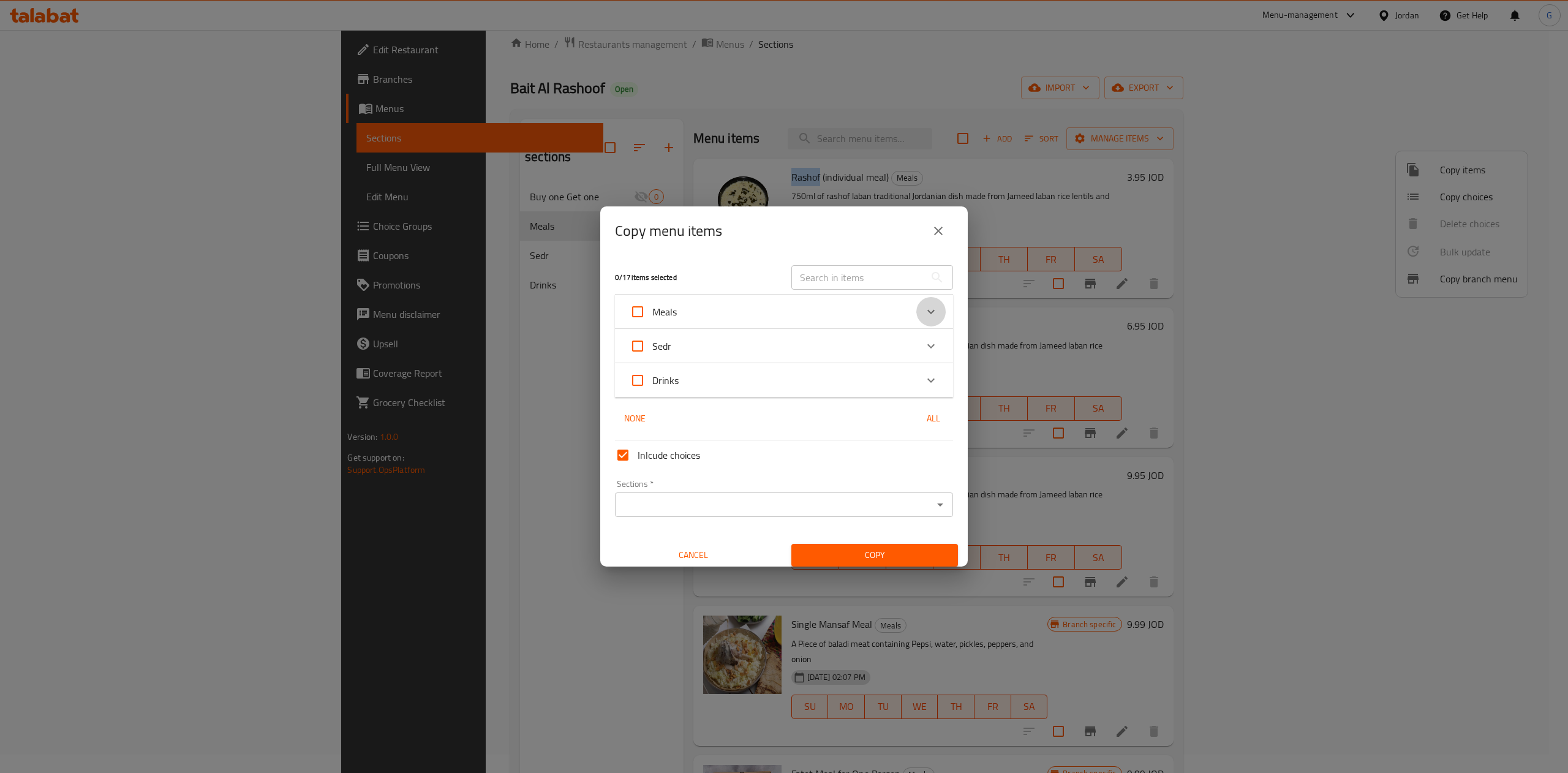
click at [924, 309] on icon "Expand" at bounding box center [931, 312] width 15 height 15
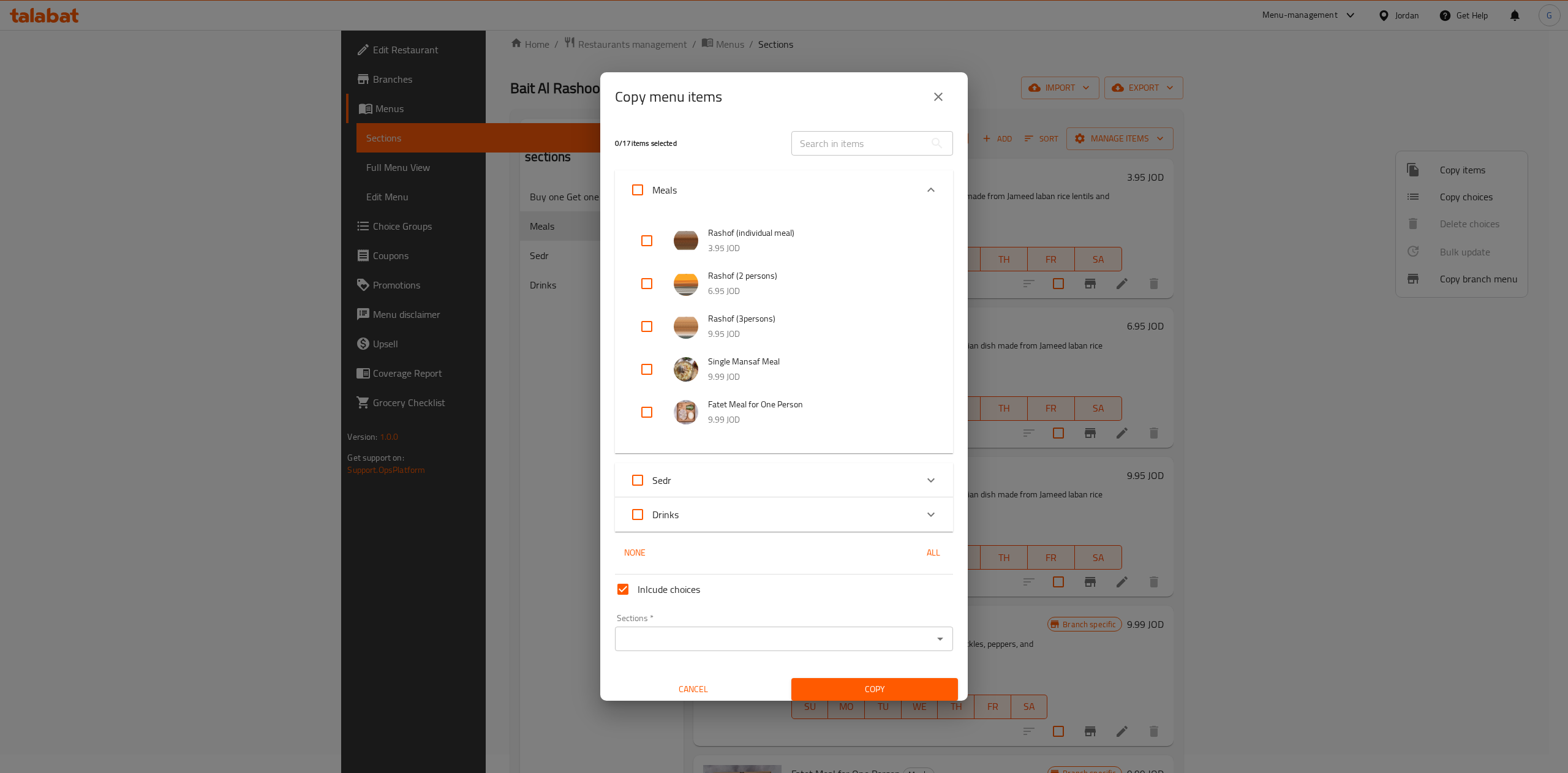
click at [645, 232] on input "checkbox" at bounding box center [646, 240] width 29 height 29
checkbox input "true"
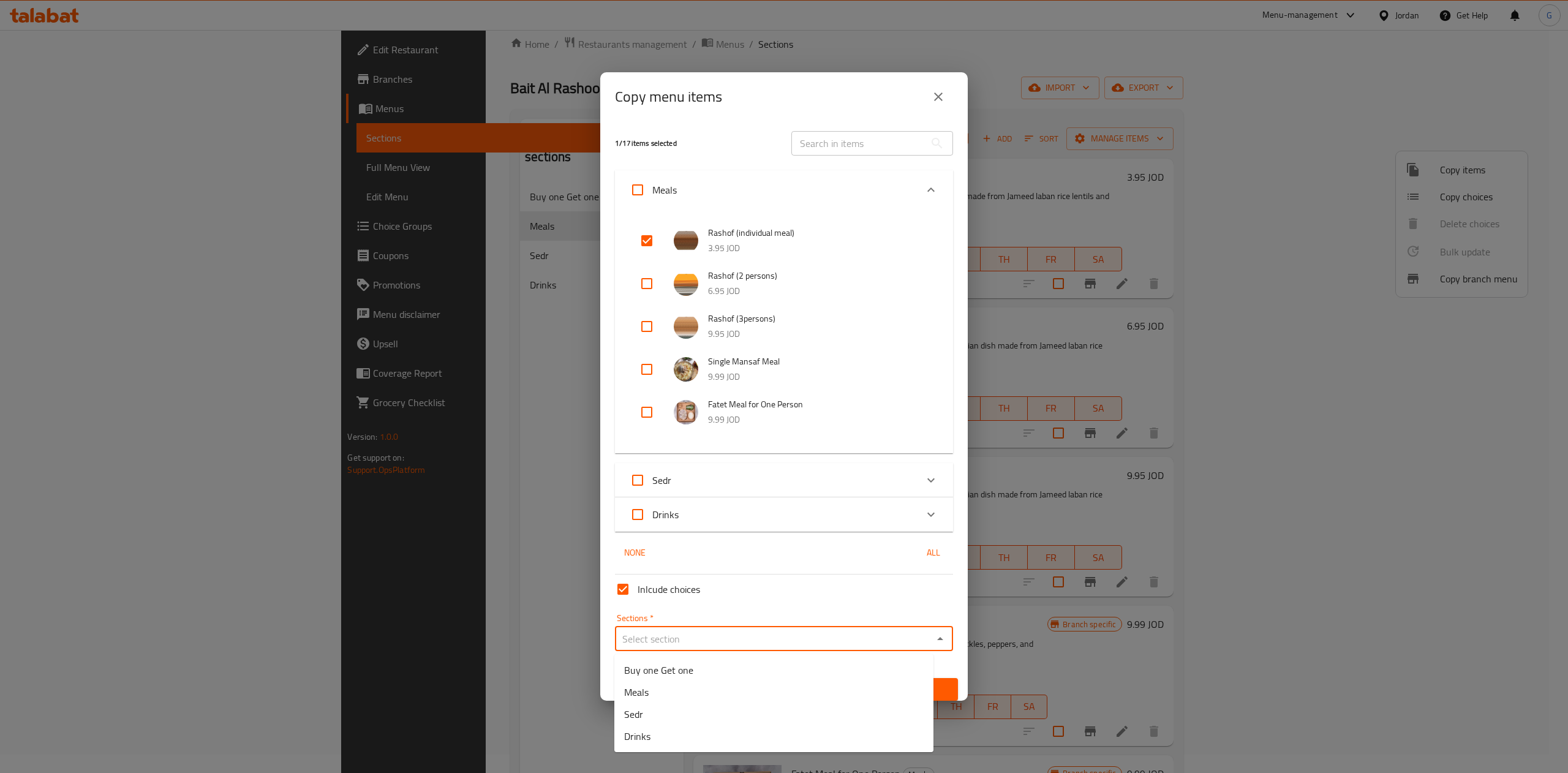
click at [719, 634] on input "Sections   *" at bounding box center [774, 638] width 311 height 17
click at [654, 665] on span "Buy one Get one" at bounding box center [658, 670] width 69 height 15
type input "Buy one Get one"
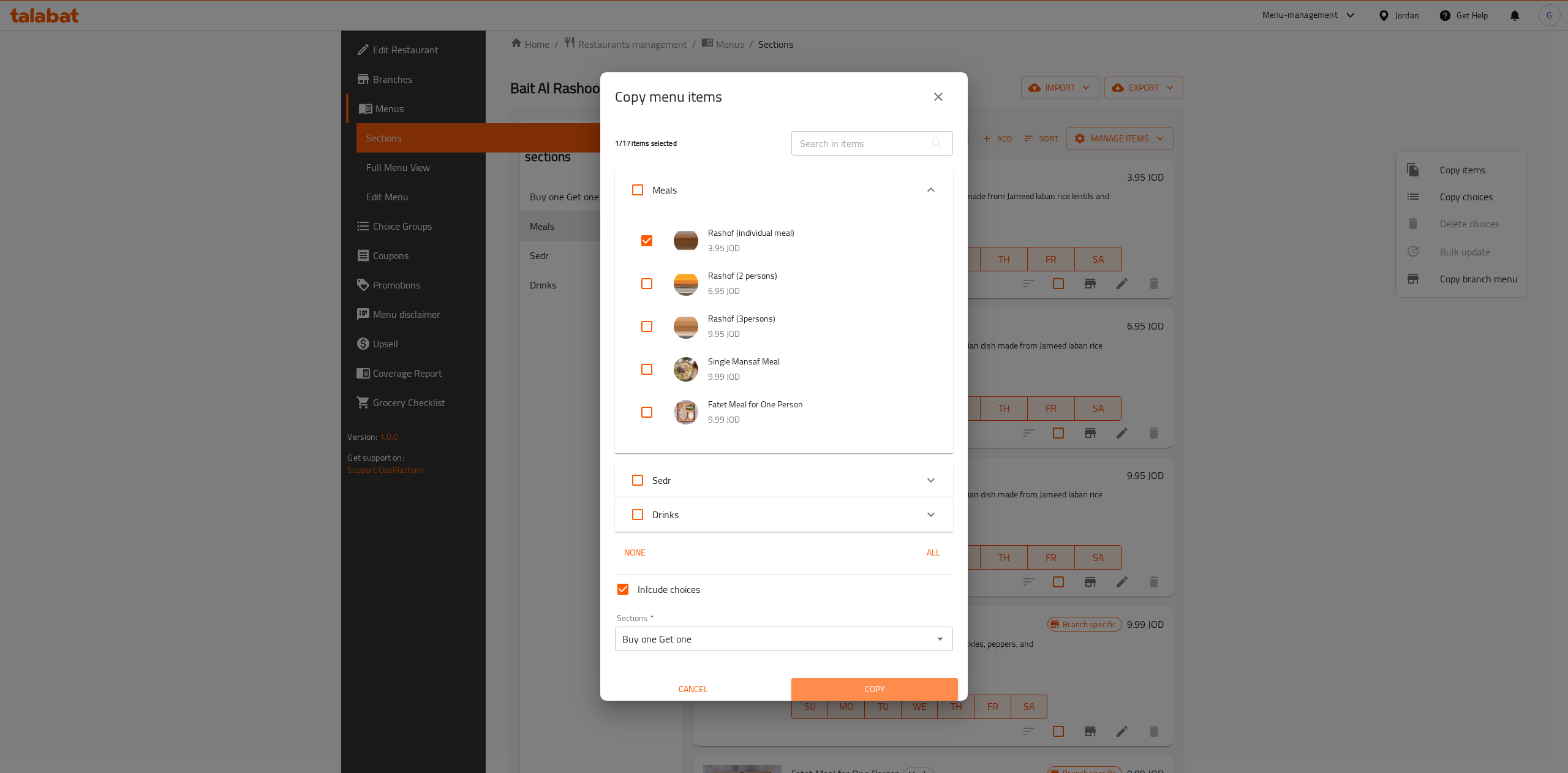
click at [894, 683] on span "Copy" at bounding box center [874, 689] width 147 height 16
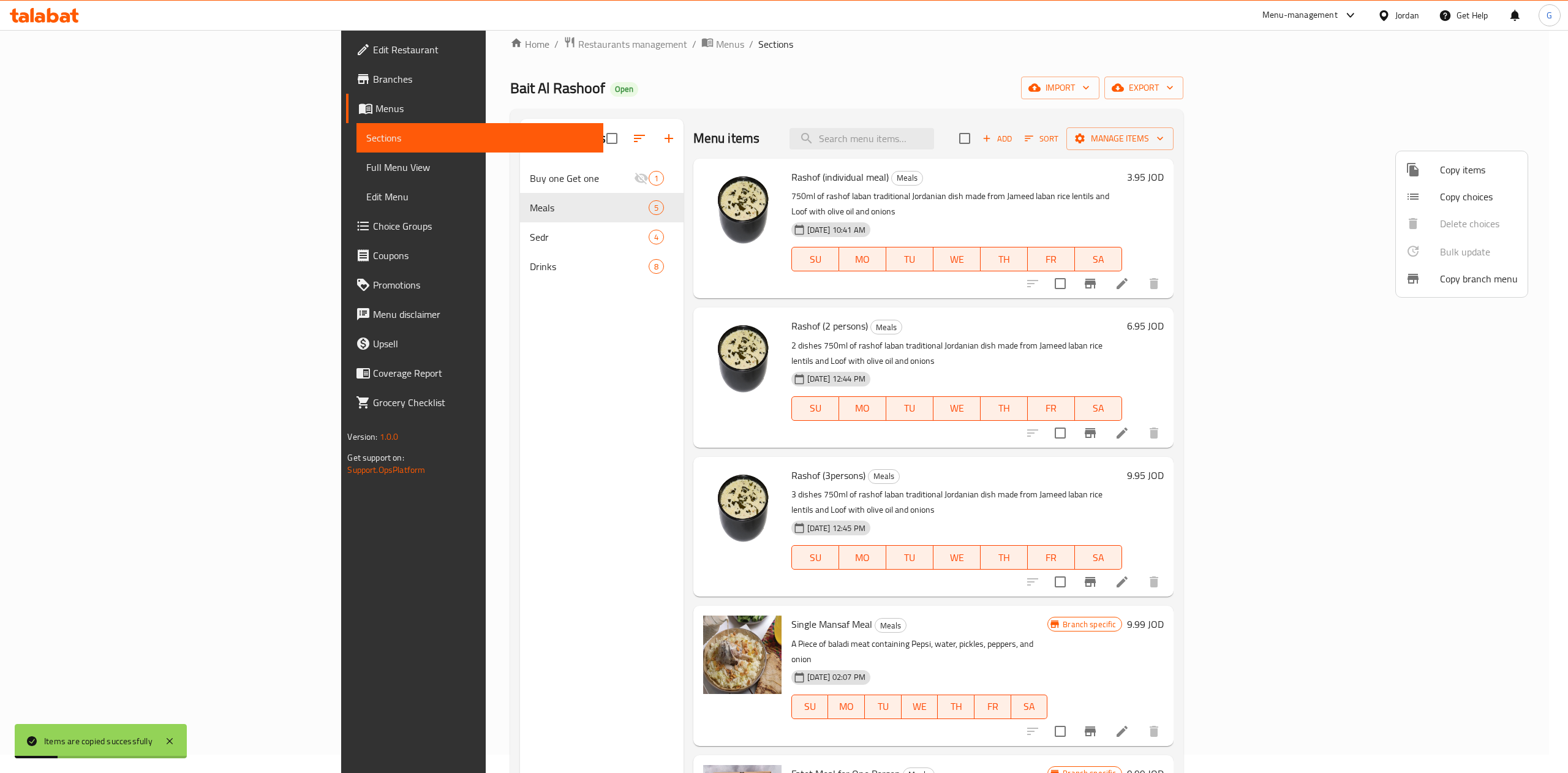
click at [405, 175] on div at bounding box center [784, 386] width 1568 height 773
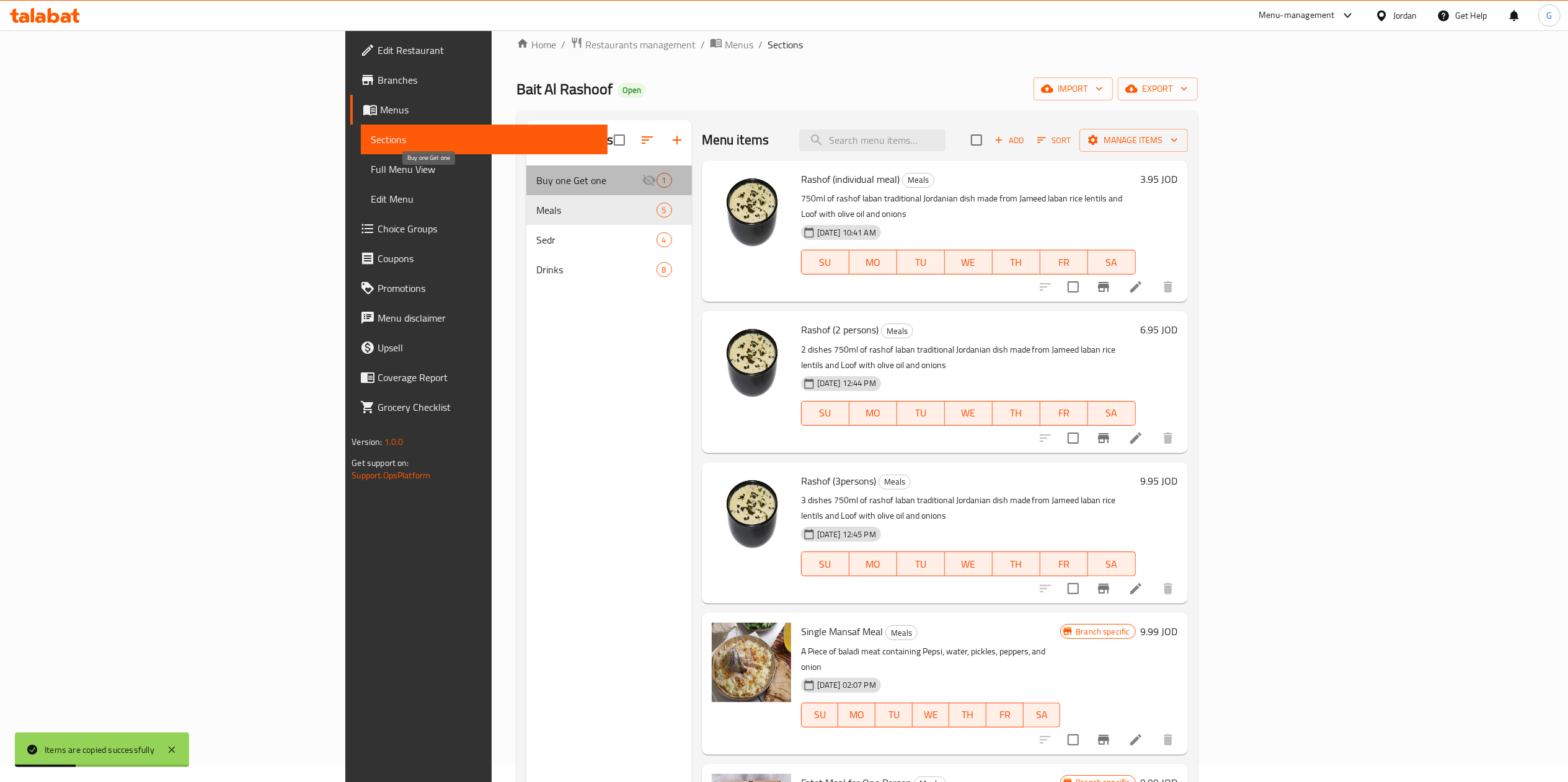
click at [536, 177] on span "Buy one Get one" at bounding box center [588, 180] width 105 height 15
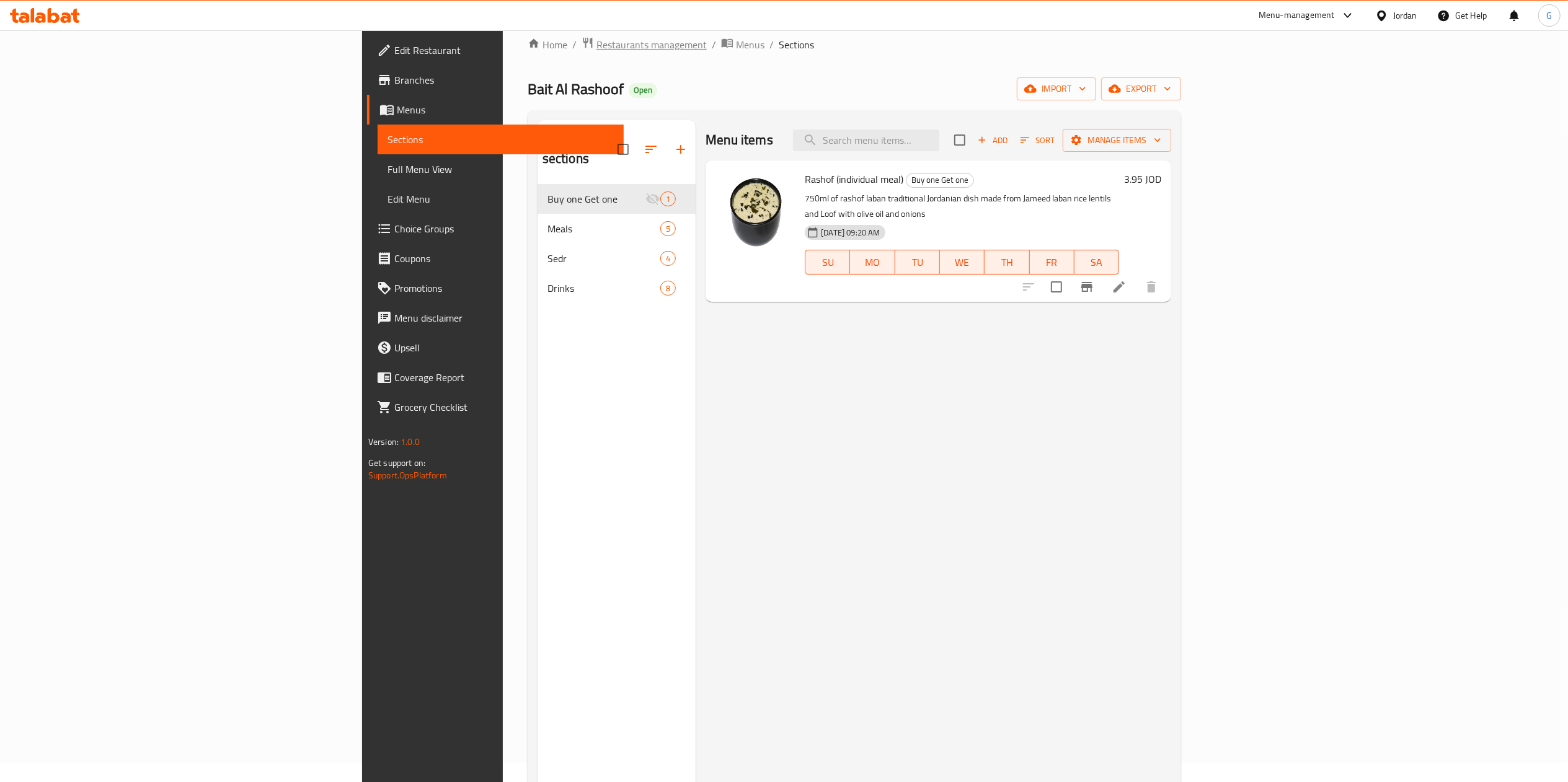
click at [597, 39] on span "Restaurants management" at bounding box center [651, 45] width 110 height 15
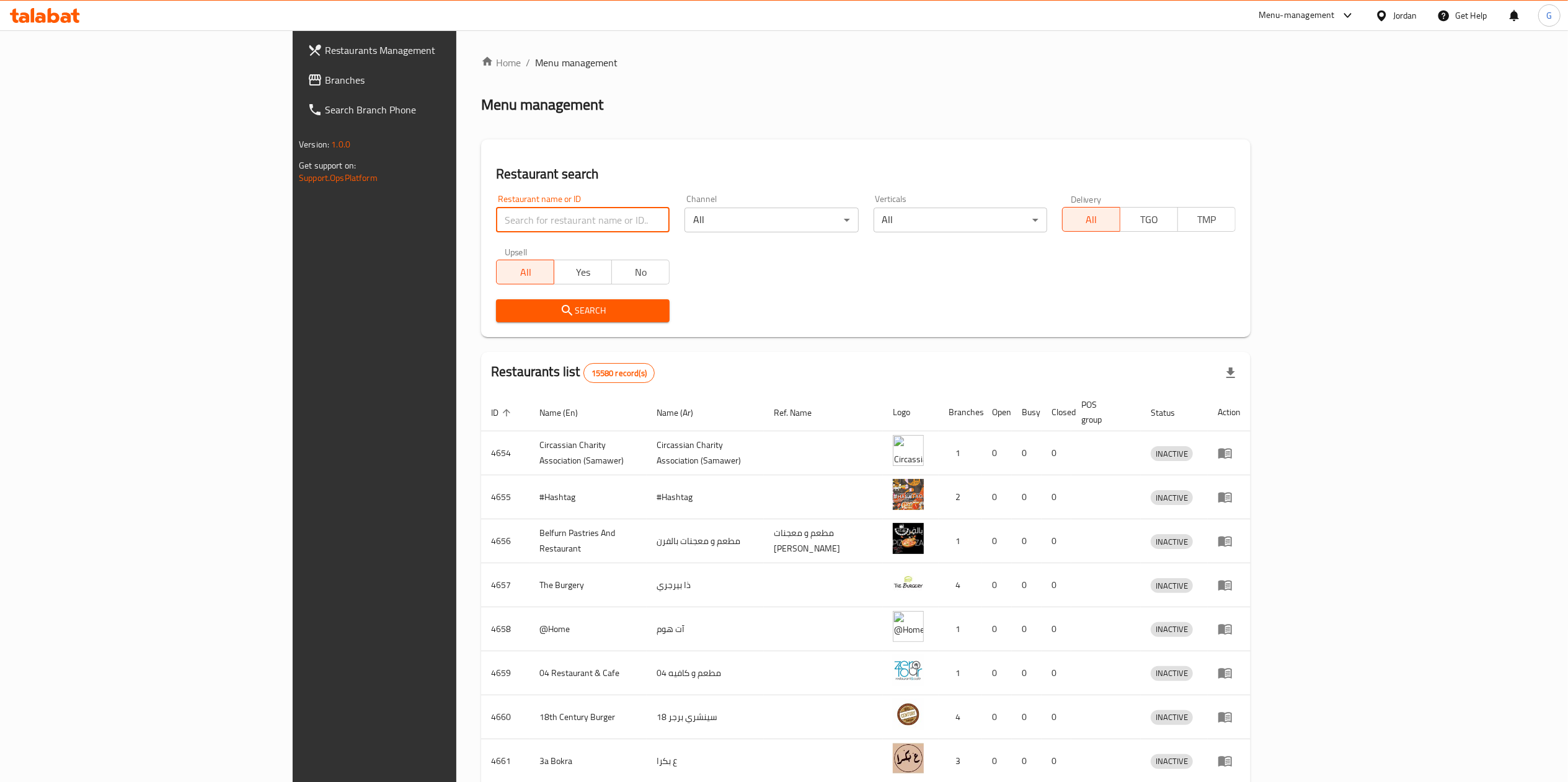
click at [527, 225] on input "search" at bounding box center [582, 220] width 173 height 25
type input "بيت الرشوف"
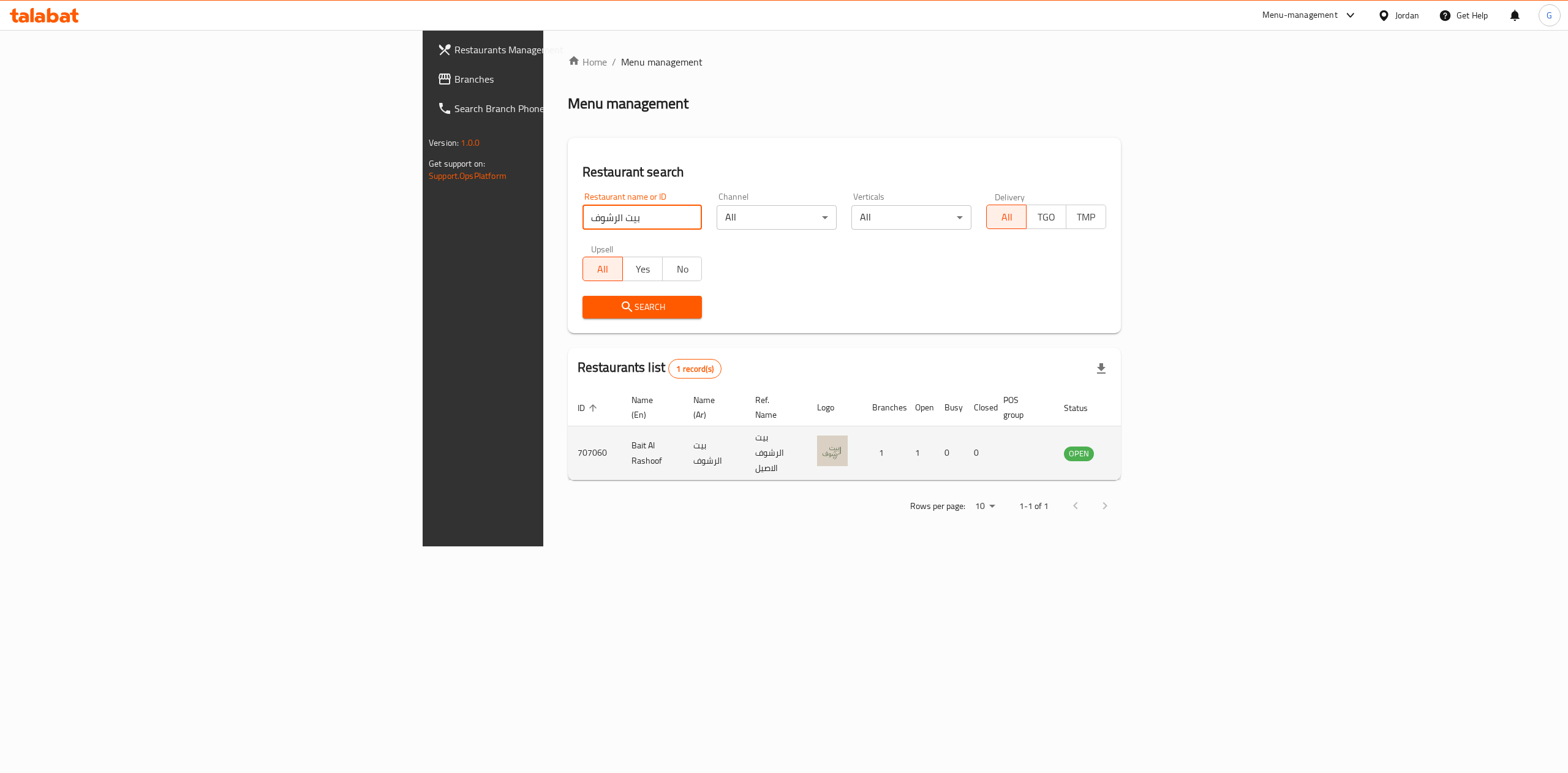
click at [568, 431] on td "707060" at bounding box center [595, 454] width 54 height 54
click at [568, 437] on td "707060" at bounding box center [595, 454] width 54 height 54
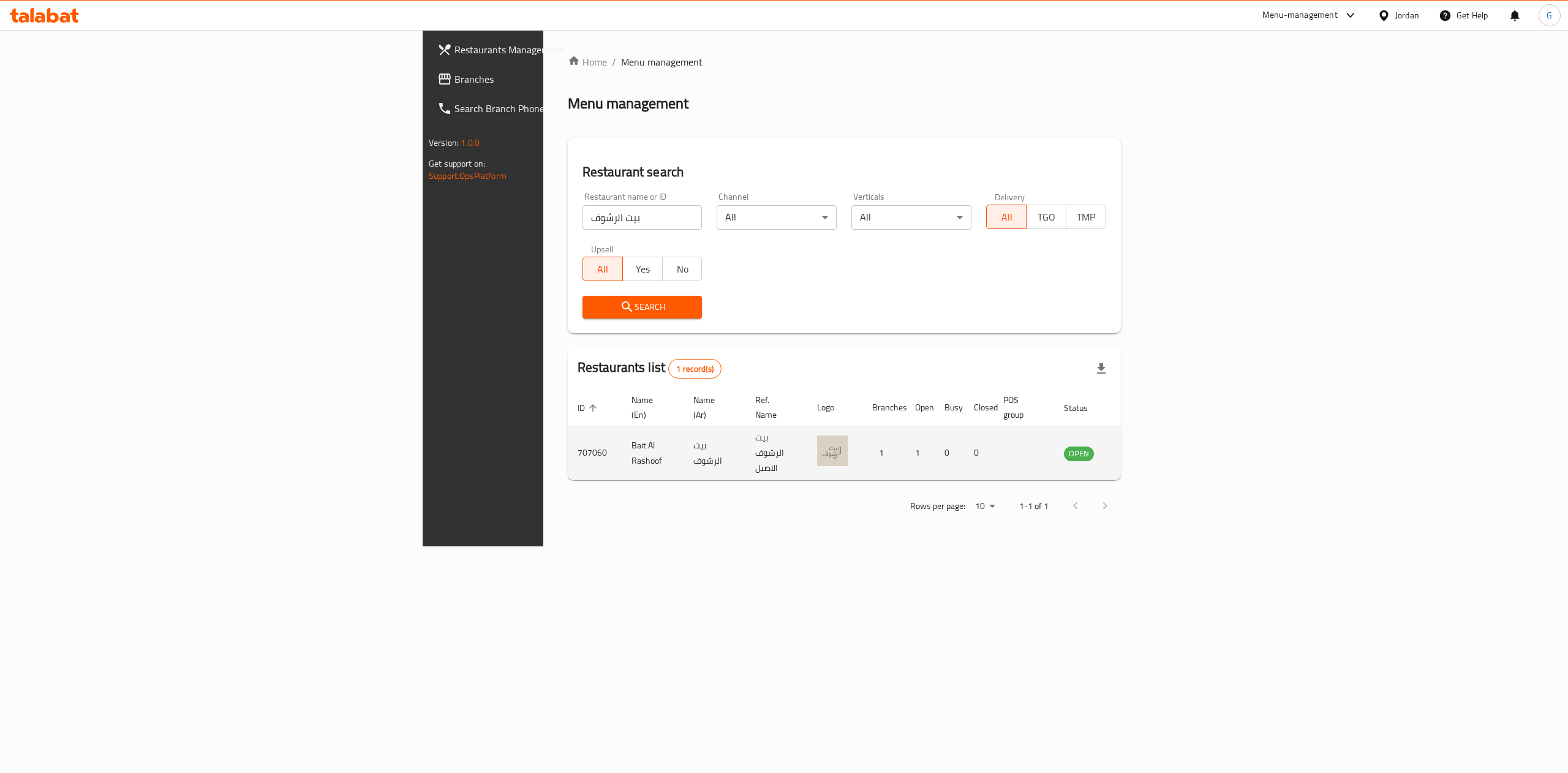
click at [568, 437] on td "707060" at bounding box center [595, 454] width 54 height 54
copy td "707060"
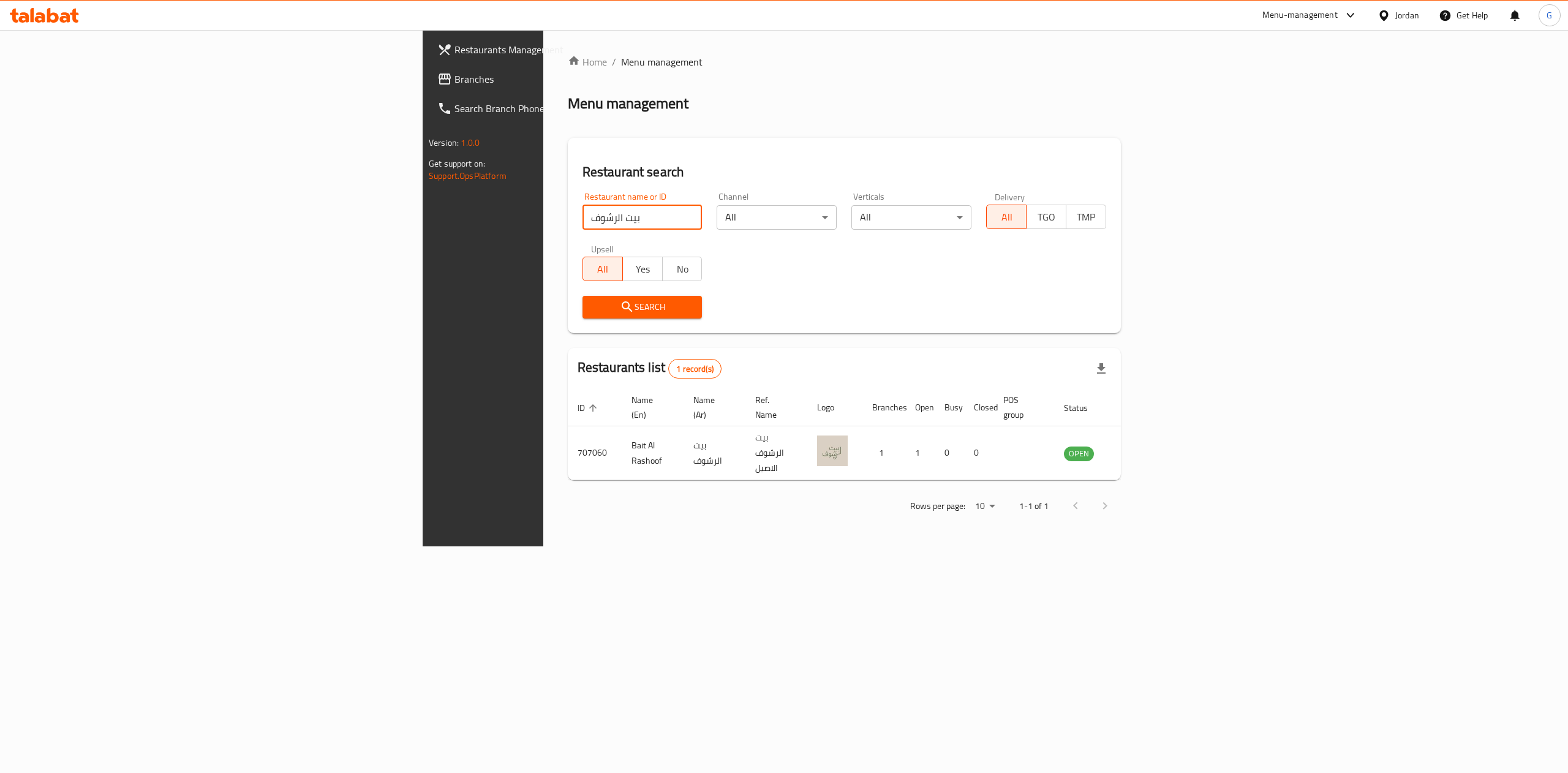
click at [583, 225] on input "بيت الرشوف" at bounding box center [642, 217] width 120 height 24
click at [428, 91] on link "Branches" at bounding box center [556, 79] width 257 height 29
